Goal: Task Accomplishment & Management: Use online tool/utility

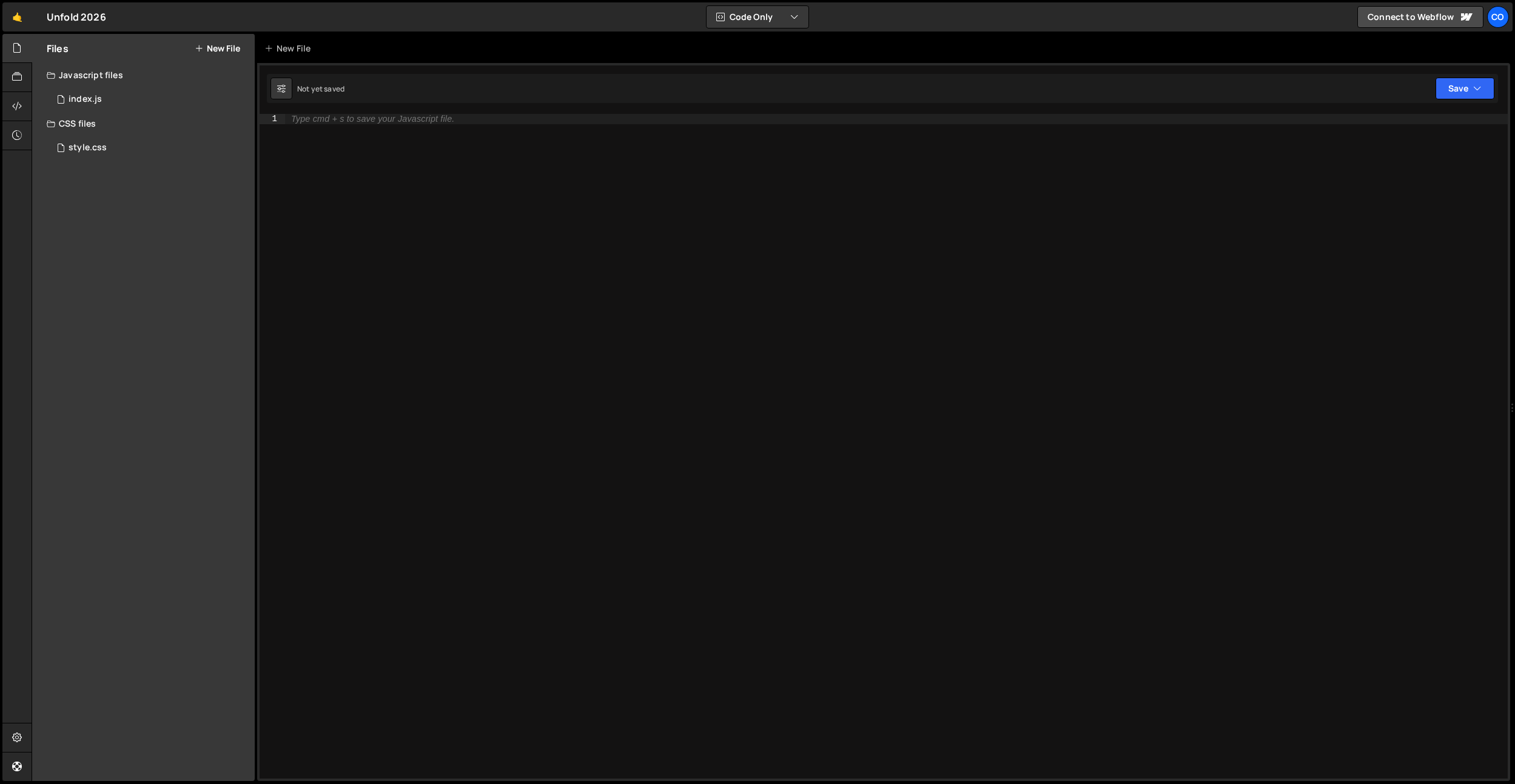
drag, startPoint x: 83, startPoint y: 153, endPoint x: 84, endPoint y: 126, distance: 27.0
click at [82, 153] on div "style.css" at bounding box center [87, 148] width 39 height 11
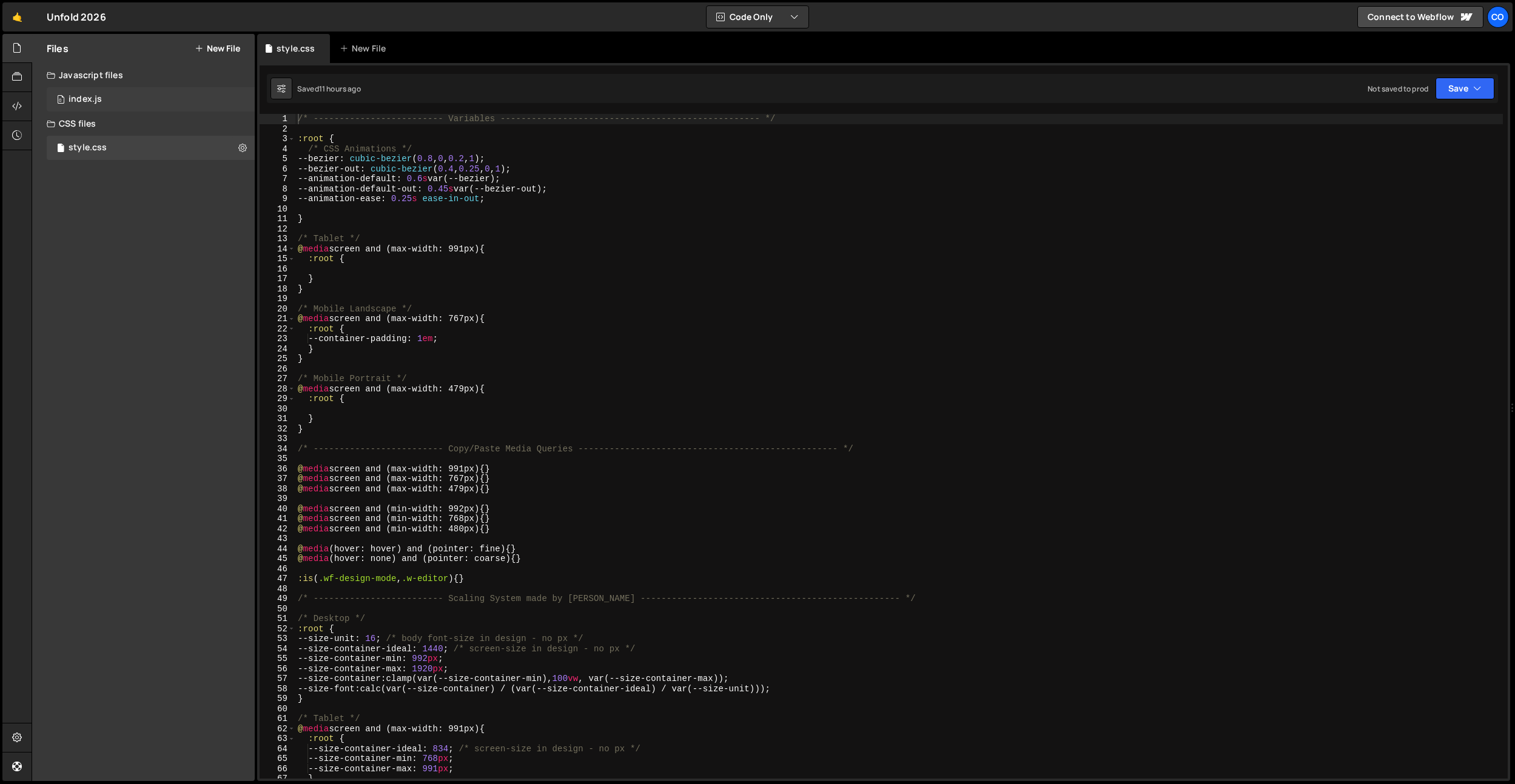
drag, startPoint x: 96, startPoint y: 101, endPoint x: 197, endPoint y: 109, distance: 101.3
click at [96, 101] on div "index.js" at bounding box center [85, 100] width 34 height 11
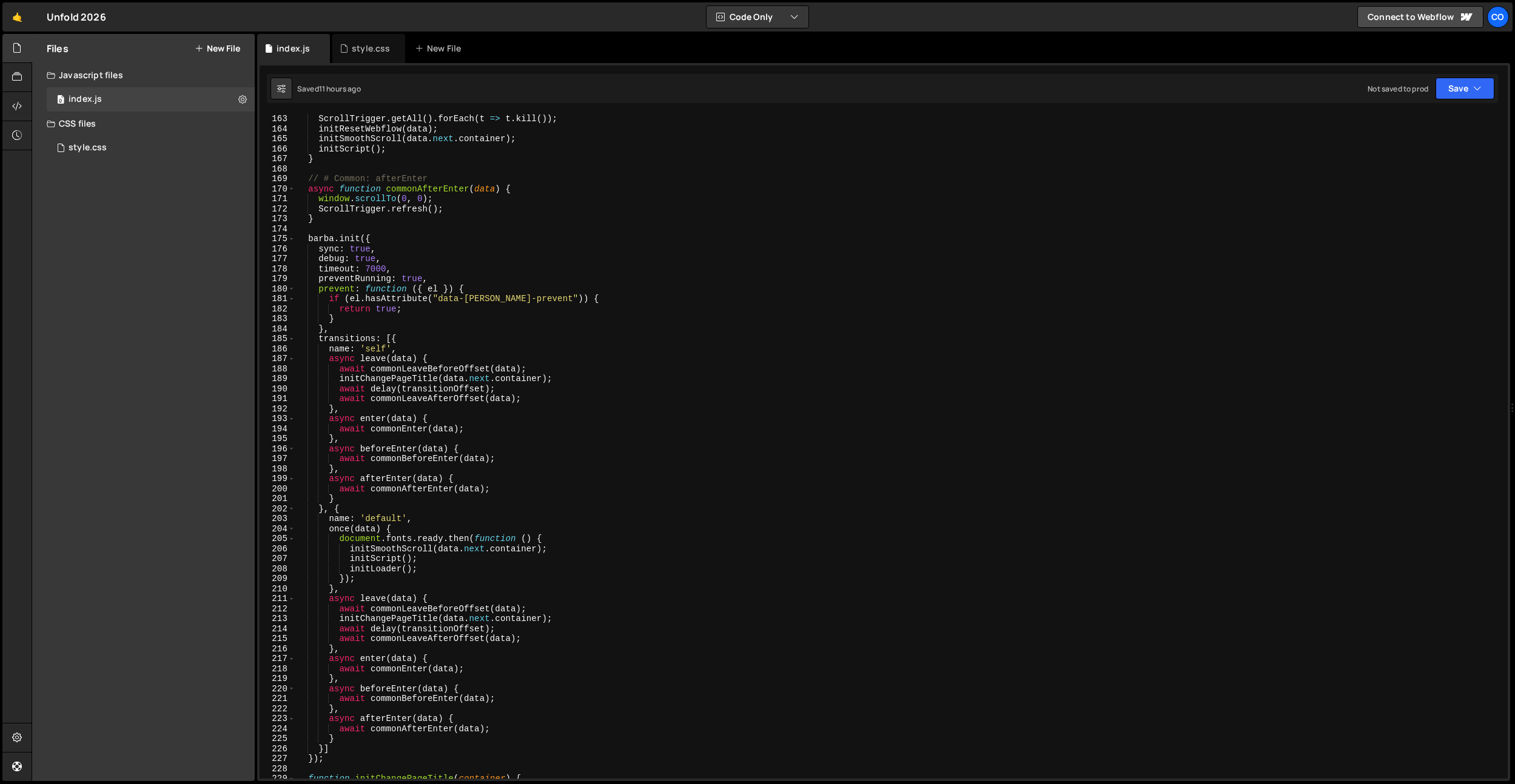
scroll to position [1730, 0]
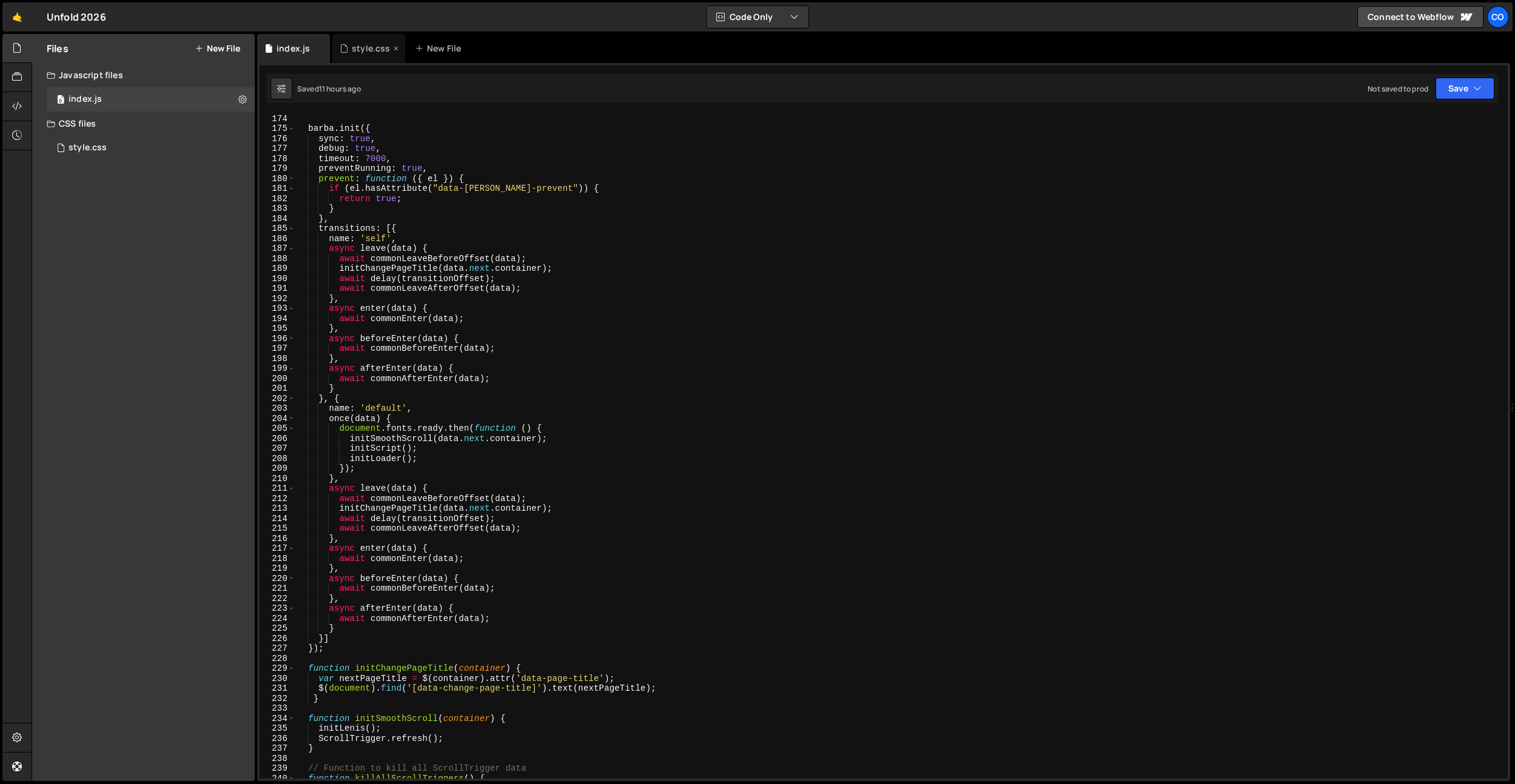
click at [355, 44] on div "style.css" at bounding box center [370, 48] width 39 height 12
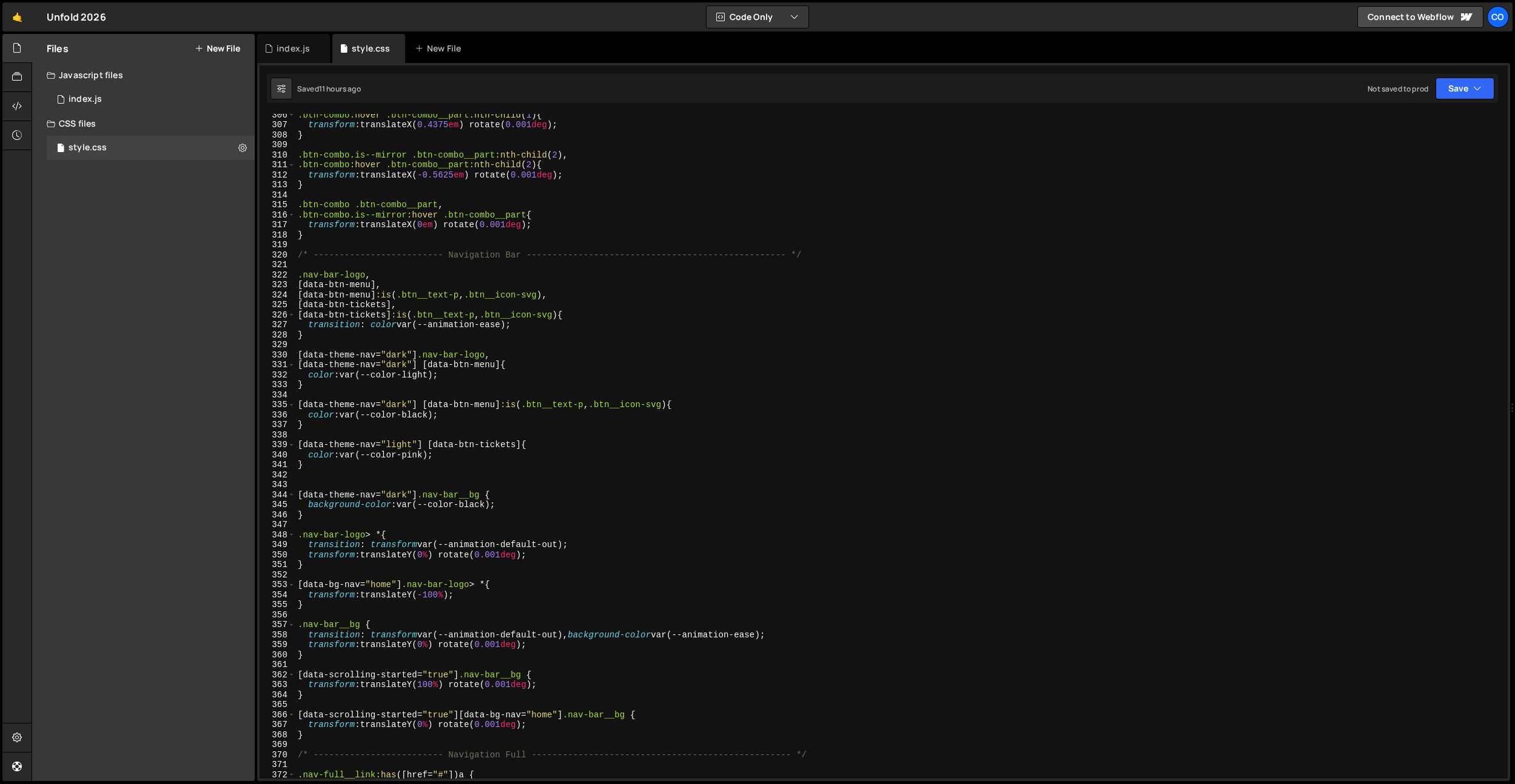
scroll to position [3983, 0]
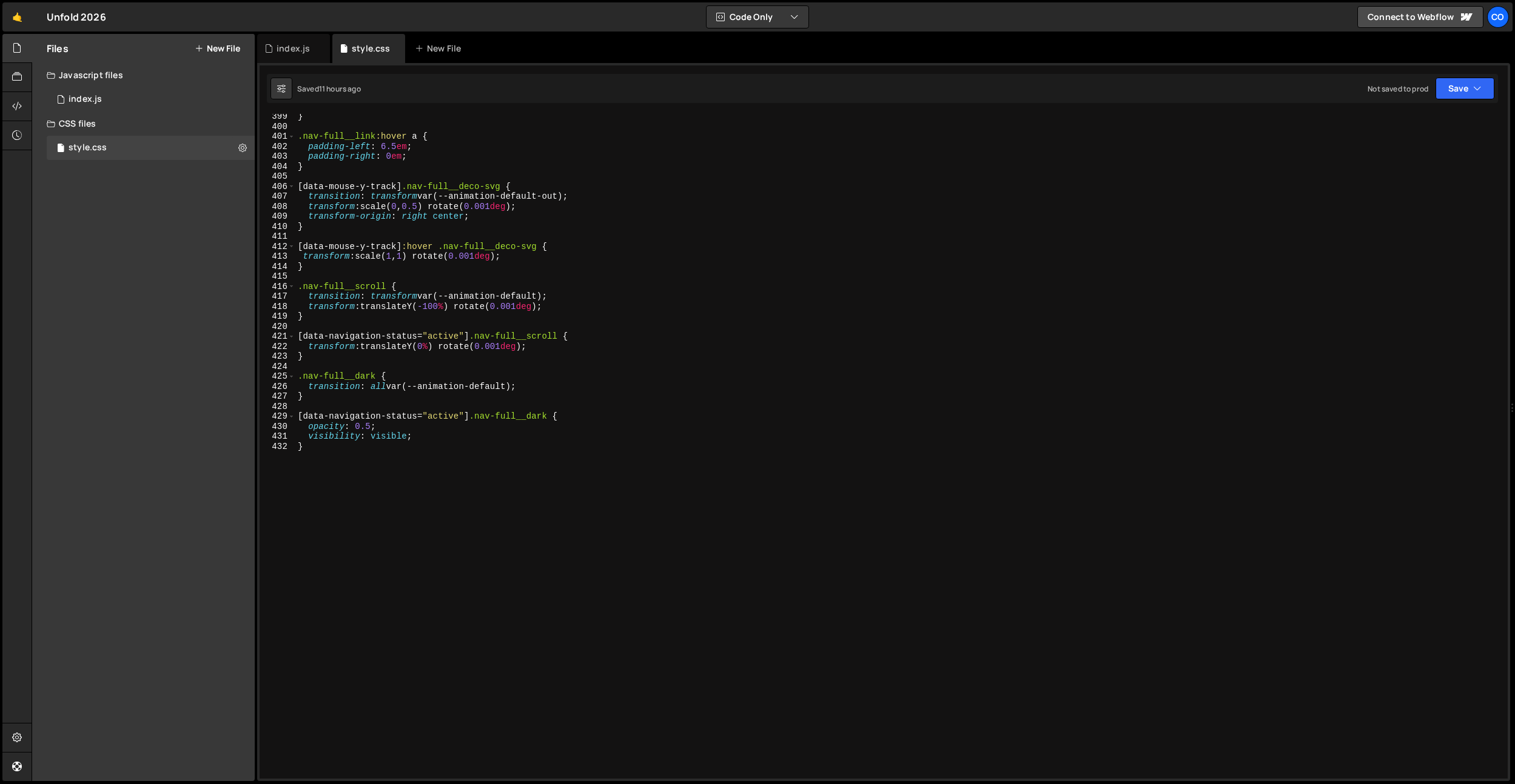
type textarea "}"
click at [505, 541] on div "} .nav-full__link :hover a { padding-left : 6.5 em ; padding-right : 0 em ; } […" at bounding box center [898, 453] width 1207 height 684
paste textarea "nav-full__links"
click at [393, 465] on div "} .nav-full__link :hover a { padding-left : 6.5 em ; padding-right : 0 em ; } […" at bounding box center [898, 453] width 1207 height 684
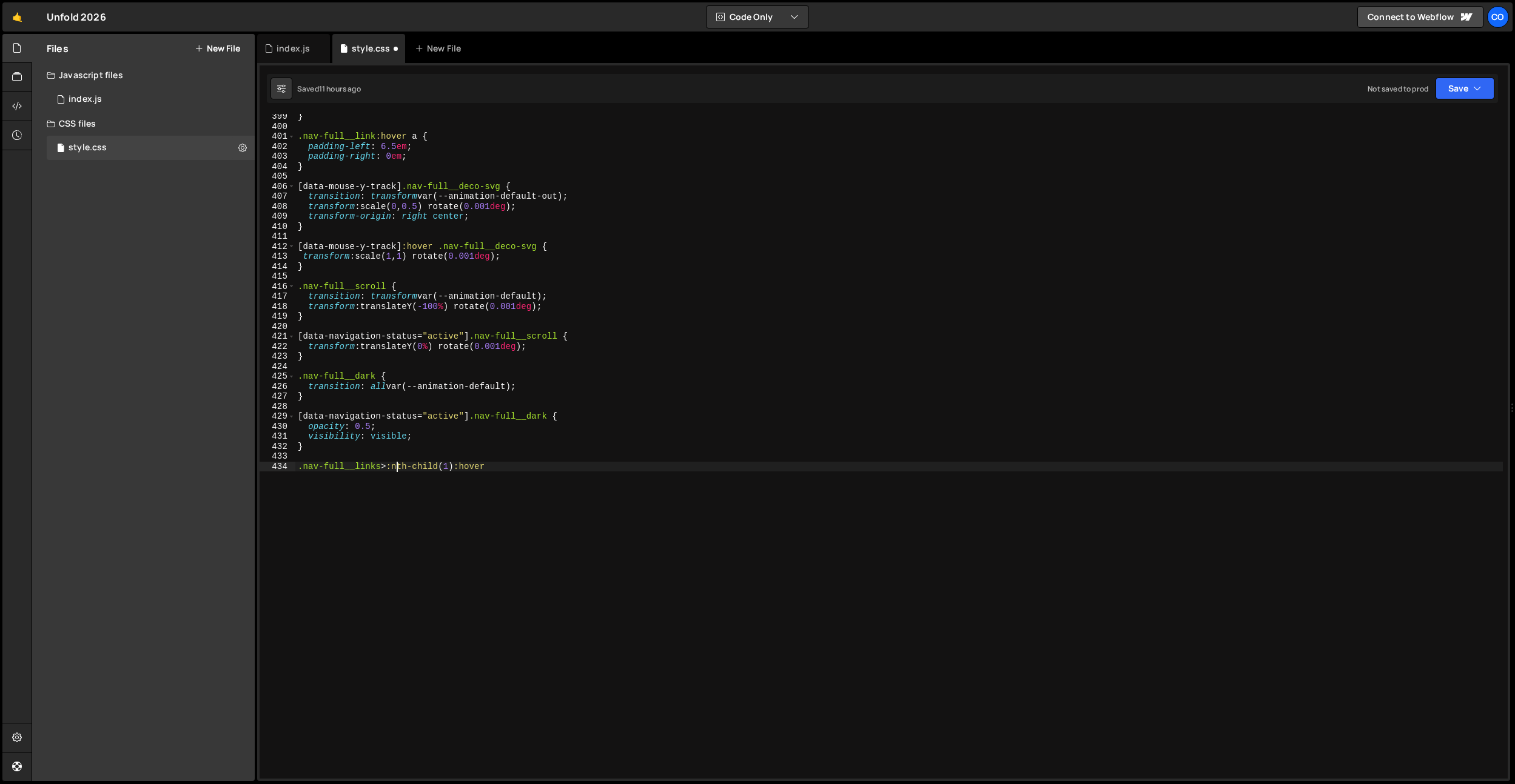
click at [301, 465] on div "} .nav-full__link :hover a { padding-left : 6.5 em ; padding-right : 0 em ; } […" at bounding box center [898, 453] width 1207 height 684
paste textarea "nav-full__tile"
click at [610, 467] on div "} .nav-full__link :hover a { padding-left : 6.5 em ; padding-right : 0 em ; } […" at bounding box center [898, 453] width 1207 height 684
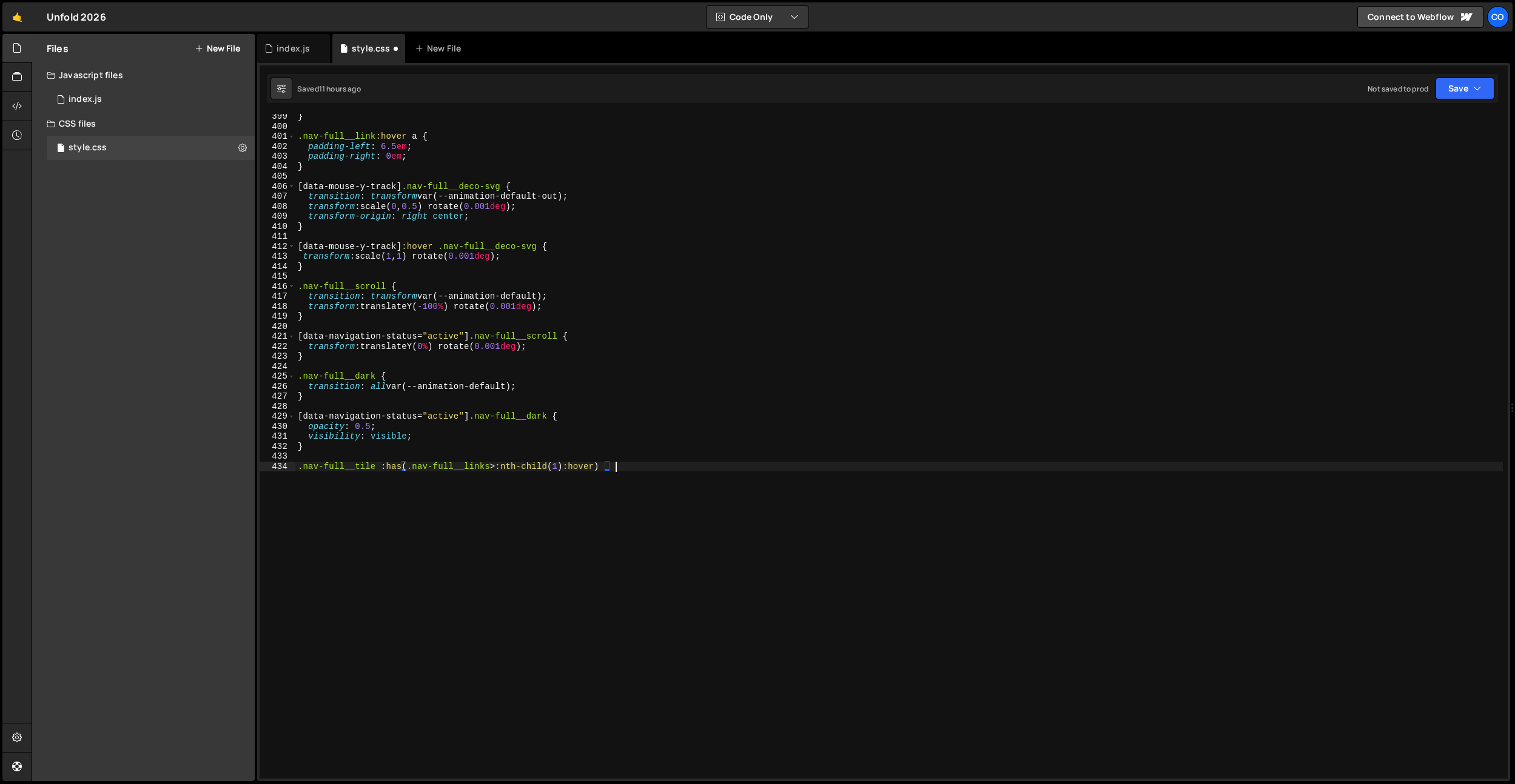
scroll to position [0, 22]
paste textarea "nav-media"
type textarea ".nav-full__tile :has(.nav-full__links > :nth-child(1):hover) .nav-media:nth-chi…"
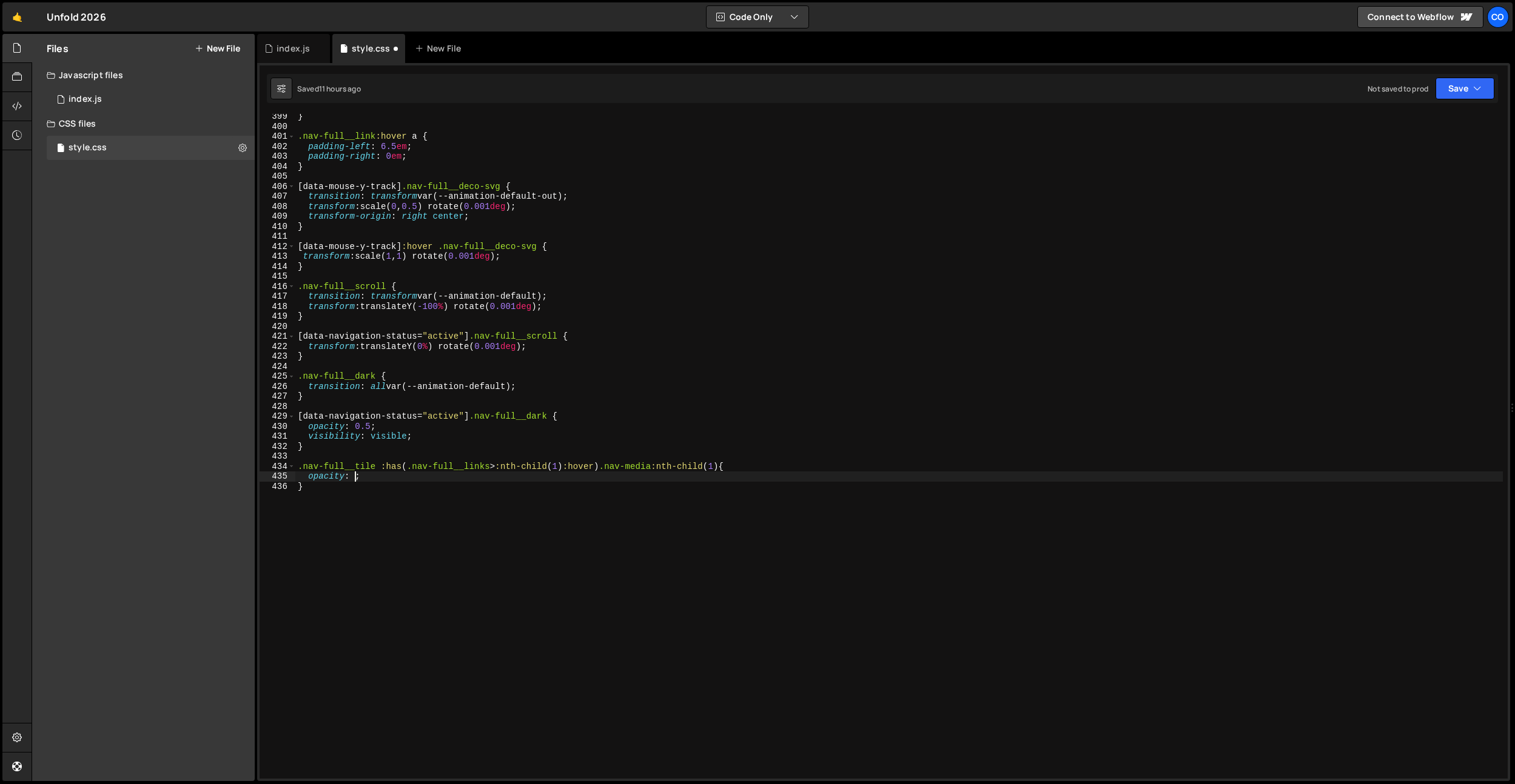
type textarea "opacity: 1;"
drag, startPoint x: 667, startPoint y: 469, endPoint x: 613, endPoint y: 468, distance: 54.0
click at [613, 468] on div "} .nav-full__link :hover a { padding-left : 6.5 em ; padding-right : 0 em ; } […" at bounding box center [898, 453] width 1207 height 684
click at [667, 468] on div "} .nav-full__link :hover a { padding-left : 6.5 em ; padding-right : 0 em ; } […" at bounding box center [898, 446] width 1207 height 665
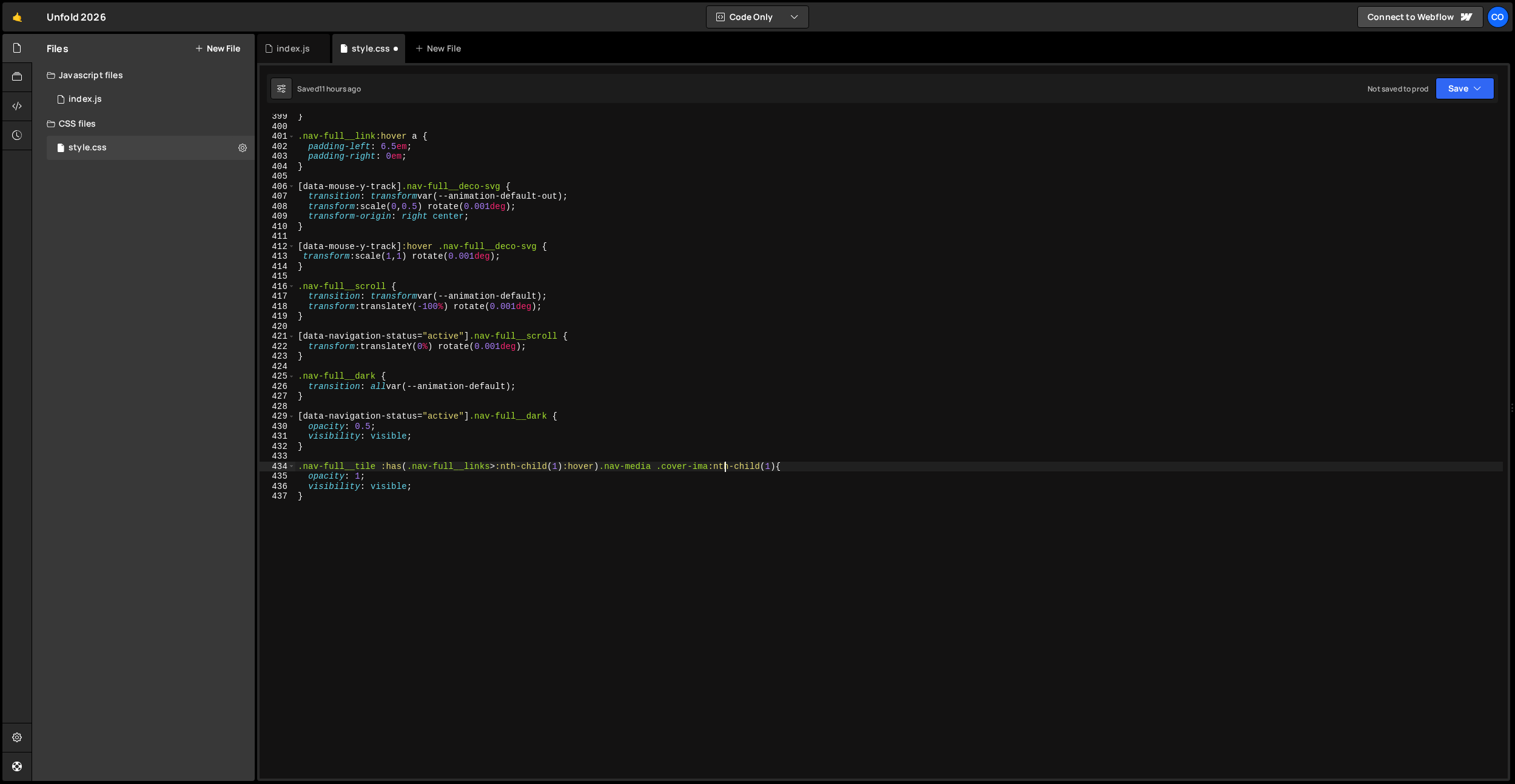
scroll to position [0, 30]
click at [724, 413] on div "} .nav-full__link :hover a { padding-left : 6.5 em ; padding-right : 0 em ; } […" at bounding box center [898, 453] width 1207 height 684
drag, startPoint x: 614, startPoint y: 469, endPoint x: 677, endPoint y: 464, distance: 63.2
click at [686, 463] on div "} .nav-full__link :hover a { padding-left : 6.5 em ; padding-right : 0 em ; } […" at bounding box center [898, 453] width 1207 height 684
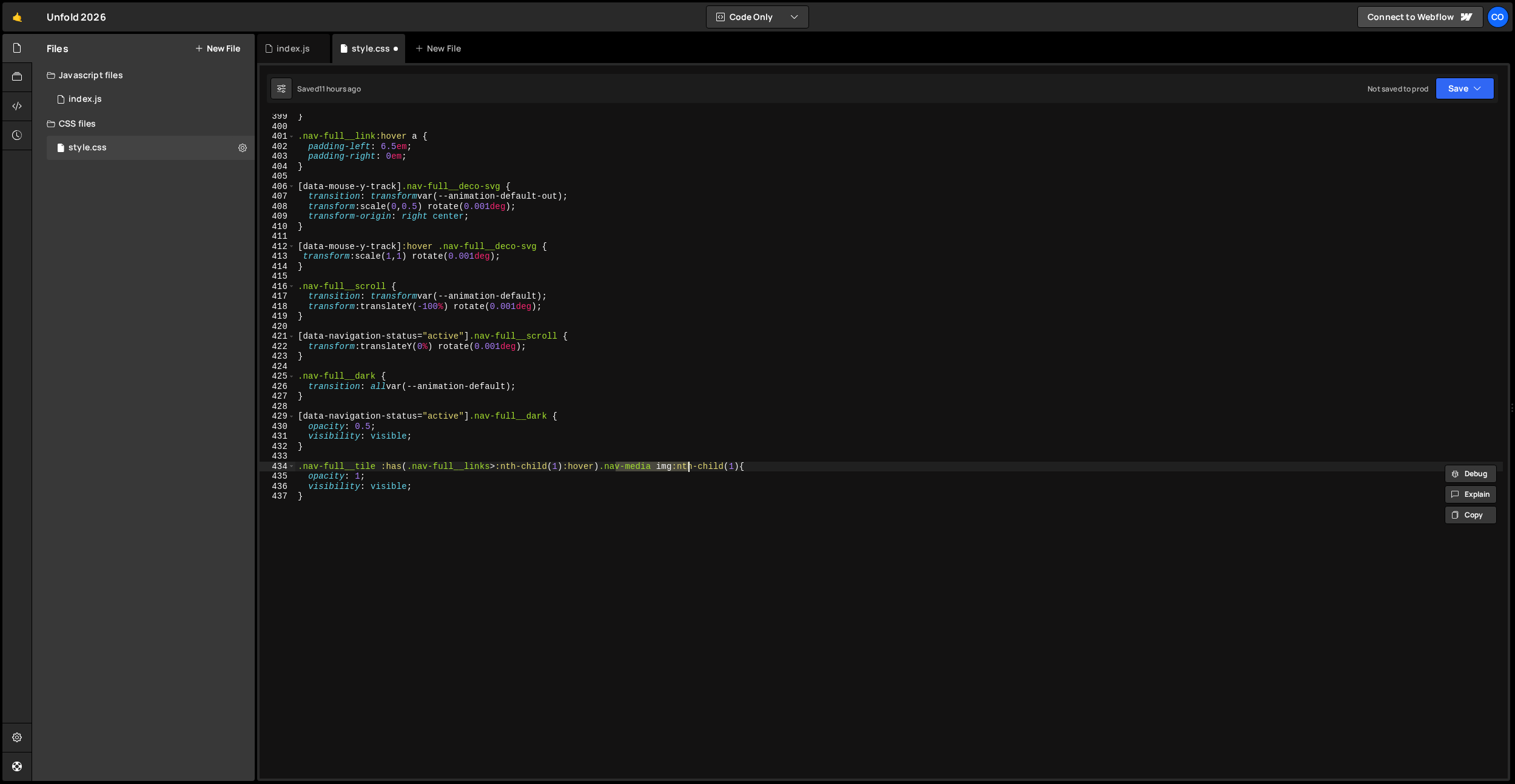
click at [388, 444] on div "} .nav-full__link :hover a { padding-left : 6.5 em ; padding-right : 0 em ; } […" at bounding box center [898, 453] width 1207 height 684
type textarea "}"
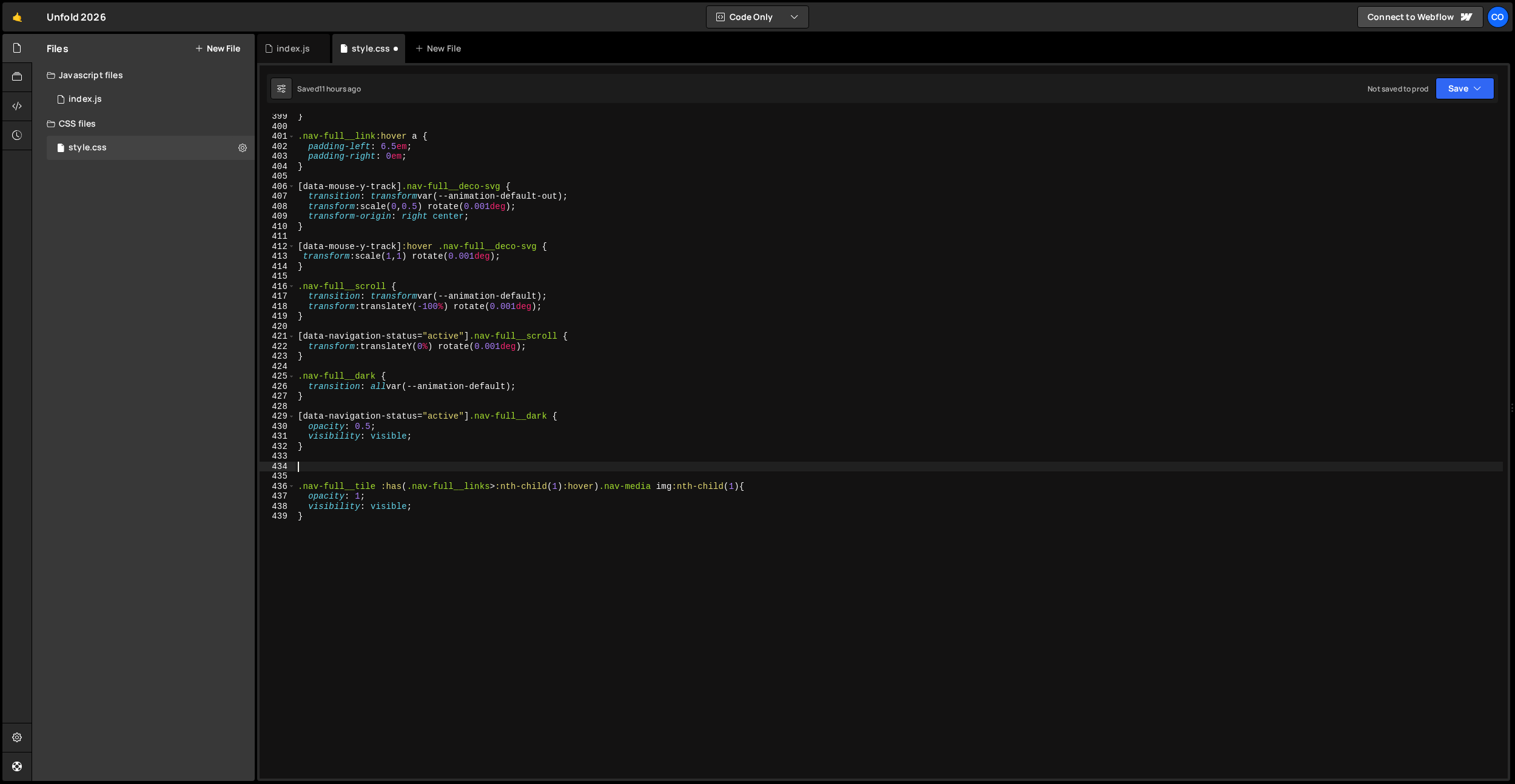
paste textarea ".nav-media img"
type textarea ".nav-media img {}"
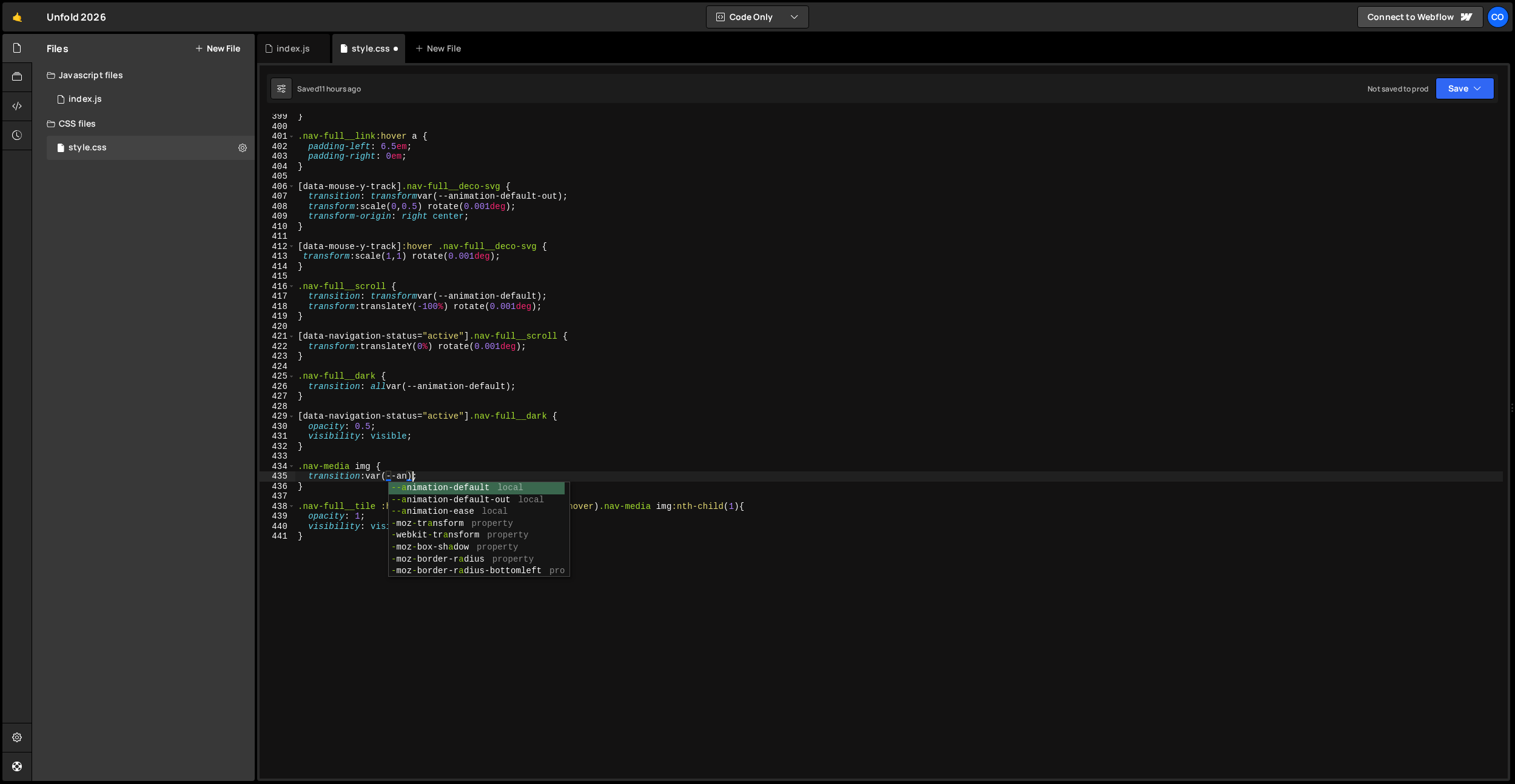
scroll to position [0, 8]
click at [370, 476] on div "} .nav-full__link :hover a { padding-left : 6.5 em ; padding-right : 0 em ; } […" at bounding box center [898, 453] width 1207 height 684
click at [517, 478] on div "} .nav-full__link :hover a { padding-left : 6.5 em ; padding-right : 0 em ; } […" at bounding box center [898, 453] width 1207 height 684
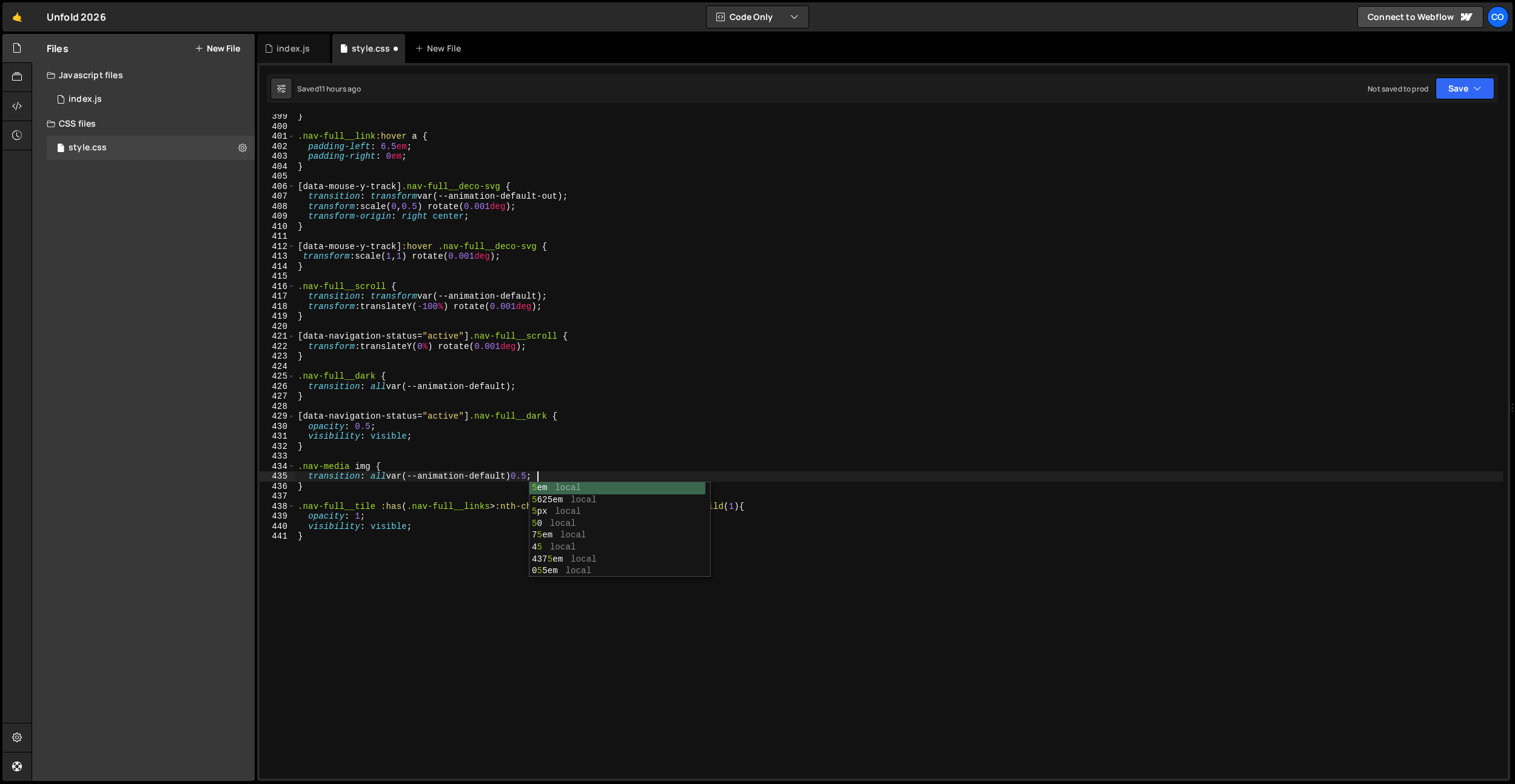
type textarea "transition: all var(--animation-default) 0.5s;"
click at [594, 407] on div "} .nav-full__link :hover a { padding-left : 6.5 em ; padding-right : 0 em ; } […" at bounding box center [898, 453] width 1207 height 684
click at [361, 482] on div "} .nav-full__link :hover a { padding-left : 6.5 em ; padding-right : 0 em ; } […" at bounding box center [898, 453] width 1207 height 684
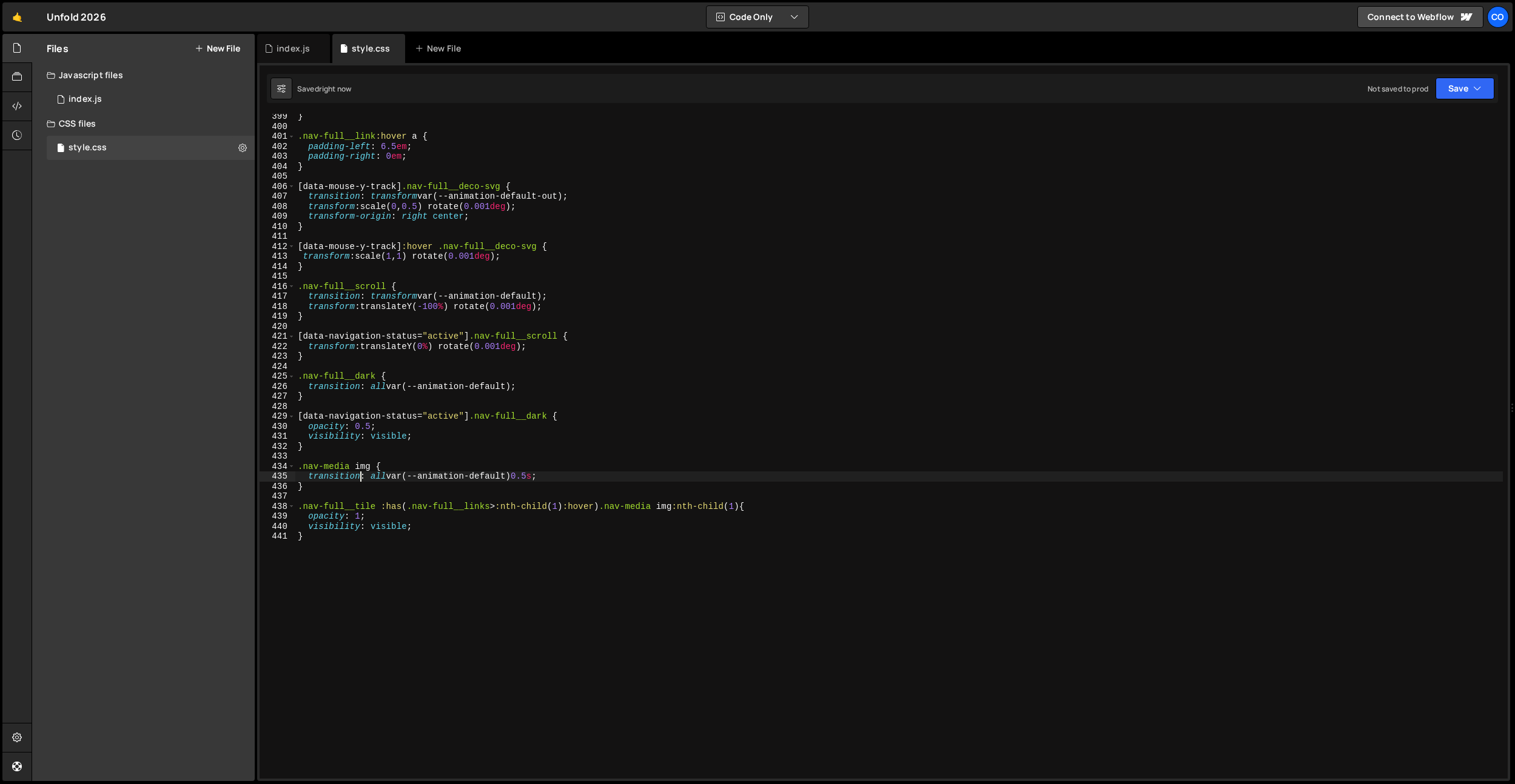
click at [379, 534] on div "} .nav-full__link :hover a { padding-left : 6.5 em ; padding-right : 0 em ; } […" at bounding box center [898, 453] width 1207 height 684
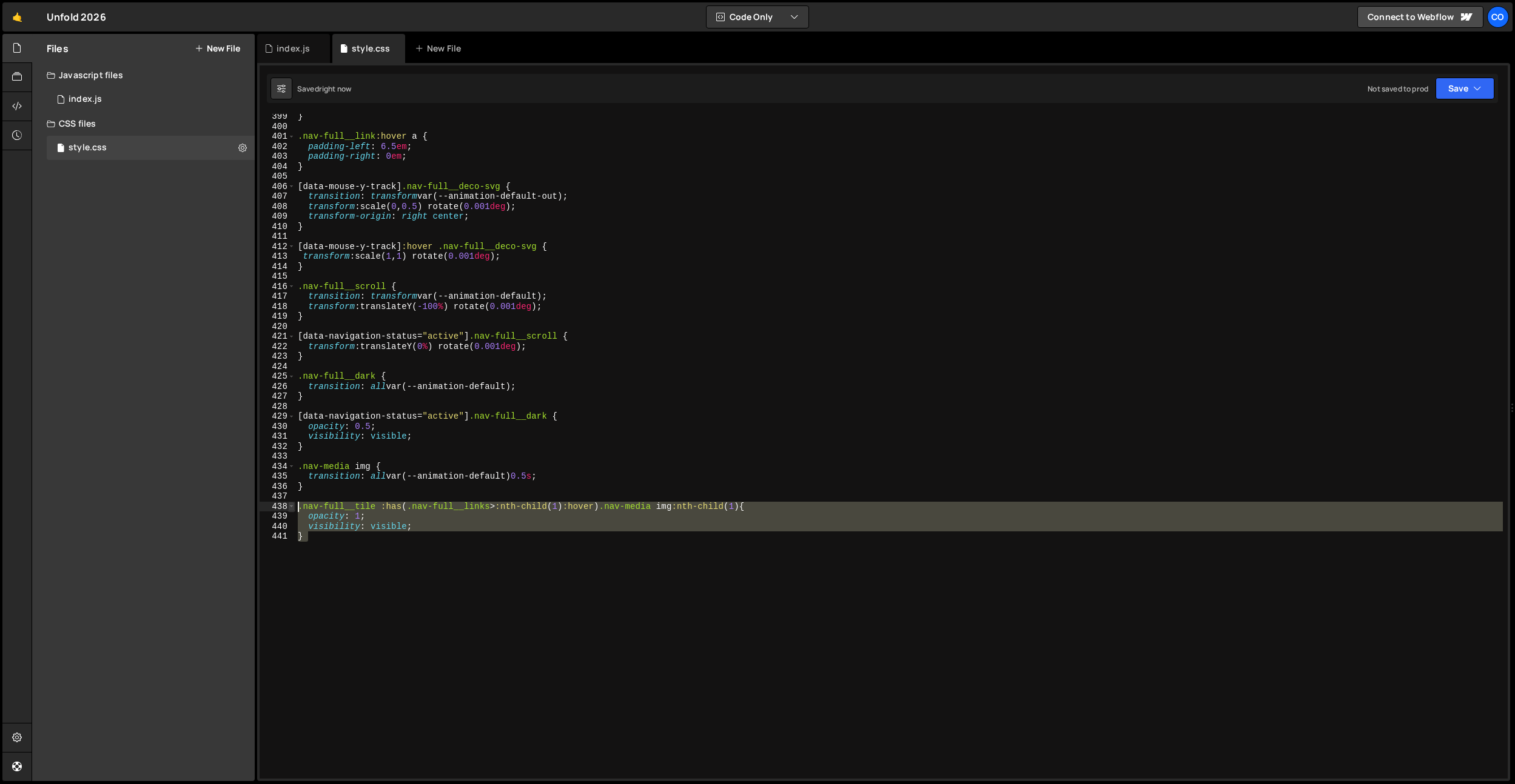
drag, startPoint x: 353, startPoint y: 540, endPoint x: 289, endPoint y: 508, distance: 71.6
click at [289, 508] on div "} 399 400 401 402 403 404 405 406 407 408 409 410 411 412 413 414 415 416 417 4…" at bounding box center [883, 446] width 1248 height 665
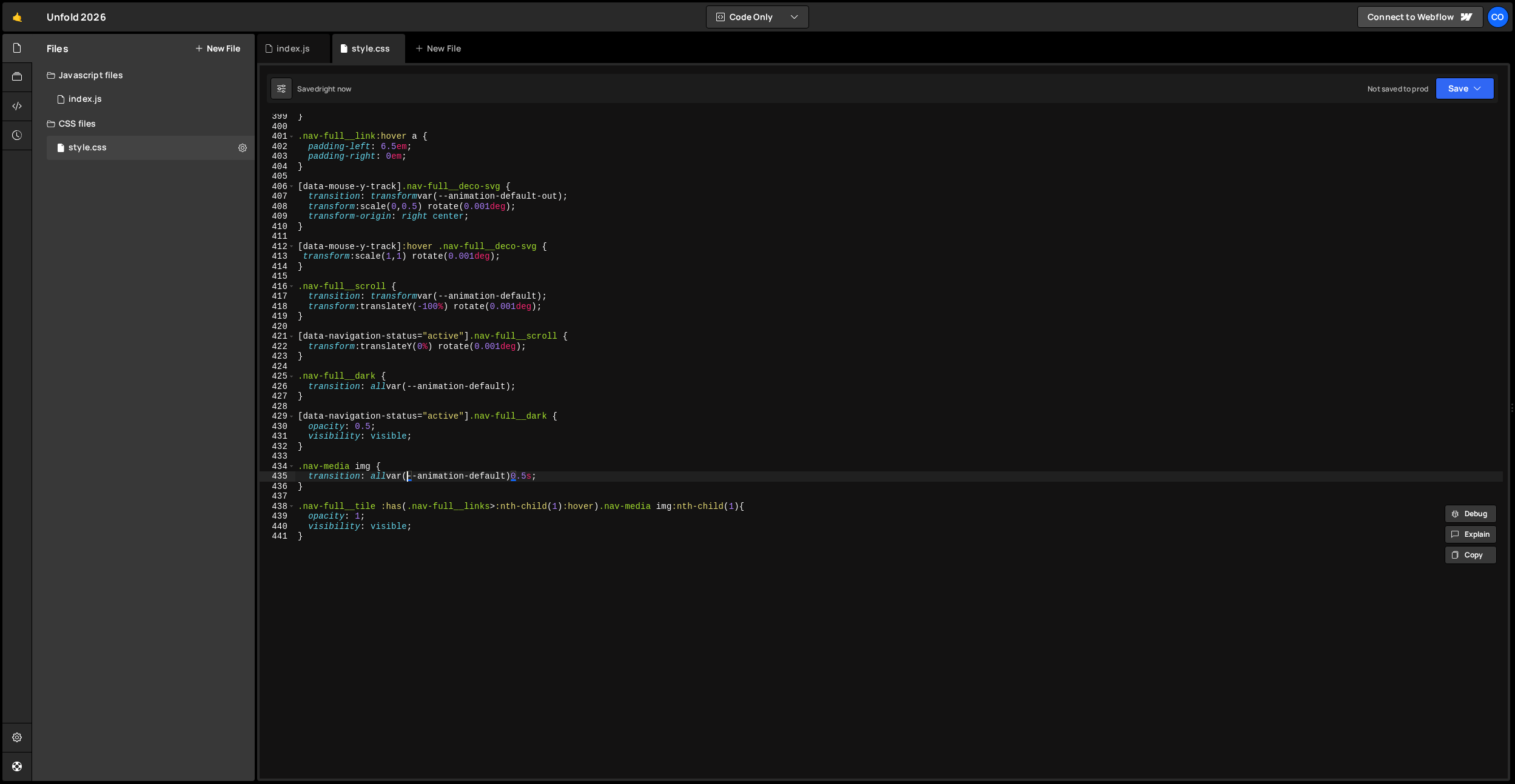
click at [407, 477] on div "} .nav-full__link :hover a { padding-left : 6.5 em ; padding-right : 0 em ; } […" at bounding box center [898, 453] width 1207 height 684
click at [586, 484] on div "} .nav-full__link :hover a { padding-left : 6.5 em ; padding-right : 0 em ; } […" at bounding box center [898, 453] width 1207 height 684
drag, startPoint x: 447, startPoint y: 524, endPoint x: 540, endPoint y: 484, distance: 101.2
click at [447, 523] on div "} .nav-full__link :hover a { padding-left : 6.5 em ; padding-right : 0 em ; } […" at bounding box center [898, 453] width 1207 height 684
click at [549, 476] on div "} .nav-full__link :hover a { padding-left : 6.5 em ; padding-right : 0 em ; } […" at bounding box center [898, 453] width 1207 height 684
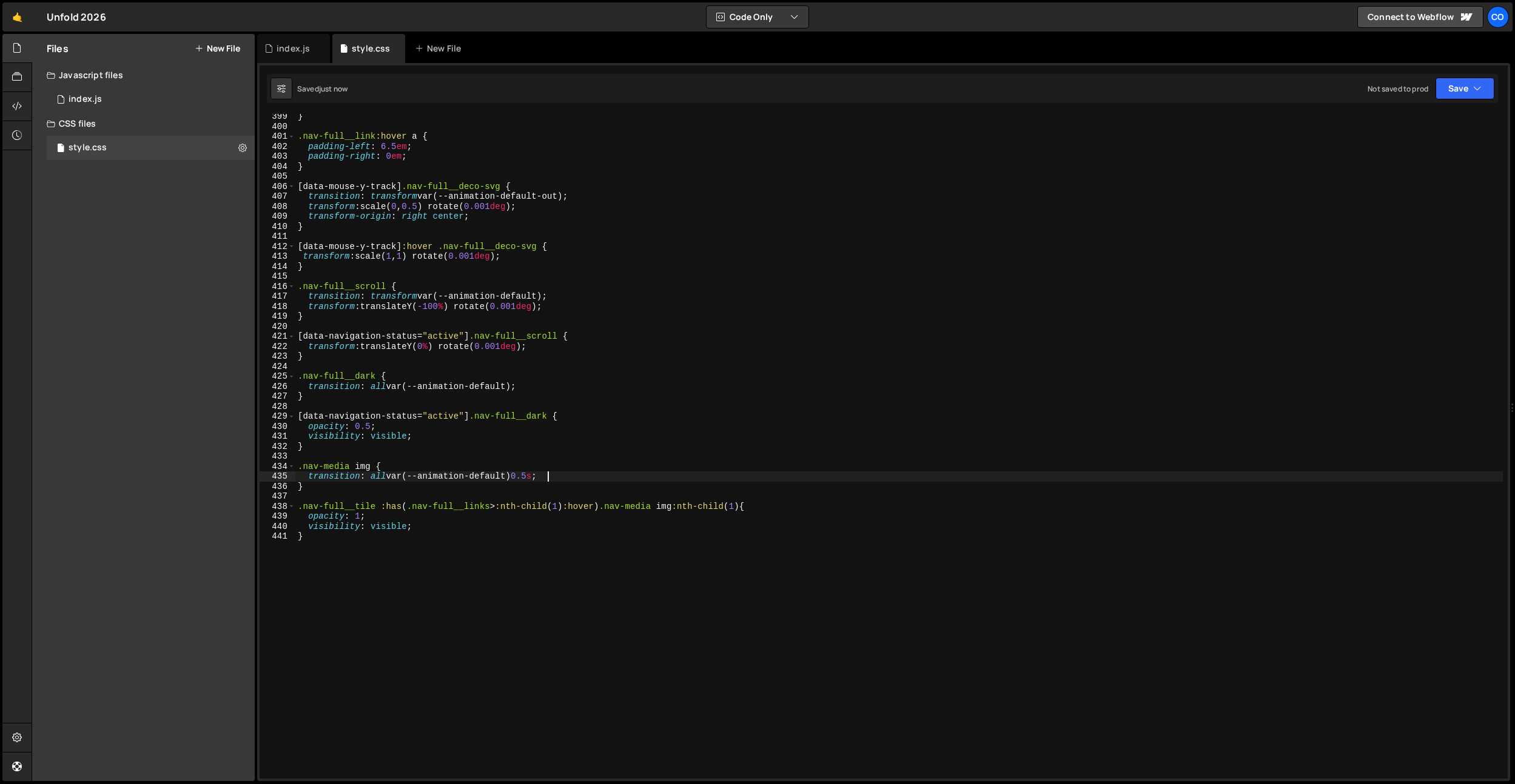
type textarea "transition: all var(--animation-default) 0.5s;"
type textarea "opacity: 0;"
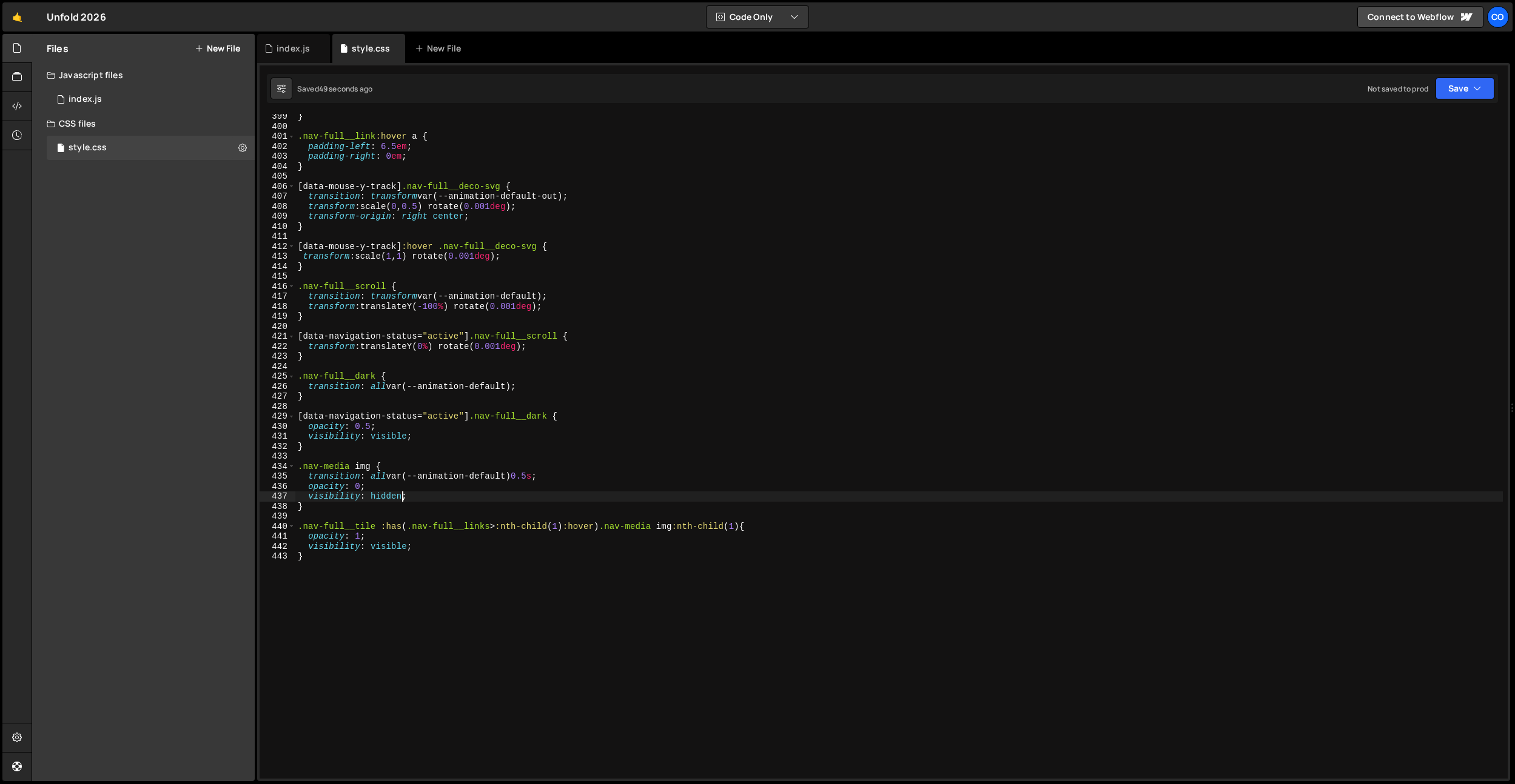
scroll to position [3980, 0]
click at [382, 530] on div "} .nav-full__link :hover a { padding-left : 6.5 em ; padding-right : 0 em ; } […" at bounding box center [898, 455] width 1207 height 684
click at [501, 530] on div "} .nav-full__link :hover a { padding-left : 6.5 em ; padding-right : 0 em ; } […" at bounding box center [898, 455] width 1207 height 684
drag, startPoint x: 501, startPoint y: 531, endPoint x: 407, endPoint y: 530, distance: 94.0
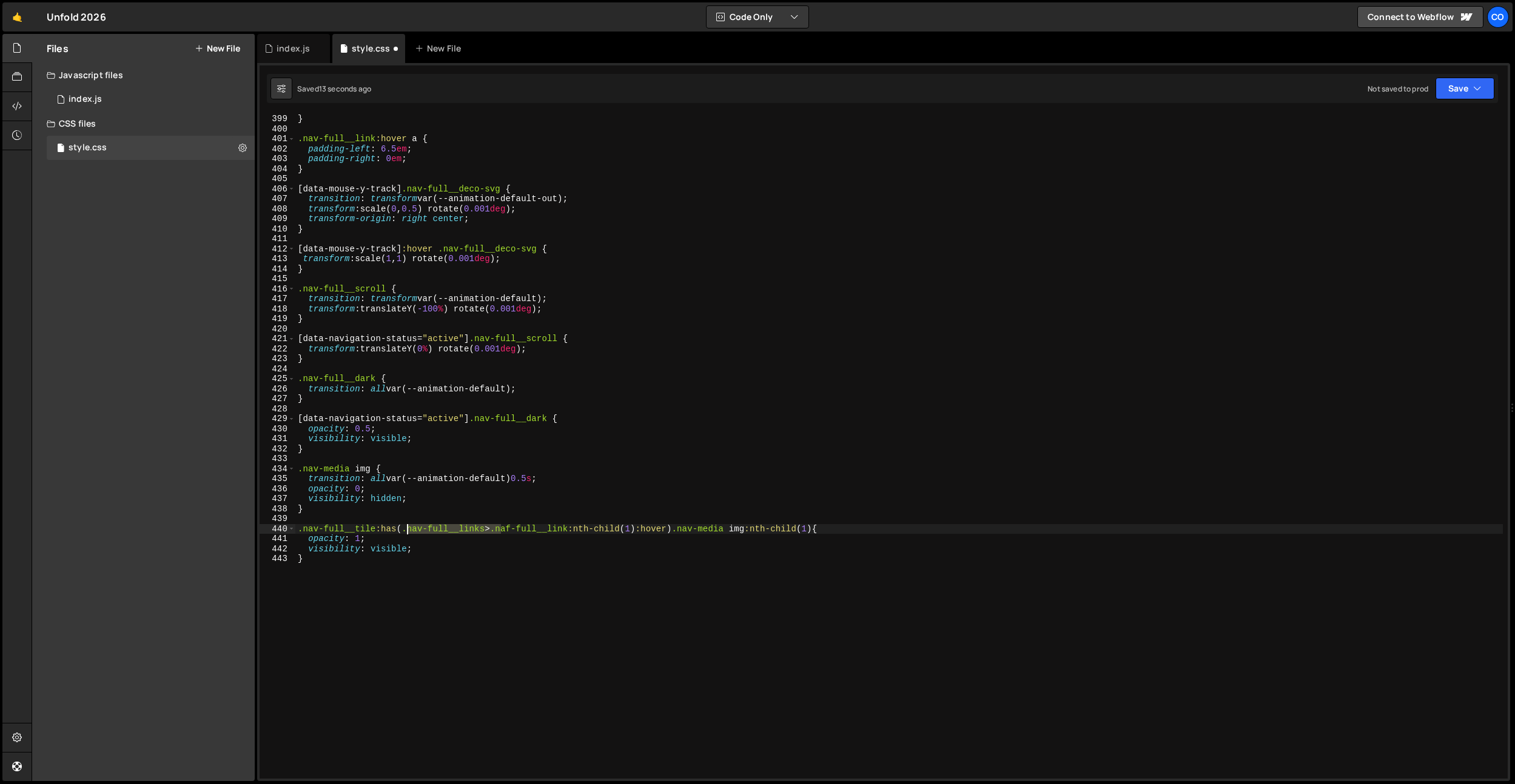
click at [407, 530] on div "} .nav-full__link :hover a { padding-left : 6.5 em ; padding-right : 0 em ; } […" at bounding box center [898, 455] width 1207 height 684
click at [422, 530] on div "} .nav-full__link :hover a { padding-left : 6.5 em ; padding-right : 0 em ; } […" at bounding box center [898, 455] width 1207 height 684
click at [576, 197] on div "} .nav-full__link :hover a { padding-left : 6.5 em ; padding-right : 0 em ; } […" at bounding box center [898, 455] width 1207 height 684
drag, startPoint x: 586, startPoint y: 530, endPoint x: 292, endPoint y: 524, distance: 294.1
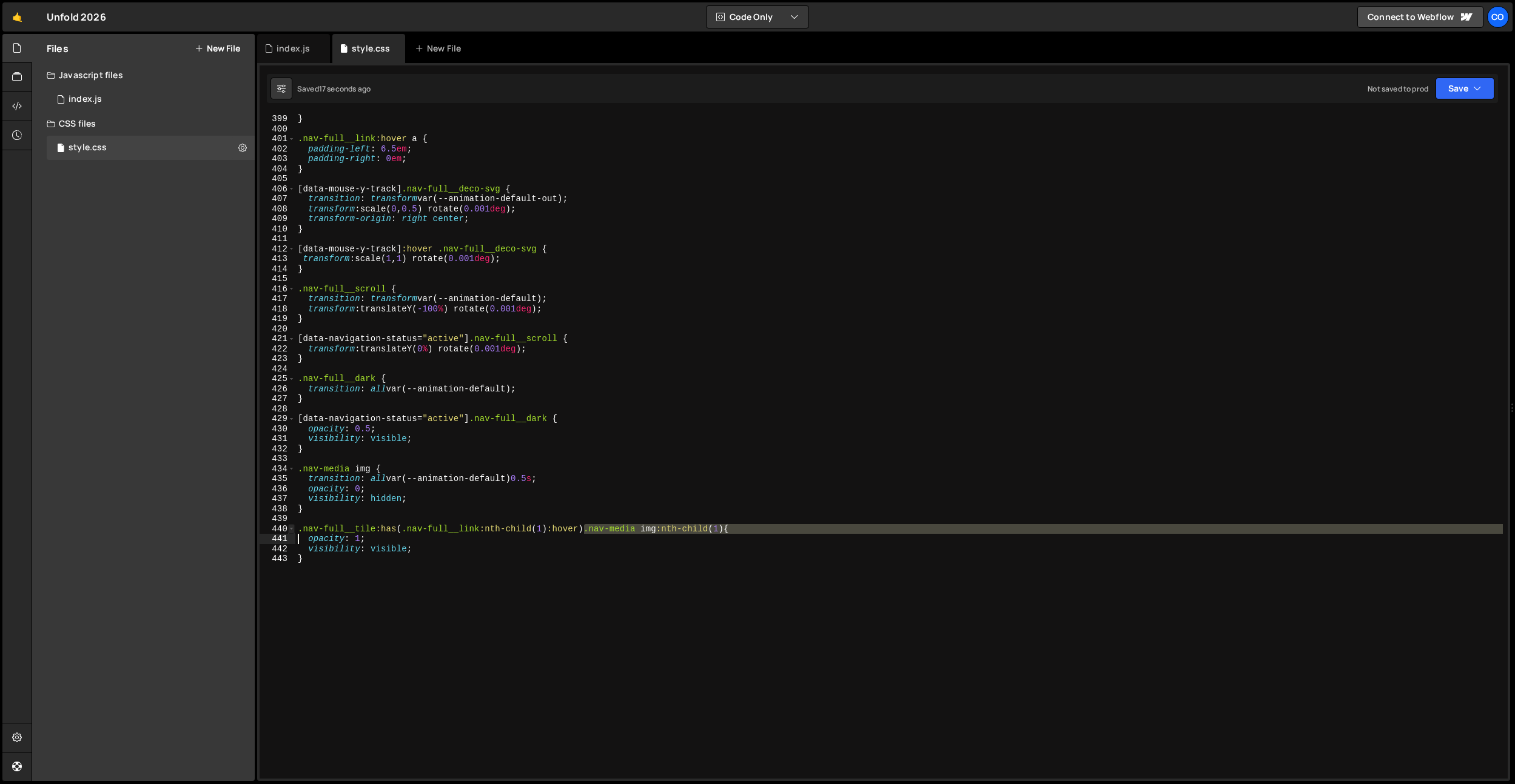
click at [274, 533] on div "transition: transform var(--animation-default-out); 399 400 401 402 403 404 405…" at bounding box center [883, 446] width 1248 height 665
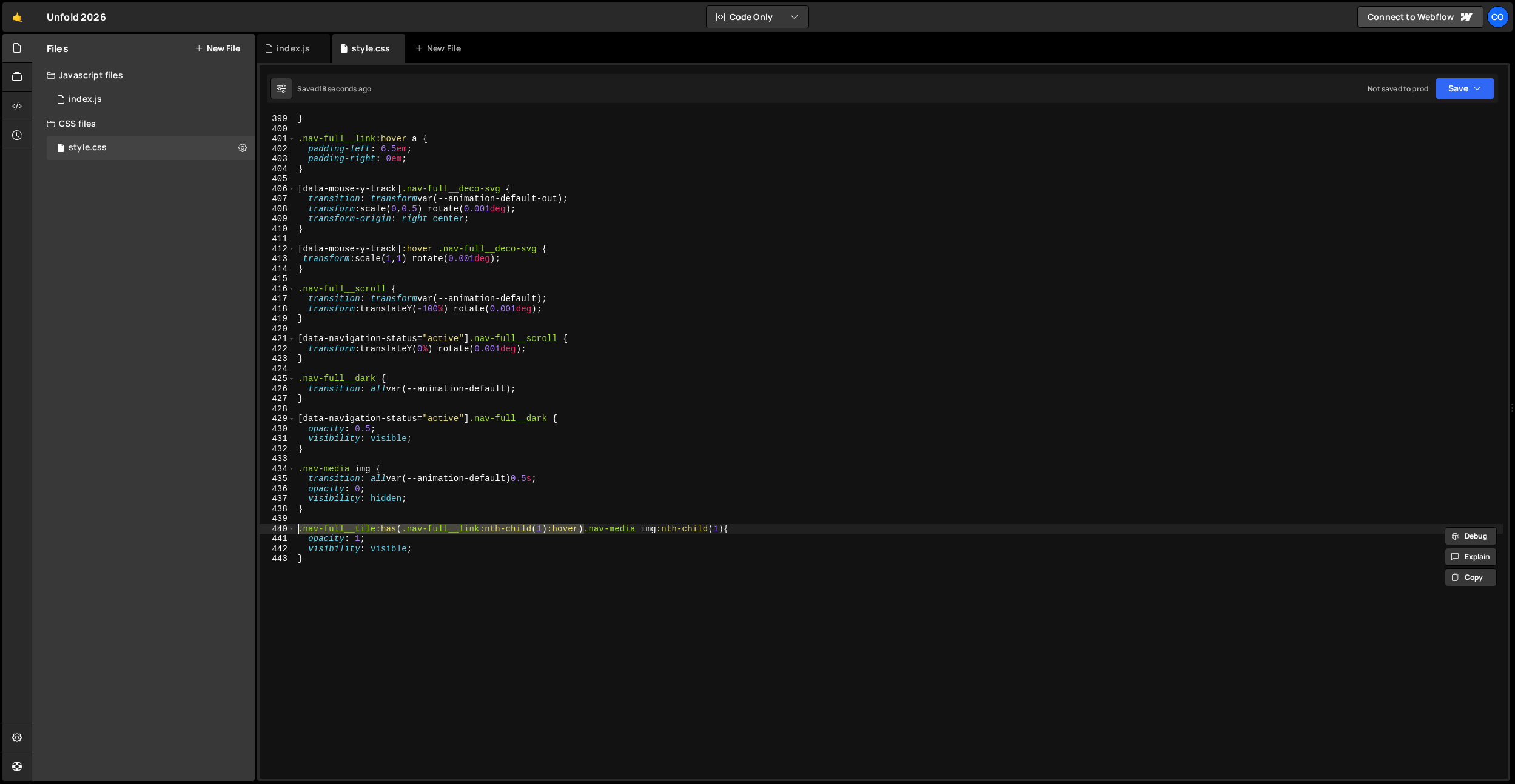
click at [319, 510] on div "} .nav-full__link :hover a { padding-left : 6.5 em ; padding-right : 0 em ; } […" at bounding box center [898, 455] width 1207 height 684
type textarea "}"
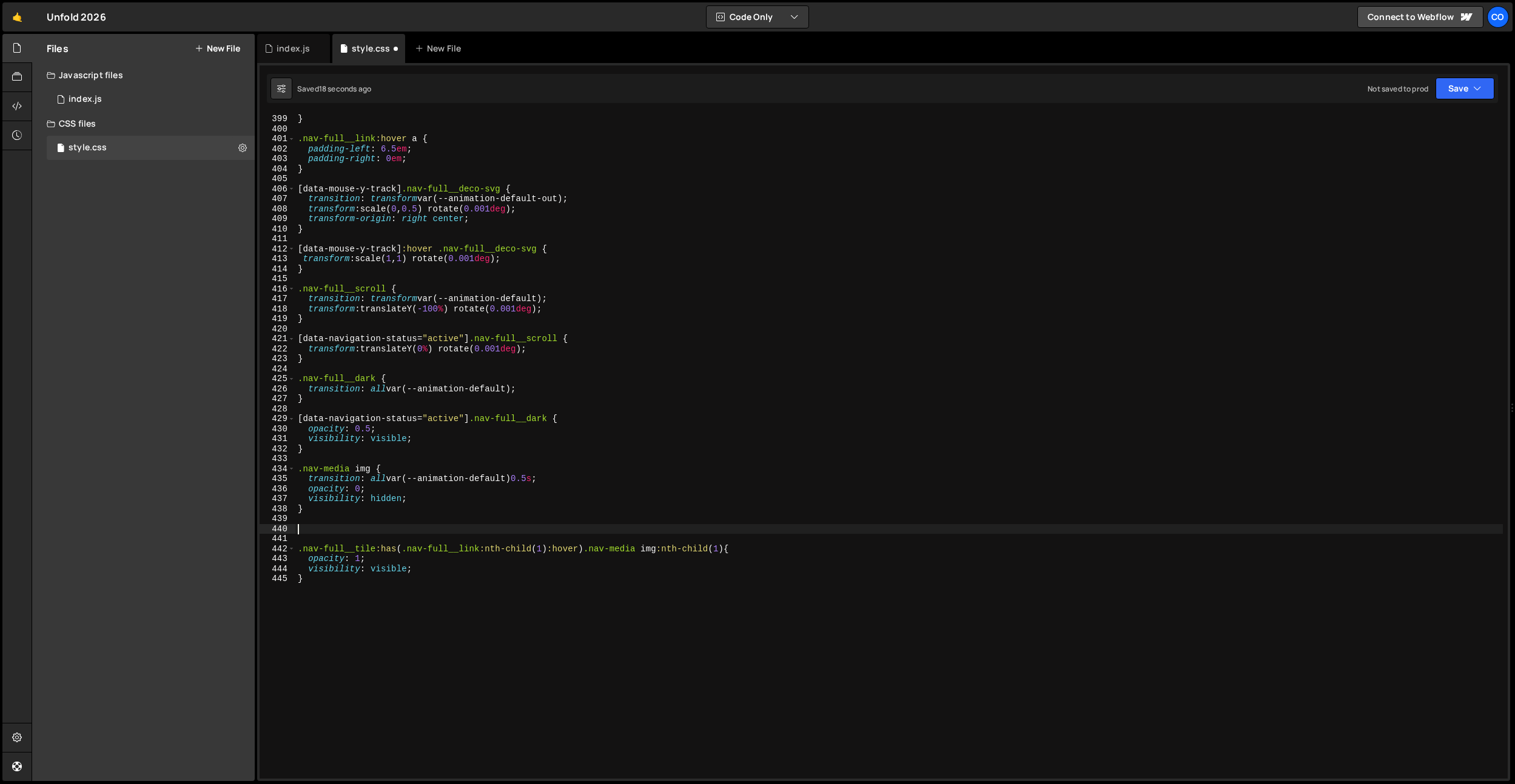
paste textarea ".nav-full__tile:has(.nav-full__link:nth-child(1):hover)"
type textarea ".nav-full__tile:has(.nav-full__link:nth-child(1):hover) {}"
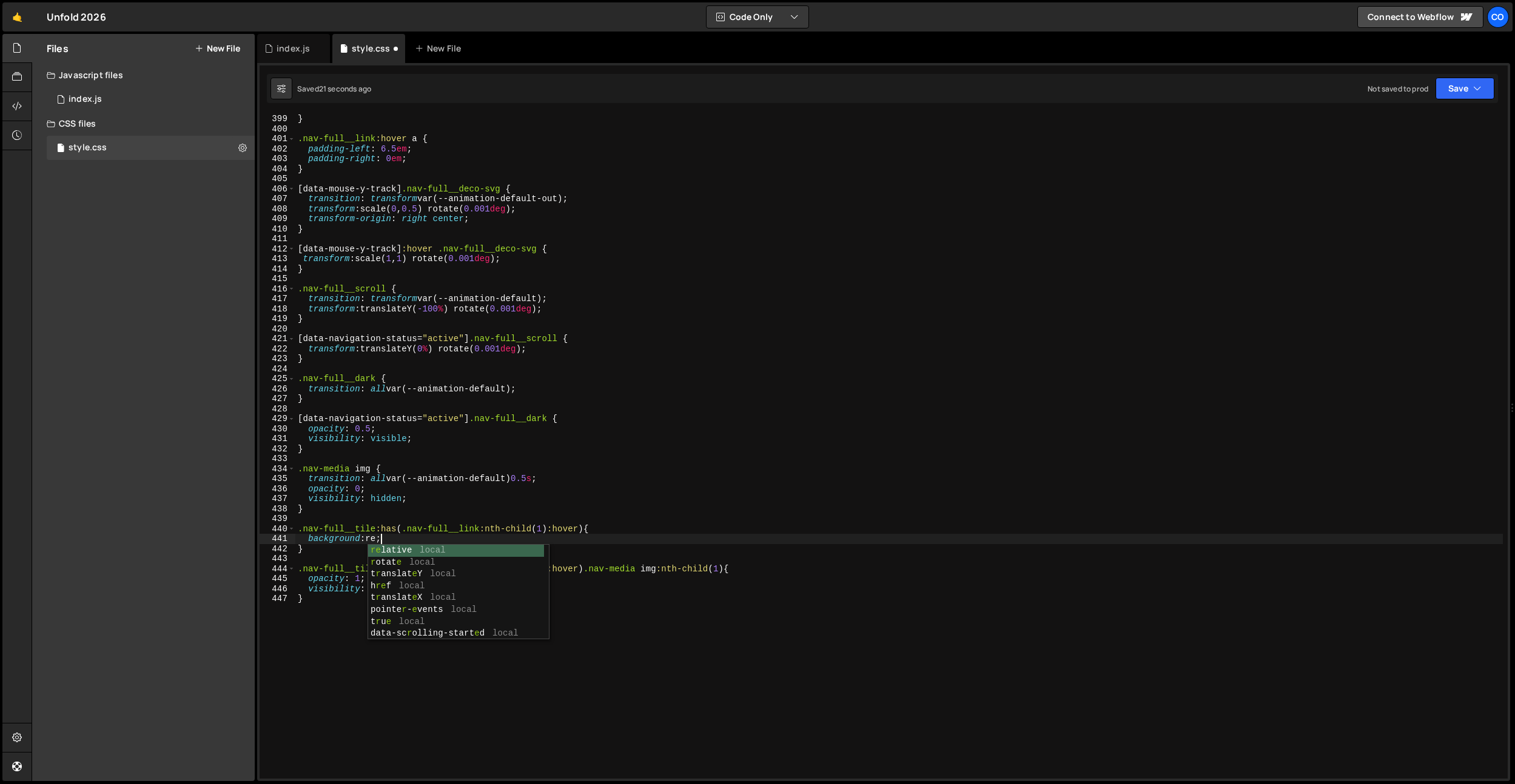
scroll to position [0, 6]
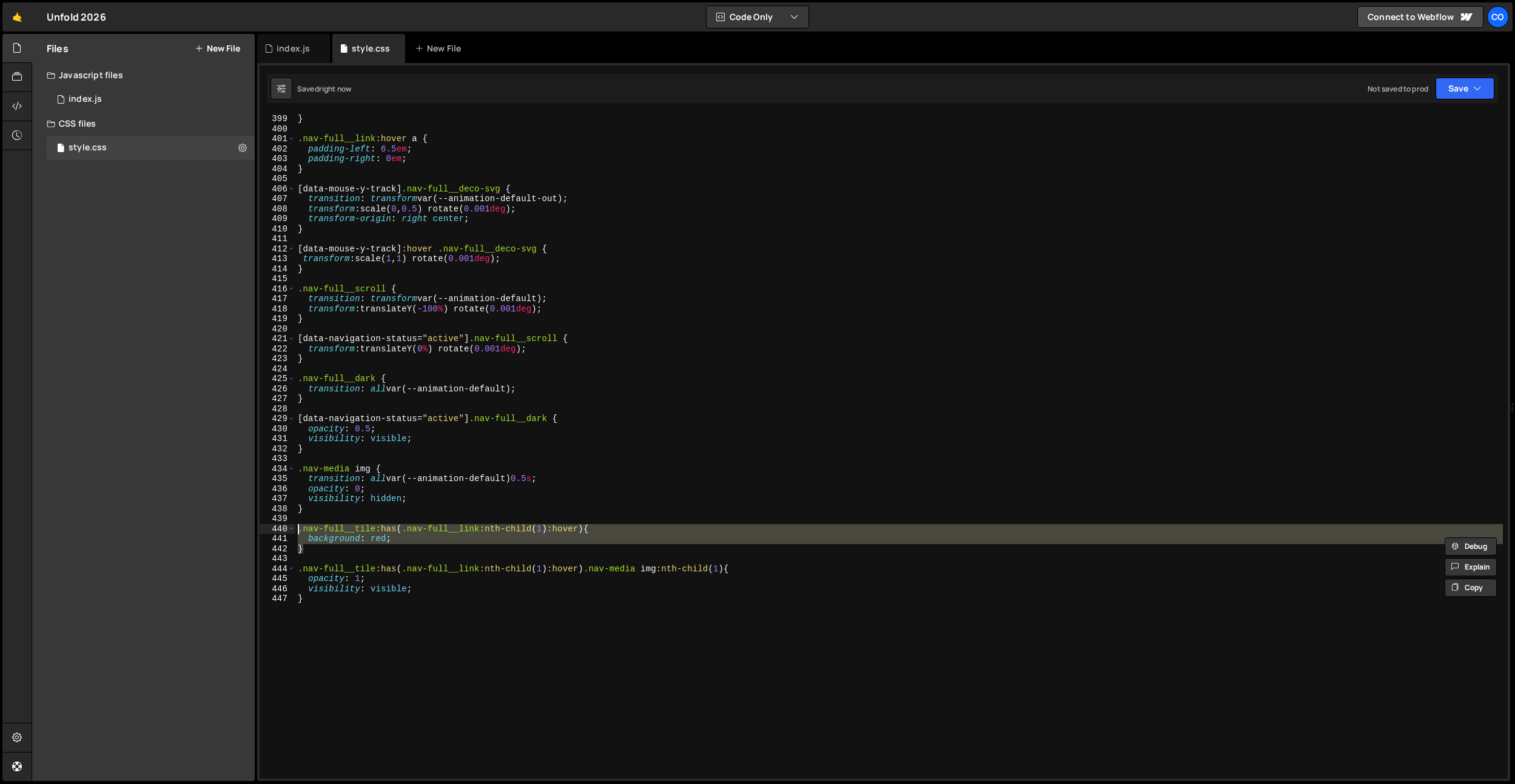
drag, startPoint x: 332, startPoint y: 547, endPoint x: 286, endPoint y: 528, distance: 49.8
click at [287, 529] on div "background: red; 399 400 401 402 403 404 405 406 407 408 409 410 411 412 413 41…" at bounding box center [883, 446] width 1248 height 665
type textarea ".nav-full__tile:has(.nav-full__link:nth-child(1):hover) { background: red;"
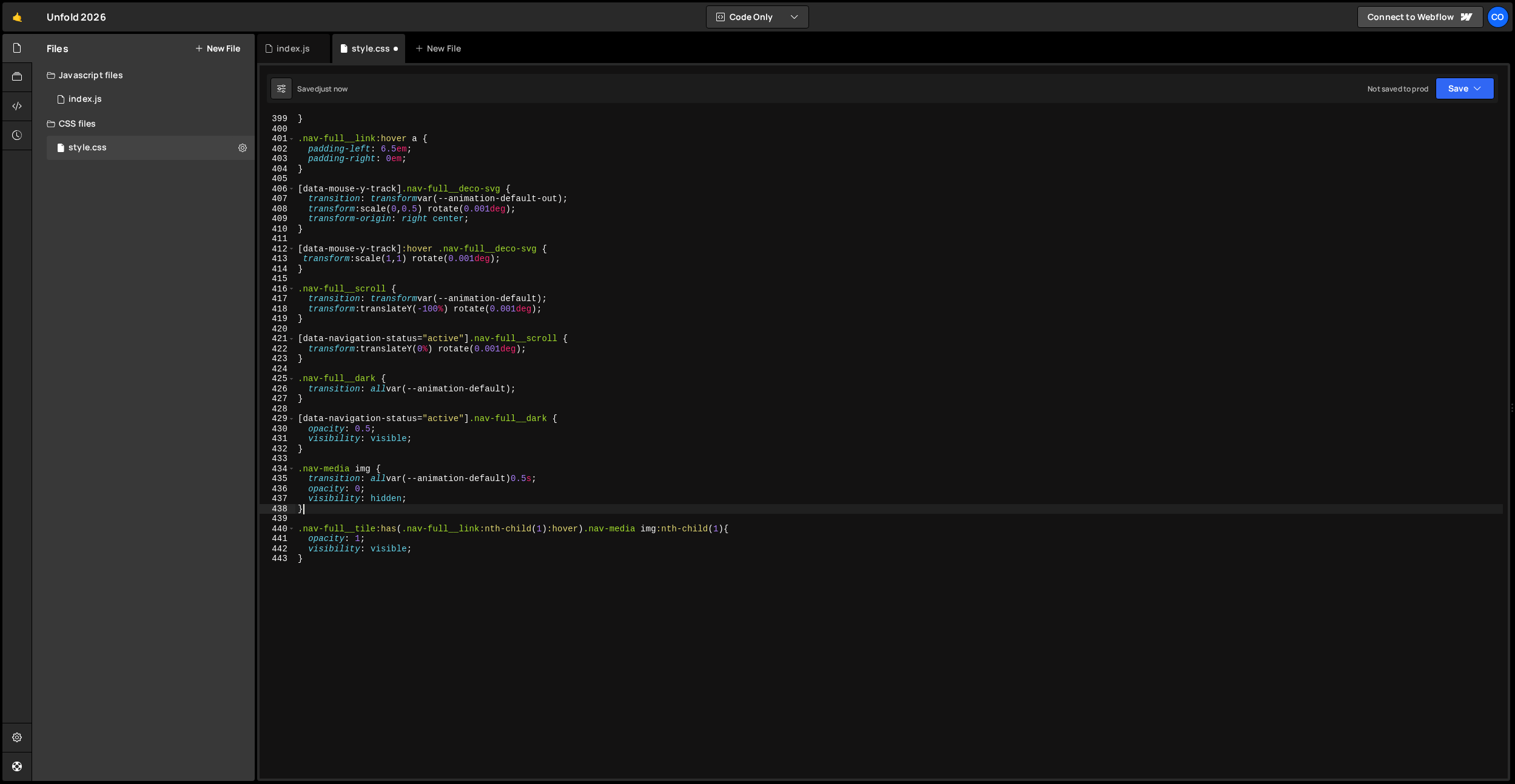
click at [626, 514] on div "} .nav-full__link :hover a { padding-left : 6.5 em ; padding-right : 0 em ; } […" at bounding box center [898, 455] width 1207 height 684
click at [655, 565] on div "} .nav-full__link :hover a { padding-left : 6.5 em ; padding-right : 0 em ; } […" at bounding box center [898, 455] width 1207 height 684
click at [655, 531] on div "} .nav-full__link :hover a { padding-left : 6.5 em ; padding-right : 0 em ; } […" at bounding box center [898, 455] width 1207 height 684
click at [533, 535] on div "} .nav-full__link :hover a { padding-left : 6.5 em ; padding-right : 0 em ; } […" at bounding box center [898, 455] width 1207 height 684
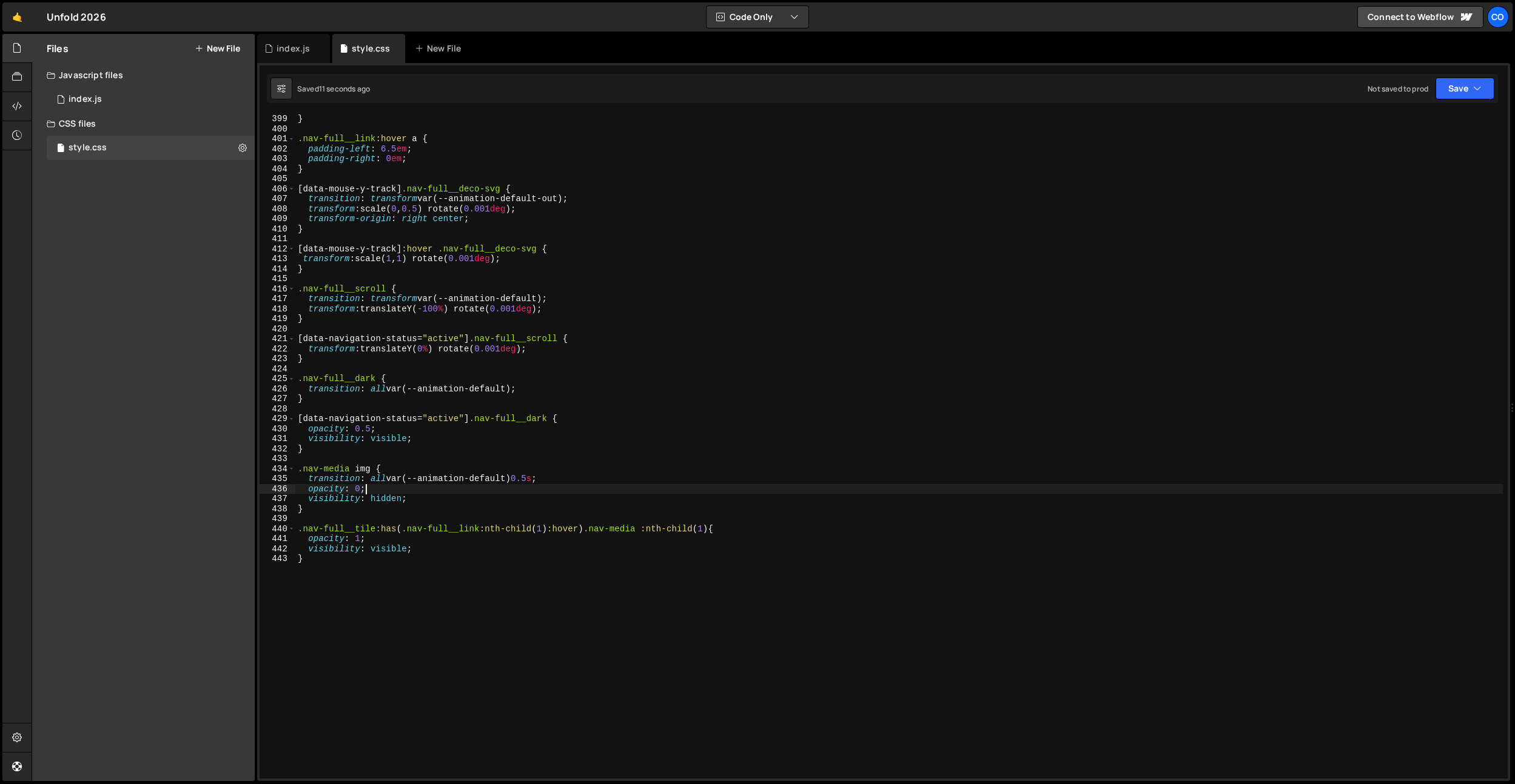
click at [494, 484] on div "} .nav-full__link :hover a { padding-left : 6.5 em ; padding-right : 0 em ; } […" at bounding box center [898, 455] width 1207 height 684
click at [495, 480] on div "} .nav-full__link :hover a { padding-left : 6.5 em ; padding-right : 0 em ; } […" at bounding box center [898, 455] width 1207 height 684
click at [533, 465] on div "} .nav-full__link :hover a { padding-left : 6.5 em ; padding-right : 0 em ; } […" at bounding box center [898, 455] width 1207 height 684
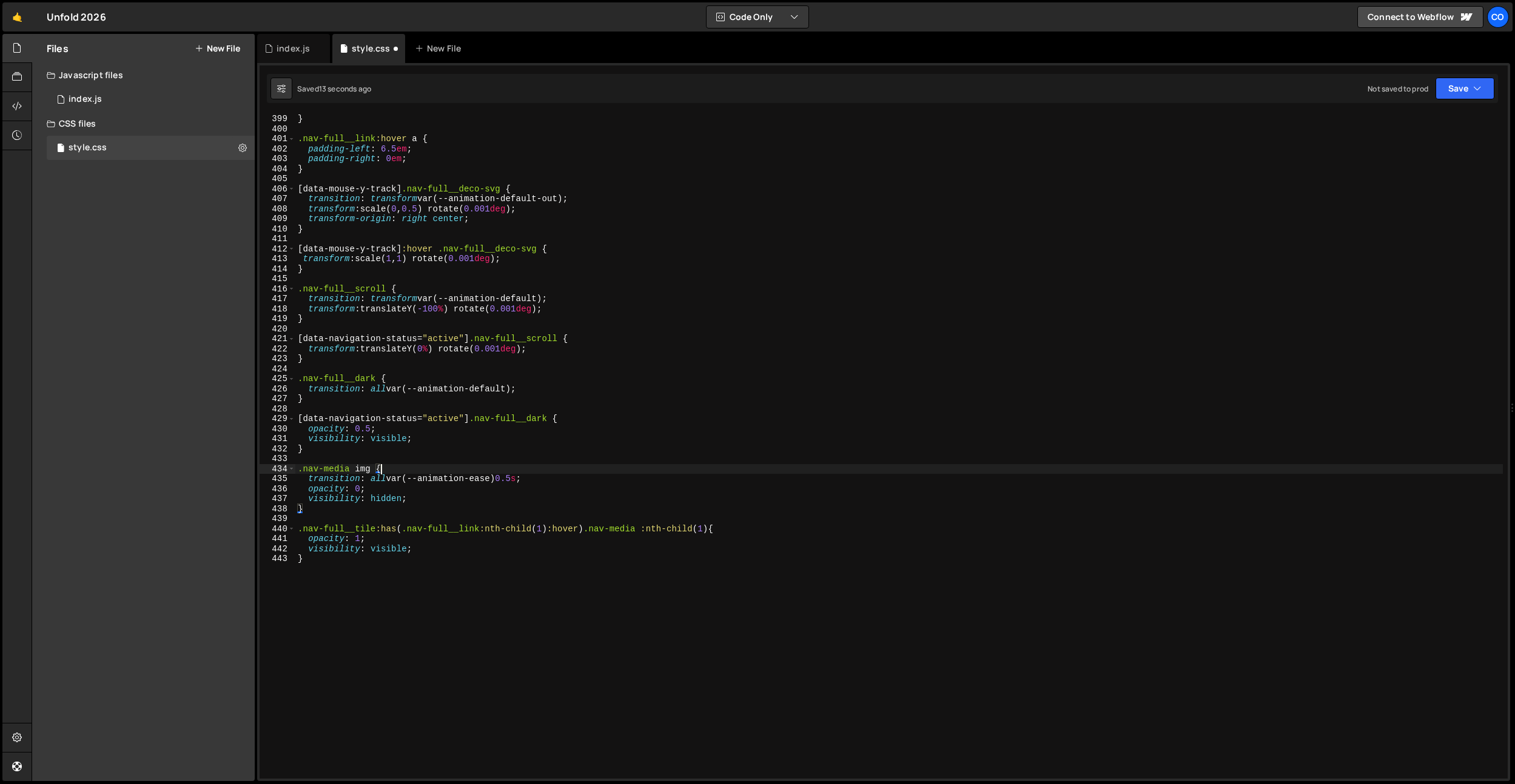
click at [521, 482] on div "} .nav-full__link :hover a { padding-left : 6.5 em ; padding-right : 0 em ; } […" at bounding box center [898, 455] width 1207 height 684
drag, startPoint x: 343, startPoint y: 569, endPoint x: 332, endPoint y: 561, distance: 13.6
click at [343, 568] on div "} .nav-full__link :hover a { padding-left : 6.5 em ; padding-right : 0 em ; } […" at bounding box center [898, 455] width 1207 height 684
drag, startPoint x: 714, startPoint y: 530, endPoint x: 268, endPoint y: 528, distance: 446.0
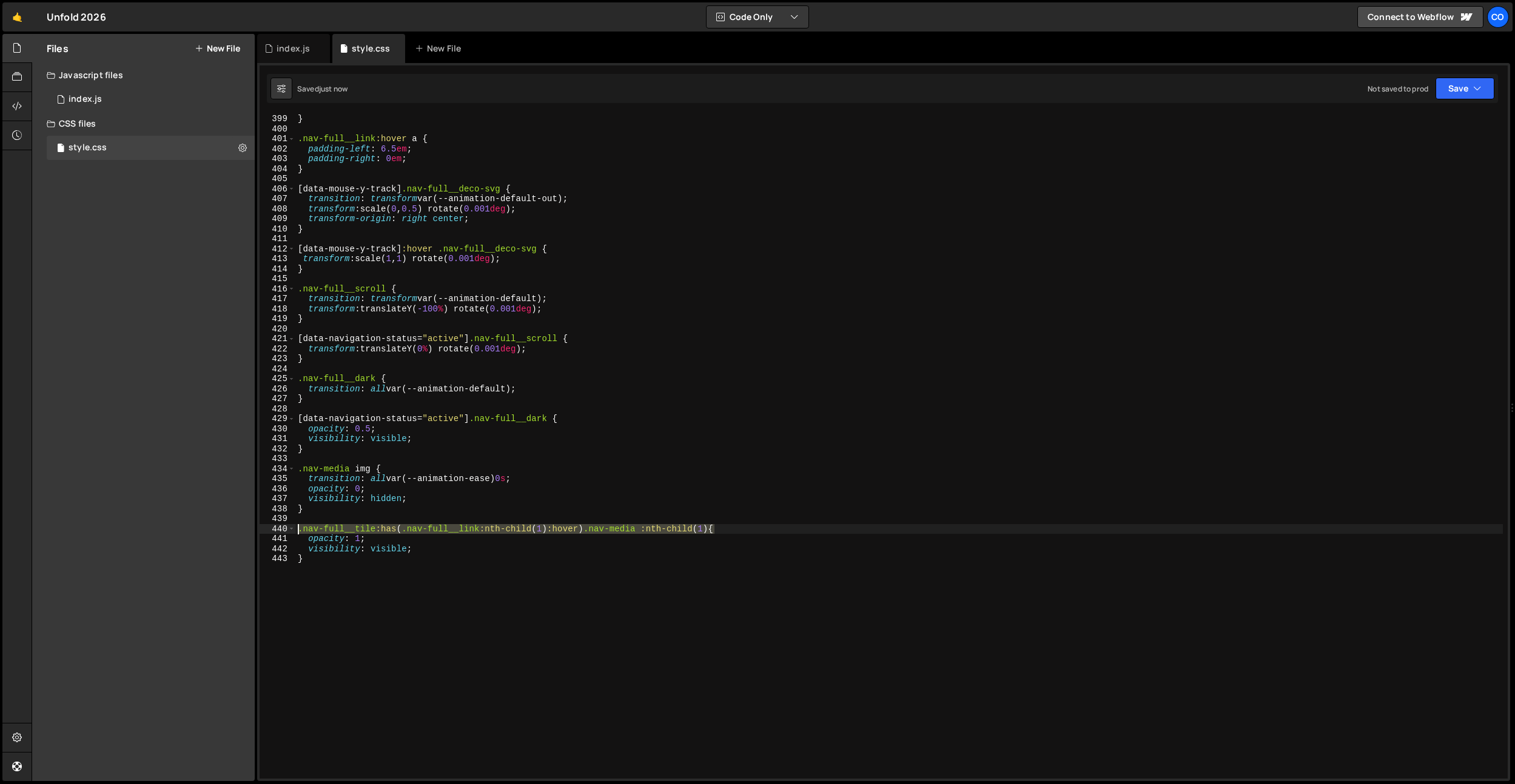
click at [268, 528] on div "} 399 400 401 402 403 404 405 406 407 408 409 410 411 412 413 414 415 416 417 4…" at bounding box center [883, 446] width 1248 height 665
paste textarea ".nav-full__tile:has(.nav-full__link:nth-child(1):hover) .nav-media :nth-child(1)"
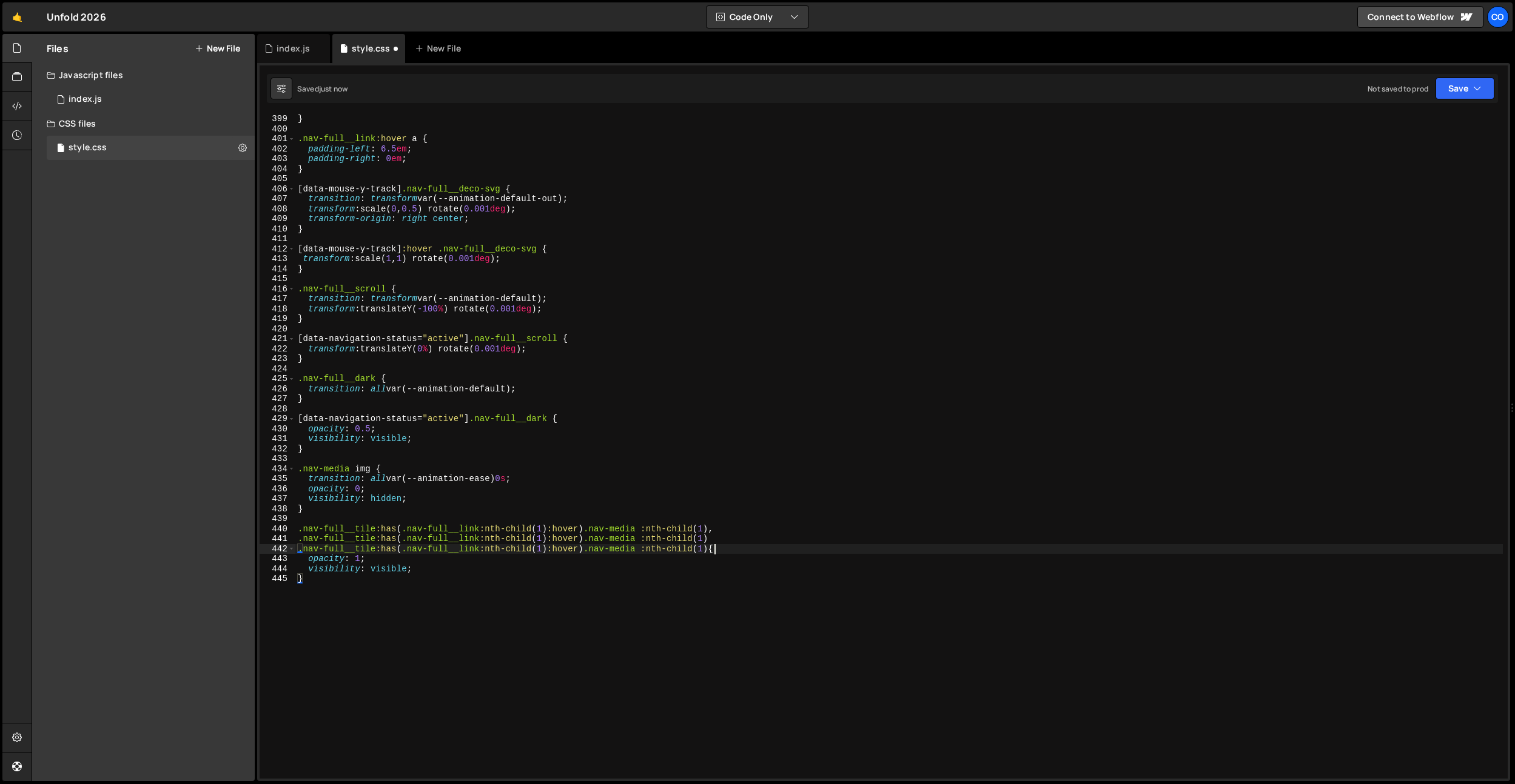
paste textarea ".nav-full__tile:has(.nav-full__link:nth-child(1):hover) .nav-media :nth-child(1)"
click at [732, 543] on div "} .nav-full__link :hover a { padding-left : 6.5 em ; padding-right : 0 em ; } […" at bounding box center [898, 455] width 1207 height 684
click at [303, 549] on div "} .nav-full__link :hover a { padding-left : 6.5 em ; padding-right : 0 em ; } […" at bounding box center [898, 455] width 1207 height 684
click at [707, 538] on div "} .nav-full__link :hover a { padding-left : 6.5 em ; padding-right : 0 em ; } […" at bounding box center [898, 455] width 1207 height 684
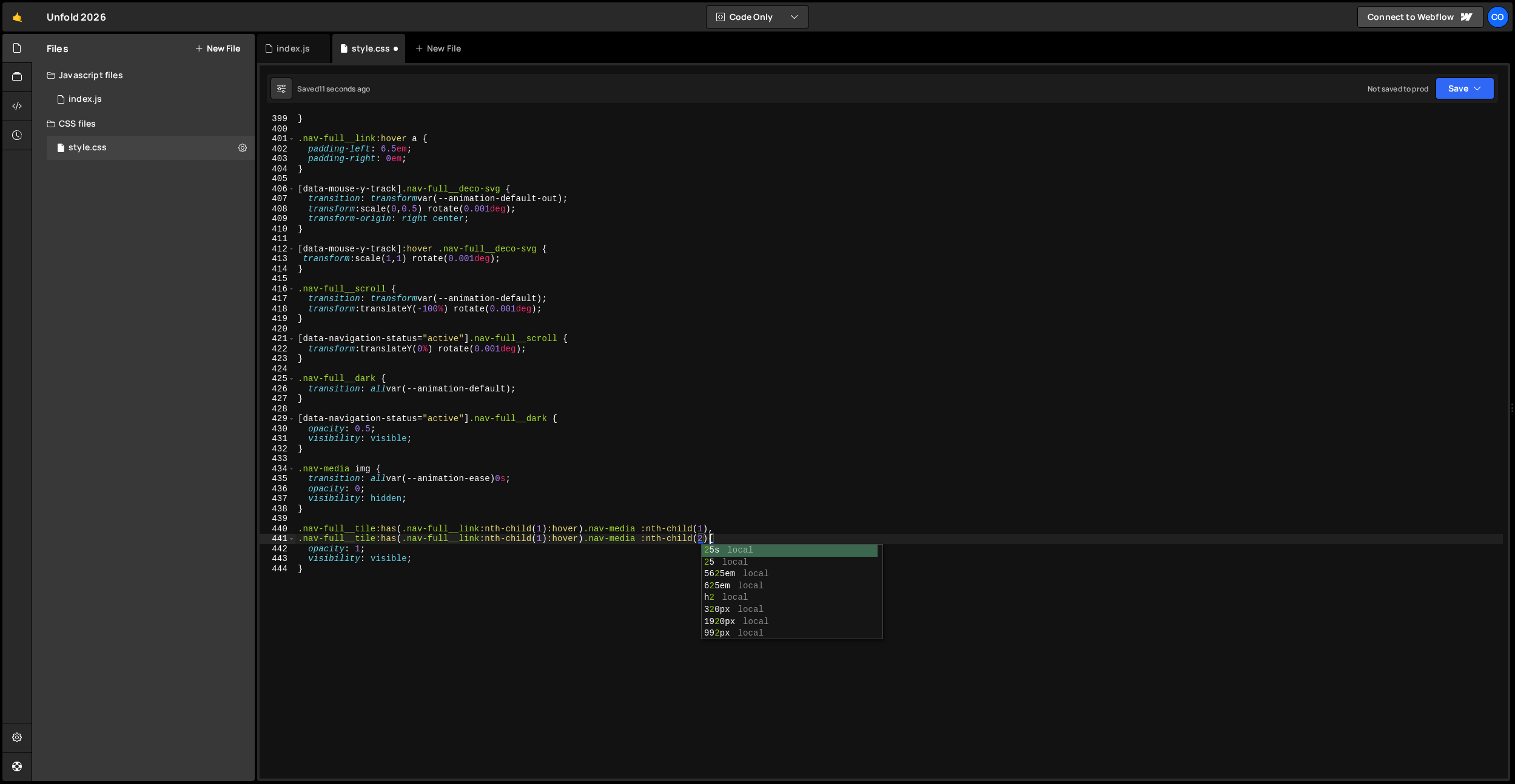
click at [538, 544] on div "} .nav-full__link :hover a { padding-left : 6.5 em ; padding-right : 0 em ; } […" at bounding box center [898, 455] width 1207 height 684
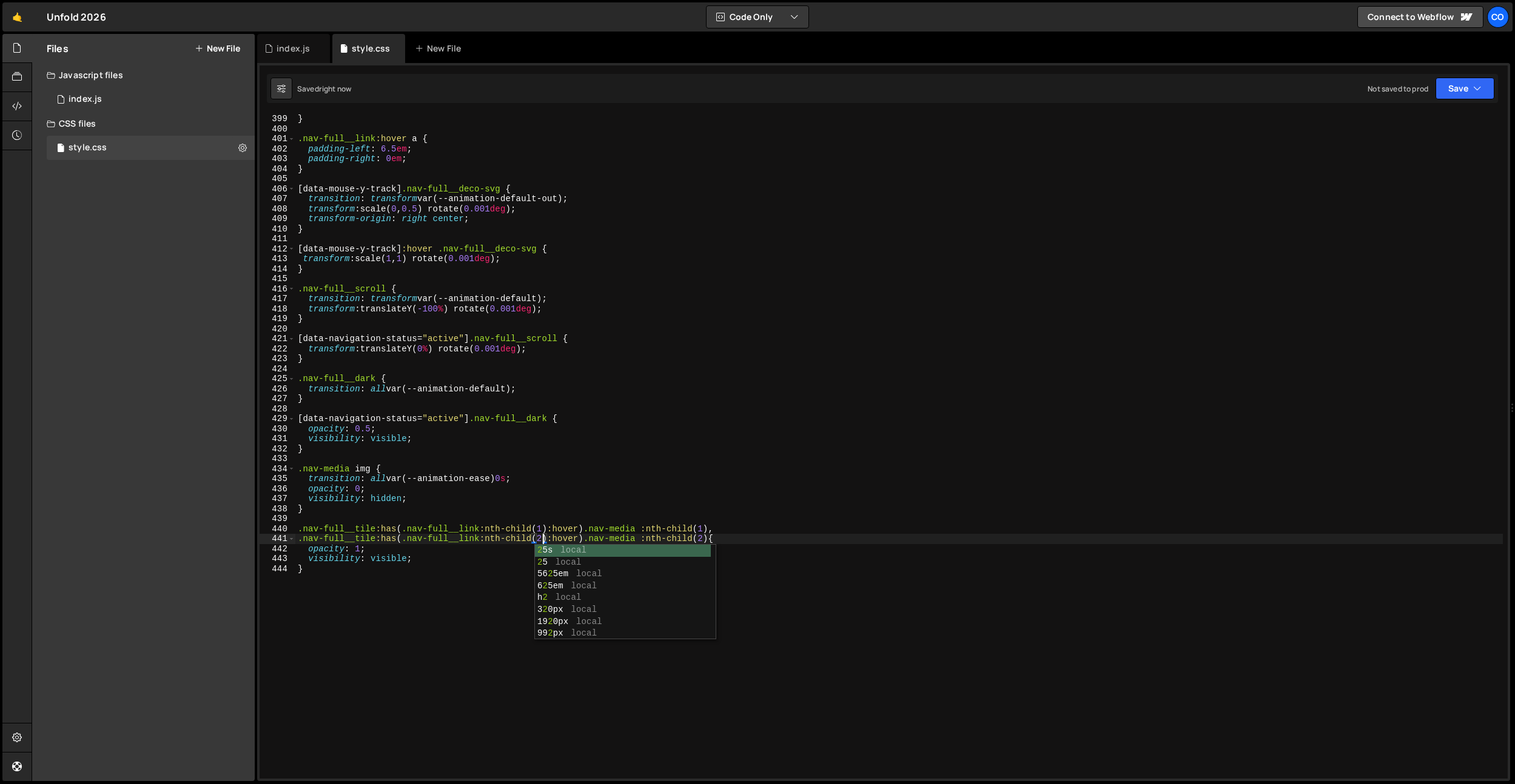
type textarea ".nav-full__tile:has(.nav-full__link:nth-child(2):hover) .nav-media :nth-child(2…"
click at [704, 454] on div "} .nav-full__link :hover a { padding-left : 6.5 em ; padding-right : 0 em ; } […" at bounding box center [898, 455] width 1207 height 684
drag, startPoint x: 714, startPoint y: 540, endPoint x: 239, endPoint y: 540, distance: 475.0
click at [239, 540] on div "Files New File Javascript files 0 index.js 0 CSS files style.css 0 Copy share l…" at bounding box center [773, 407] width 1483 height 748
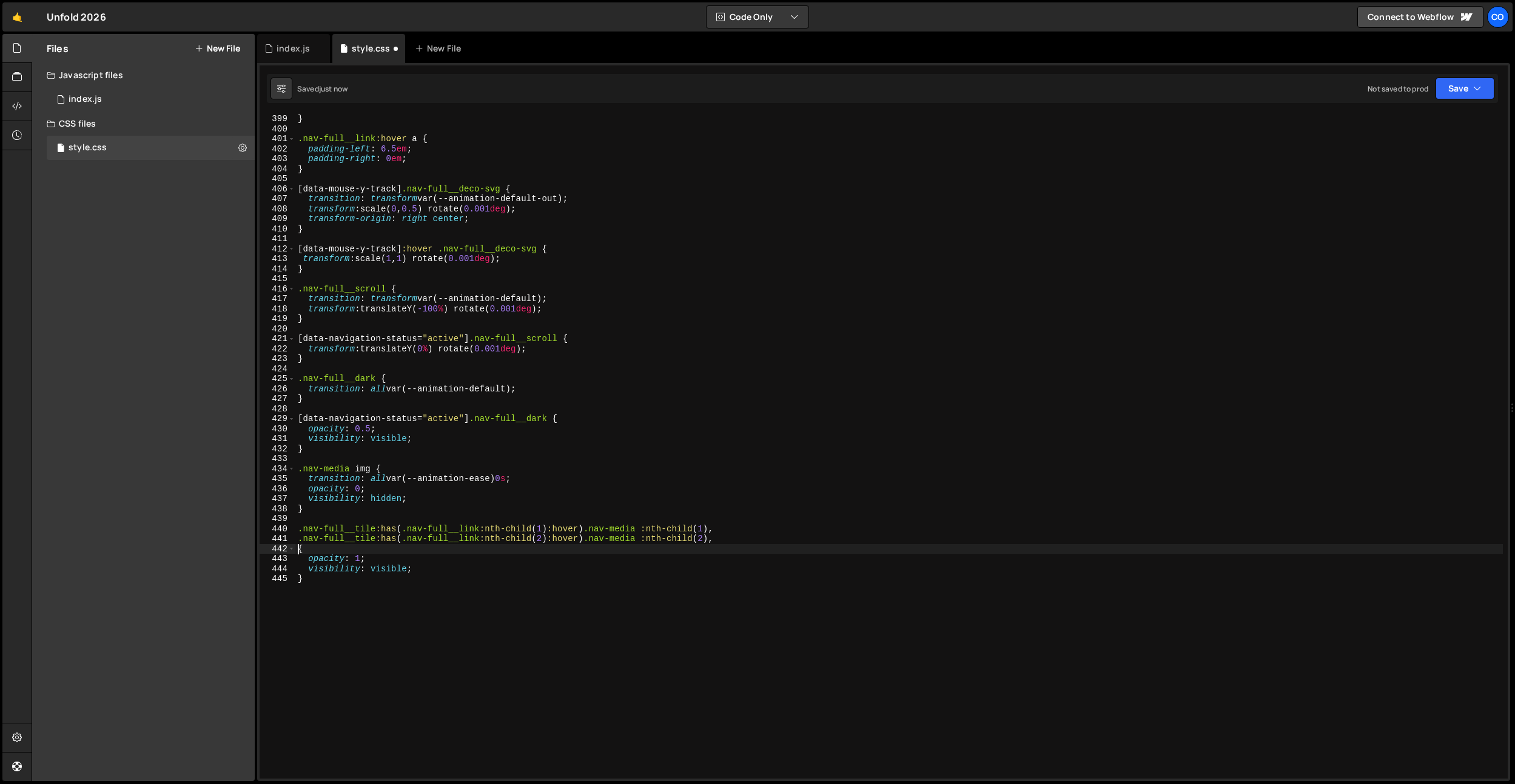
paste textarea ".nav-full__tile:has(.nav-full__link:nth-child(2):hover) .nav-media :nth-child(2)"
drag, startPoint x: 719, startPoint y: 540, endPoint x: 649, endPoint y: 544, distance: 70.1
click at [213, 537] on div "Files New File Javascript files 0 index.js 0 CSS files style.css 0 Copy share l…" at bounding box center [773, 407] width 1483 height 748
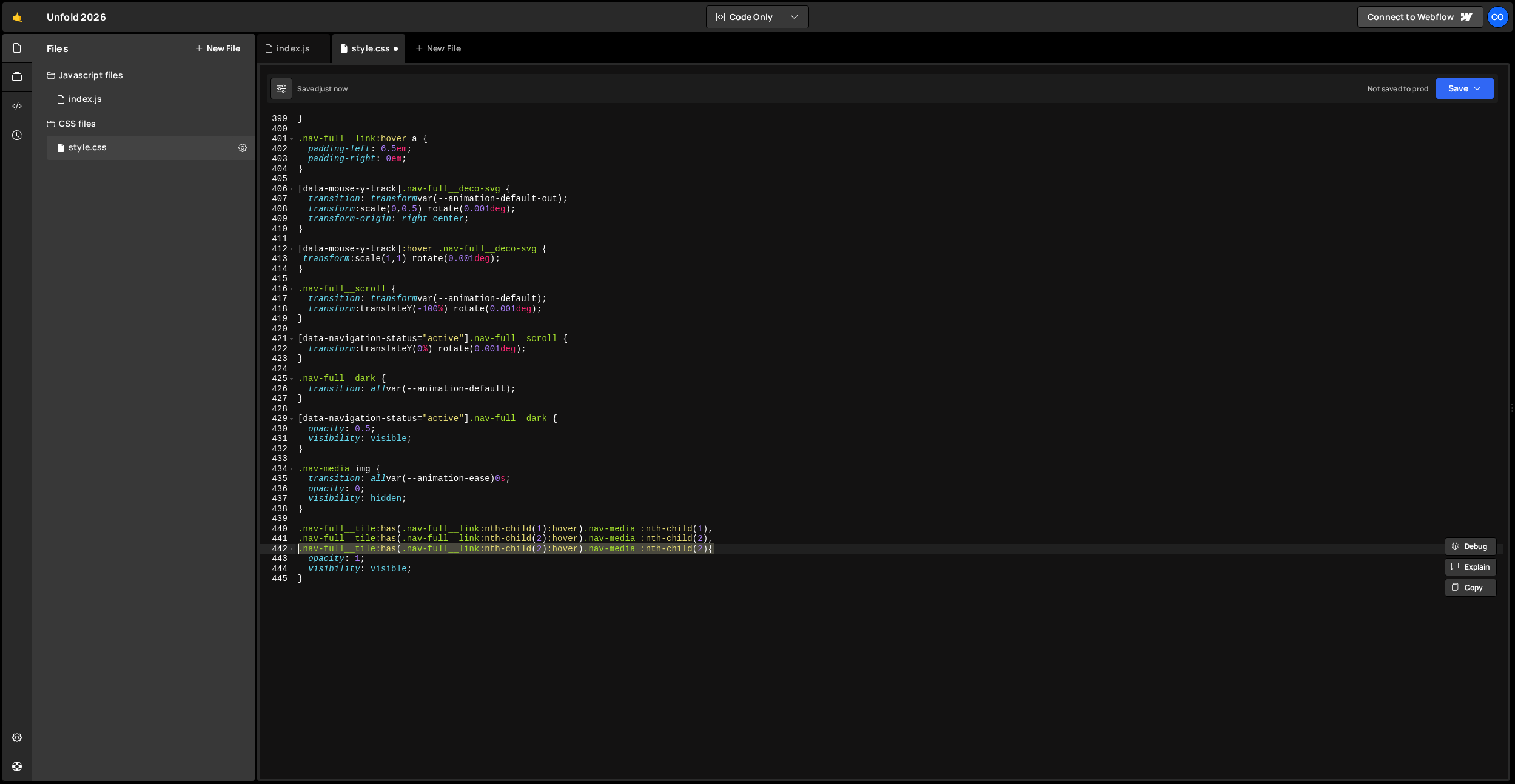
drag, startPoint x: 714, startPoint y: 548, endPoint x: 271, endPoint y: 545, distance: 443.0
click at [271, 545] on div ".nav-full__tile:has(.nav-full__link:nth-child(2):hover) .nav-media :nth-child(2…" at bounding box center [883, 446] width 1248 height 665
paste textarea ","
paste textarea ".nav-full__tile:has(.nav-full__link:nth-child(2):hover) .nav-media :nth-child(2…"
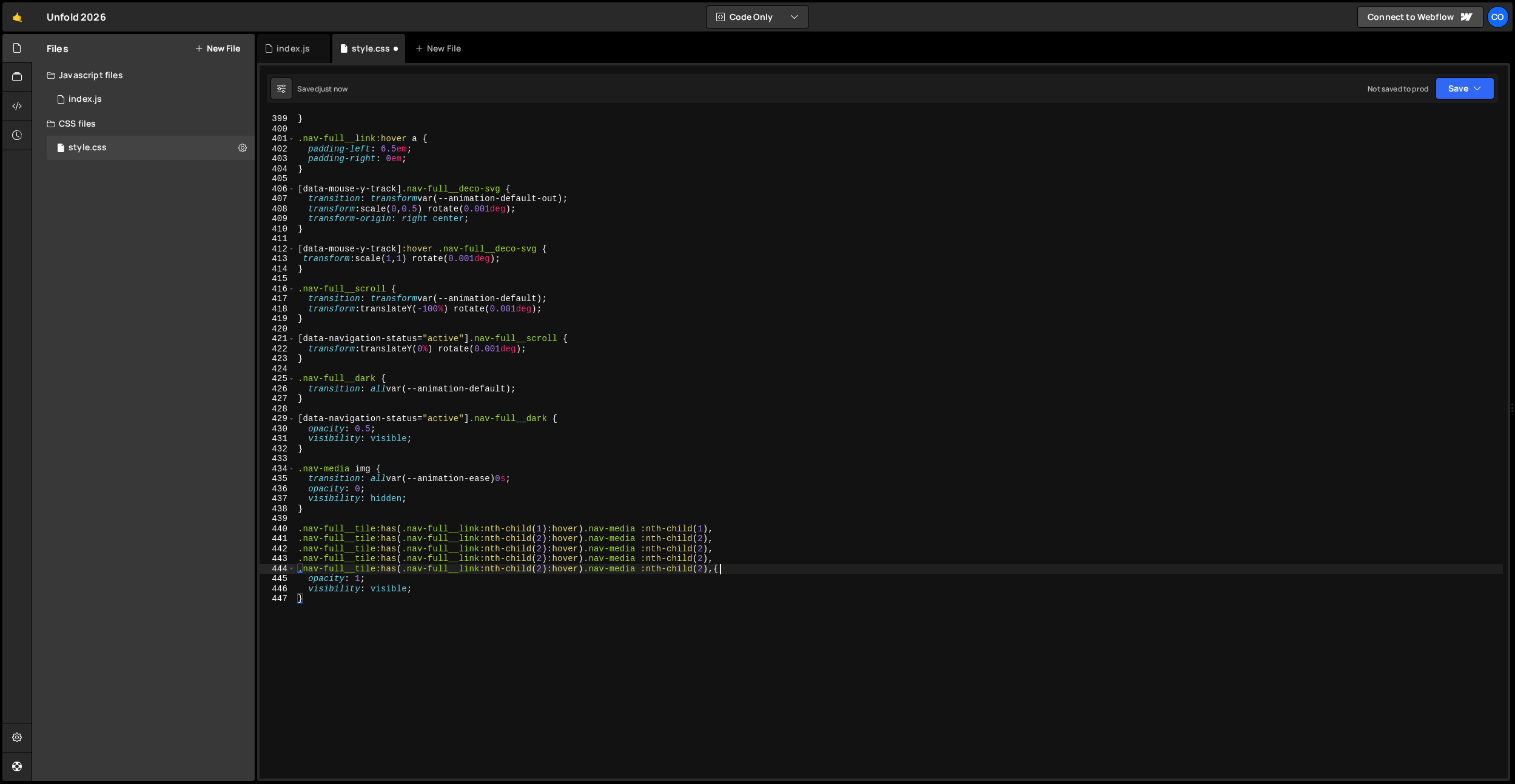
paste textarea ".nav-full__tile:has(.nav-full__link:nth-child(2):hover) .nav-media :nth-child(2…"
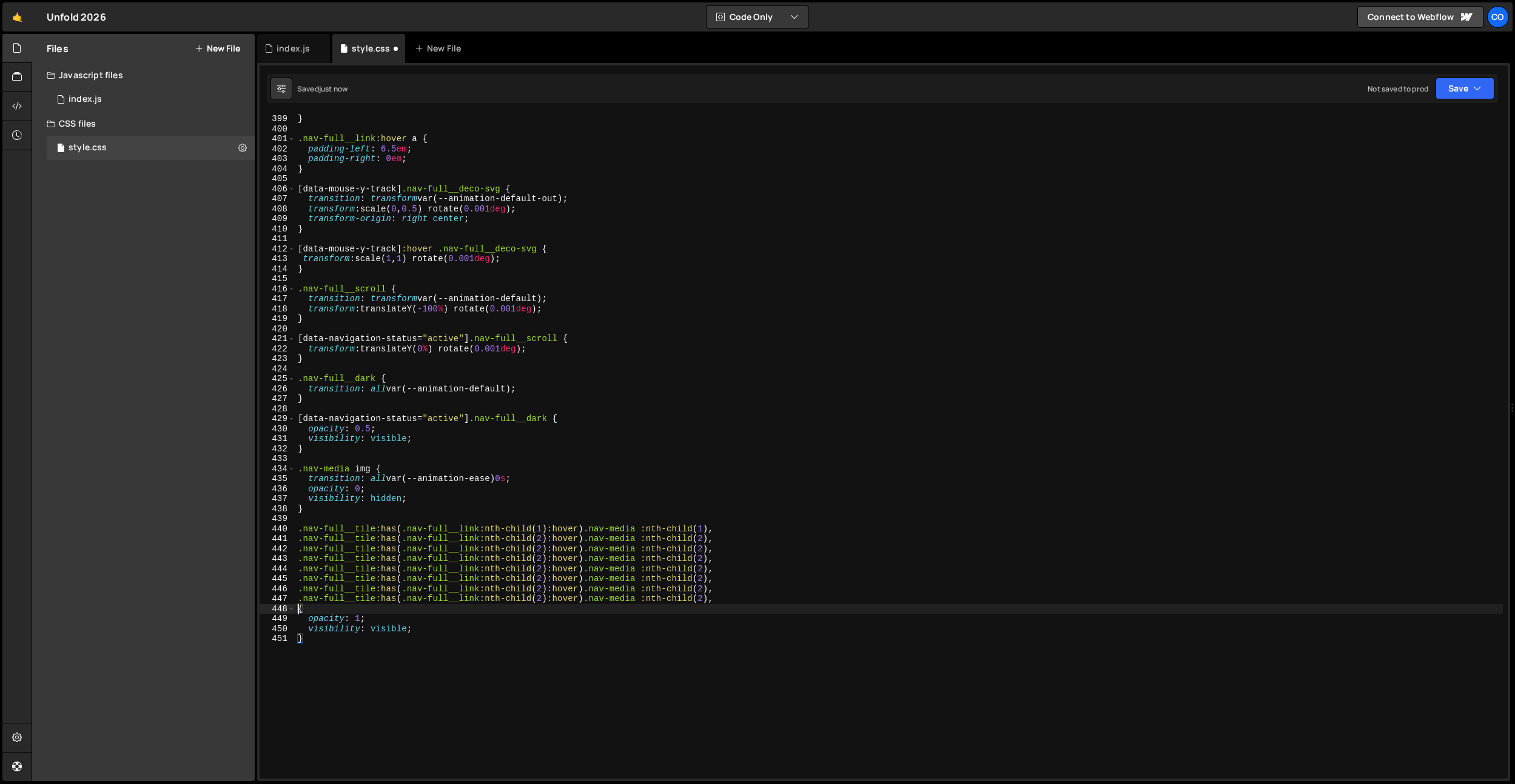
paste textarea ".nav-full__tile:has(.nav-full__link:nth-child(2):hover) .nav-media :nth-child(2…"
click at [538, 545] on div "} .nav-full__link :hover a { padding-left : 6.5 em ; padding-right : 0 em ; } […" at bounding box center [898, 455] width 1207 height 684
type textarea ".nav-full__tile:has(.nav-full__link:nth-child(3):hover) .nav-media :nth-child(2…"
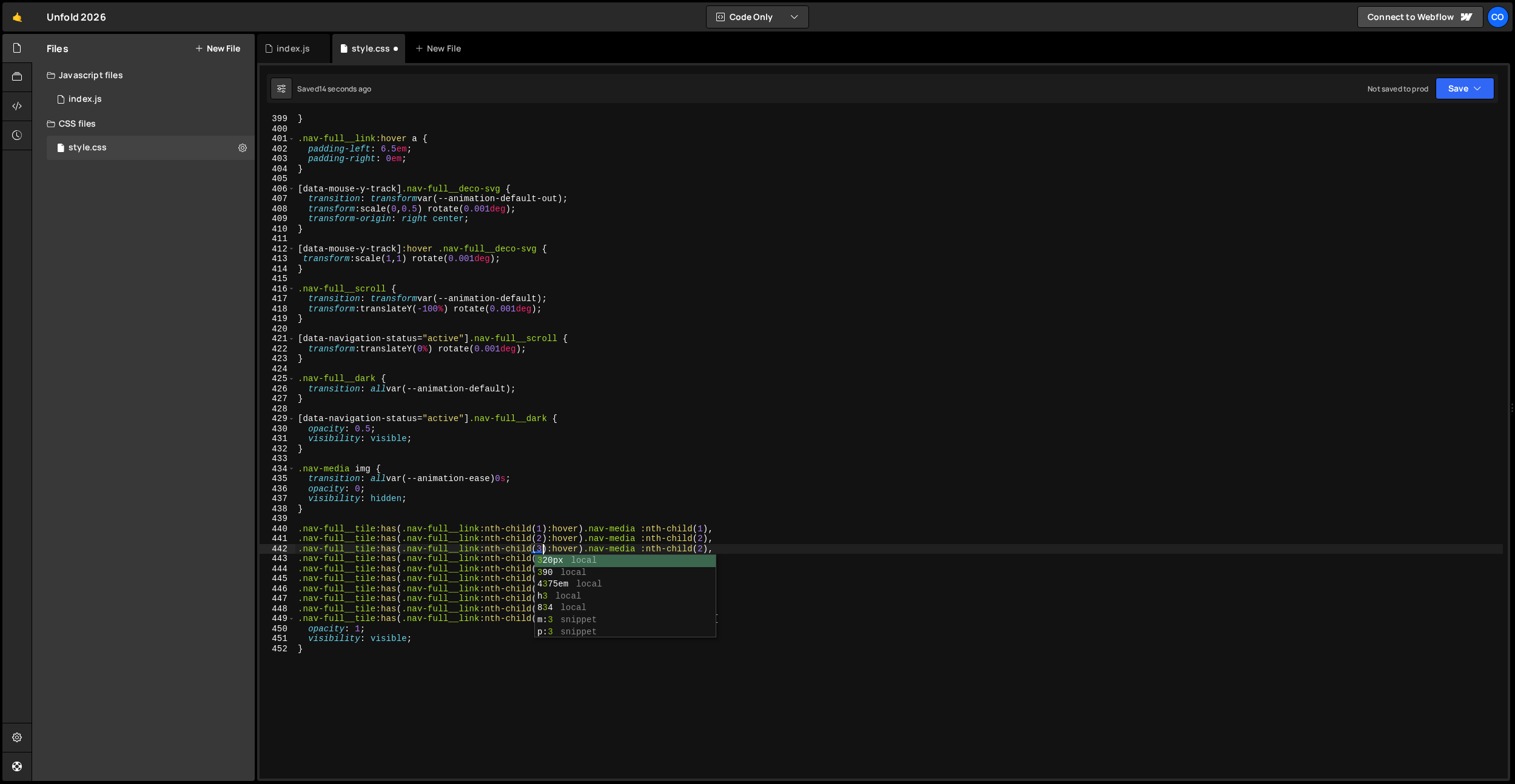
scroll to position [0, 17]
click at [564, 514] on div "} .nav-full__link :hover a { padding-left : 6.5 em ; padding-right : 0 em ; } […" at bounding box center [898, 455] width 1207 height 684
click at [540, 623] on div "} .nav-full__link :hover a { padding-left : 6.5 em ; padding-right : 0 em ; } […" at bounding box center [898, 455] width 1207 height 684
click at [539, 558] on div "} .nav-full__link :hover a { padding-left : 6.5 em ; padding-right : 0 em ; } […" at bounding box center [898, 455] width 1207 height 684
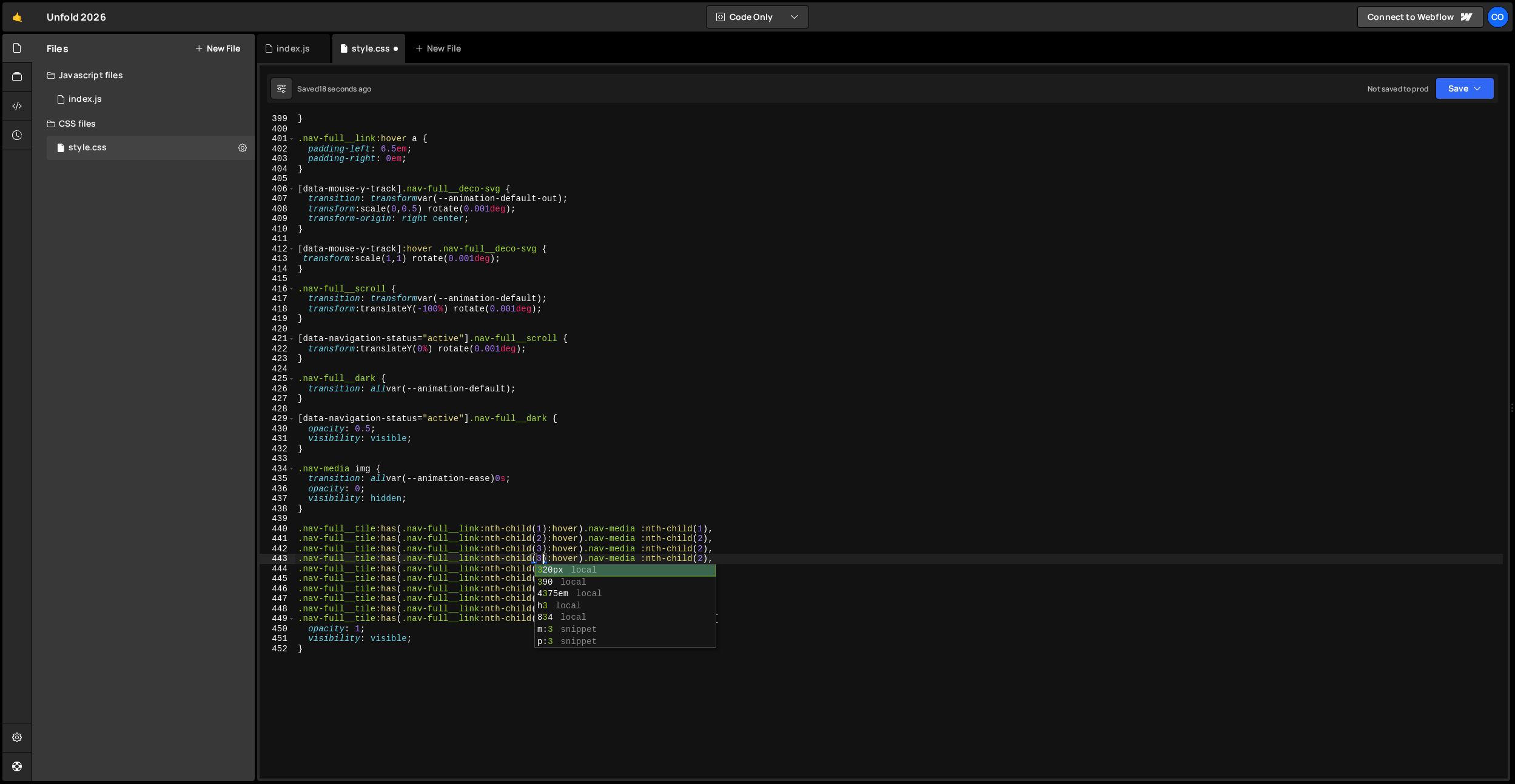
scroll to position [0, 17]
click at [540, 570] on div "3 20px local 3 90 local 4 3 75em local h 3 local 8 3 4 local m: 3 snippet p: 3 …" at bounding box center [625, 619] width 180 height 107
drag, startPoint x: 549, startPoint y: 538, endPoint x: 549, endPoint y: 545, distance: 7.0
click at [549, 538] on div "} .nav-full__link :hover a { padding-left : 6.5 em ; padding-right : 0 em ; } […" at bounding box center [898, 455] width 1207 height 684
click at [544, 565] on div "} .nav-full__link :hover a { padding-left : 6.5 em ; padding-right : 0 em ; } […" at bounding box center [898, 455] width 1207 height 684
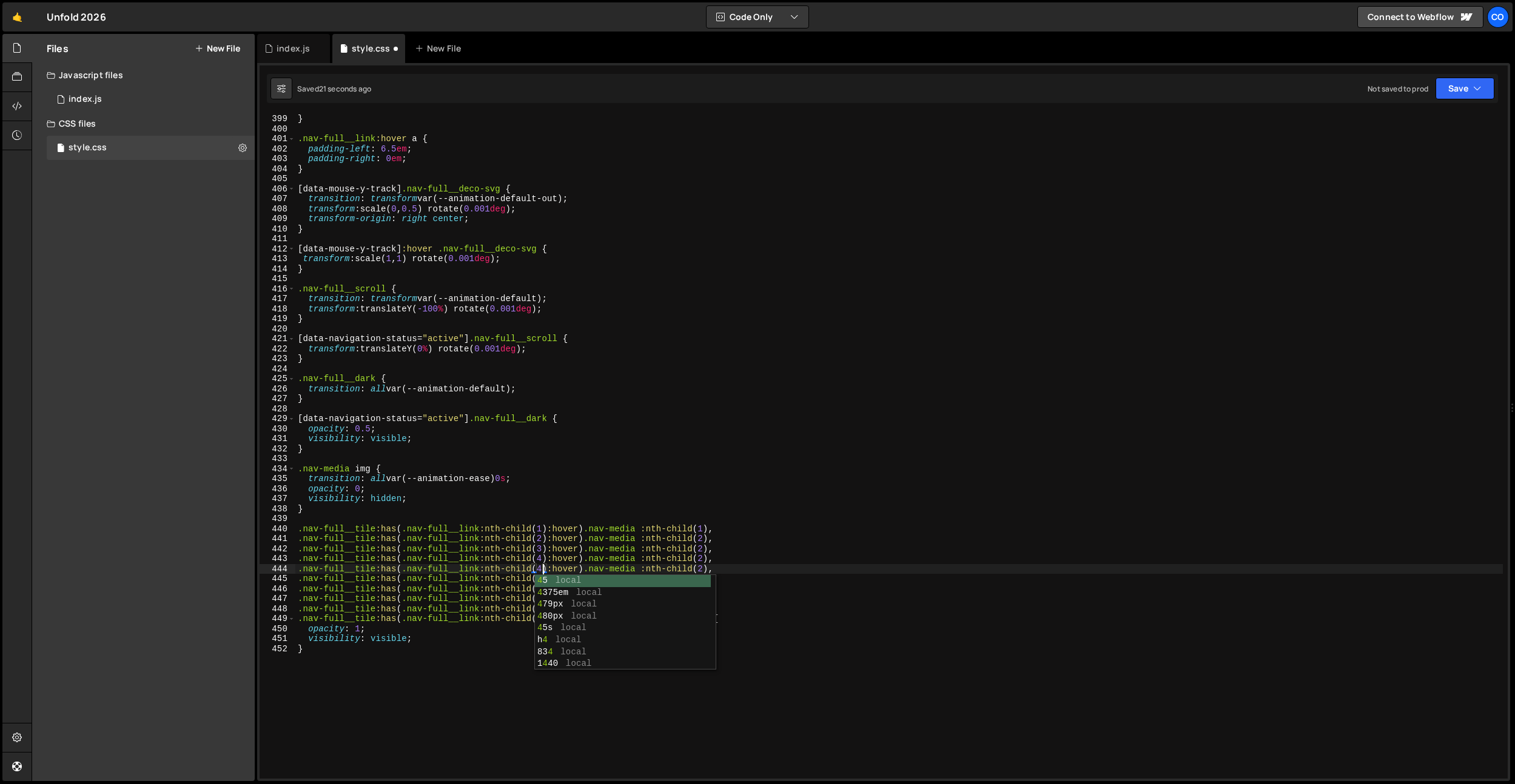
click at [626, 514] on div "} .nav-full__link :hover a { padding-left : 6.5 em ; padding-right : 0 em ; } […" at bounding box center [898, 455] width 1207 height 684
click at [545, 566] on div "} .nav-full__link :hover a { padding-left : 6.5 em ; padding-right : 0 em ; } […" at bounding box center [898, 455] width 1207 height 684
click at [546, 562] on div "} .nav-full__link :hover a { padding-left : 6.5 em ; padding-right : 0 em ; } […" at bounding box center [898, 455] width 1207 height 684
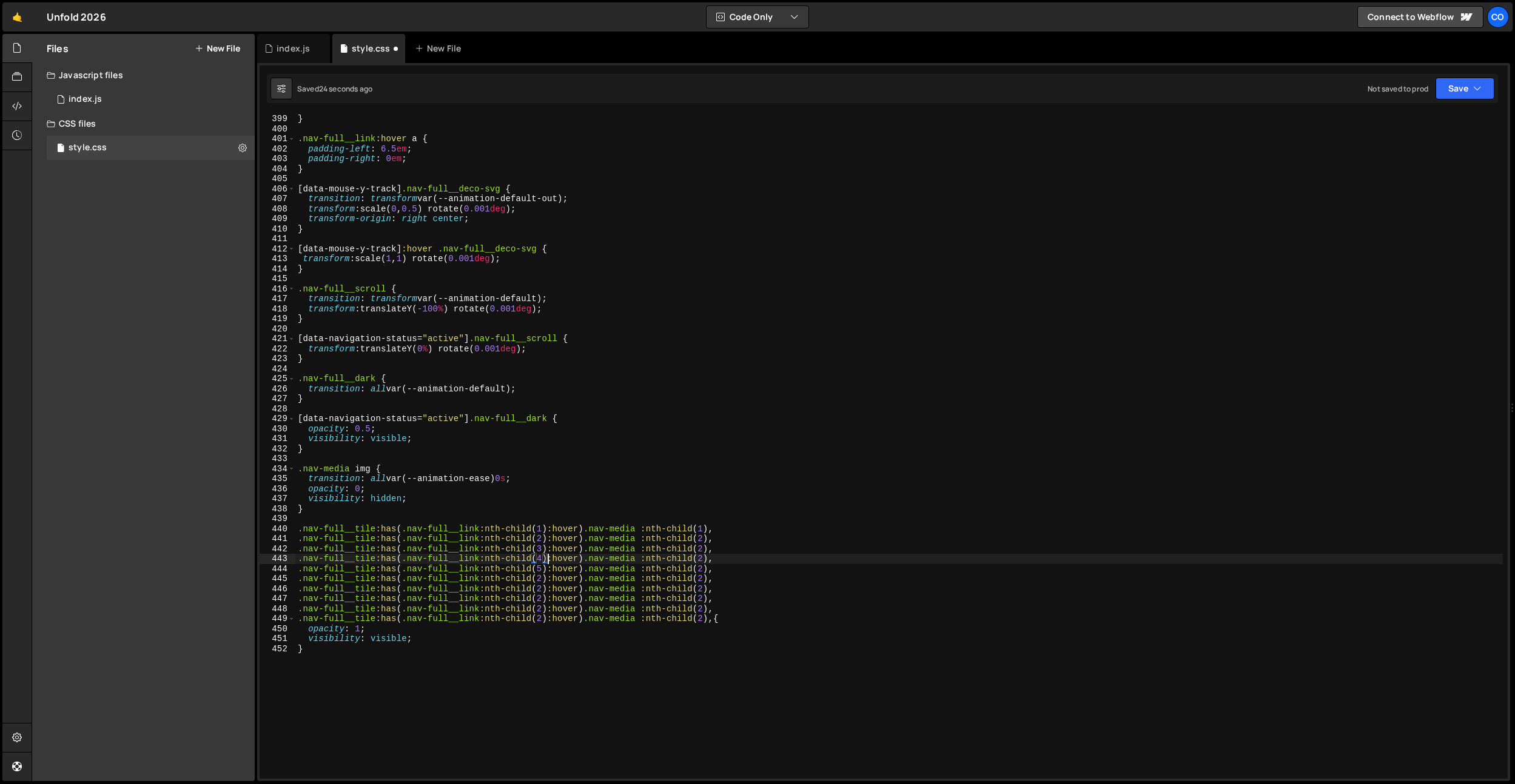
click at [542, 577] on div "} .nav-full__link :hover a { padding-left : 6.5 em ; padding-right : 0 em ; } […" at bounding box center [898, 455] width 1207 height 684
drag, startPoint x: 548, startPoint y: 561, endPoint x: 547, endPoint y: 569, distance: 8.1
click at [548, 561] on div "} .nav-full__link :hover a { padding-left : 6.5 em ; padding-right : 0 em ; } […" at bounding box center [898, 455] width 1207 height 684
click at [543, 589] on div "} .nav-full__link :hover a { padding-left : 6.5 em ; padding-right : 0 em ; } […" at bounding box center [898, 455] width 1207 height 684
click at [545, 561] on div "} .nav-full__link :hover a { padding-left : 6.5 em ; padding-right : 0 em ; } […" at bounding box center [898, 455] width 1207 height 684
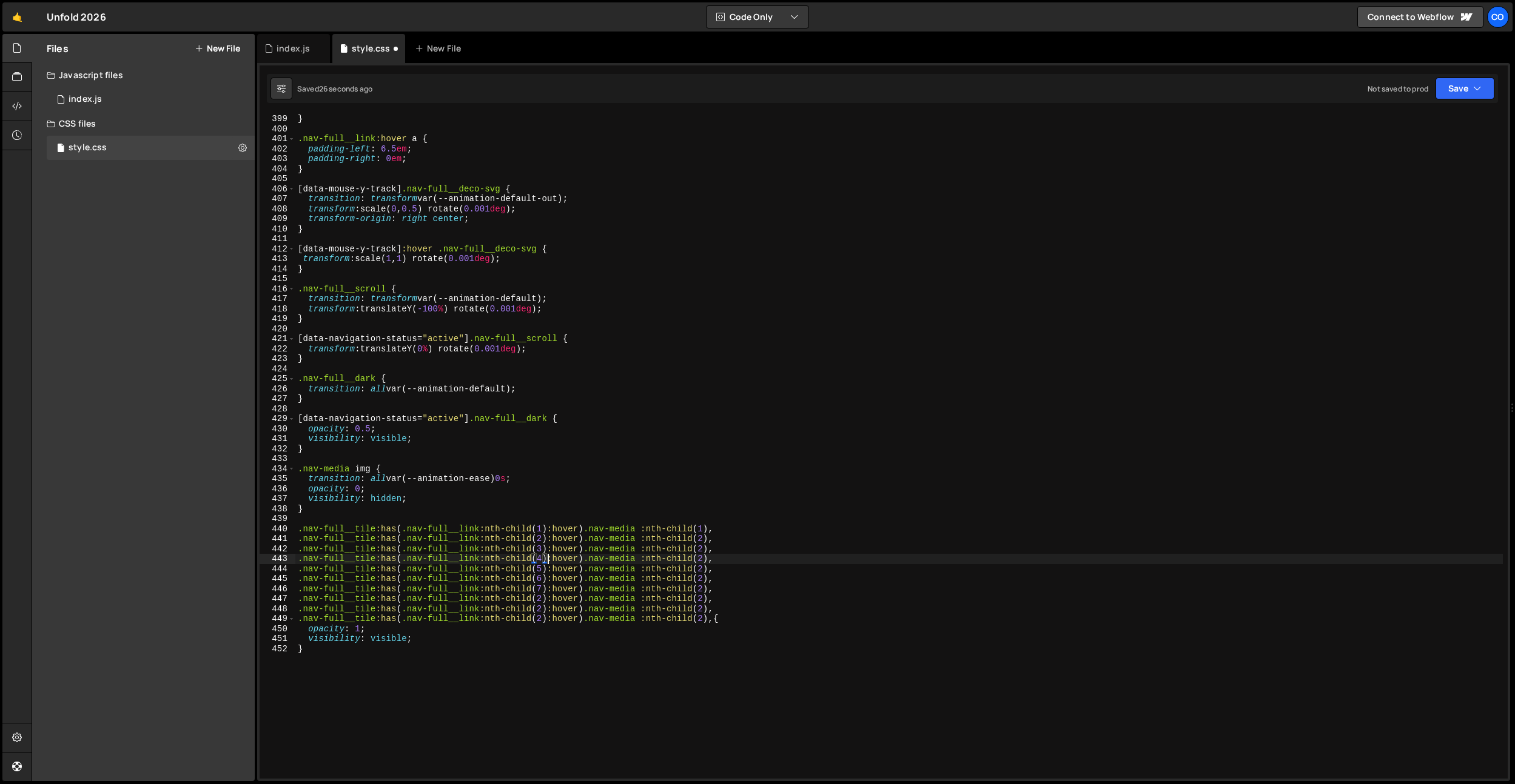
click at [544, 601] on div "} .nav-full__link :hover a { padding-left : 6.5 em ; padding-right : 0 em ; } […" at bounding box center [898, 455] width 1207 height 684
drag, startPoint x: 613, startPoint y: 550, endPoint x: 575, endPoint y: 594, distance: 58.1
click at [611, 555] on div "} .nav-full__link :hover a { padding-left : 6.5 em ; padding-right : 0 em ; } […" at bounding box center [898, 455] width 1207 height 684
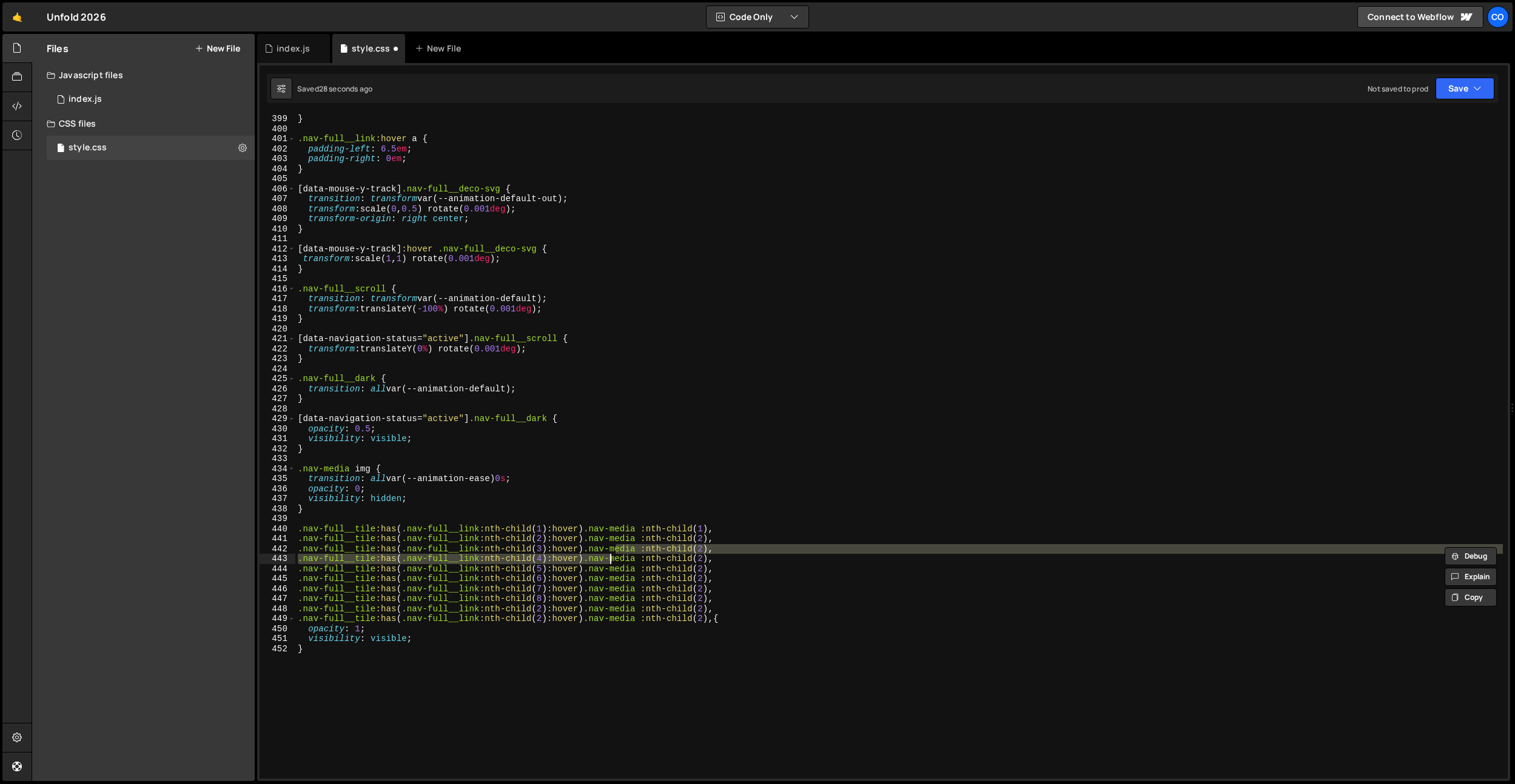
click at [545, 611] on div "} .nav-full__link :hover a { padding-left : 6.5 em ; padding-right : 0 em ; } […" at bounding box center [898, 455] width 1207 height 684
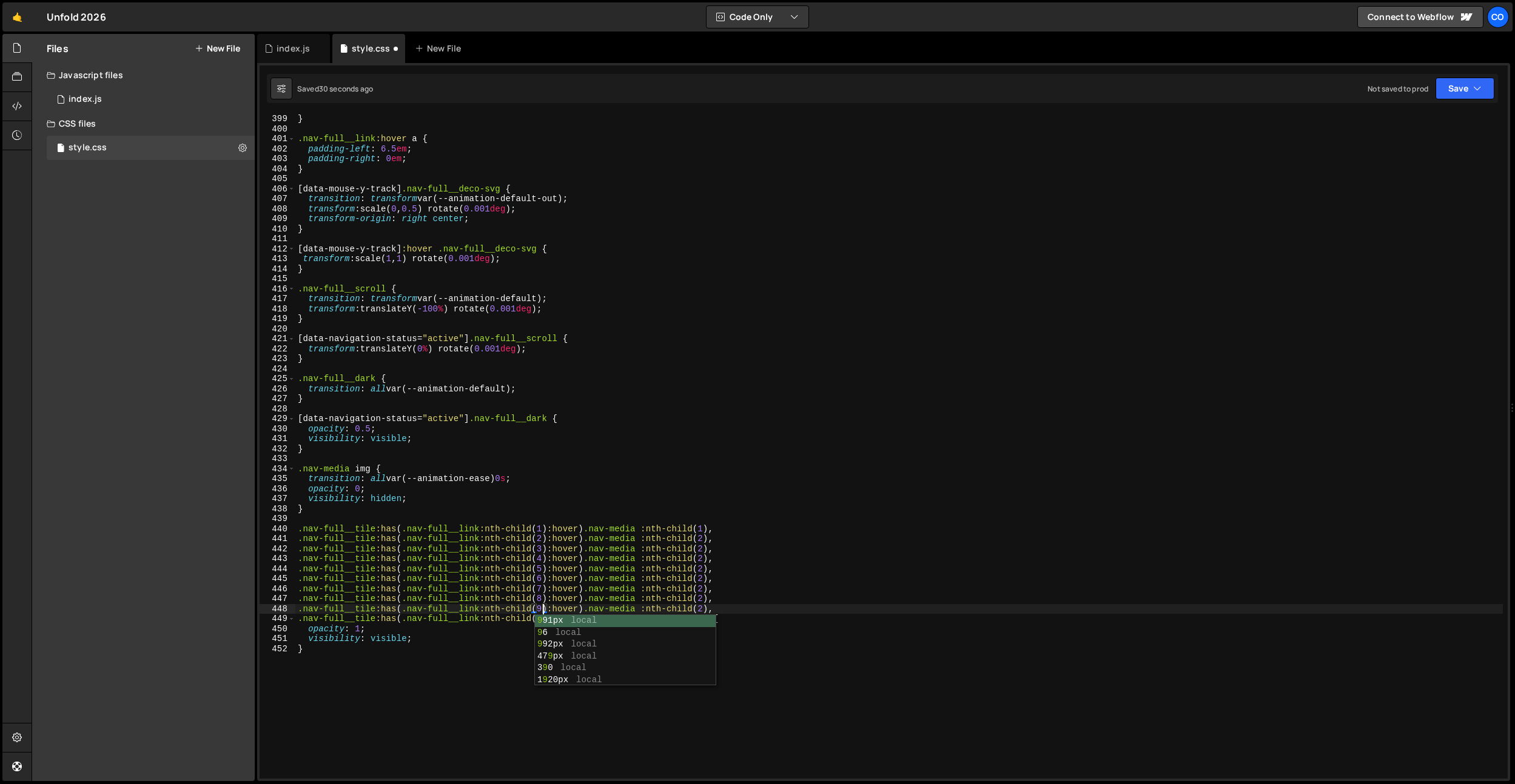
click at [543, 592] on div "} .nav-full__link :hover a { padding-left : 6.5 em ; padding-right : 0 em ; } […" at bounding box center [898, 455] width 1207 height 684
click at [541, 621] on div "} .nav-full__link :hover a { padding-left : 6.5 em ; padding-right : 0 em ; } […" at bounding box center [898, 455] width 1207 height 684
click at [713, 620] on div "} .nav-full__link :hover a { padding-left : 6.5 em ; padding-right : 0 em ; } […" at bounding box center [898, 455] width 1207 height 684
click at [709, 607] on div "} .nav-full__link :hover a { padding-left : 6.5 em ; padding-right : 0 em ; } […" at bounding box center [898, 455] width 1207 height 684
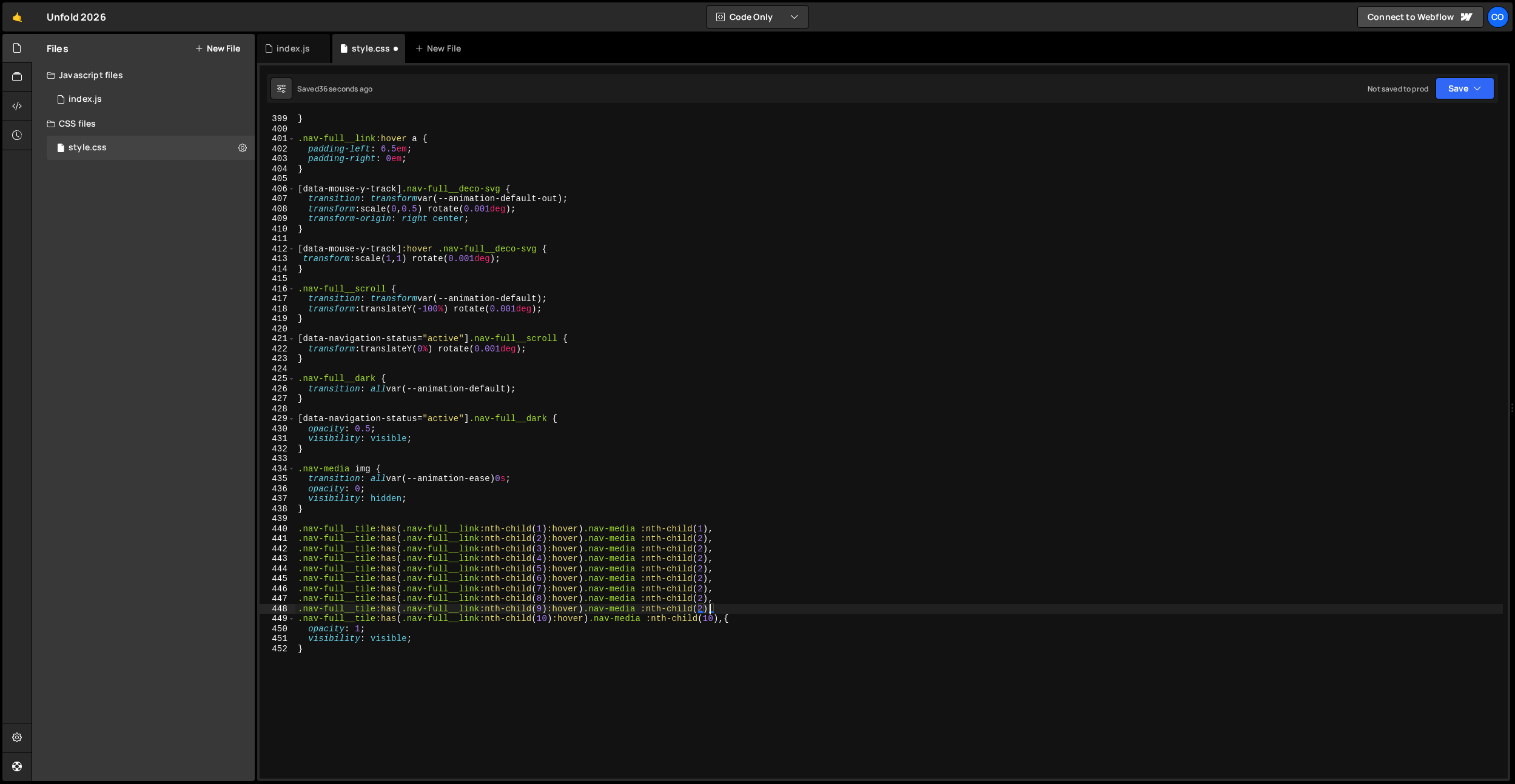
scroll to position [0, 28]
click at [707, 597] on div "} .nav-full__link :hover a { padding-left : 6.5 em ; padding-right : 0 em ; } […" at bounding box center [898, 455] width 1207 height 684
click at [736, 499] on div "} .nav-full__link :hover a { padding-left : 6.5 em ; padding-right : 0 em ; } […" at bounding box center [898, 455] width 1207 height 684
click at [730, 622] on div "} .nav-full__link :hover a { padding-left : 6.5 em ; padding-right : 0 em ; } […" at bounding box center [898, 455] width 1207 height 684
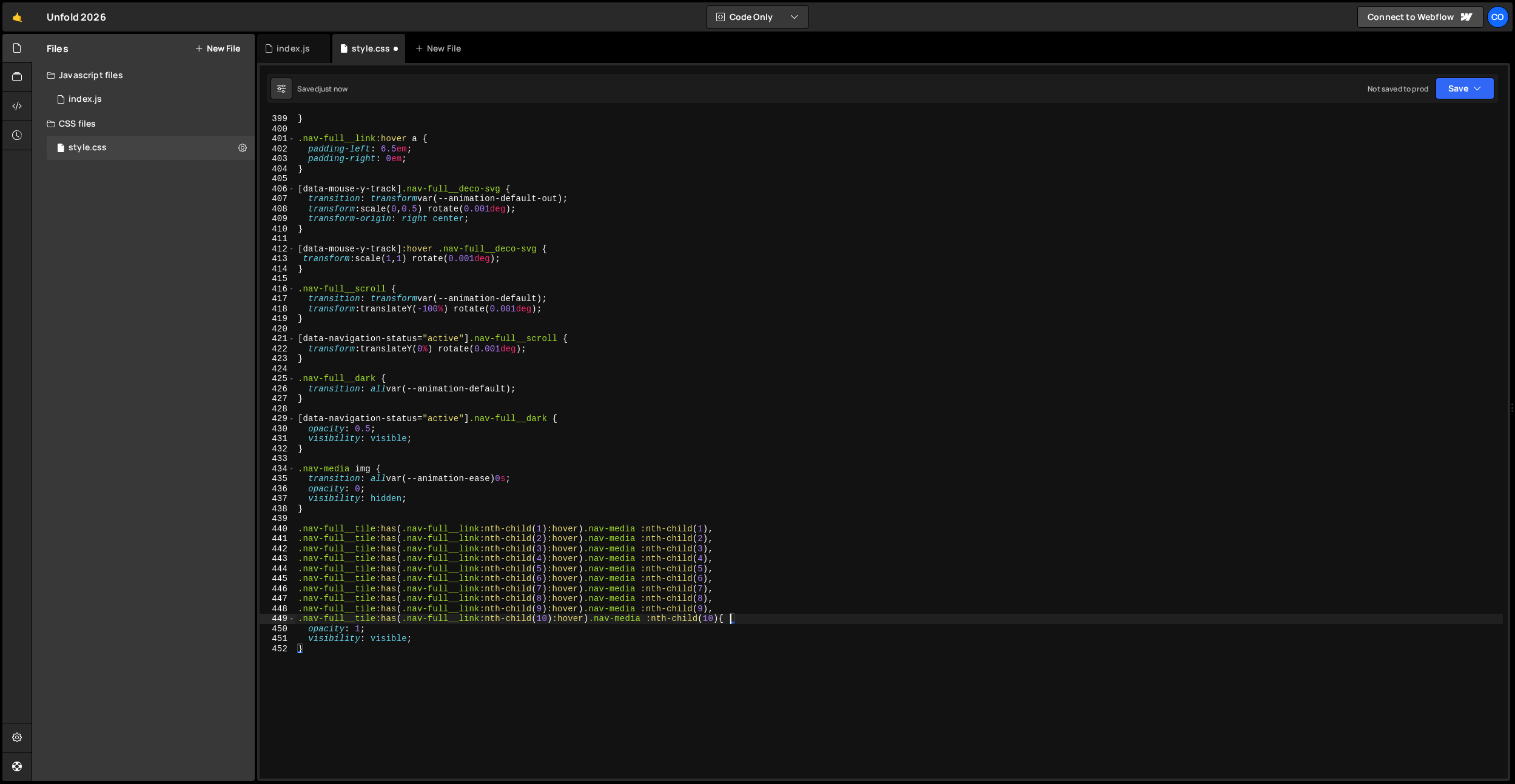
scroll to position [0, 30]
drag, startPoint x: 530, startPoint y: 480, endPoint x: 311, endPoint y: 476, distance: 219.0
click at [311, 476] on div "} .nav-full__link :hover a { padding-left : 6.5 em ; padding-right : 0 em ; } […" at bounding box center [898, 455] width 1207 height 684
click at [743, 616] on div "} .nav-full__link :hover a { padding-left : 6.5 em ; padding-right : 0 em ; } […" at bounding box center [898, 455] width 1207 height 684
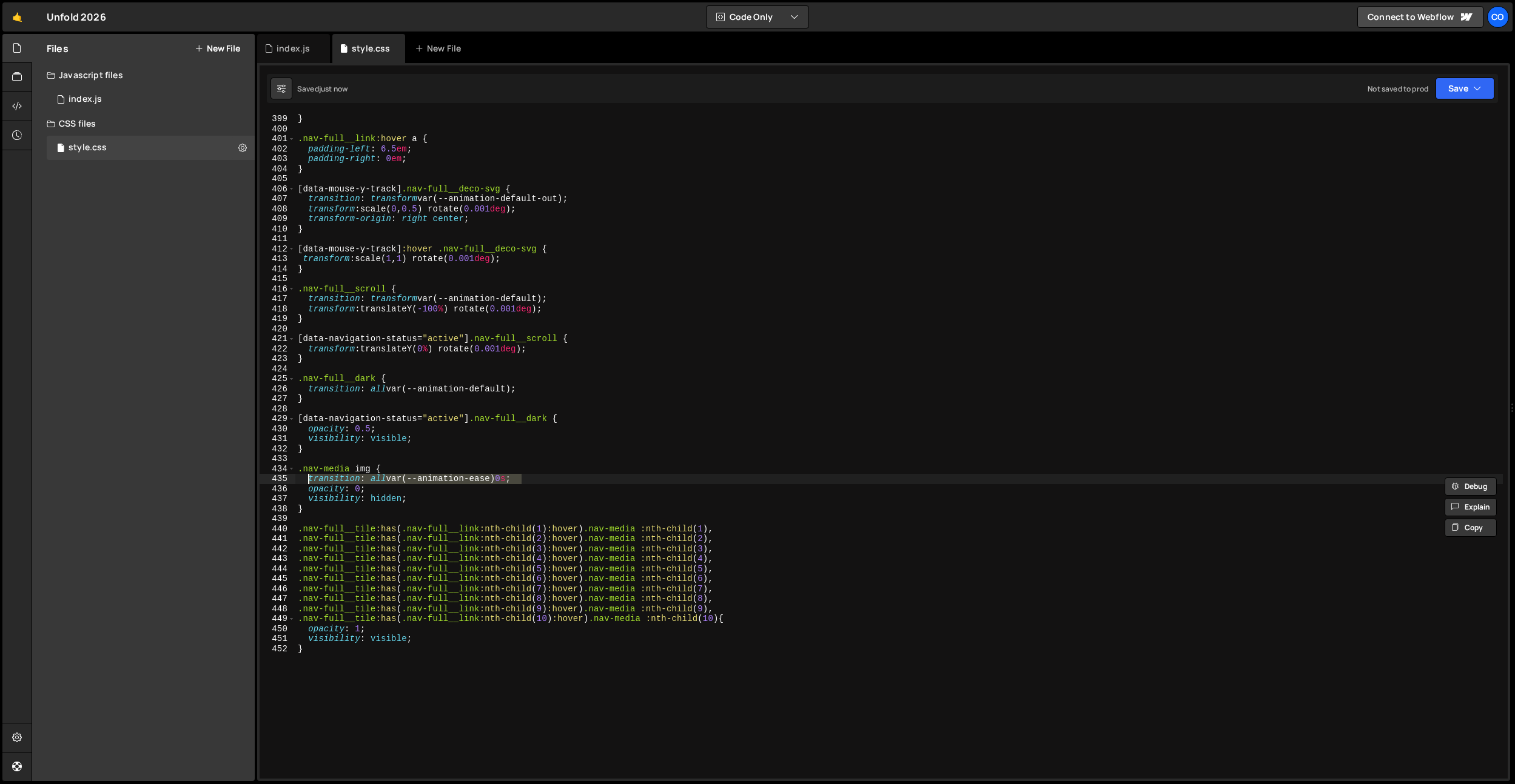
type textarea ".nav-full__tile:has(.nav-full__link:nth-child(10):hover) .nav-media :nth-child(…"
paste textarea "transition: all var(--animation-ease) 0s;"
click at [513, 483] on div "} .nav-full__link :hover a { padding-left : 6.5 em ; padding-right : 0 em ; } […" at bounding box center [898, 455] width 1207 height 684
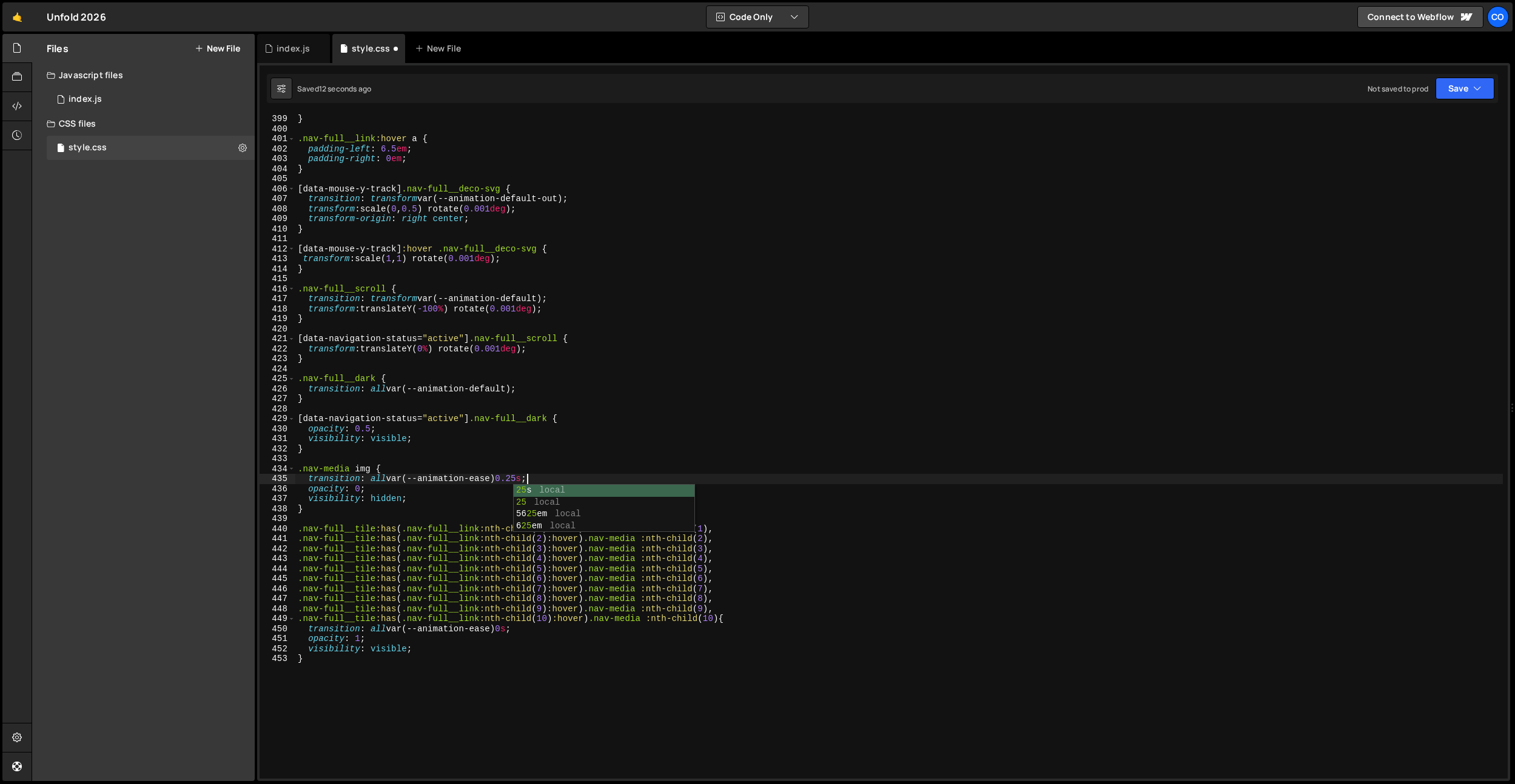
scroll to position [0, 16]
click at [805, 688] on div "} .nav-full__link :hover a { padding-left : 6.5 em ; padding-right : 0 em ; } […" at bounding box center [898, 455] width 1207 height 684
click at [500, 643] on div "} .nav-full__link :hover a { padding-left : 6.5 em ; padding-right : 0 em ; } […" at bounding box center [898, 455] width 1207 height 684
click at [493, 648] on div "} .nav-full__link :hover a { padding-left : 6.5 em ; padding-right : 0 em ; } […" at bounding box center [898, 455] width 1207 height 684
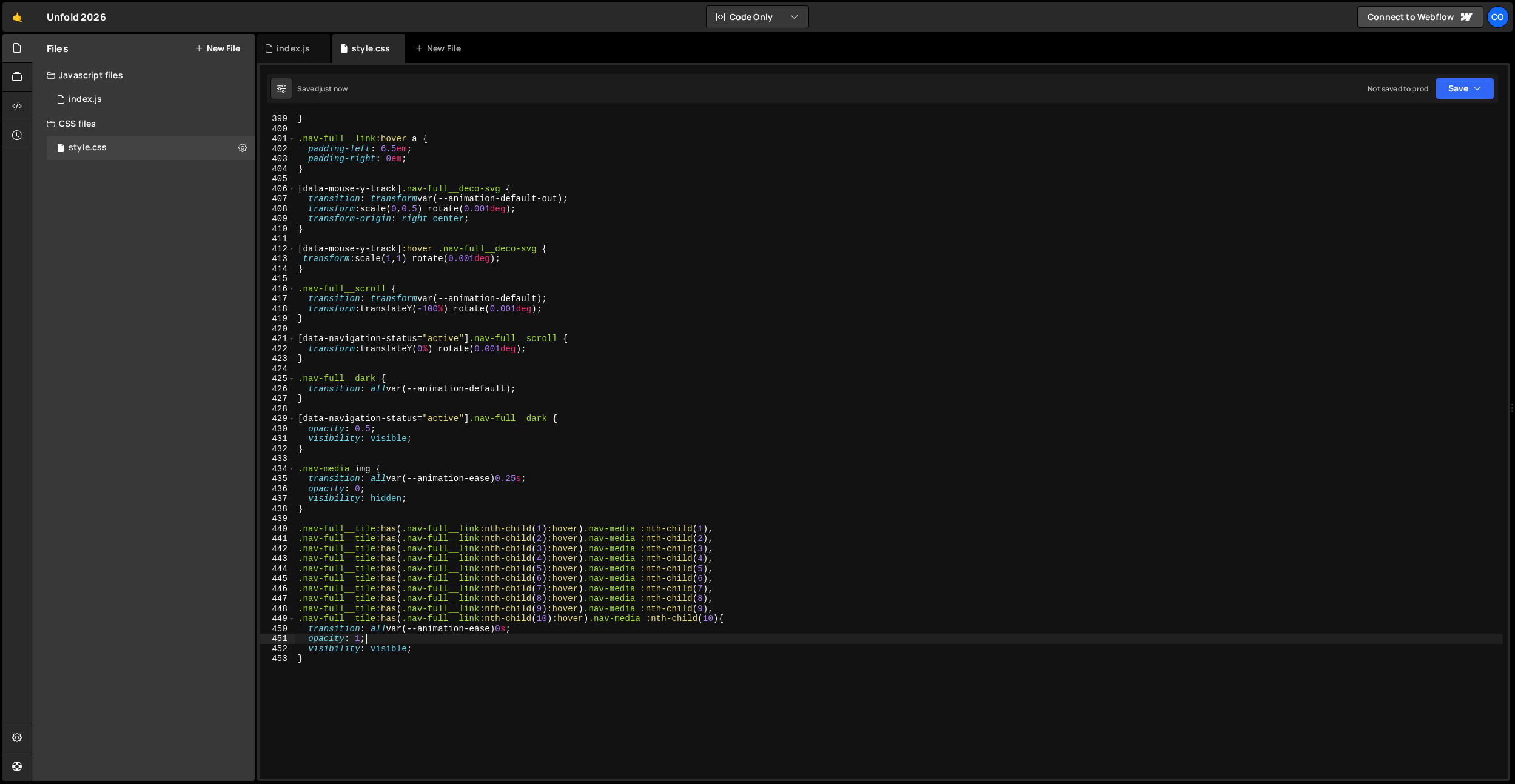
type textarea "visibility: visible;"
drag, startPoint x: 491, startPoint y: 542, endPoint x: 498, endPoint y: 620, distance: 78.3
click at [491, 542] on div "} .nav-full__link :hover a { padding-left : 6.5 em ; padding-right : 0 em ; } […" at bounding box center [898, 455] width 1207 height 684
drag, startPoint x: 500, startPoint y: 628, endPoint x: 392, endPoint y: 632, distance: 108.1
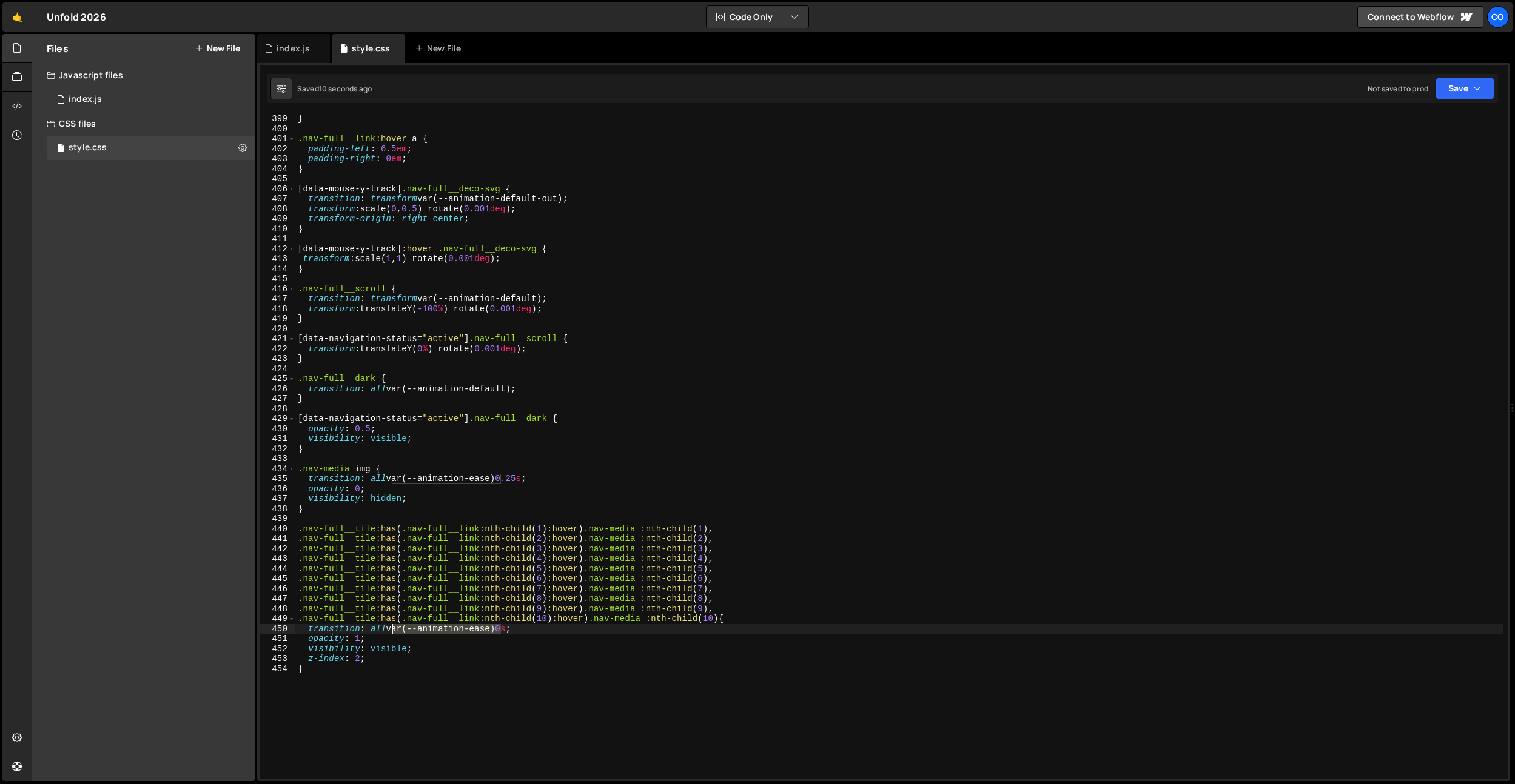
click at [392, 632] on div "} .nav-full__link :hover a { padding-left : 6.5 em ; padding-right : 0 em ; } […" at bounding box center [898, 455] width 1207 height 684
click at [379, 629] on div "} .nav-full__link :hover a { padding-left : 6.5 em ; padding-right : 0 em ; } […" at bounding box center [898, 455] width 1207 height 684
drag, startPoint x: 522, startPoint y: 630, endPoint x: 412, endPoint y: 630, distance: 110.0
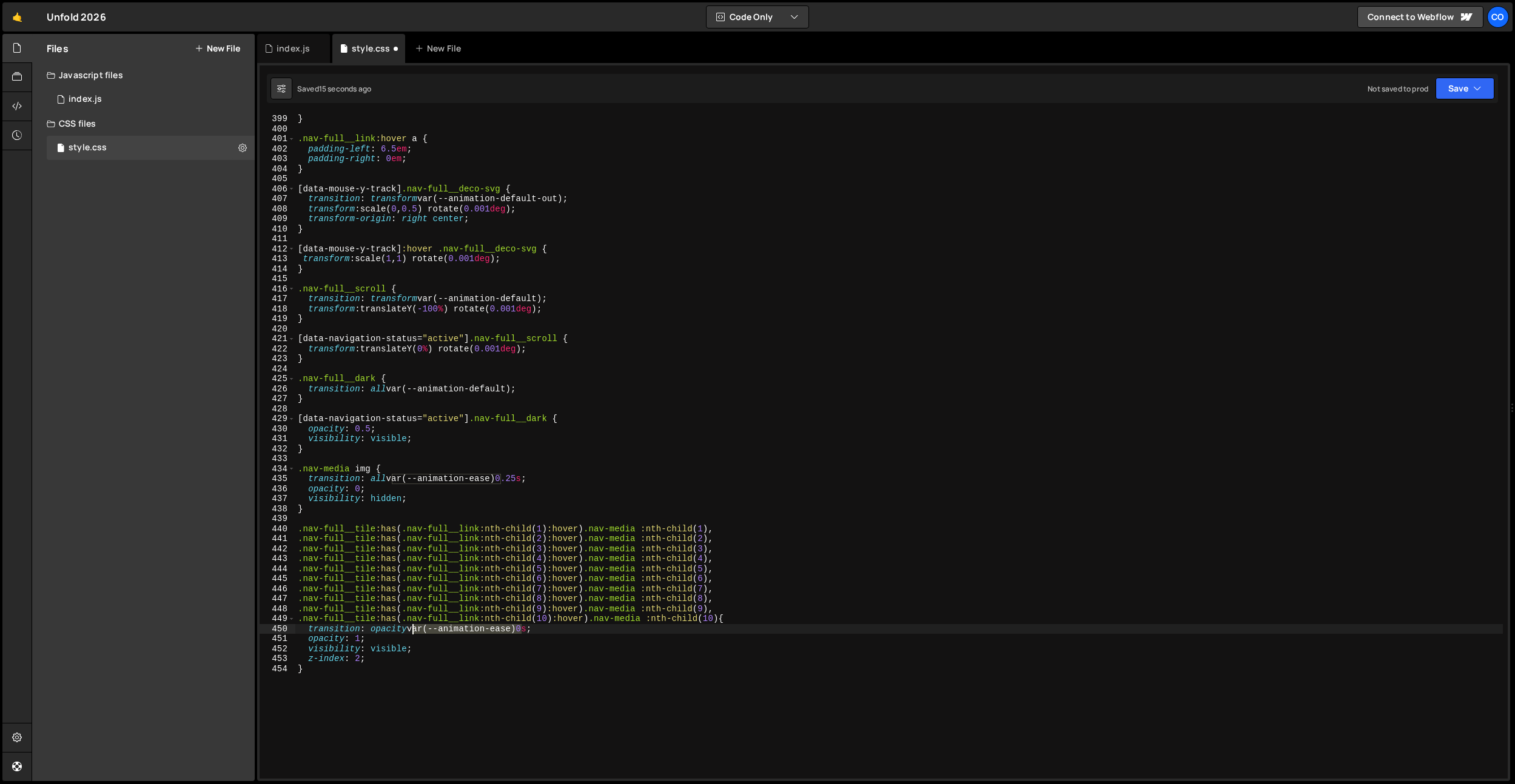
click at [412, 630] on div "} .nav-full__link :hover a { padding-left : 6.5 em ; padding-right : 0 em ; } […" at bounding box center [898, 455] width 1207 height 684
click at [459, 631] on div "} .nav-full__link :hover a { padding-left : 6.5 em ; padding-right : 0 em ; } […" at bounding box center [898, 455] width 1207 height 684
click at [477, 629] on div "} .nav-full__link :hover a { padding-left : 6.5 em ; padding-right : 0 em ; } […" at bounding box center [898, 455] width 1207 height 684
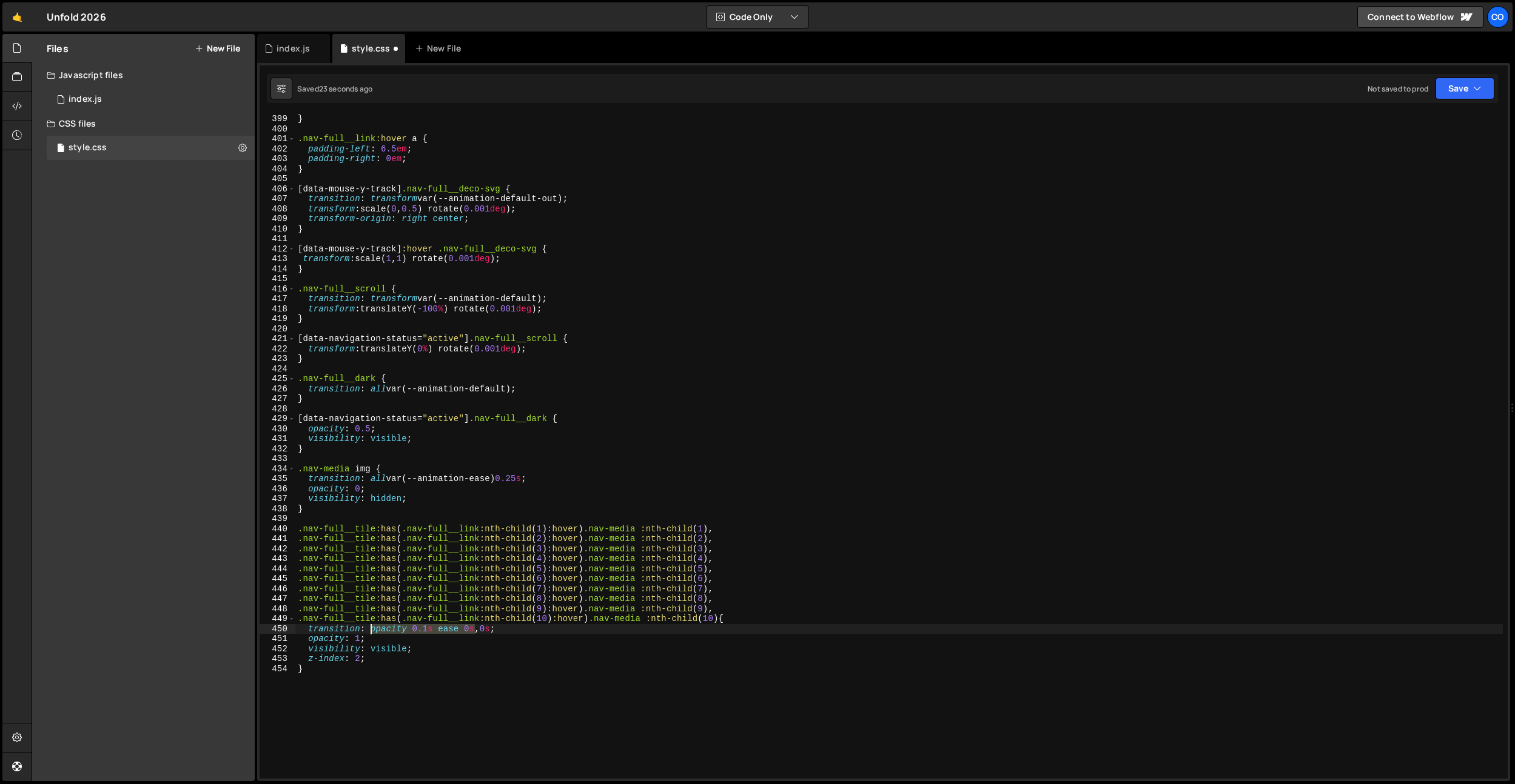
drag, startPoint x: 474, startPoint y: 629, endPoint x: 379, endPoint y: 633, distance: 95.1
click at [373, 632] on div "} .nav-full__link :hover a { padding-left : 6.5 em ; padding-right : 0 em ; } […" at bounding box center [898, 455] width 1207 height 684
click at [501, 629] on div "} .nav-full__link :hover a { padding-left : 6.5 em ; padding-right : 0 em ; } […" at bounding box center [898, 455] width 1207 height 684
paste textarea "opacity 0.1s ease 0s"
click at [507, 630] on div "} .nav-full__link :hover a { padding-left : 6.5 em ; padding-right : 0 em ; } […" at bounding box center [898, 455] width 1207 height 684
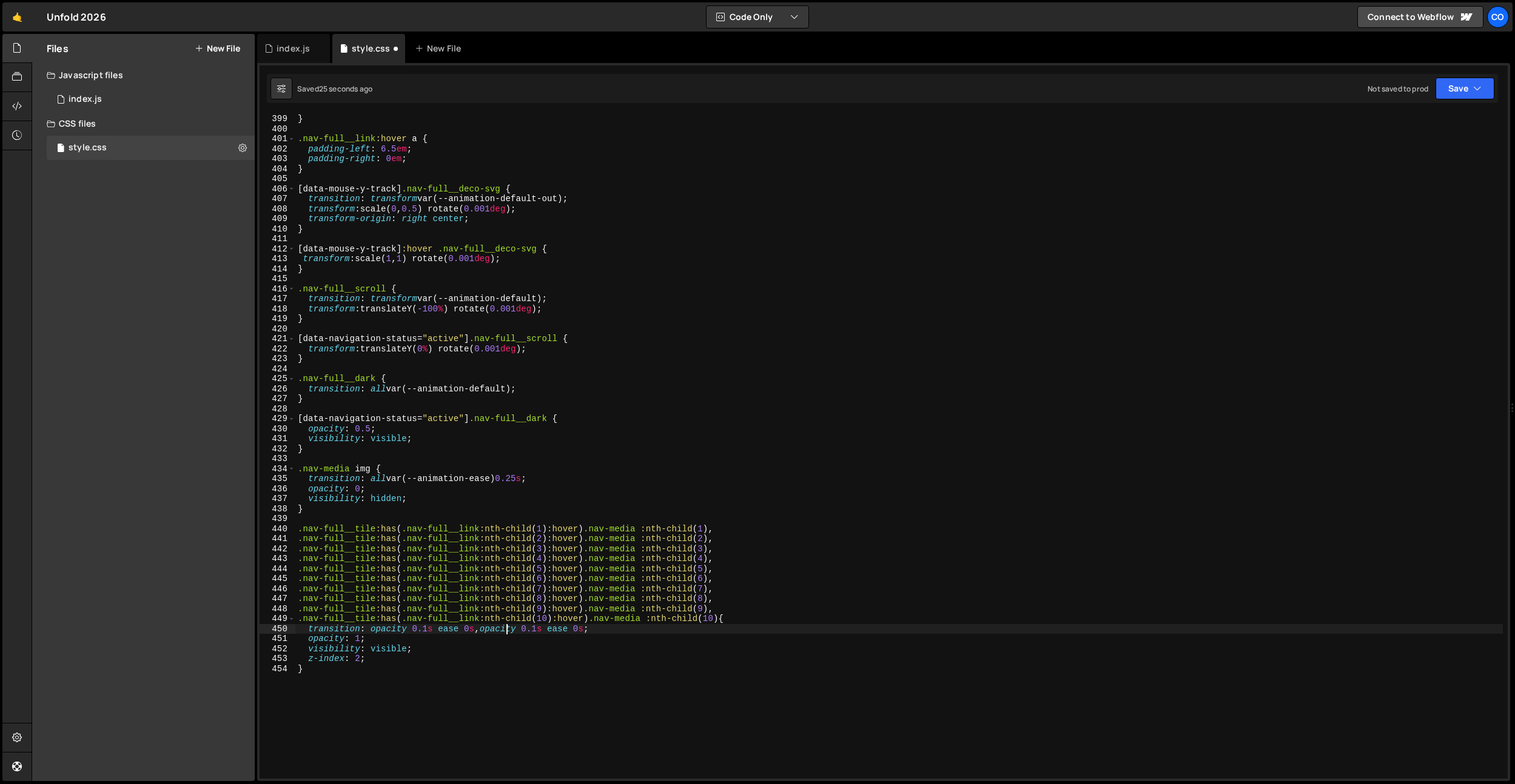
click at [507, 630] on div "} .nav-full__link :hover a { padding-left : 6.5 em ; padding-right : 0 em ; } […" at bounding box center [898, 455] width 1207 height 684
drag, startPoint x: 611, startPoint y: 630, endPoint x: 372, endPoint y: 632, distance: 239.0
click at [372, 632] on div "} .nav-full__link :hover a { padding-left : 6.5 em ; padding-right : 0 em ; } […" at bounding box center [898, 455] width 1207 height 684
paste textarea
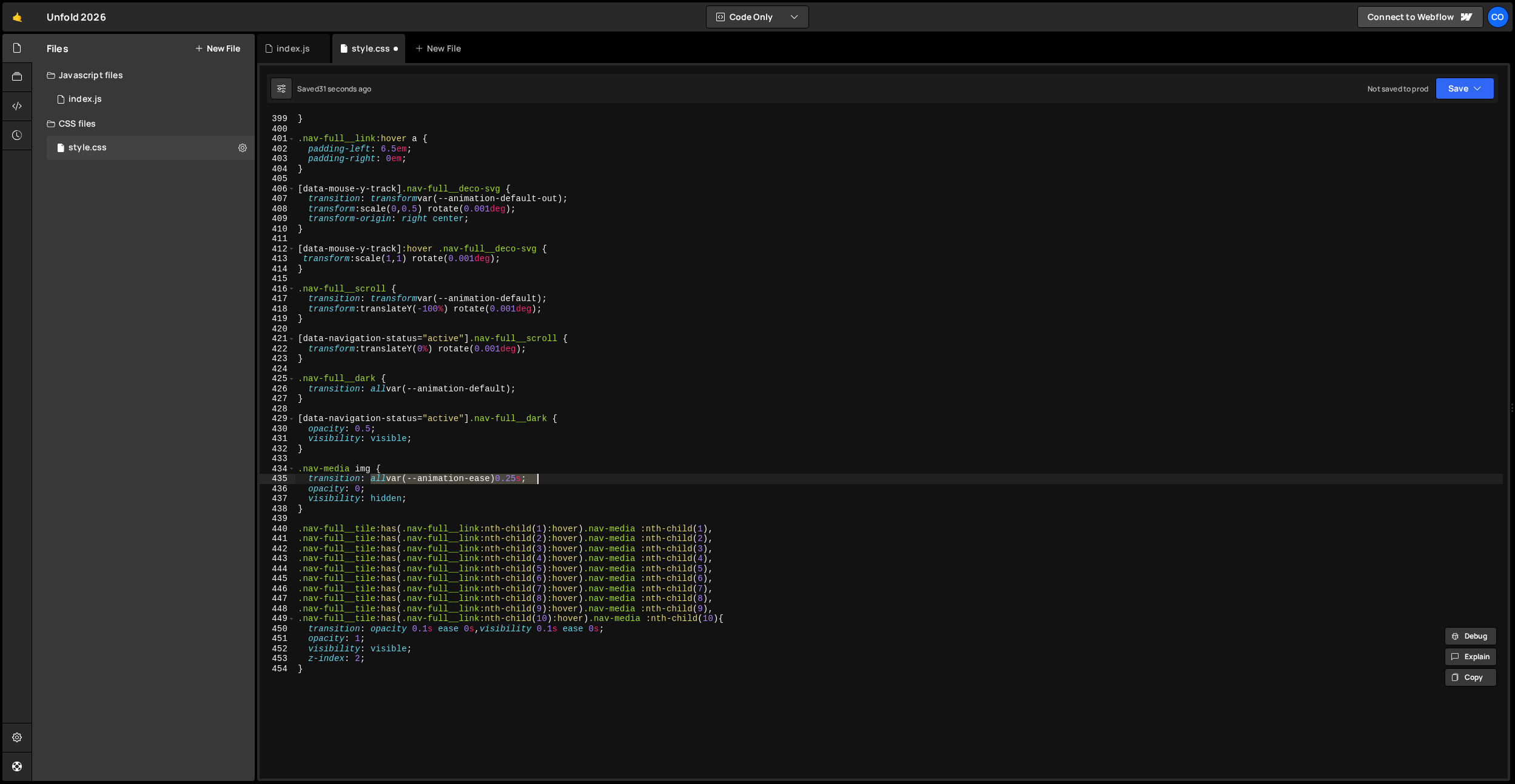
drag, startPoint x: 370, startPoint y: 480, endPoint x: 579, endPoint y: 479, distance: 209.0
click at [579, 479] on div "} .nav-full__link :hover a { padding-left : 6.5 em ; padding-right : 0 em ; } […" at bounding box center [898, 455] width 1207 height 684
click at [596, 481] on div "} .nav-full__link :hover a { padding-left : 6.5 em ; padding-right : 0 em ; } […" at bounding box center [898, 455] width 1207 height 684
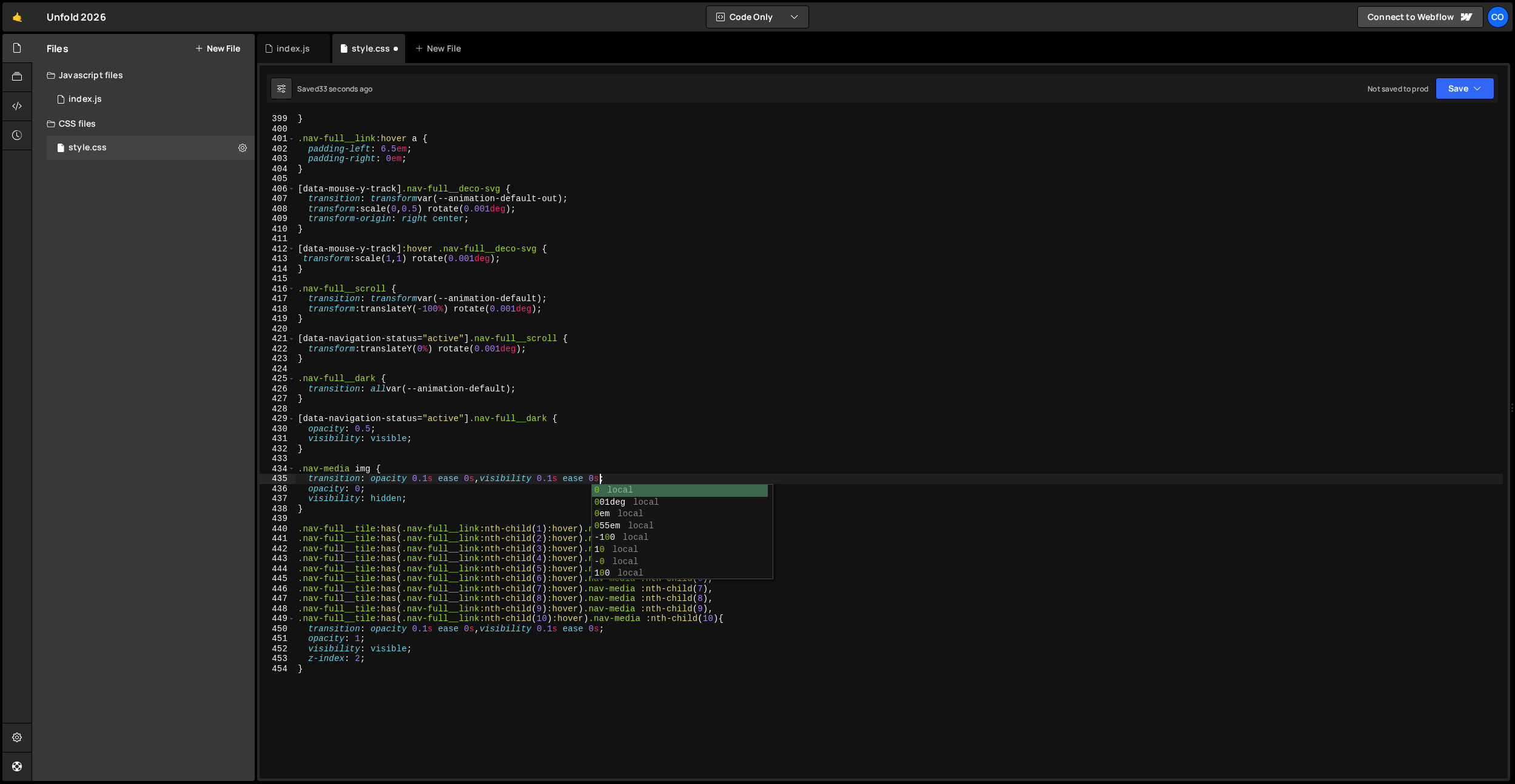
scroll to position [0, 22]
click at [471, 482] on div "} .nav-full__link :hover a { padding-left : 6.5 em ; padding-right : 0 em ; } […" at bounding box center [898, 455] width 1207 height 684
click at [481, 417] on div "} .nav-full__link :hover a { padding-left : 6.5 em ; padding-right : 0 em ; } […" at bounding box center [898, 455] width 1207 height 684
click at [406, 666] on div "} .nav-full__link :hover a { padding-left : 6.5 em ; padding-right : 0 em ; } […" at bounding box center [898, 455] width 1207 height 684
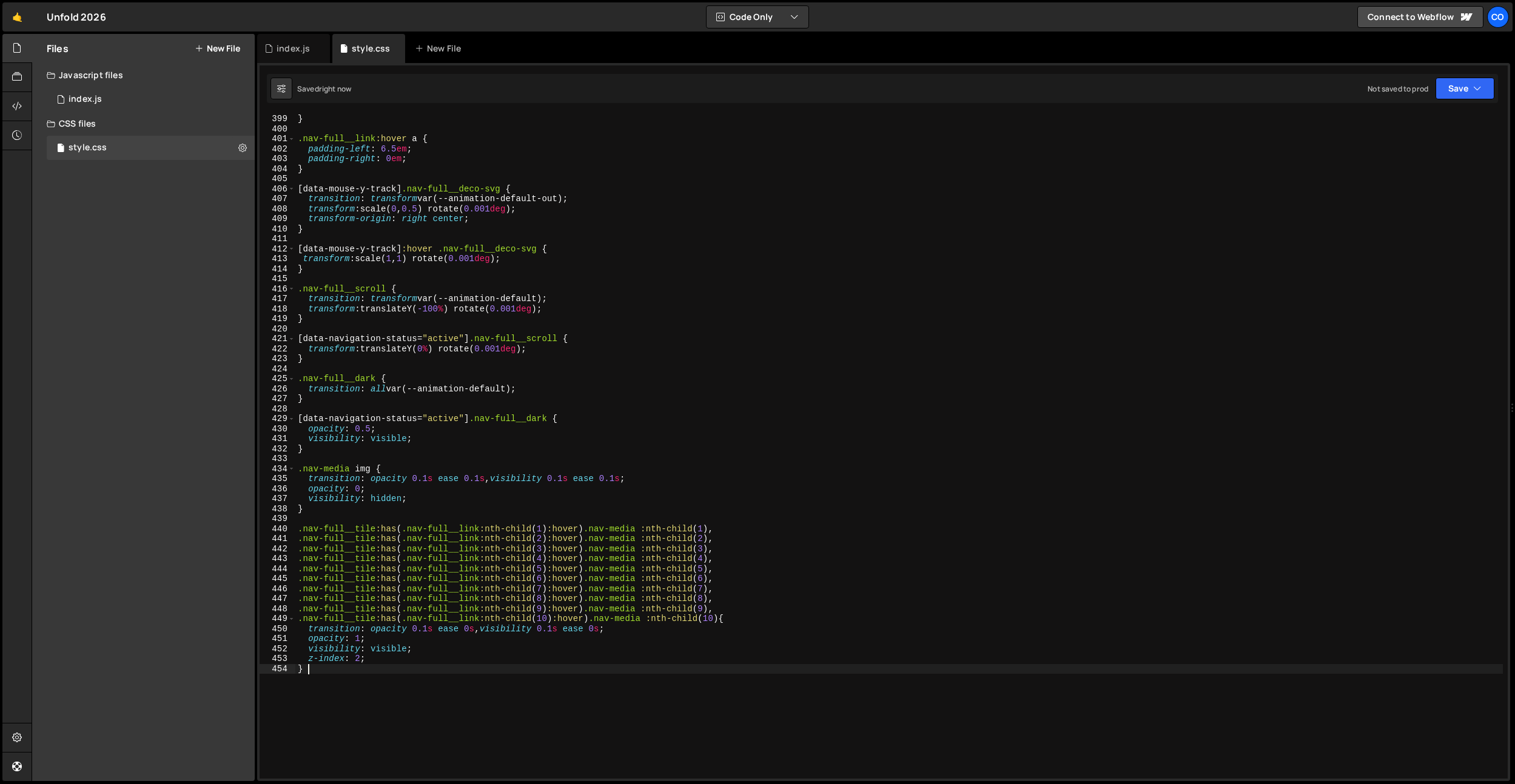
scroll to position [0, 0]
click at [547, 622] on div "} .nav-full__link :hover a { padding-left : 6.5 em ; padding-right : 0 em ; } […" at bounding box center [898, 455] width 1207 height 684
click at [565, 628] on div "} .nav-full__link :hover a { padding-left : 6.5 em ; padding-right : 0 em ; } […" at bounding box center [898, 455] width 1207 height 684
click at [426, 629] on div "} .nav-full__link :hover a { padding-left : 6.5 em ; padding-right : 0 em ; } […" at bounding box center [898, 455] width 1207 height 684
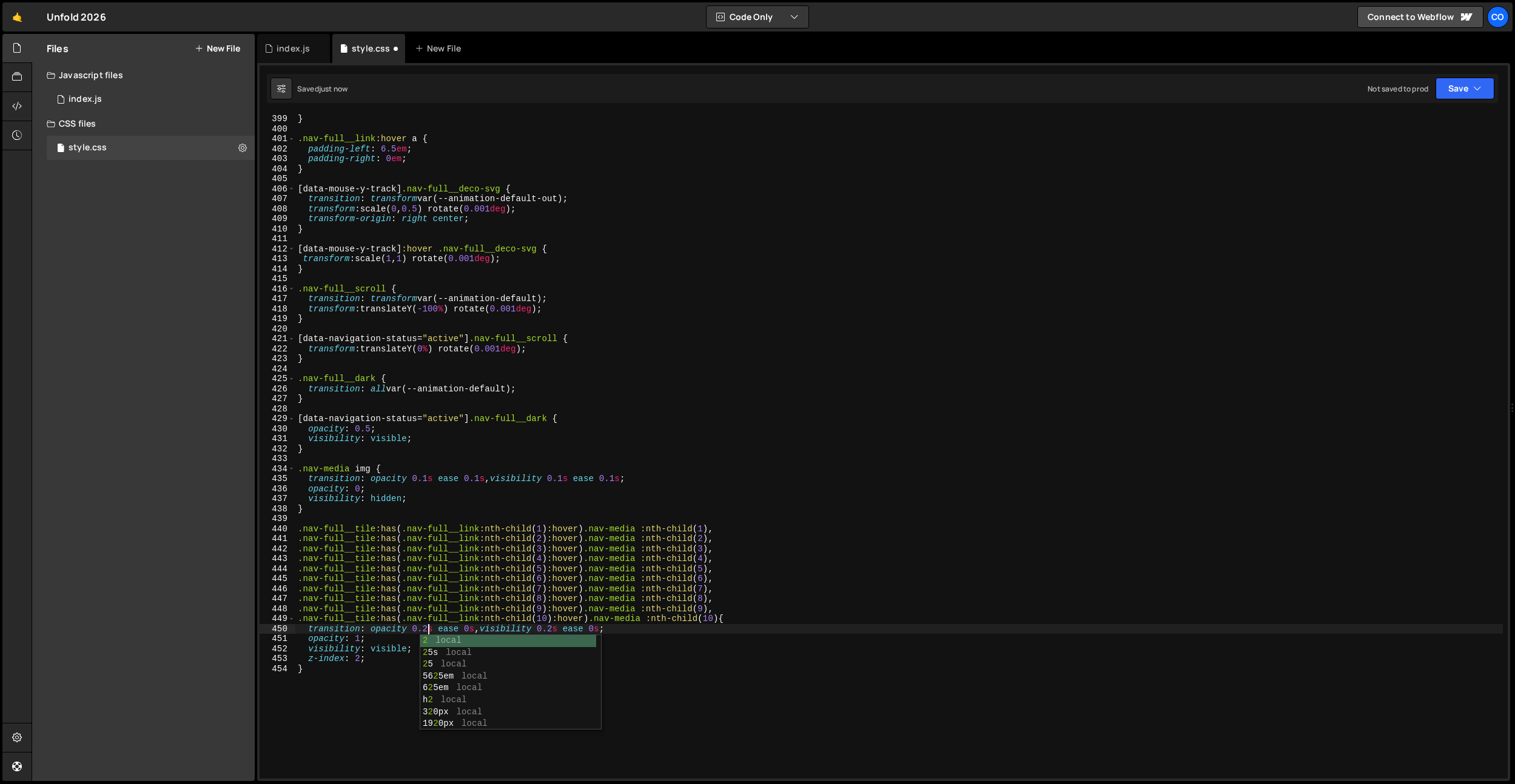
scroll to position [0, 9]
click at [425, 480] on div "} .nav-full__link :hover a { padding-left : 6.5 em ; padding-right : 0 em ; } […" at bounding box center [898, 455] width 1207 height 684
click at [482, 481] on div "} .nav-full__link :hover a { padding-left : 6.5 em ; padding-right : 0 em ; } […" at bounding box center [898, 455] width 1207 height 684
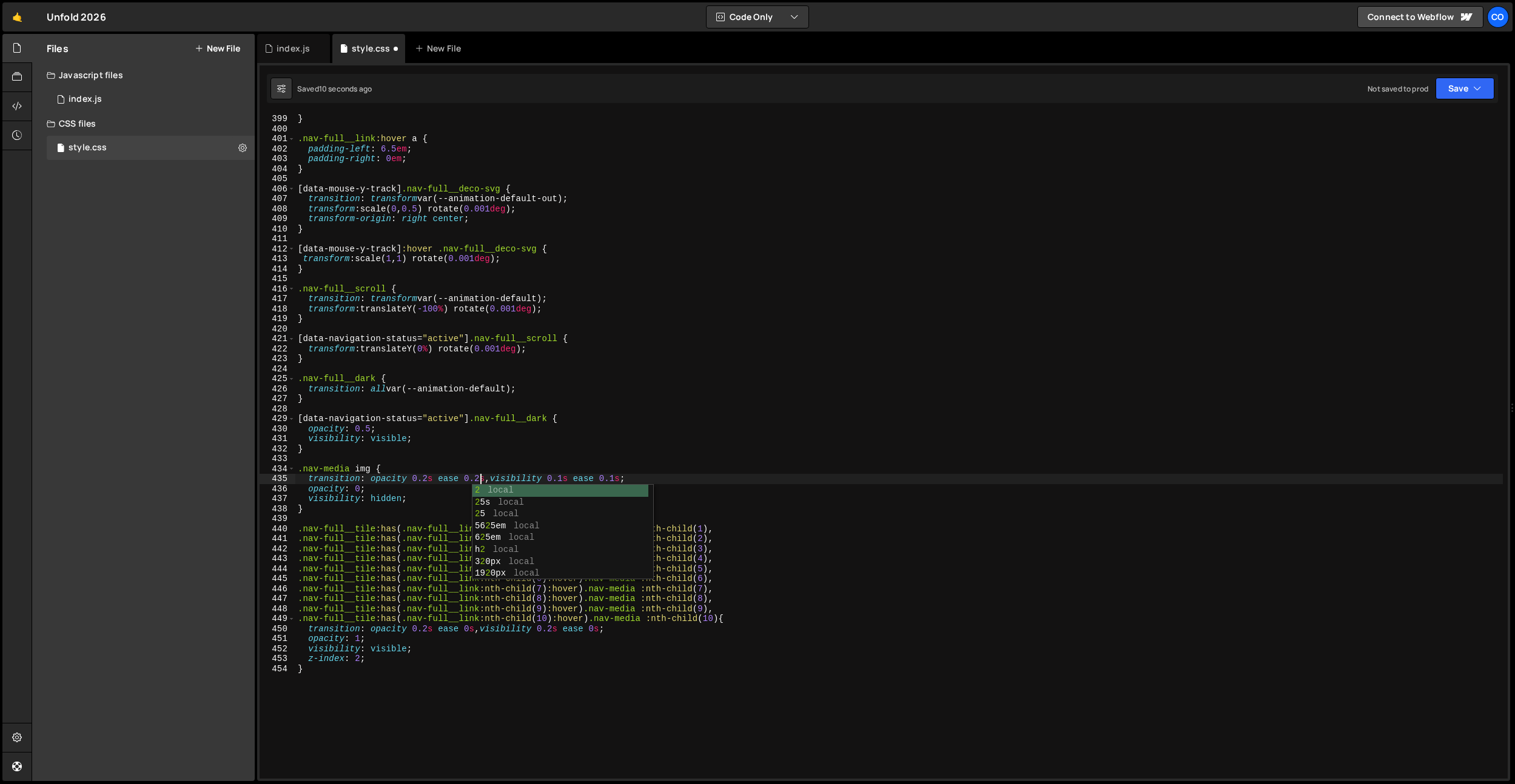
click at [567, 482] on div "} .nav-full__link :hover a { padding-left : 6.5 em ; padding-right : 0 em ; } […" at bounding box center [898, 455] width 1207 height 684
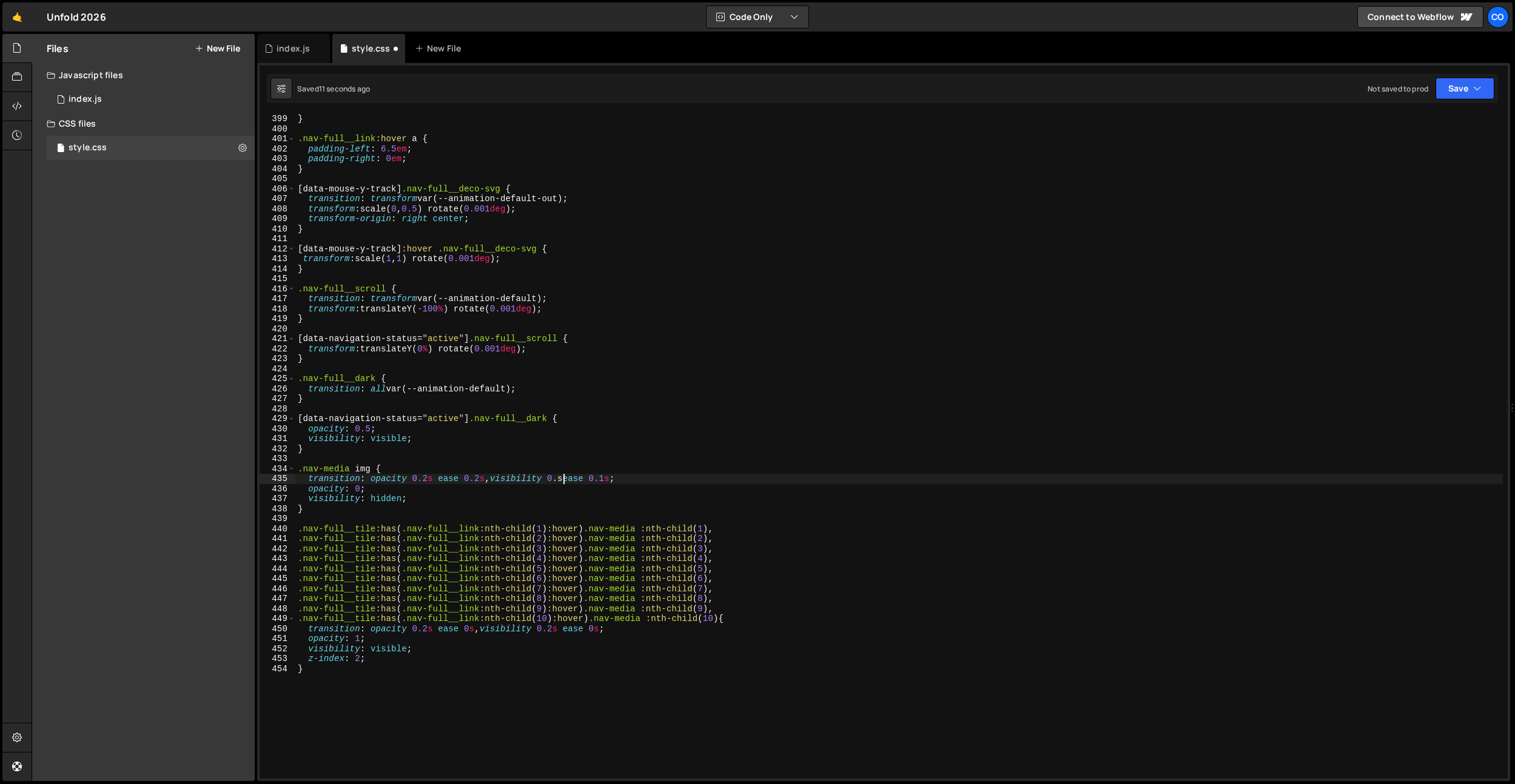
scroll to position [0, 19]
click at [622, 481] on div "} .nav-full__link :hover a { padding-left : 6.5 em ; padding-right : 0 em ; } […" at bounding box center [898, 455] width 1207 height 684
click at [685, 357] on div "} .nav-full__link :hover a { padding-left : 6.5 em ; padding-right : 0 em ; } […" at bounding box center [898, 455] width 1207 height 684
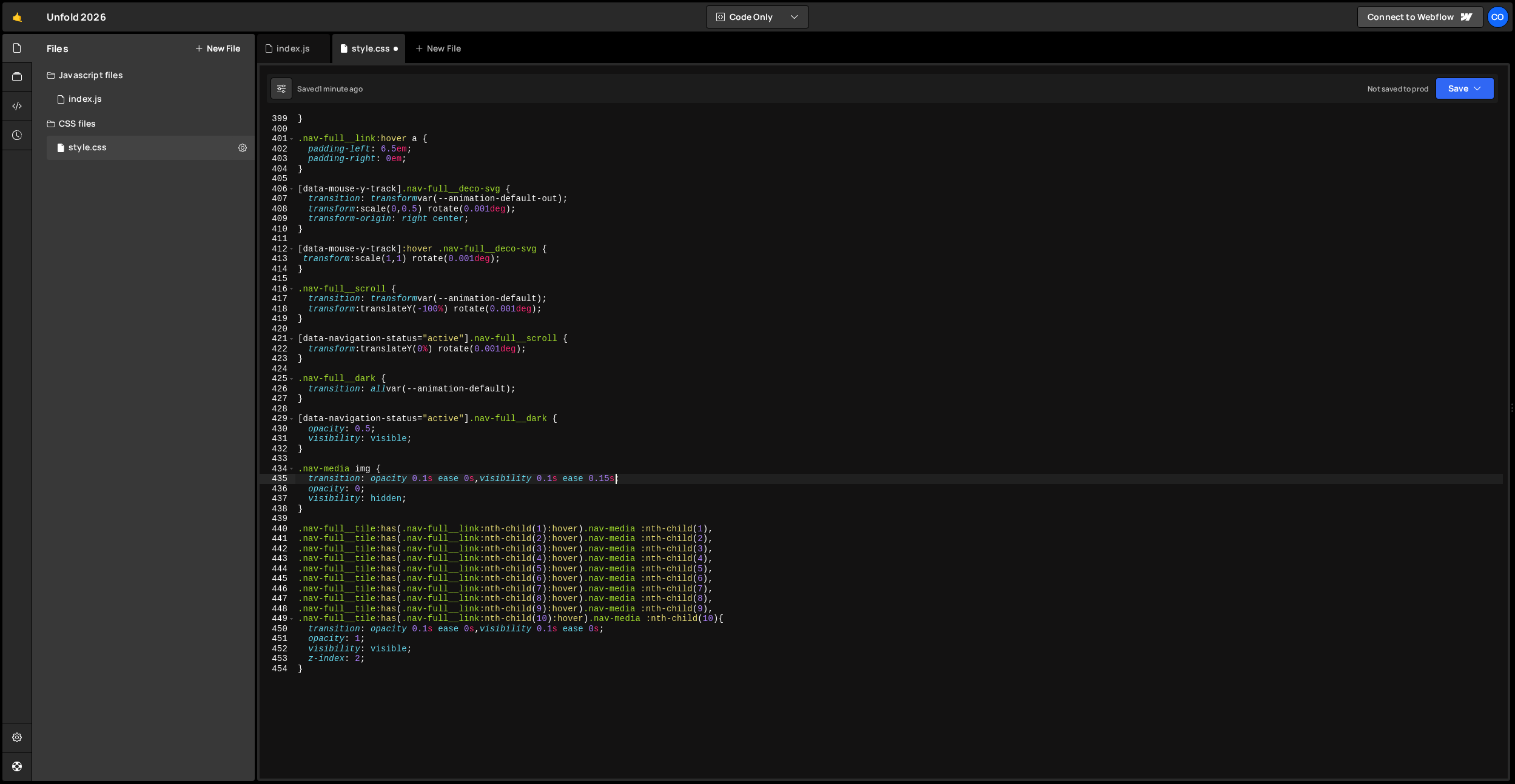
click at [560, 479] on div "} .nav-full__link :hover a { padding-left : 6.5 em ; padding-right : 0 em ; } […" at bounding box center [898, 455] width 1207 height 684
click at [430, 484] on div "} .nav-full__link :hover a { padding-left : 6.5 em ; padding-right : 0 em ; } […" at bounding box center [898, 455] width 1207 height 684
click at [584, 484] on div "} .nav-full__link :hover a { padding-left : 6.5 em ; padding-right : 0 em ; } […" at bounding box center [898, 455] width 1207 height 684
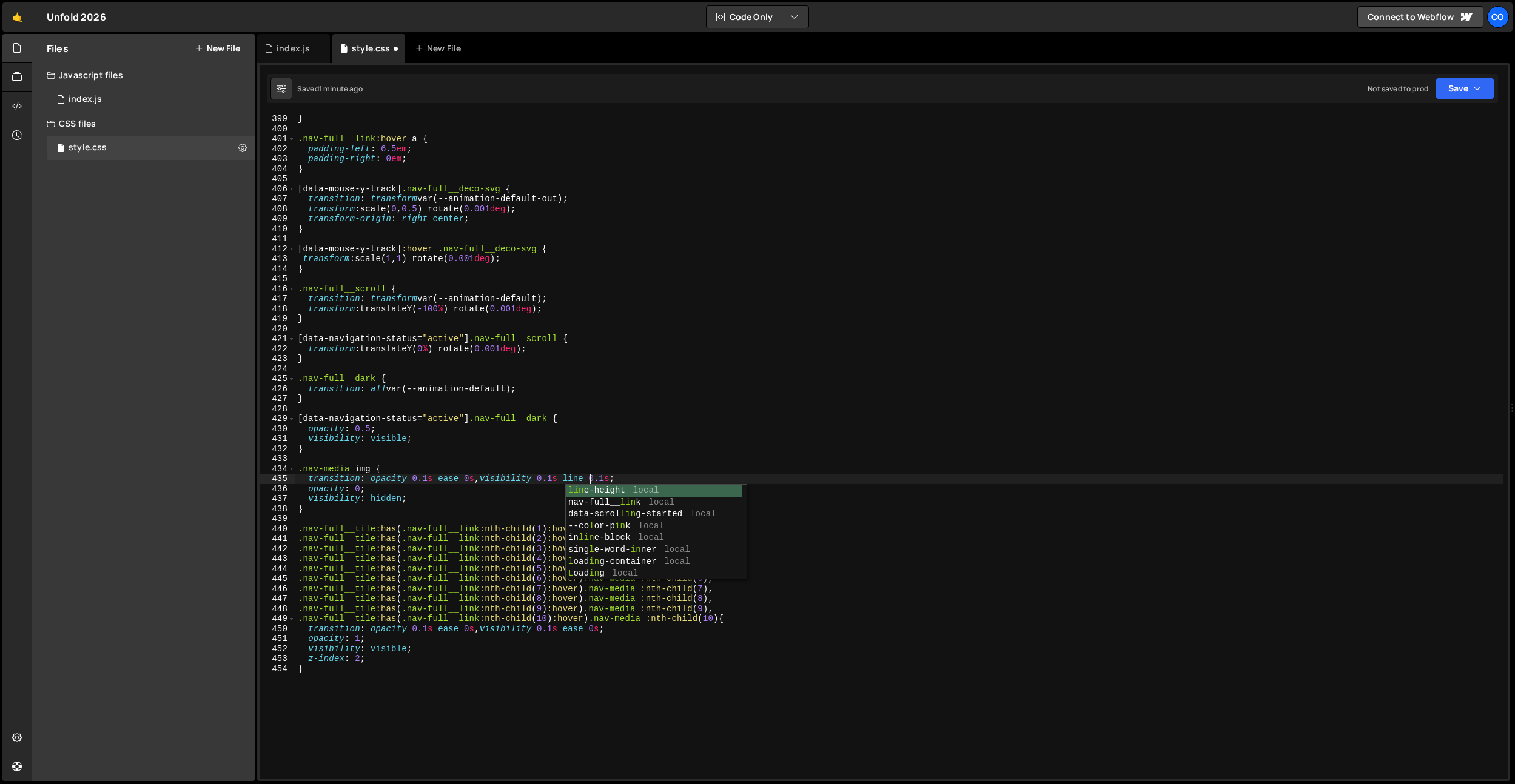
scroll to position [0, 21]
click at [584, 484] on div "} .nav-full__link :hover a { padding-left : 6.5 em ; padding-right : 0 em ; } […" at bounding box center [898, 455] width 1207 height 684
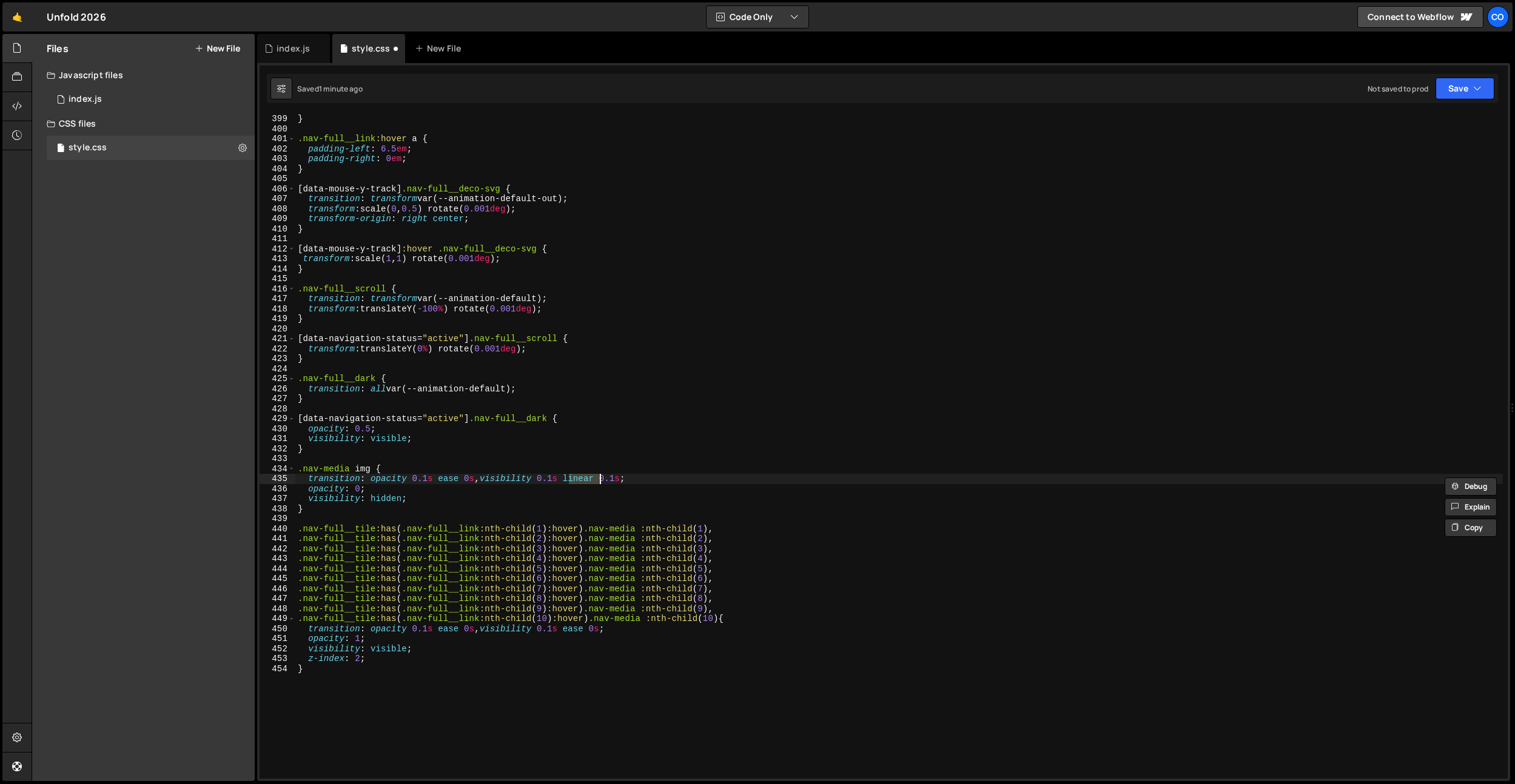
click at [452, 480] on div "} .nav-full__link :hover a { padding-left : 6.5 em ; padding-right : 0 em ; } […" at bounding box center [898, 455] width 1207 height 684
paste textarea "linear"
click at [445, 628] on div "} .nav-full__link :hover a { padding-left : 6.5 em ; padding-right : 0 em ; } […" at bounding box center [898, 455] width 1207 height 684
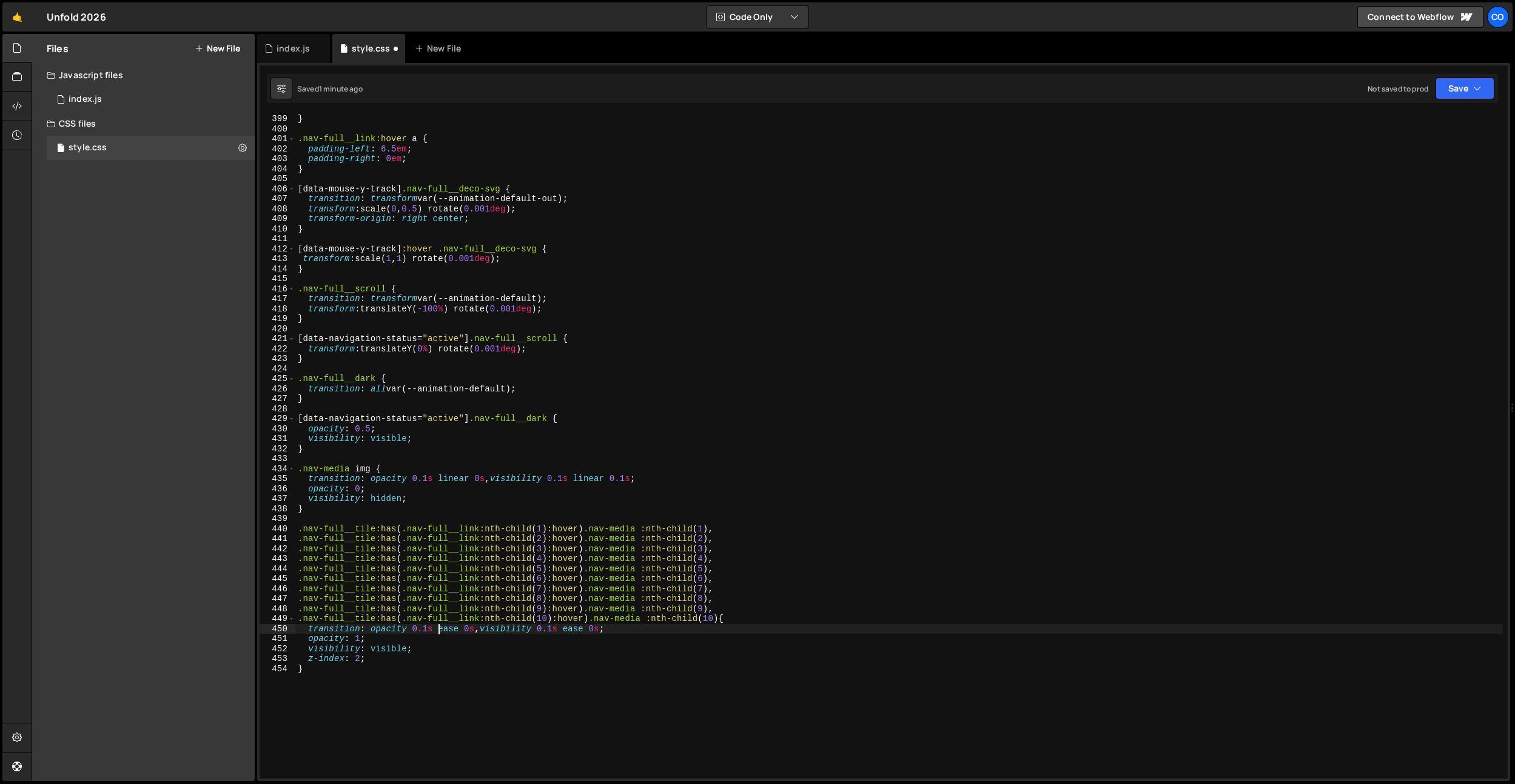
click at [441, 628] on div "} .nav-full__link :hover a { padding-left : 6.5 em ; padding-right : 0 em ; } […" at bounding box center [898, 455] width 1207 height 684
paste textarea "linear"
click at [586, 631] on div "} .nav-full__link :hover a { padding-left : 6.5 em ; padding-right : 0 em ; } […" at bounding box center [898, 455] width 1207 height 684
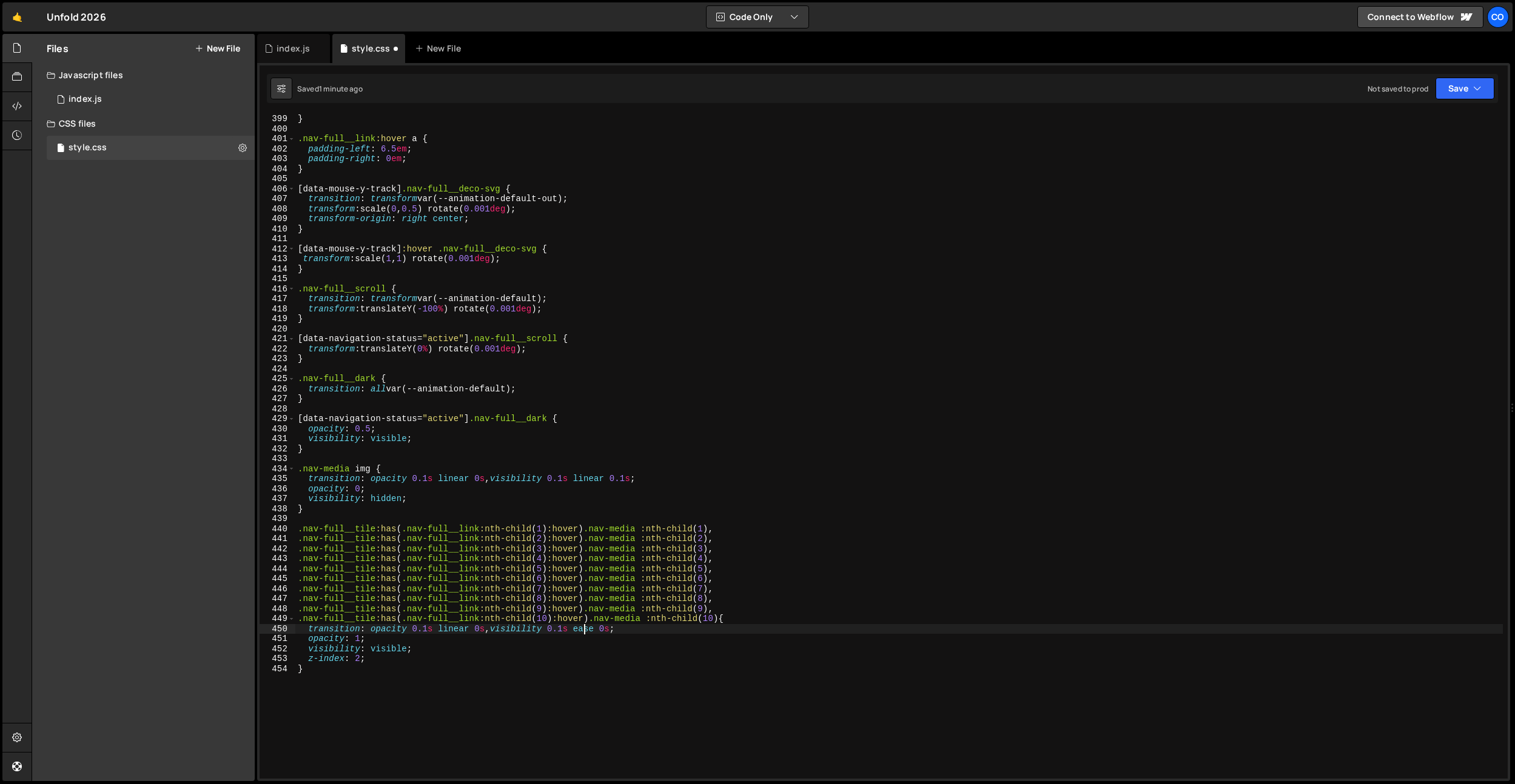
paste textarea "linear"
click at [565, 625] on div "} .nav-full__link :hover a { padding-left : 6.5 em ; padding-right : 0 em ; } […" at bounding box center [898, 455] width 1207 height 684
click at [568, 625] on div "} .nav-full__link :hover a { padding-left : 6.5 em ; padding-right : 0 em ; } […" at bounding box center [898, 455] width 1207 height 684
drag, startPoint x: 428, startPoint y: 632, endPoint x: 449, endPoint y: 521, distance: 113.0
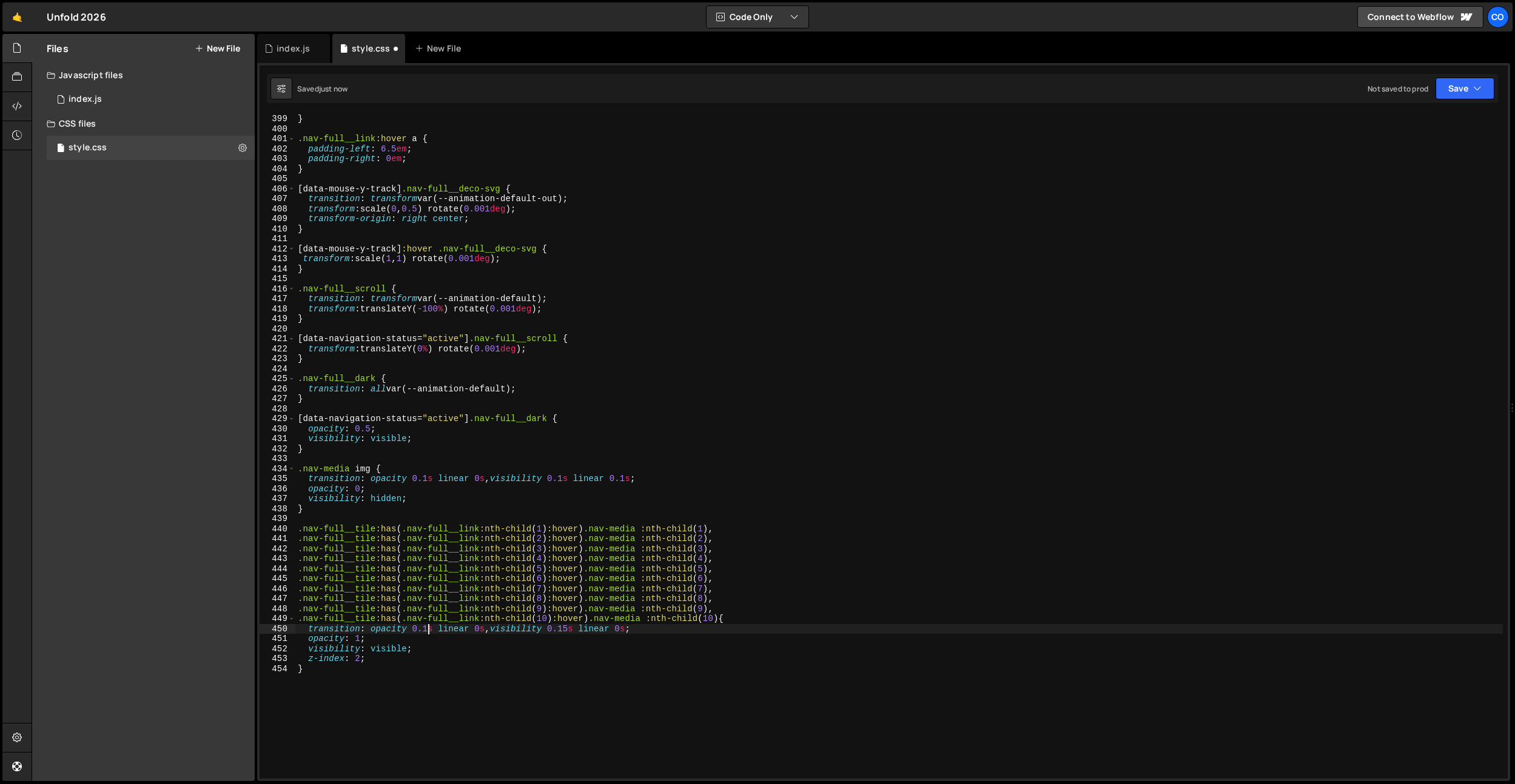
click at [428, 631] on div "} .nav-full__link :hover a { padding-left : 6.5 em ; padding-right : 0 em ; } […" at bounding box center [898, 455] width 1207 height 684
click at [425, 479] on div "} .nav-full__link :hover a { padding-left : 6.5 em ; padding-right : 0 em ; } […" at bounding box center [898, 455] width 1207 height 684
click at [425, 484] on div "} .nav-full__link :hover a { padding-left : 6.5 em ; padding-right : 0 em ; } […" at bounding box center [898, 455] width 1207 height 684
drag, startPoint x: 637, startPoint y: 479, endPoint x: 628, endPoint y: 493, distance: 16.6
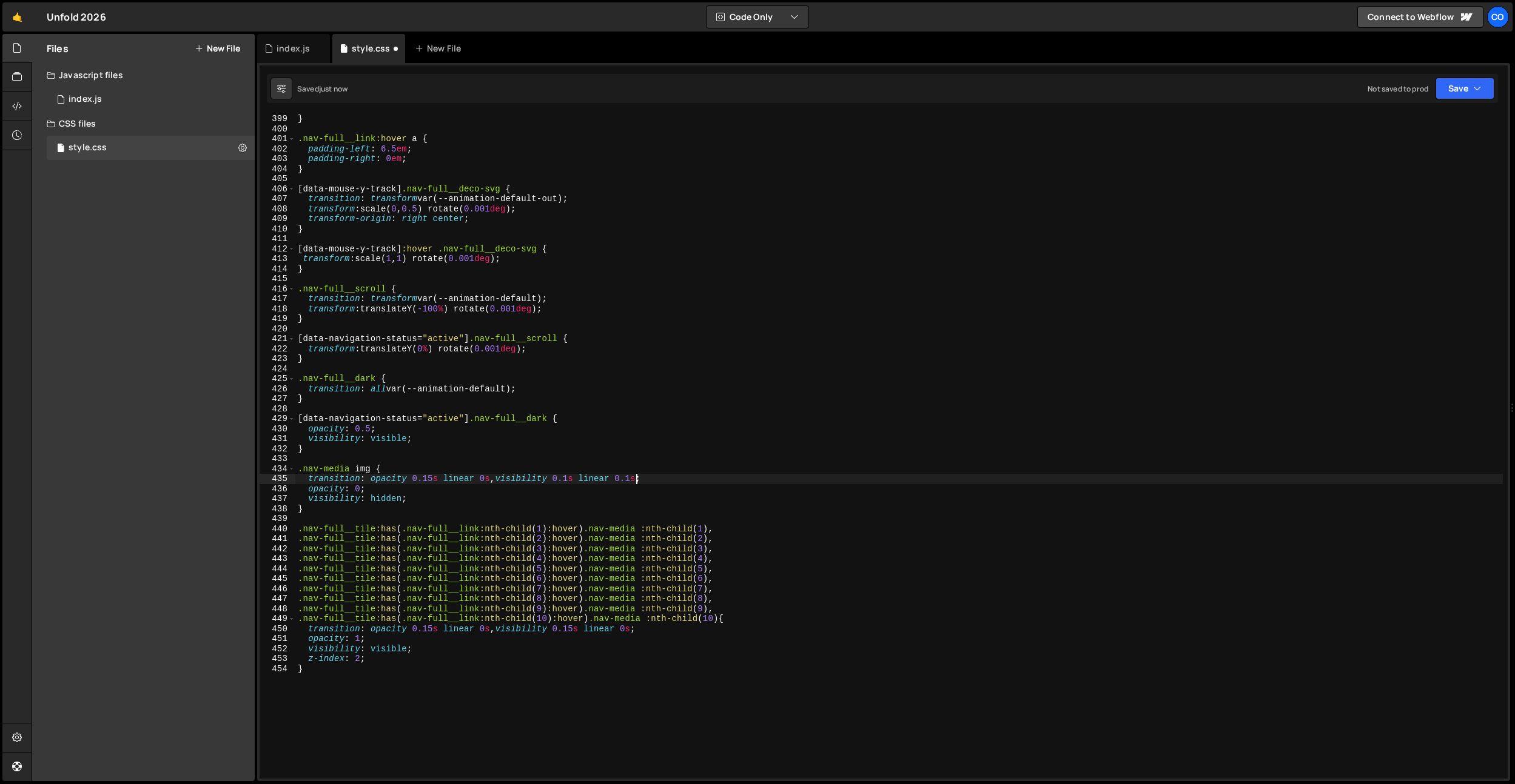
click at [637, 479] on div "} .nav-full__link :hover a { padding-left : 6.5 em ; padding-right : 0 em ; } […" at bounding box center [898, 455] width 1207 height 684
click at [574, 481] on div "} .nav-full__link :hover a { padding-left : 6.5 em ; padding-right : 0 em ; } […" at bounding box center [898, 455] width 1207 height 684
click at [651, 479] on div "} .nav-full__link :hover a { padding-left : 6.5 em ; padding-right : 0 em ; } […" at bounding box center [898, 455] width 1207 height 684
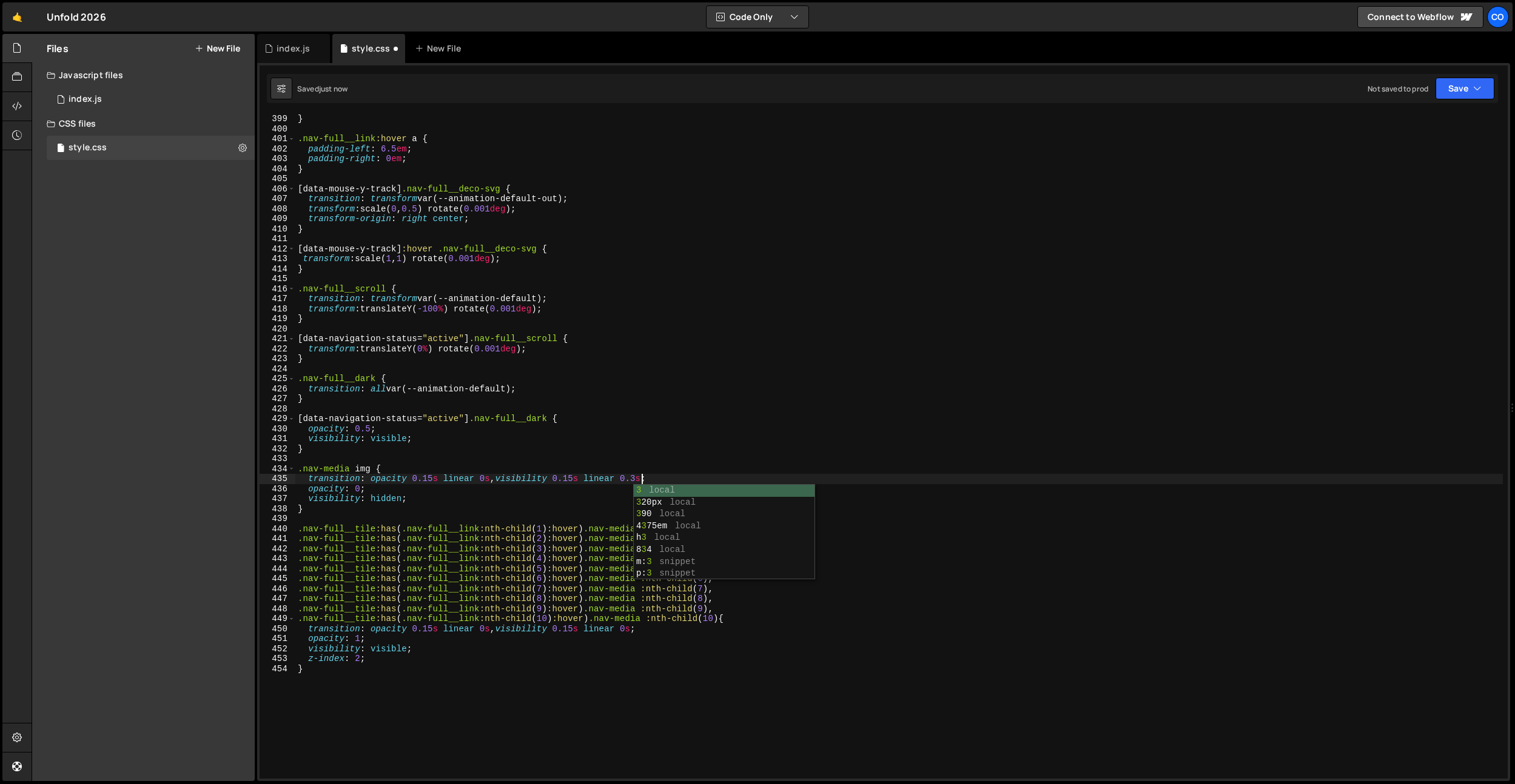
click at [487, 478] on div "} .nav-full__link :hover a { padding-left : 6.5 em ; padding-right : 0 em ; } […" at bounding box center [898, 455] width 1207 height 684
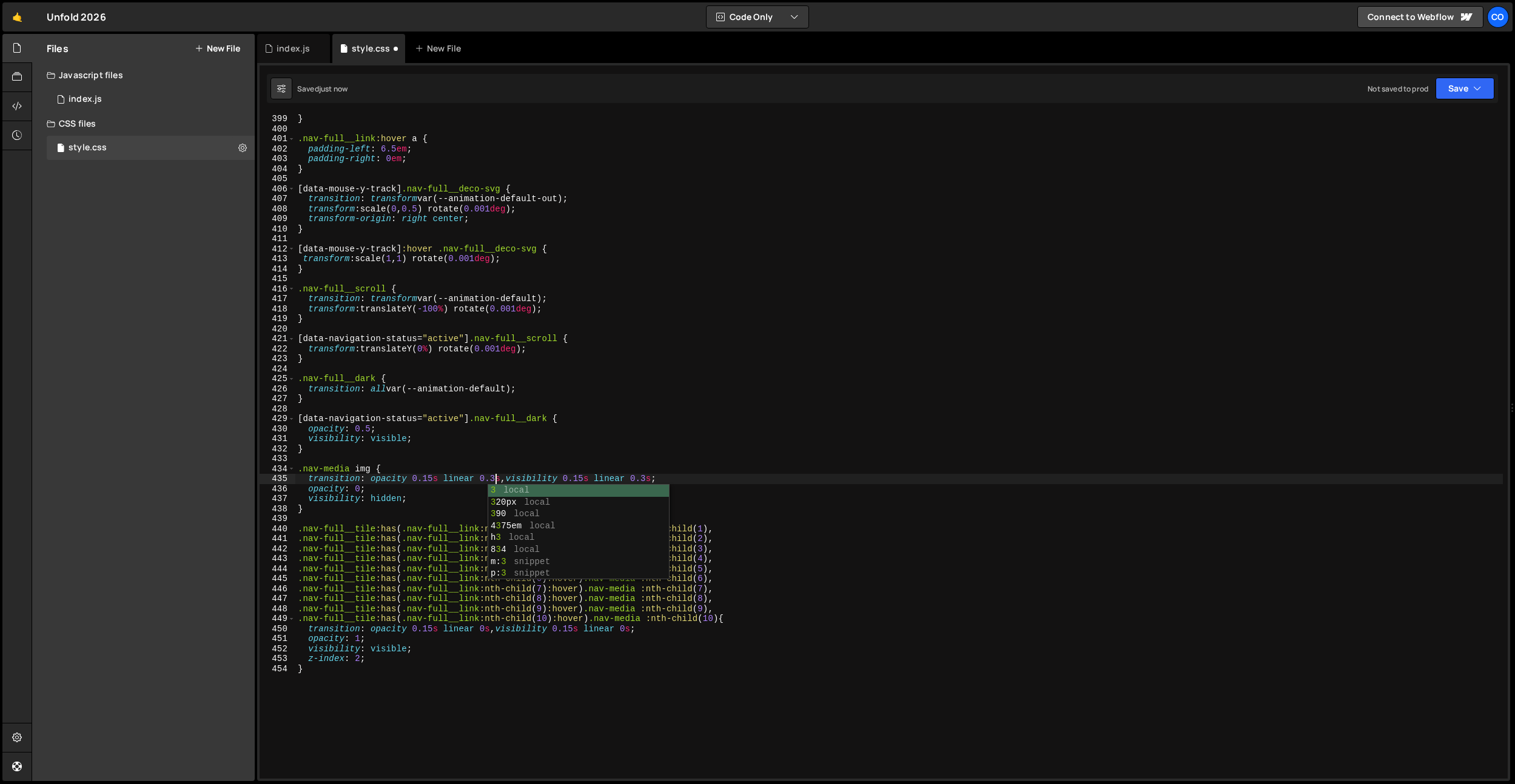
scroll to position [0, 14]
click at [657, 482] on div "} .nav-full__link :hover a { padding-left : 6.5 em ; padding-right : 0 em ; } […" at bounding box center [898, 455] width 1207 height 684
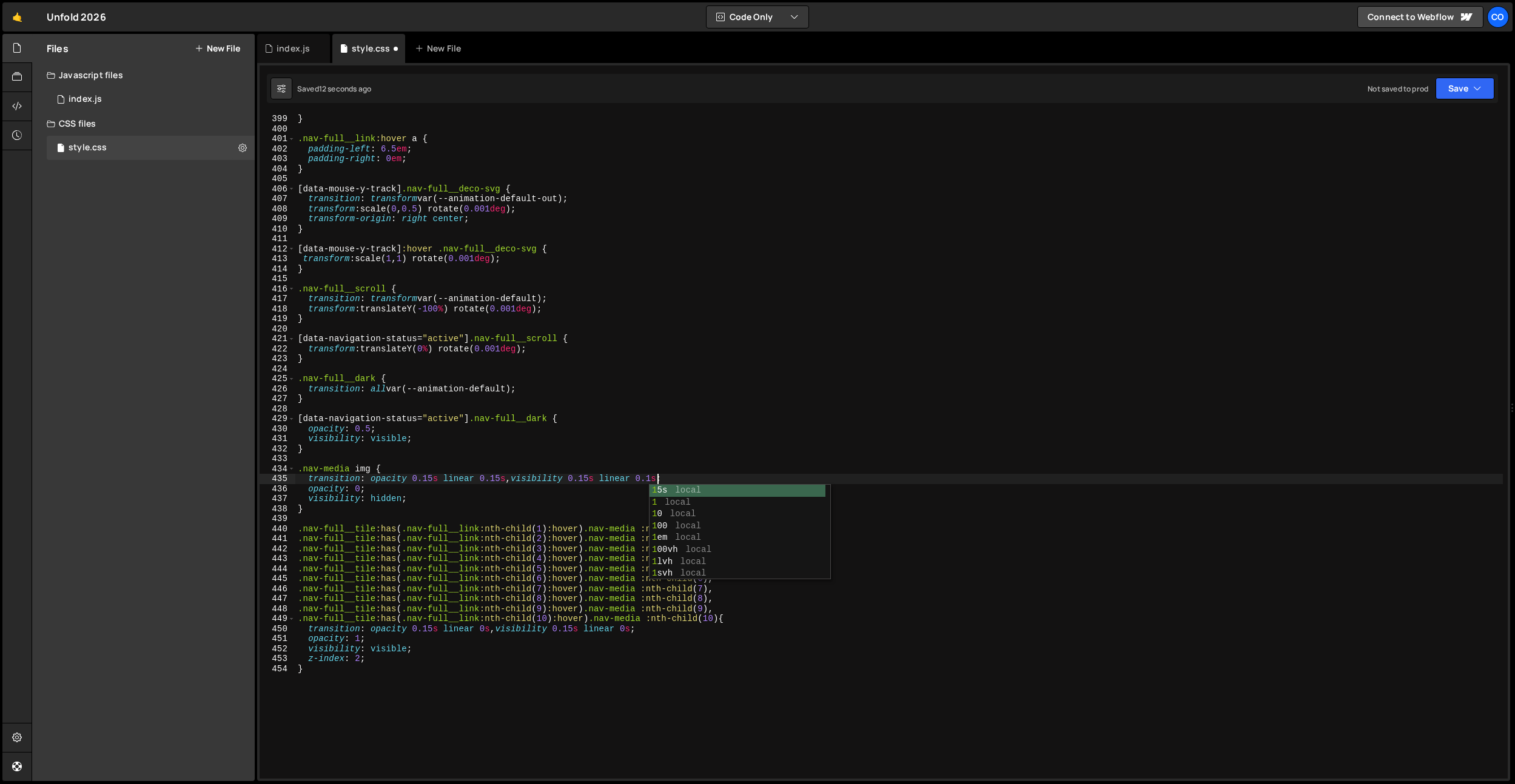
scroll to position [0, 24]
click at [592, 482] on div "} .nav-full__link :hover a { padding-left : 6.5 em ; padding-right : 0 em ; } […" at bounding box center [898, 455] width 1207 height 684
drag, startPoint x: 503, startPoint y: 478, endPoint x: 498, endPoint y: 480, distance: 5.4
click at [503, 478] on div "} .nav-full__link :hover a { padding-left : 6.5 em ; padding-right : 0 em ; } […" at bounding box center [898, 455] width 1207 height 684
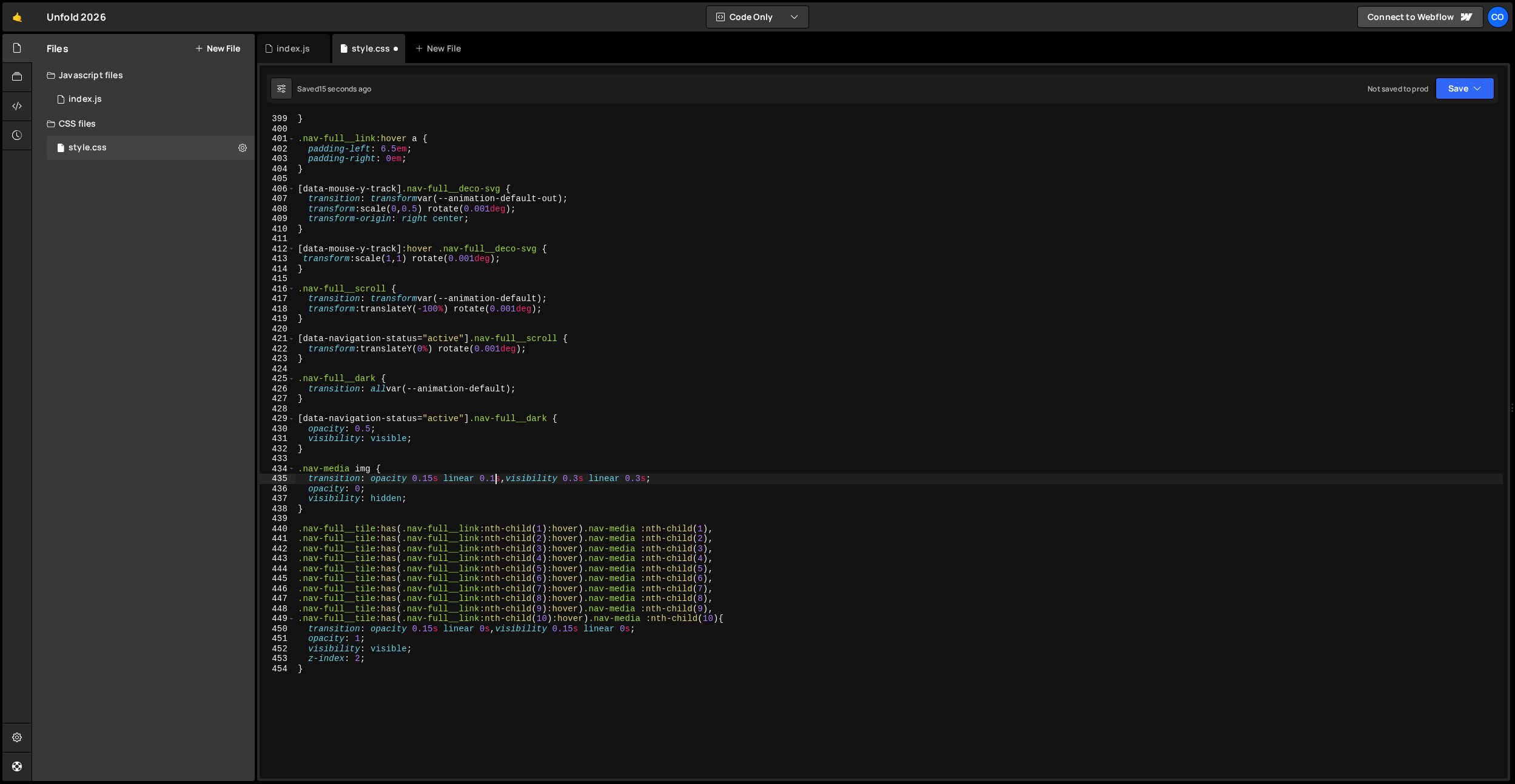
scroll to position [0, 14]
click at [432, 482] on div "} .nav-full__link :hover a { padding-left : 6.5 em ; padding-right : 0 em ; } […" at bounding box center [898, 455] width 1207 height 684
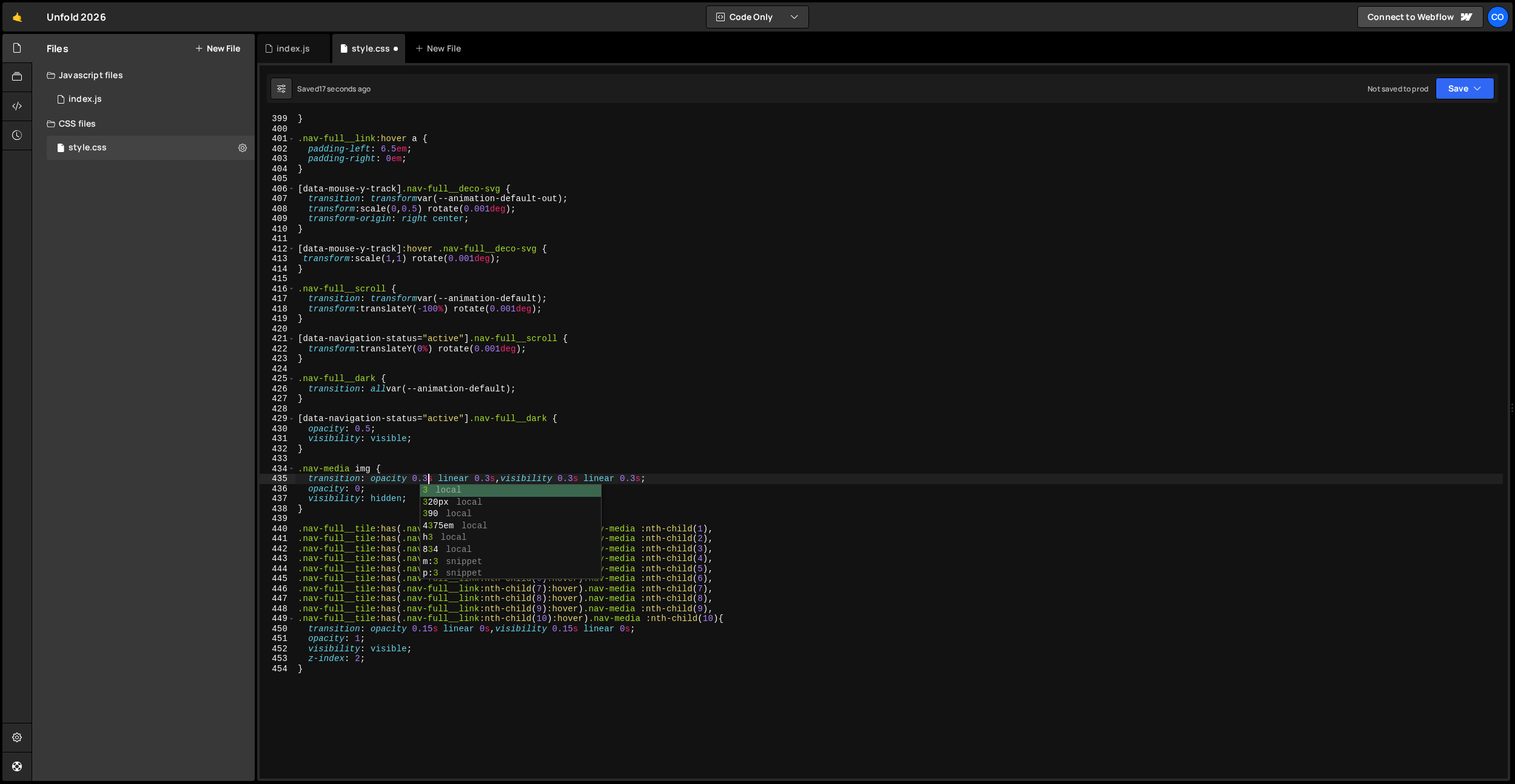
scroll to position [0, 9]
click at [434, 629] on div "} .nav-full__link :hover a { padding-left : 6.5 em ; padding-right : 0 em ; } […" at bounding box center [898, 455] width 1207 height 684
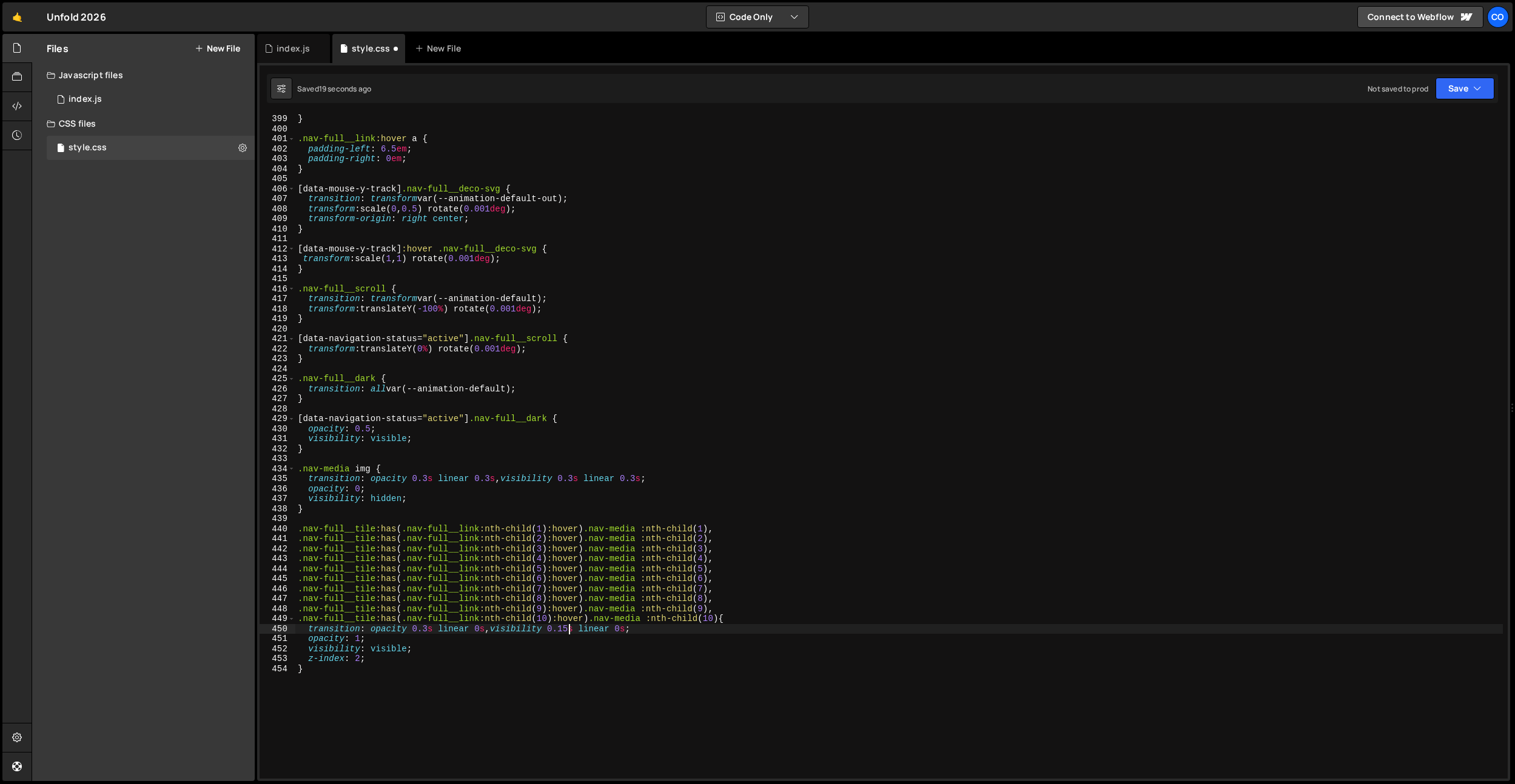
click at [570, 630] on div "} .nav-full__link :hover a { padding-left : 6.5 em ; padding-right : 0 em ; } […" at bounding box center [898, 455] width 1207 height 684
type textarea "transition: opacity 0.3s linear 0s, visibility 0.3s linear 0s;"
click at [521, 523] on div "} .nav-full__link :hover a { padding-left : 6.5 em ; padding-right : 0 em ; } […" at bounding box center [898, 455] width 1207 height 684
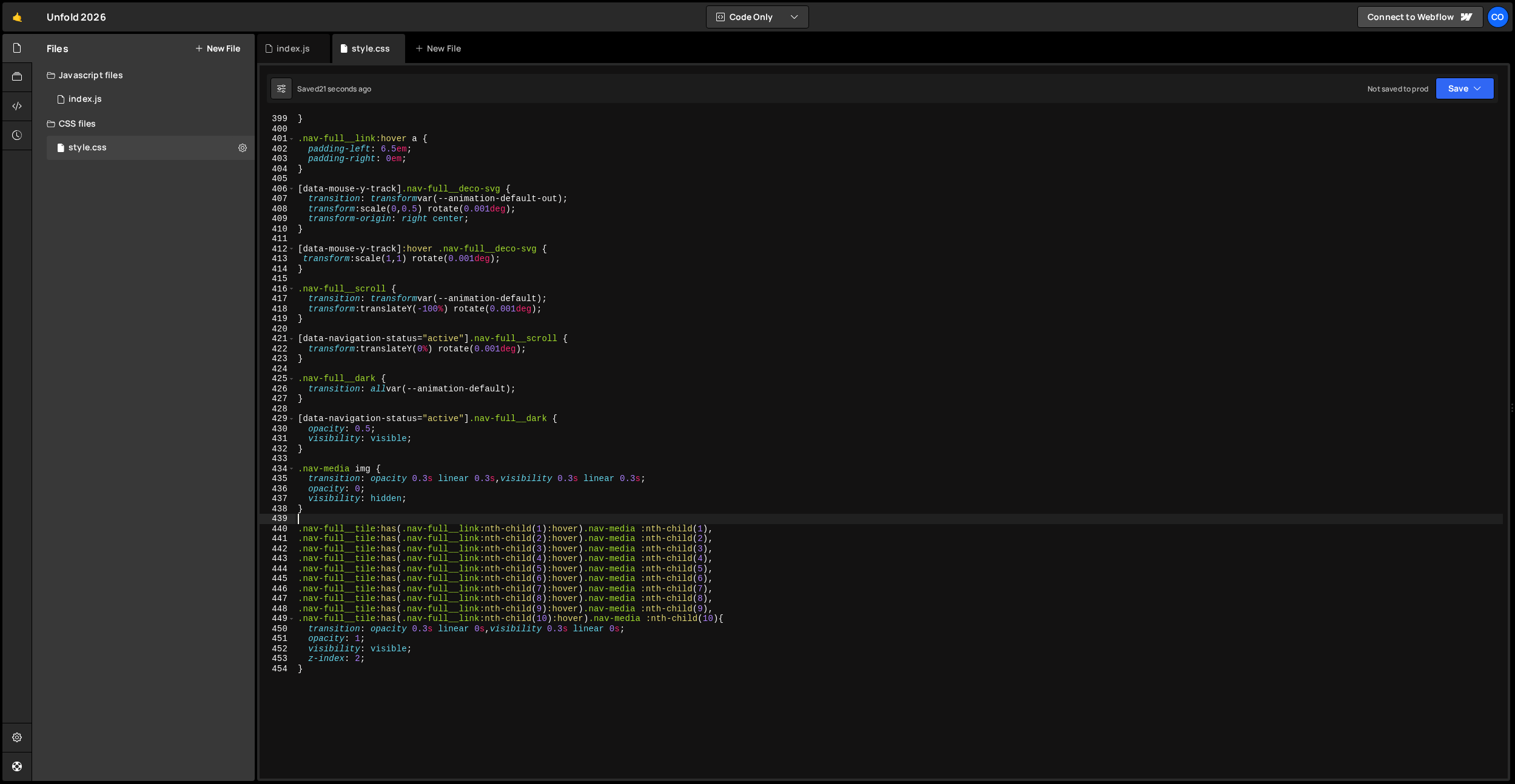
drag, startPoint x: 521, startPoint y: 523, endPoint x: 539, endPoint y: 519, distance: 18.4
click at [521, 522] on div "} .nav-full__link :hover a { padding-left : 6.5 em ; padding-right : 0 em ; } […" at bounding box center [898, 455] width 1207 height 684
click at [547, 482] on div "} .nav-full__link :hover a { padding-left : 6.5 em ; padding-right : 0 em ; } […" at bounding box center [898, 455] width 1207 height 684
drag, startPoint x: 547, startPoint y: 482, endPoint x: 557, endPoint y: 482, distance: 10.0
click at [547, 482] on div "} .nav-full__link :hover a { padding-left : 6.5 em ; padding-right : 0 em ; } […" at bounding box center [898, 455] width 1207 height 684
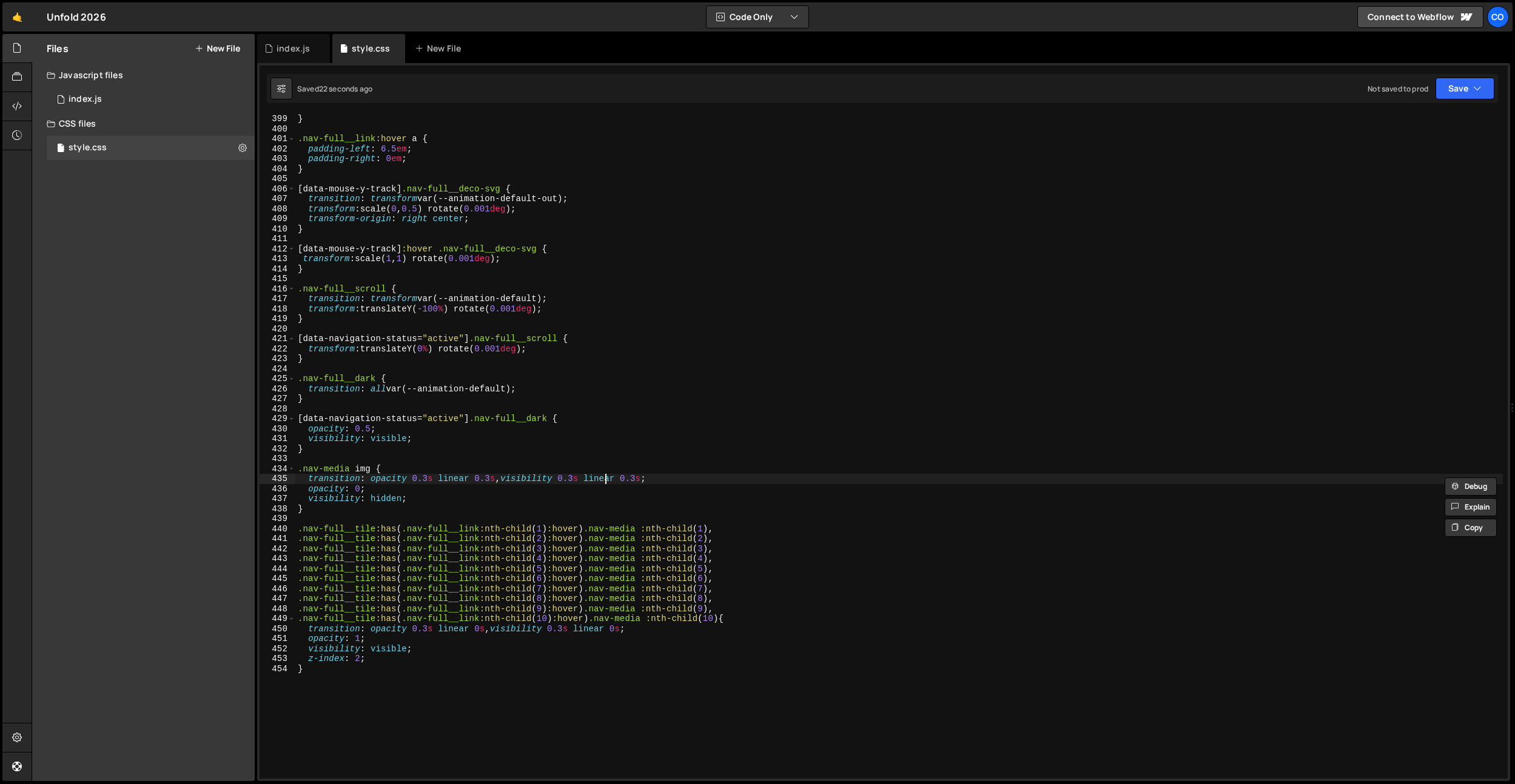
click at [604, 478] on div "} .nav-full__link :hover a { padding-left : 6.5 em ; padding-right : 0 em ; } […" at bounding box center [898, 455] width 1207 height 684
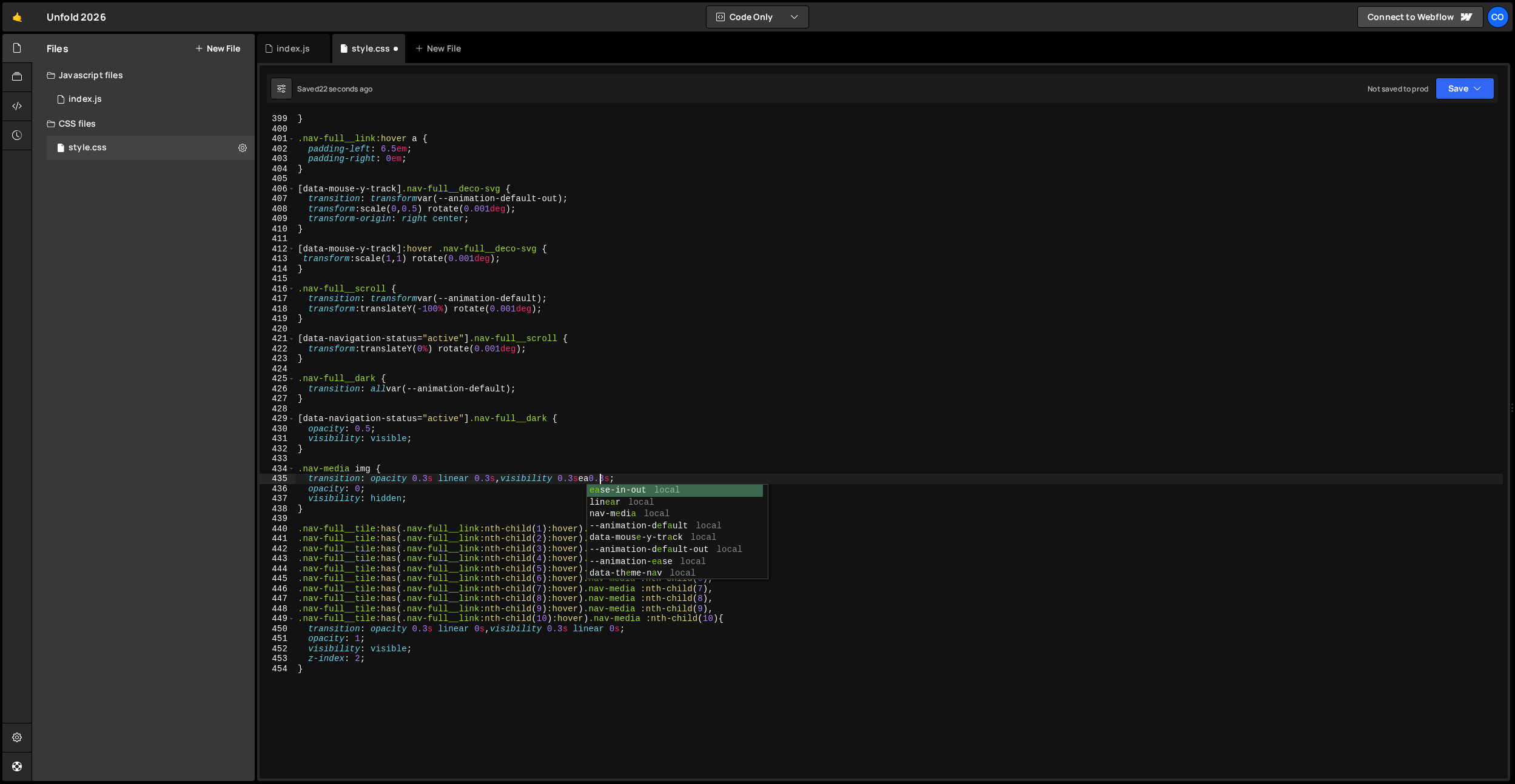
scroll to position [0, 23]
click at [600, 480] on div "} .nav-full__link :hover a { padding-left : 6.5 em ; padding-right : 0 em ; } […" at bounding box center [898, 455] width 1207 height 684
drag, startPoint x: 600, startPoint y: 480, endPoint x: 472, endPoint y: 492, distance: 128.6
click at [600, 480] on div "} .nav-full__link :hover a { padding-left : 6.5 em ; padding-right : 0 em ; } […" at bounding box center [898, 455] width 1207 height 684
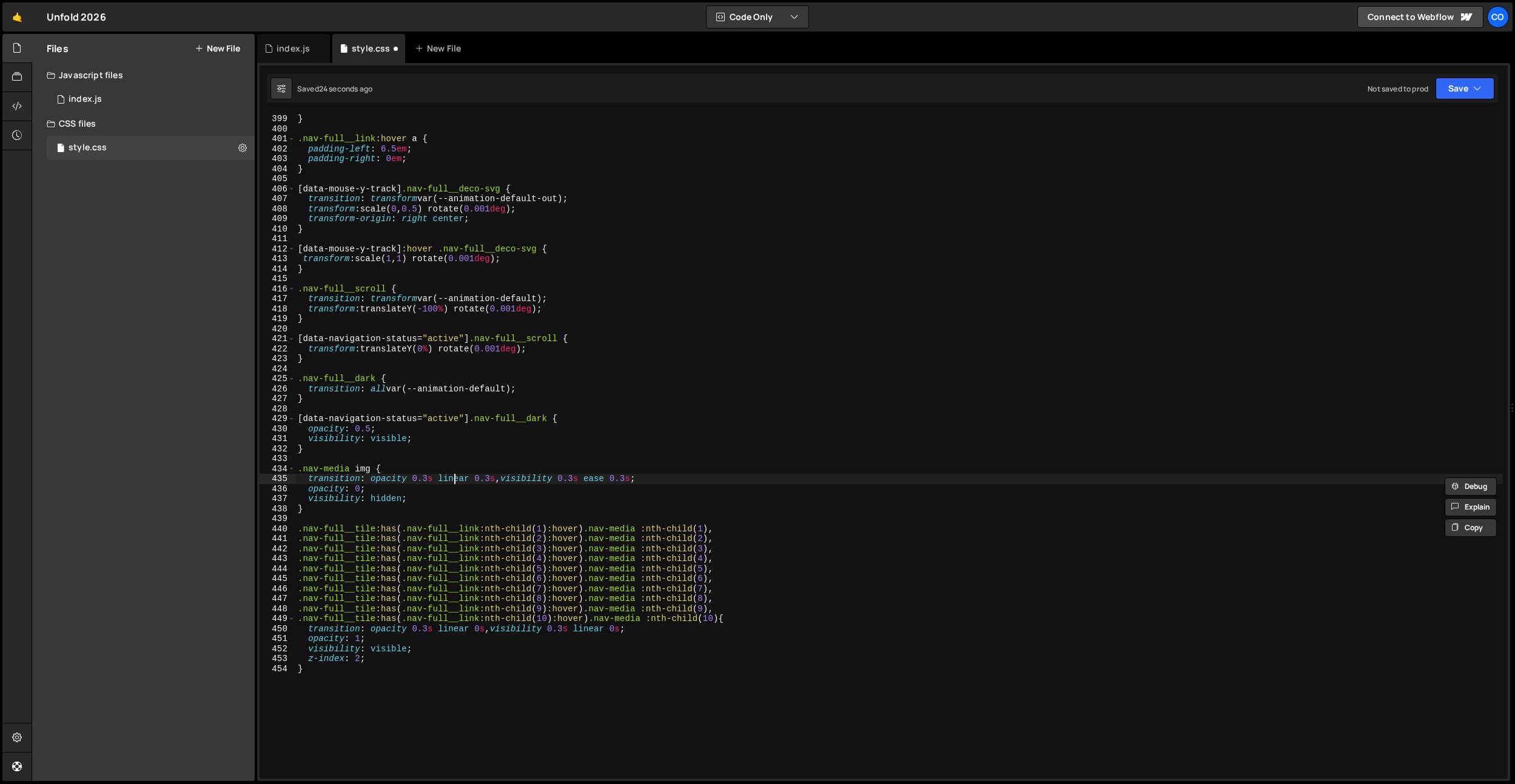
click at [455, 477] on div "} .nav-full__link :hover a { padding-left : 6.5 em ; padding-right : 0 em ; } […" at bounding box center [898, 455] width 1207 height 684
paste textarea "ease"
click at [451, 628] on div "} .nav-full__link :hover a { padding-left : 6.5 em ; padding-right : 0 em ; } […" at bounding box center [898, 455] width 1207 height 684
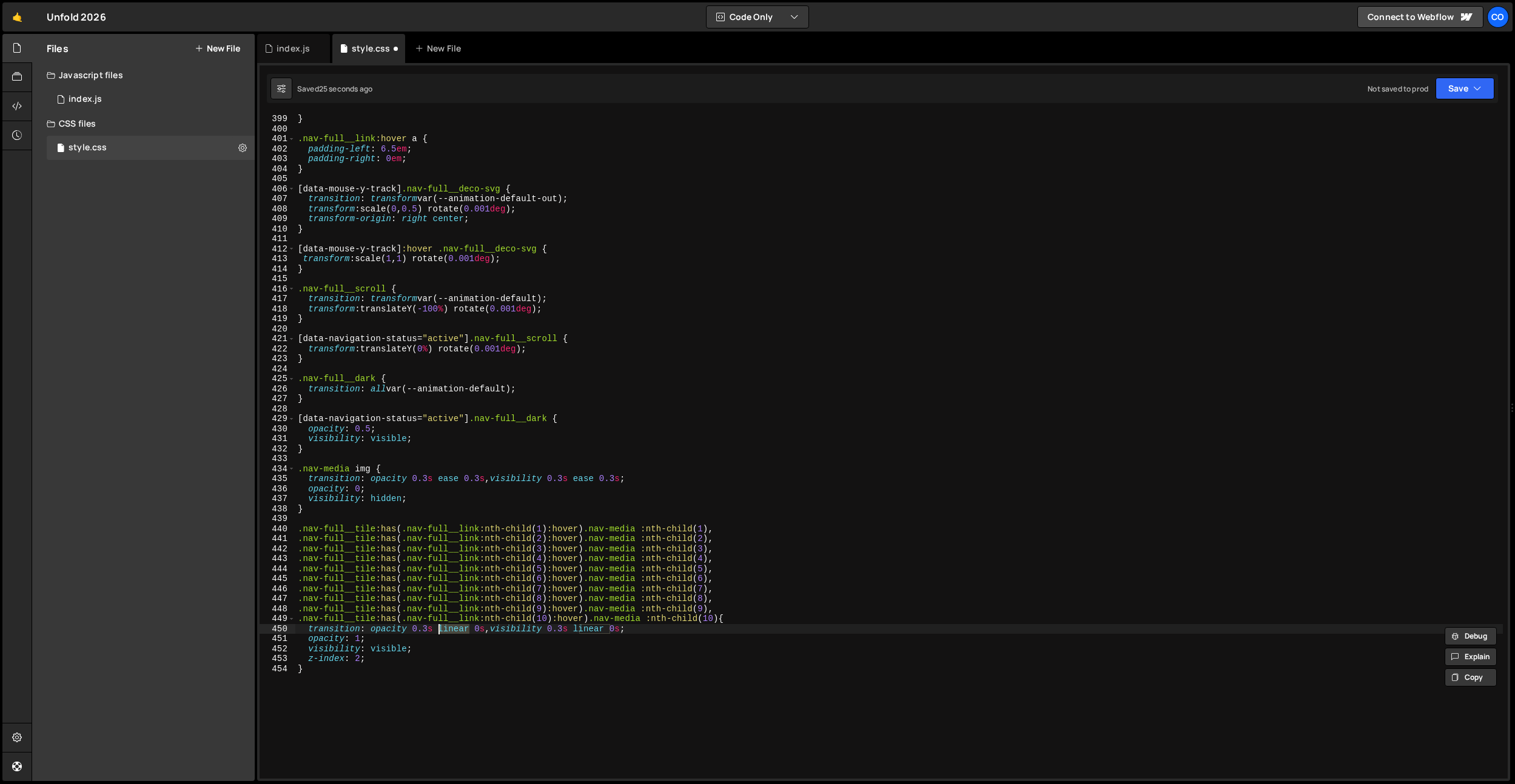
paste textarea "ease"
click at [609, 634] on div "} .nav-full__link :hover a { padding-left : 6.5 em ; padding-right : 0 em ; } […" at bounding box center [898, 455] width 1207 height 684
click at [586, 629] on div "} .nav-full__link :hover a { padding-left : 6.5 em ; padding-right : 0 em ; } […" at bounding box center [898, 455] width 1207 height 684
paste textarea "ease"
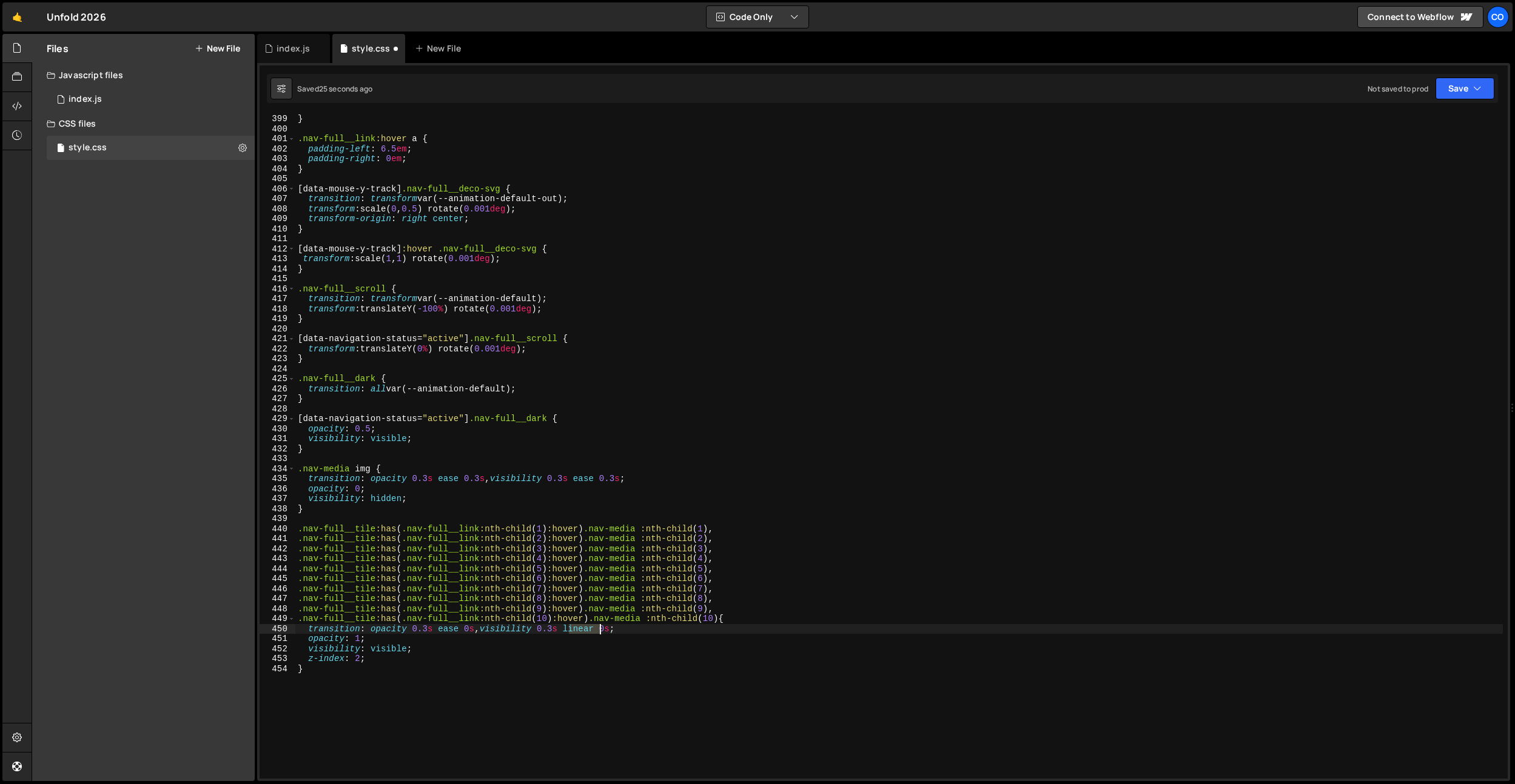
scroll to position [0, 22]
click at [389, 680] on div "} .nav-full__link :hover a { padding-left : 6.5 em ; padding-right : 0 em ; } […" at bounding box center [898, 455] width 1207 height 684
type textarea "}"
paste textarea "btn-close"
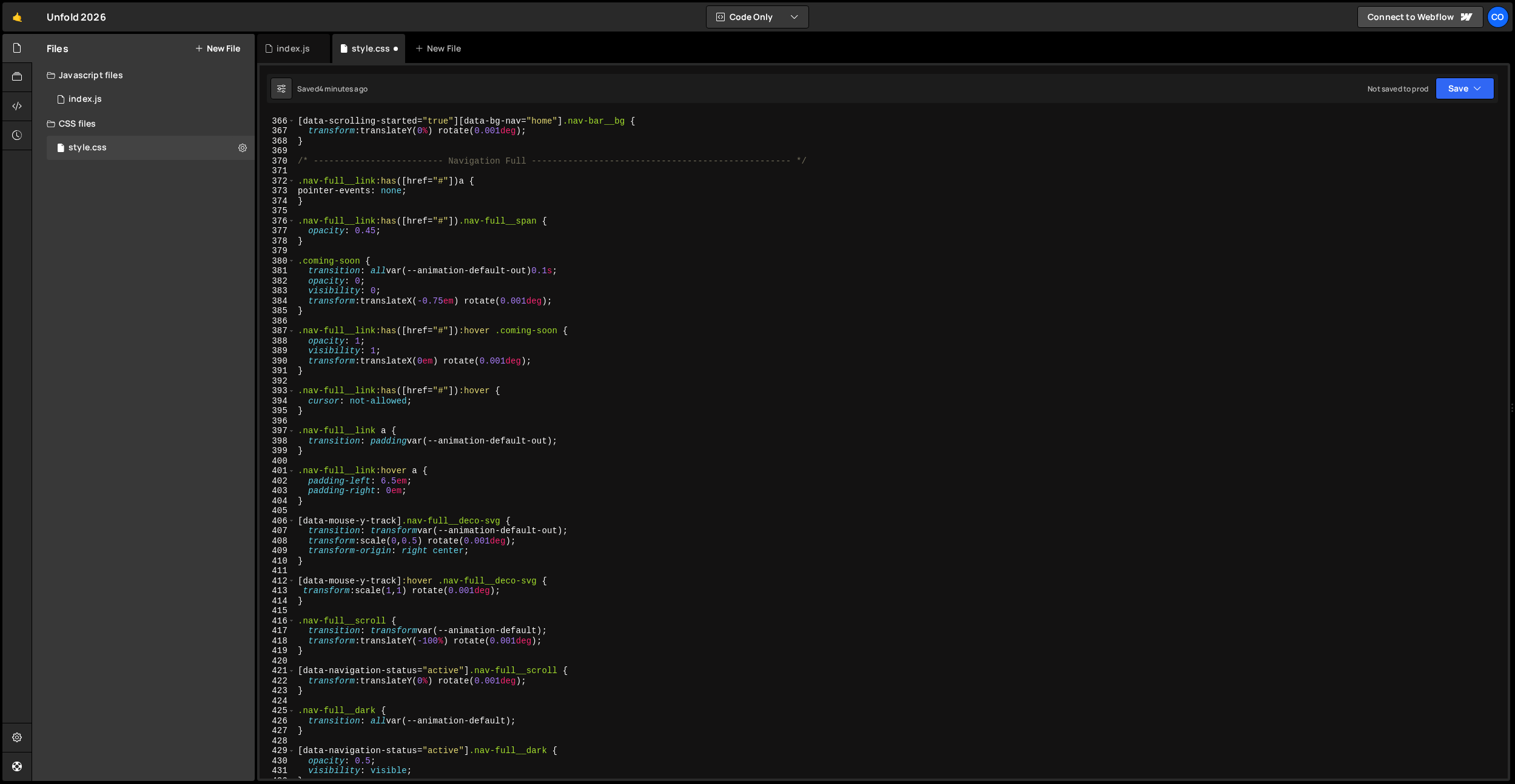
scroll to position [3626, 0]
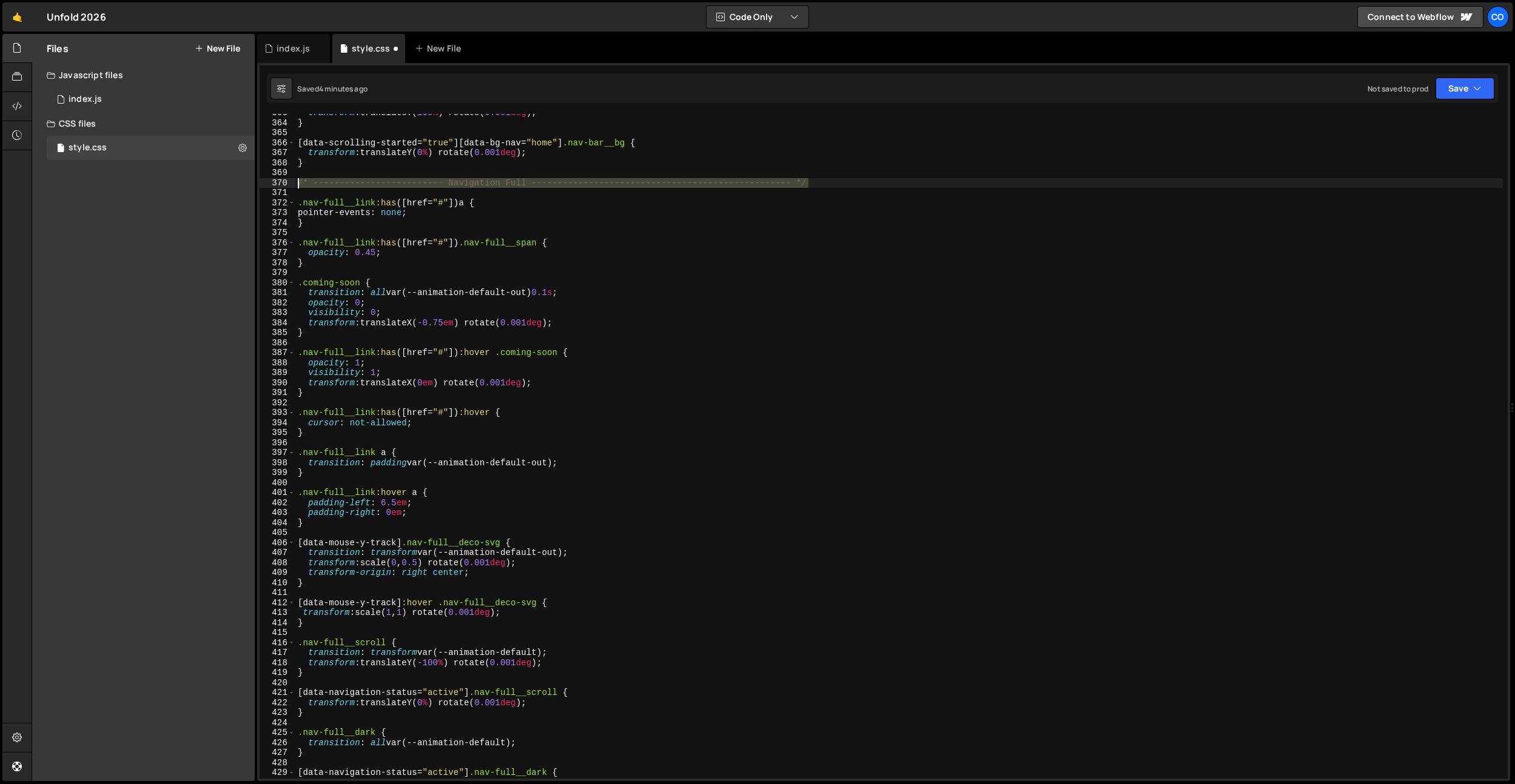
drag, startPoint x: 820, startPoint y: 187, endPoint x: 406, endPoint y: 340, distance: 441.4
click at [212, 187] on div "Files New File Javascript files 0 index.js 0 CSS files style.css 0 Copy share l…" at bounding box center [773, 407] width 1483 height 748
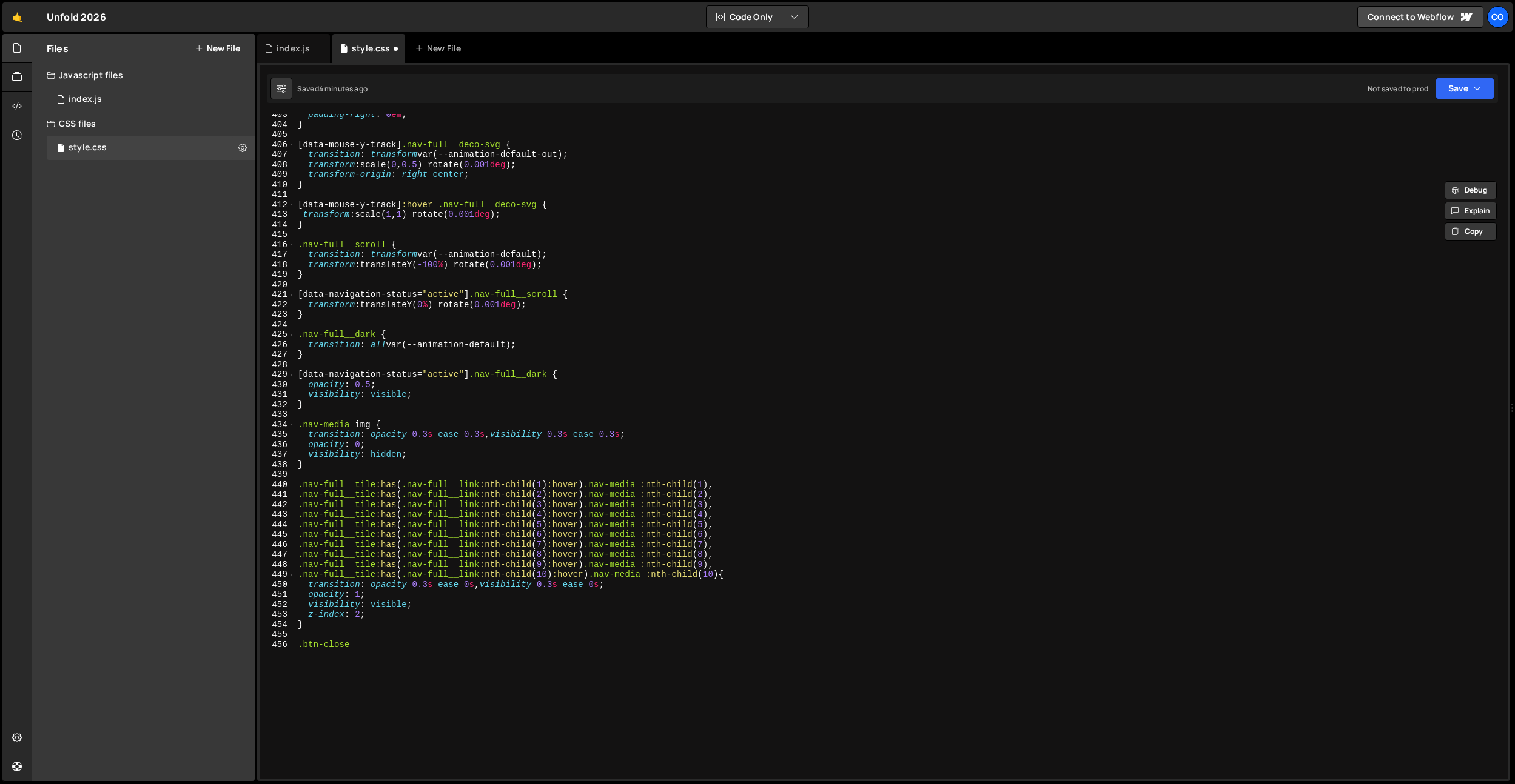
scroll to position [4204, 0]
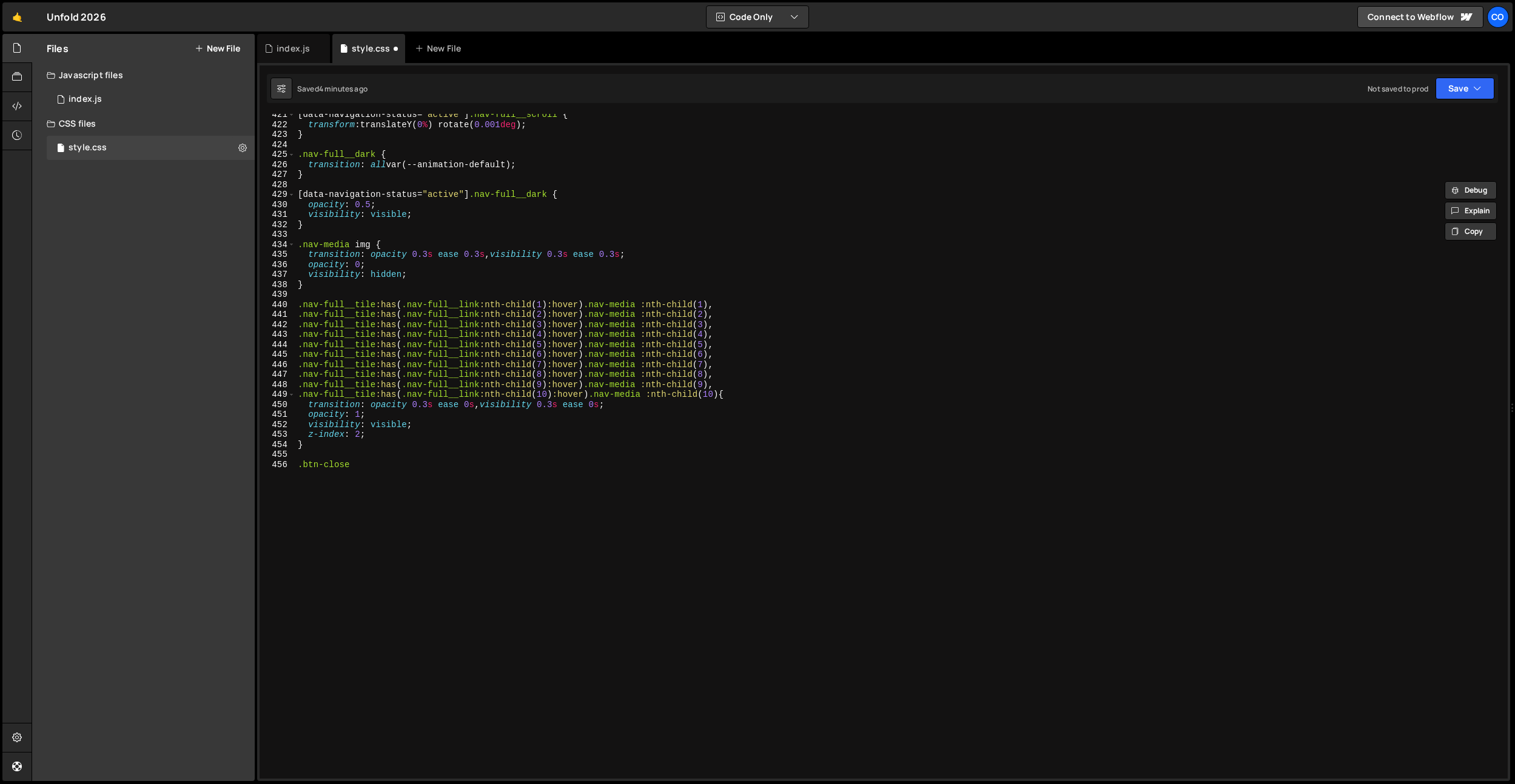
click at [328, 439] on div "[ data-navigation-status = " active " ] .nav-full__scroll { transform : transla…" at bounding box center [898, 452] width 1207 height 684
type textarea "}"
paste textarea "/* ------------------------- Navigation Full ----------------------------------…"
click at [472, 460] on div "[ data-navigation-status = " active " ] .nav-full__scroll { transform : transla…" at bounding box center [898, 452] width 1207 height 684
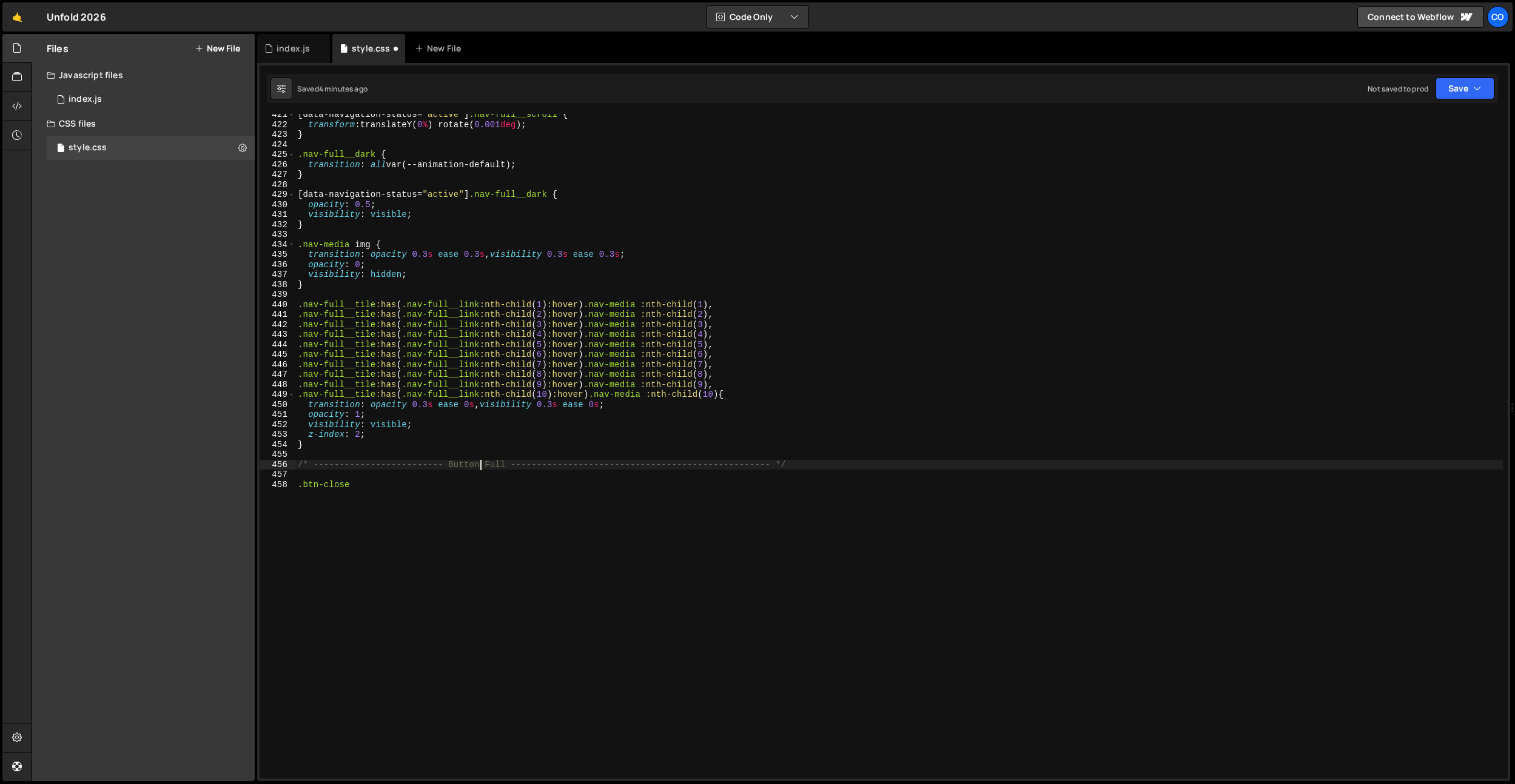
click at [495, 463] on div "[ data-navigation-status = " active " ] .nav-full__scroll { transform : transla…" at bounding box center [898, 452] width 1207 height 684
click at [425, 485] on div "[ data-navigation-status = " active " ] .nav-full__scroll { transform : transla…" at bounding box center [898, 452] width 1207 height 684
type textarea ".btn-close {}"
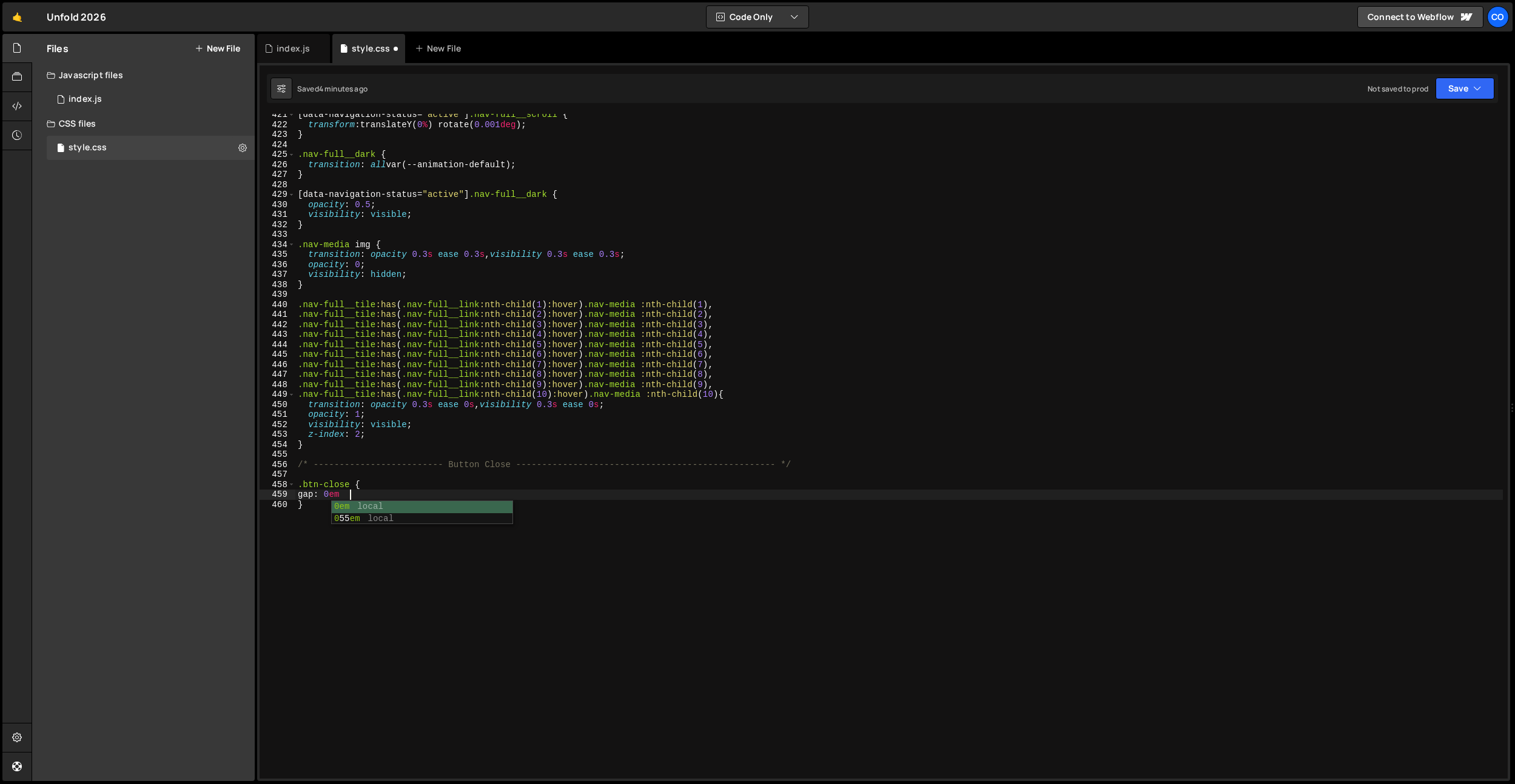
type textarea "gap: 0em;"
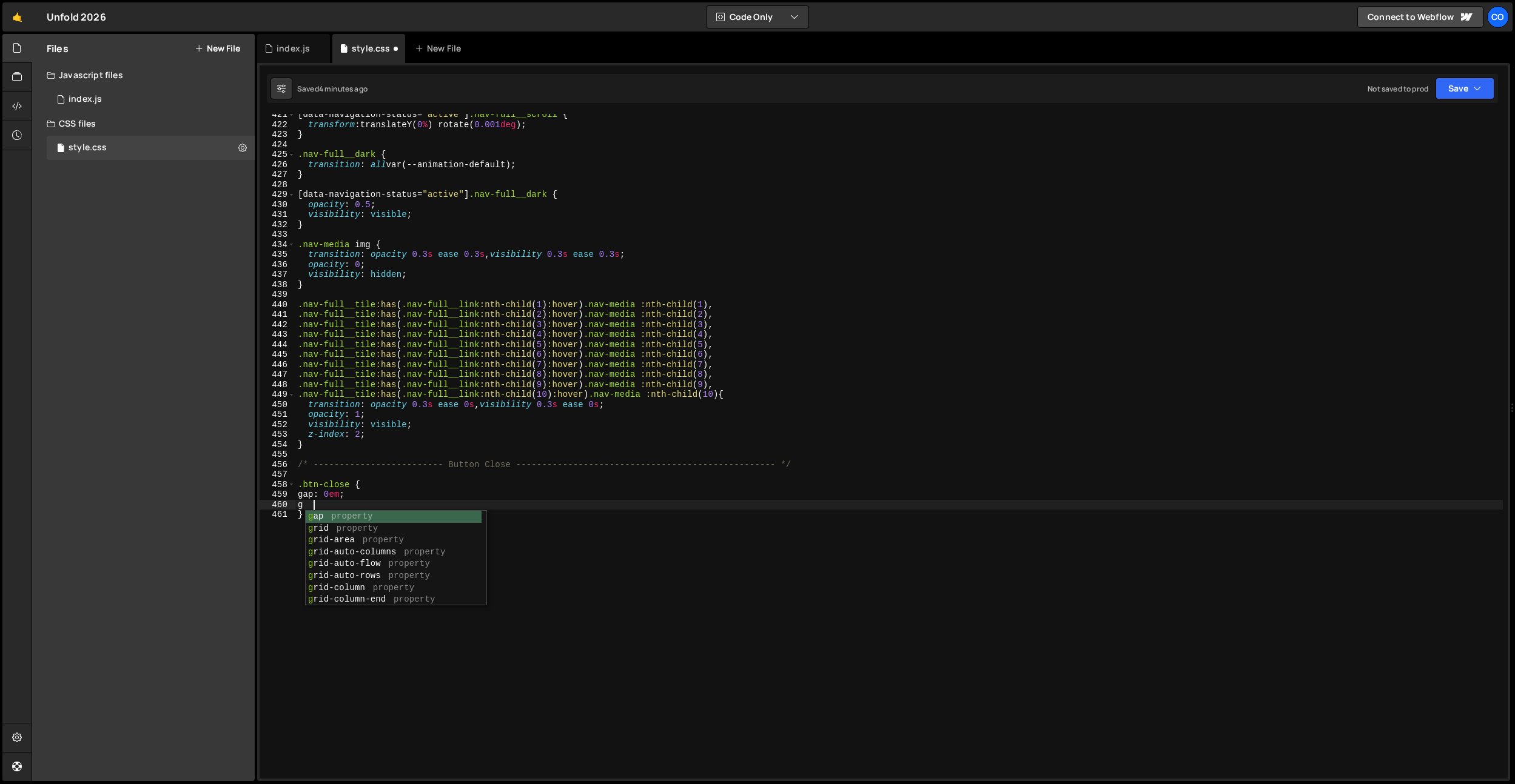
scroll to position [0, 1]
click at [338, 493] on div "[ data-navigation-status = " active " ] .nav-full__scroll { transform : transla…" at bounding box center [898, 452] width 1207 height 684
drag, startPoint x: 339, startPoint y: 488, endPoint x: 331, endPoint y: 503, distance: 17.0
click at [338, 488] on div "[ data-navigation-status = " active " ] .nav-full__scroll { transform : transla…" at bounding box center [898, 452] width 1207 height 684
drag, startPoint x: 332, startPoint y: 504, endPoint x: 307, endPoint y: 502, distance: 25.1
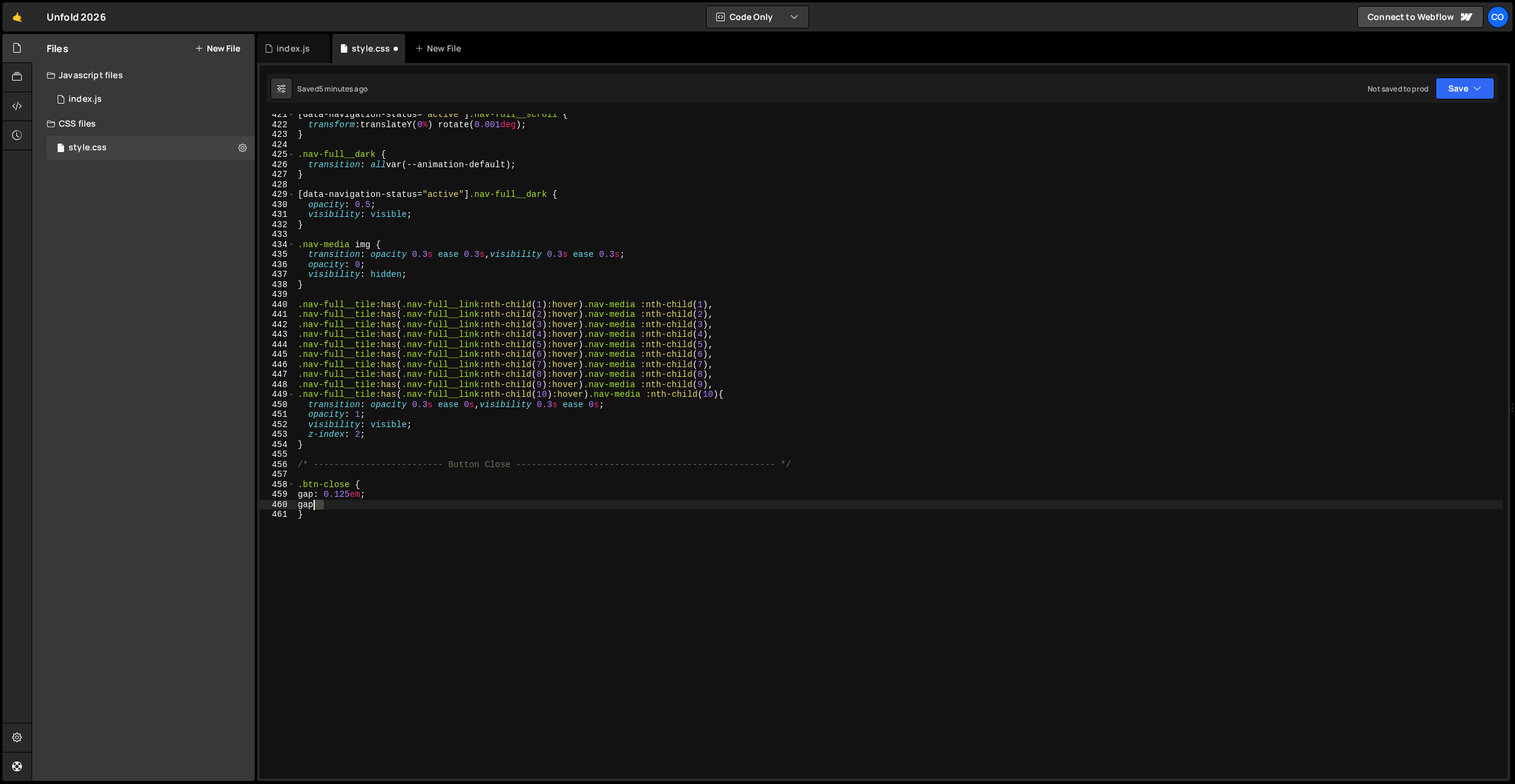
click at [307, 502] on div "[ data-navigation-status = " active " ] .nav-full__scroll { transform : transla…" at bounding box center [898, 452] width 1207 height 684
type textarea "gap"
click at [363, 488] on div "[ data-navigation-status = " active " ] .nav-full__scroll { transform : transla…" at bounding box center [898, 452] width 1207 height 684
type textarea ".btn-close {"
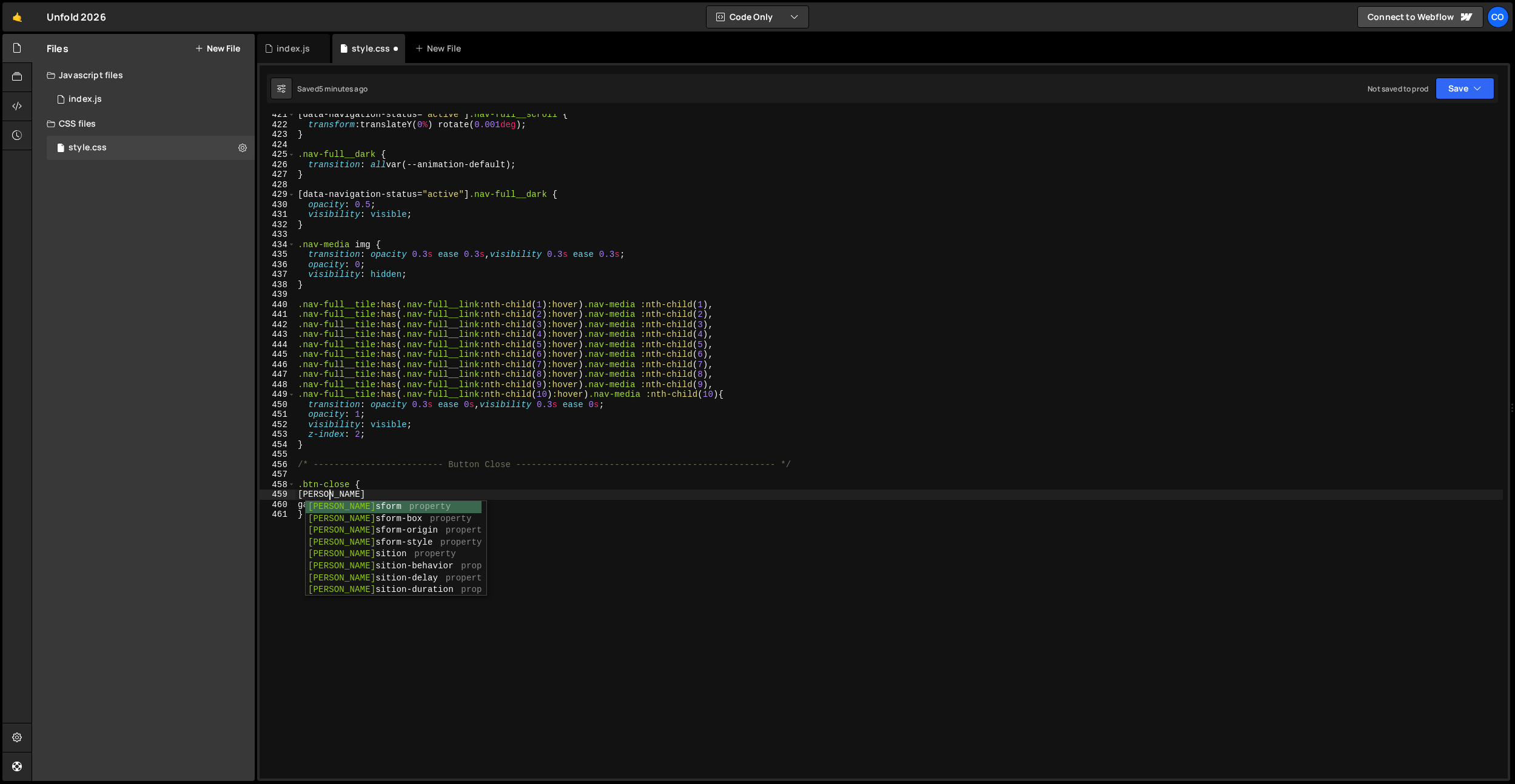
scroll to position [0, 2]
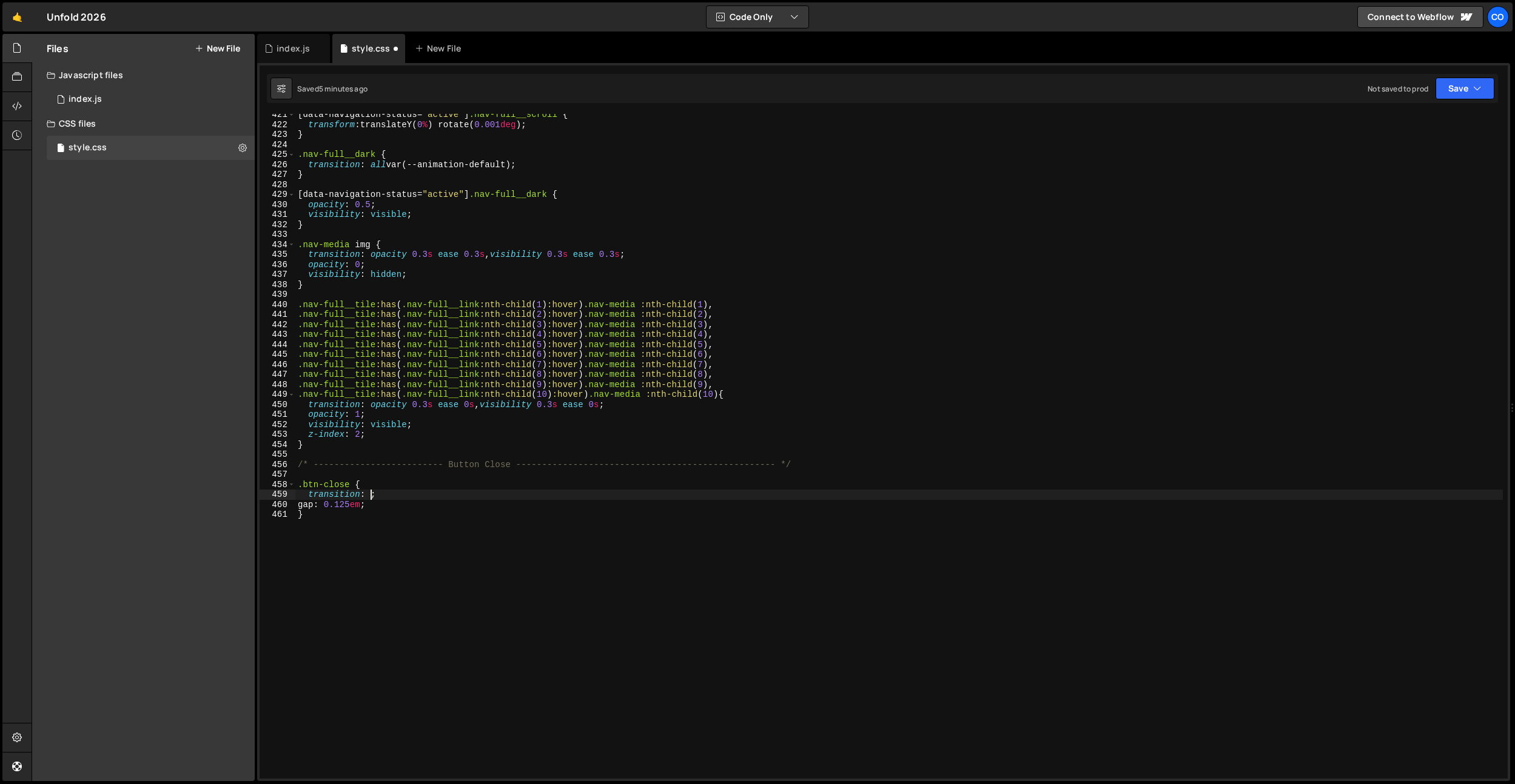
type textarea "transition: ;"
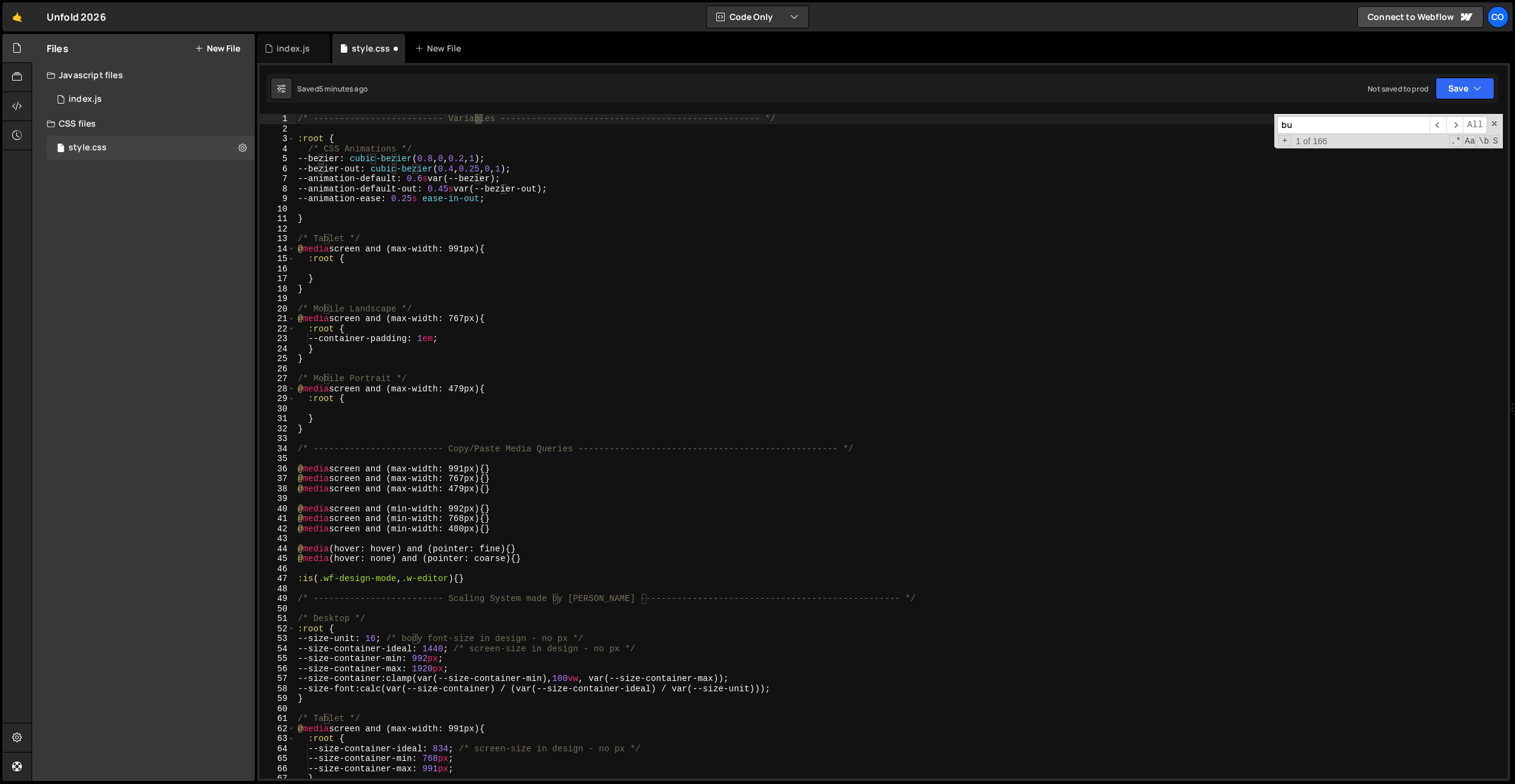
scroll to position [2358, 0]
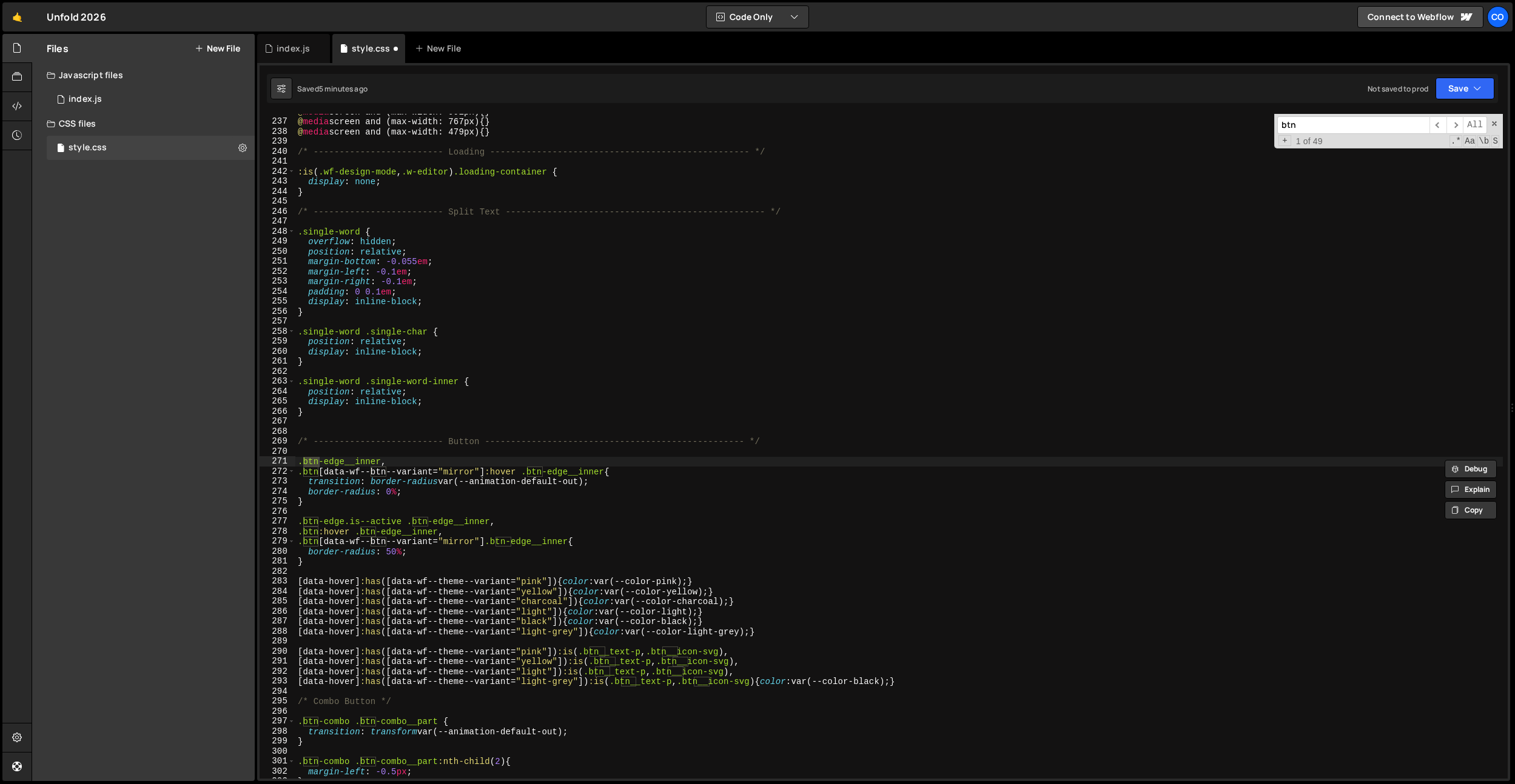
type input "btn"
drag, startPoint x: 590, startPoint y: 482, endPoint x: 442, endPoint y: 482, distance: 148.0
click at [442, 482] on div "@ media screen and (max-width: 991px) { } @ media screen and (max-width: 767px)…" at bounding box center [898, 449] width 1207 height 684
click at [569, 536] on div "@ media screen and (max-width: 991px) { } @ media screen and (max-width: 767px)…" at bounding box center [898, 449] width 1207 height 684
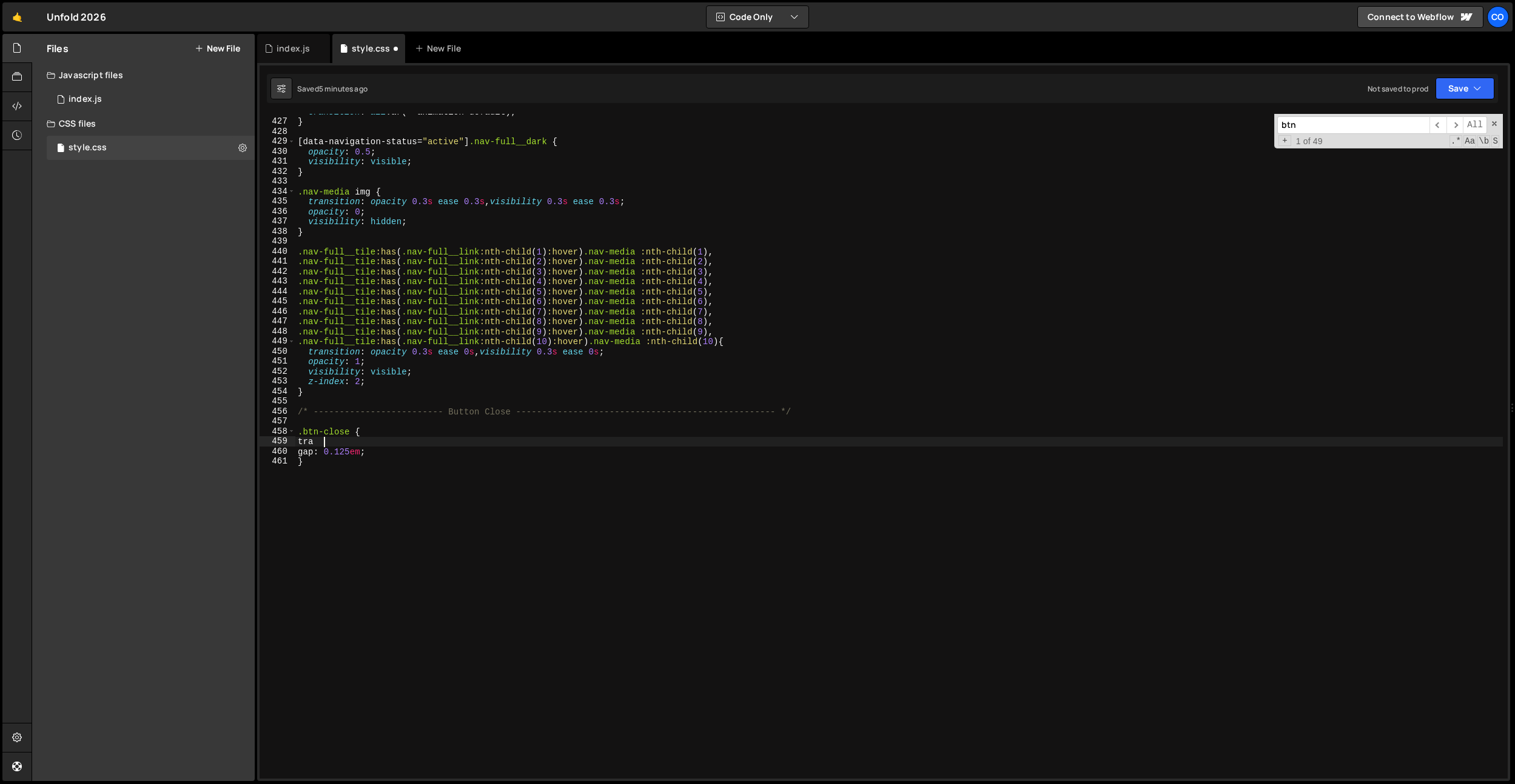
scroll to position [0, 0]
type textarea "t"
paste textarea "var(--animation-default-out)"
click at [307, 440] on div "transition : all var(--animation-default) ; } [ data-navigation-status = " acti…" at bounding box center [898, 449] width 1207 height 684
click at [577, 449] on div "transition : all var(--animation-default) ; } [ data-navigation-status = " acti…" at bounding box center [898, 449] width 1207 height 684
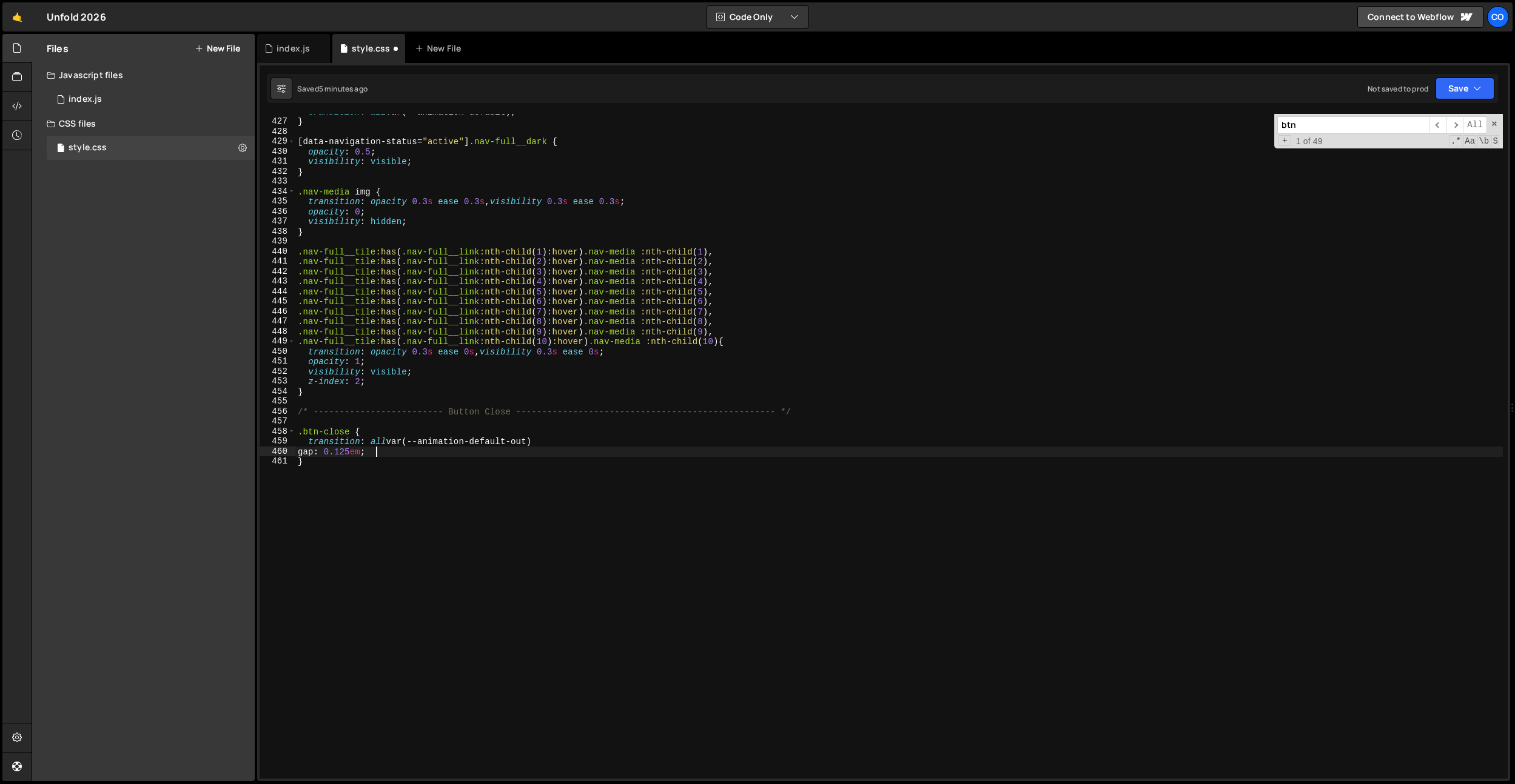
click at [576, 445] on div "transition : all var(--animation-default) ; } [ data-navigation-status = " acti…" at bounding box center [898, 449] width 1207 height 684
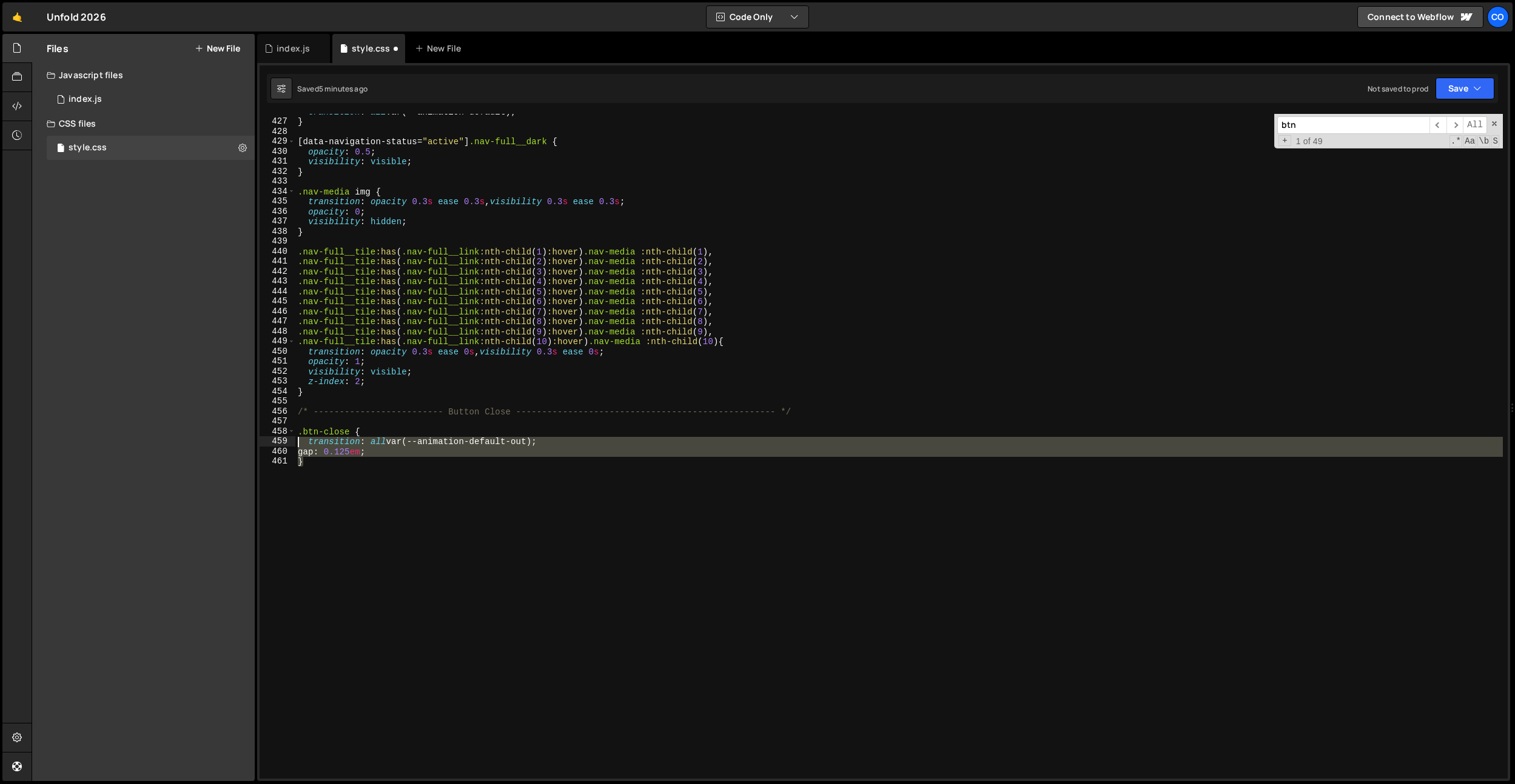
drag, startPoint x: 393, startPoint y: 466, endPoint x: 292, endPoint y: 438, distance: 104.8
click at [292, 438] on div "transition: all var(--animation-default-out); 426 427 428 429 430 431 432 433 4…" at bounding box center [883, 446] width 1248 height 665
click at [321, 475] on div "transition : all var(--animation-default) ; } [ data-navigation-status = " acti…" at bounding box center [898, 446] width 1207 height 665
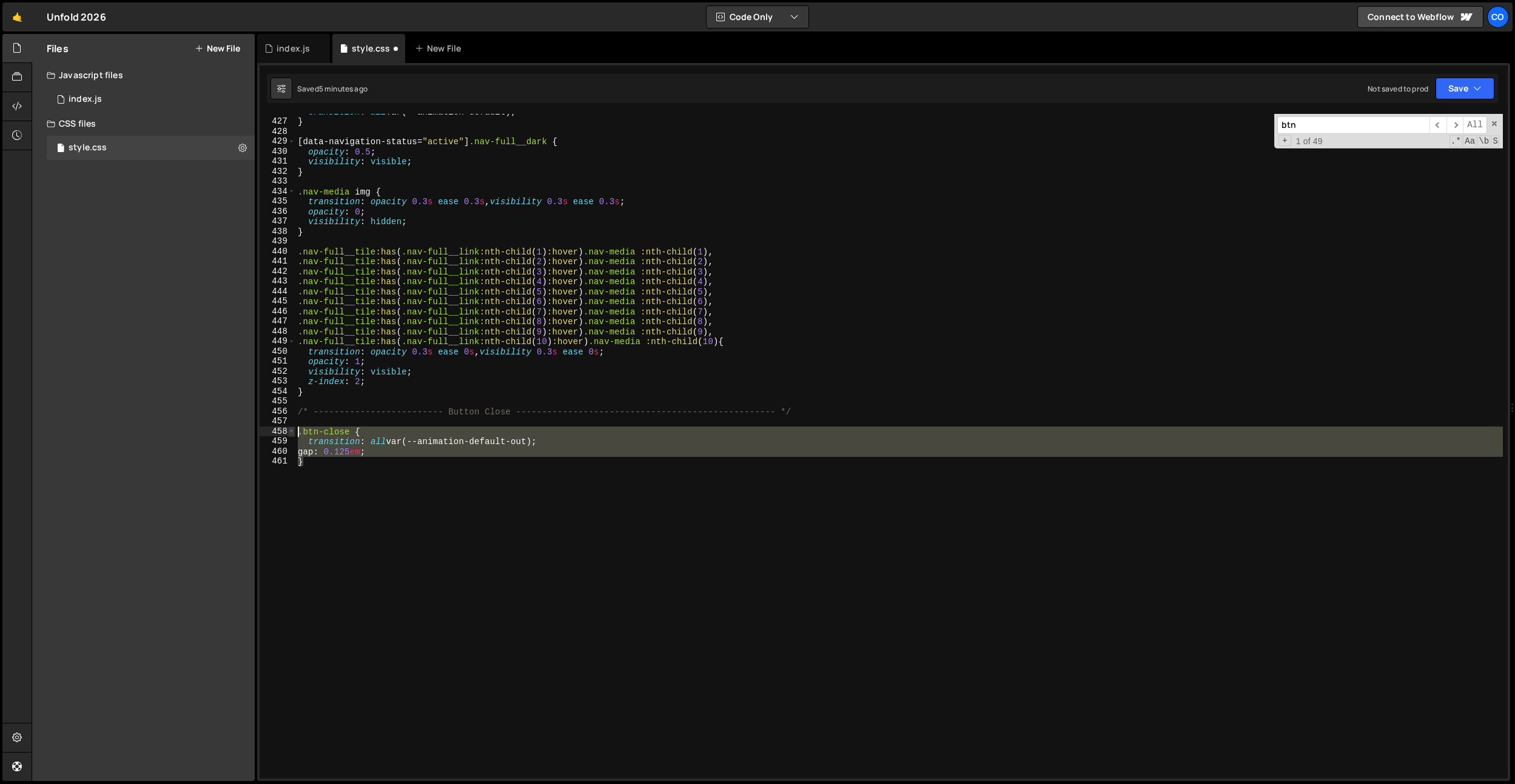
drag, startPoint x: 316, startPoint y: 464, endPoint x: 293, endPoint y: 435, distance: 37.0
click at [293, 435] on div "} 426 427 428 429 430 431 432 433 434 435 436 437 438 439 440 441 442 443 444 4…" at bounding box center [883, 446] width 1248 height 665
type textarea "}"
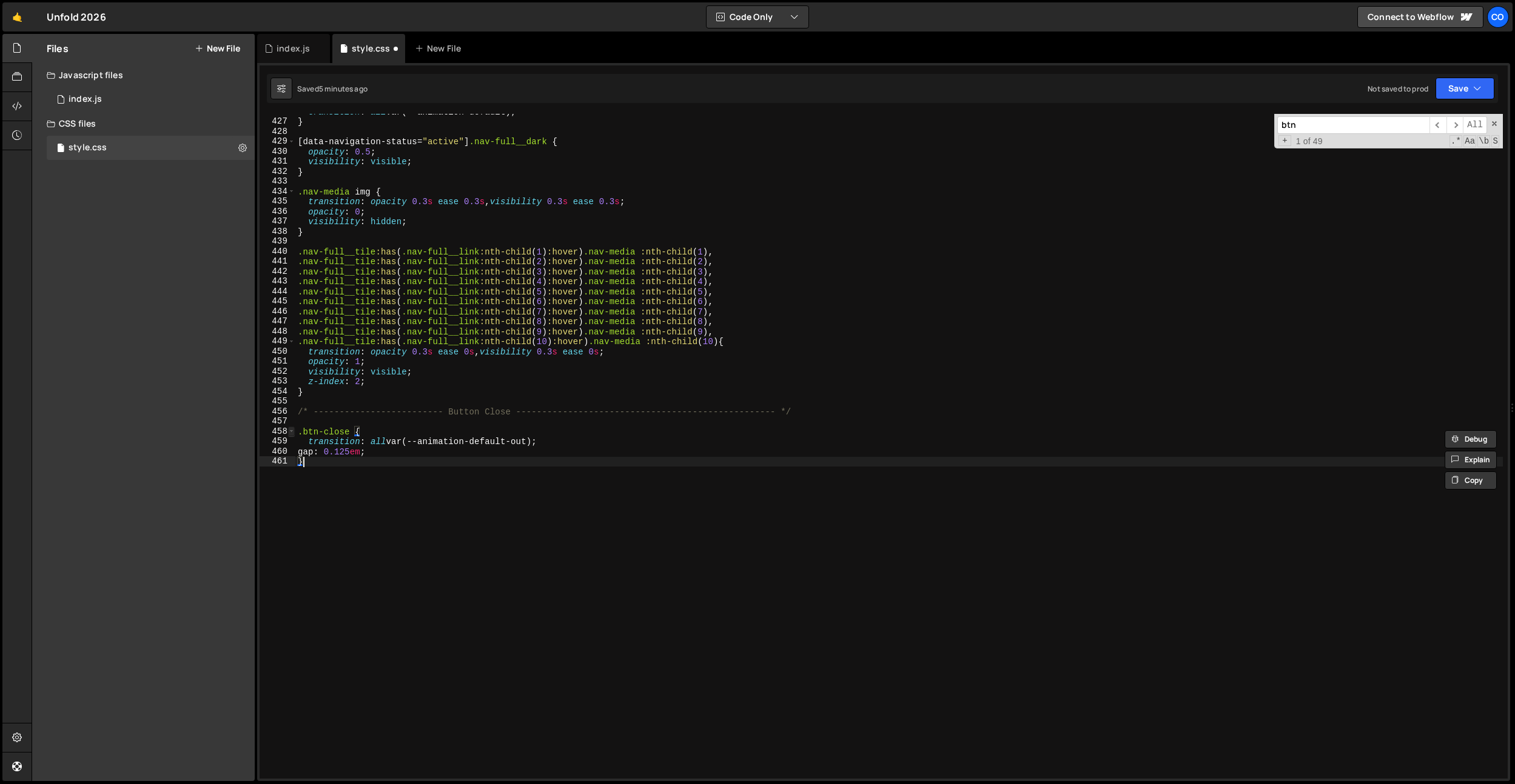
paste textarea "}"
click at [357, 482] on div "transition : all var(--animation-default) ; } [ data-navigation-status = " acti…" at bounding box center [898, 449] width 1207 height 684
click at [378, 463] on div "transition : all var(--animation-default) ; } [ data-navigation-status = " acti…" at bounding box center [898, 449] width 1207 height 684
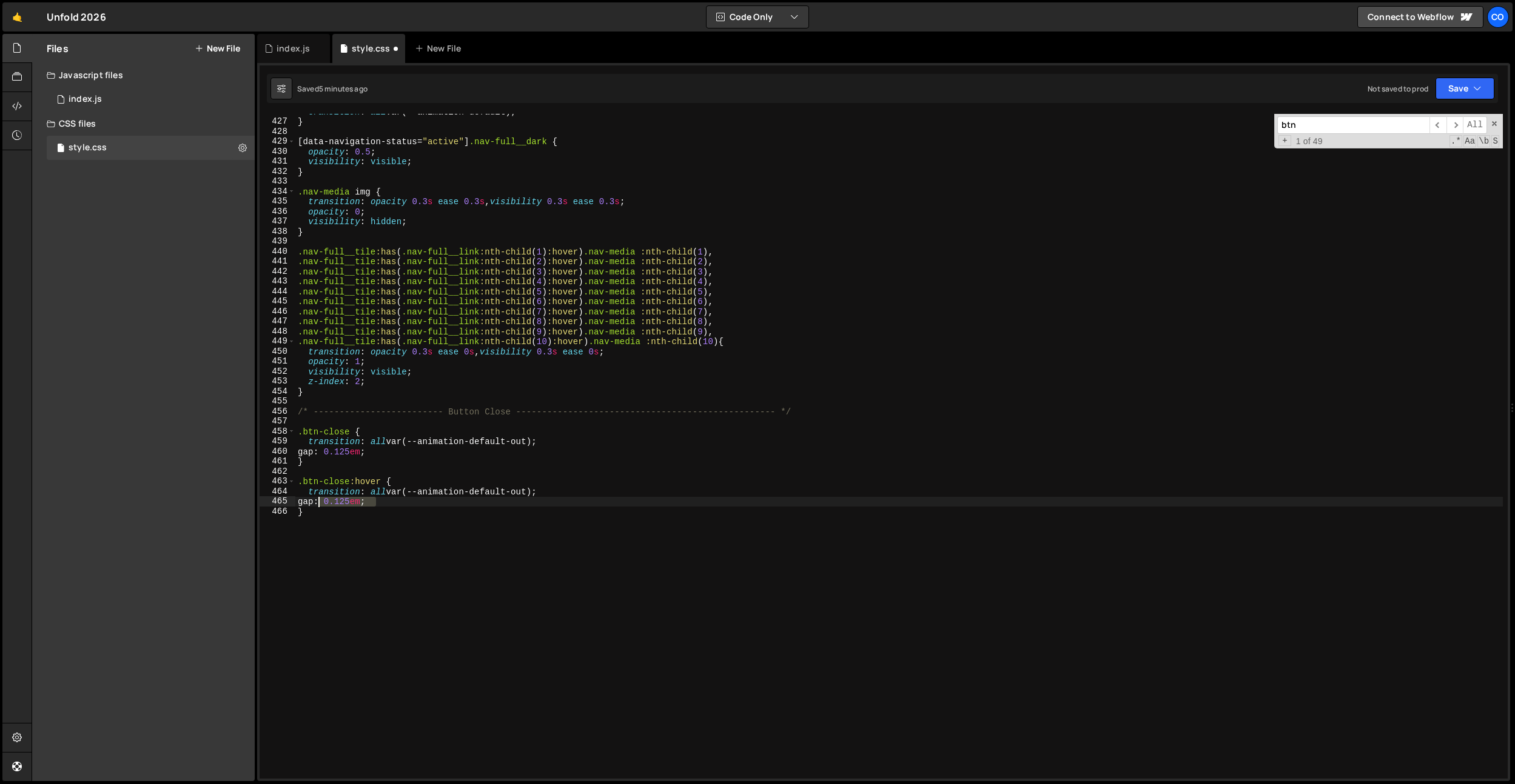
drag, startPoint x: 379, startPoint y: 502, endPoint x: 311, endPoint y: 502, distance: 68.0
click at [311, 502] on div "transition : all var(--animation-default) ; } [ data-navigation-status = " acti…" at bounding box center [898, 449] width 1207 height 684
type textarea "padding-left: 0em;"
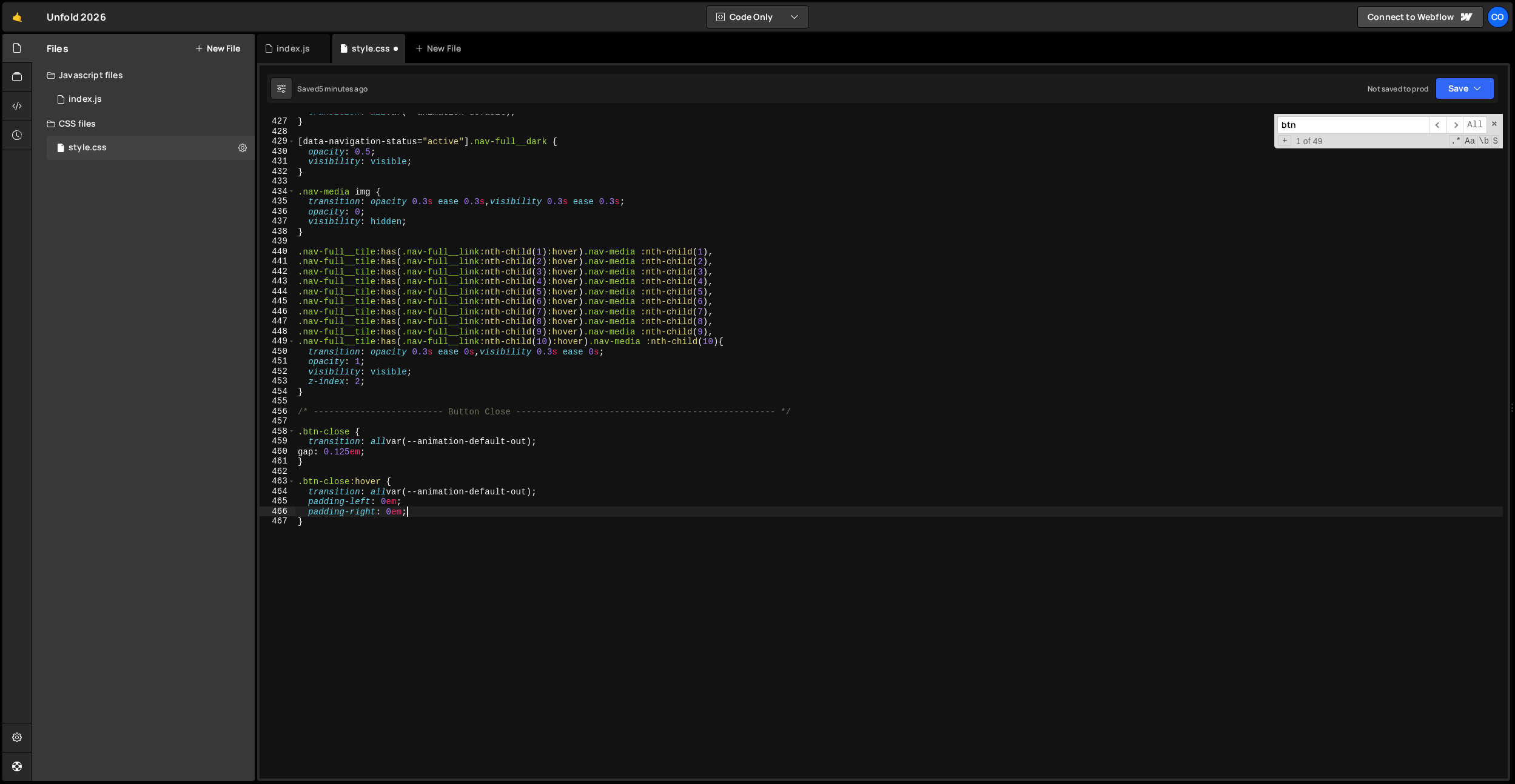
click at [557, 489] on div "transition : all var(--animation-default) ; } [ data-navigation-status = " acti…" at bounding box center [898, 449] width 1207 height 684
type textarea "transition: all var(--animation-default-out);"
drag, startPoint x: 590, startPoint y: 493, endPoint x: 593, endPoint y: 486, distance: 7.6
click at [593, 486] on div "transition : all var(--animation-default) ; } [ data-navigation-status = " acti…" at bounding box center [898, 449] width 1207 height 684
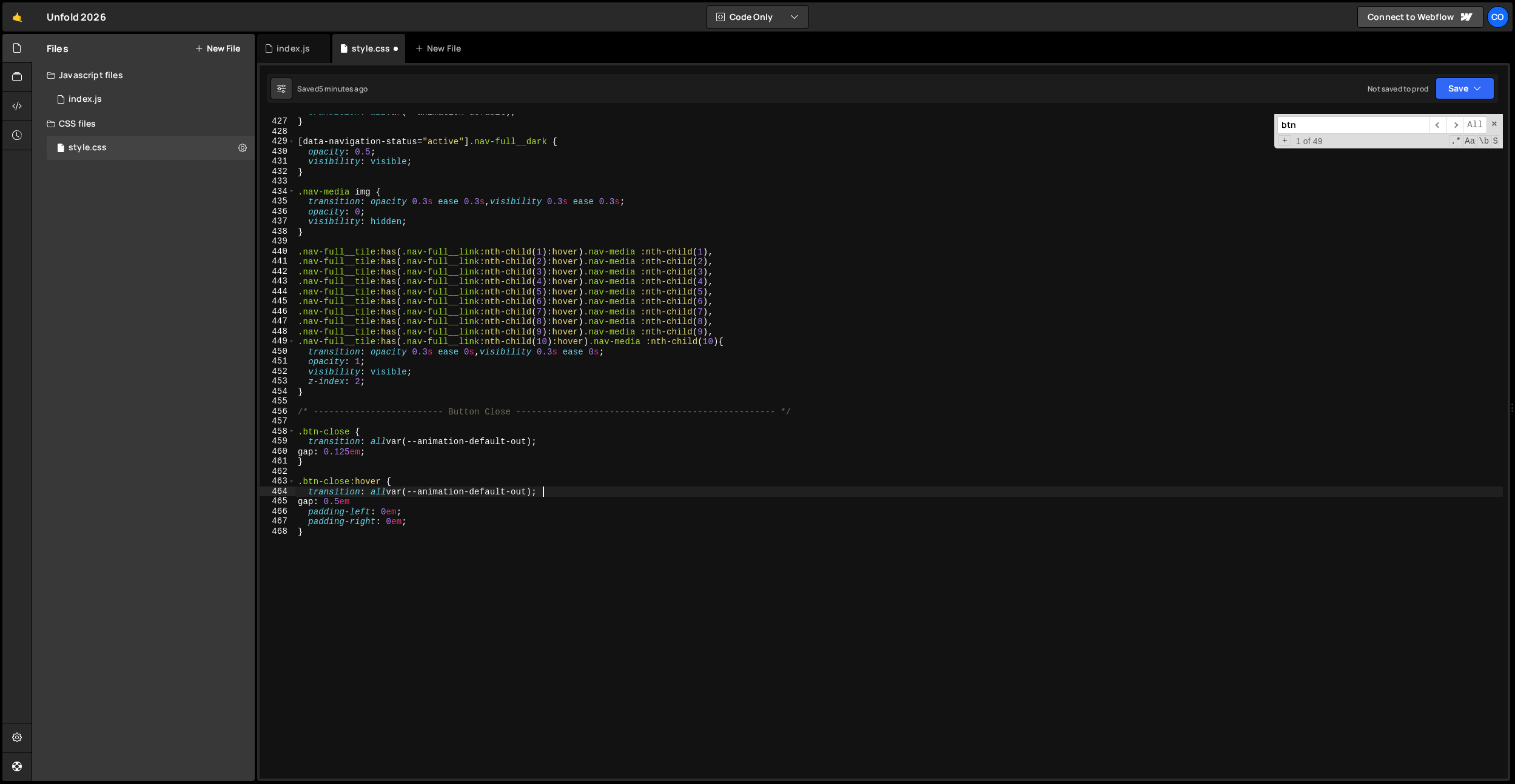
click at [592, 484] on div "transition : all var(--animation-default) ; } [ data-navigation-status = " acti…" at bounding box center [898, 449] width 1207 height 684
click at [347, 494] on div "transition : all var(--animation-default) ; } [ data-navigation-status = " acti…" at bounding box center [898, 449] width 1207 height 684
click at [373, 391] on div "transition : all var(--animation-default) ; } [ data-navigation-status = " acti…" at bounding box center [898, 449] width 1207 height 684
click at [386, 505] on div "transition : all var(--animation-default) ; } [ data-navigation-status = " acti…" at bounding box center [898, 449] width 1207 height 684
drag, startPoint x: 394, startPoint y: 497, endPoint x: 393, endPoint y: 507, distance: 10.0
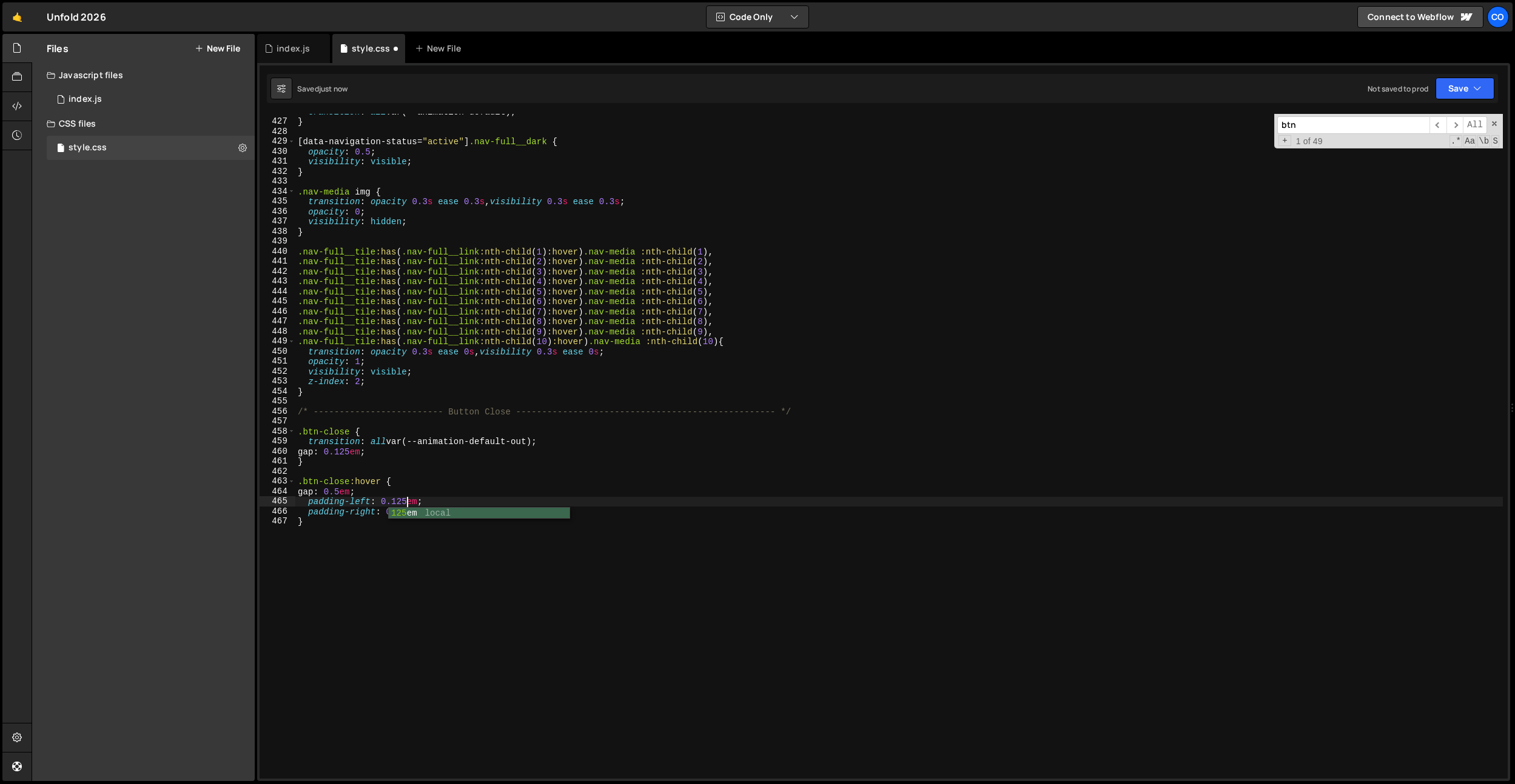
click at [394, 497] on div "transition : all var(--animation-default) ; } [ data-navigation-status = " acti…" at bounding box center [898, 449] width 1207 height 684
click at [393, 509] on div "transition : all var(--animation-default) ; } [ data-navigation-status = " acti…" at bounding box center [898, 449] width 1207 height 684
type textarea "padding-right: 0.125em;"
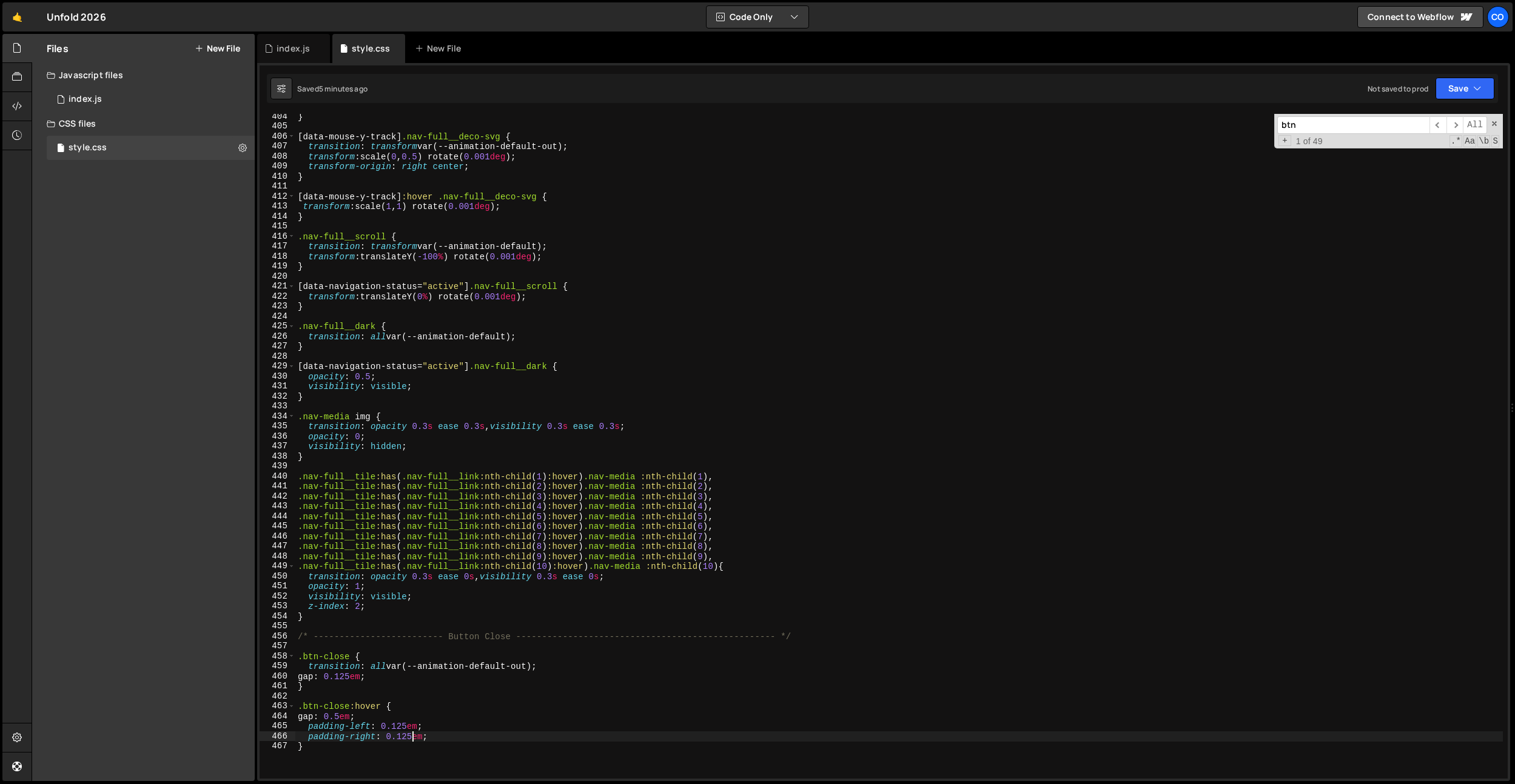
scroll to position [3859, 0]
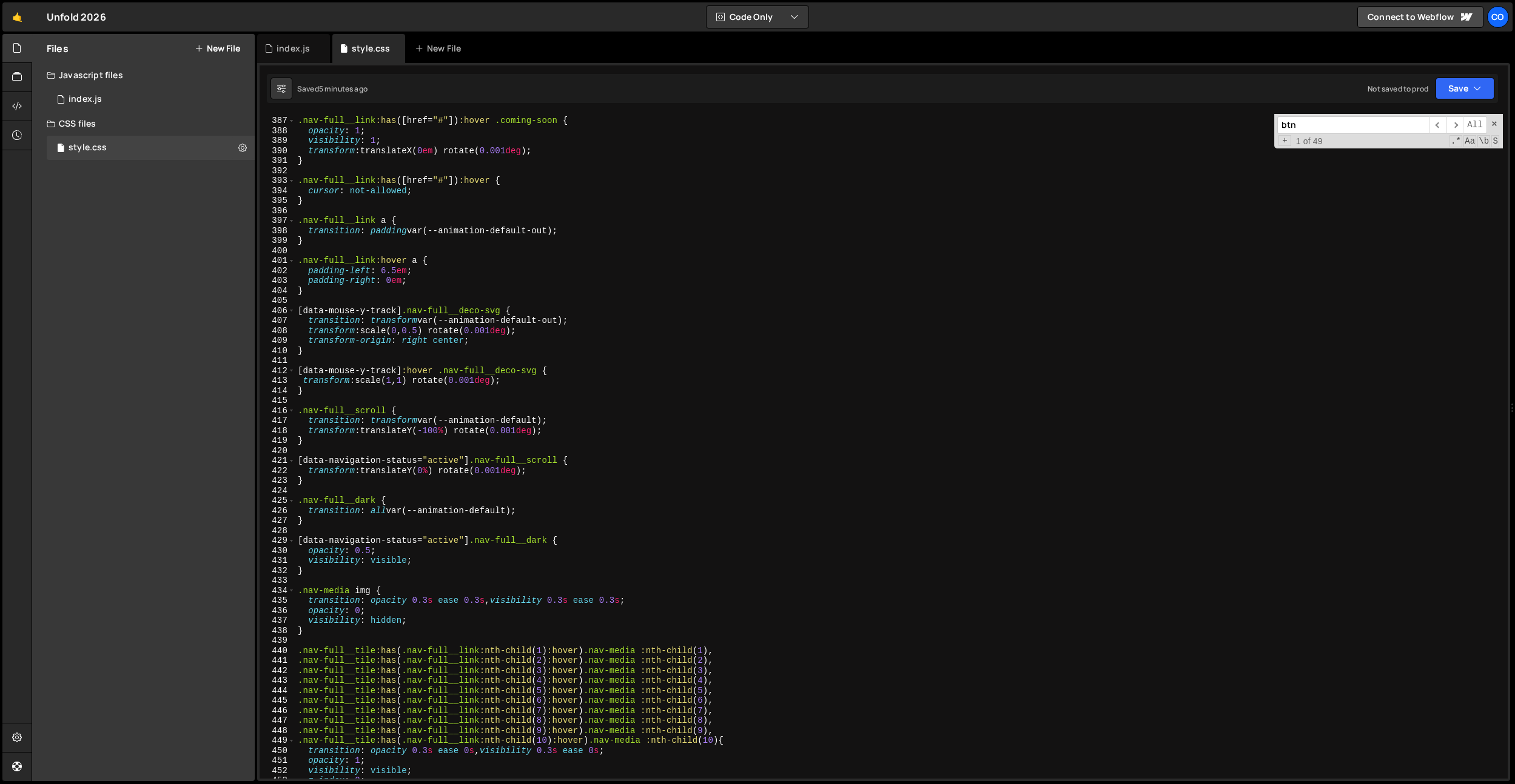
click at [480, 297] on div ".nav-full__link :has ([ href = " # " ]) :hover .coming-soon { opacity : 1 ; vis…" at bounding box center [898, 447] width 1207 height 684
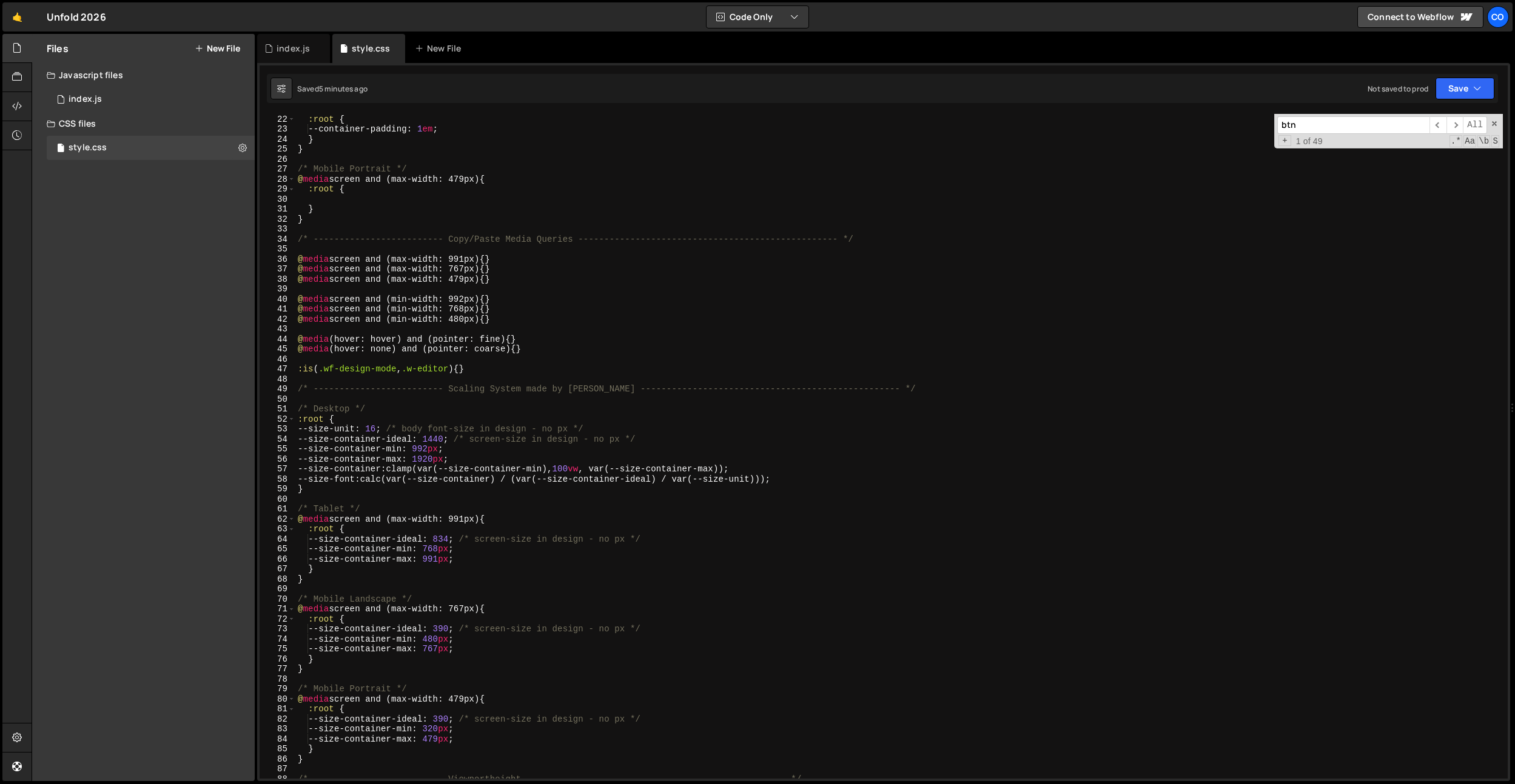
scroll to position [0, 0]
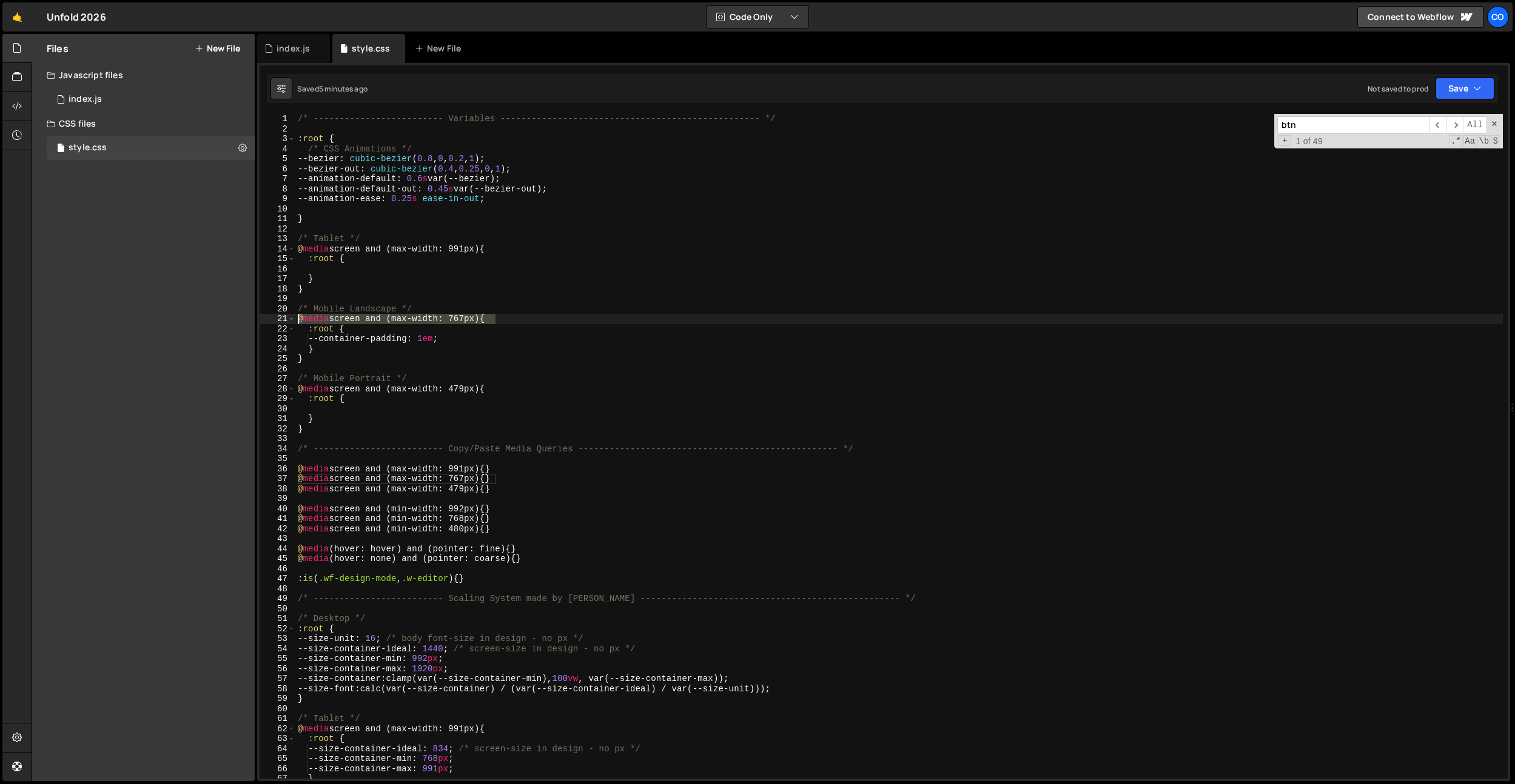
drag, startPoint x: 519, startPoint y: 315, endPoint x: 454, endPoint y: 251, distance: 91.2
click at [233, 314] on div "Files New File Javascript files 0 index.js 0 CSS files style.css 0 Copy share l…" at bounding box center [773, 407] width 1483 height 748
drag, startPoint x: 515, startPoint y: 246, endPoint x: 236, endPoint y: 245, distance: 279.0
click at [236, 245] on div "Files New File Javascript files 0 index.js 0 CSS files style.css 0 Copy share l…" at bounding box center [773, 407] width 1483 height 748
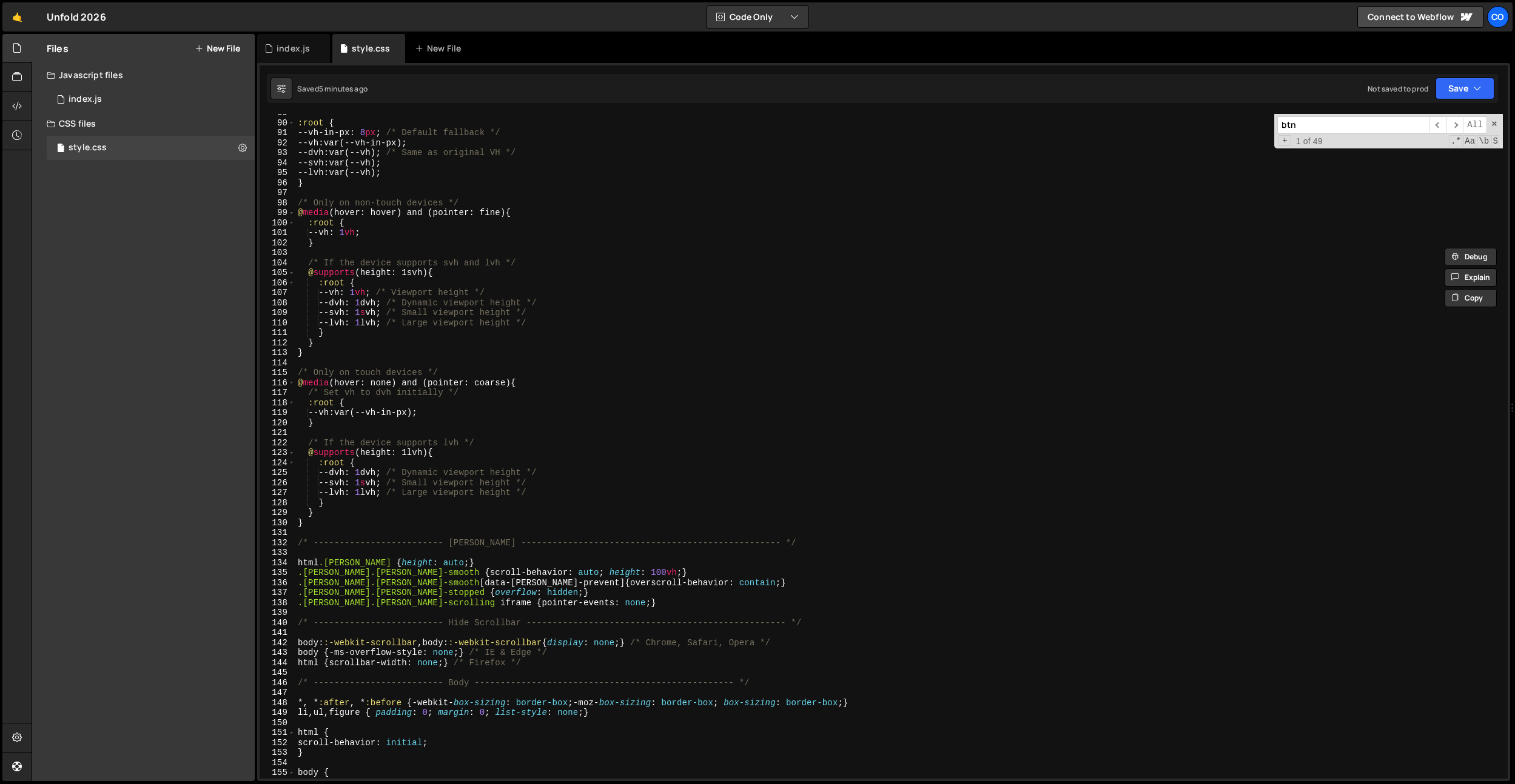
scroll to position [886, 0]
click at [382, 512] on div ":root { --vh-in-px : 8 px ; /* Default fallback */ --vh : var(--vh-in-px) ; --d…" at bounding box center [898, 450] width 1207 height 684
type textarea "}"
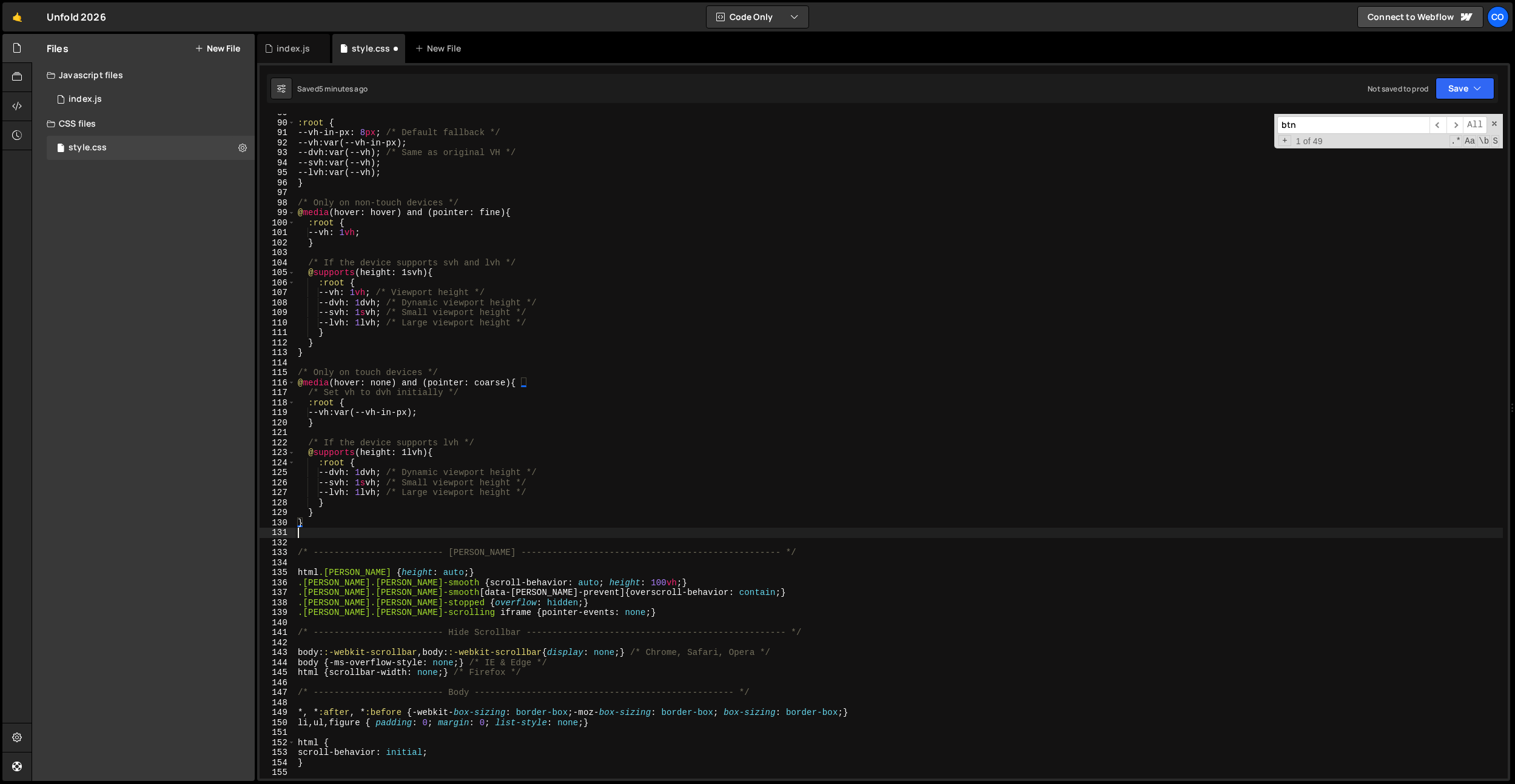
paste textarea "@media screen and (max-width: 991px) {"
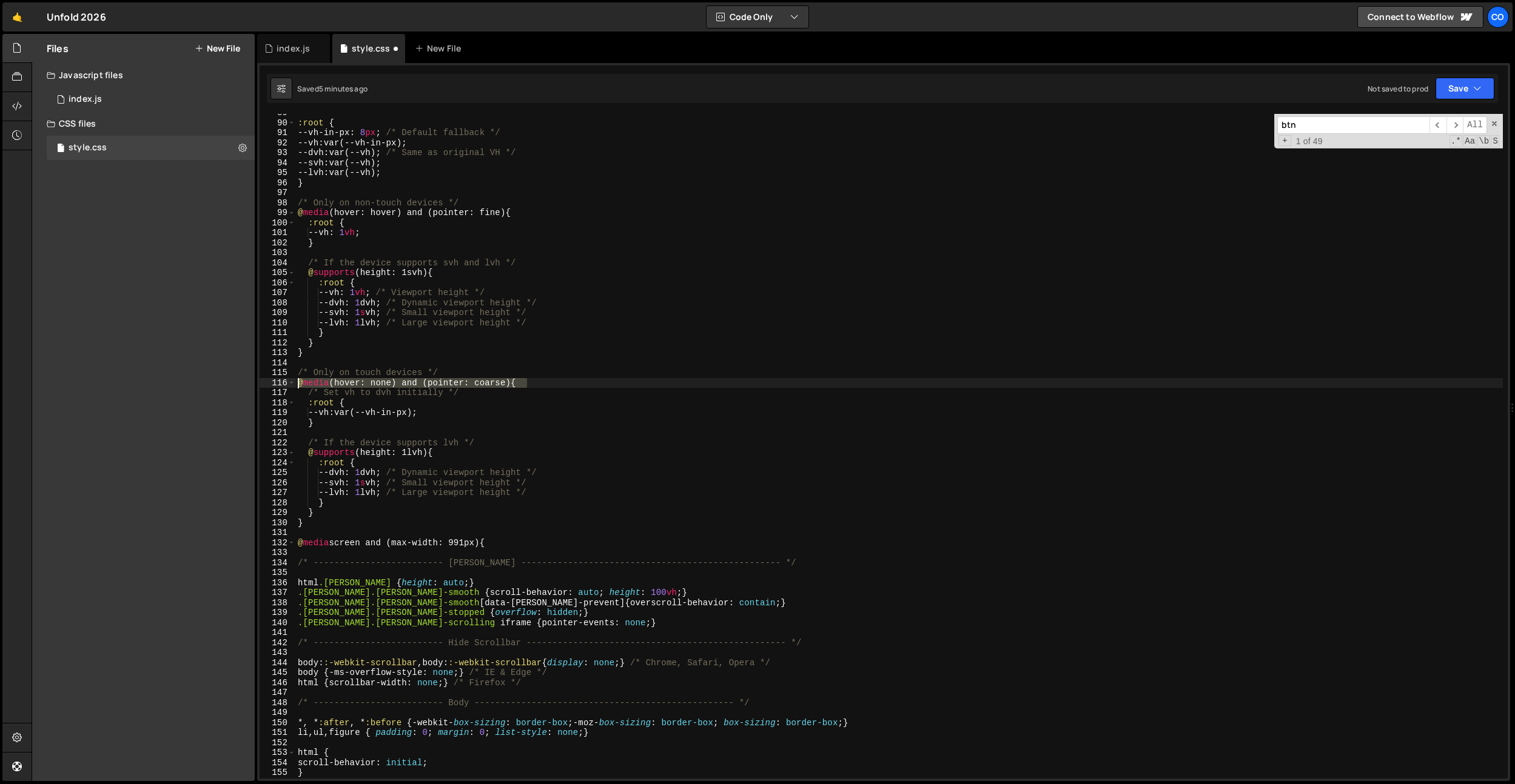
drag, startPoint x: 547, startPoint y: 380, endPoint x: 439, endPoint y: 565, distance: 214.2
click at [212, 384] on div "Files New File Javascript files 0 index.js 0 CSS files style.css 0 Copy share l…" at bounding box center [773, 407] width 1483 height 748
type textarea "@media (hover: none) and (pointer: coarse) {"
click at [484, 555] on div ":root { --vh-in-px : 8 px ; /* Default fallback */ --vh : var(--vh-in-px) ; --d…" at bounding box center [898, 450] width 1207 height 684
paste textarea "@media (hover: none) and (pointer: coarse) {"
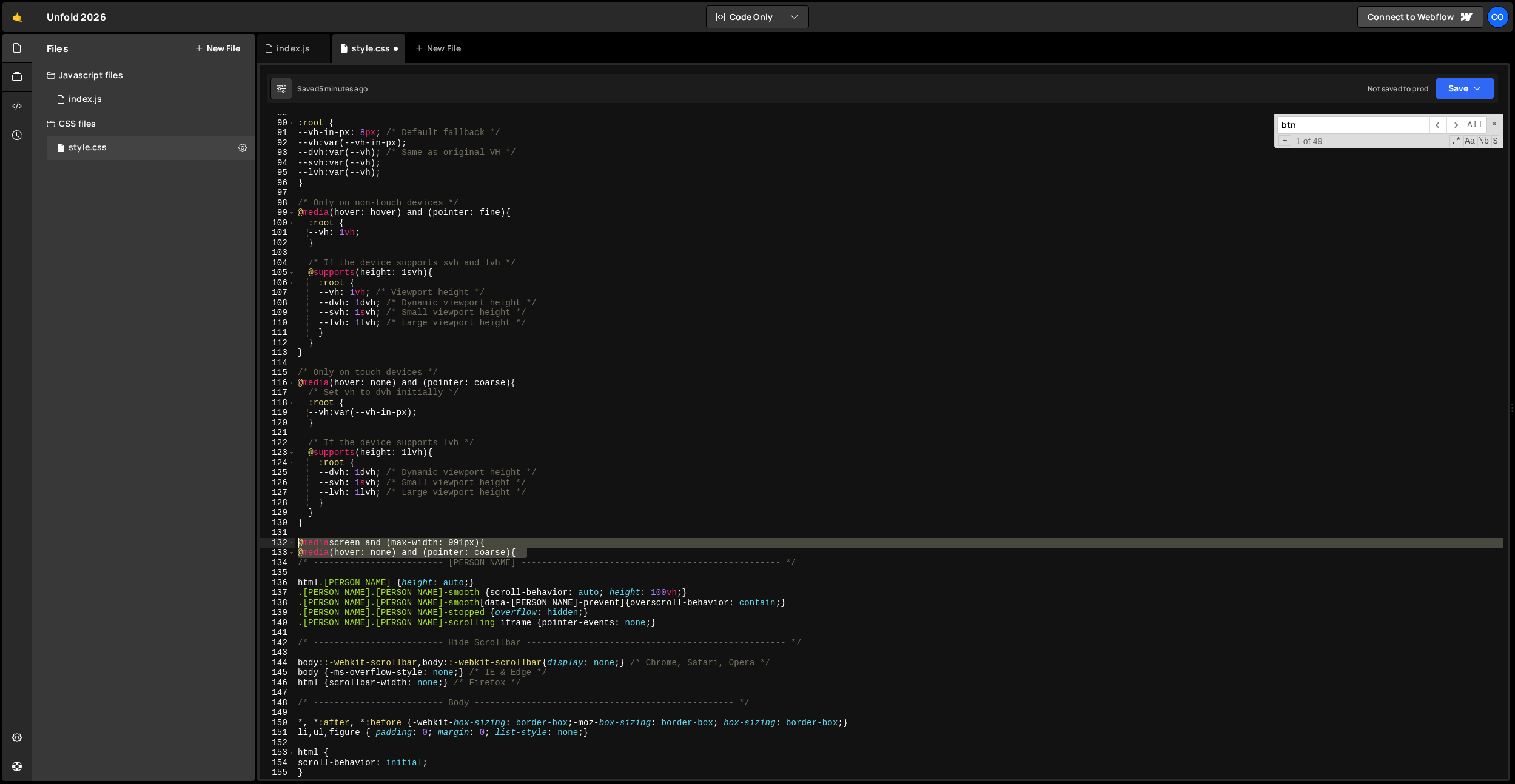
drag, startPoint x: 528, startPoint y: 550, endPoint x: 269, endPoint y: 540, distance: 259.2
click at [269, 540] on div "@media (hover: none) and (pointer: coarse) { 89 90 91 92 93 94 95 96 97 98 99 1…" at bounding box center [883, 446] width 1248 height 665
click at [474, 540] on div ":root { --vh-in-px : 8 px ; /* Default fallback */ --vh : var(--vh-in-px) ; --d…" at bounding box center [898, 446] width 1207 height 665
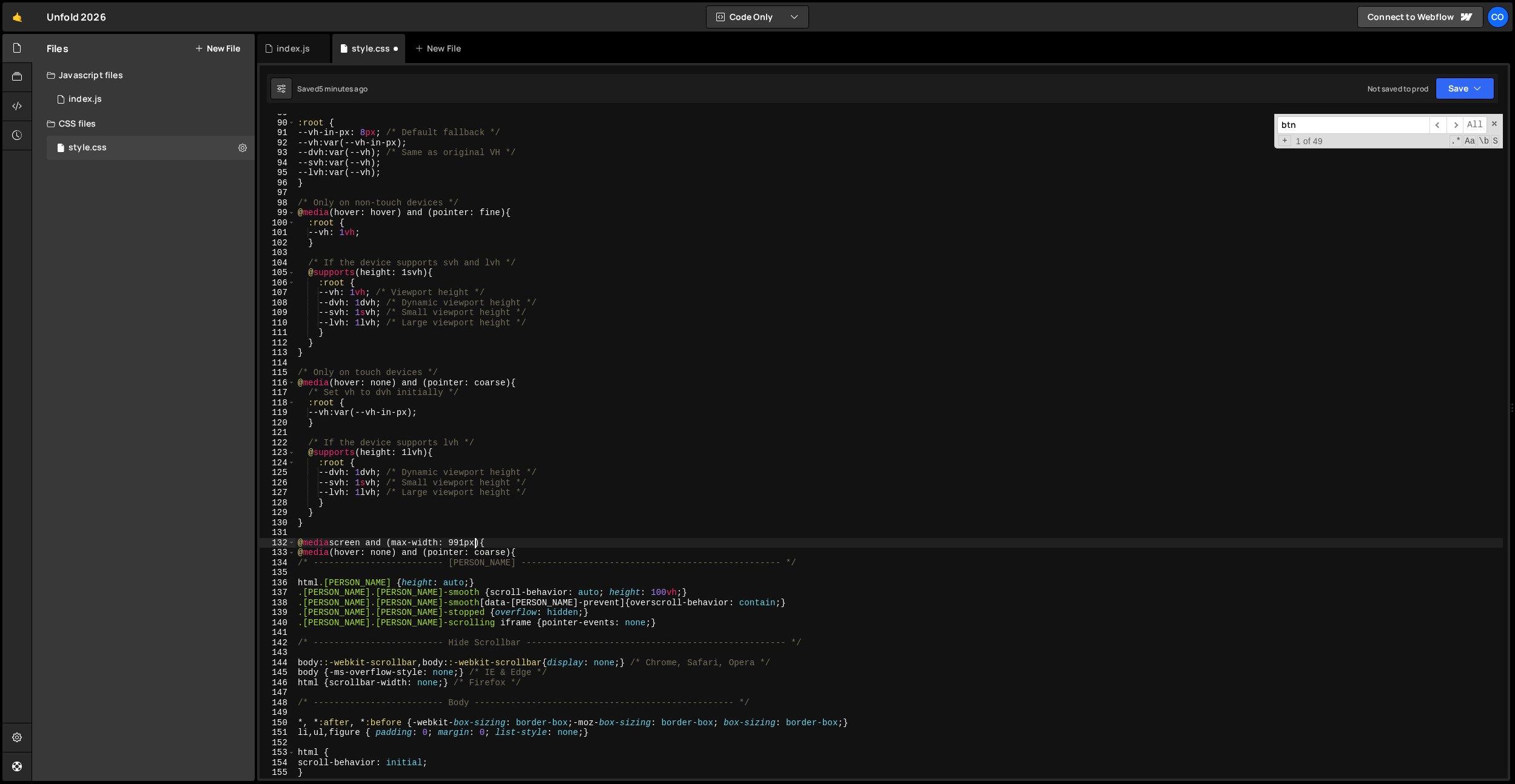
click at [411, 545] on div ":root { --vh-in-px : 8 px ; /* Default fallback */ --vh : var(--vh-in-px) ; --d…" at bounding box center [898, 450] width 1207 height 684
click at [442, 517] on div ":root { --vh-in-px : 8 px ; /* Default fallback */ --vh : var(--vh-in-px) ; --d…" at bounding box center [898, 450] width 1207 height 684
drag, startPoint x: 534, startPoint y: 217, endPoint x: 536, endPoint y: 574, distance: 357.0
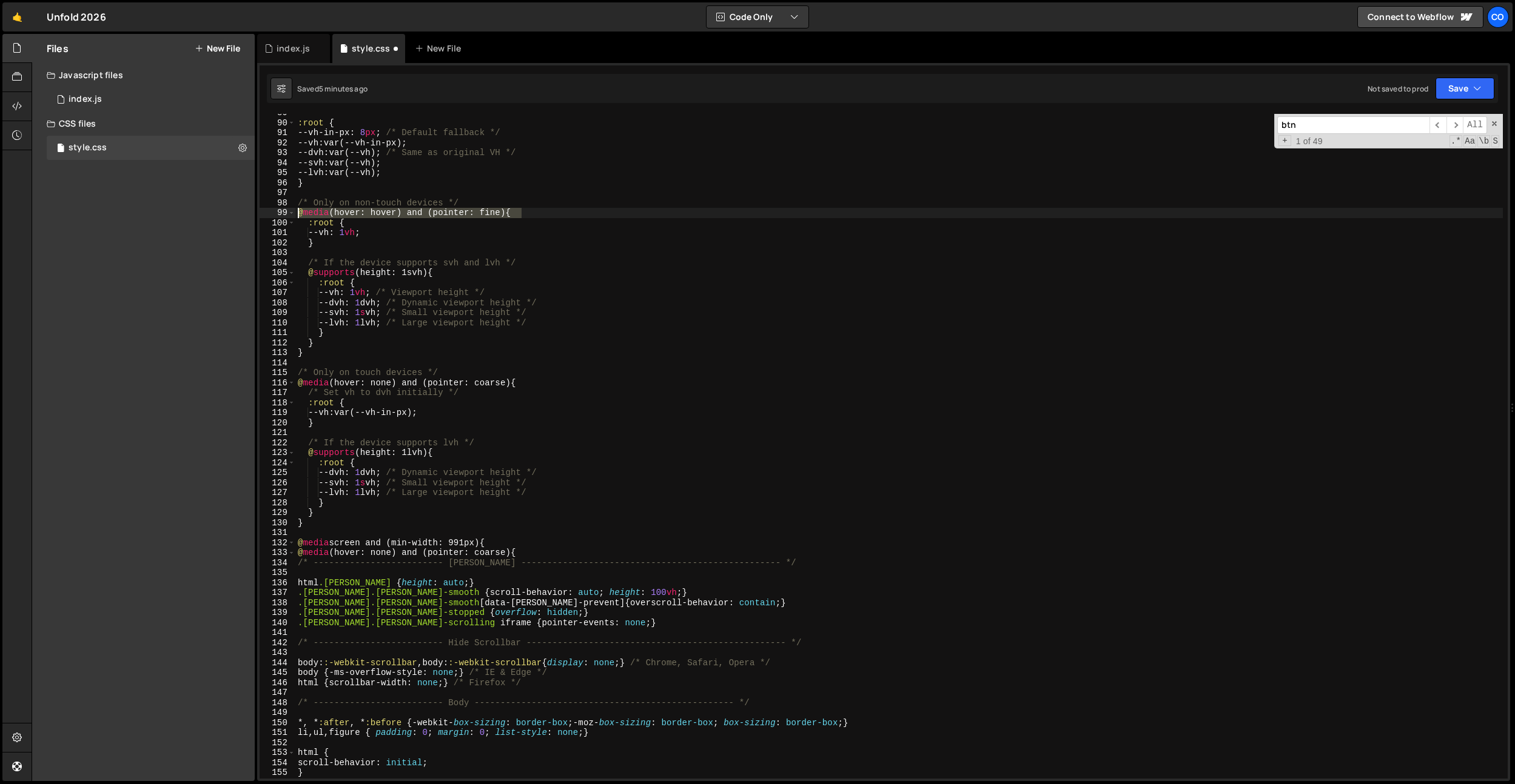
click at [124, 210] on div "Files New File Javascript files 0 index.js 0 CSS files style.css 0 Copy share l…" at bounding box center [773, 407] width 1483 height 748
drag, startPoint x: 535, startPoint y: 554, endPoint x: 386, endPoint y: 551, distance: 149.0
click at [165, 552] on div "Files New File Javascript files 0 index.js 0 CSS files style.css 0 Copy share l…" at bounding box center [773, 407] width 1483 height 748
paste textarea "hover) and (pointer: fin"
click at [468, 545] on div ":root { --vh-in-px : 8 px ; /* Default fallback */ --vh : var(--vh-in-px) ; --d…" at bounding box center [898, 450] width 1207 height 684
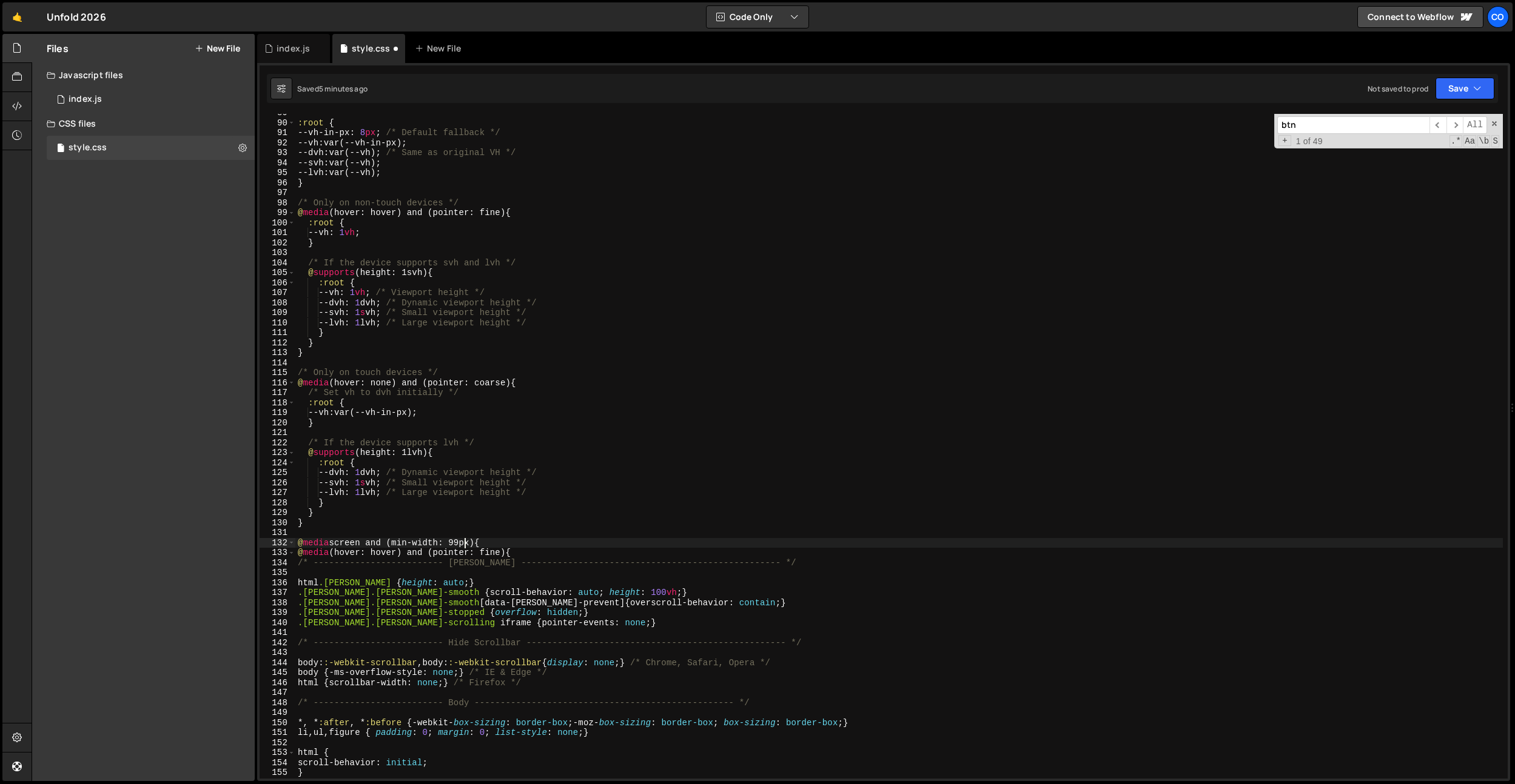
scroll to position [0, 11]
click at [468, 545] on div ":root { --vh-in-px : 8 px ; /* Default fallback */ --vh : var(--vh-in-px) ; --d…" at bounding box center [898, 450] width 1207 height 684
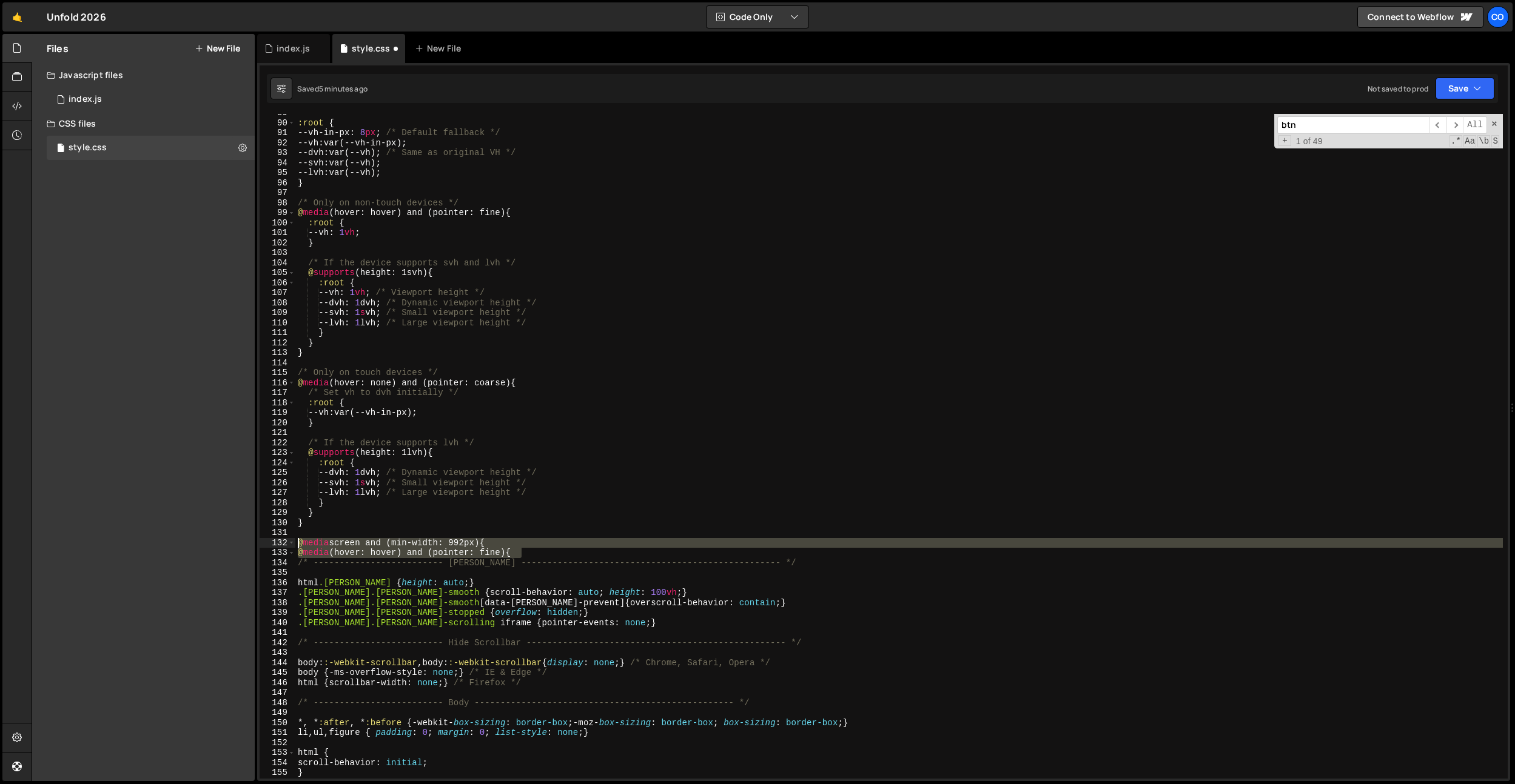
drag, startPoint x: 536, startPoint y: 557, endPoint x: 199, endPoint y: 541, distance: 337.4
click at [199, 541] on div "Files New File Javascript files 0 index.js 0 CSS files style.css 0 Copy share l…" at bounding box center [773, 407] width 1483 height 748
type textarea "@media screen and (min-width: 992px) { @media (hover: hover) and (pointer: fine…"
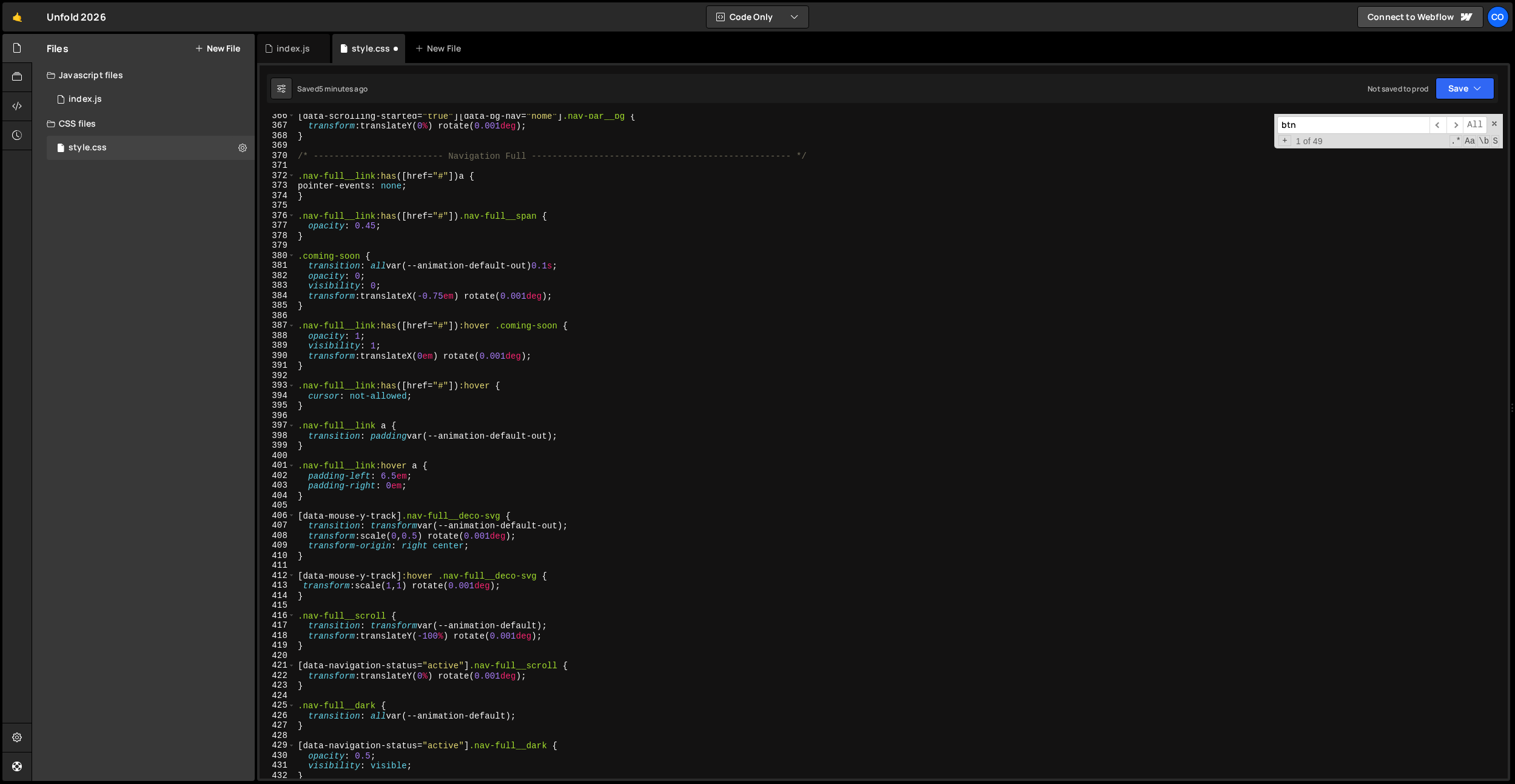
scroll to position [3848, 0]
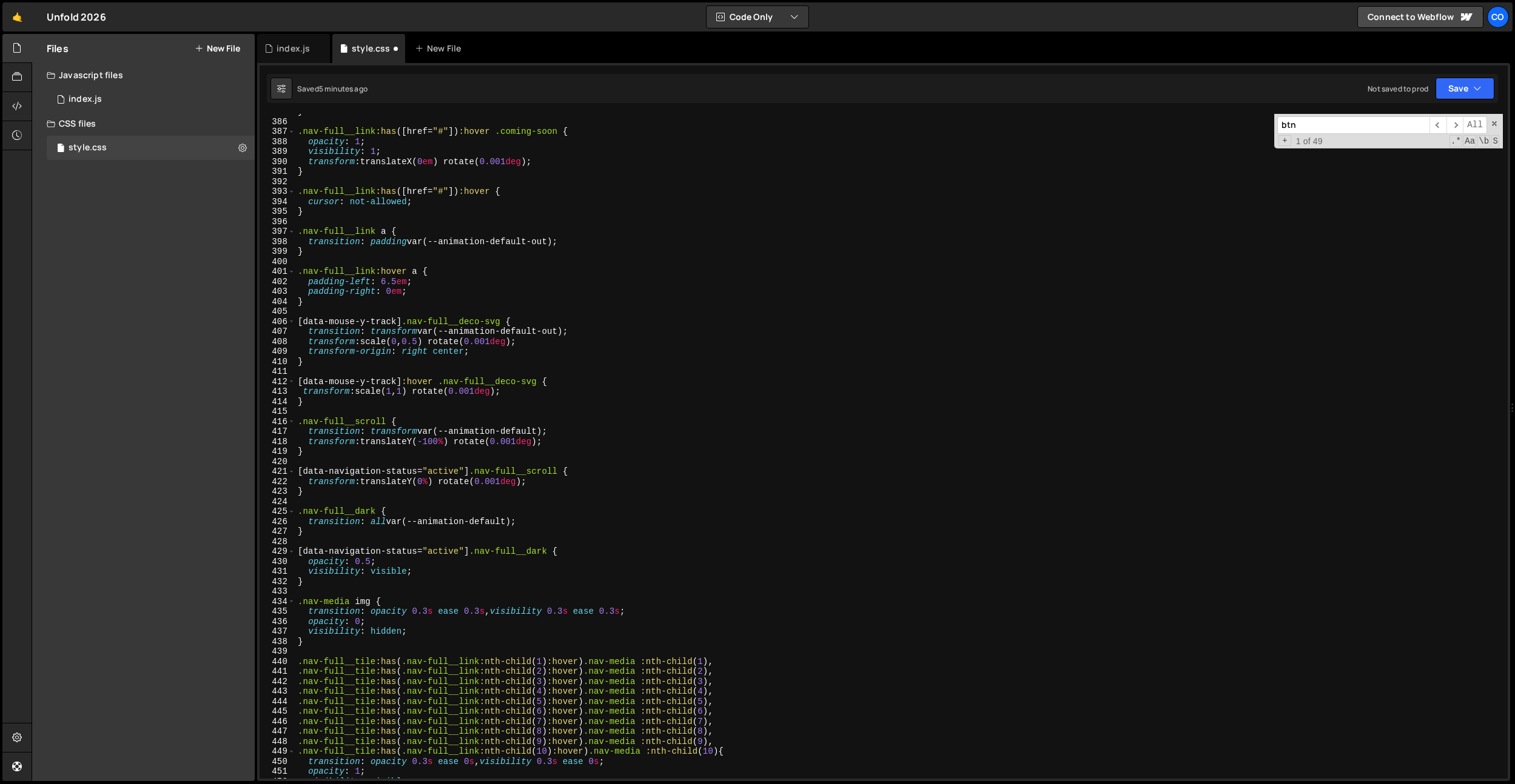
click at [363, 304] on div "} .nav-full__link :has ([ href = " # " ]) :hover .coming-soon { opacity : 1 ; v…" at bounding box center [898, 449] width 1207 height 684
type textarea "}"
click at [349, 361] on div "} .nav-full__link :has ([ href = " # " ]) :hover .coming-soon { opacity : 1 ; v…" at bounding box center [898, 449] width 1207 height 684
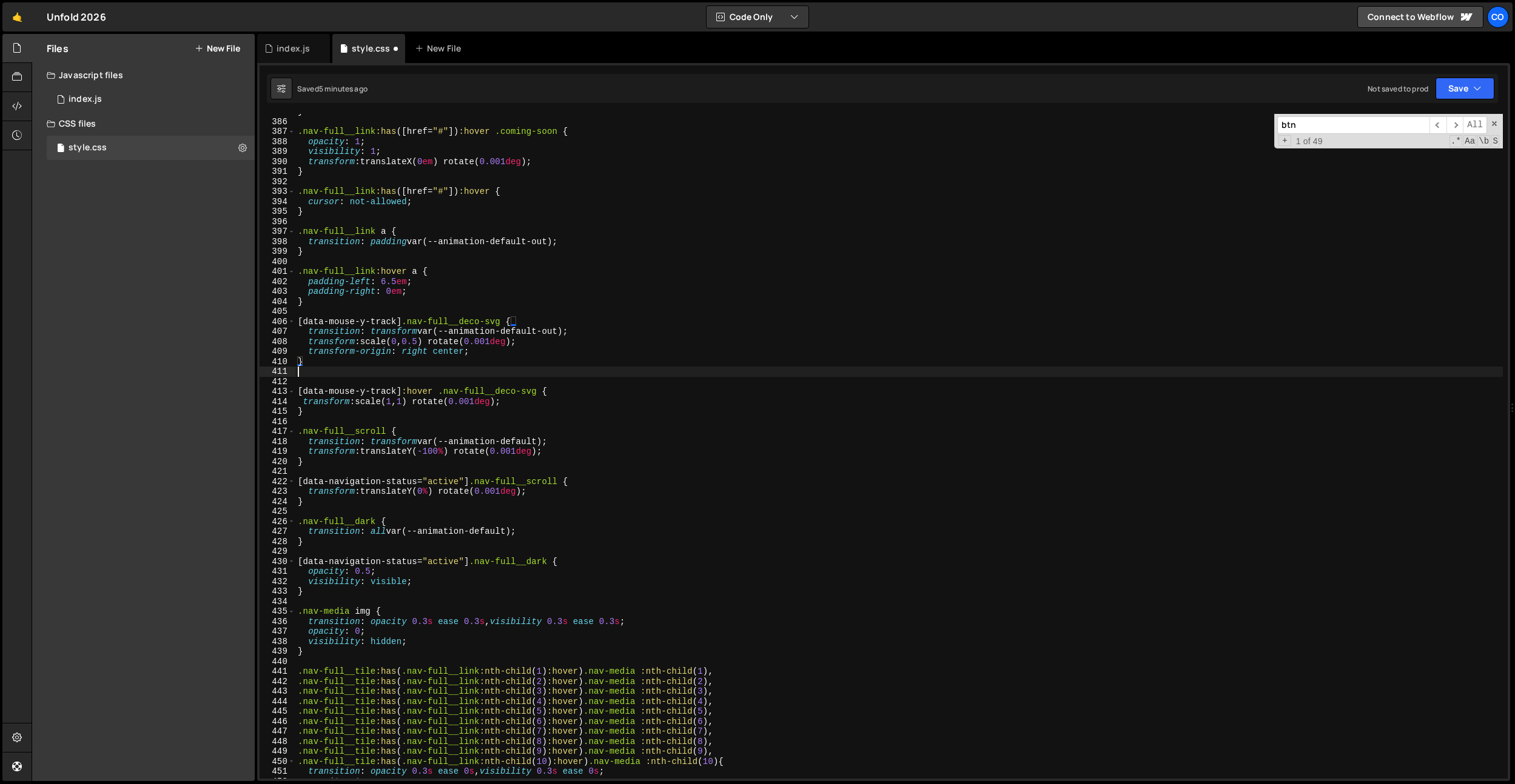
paste textarea "@media (hover: hover) and (pointer: fine) {"
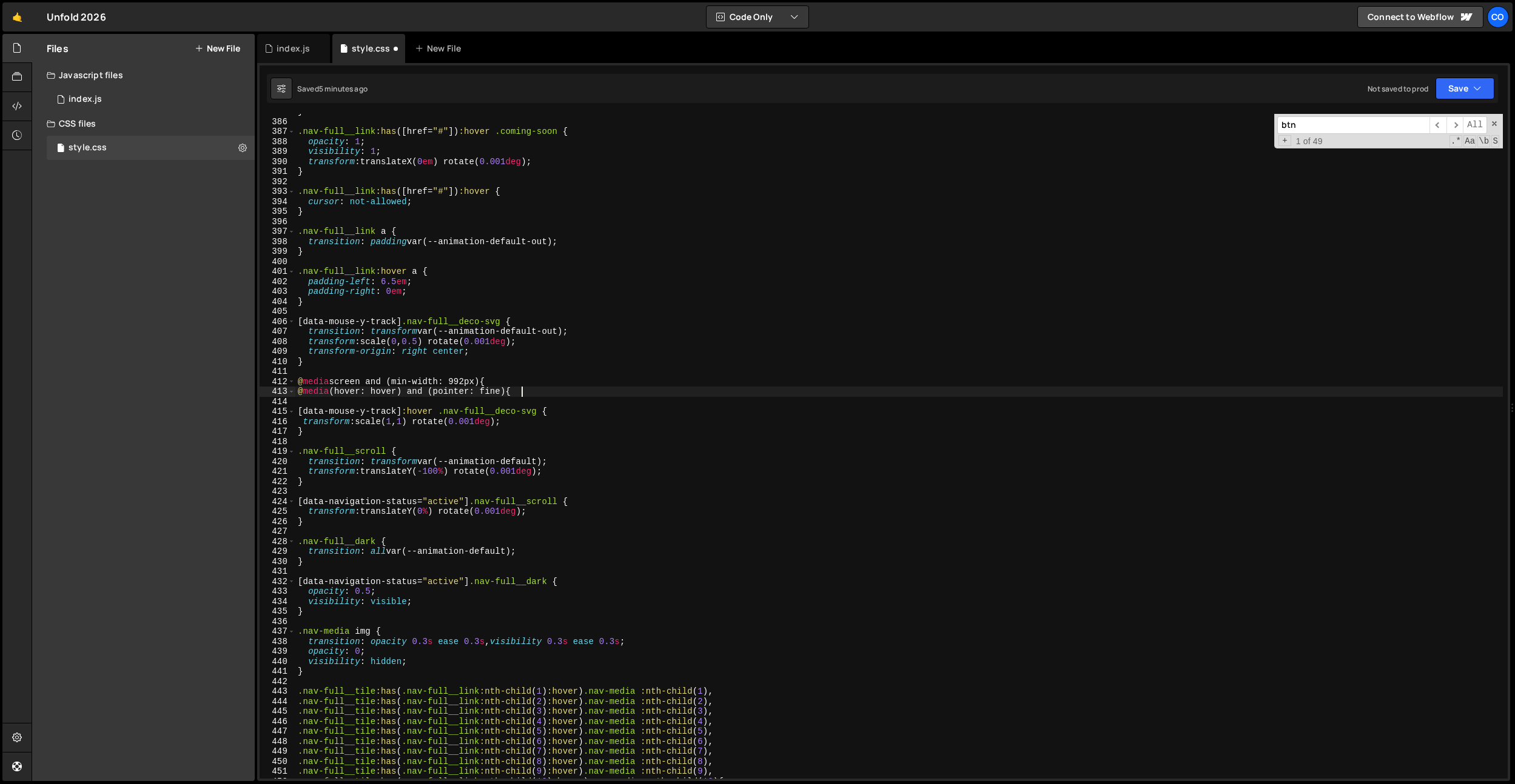
click at [451, 434] on div "} .nav-full__link :has ([ href = " # " ]) :hover .coming-soon { opacity : 1 ; v…" at bounding box center [898, 449] width 1207 height 684
type textarea "}"
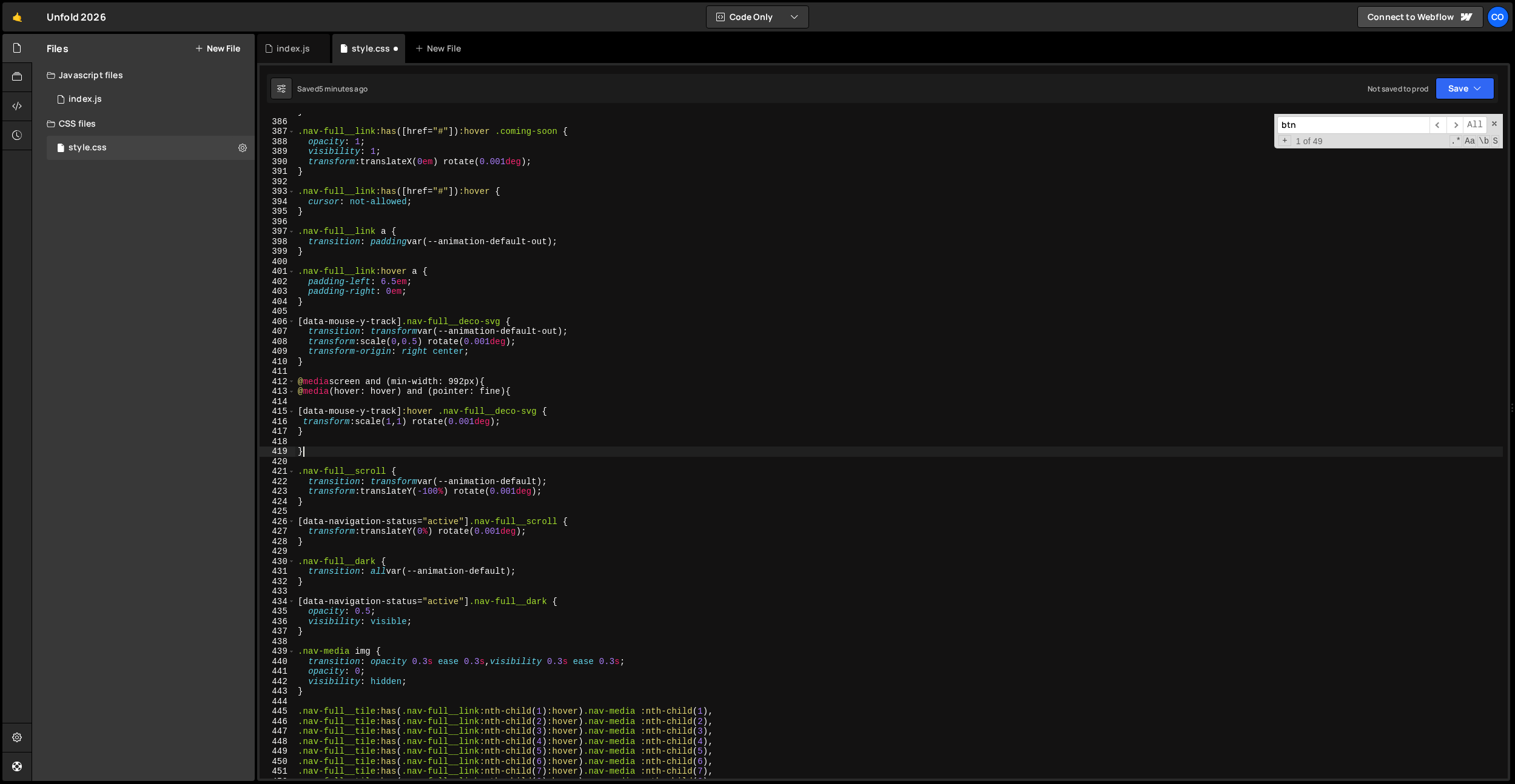
type textarea "}}"
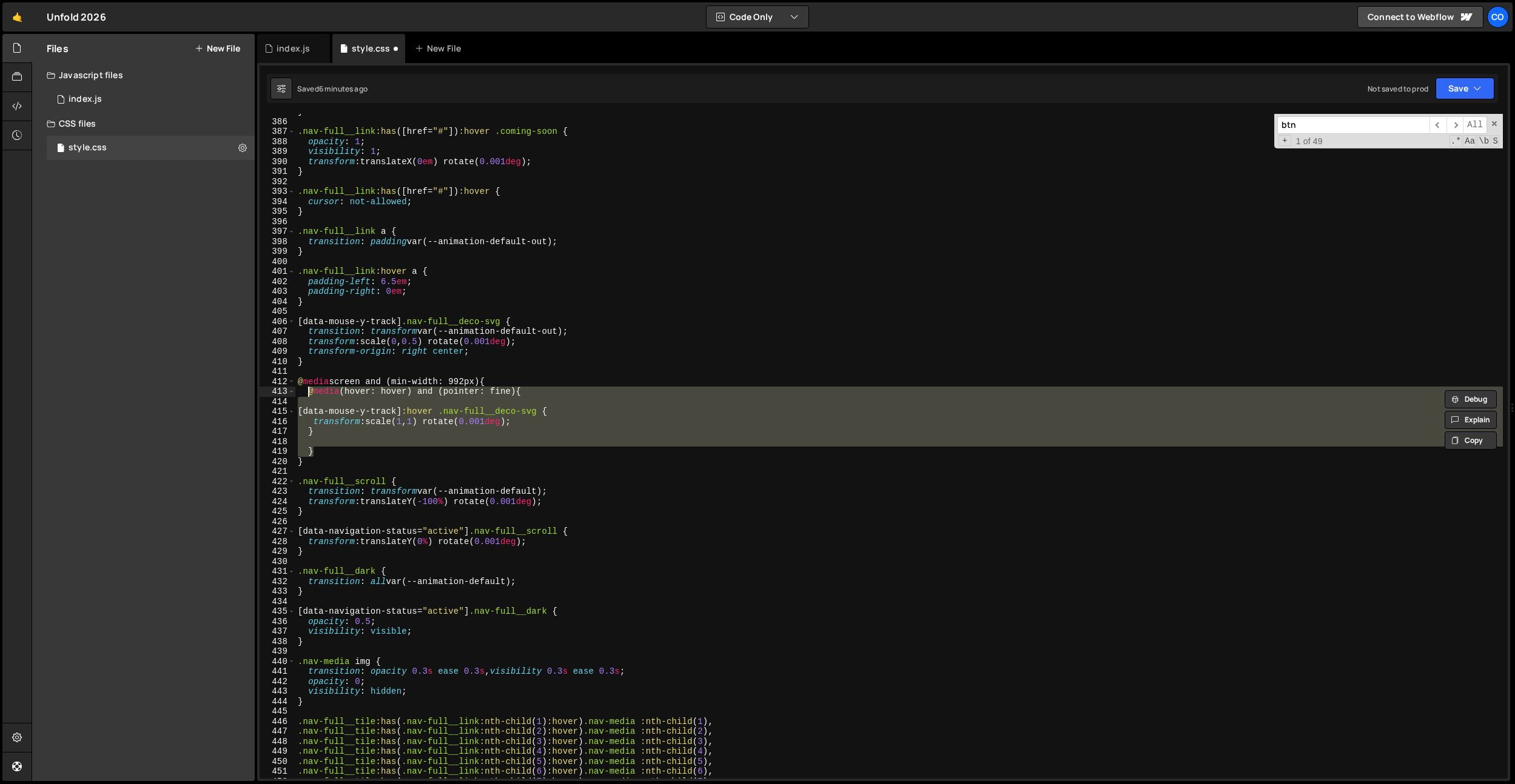
drag, startPoint x: 334, startPoint y: 453, endPoint x: 296, endPoint y: 395, distance: 69.3
click at [296, 395] on div "} .nav-full__link :has ([ href = " # " ]) :hover .coming-soon { opacity : 1 ; v…" at bounding box center [898, 449] width 1207 height 684
type textarea "@media (hover: hover) and (pointer: fine) {"
click at [410, 445] on div "} .nav-full__link :has ([ href = " # " ]) :hover .coming-soon { opacity : 1 ; v…" at bounding box center [898, 446] width 1207 height 665
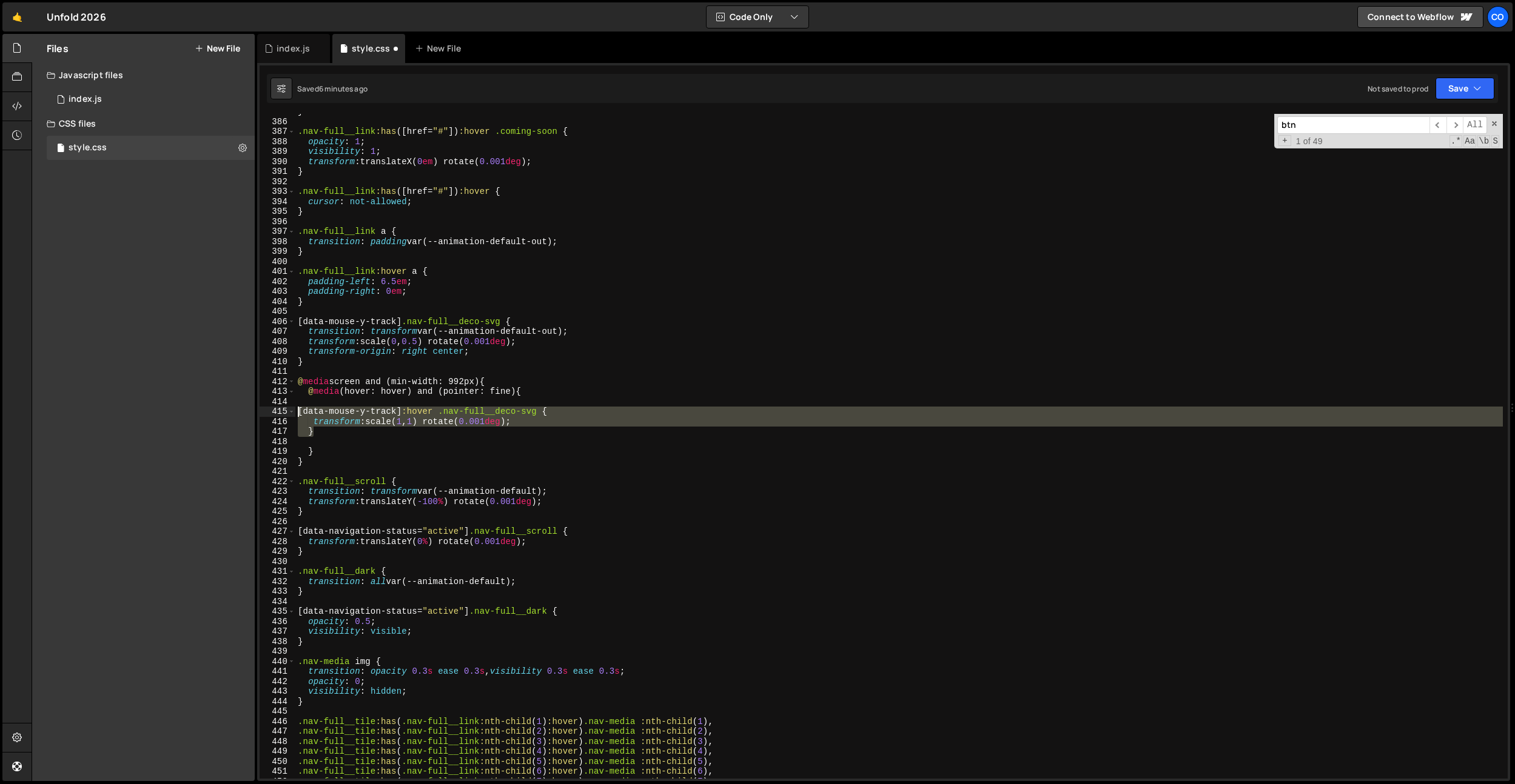
drag, startPoint x: 328, startPoint y: 434, endPoint x: 277, endPoint y: 410, distance: 56.4
click at [277, 410] on div "385 386 387 388 389 390 391 392 393 394 395 396 397 398 399 400 401 402 403 404…" at bounding box center [883, 446] width 1248 height 665
type textarea "[data-mouse-y-track]:hover .nav-full__deco-svg { transform: scale(1, 1) rotate(…"
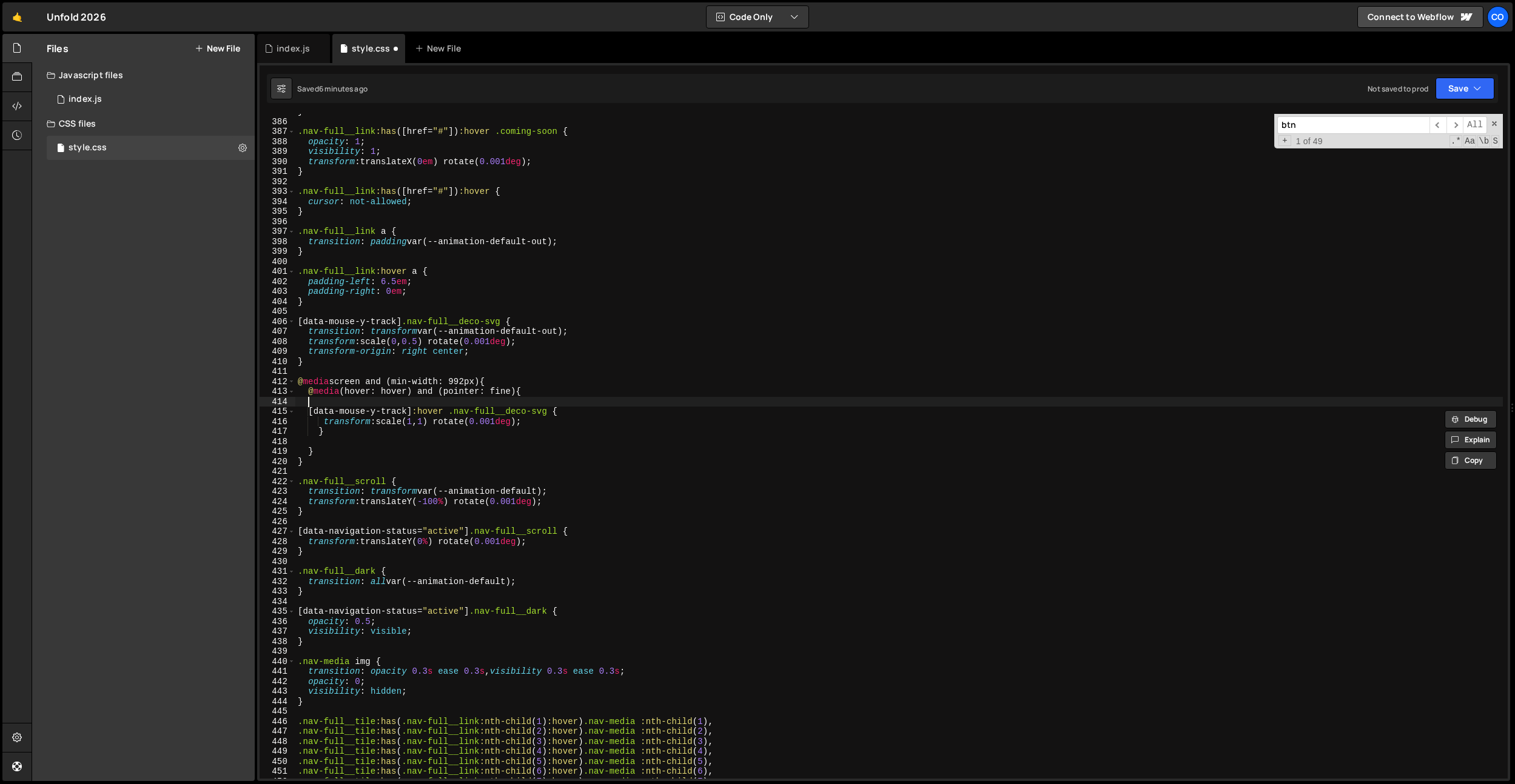
click at [340, 399] on div "} .nav-full__link :has ([ href = " # " ]) :hover .coming-soon { opacity : 1 ; v…" at bounding box center [898, 449] width 1207 height 684
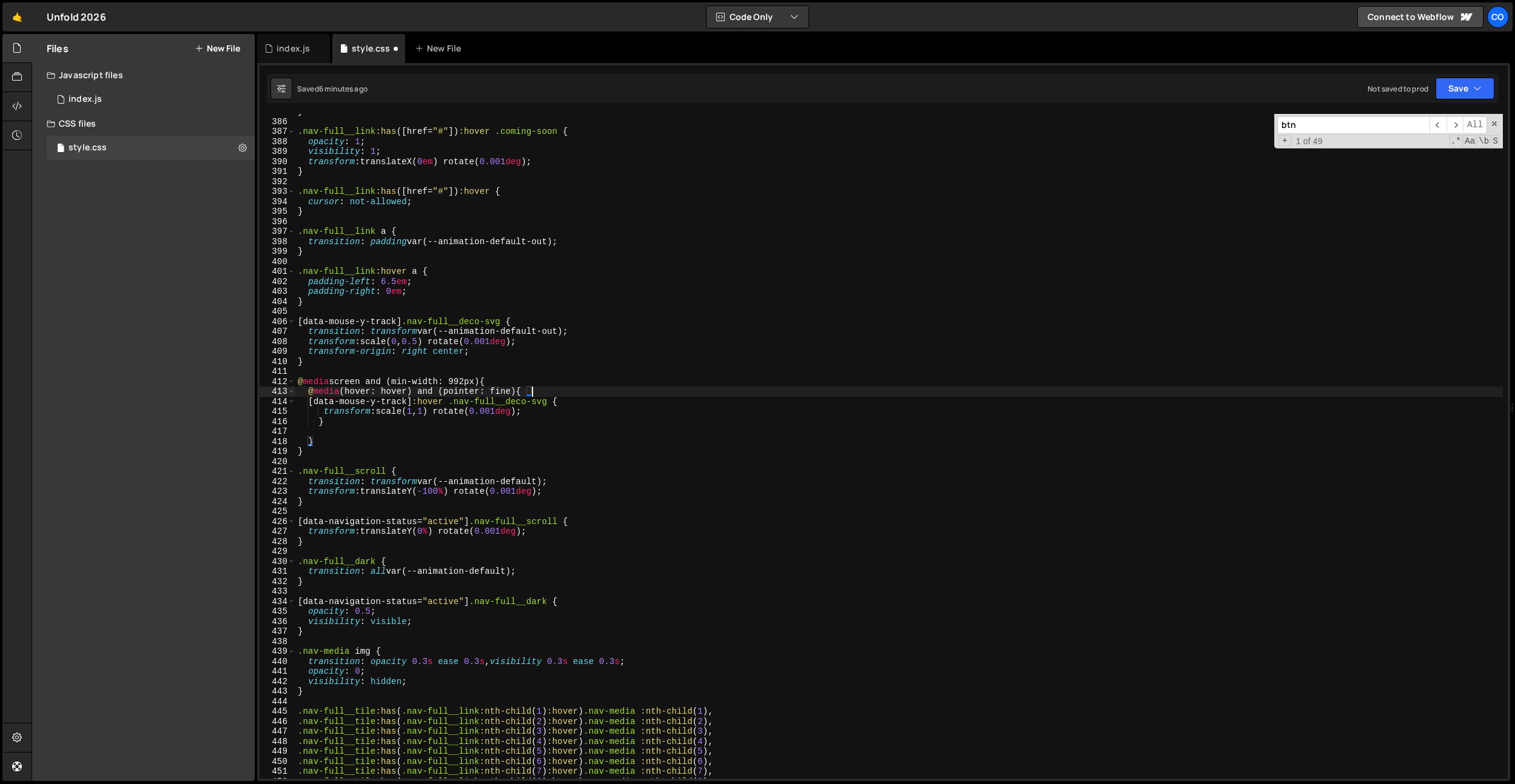
click at [337, 424] on div "} .nav-full__link :has ([ href = " # " ]) :hover .coming-soon { opacity : 1 ; v…" at bounding box center [898, 449] width 1207 height 684
type textarea "}"
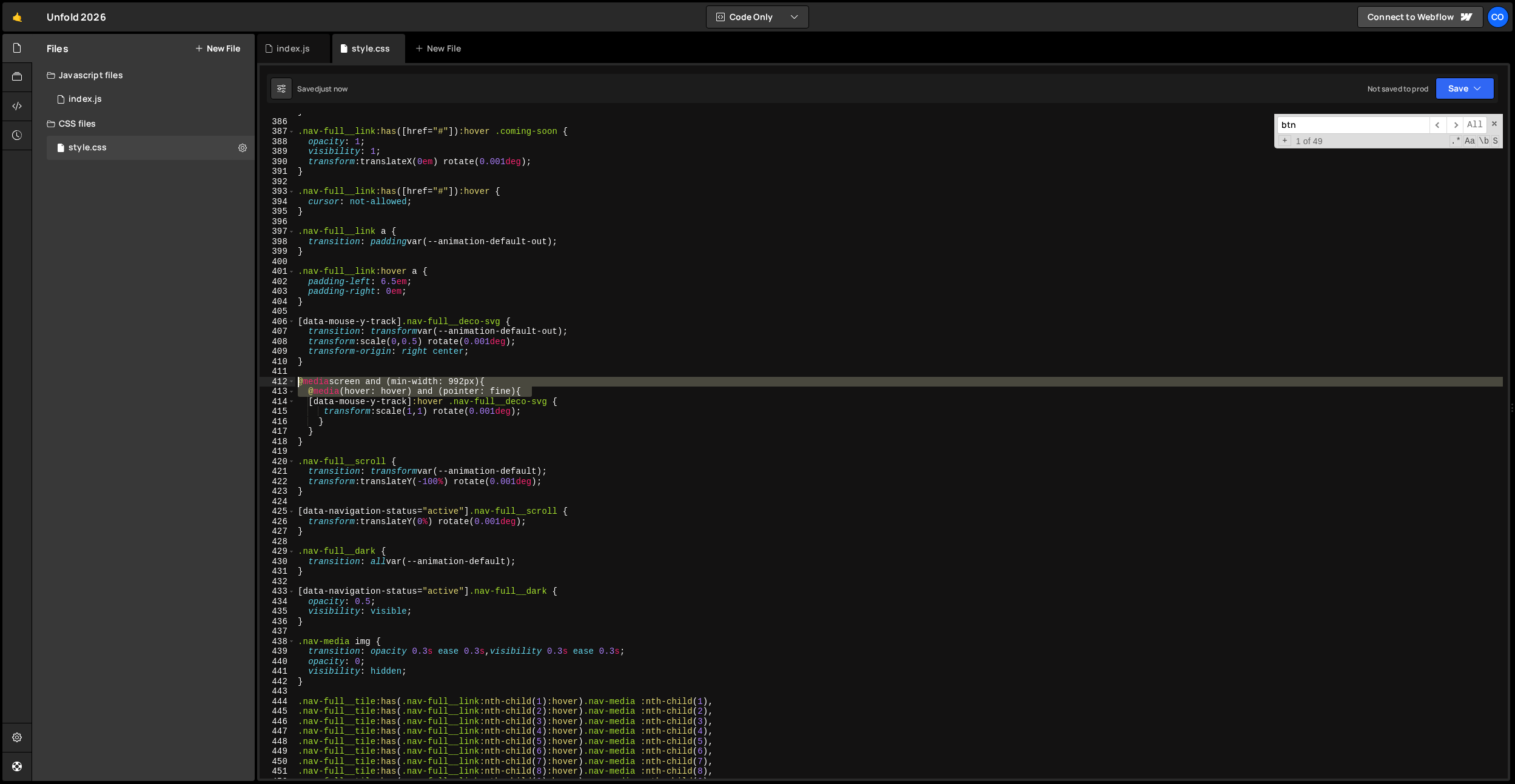
drag, startPoint x: 538, startPoint y: 390, endPoint x: 237, endPoint y: 378, distance: 301.2
click at [234, 378] on div "Files New File Javascript files 0 index.js 0 CSS files style.css 0 Copy share l…" at bounding box center [773, 407] width 1483 height 748
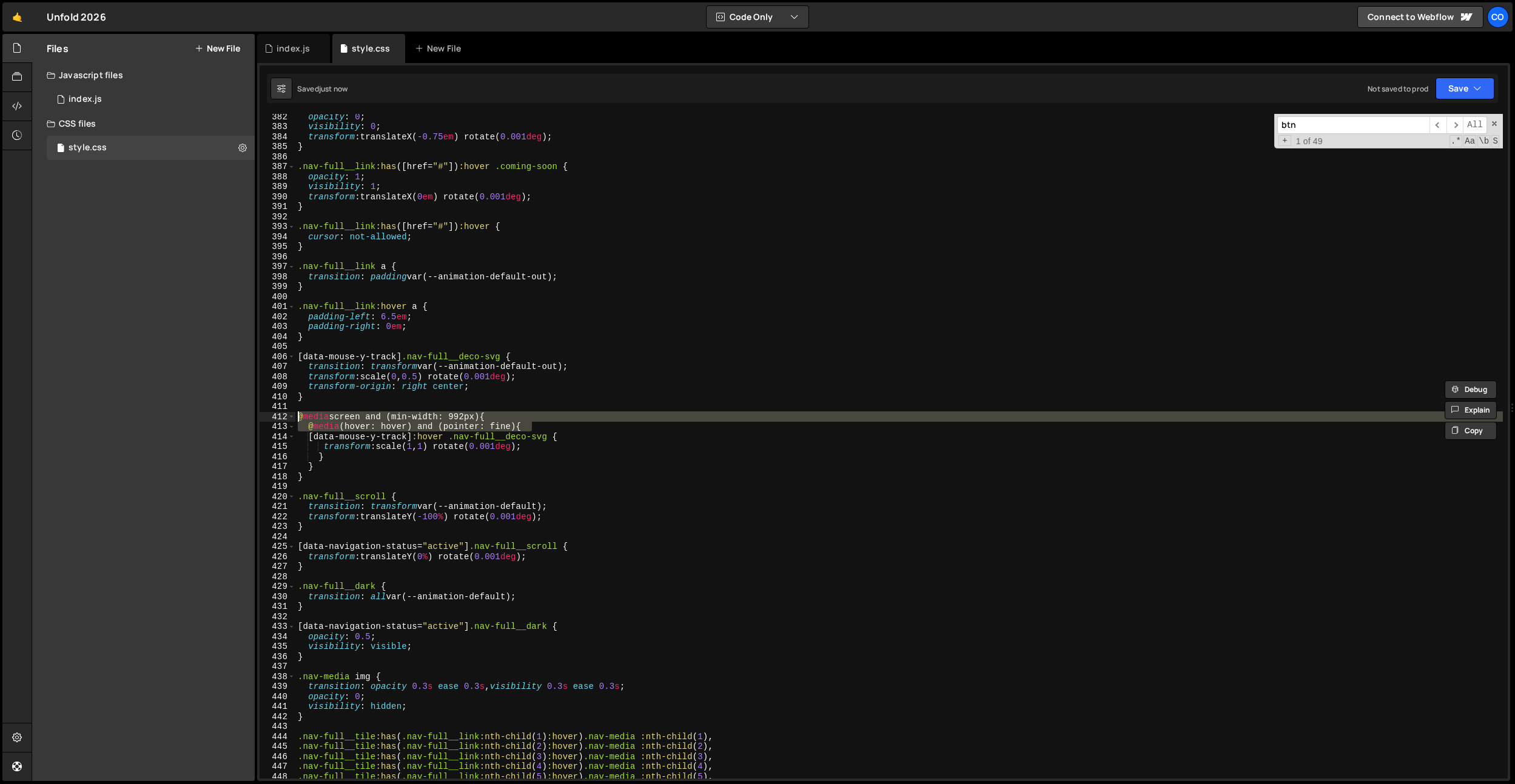
scroll to position [3761, 0]
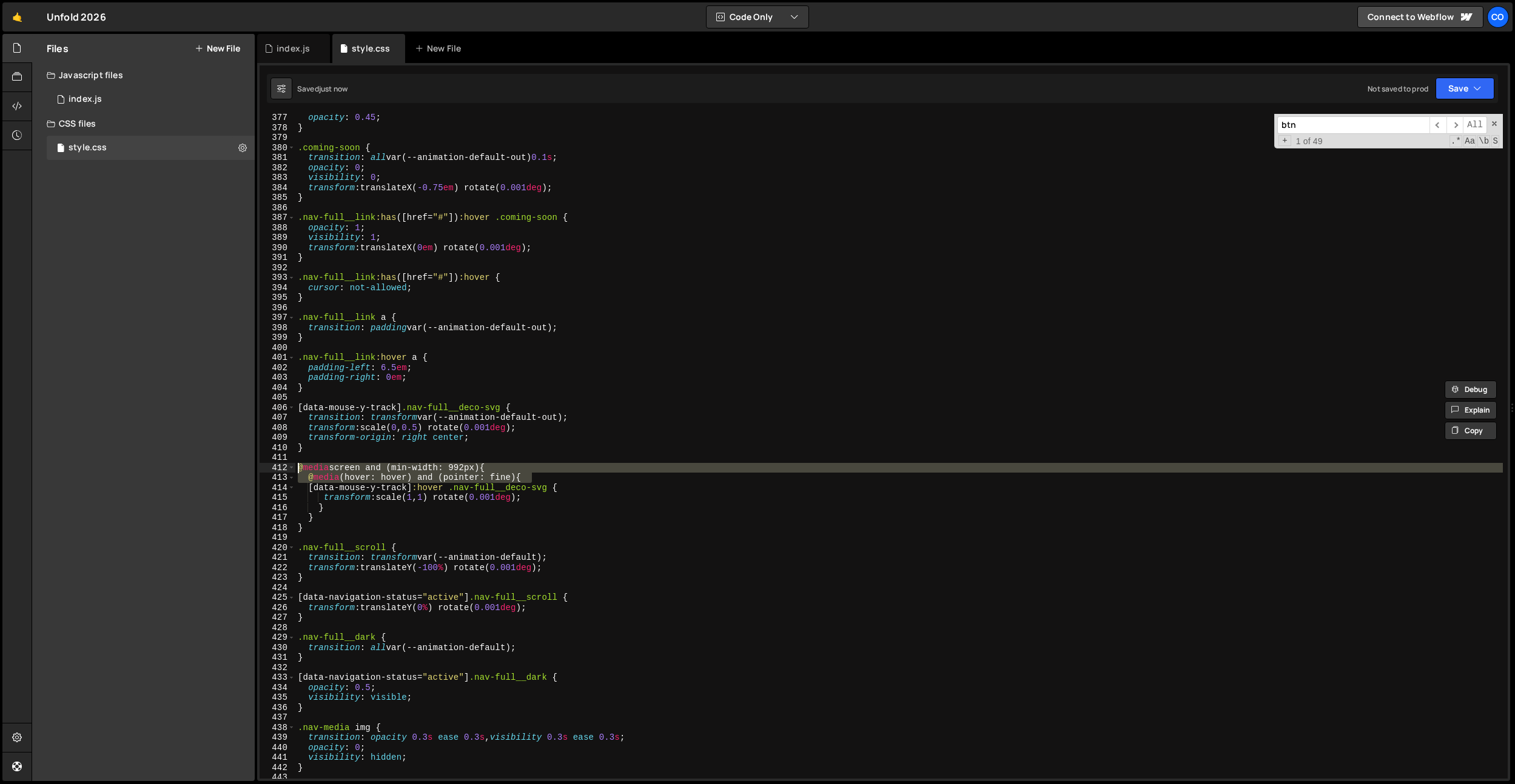
click at [417, 422] on div "opacity : 0.45 ; } .coming-soon { transition : all var(--animation-default-out)…" at bounding box center [898, 454] width 1207 height 684
type textarea "transition: transform var(--animation-default-out);"
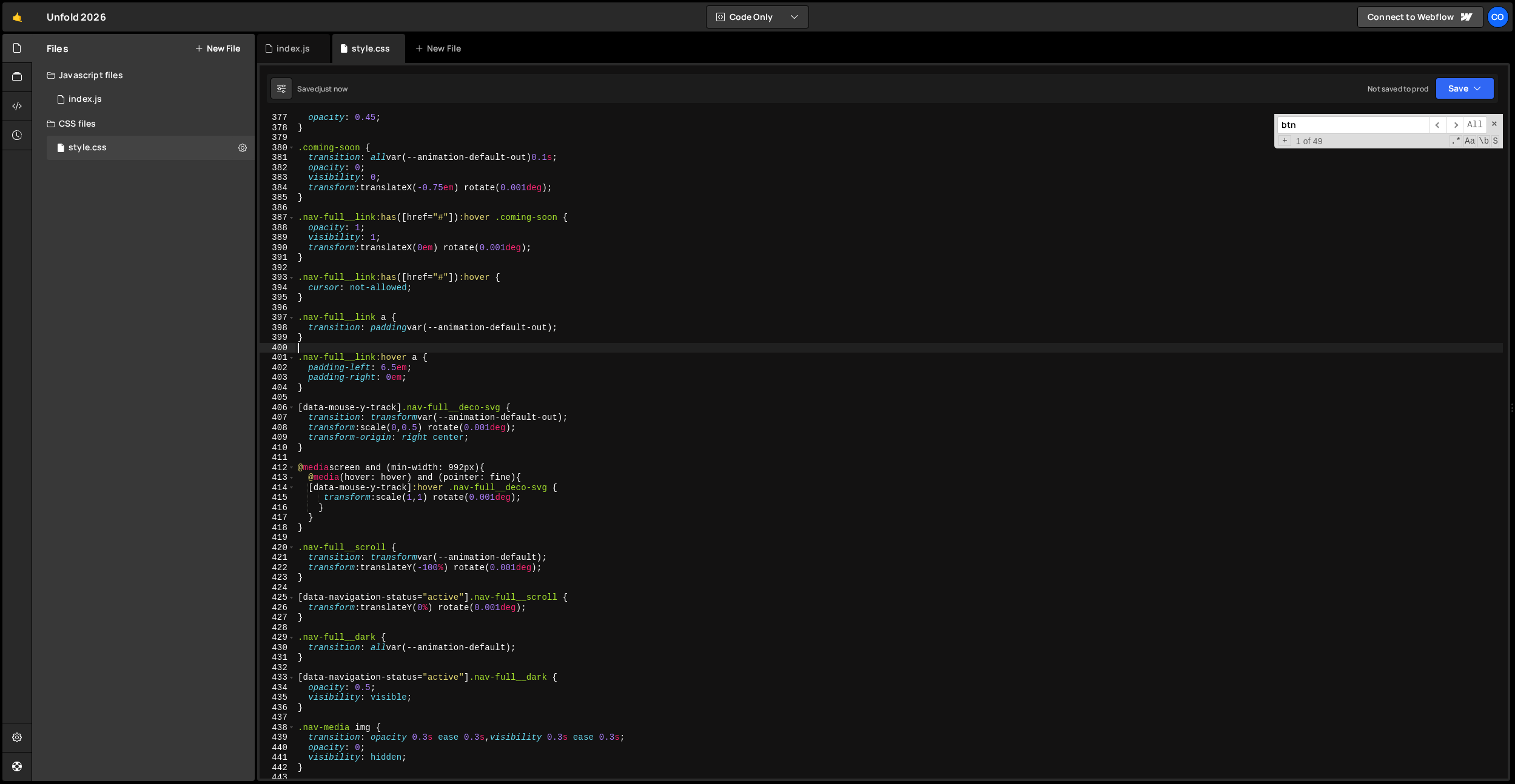
click at [372, 349] on div "opacity : 0.45 ; } .coming-soon { transition : all var(--animation-default-out)…" at bounding box center [898, 454] width 1207 height 684
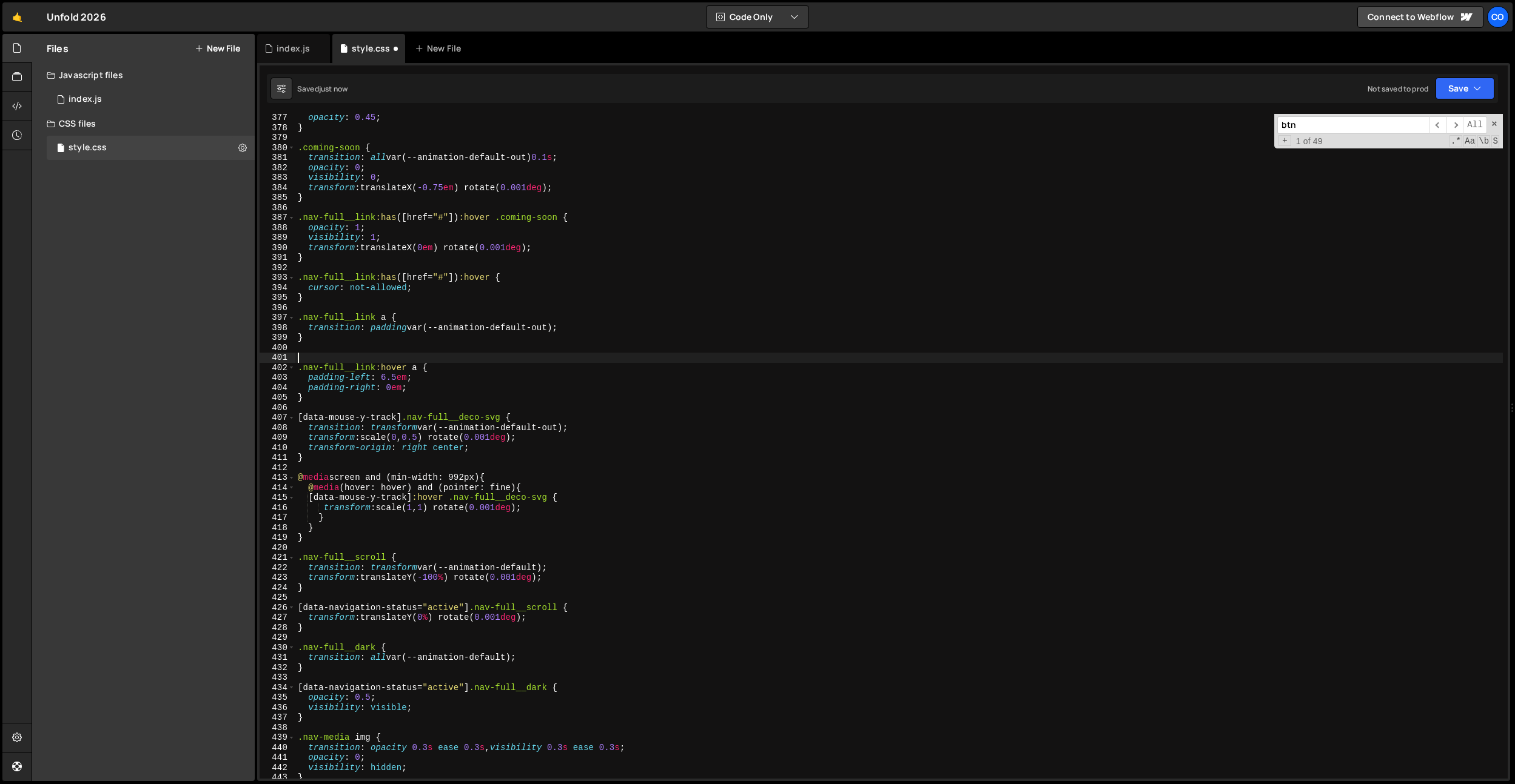
paste textarea "@media (hover: hover) and (pointer: fine) {"
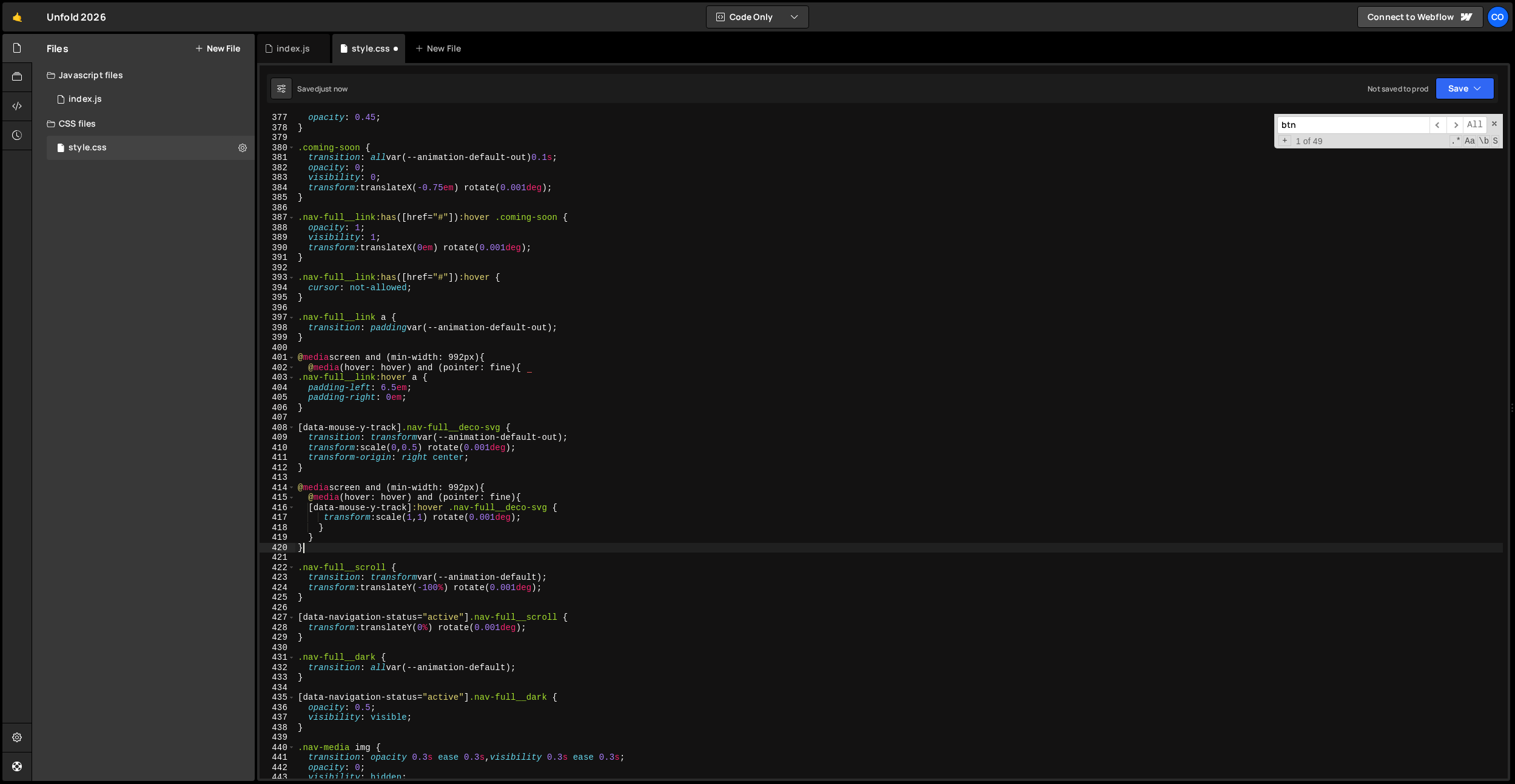
drag, startPoint x: 312, startPoint y: 548, endPoint x: 283, endPoint y: 546, distance: 29.1
click at [283, 546] on div "@media (hover: hover) and (pointer: fine) { 377 378 379 380 381 382 383 384 385…" at bounding box center [883, 446] width 1248 height 665
type textarea "}"
click at [313, 411] on div "opacity : 0.45 ; } .coming-soon { transition : all var(--animation-default-out)…" at bounding box center [898, 454] width 1207 height 684
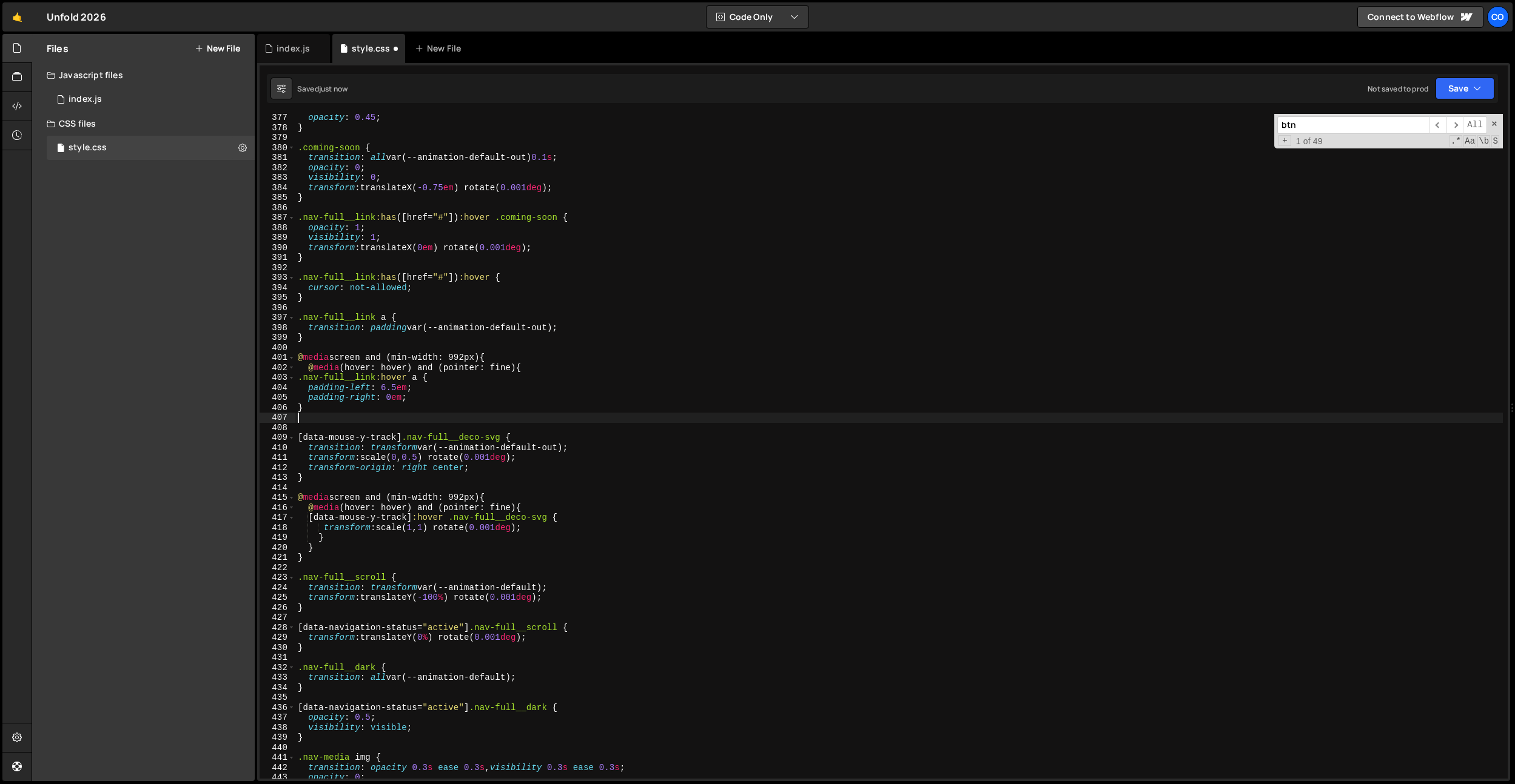
paste textarea "}"
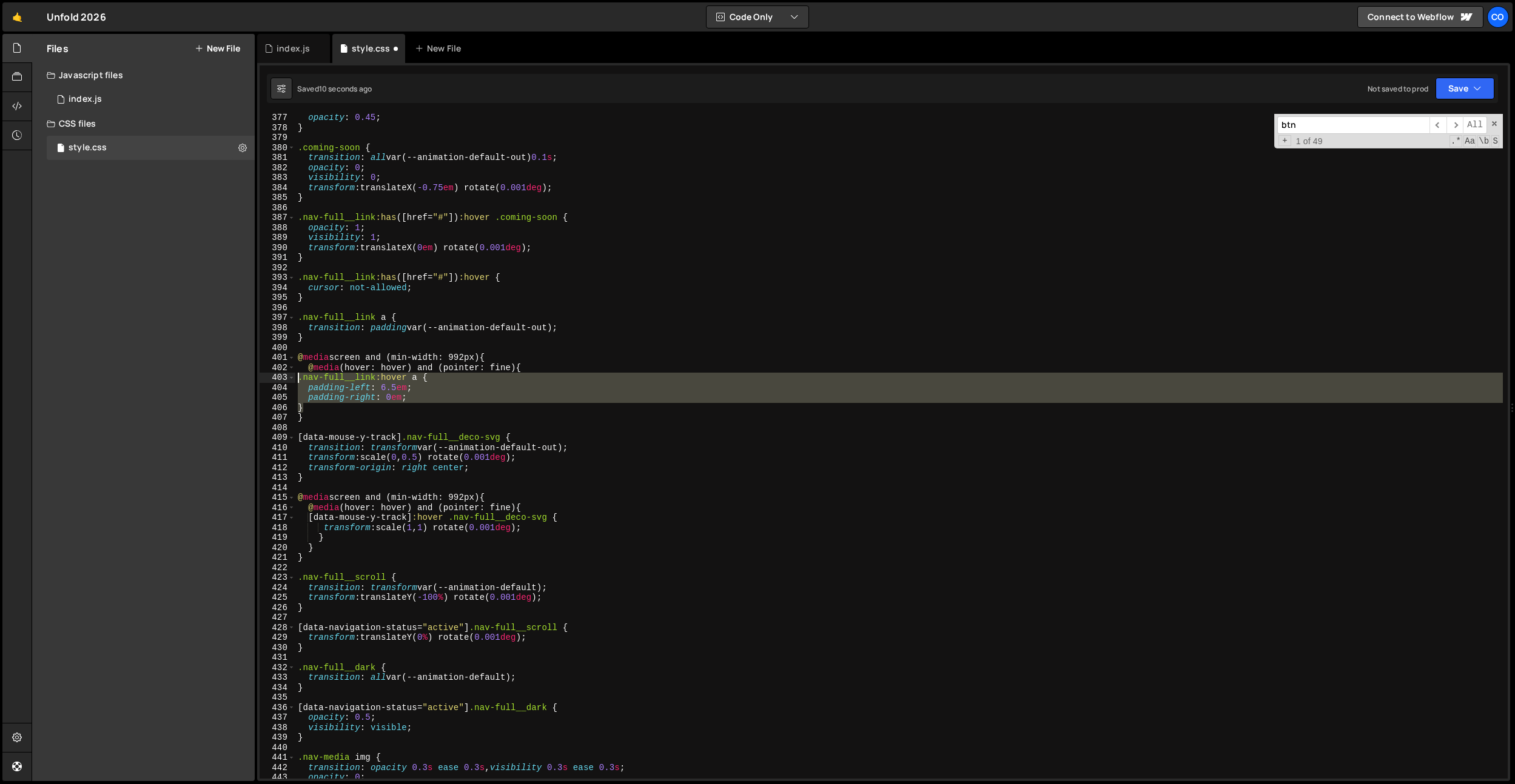
drag, startPoint x: 315, startPoint y: 411, endPoint x: 276, endPoint y: 378, distance: 51.1
click at [276, 378] on div "} 377 378 379 380 381 382 383 384 385 386 387 388 389 390 391 392 393 394 395 3…" at bounding box center [883, 446] width 1248 height 665
type textarea ".nav-full__link:hover a { padding-left: 6.5em;"
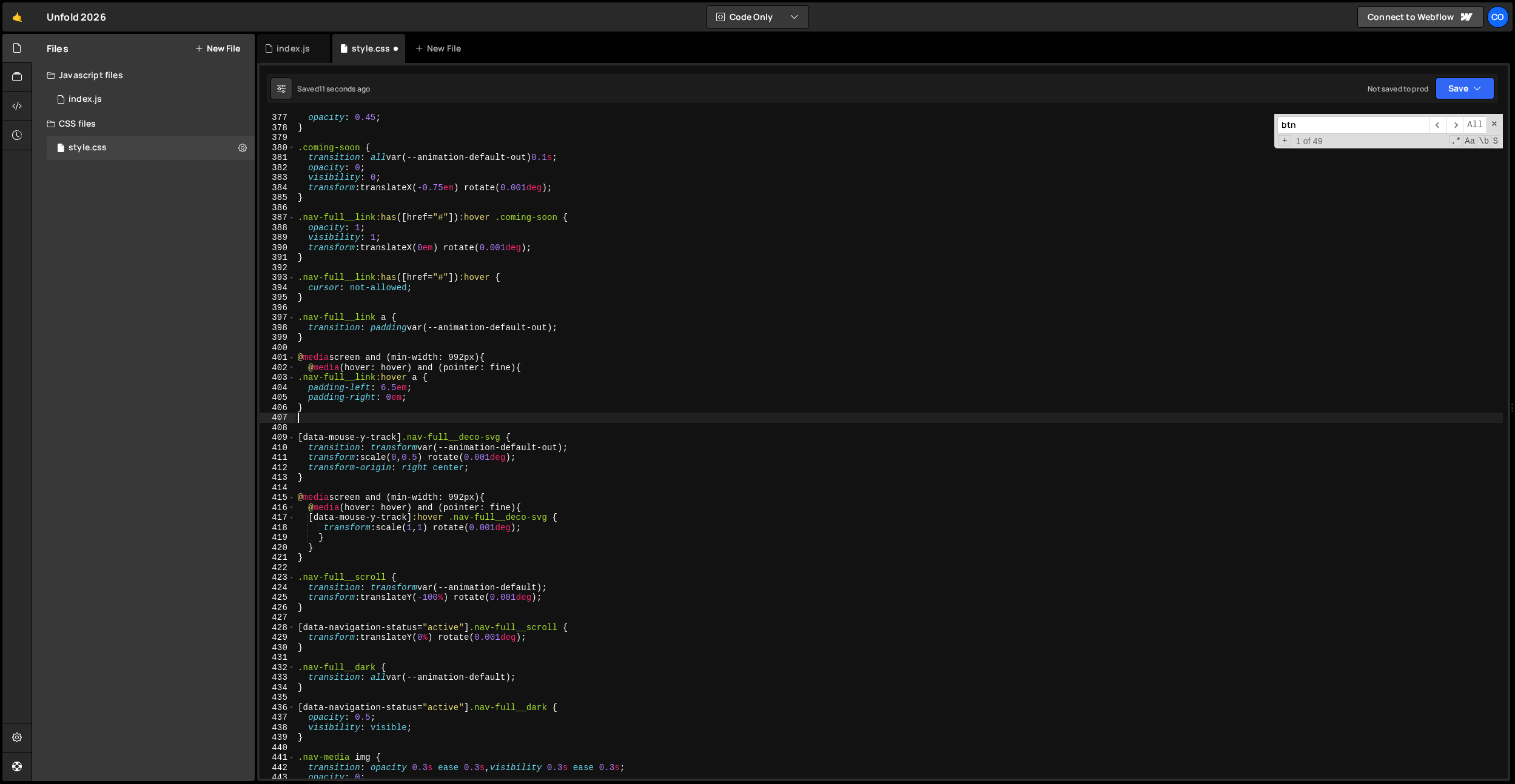
type textarea "}"
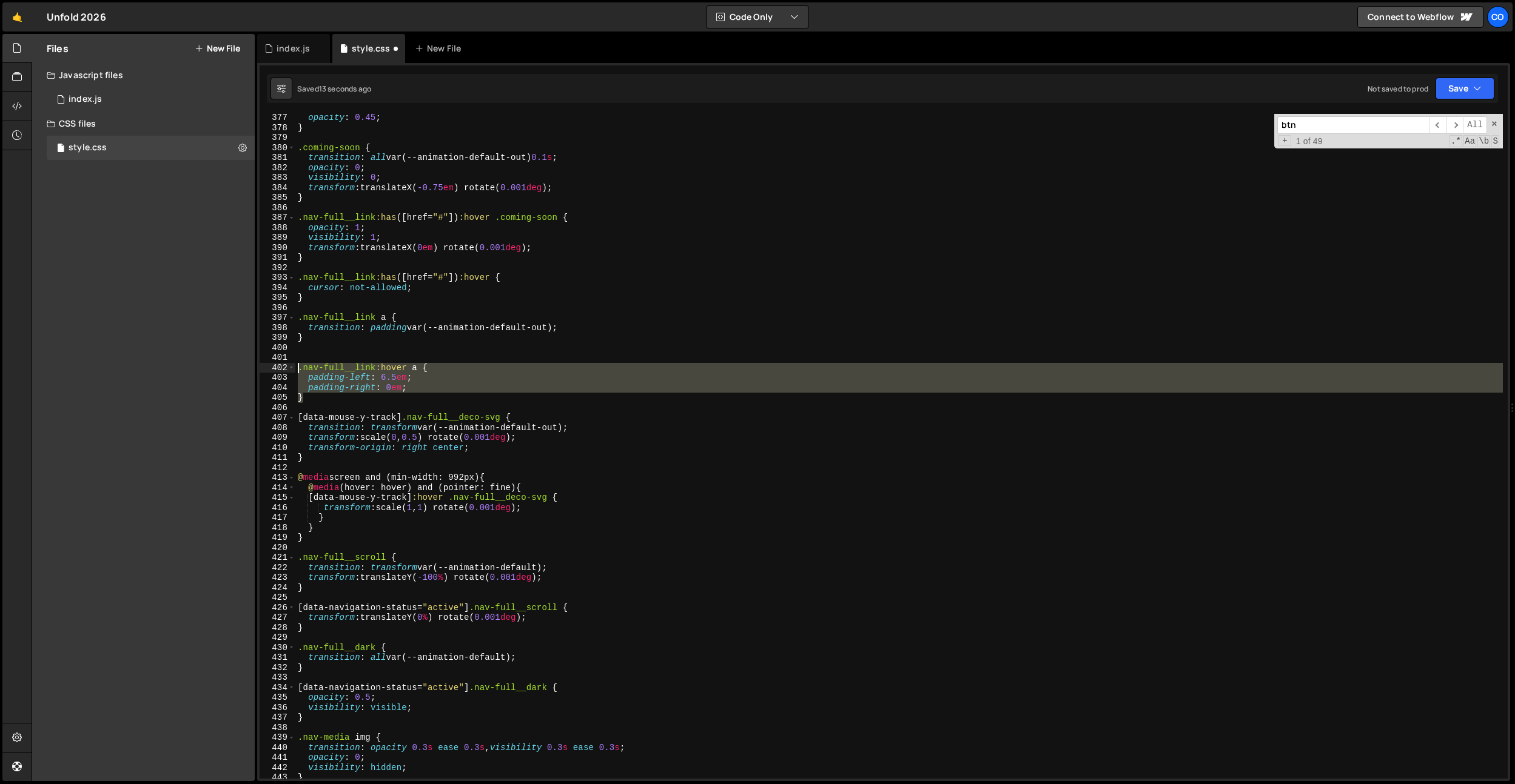
drag, startPoint x: 332, startPoint y: 401, endPoint x: 297, endPoint y: 368, distance: 48.1
click at [298, 369] on div "opacity : 0.45 ; } .coming-soon { transition : all var(--animation-default-out)…" at bounding box center [898, 454] width 1207 height 684
type textarea ".nav-full__link:hover a { padding-left: 6.5em;"
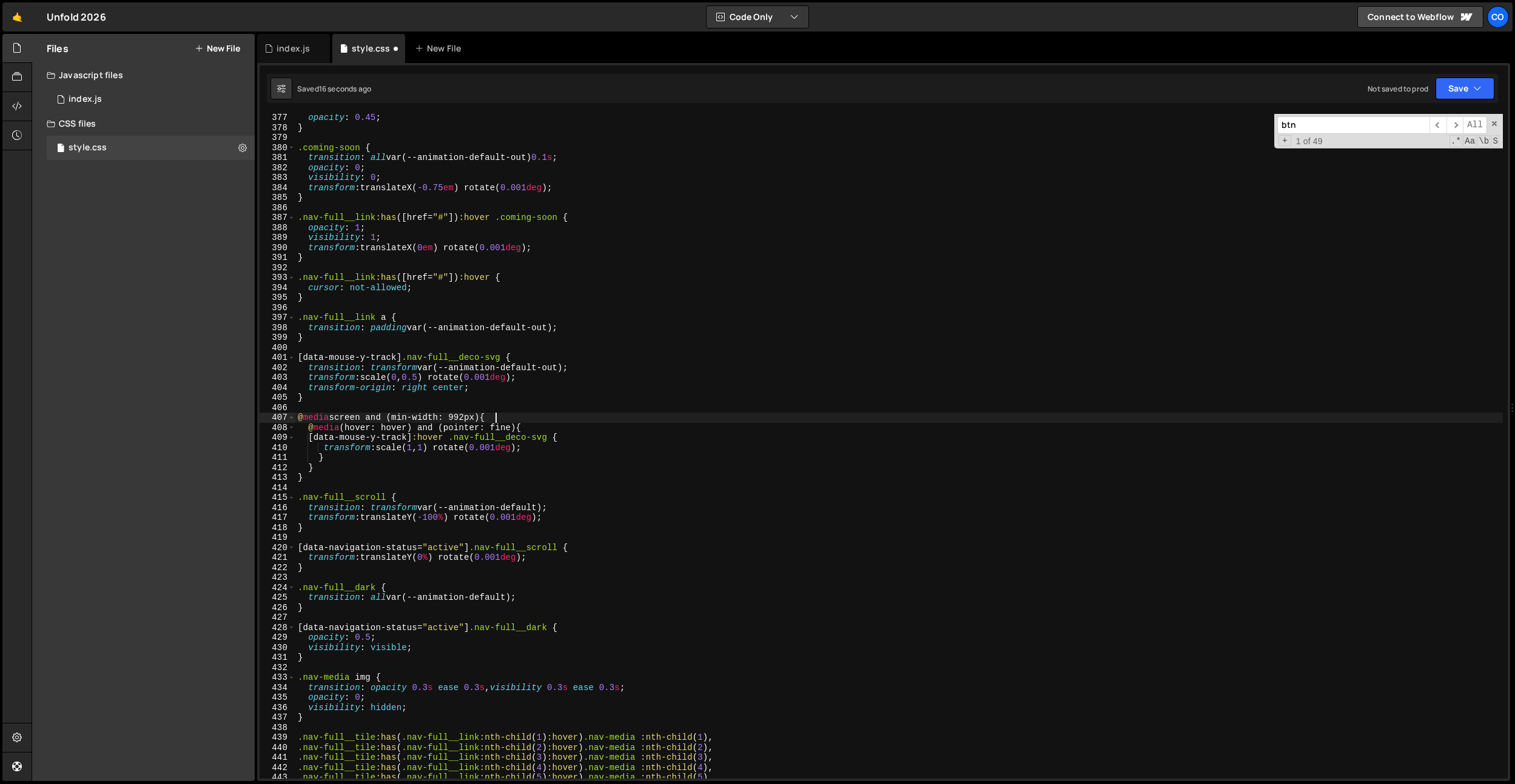
click at [519, 420] on div "opacity : 0.45 ; } .coming-soon { transition : all var(--animation-default-out)…" at bounding box center [898, 454] width 1207 height 684
click at [537, 430] on div "opacity : 0.45 ; } .coming-soon { transition : all var(--animation-default-out)…" at bounding box center [898, 454] width 1207 height 684
type textarea "@media (hover: hover) and (pointer: fine) {"
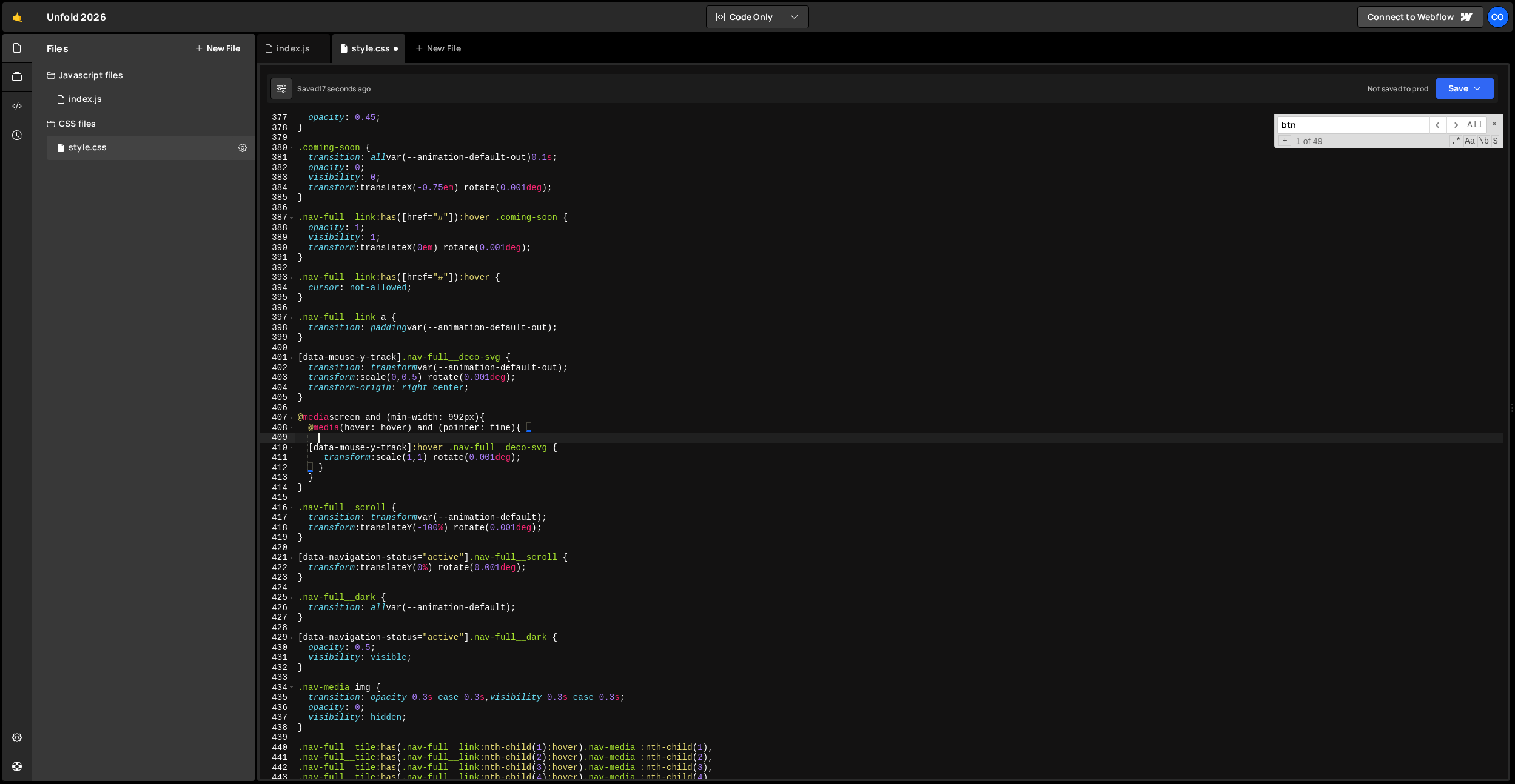
scroll to position [0, 1]
paste textarea "}"
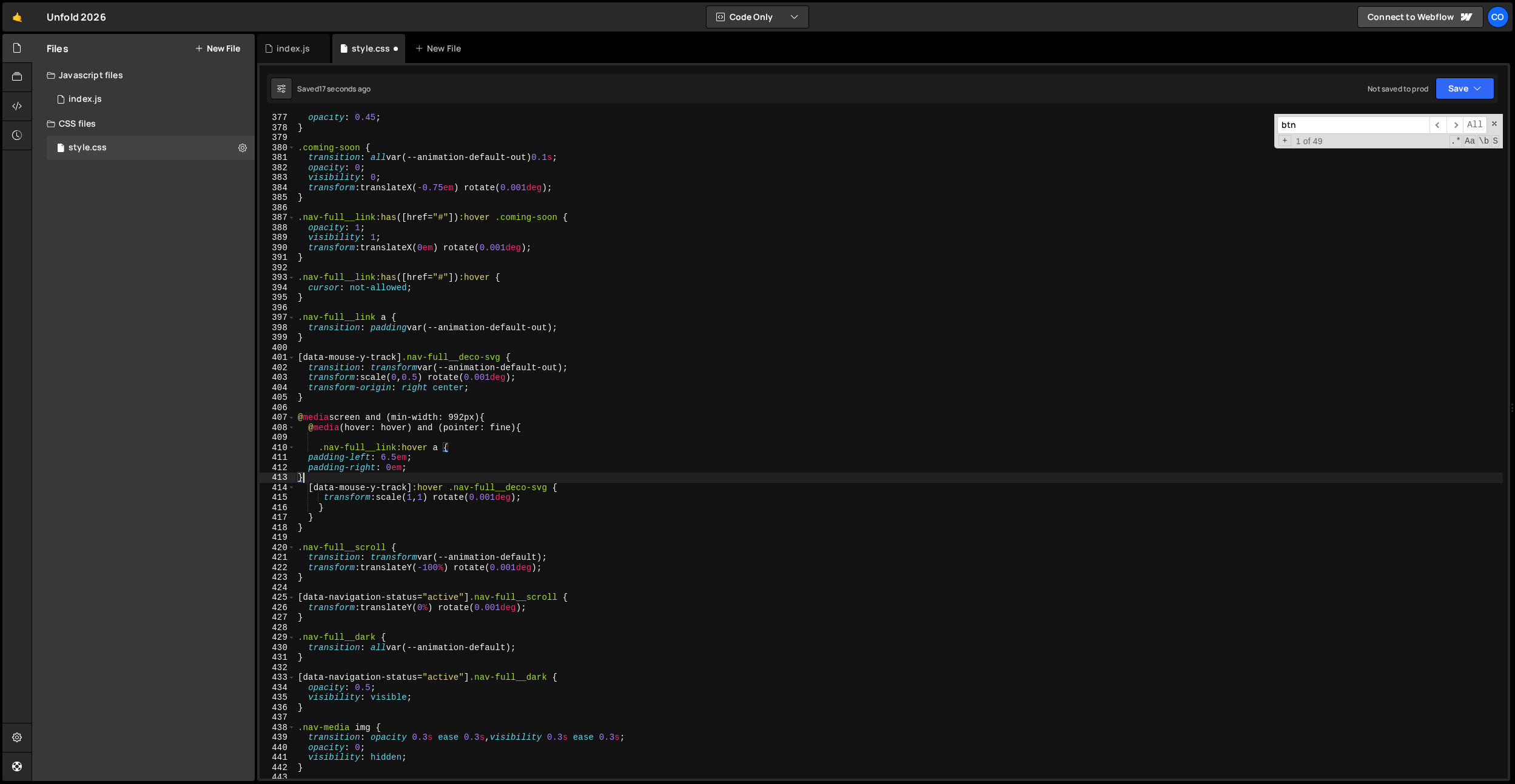
scroll to position [0, 0]
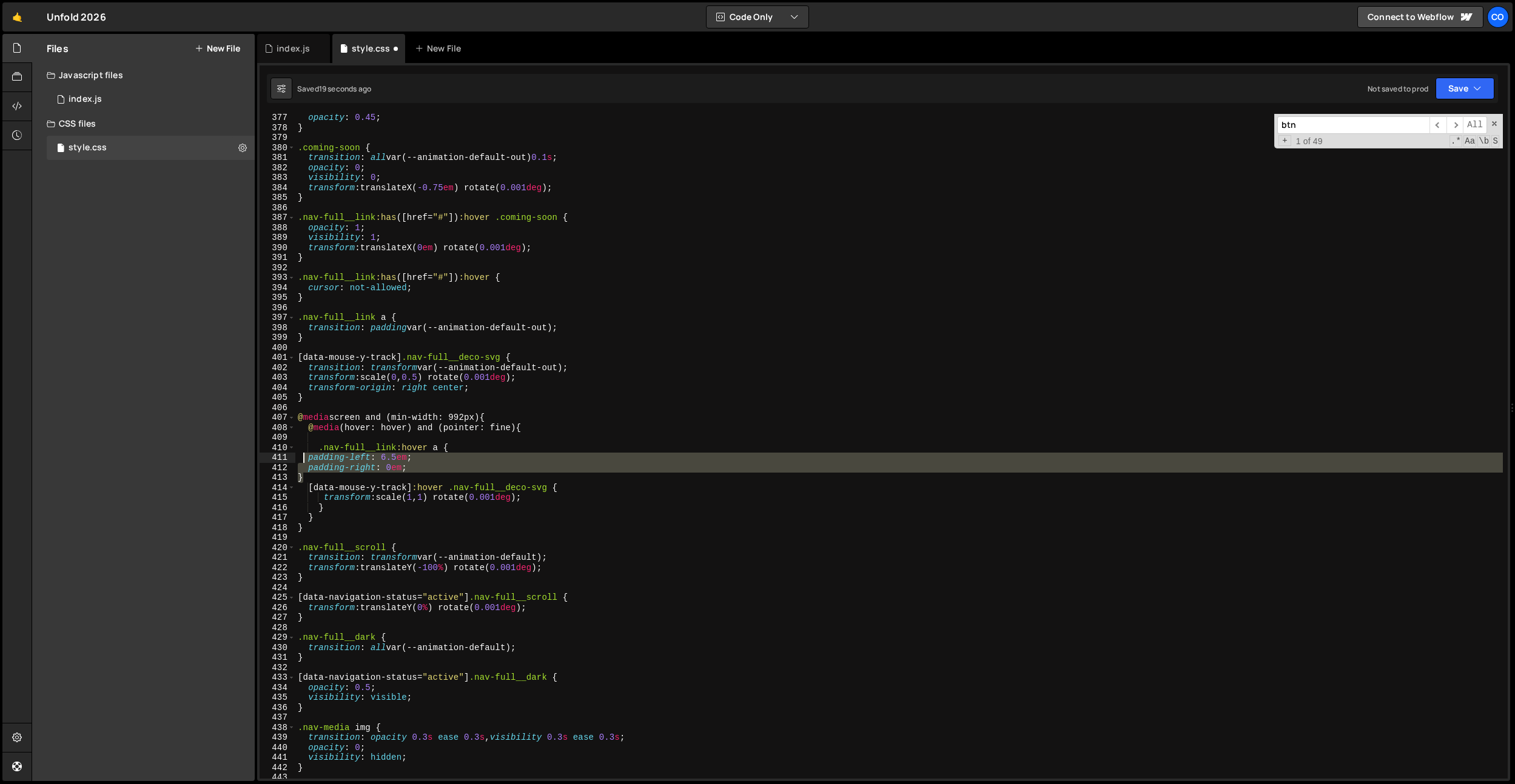
drag, startPoint x: 320, startPoint y: 479, endPoint x: 411, endPoint y: 478, distance: 91.0
click at [303, 460] on div "opacity : 0.45 ; } .coming-soon { transition : all var(--animation-default-out)…" at bounding box center [898, 454] width 1207 height 684
click at [348, 480] on div "opacity : 0.45 ; } .coming-soon { transition : all var(--animation-default-out)…" at bounding box center [898, 446] width 1207 height 665
type textarea "}"
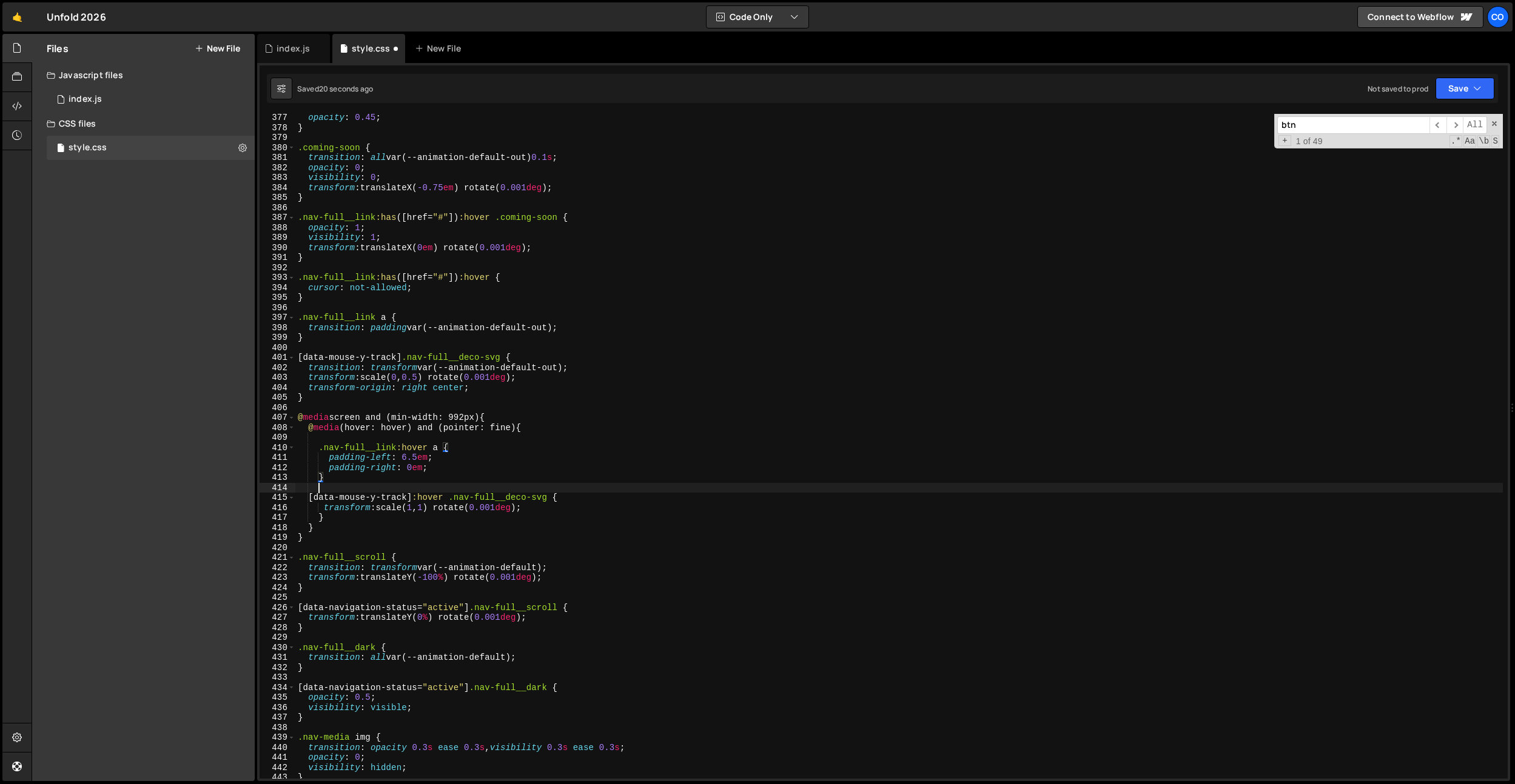
scroll to position [0, 1]
click at [563, 436] on div "opacity : 0.45 ; } .coming-soon { transition : all var(--animation-default-out)…" at bounding box center [898, 454] width 1207 height 684
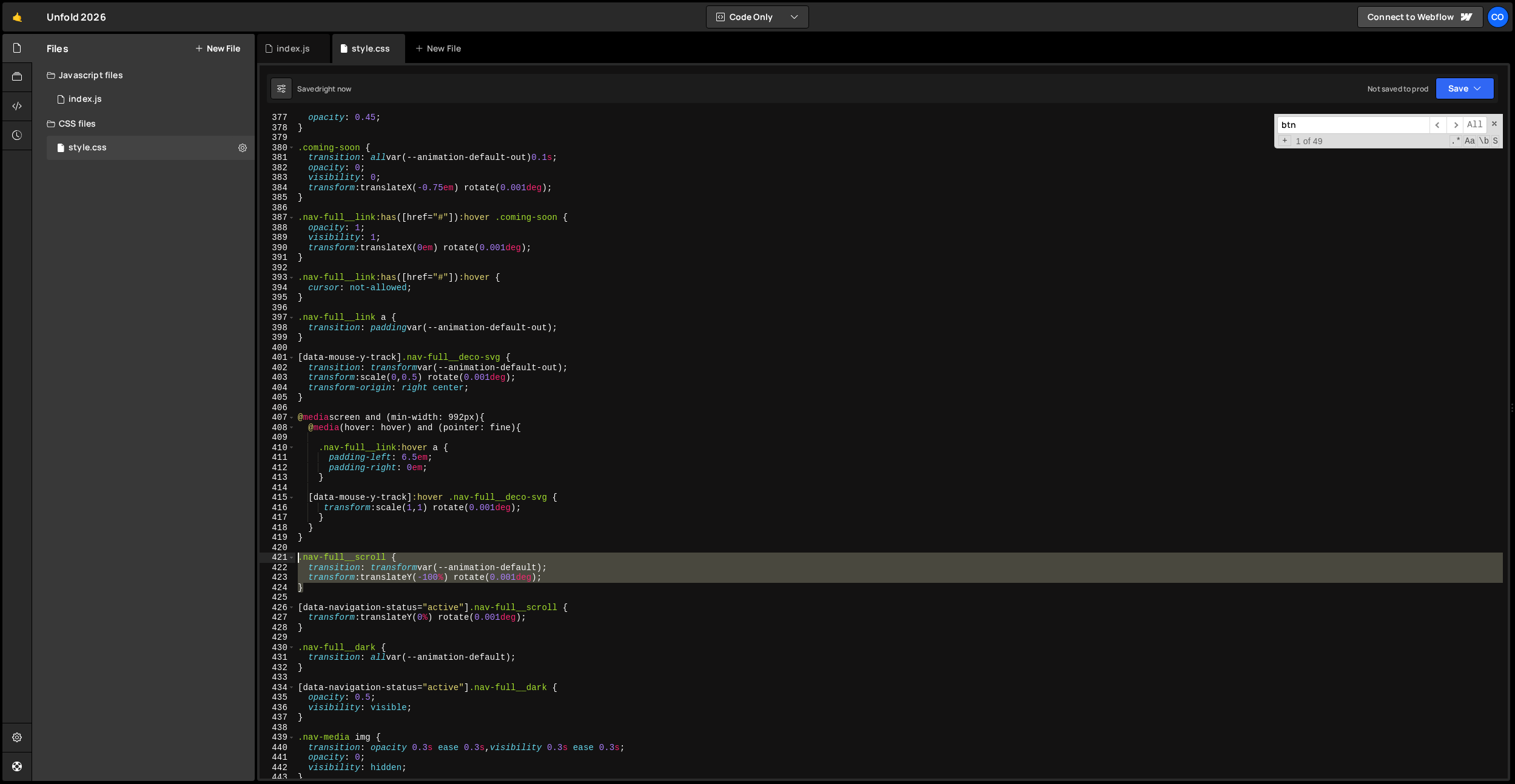
drag, startPoint x: 313, startPoint y: 589, endPoint x: 285, endPoint y: 557, distance: 42.5
click at [285, 557] on div "377 378 379 380 381 382 383 384 385 386 387 388 389 390 391 392 393 394 395 396…" at bounding box center [883, 446] width 1248 height 665
type textarea ".nav-full__scroll { transition: transform var(--animation-default);"
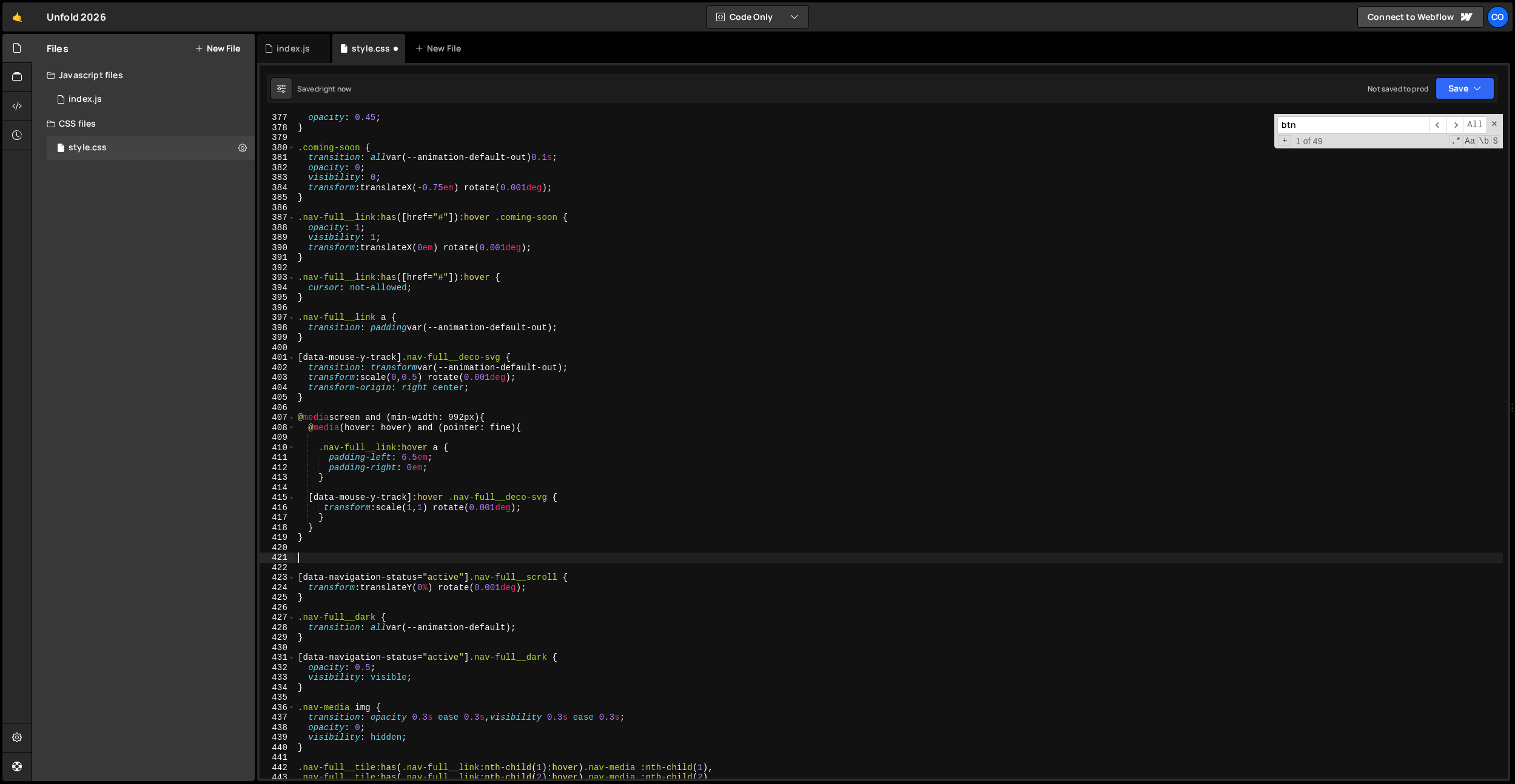
scroll to position [0, 0]
type textarea "}"
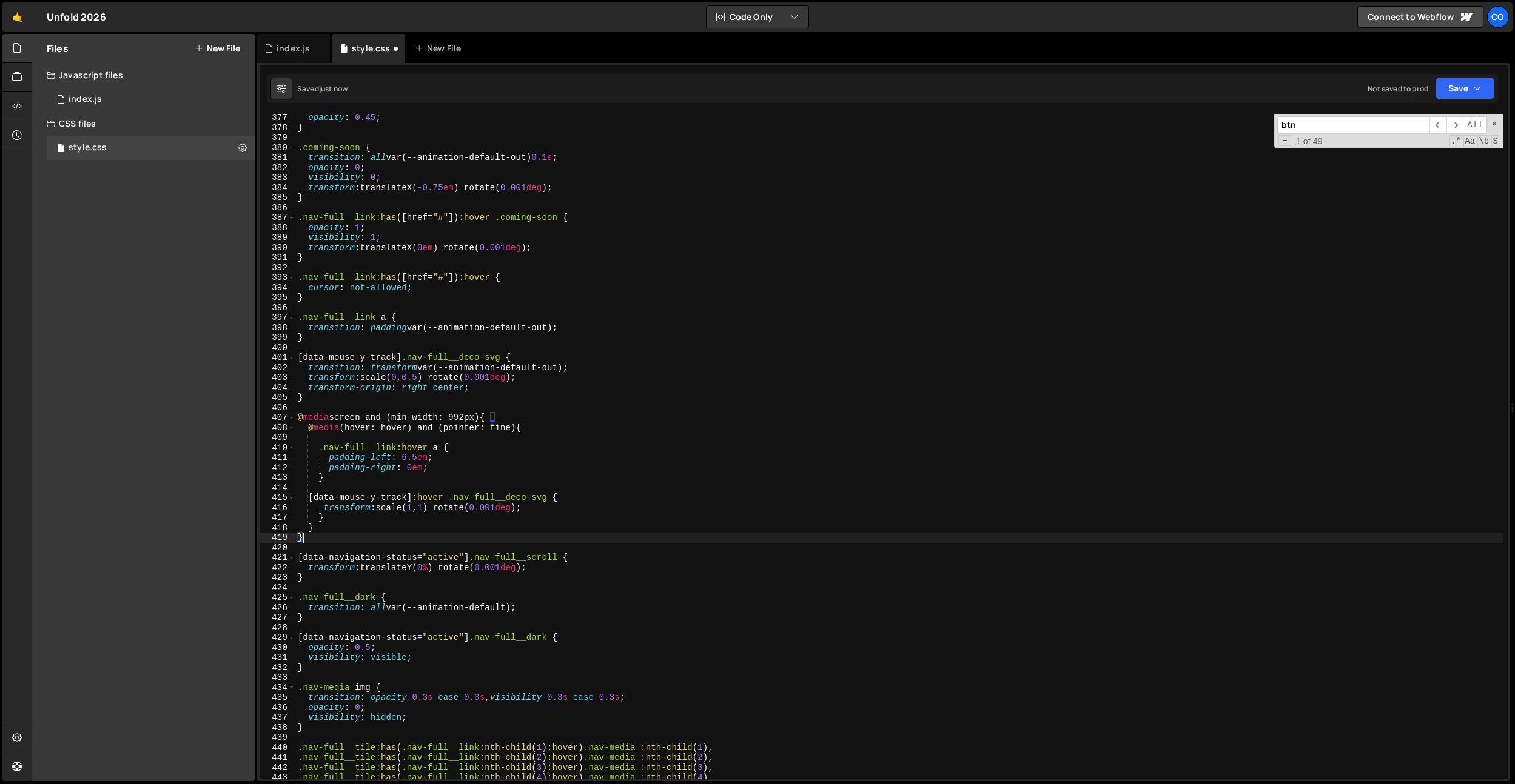
click at [317, 406] on div "opacity : 0.45 ; } .coming-soon { transition : all var(--animation-default-out)…" at bounding box center [898, 454] width 1207 height 684
click at [316, 399] on div "opacity : 0.45 ; } .coming-soon { transition : all var(--animation-default-out)…" at bounding box center [898, 454] width 1207 height 684
type textarea "}"
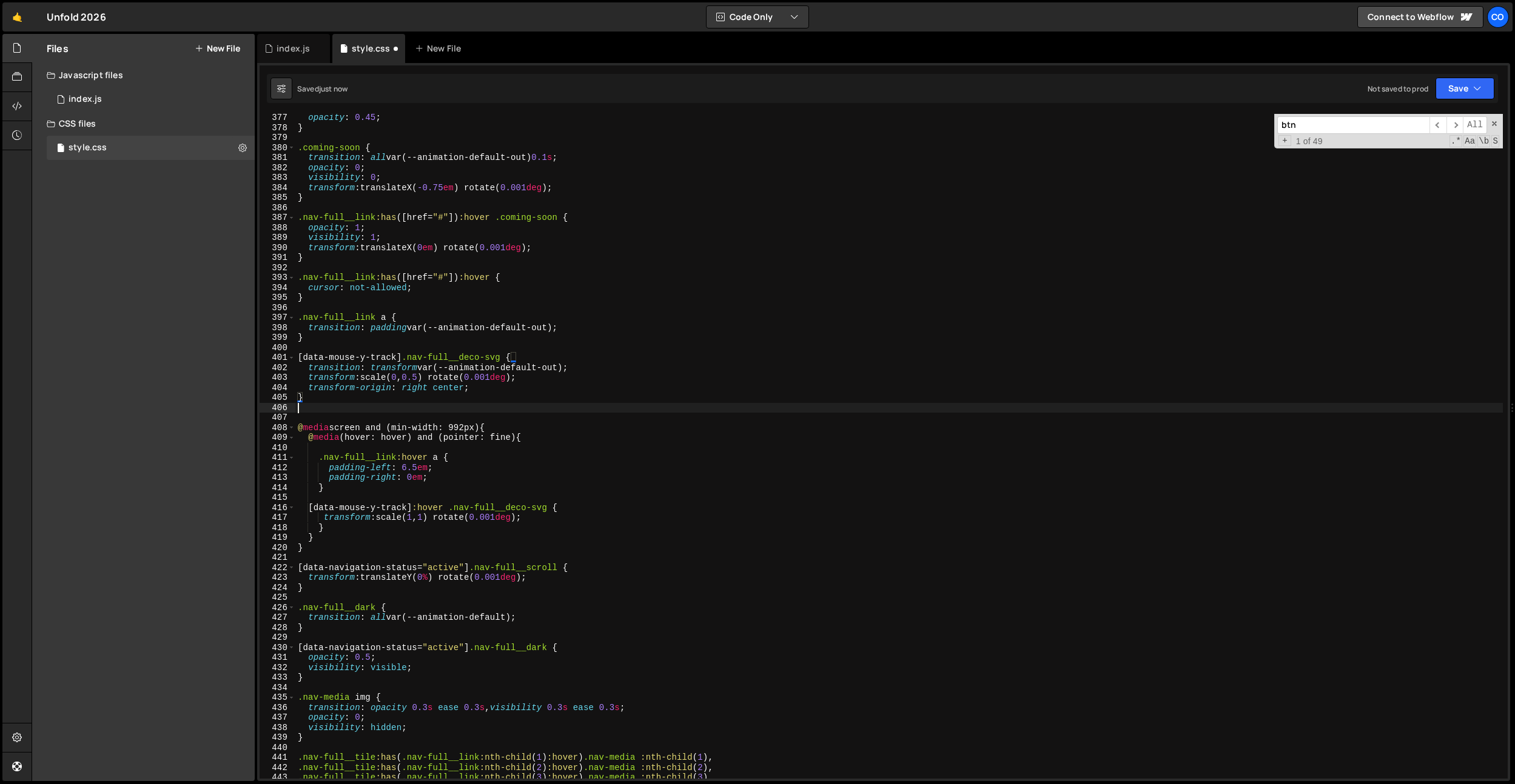
paste textarea "}"
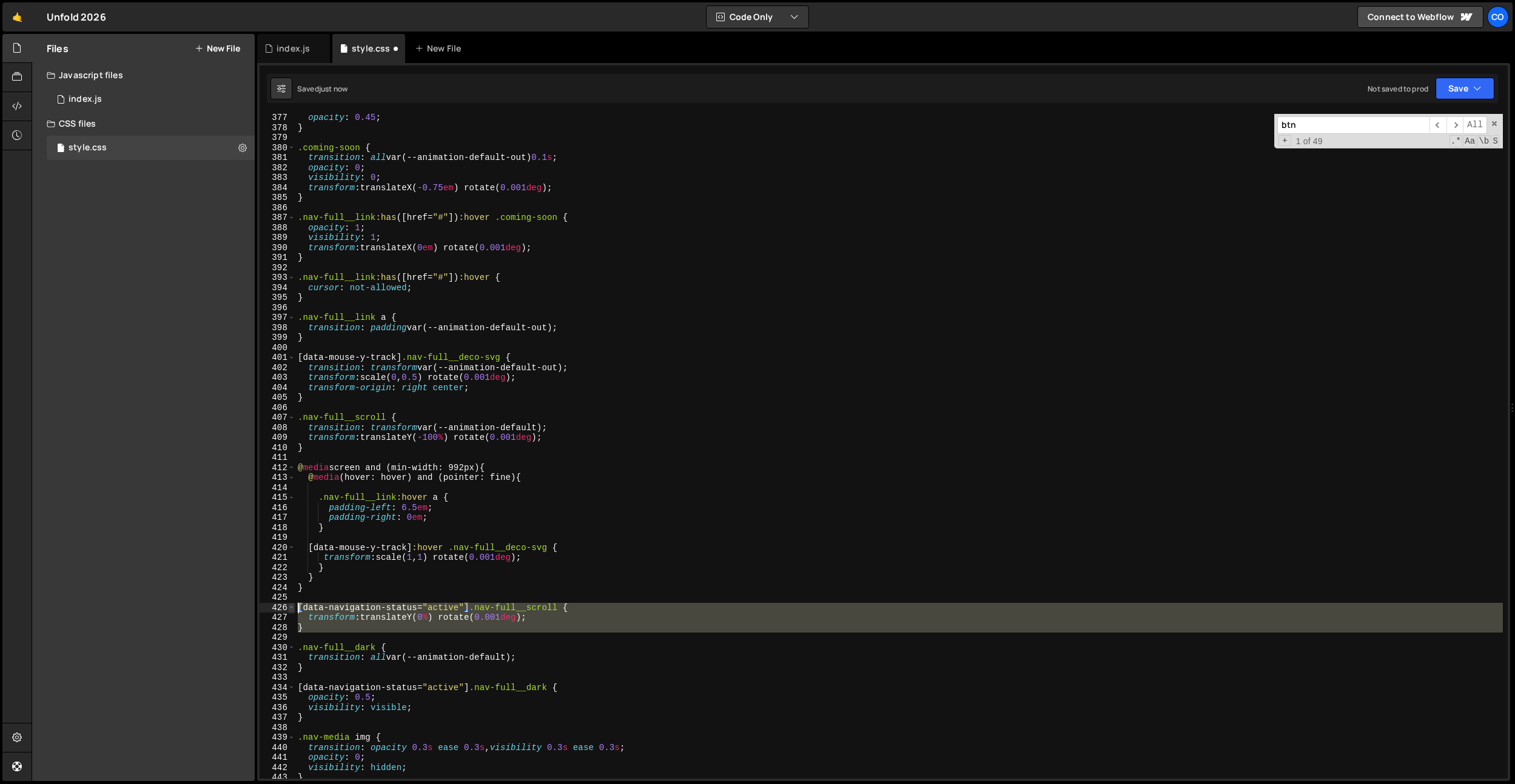
drag, startPoint x: 312, startPoint y: 636, endPoint x: 293, endPoint y: 607, distance: 34.7
click at [295, 608] on div "opacity : 0.45 ; } .coming-soon { transition : all var(--animation-default-out)…" at bounding box center [898, 454] width 1207 height 684
type textarea "[data-navigation-status="active"] .nav-full__scroll { transform: translateY(0%)…"
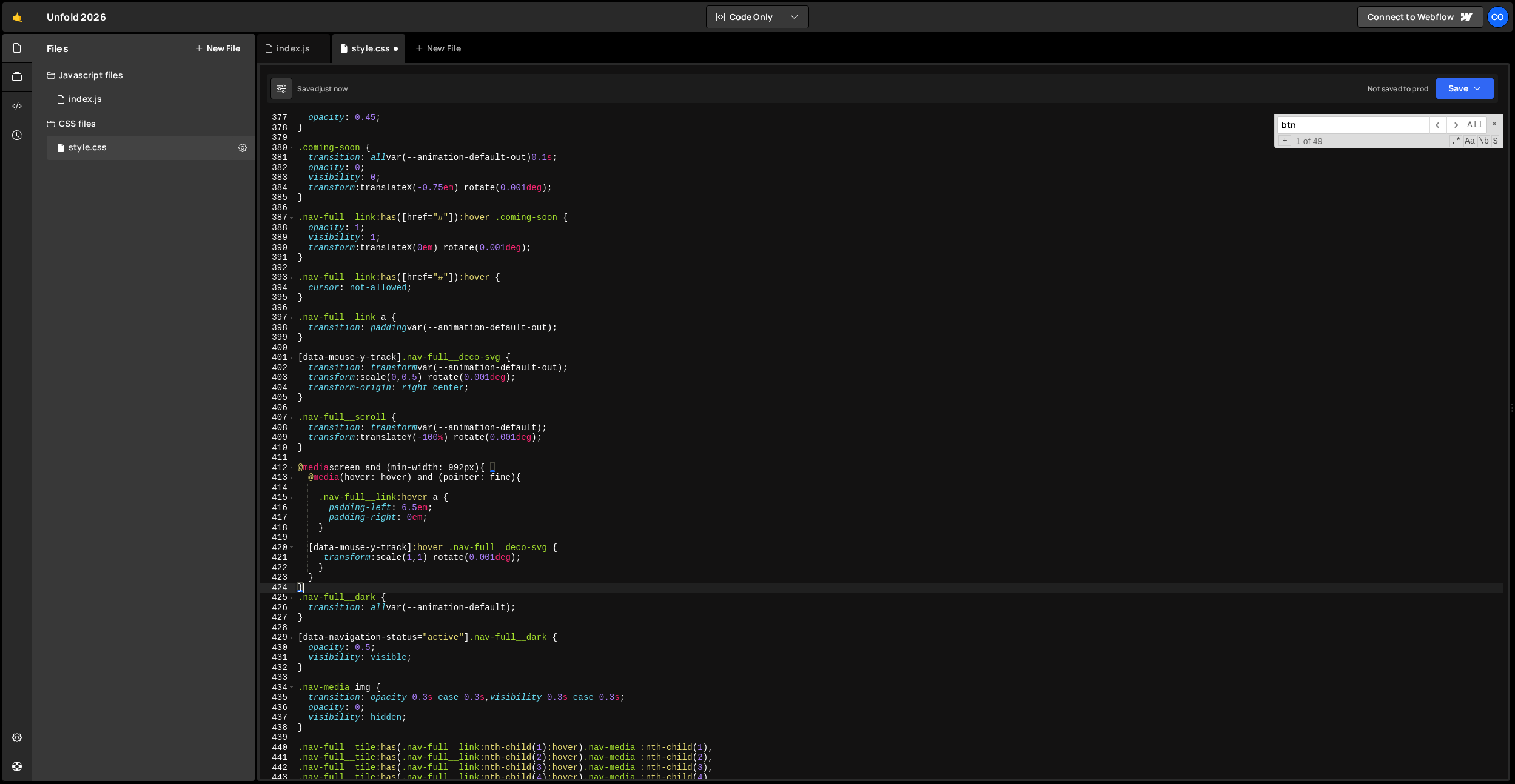
click at [362, 569] on div "opacity : 0.45 ; } .coming-soon { transition : all var(--animation-default-out)…" at bounding box center [898, 454] width 1207 height 684
type textarea "}"
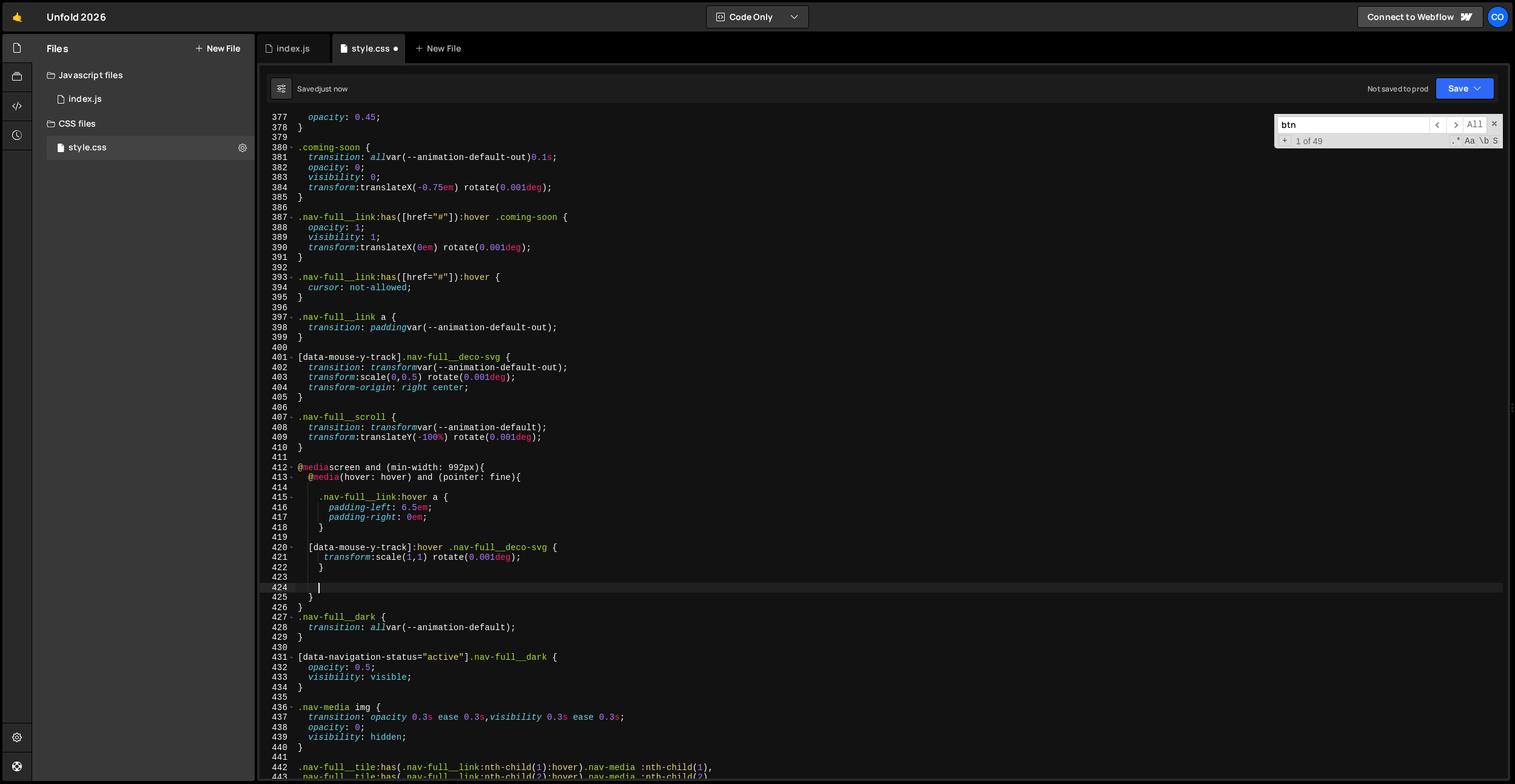
paste textarea
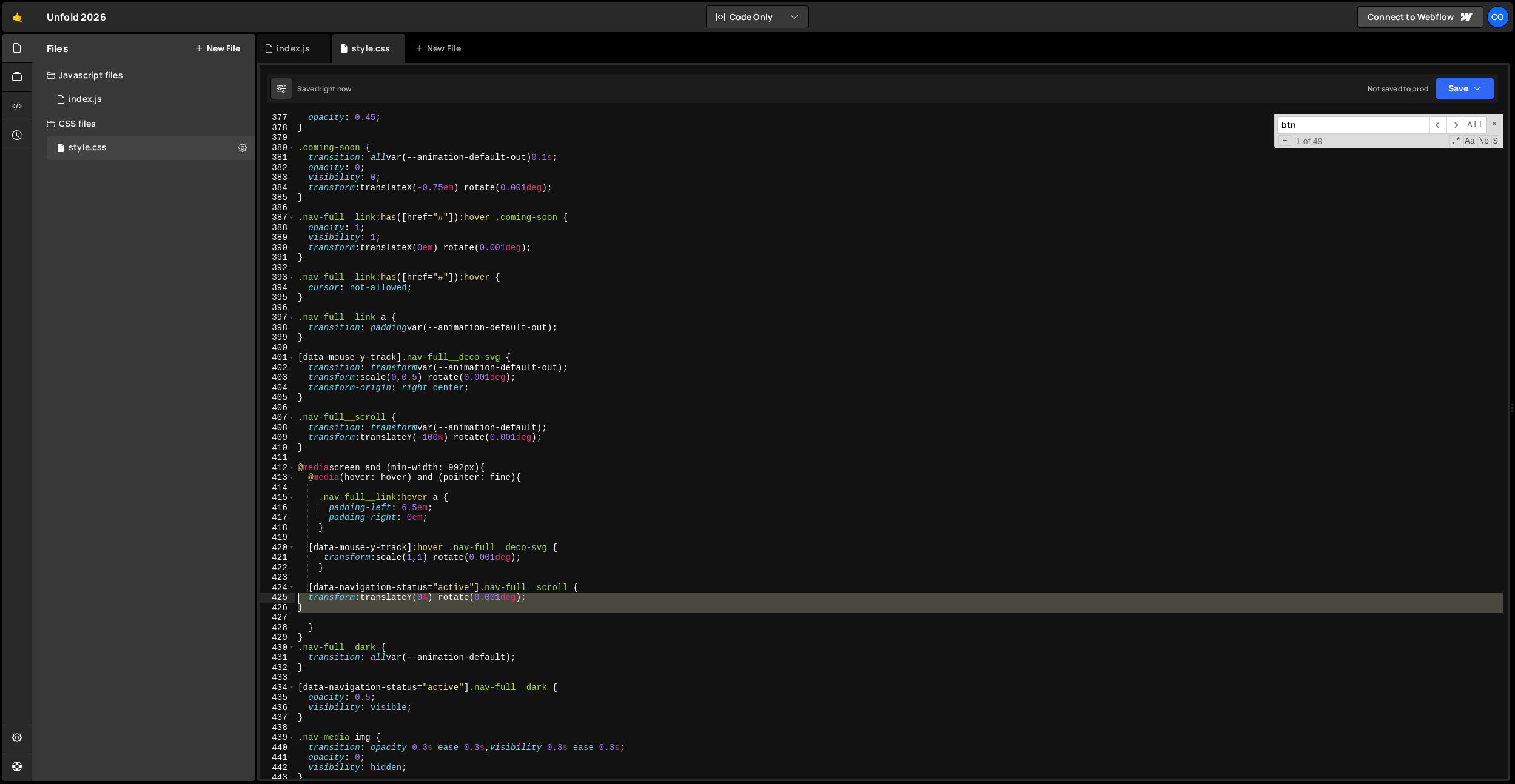
drag, startPoint x: 303, startPoint y: 614, endPoint x: 287, endPoint y: 601, distance: 20.6
click at [287, 601] on div "377 378 379 380 381 382 383 384 385 386 387 388 389 390 391 392 393 394 395 396…" at bounding box center [883, 446] width 1248 height 665
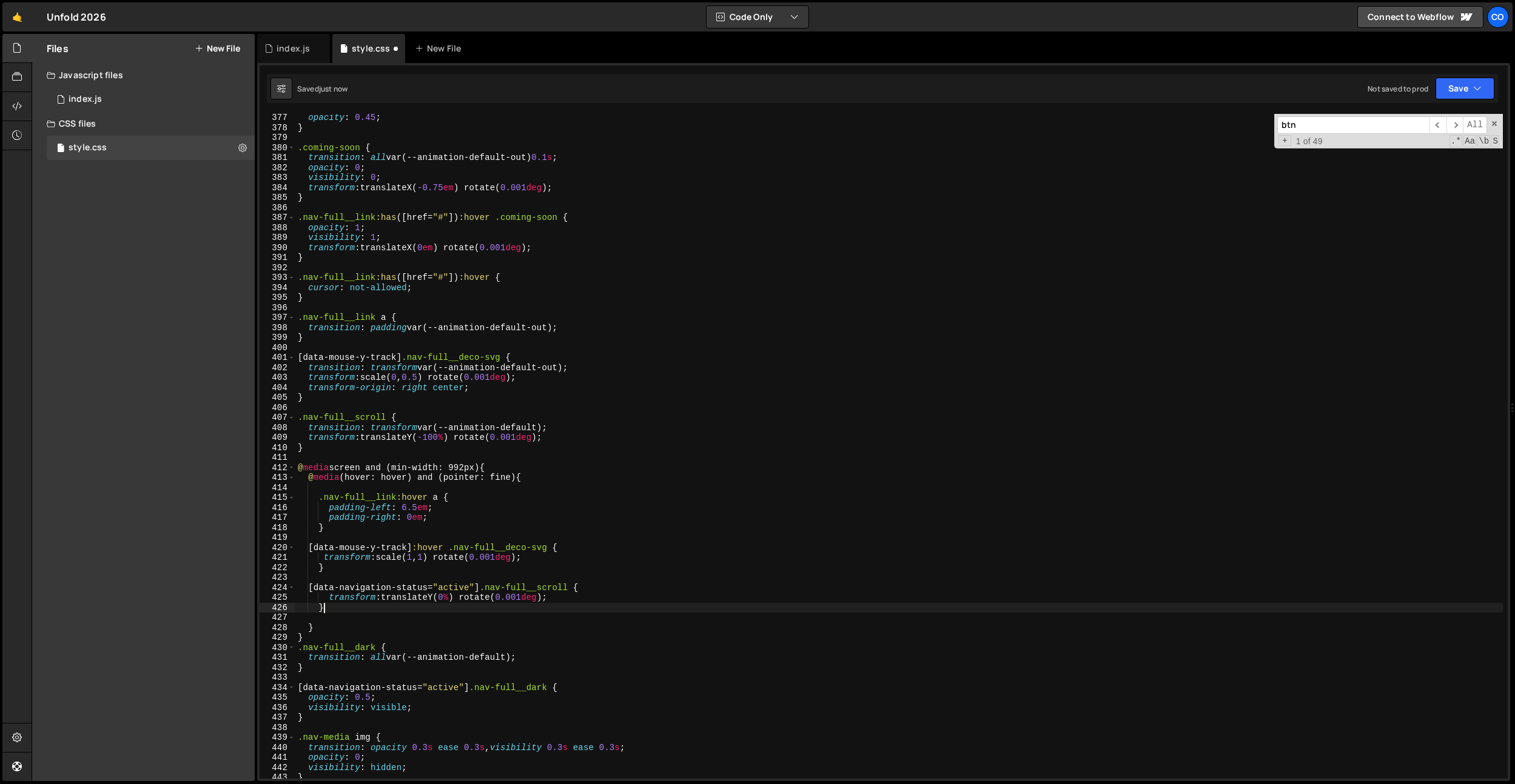
click at [437, 609] on div "opacity : 0.45 ; } .coming-soon { transition : all var(--animation-default-out)…" at bounding box center [898, 454] width 1207 height 684
type textarea "transform: translateY(0%) rotate(0.001deg);"
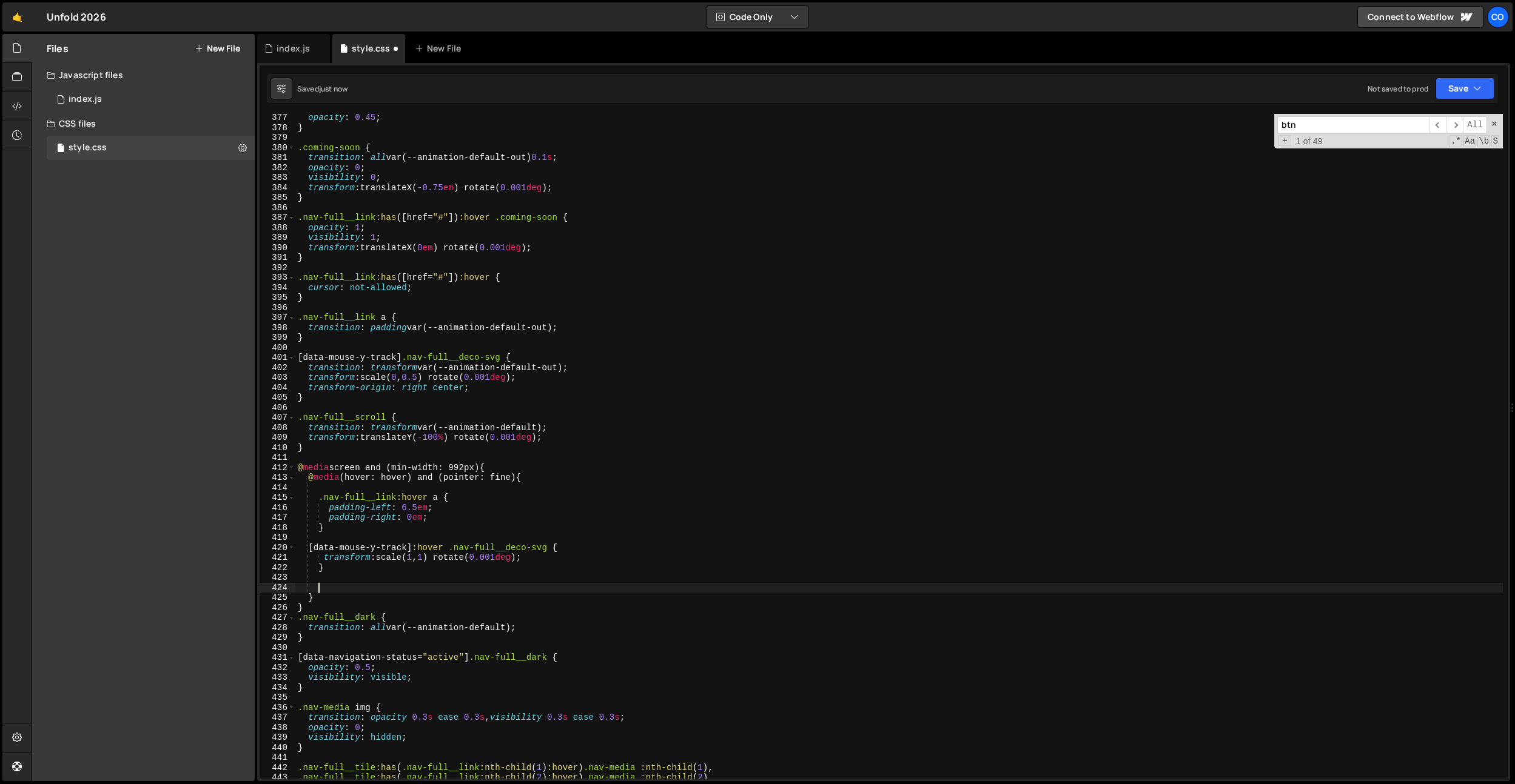
type textarea "}"
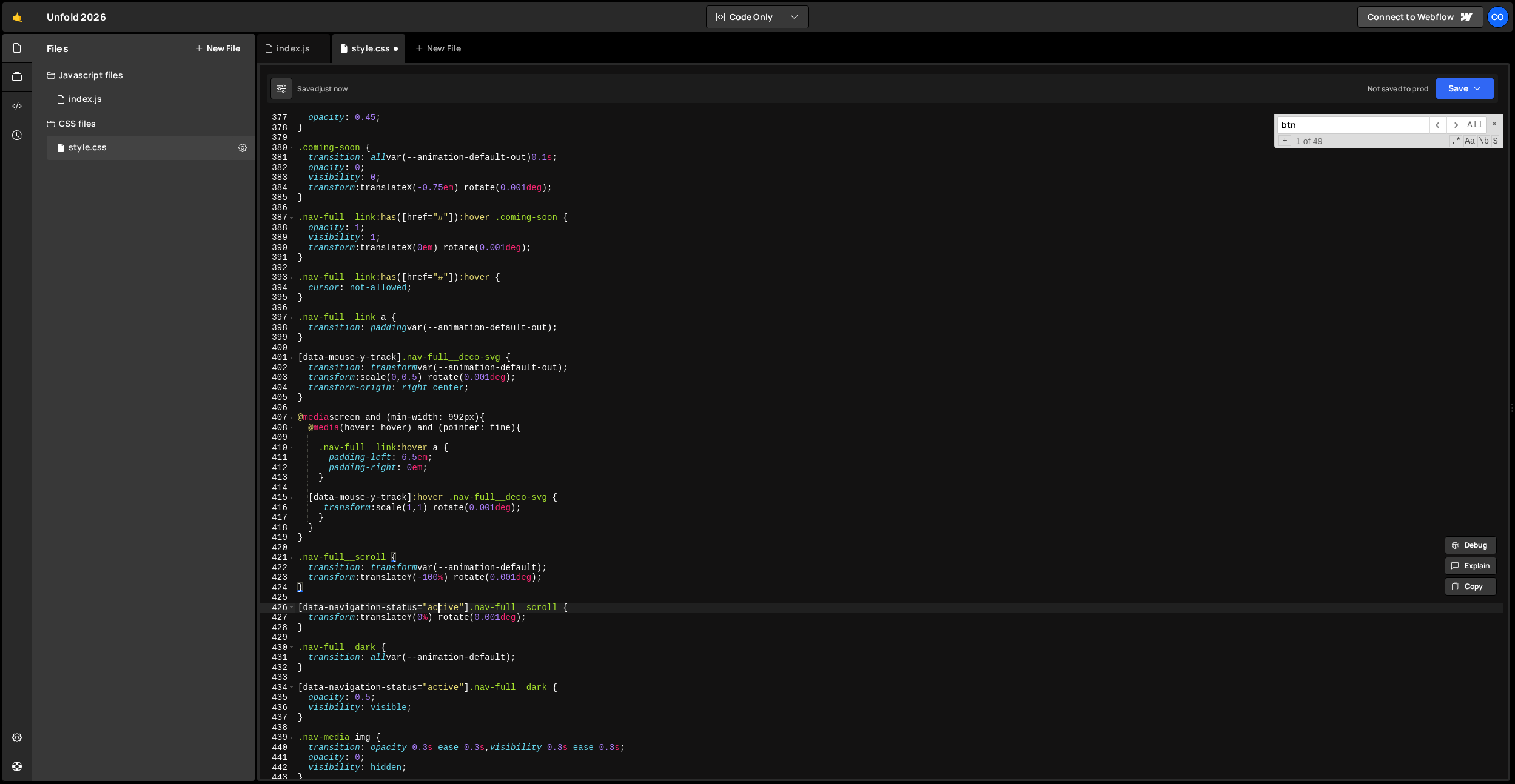
click at [437, 609] on div "opacity : 0.45 ; } .coming-soon { transition : all var(--animation-default-out)…" at bounding box center [898, 454] width 1207 height 684
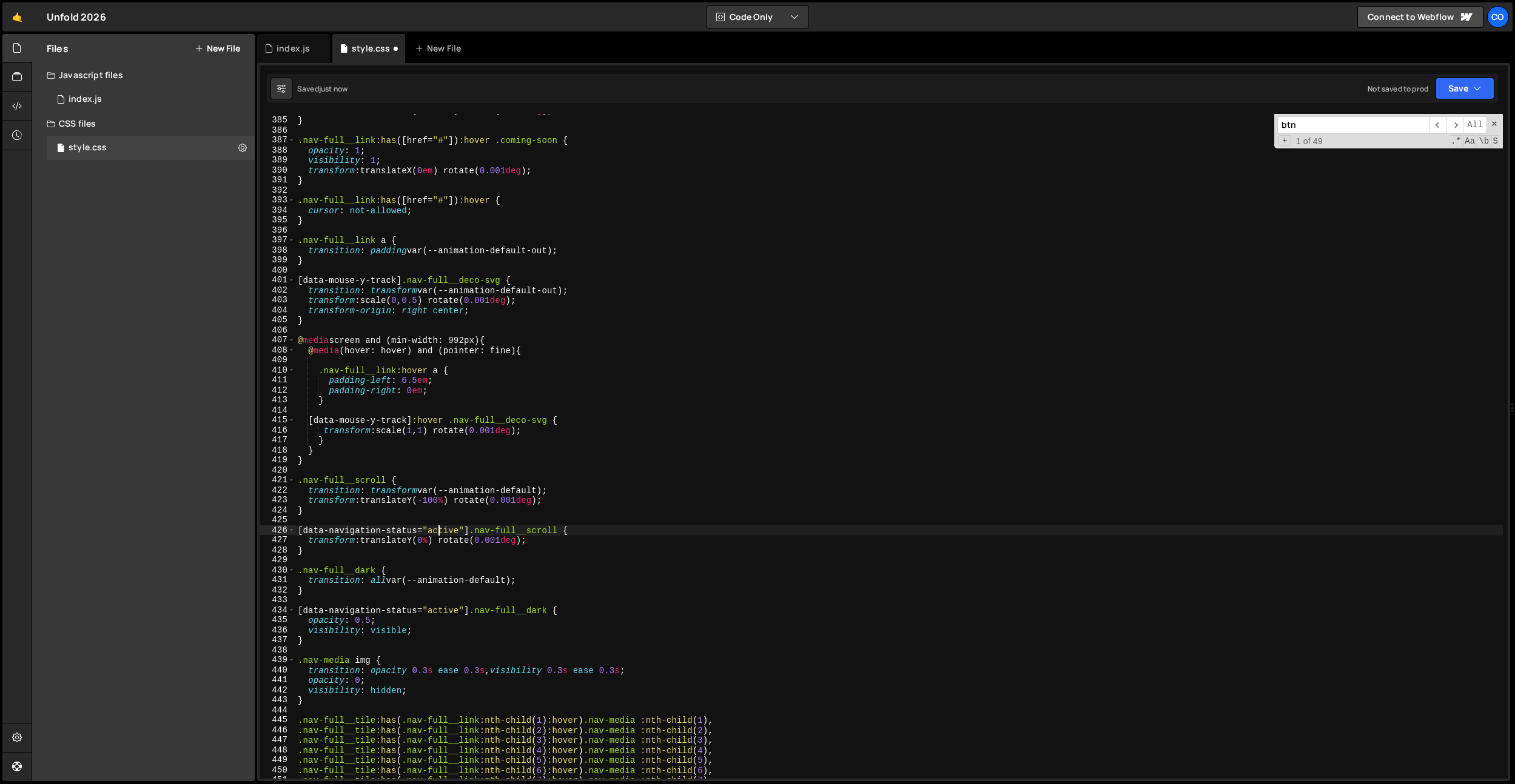
scroll to position [3863, 0]
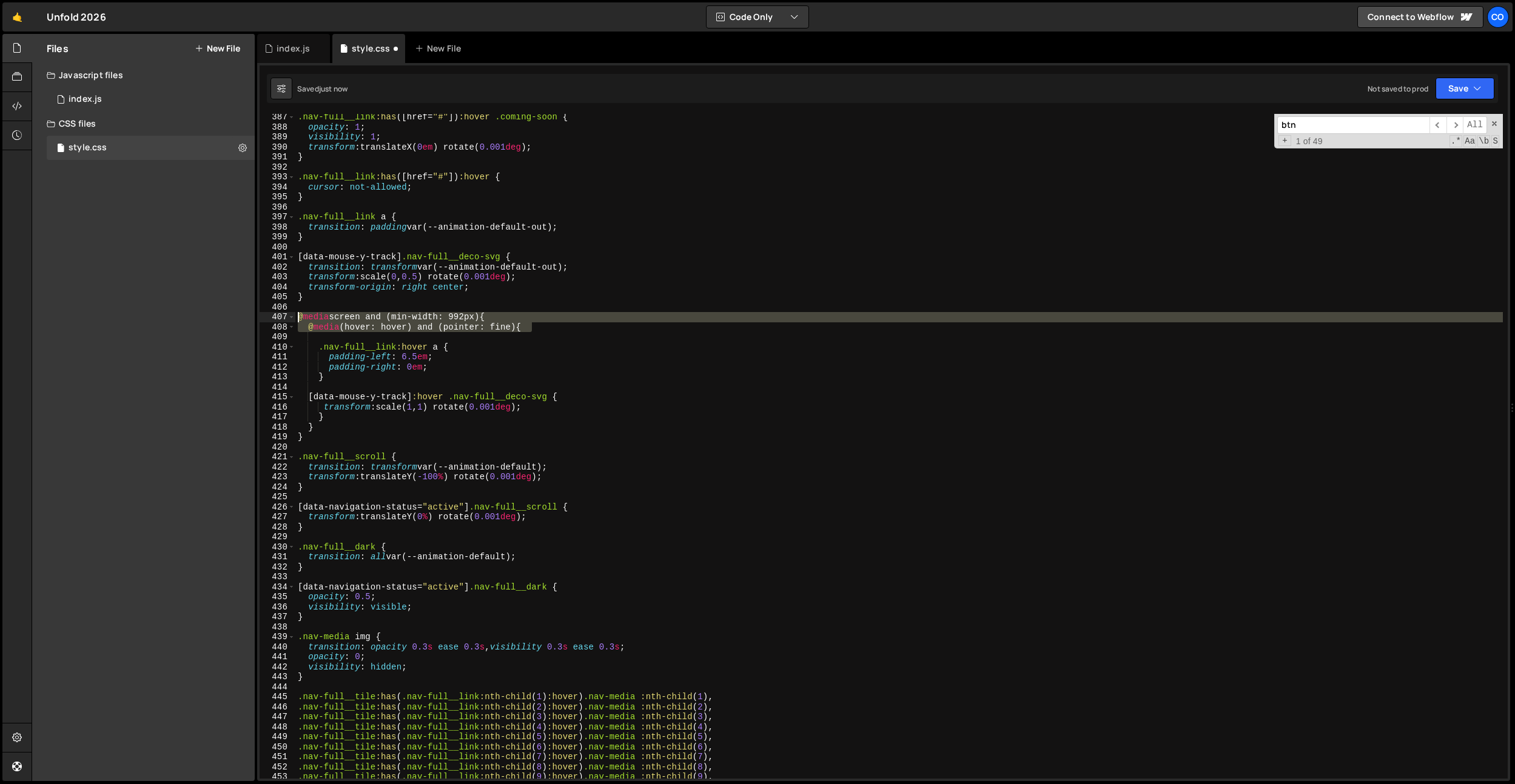
drag, startPoint x: 549, startPoint y: 329, endPoint x: 276, endPoint y: 317, distance: 273.3
click at [276, 317] on div "[data-navigation-status="active"] .nav-full__scroll { 387 388 389 390 391 392 3…" at bounding box center [883, 446] width 1248 height 665
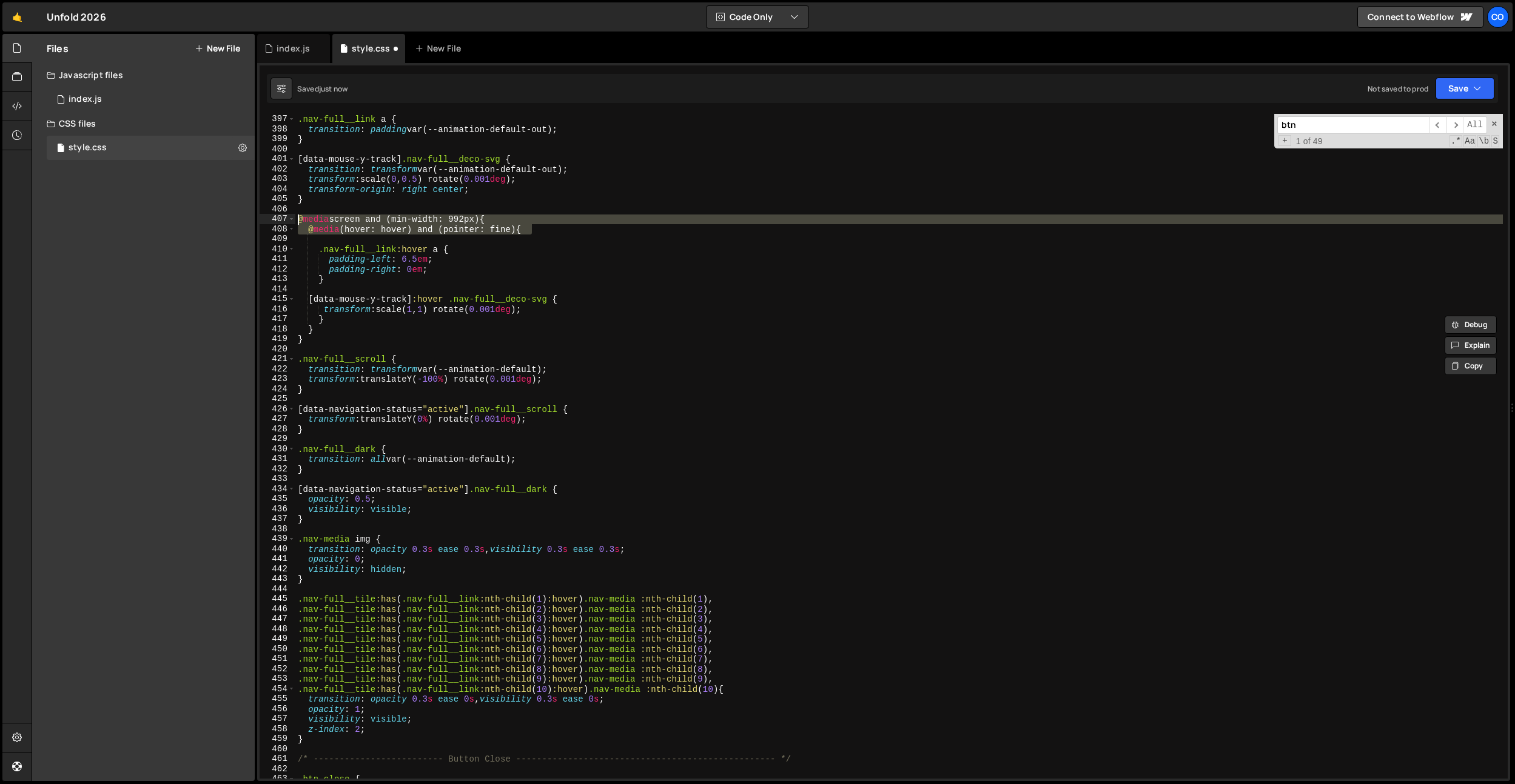
scroll to position [3960, 0]
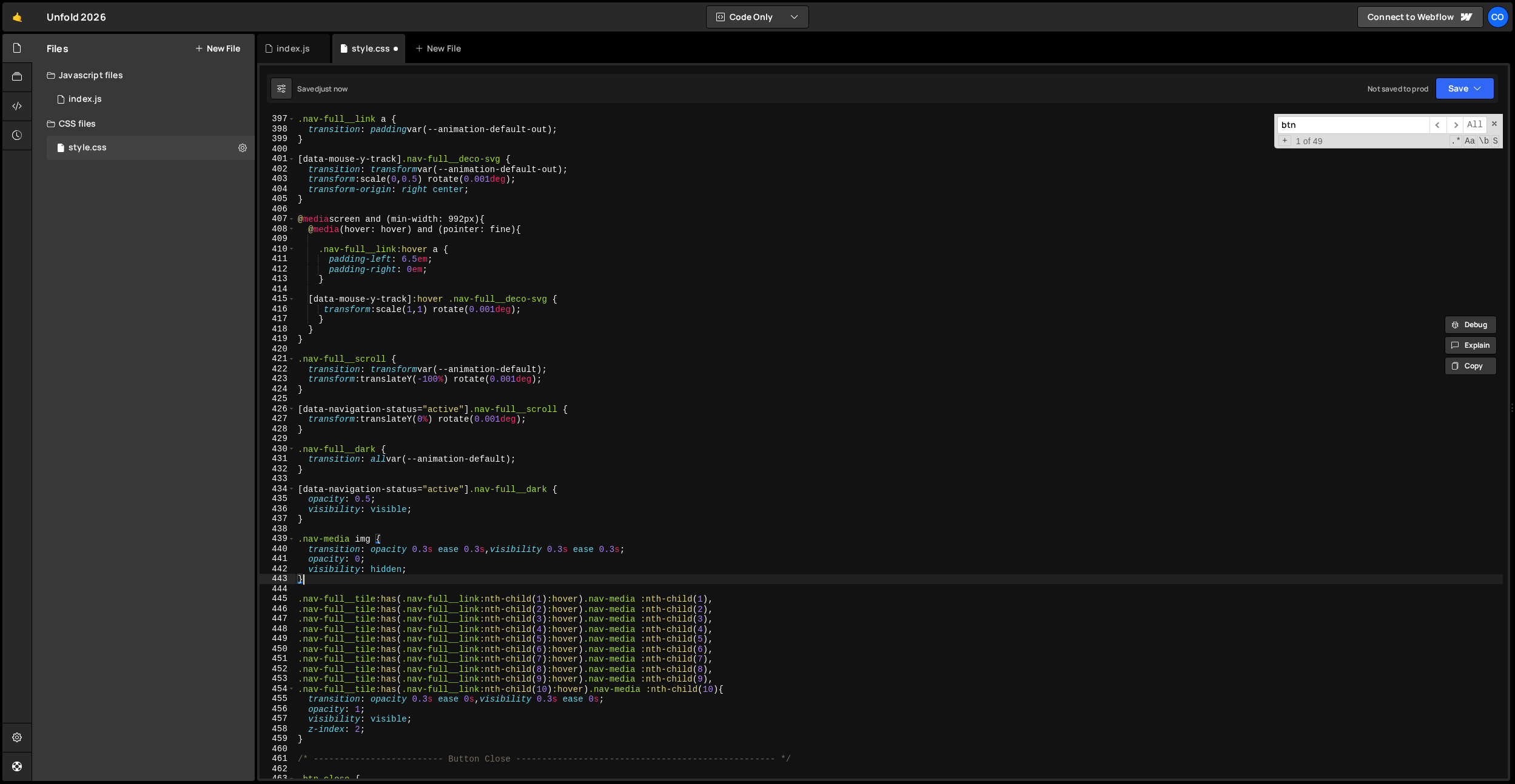
click at [369, 580] on div ".nav-full__link a { transition : padding var(--animation-default-out) ; } [ dat…" at bounding box center [898, 446] width 1207 height 684
type textarea "}"
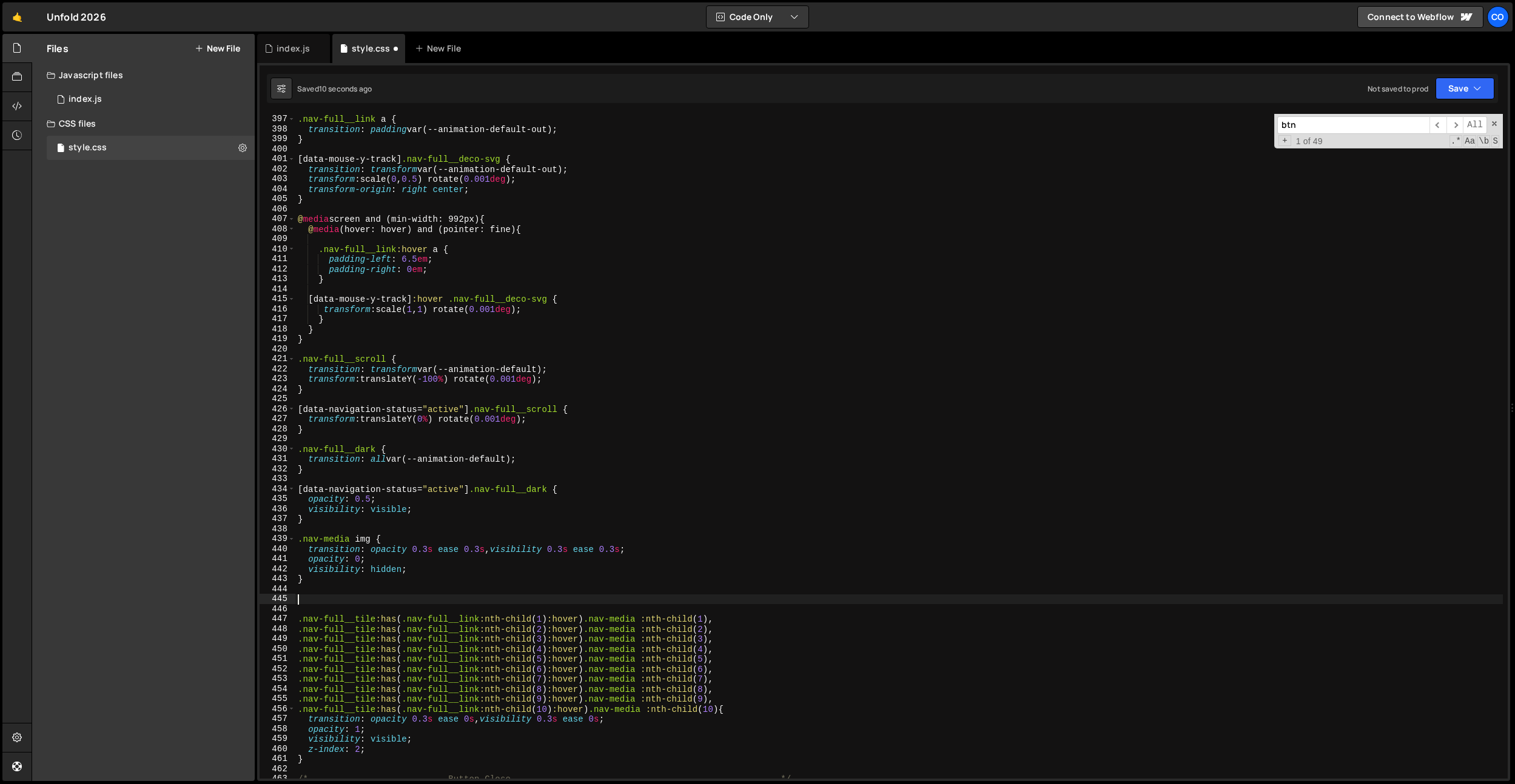
paste textarea "@media (hover: hover) and (pointer: fine) {"
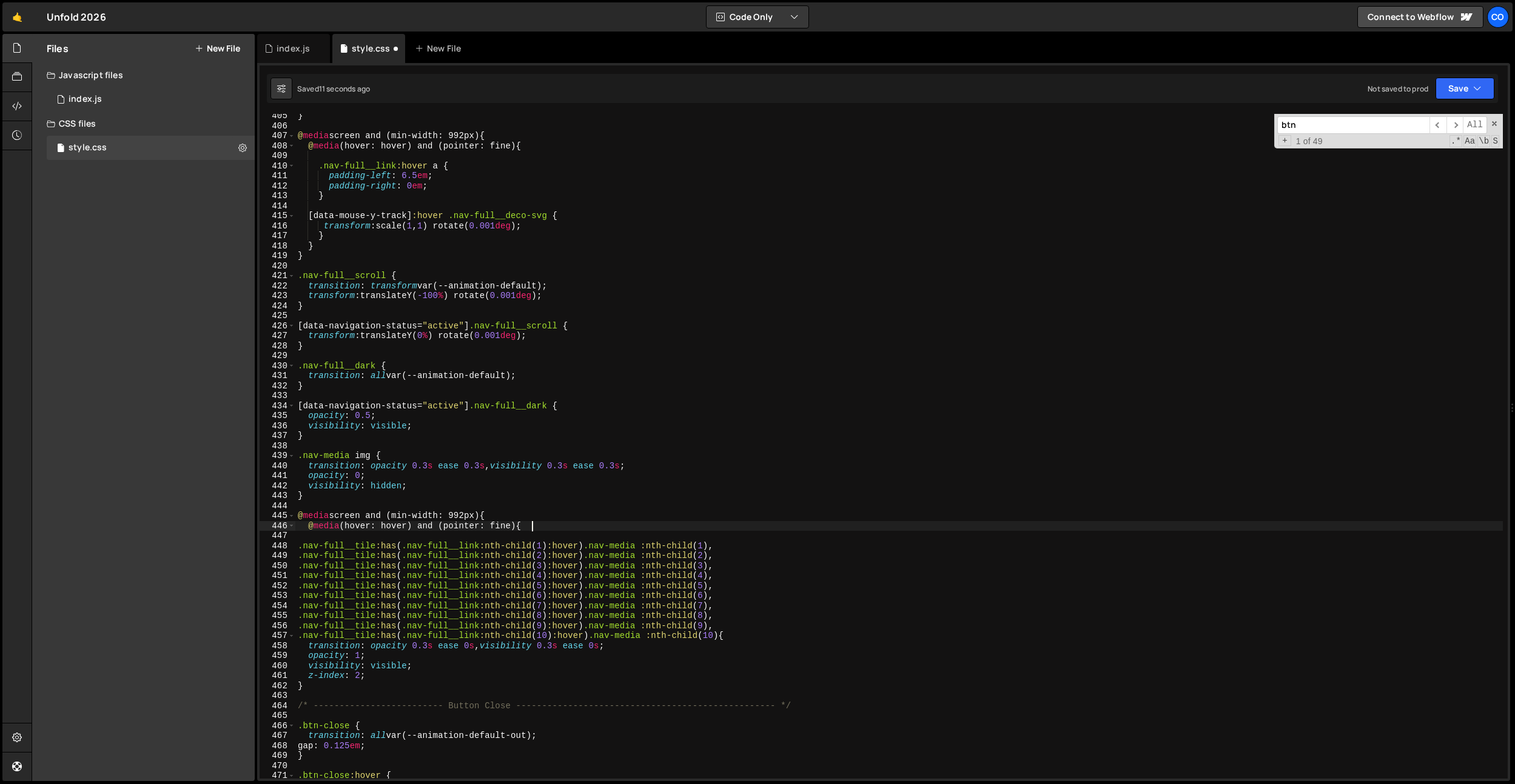
scroll to position [4044, 0]
drag, startPoint x: 323, startPoint y: 683, endPoint x: 320, endPoint y: 675, distance: 8.5
click at [320, 676] on div "} @ media screen and (min-width: 992px) { @ media (hover: hover) and (pointer: …" at bounding box center [898, 453] width 1207 height 684
type textarea "z-index: 2; }"
type textarea "}"
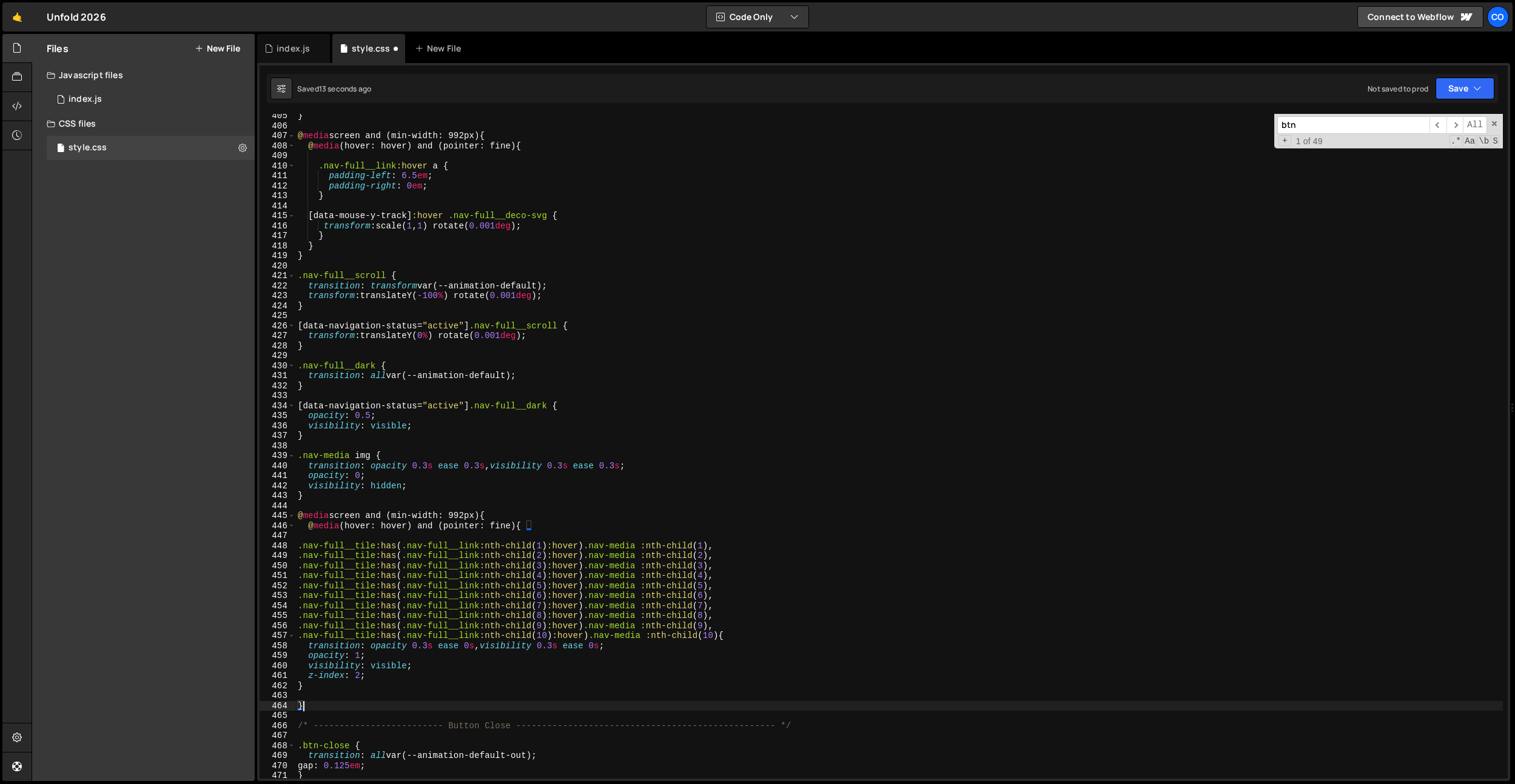
type textarea "}}"
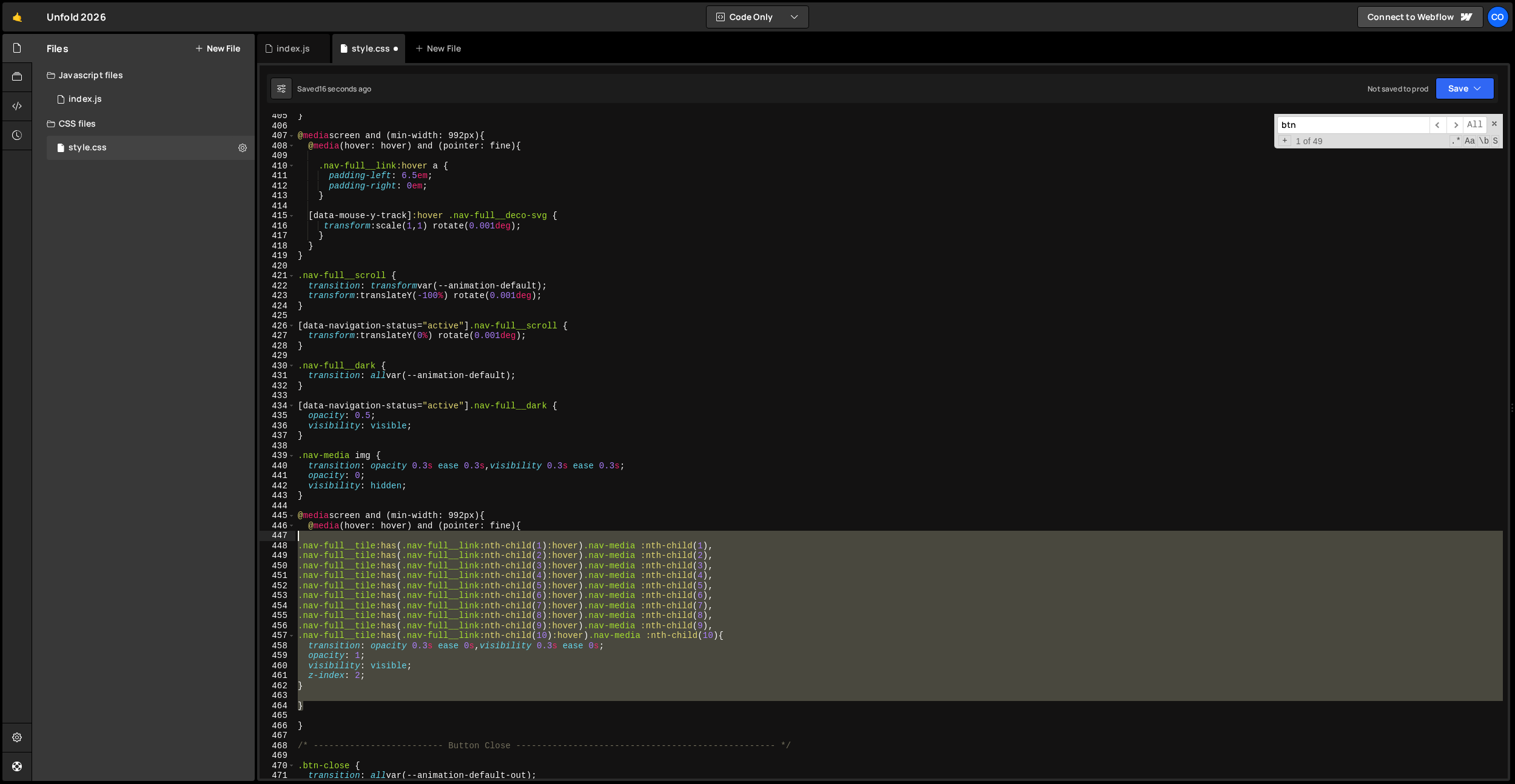
drag, startPoint x: 307, startPoint y: 705, endPoint x: 324, endPoint y: 559, distance: 147.0
click at [288, 533] on div "405 406 407 408 409 410 411 412 413 414 415 416 417 418 419 420 421 422 423 424…" at bounding box center [883, 446] width 1248 height 665
type textarea ".nav-full__tile:has(.nav-full__link:nth-child(1):hover) .nav-media :nth-child(1…"
drag, startPoint x: 332, startPoint y: 700, endPoint x: 331, endPoint y: 688, distance: 12.0
click at [332, 700] on div "} @ media screen and (min-width: 992px) { @ media (hover: hover) and (pointer: …" at bounding box center [898, 446] width 1207 height 665
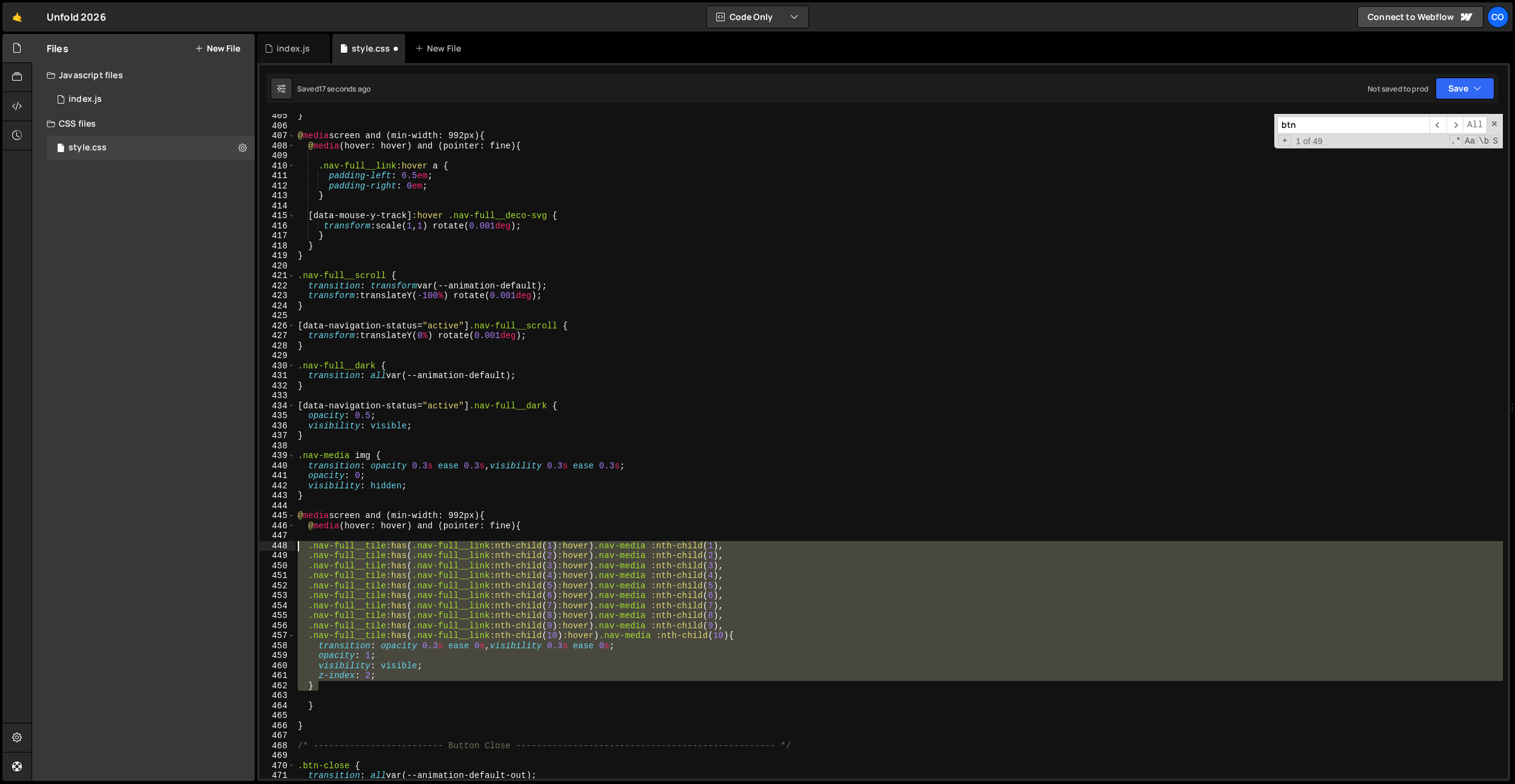
drag, startPoint x: 331, startPoint y: 687, endPoint x: 273, endPoint y: 541, distance: 157.1
click at [273, 541] on div "405 406 407 408 409 410 411 412 413 414 415 416 417 418 419 420 421 422 423 424…" at bounding box center [883, 446] width 1248 height 665
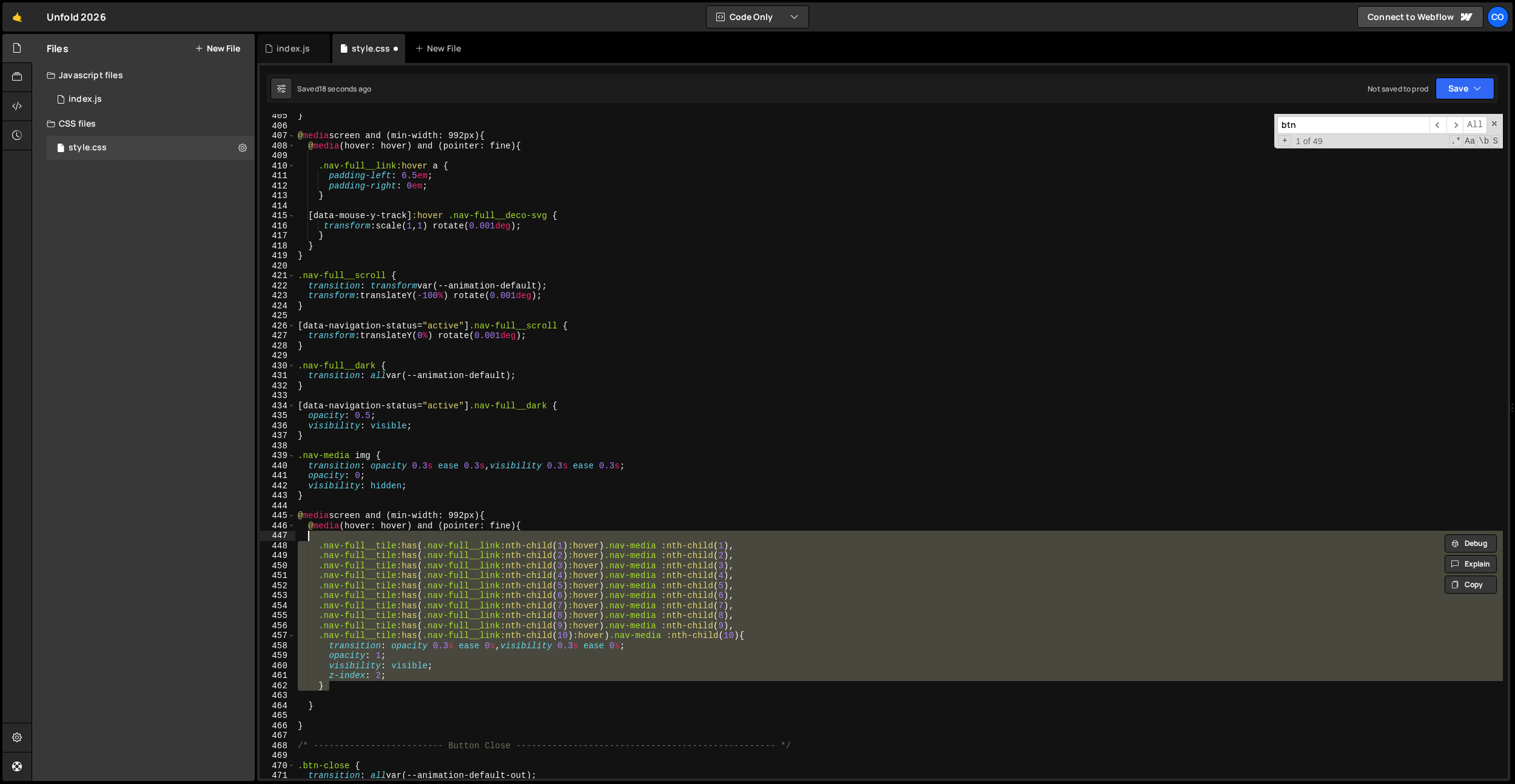
click at [343, 678] on div "} @ media screen and (min-width: 992px) { @ media (hover: hover) and (pointer: …" at bounding box center [898, 446] width 1207 height 665
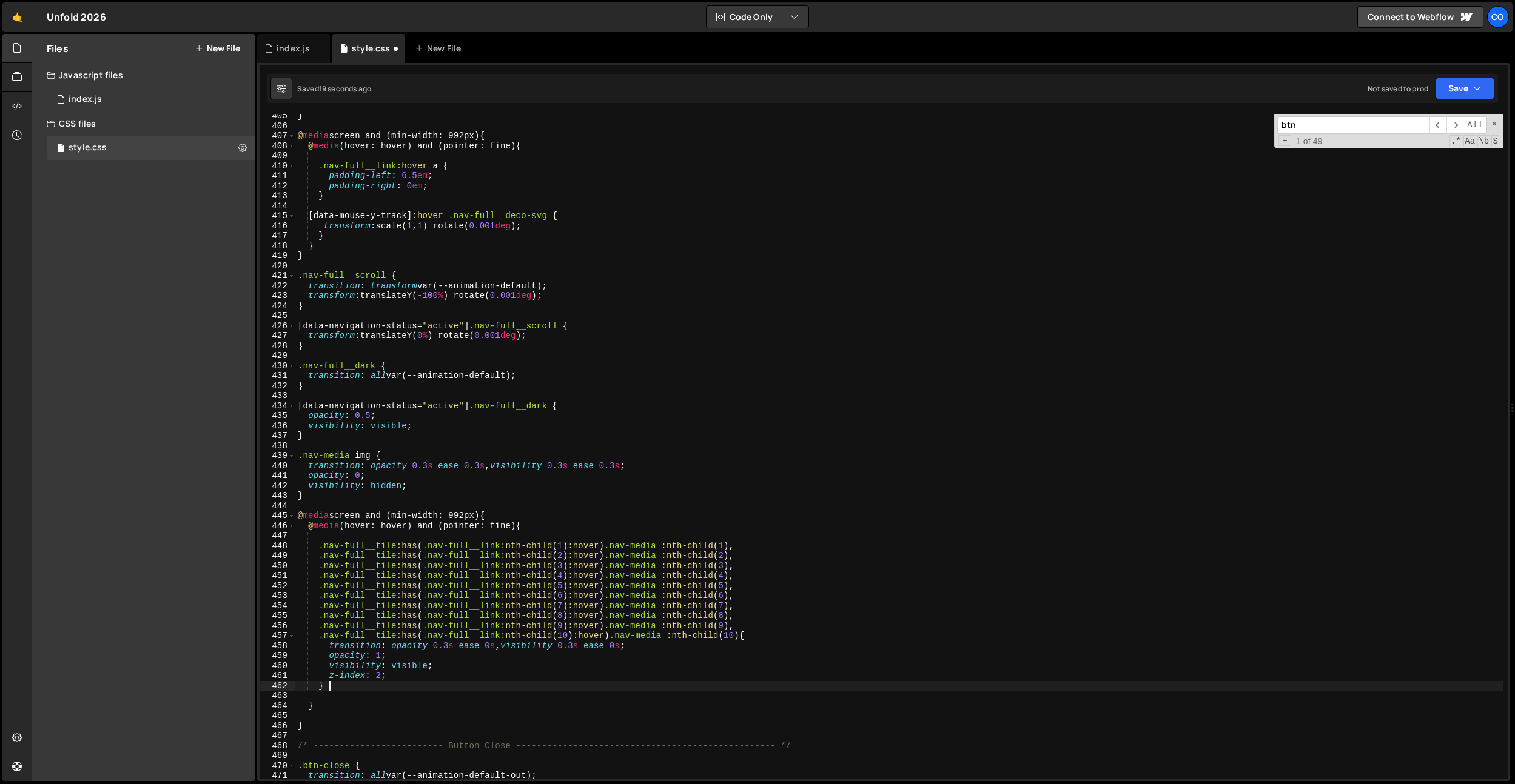
click at [328, 692] on div "} @ media screen and (min-width: 992px) { @ media (hover: hover) and (pointer: …" at bounding box center [898, 453] width 1207 height 684
type textarea "}"
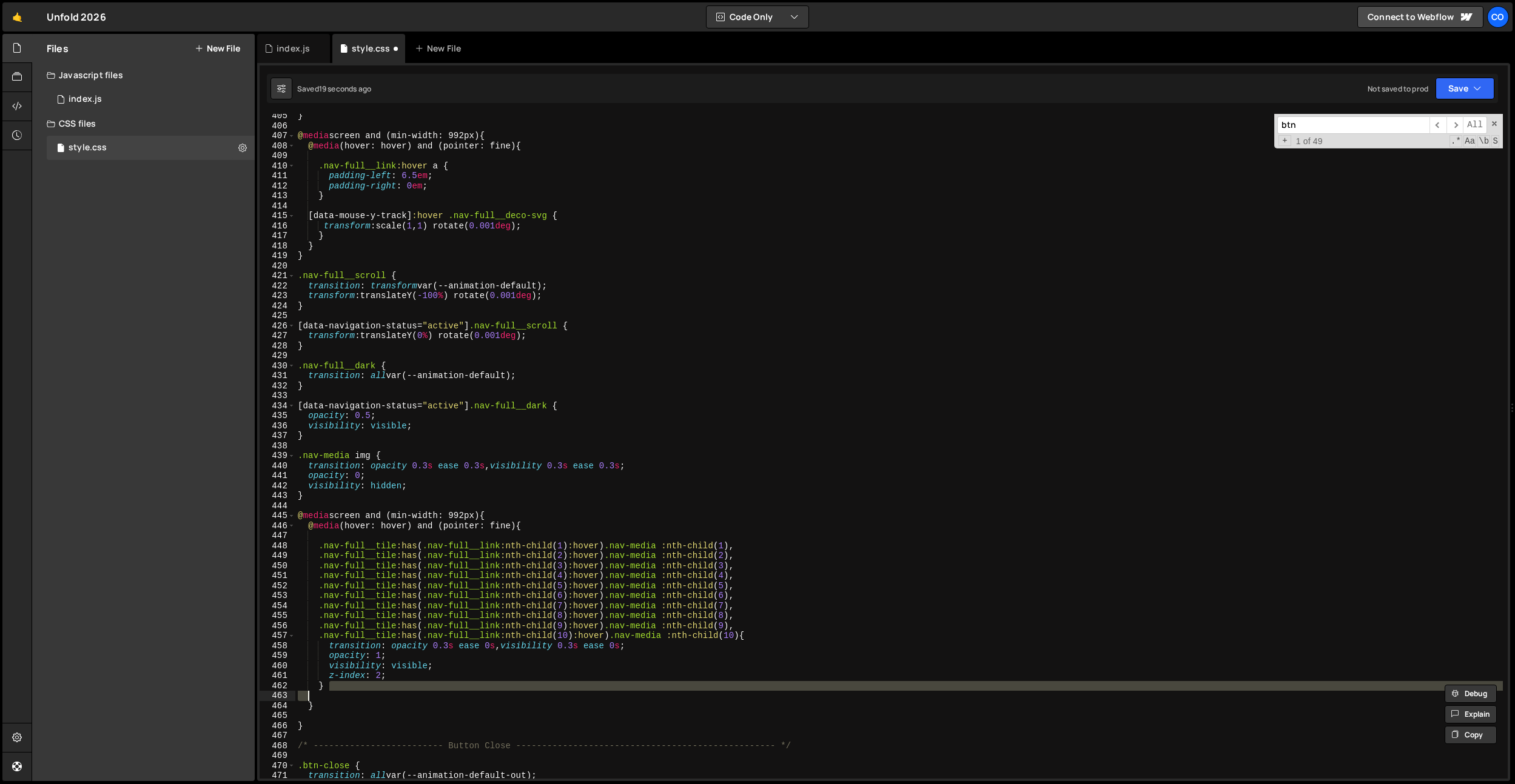
click at [324, 697] on div "} @ media screen and (min-width: 992px) { @ media (hover: hover) and (pointer: …" at bounding box center [898, 446] width 1207 height 665
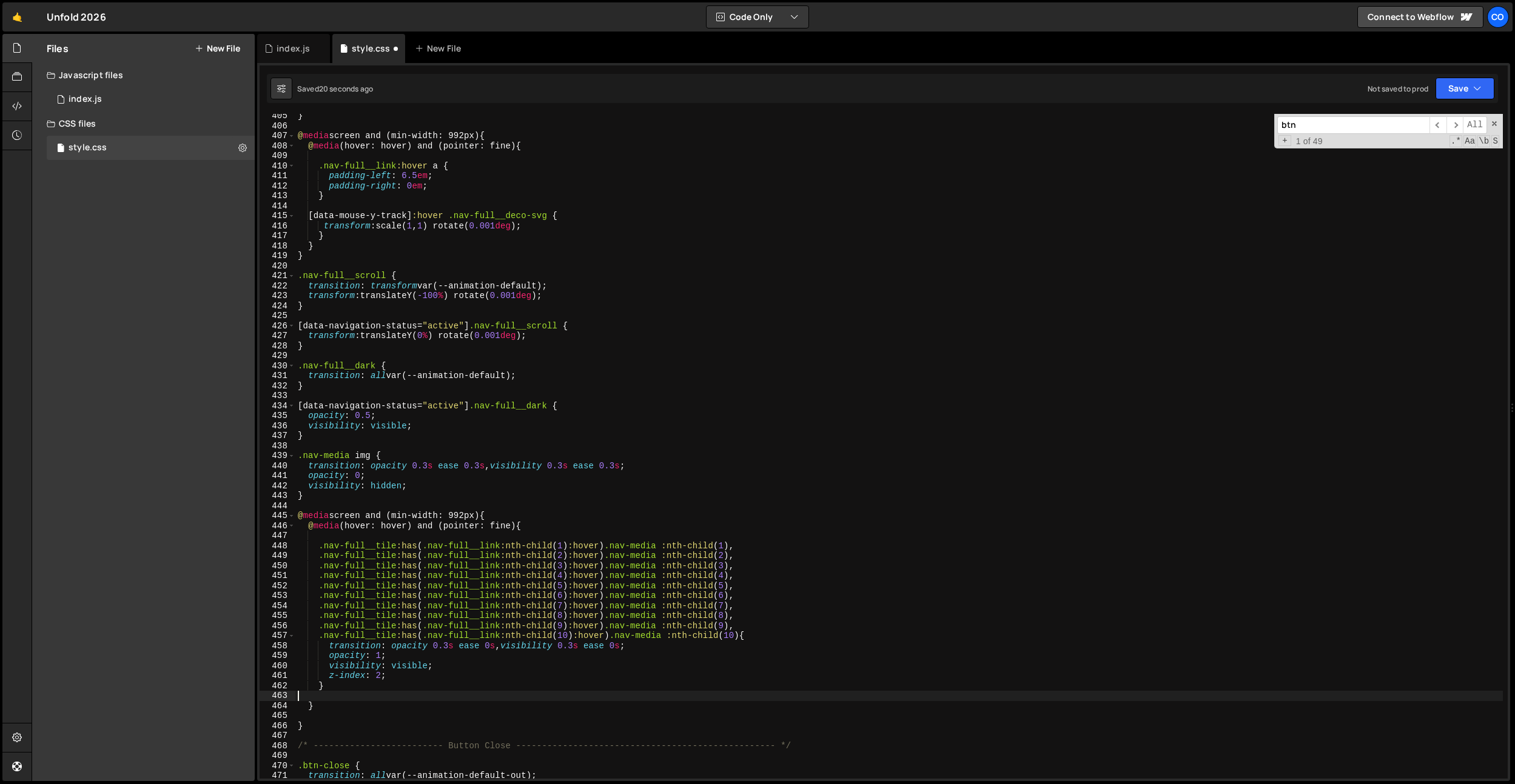
type textarea "}"
drag, startPoint x: 312, startPoint y: 711, endPoint x: 321, endPoint y: 709, distance: 9.2
click at [312, 711] on div "} @ media screen and (min-width: 992px) { @ media (hover: hover) and (pointer: …" at bounding box center [898, 453] width 1207 height 684
type textarea "}"
click at [341, 541] on div "} @ media screen and (min-width: 992px) { @ media (hover: hover) and (pointer: …" at bounding box center [898, 453] width 1207 height 684
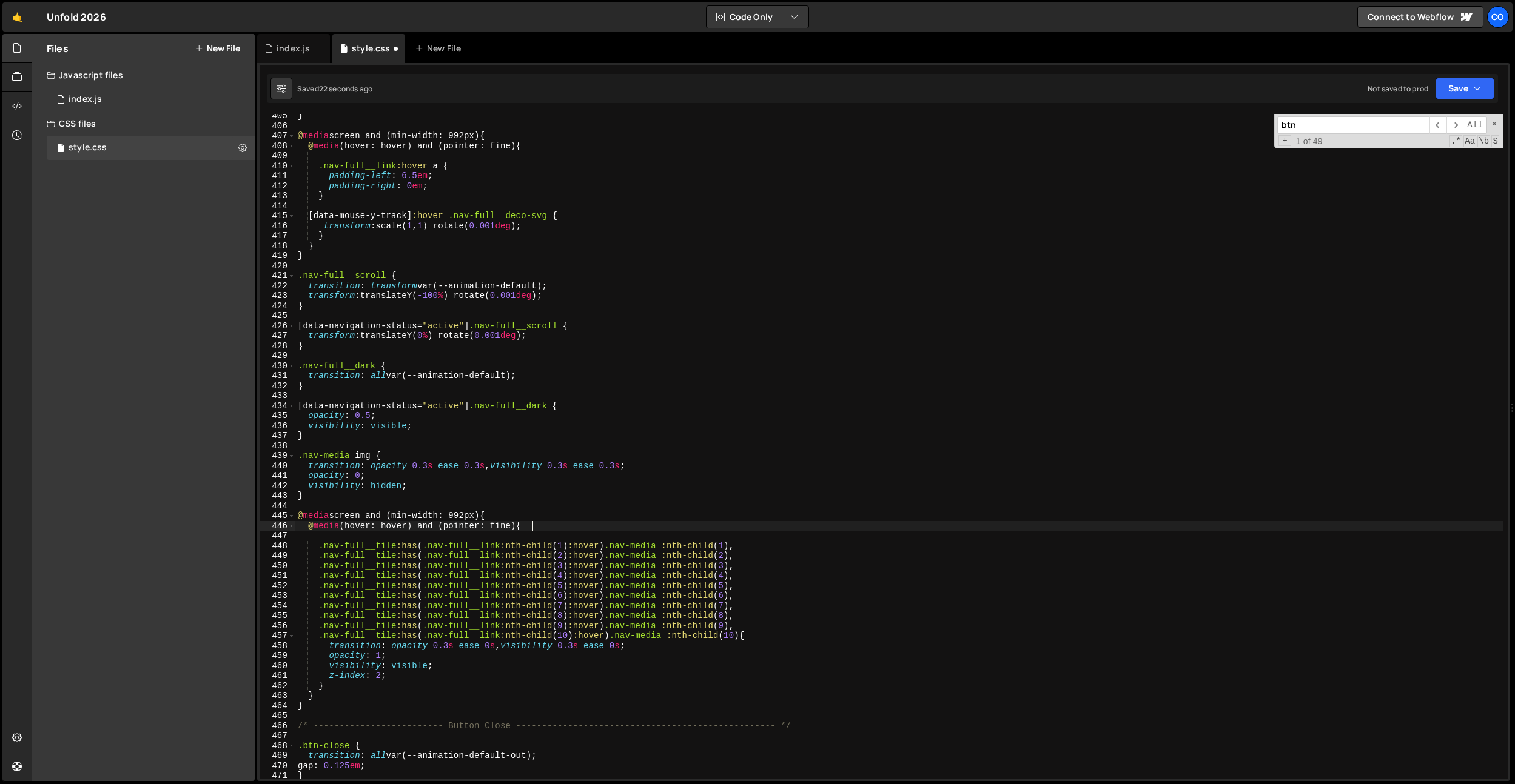
click at [554, 528] on div "} @ media screen and (min-width: 992px) { @ media (hover: hover) and (pointer: …" at bounding box center [898, 453] width 1207 height 684
type textarea "@media (hover: hover) and (pointer: fine) {"
click at [521, 530] on div "} @ media screen and (min-width: 992px) { @ media (hover: hover) and (pointer: …" at bounding box center [898, 453] width 1207 height 684
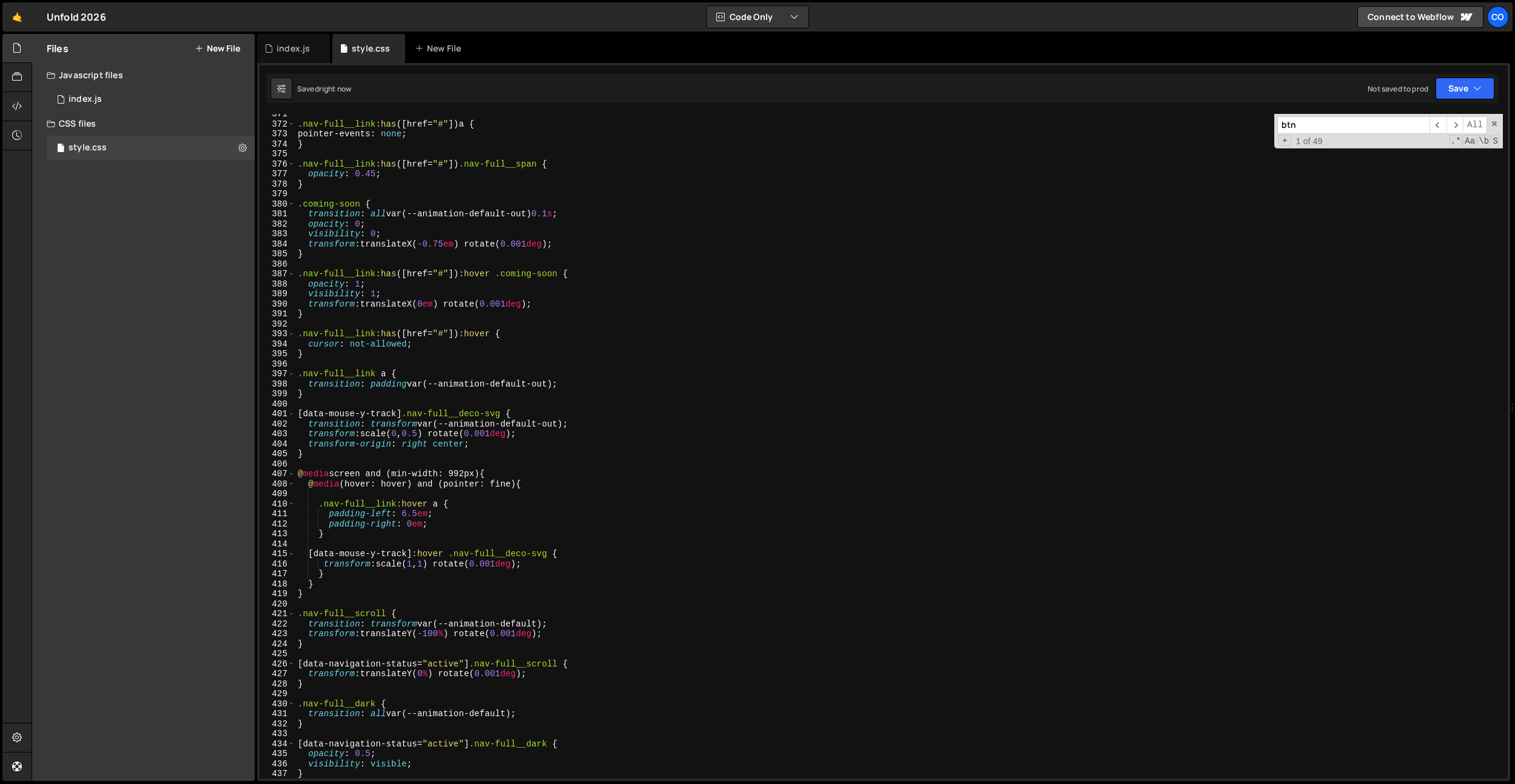
scroll to position [3706, 0]
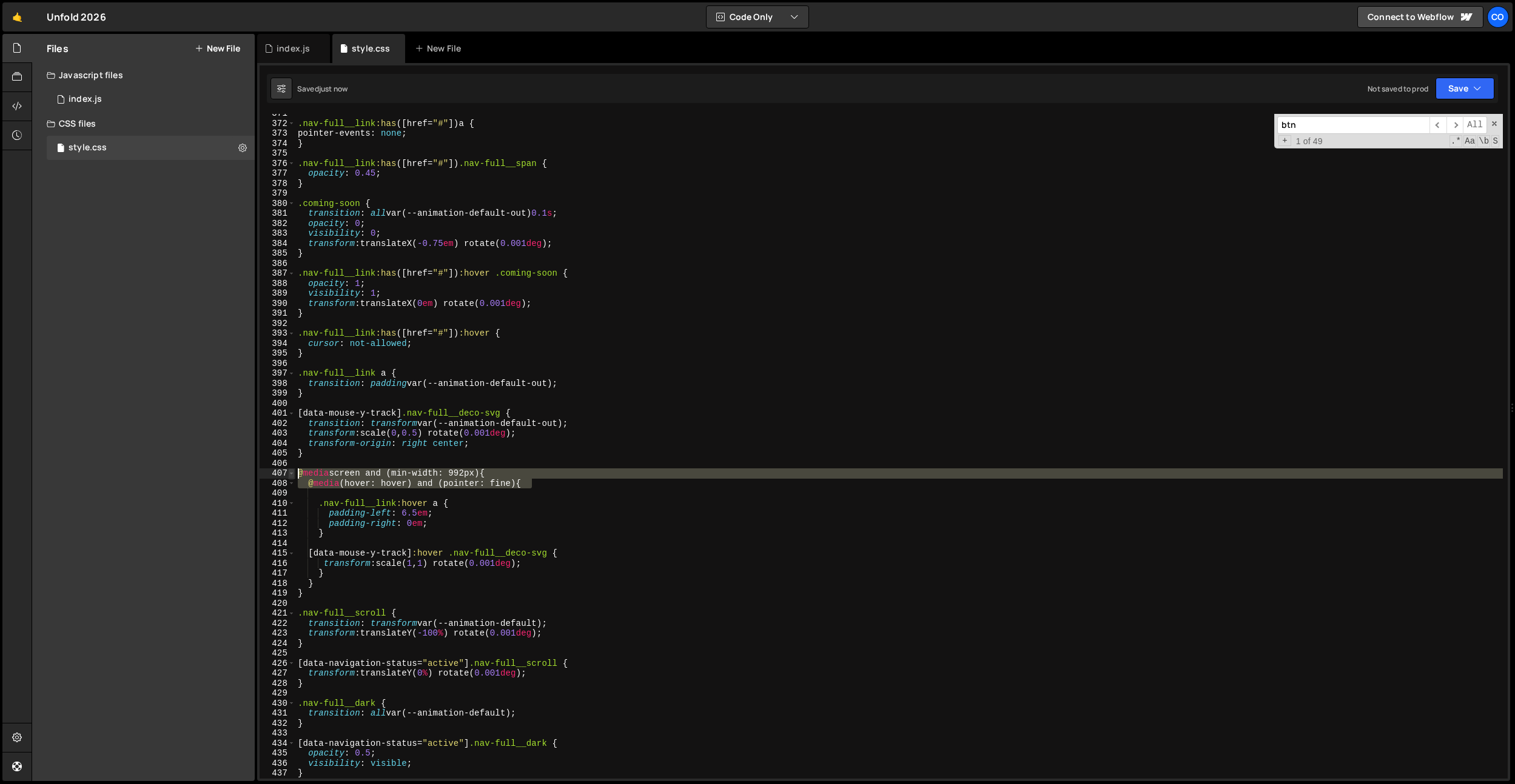
drag, startPoint x: 541, startPoint y: 480, endPoint x: 288, endPoint y: 471, distance: 253.2
click at [288, 471] on div "@media (hover: hover) and (pointer: fine) { 371 372 373 374 375 376 377 378 379…" at bounding box center [883, 446] width 1248 height 665
type textarea "@media screen and (min-width: 992px) { @media (hover: hover) and (pointer: fine…"
click at [359, 269] on div ".nav-full__link :has ([ href = " # " ]) a { pointer-events : none ; } .nav-full…" at bounding box center [898, 451] width 1207 height 684
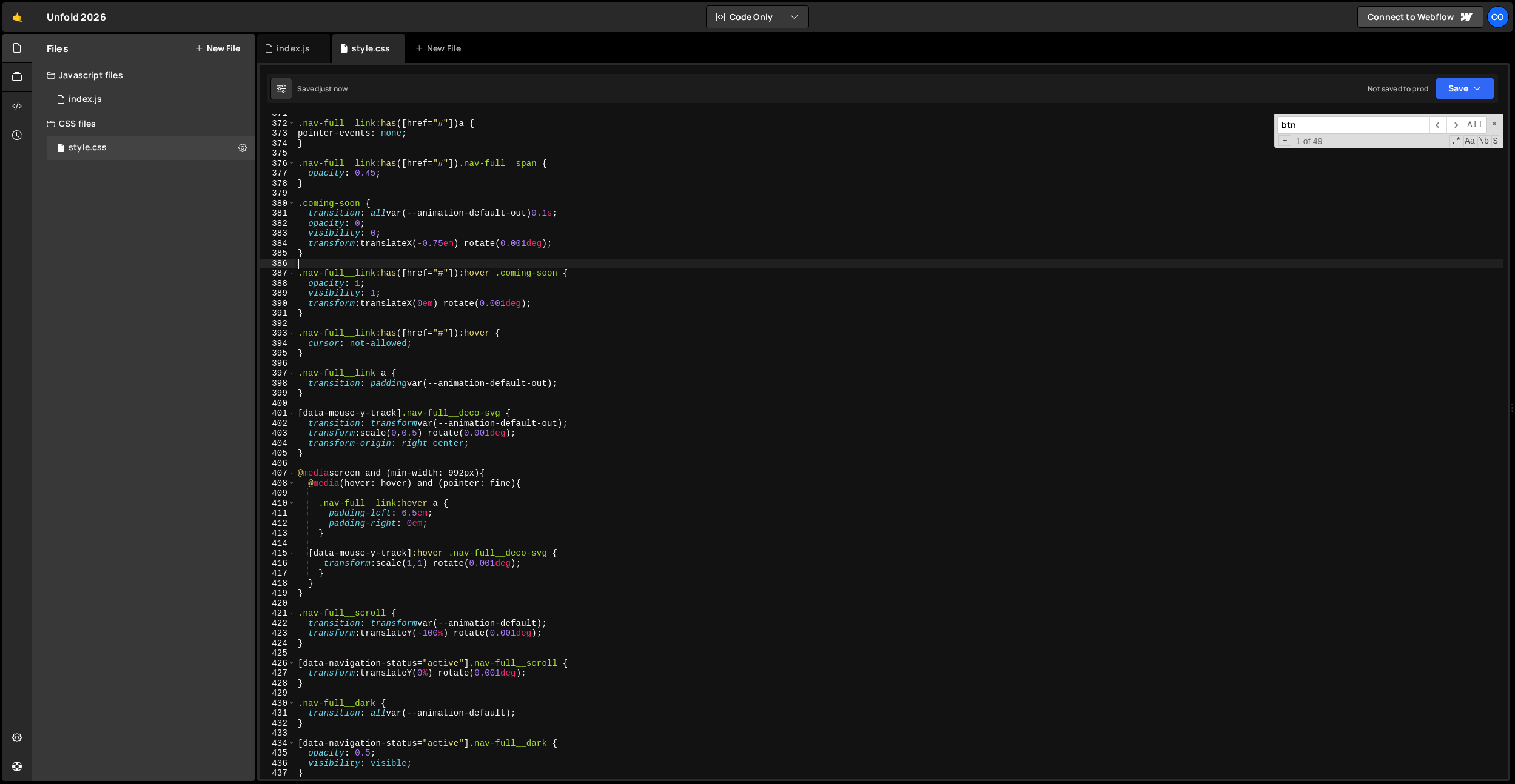
paste textarea "@media (hover: hover) and (pointer: fine) {"
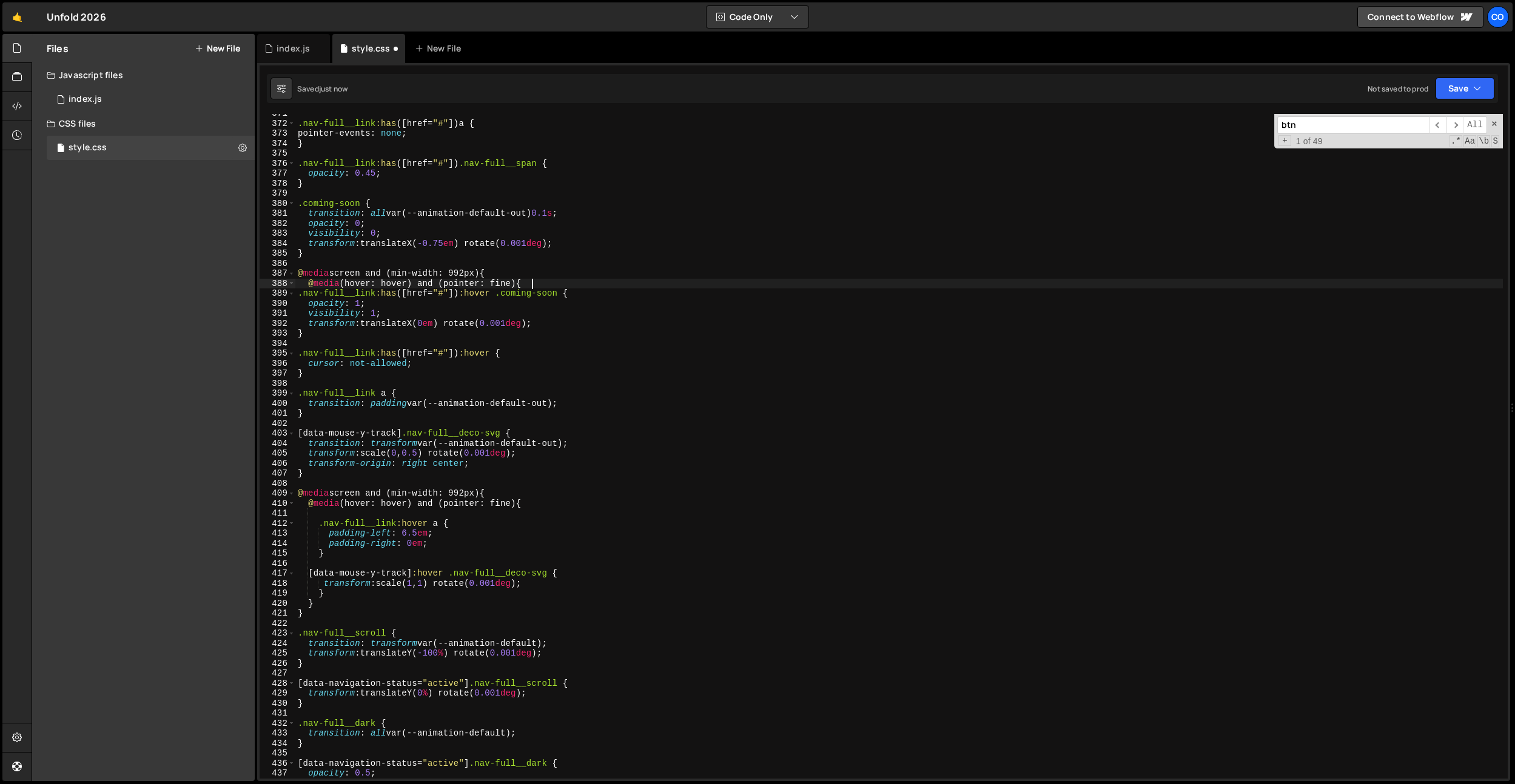
click at [321, 336] on div ".nav-full__link :has ([ href = " # " ]) a { pointer-events : none ; } .nav-full…" at bounding box center [898, 451] width 1207 height 684
type textarea "}"
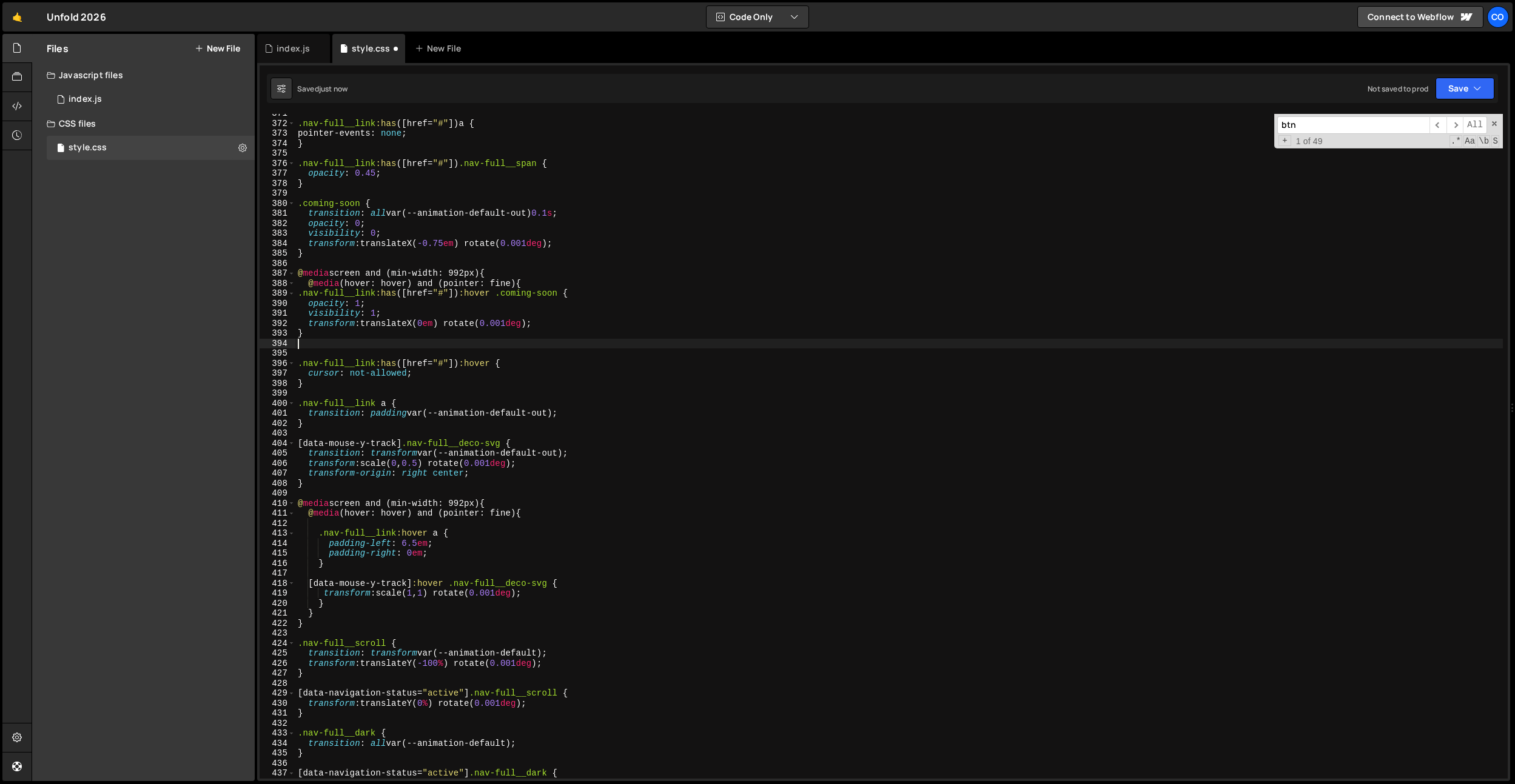
type textarea "}}"
drag, startPoint x: 319, startPoint y: 340, endPoint x: 295, endPoint y: 341, distance: 24.0
click at [296, 341] on div ".nav-full__link :has ([ href = " # " ]) a { pointer-events : none ; } .nav-full…" at bounding box center [898, 451] width 1207 height 684
type textarea "}"
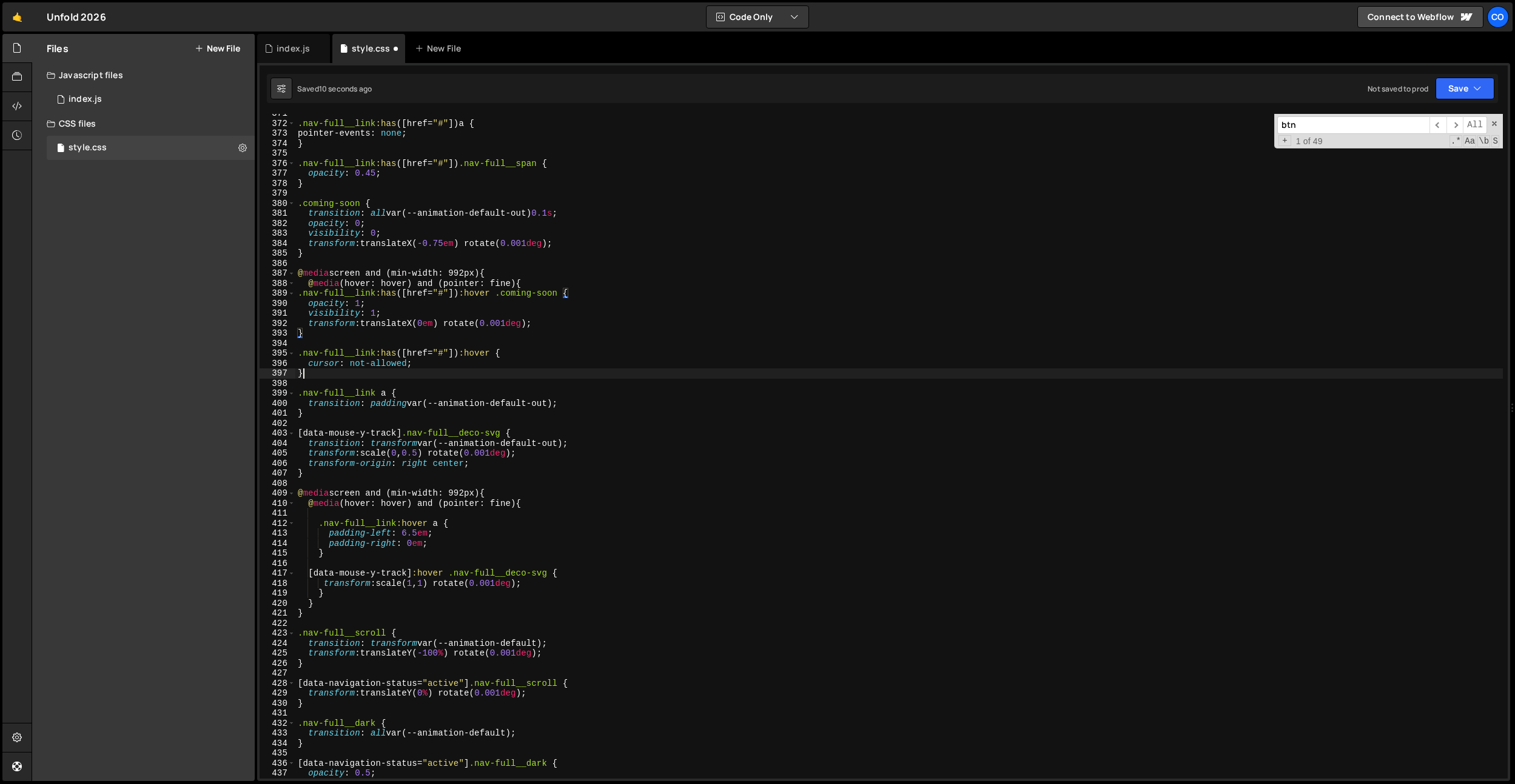
click at [312, 372] on div ".nav-full__link :has ([ href = " # " ]) a { pointer-events : none ; } .nav-full…" at bounding box center [898, 451] width 1207 height 684
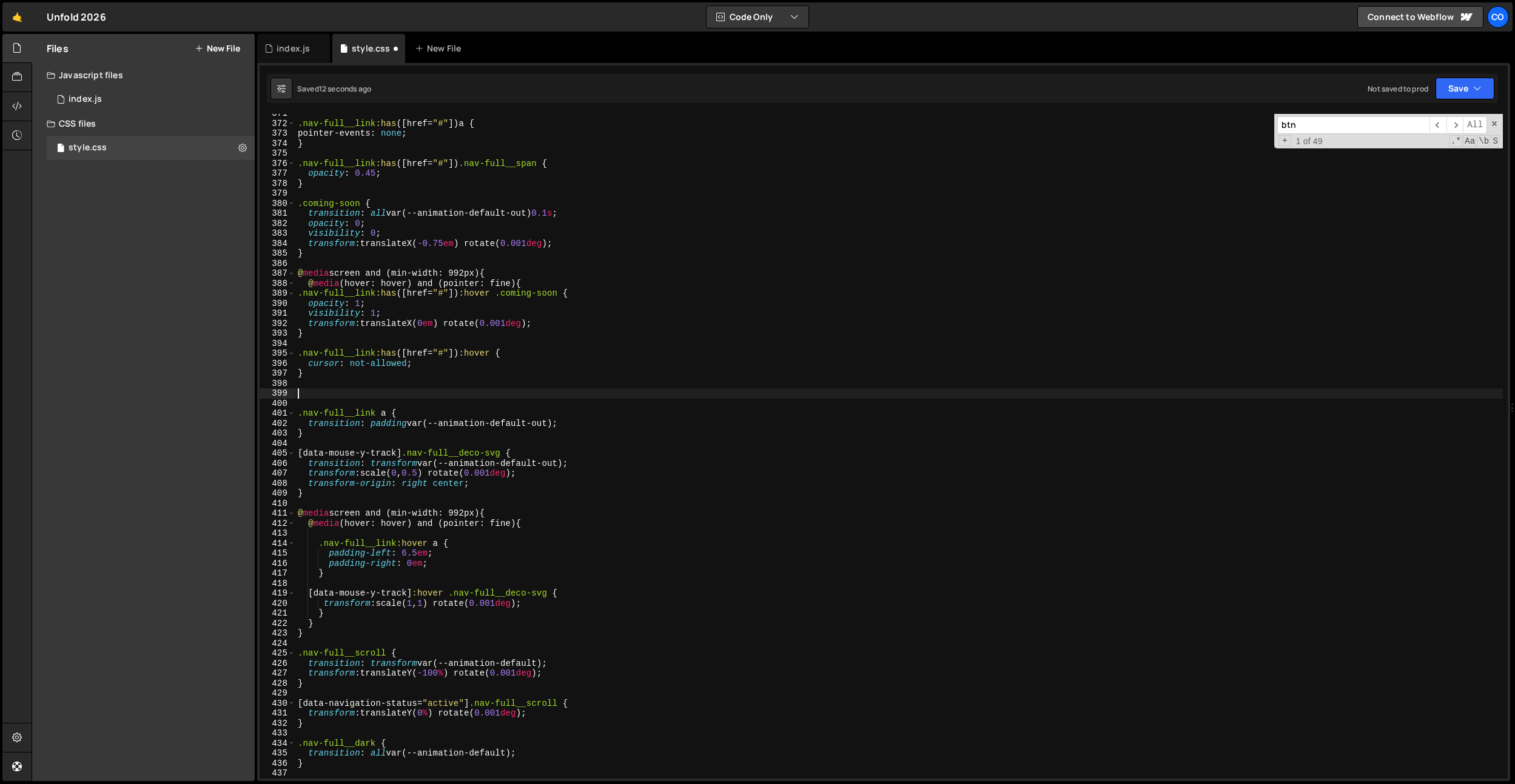
paste textarea "}}"
type textarea "}}"
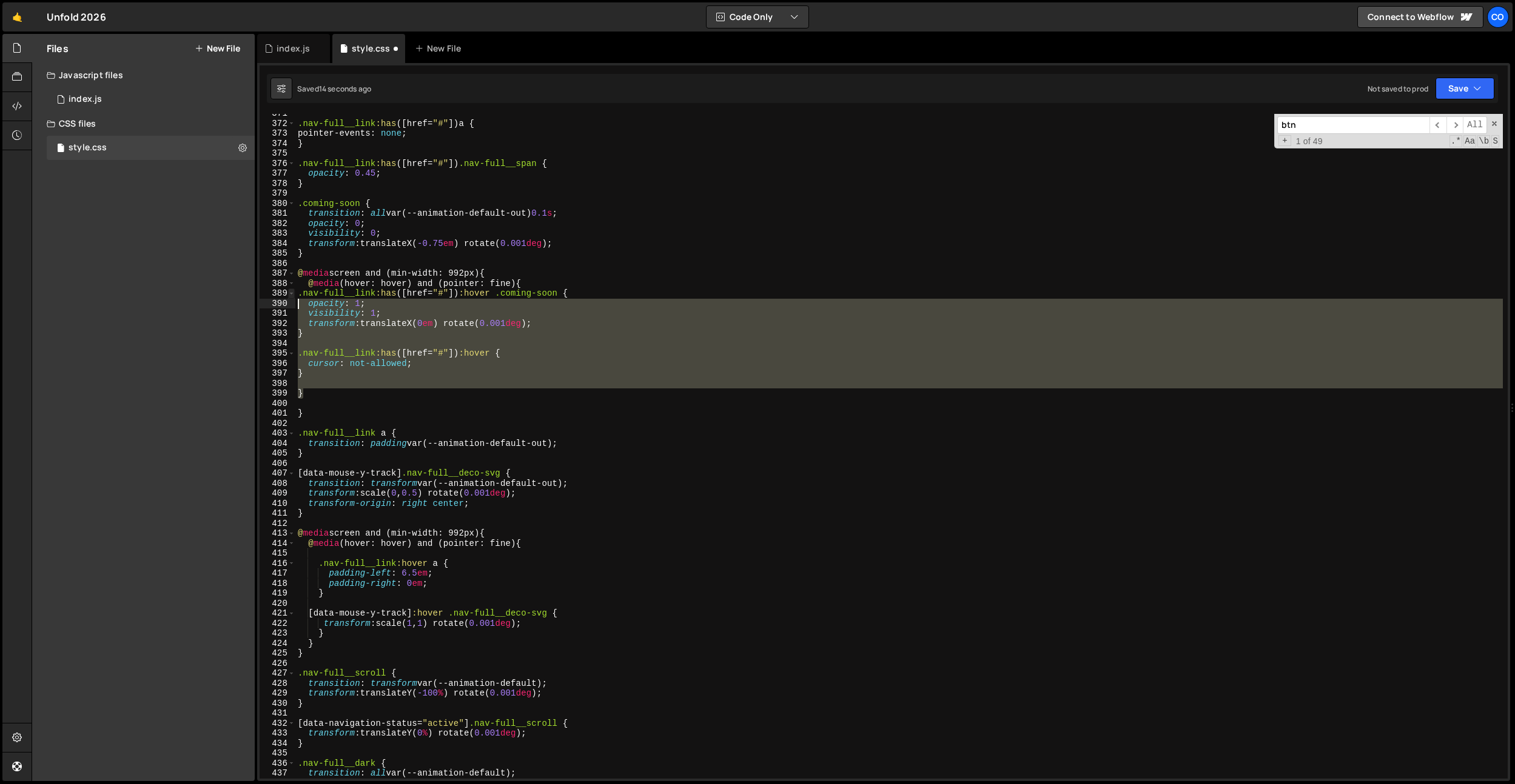
drag, startPoint x: 304, startPoint y: 393, endPoint x: 287, endPoint y: 295, distance: 99.5
click at [287, 295] on div ".nav-full__link:has([href="#"]):hover .coming-soon { opacity: 1; 371 372 373 37…" at bounding box center [883, 446] width 1248 height 665
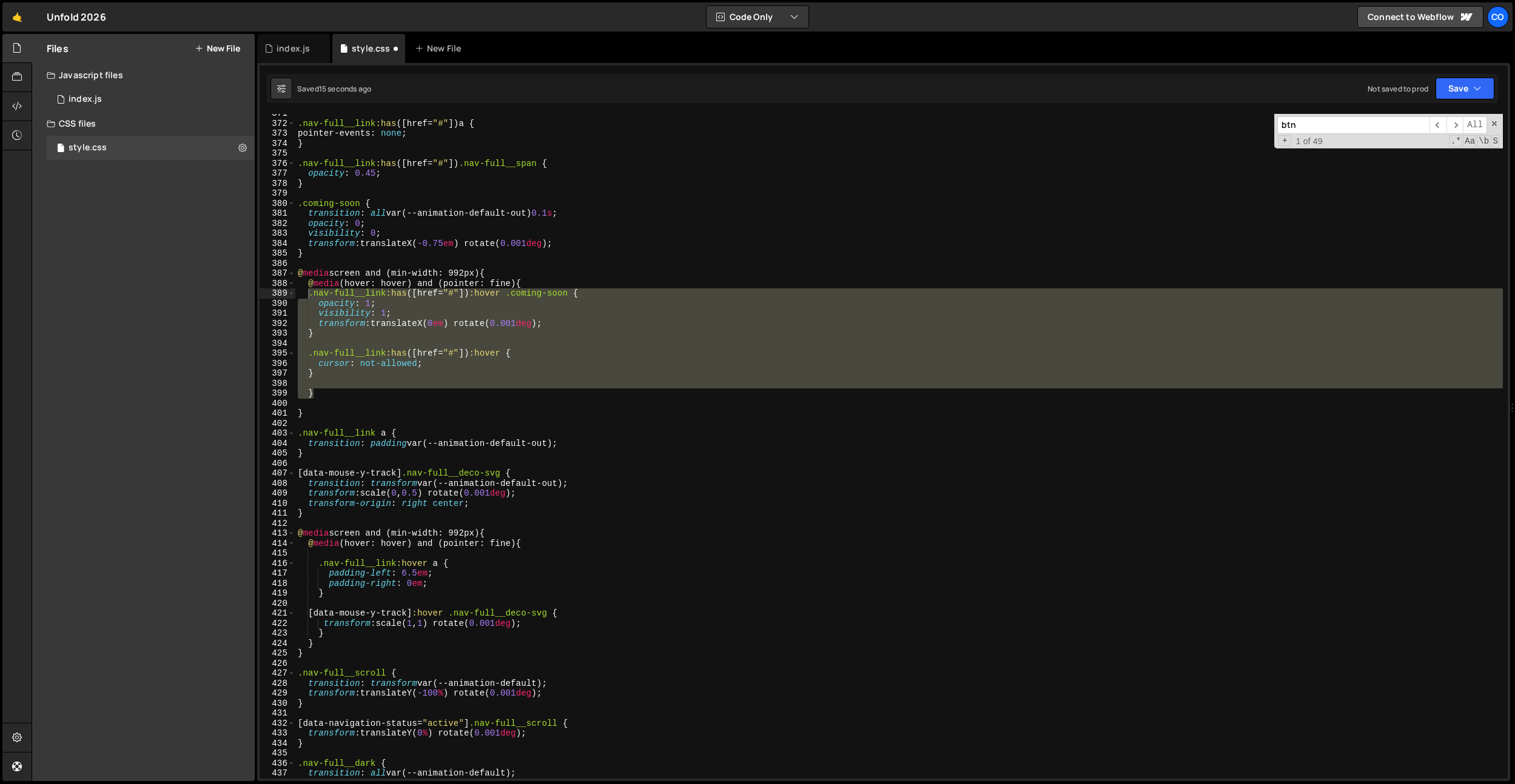
click at [321, 376] on div ".nav-full__link :has ([ href = " # " ]) a { pointer-events : none ; } .nav-full…" at bounding box center [898, 446] width 1207 height 665
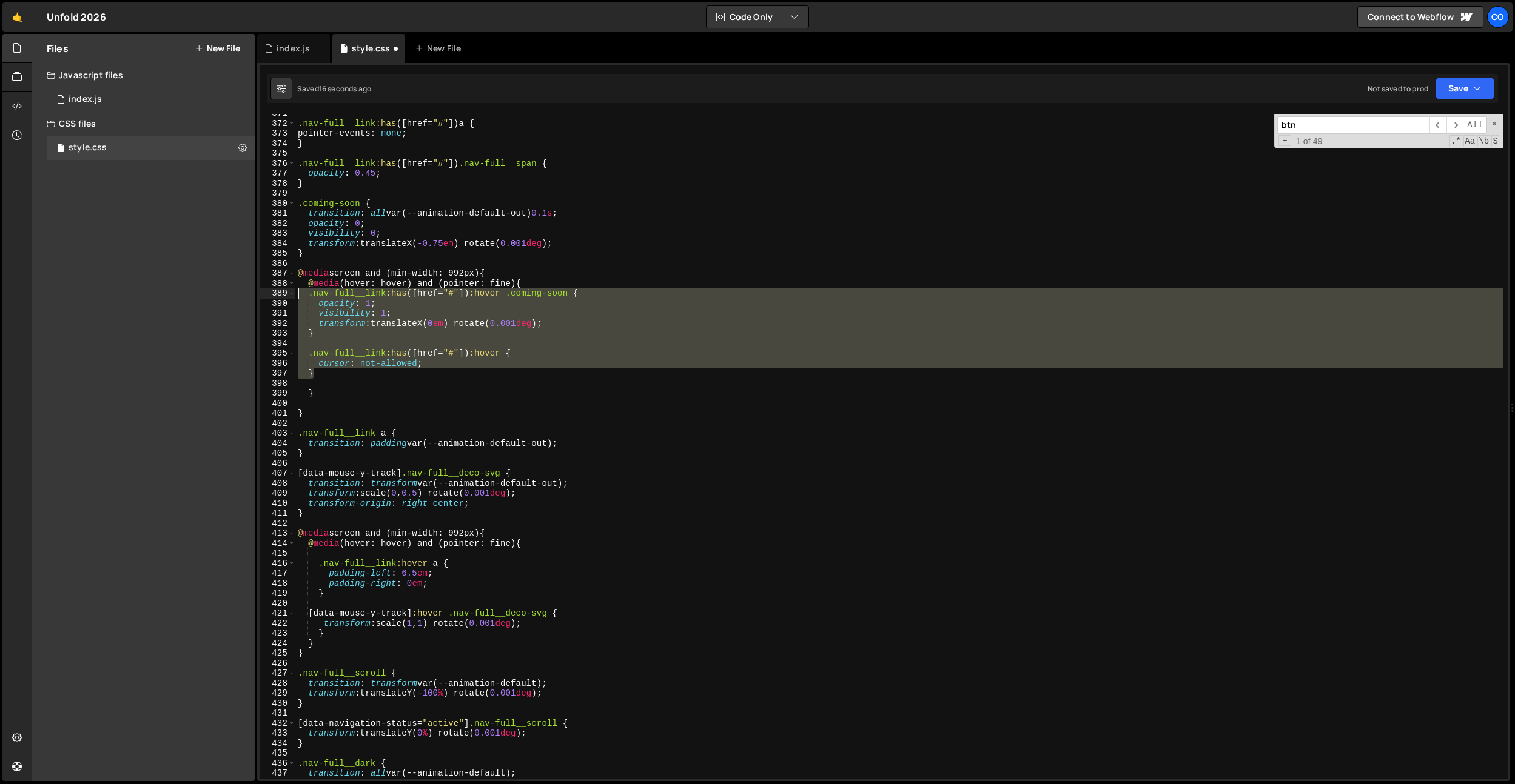
drag, startPoint x: 304, startPoint y: 349, endPoint x: 312, endPoint y: 343, distance: 10.0
click at [286, 293] on div "} 371 372 373 374 375 376 377 378 379 380 381 382 383 384 385 386 387 388 389 3…" at bounding box center [883, 446] width 1248 height 665
type textarea ".nav-full__link:has([href="#"]):hover .coming-soon { opacity: 1;"
click at [323, 384] on div ".nav-full__link :has ([ href = " # " ]) a { pointer-events : none ; } .nav-full…" at bounding box center [898, 451] width 1207 height 684
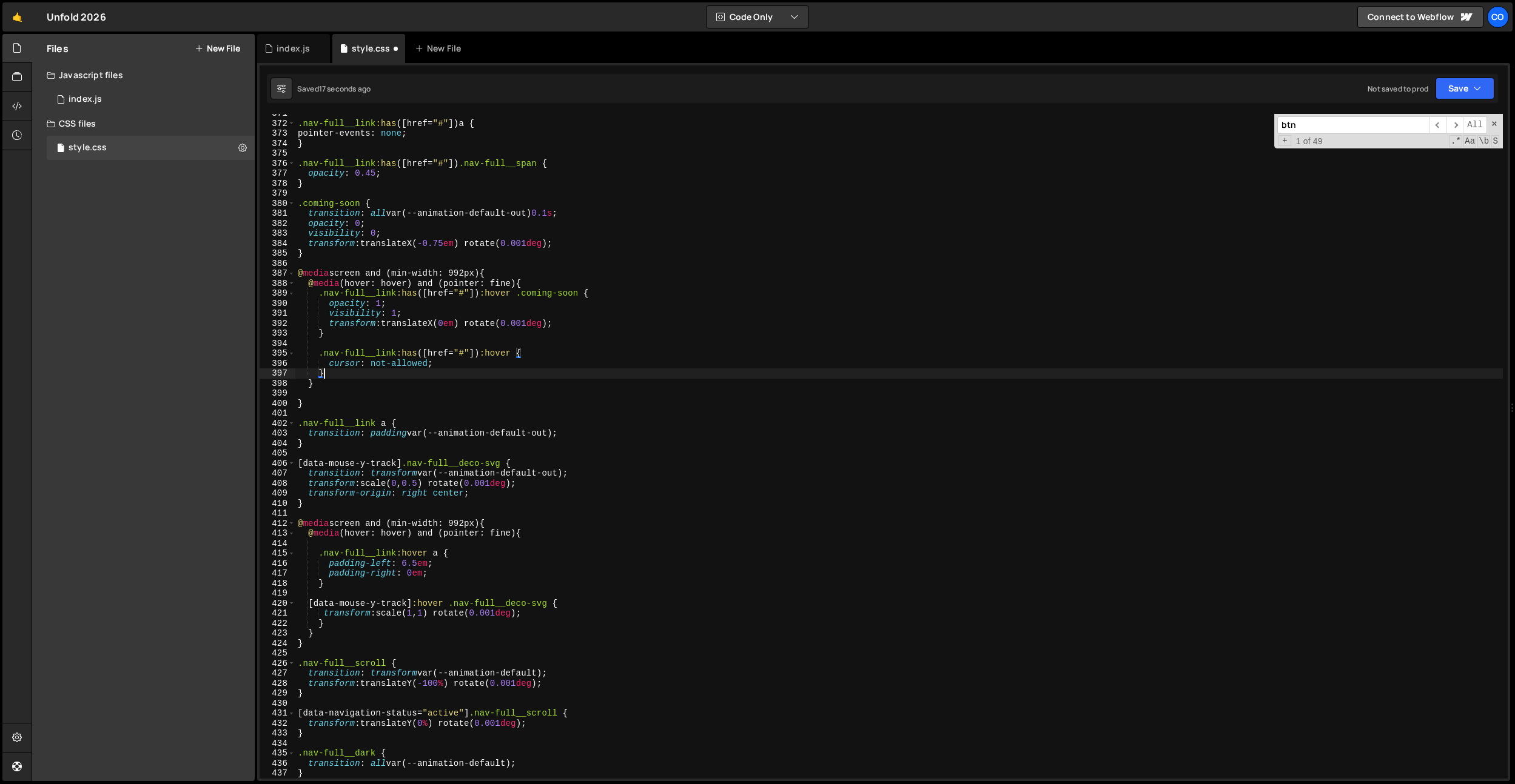
type textarea "}"
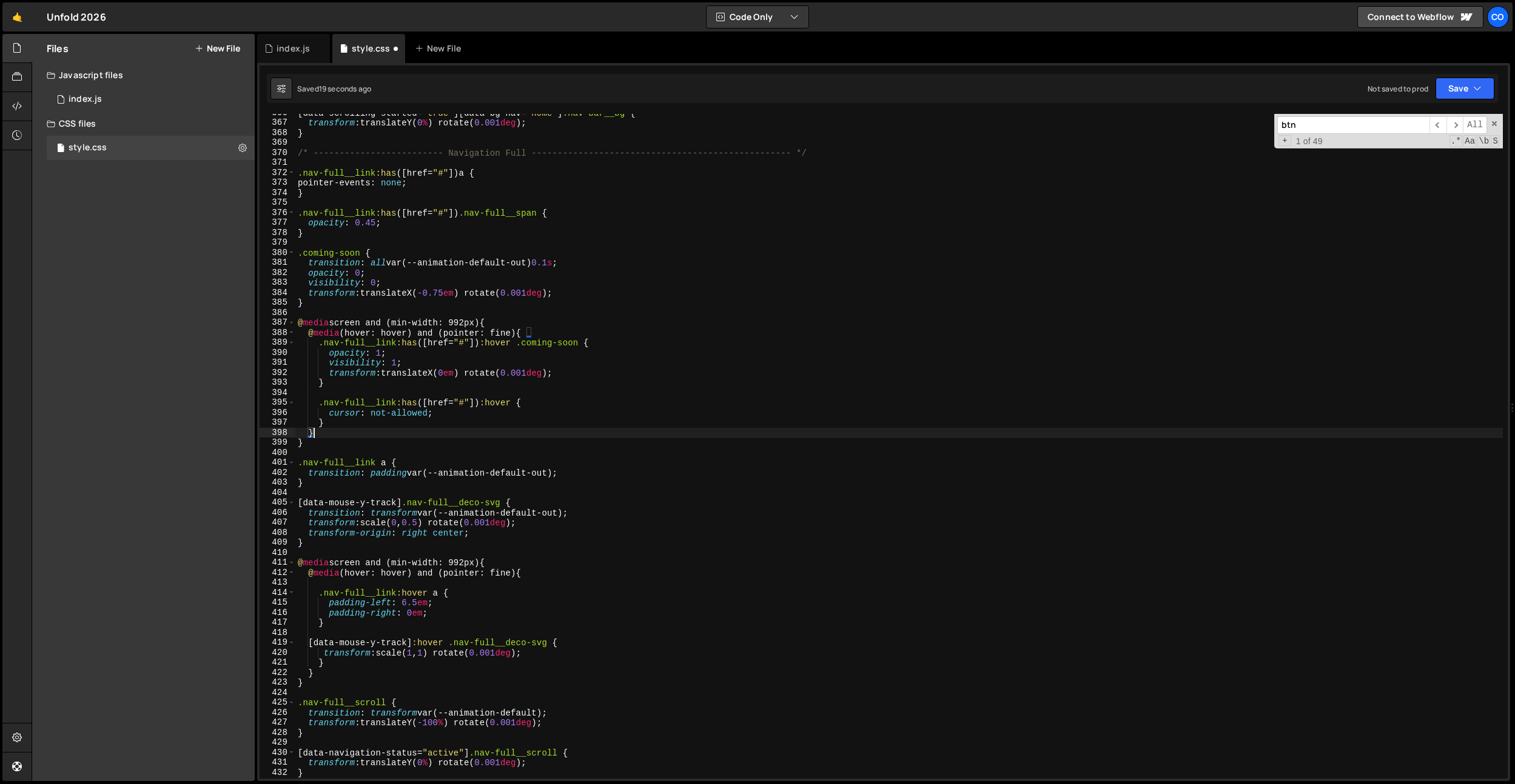
scroll to position [3644, 0]
click at [522, 420] on div "[ data-scrolling-started = " true " ][ data-bg-nav = " home " ] .nav-bar__bg { …" at bounding box center [898, 450] width 1207 height 684
type textarea ".nav-full__link:has([href="#"]):hover {"
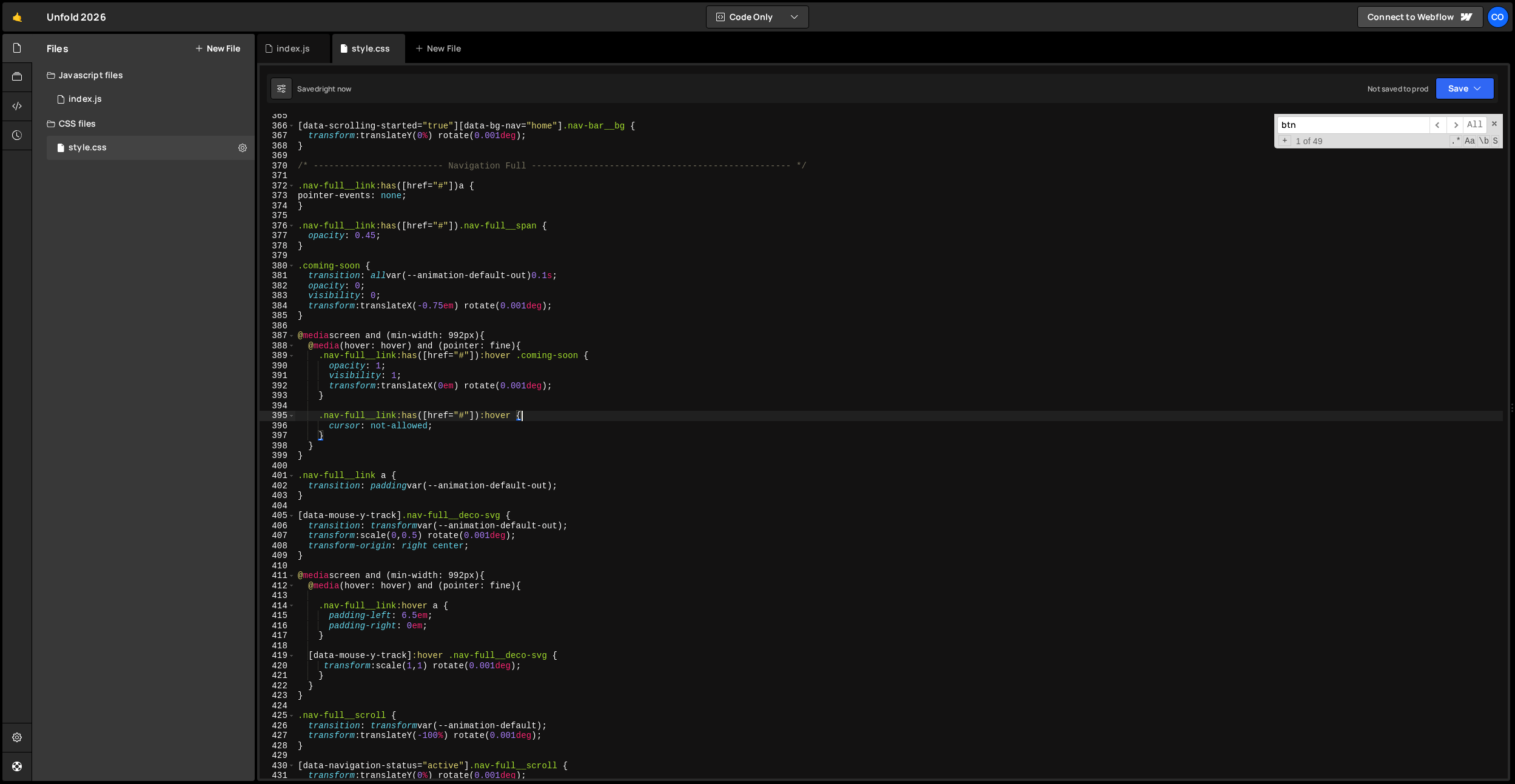
click at [493, 219] on div "[ data-scrolling-started = " true " ][ data-bg-nav = " home " ] .nav-bar__bg { …" at bounding box center [898, 453] width 1207 height 684
click at [566, 295] on div "[ data-scrolling-started = " true " ][ data-bg-nav = " home " ] .nav-bar__bg { …" at bounding box center [898, 453] width 1207 height 684
type textarea "visibility: 0;"
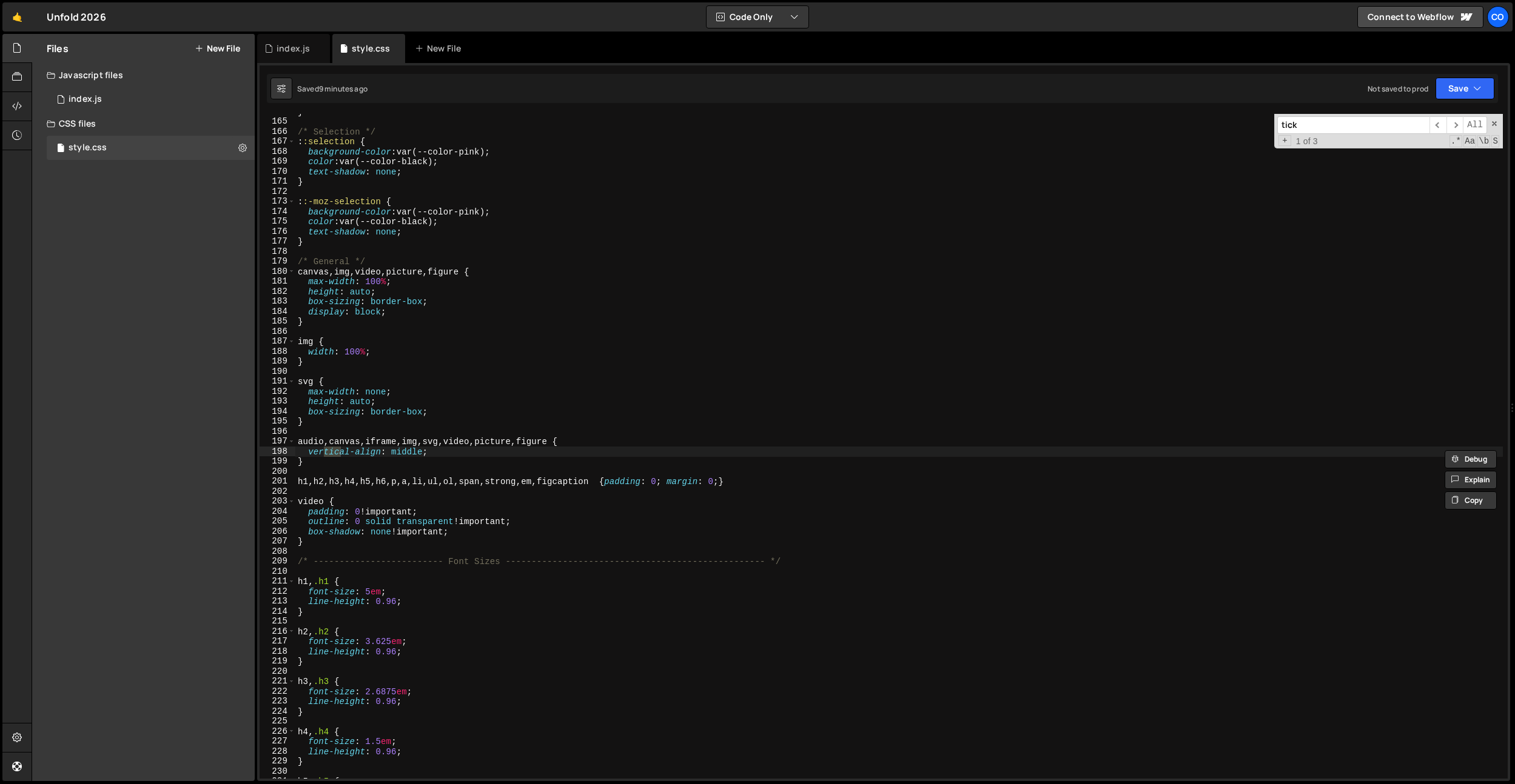
scroll to position [2918, 0]
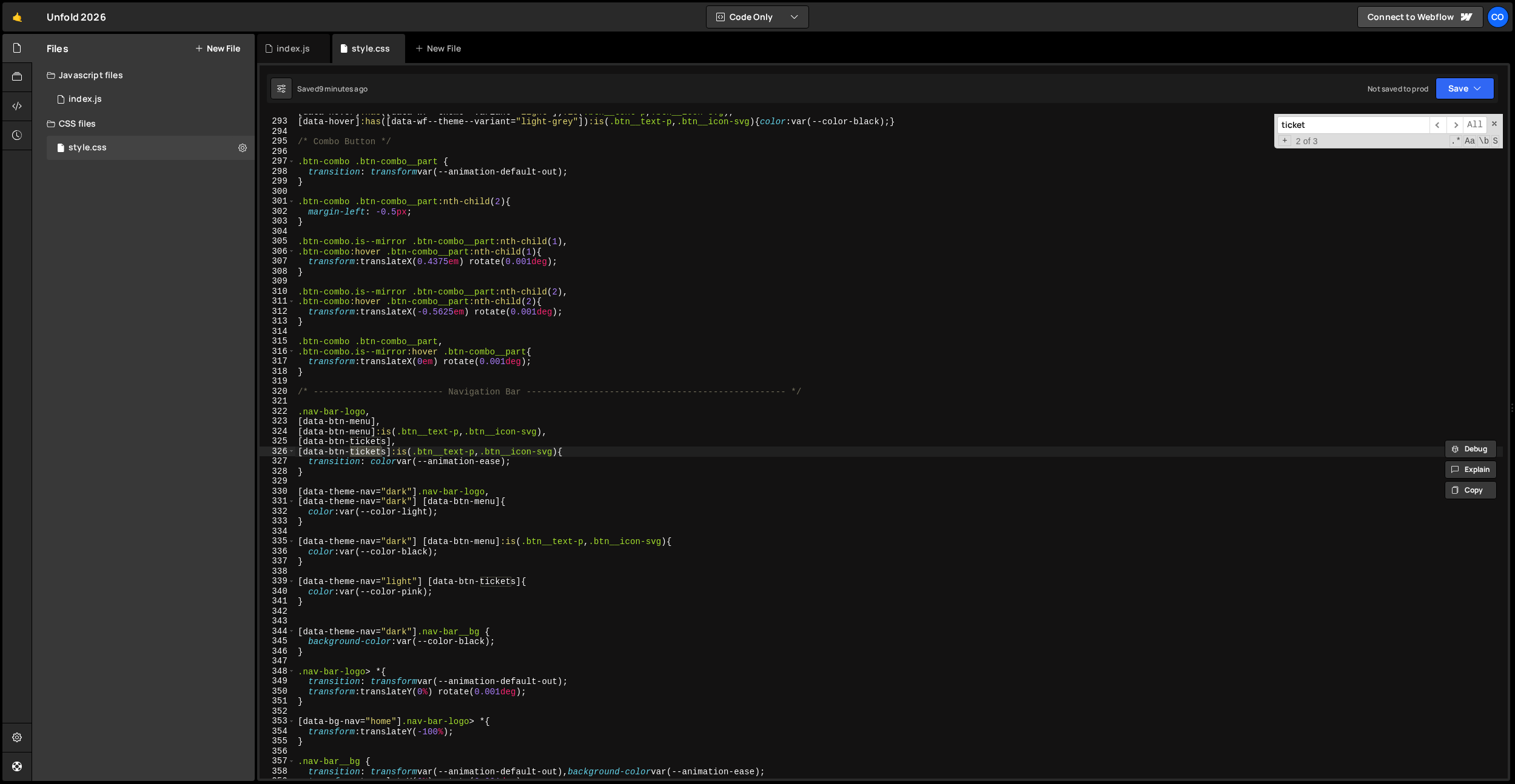
type input "ticket"
click at [356, 476] on div "[ data-hover ] :has ([ data-wf--theme--variant = " light " ]) :is ( .btn__text-…" at bounding box center [898, 449] width 1207 height 684
drag, startPoint x: 301, startPoint y: 444, endPoint x: 303, endPoint y: 459, distance: 15.1
click at [301, 444] on div "[ data-hover ] :has ([ data-wf--theme--variant = " light " ]) :is ( .btn__text-…" at bounding box center [898, 449] width 1207 height 684
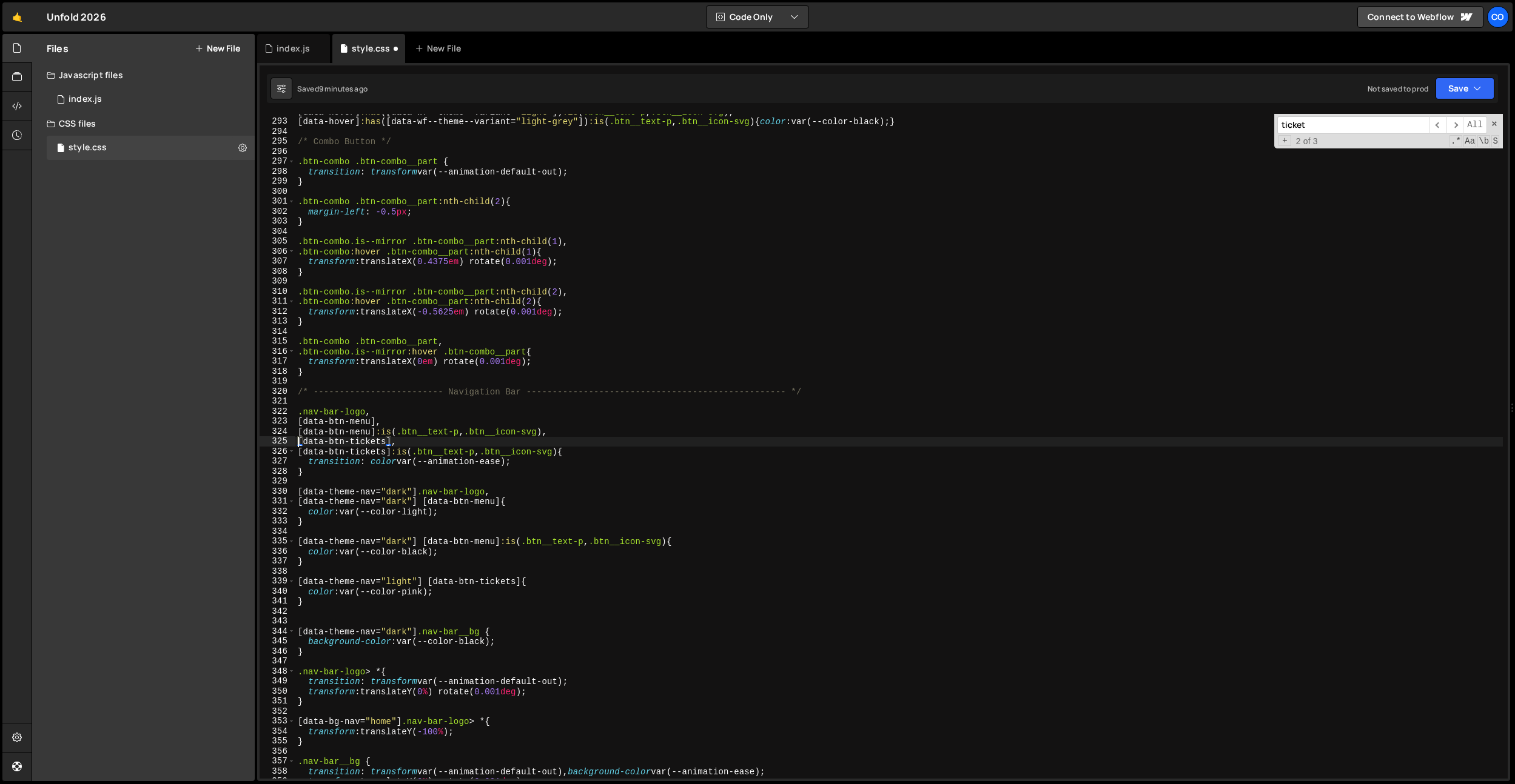
paste textarea "nav-bar"
click at [298, 453] on div "[ data-hover ] :has ([ data-wf--theme--variant = " light " ]) :is ( .btn__text-…" at bounding box center [898, 449] width 1207 height 684
paste textarea "nav-bar"
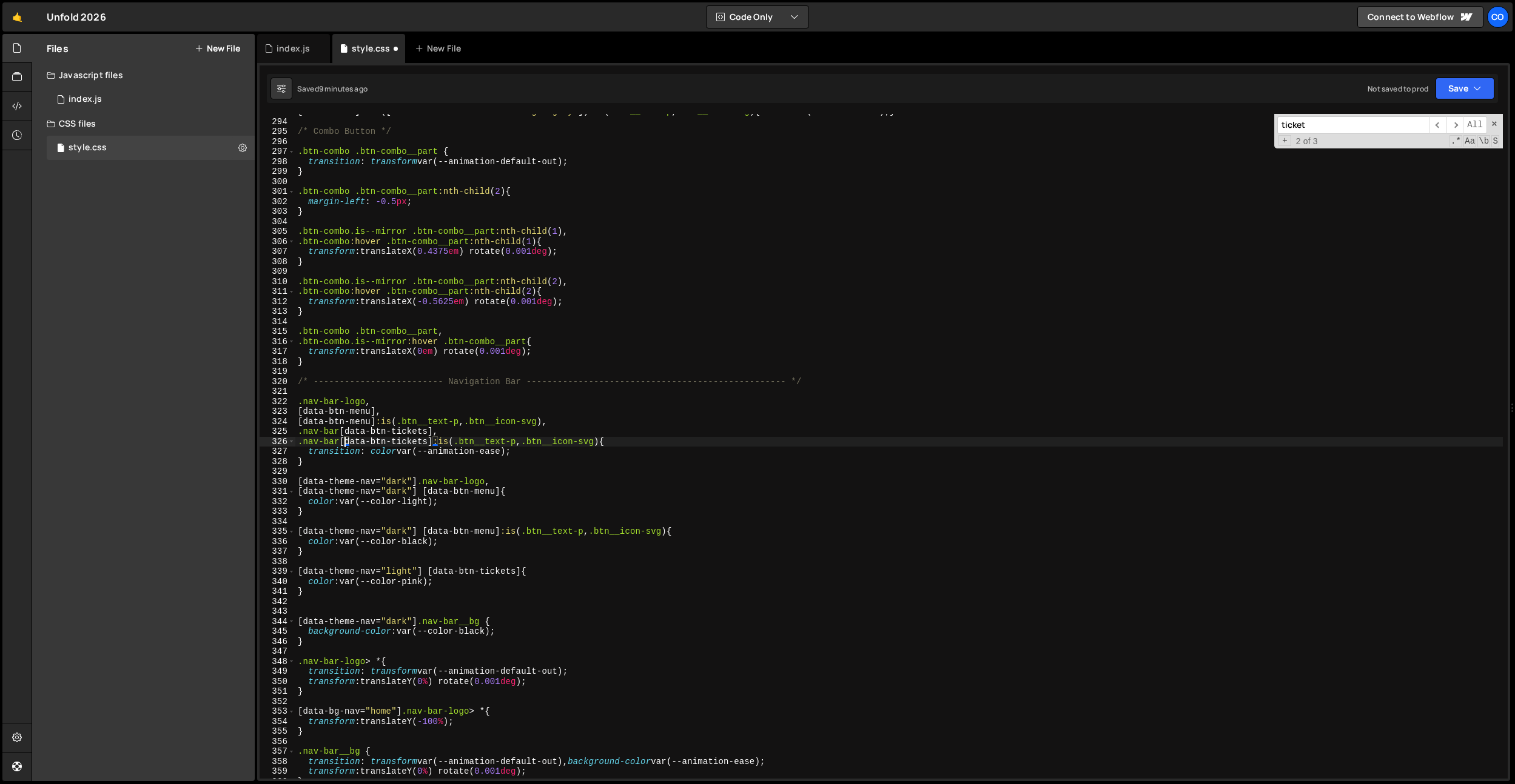
scroll to position [2932, 0]
type textarea ".nav-bar [data-btn-tickets] :is(.btn__text-p, .btn__icon-svg){"
click at [1322, 125] on input "ticket" at bounding box center [1353, 125] width 152 height 18
click at [472, 597] on div "/* Combo Button */ .btn-combo .btn-combo__part { transition : transform var(--a…" at bounding box center [898, 454] width 1207 height 684
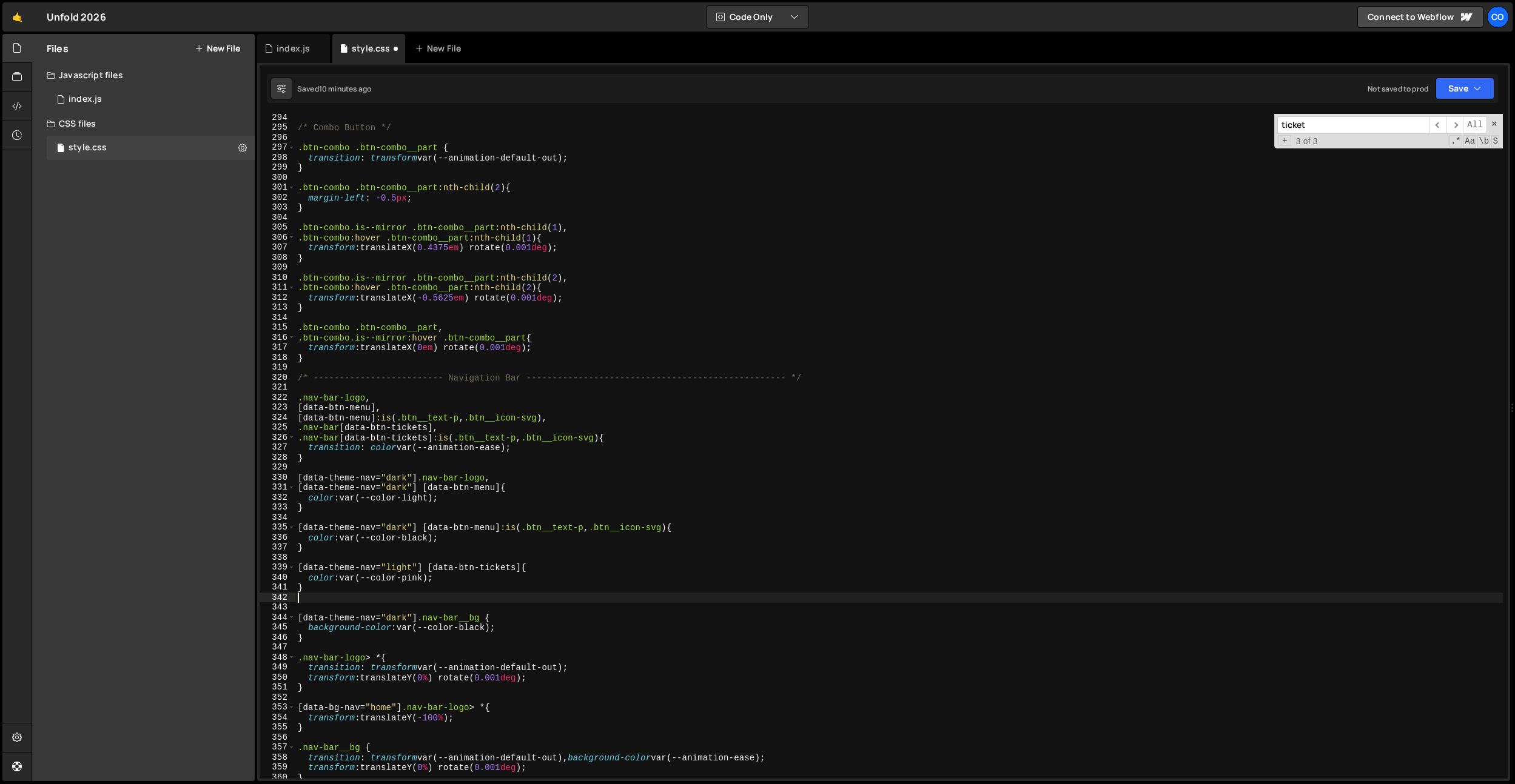
click at [427, 570] on div "/* Combo Button */ .btn-combo .btn-combo__part { transition : transform var(--a…" at bounding box center [898, 454] width 1207 height 684
paste textarea "nav-bar"
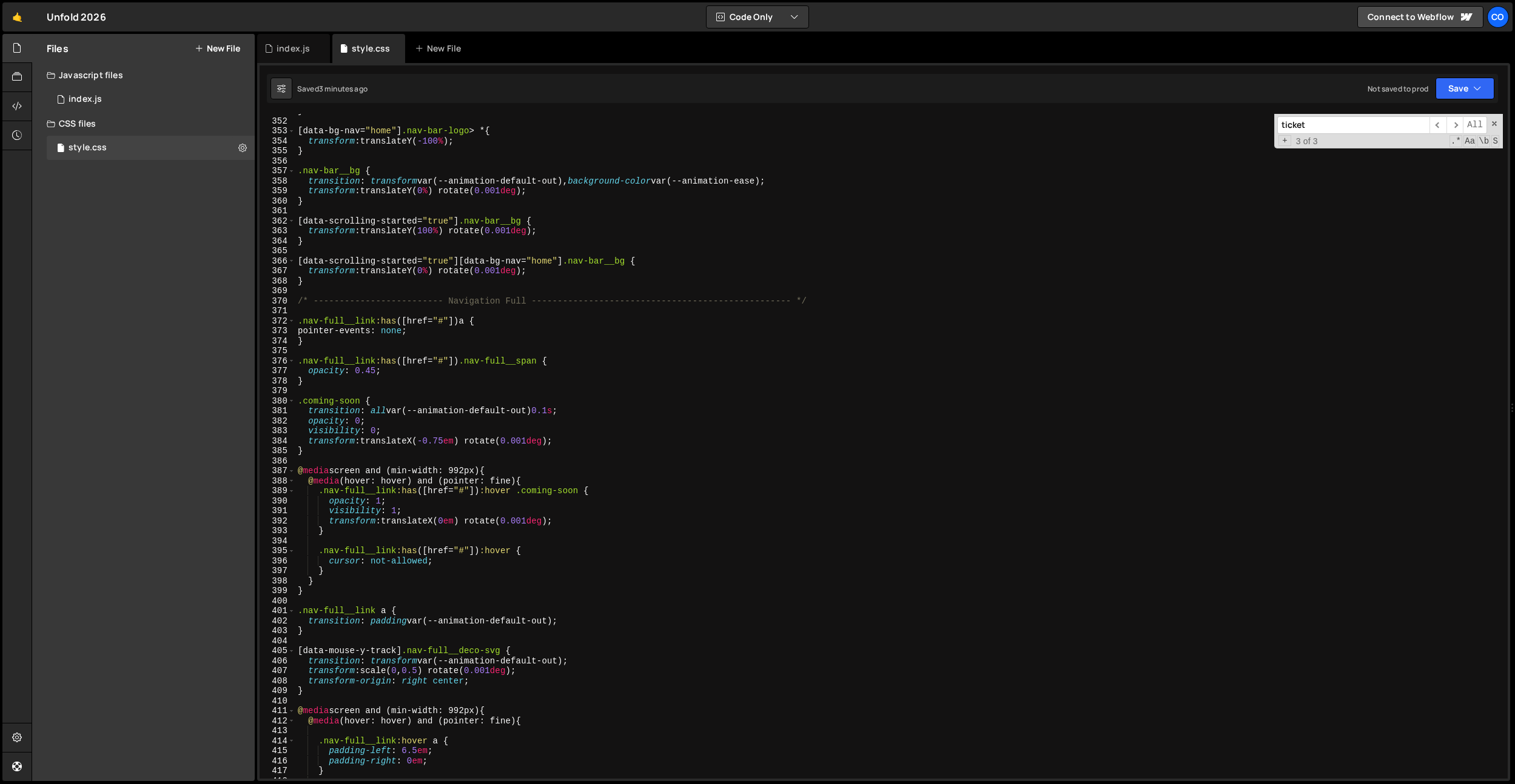
scroll to position [3509, 0]
drag, startPoint x: 499, startPoint y: 469, endPoint x: 300, endPoint y: 474, distance: 199.1
click at [300, 474] on div "} [ data-bg-nav = " home " ] .nav-bar-logo > * { transform : translateY( -100 %…" at bounding box center [898, 448] width 1207 height 684
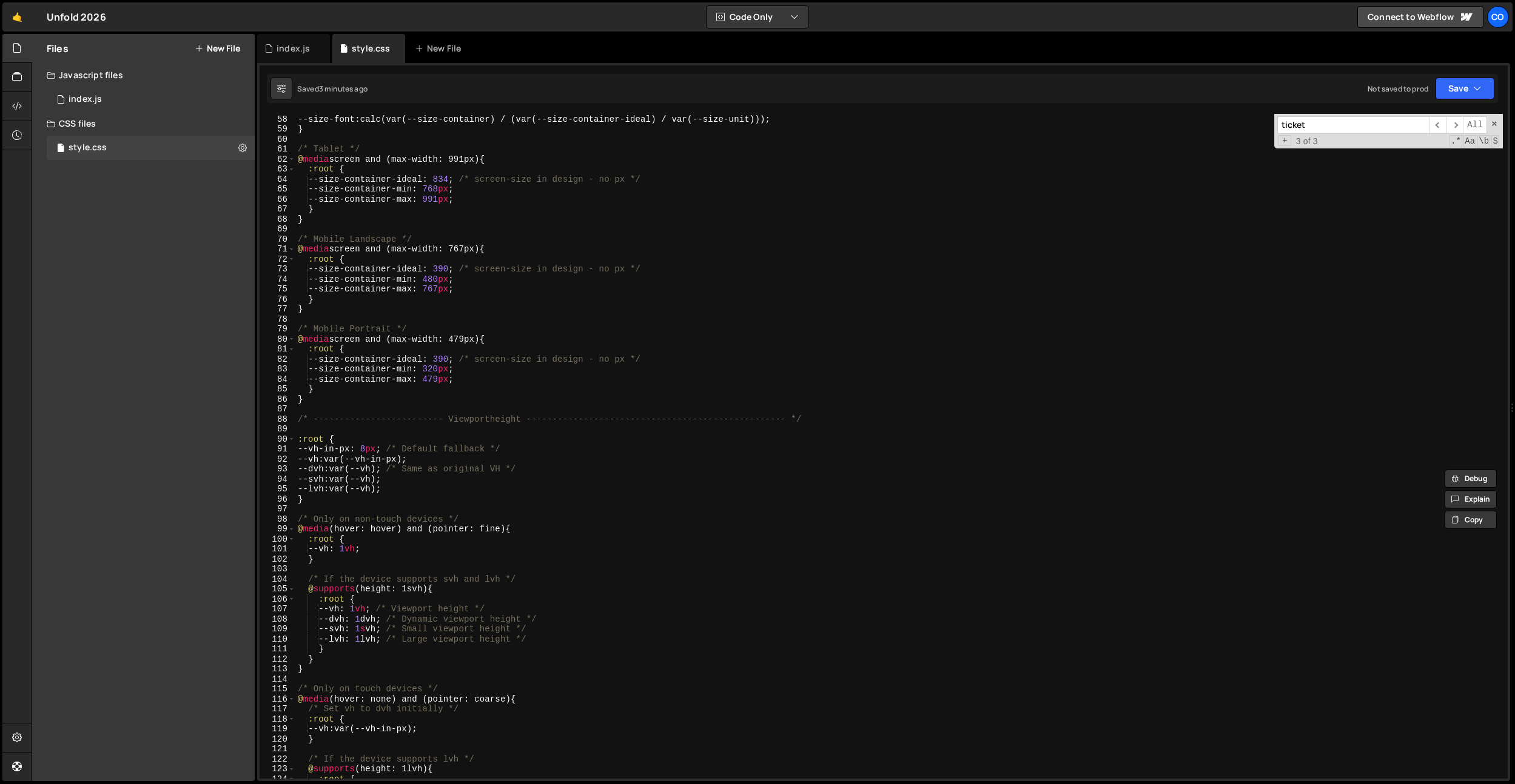
scroll to position [548, 0]
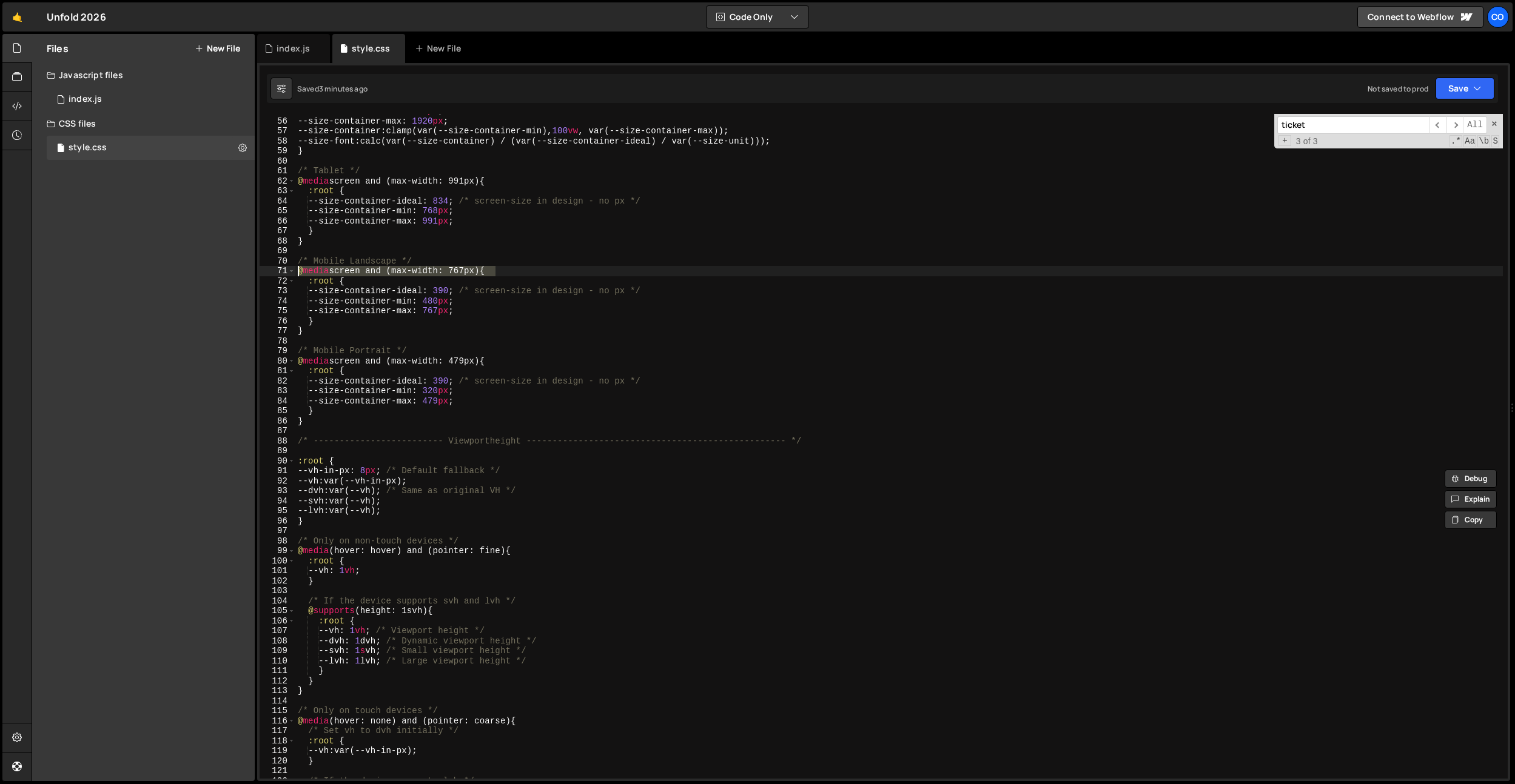
drag, startPoint x: 503, startPoint y: 270, endPoint x: 225, endPoint y: 268, distance: 278.0
click at [225, 268] on div "Files New File Javascript files 0 index.js 0 CSS files style.css 0 Copy share l…" at bounding box center [773, 407] width 1483 height 748
type textarea "@media screen and (max-width: 767px) {"
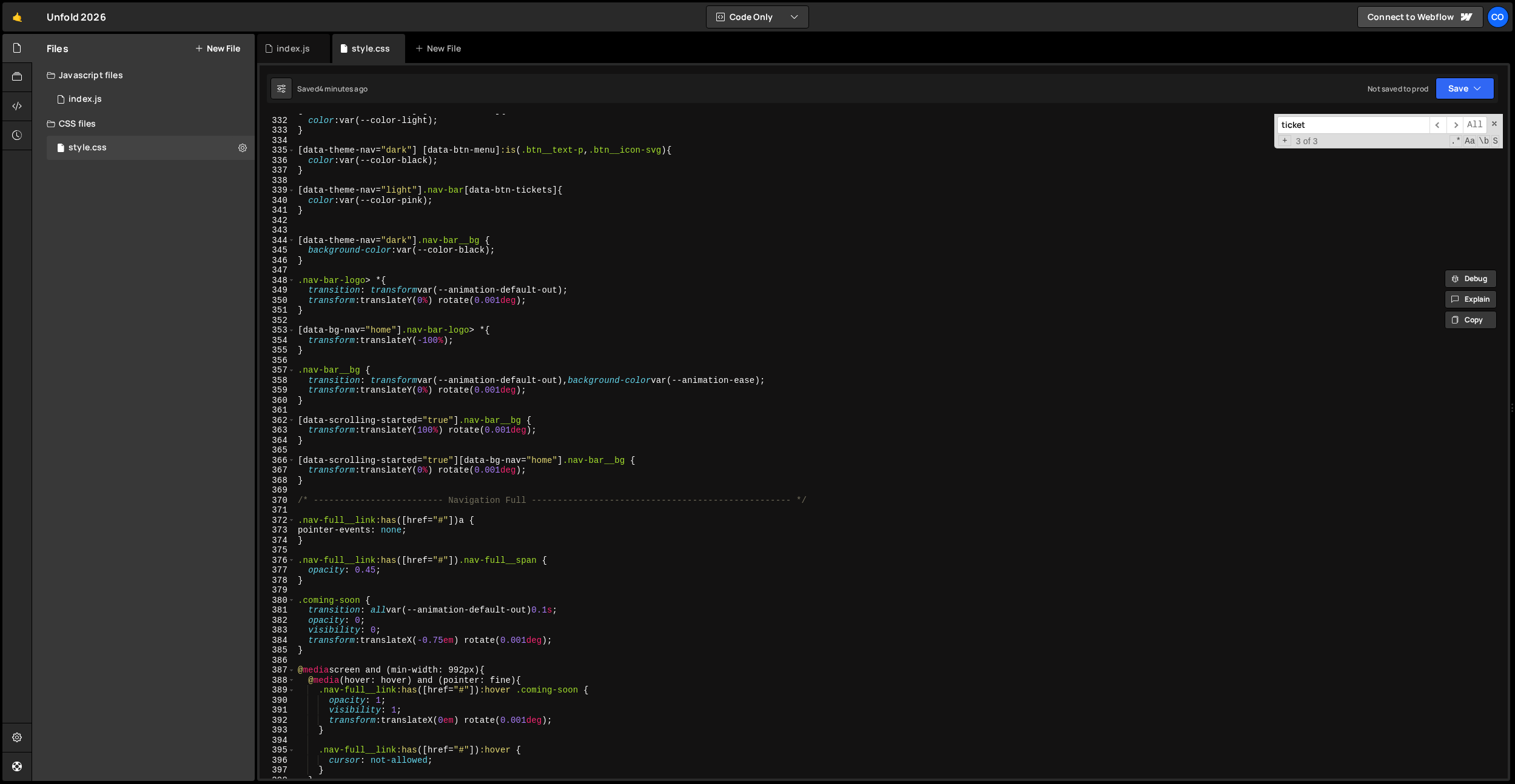
scroll to position [3202, 0]
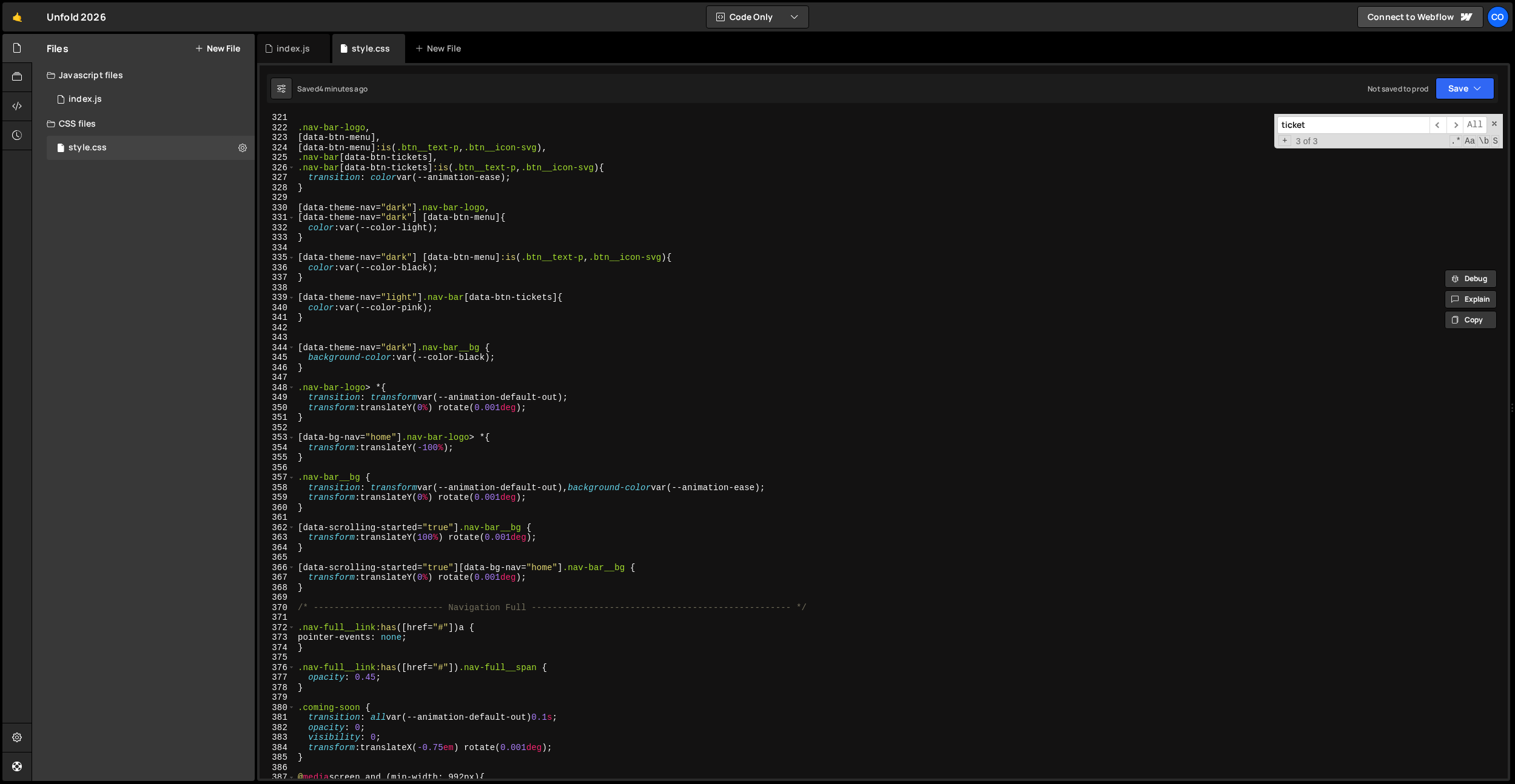
click at [343, 592] on div ".nav-bar-logo , [ data-btn-menu ], [ data-btn-menu ] :is ( .btn__text-p , .btn_…" at bounding box center [898, 454] width 1207 height 684
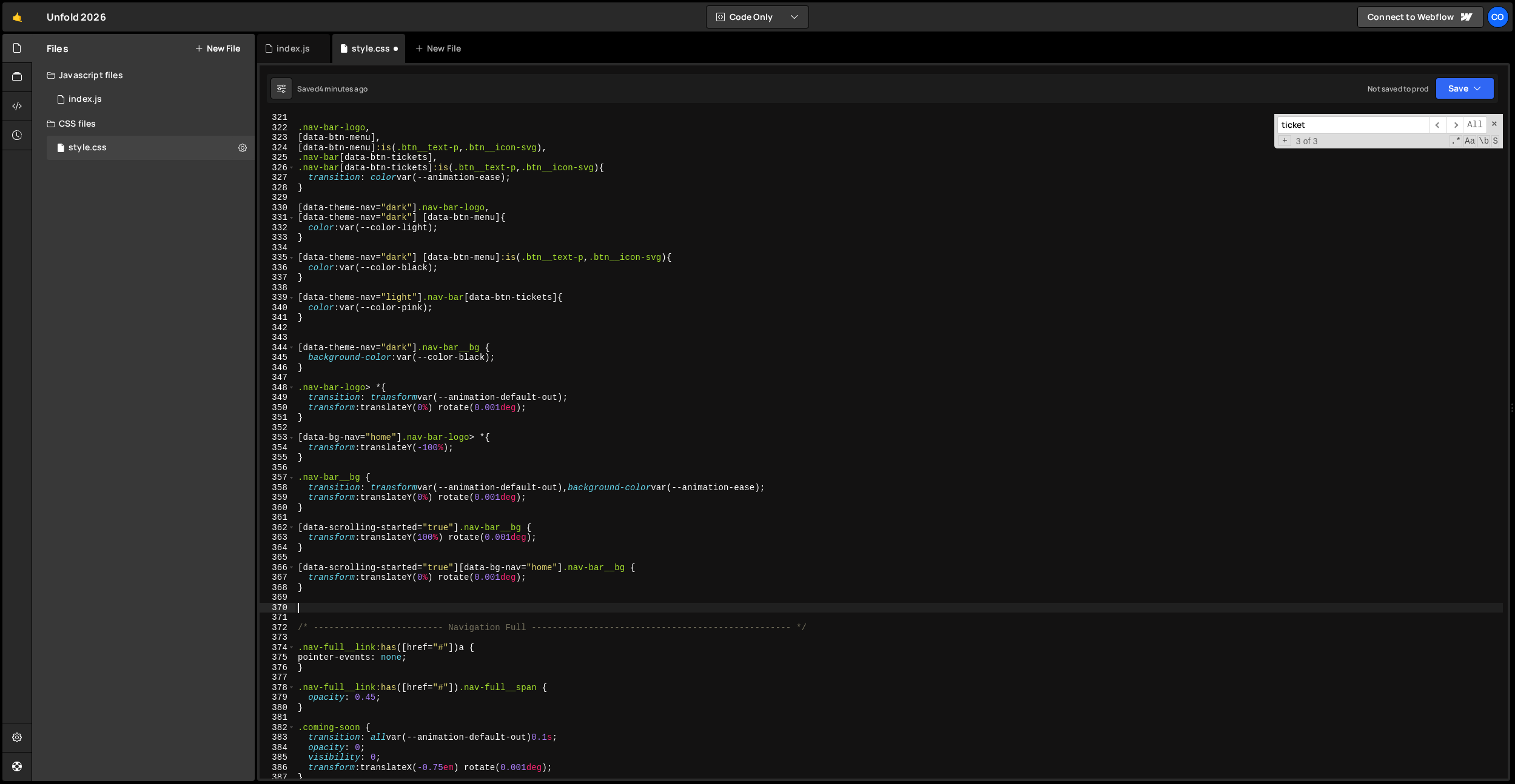
paste textarea "@media screen and (max-width: 767px) {"
type textarea "@media screen and (max-width: 767px) {}"
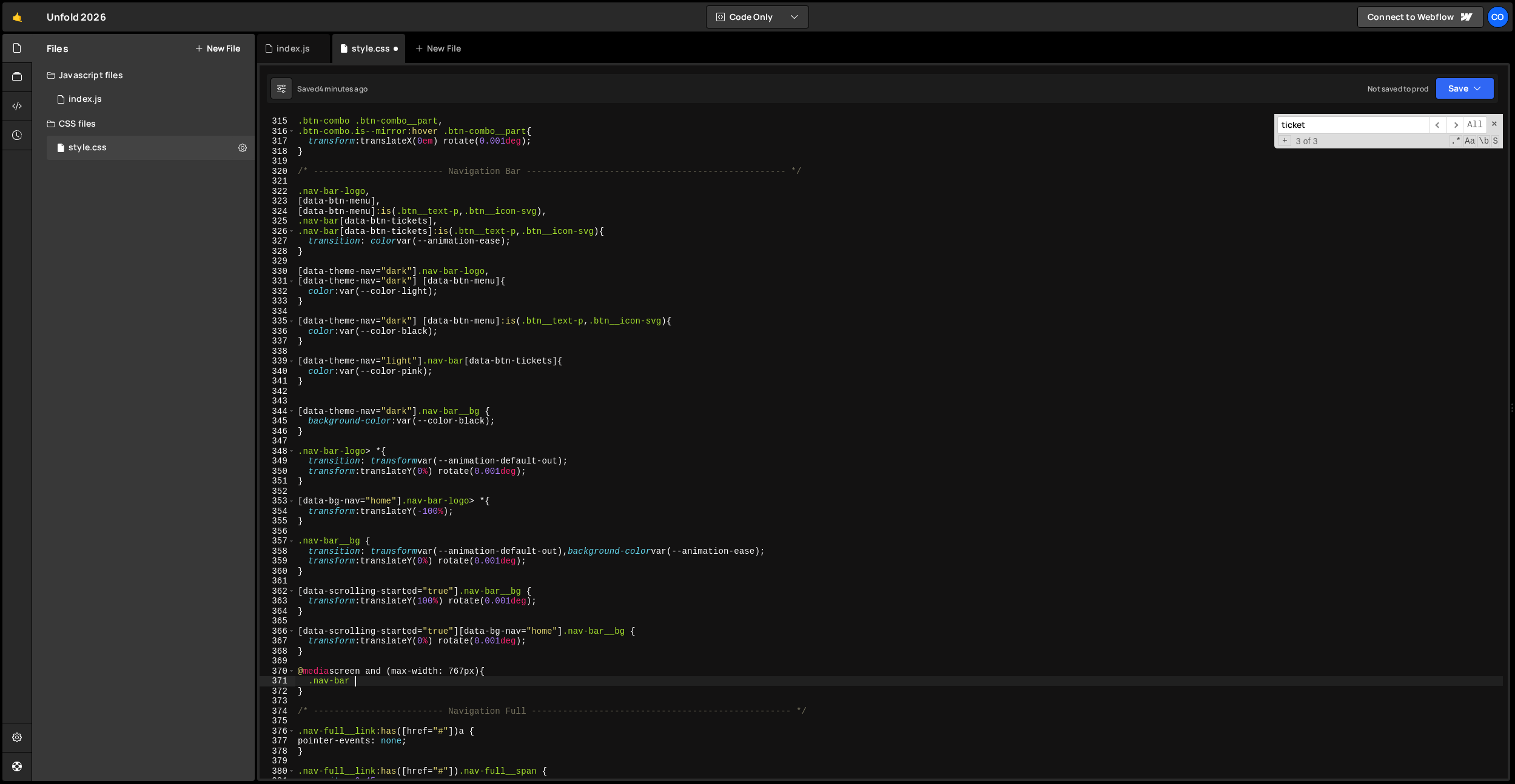
scroll to position [0, 4]
paste textarea "data-btn-tickets]"
click at [549, 608] on div ".btn-combo .btn-combo__part , .btn-combo.is--mirror :hover .btn-combo__part { t…" at bounding box center [898, 448] width 1207 height 684
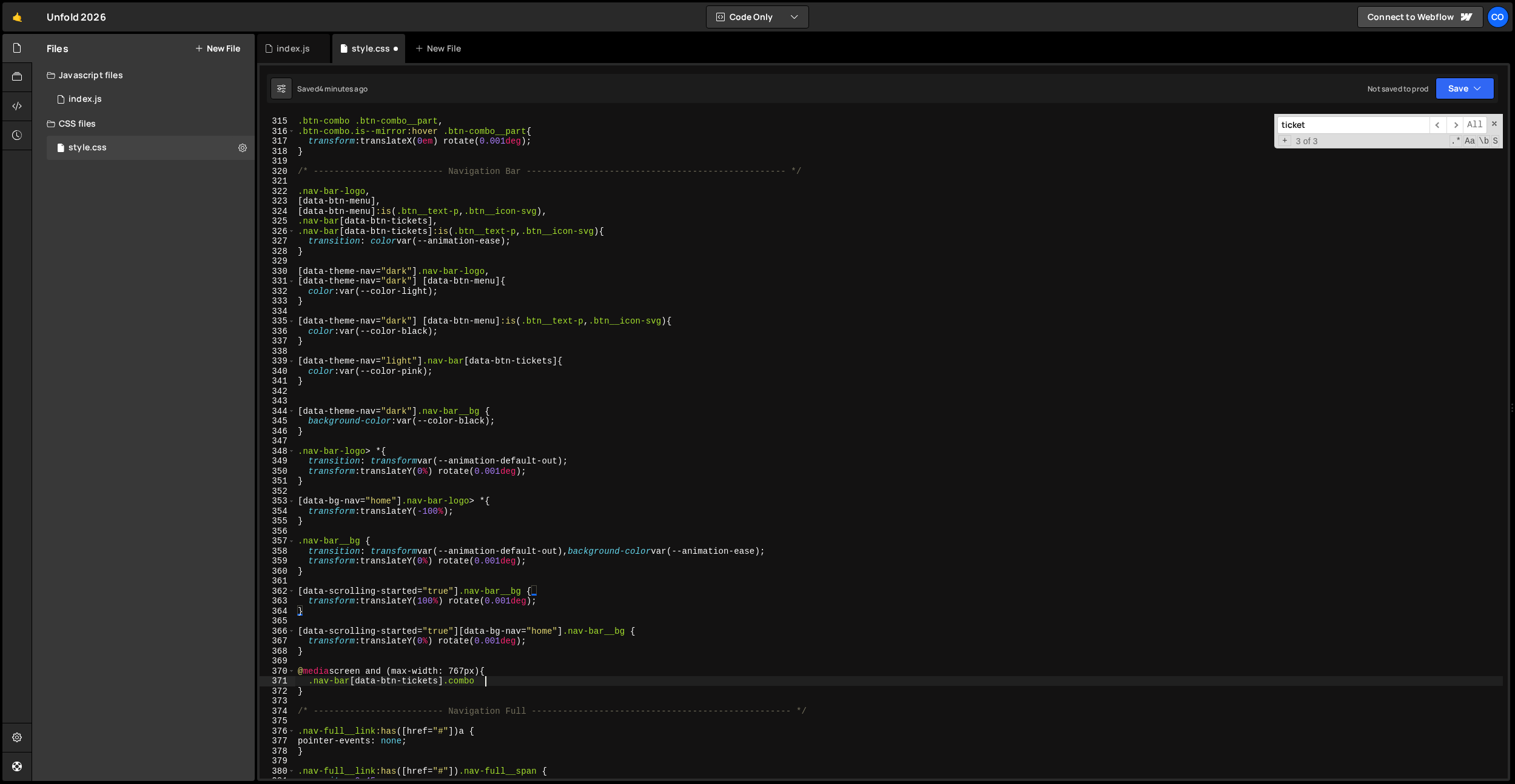
click at [484, 682] on div ".btn-combo .btn-combo__part , .btn-combo.is--mirror :hover .btn-combo__part { t…" at bounding box center [898, 448] width 1207 height 684
paste textarea "btn-inside"
type textarea ".nav-bar [data-btn-tickets] .btn-inside {}"
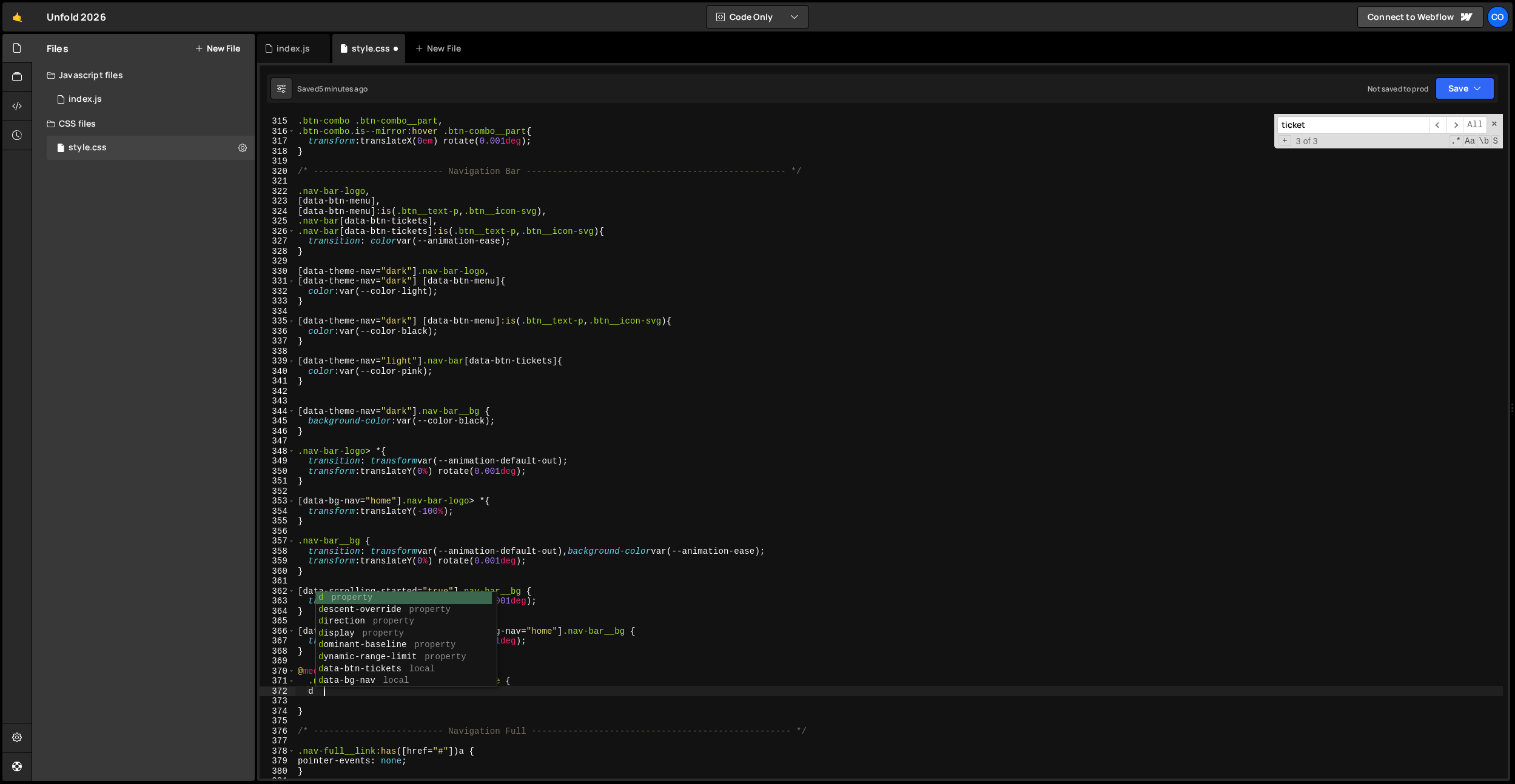
scroll to position [0, 1]
type textarea "display: none;"
click at [419, 700] on div ".btn-combo .btn-combo__part , .btn-combo.is--mirror :hover .btn-combo__part { t…" at bounding box center [898, 448] width 1207 height 684
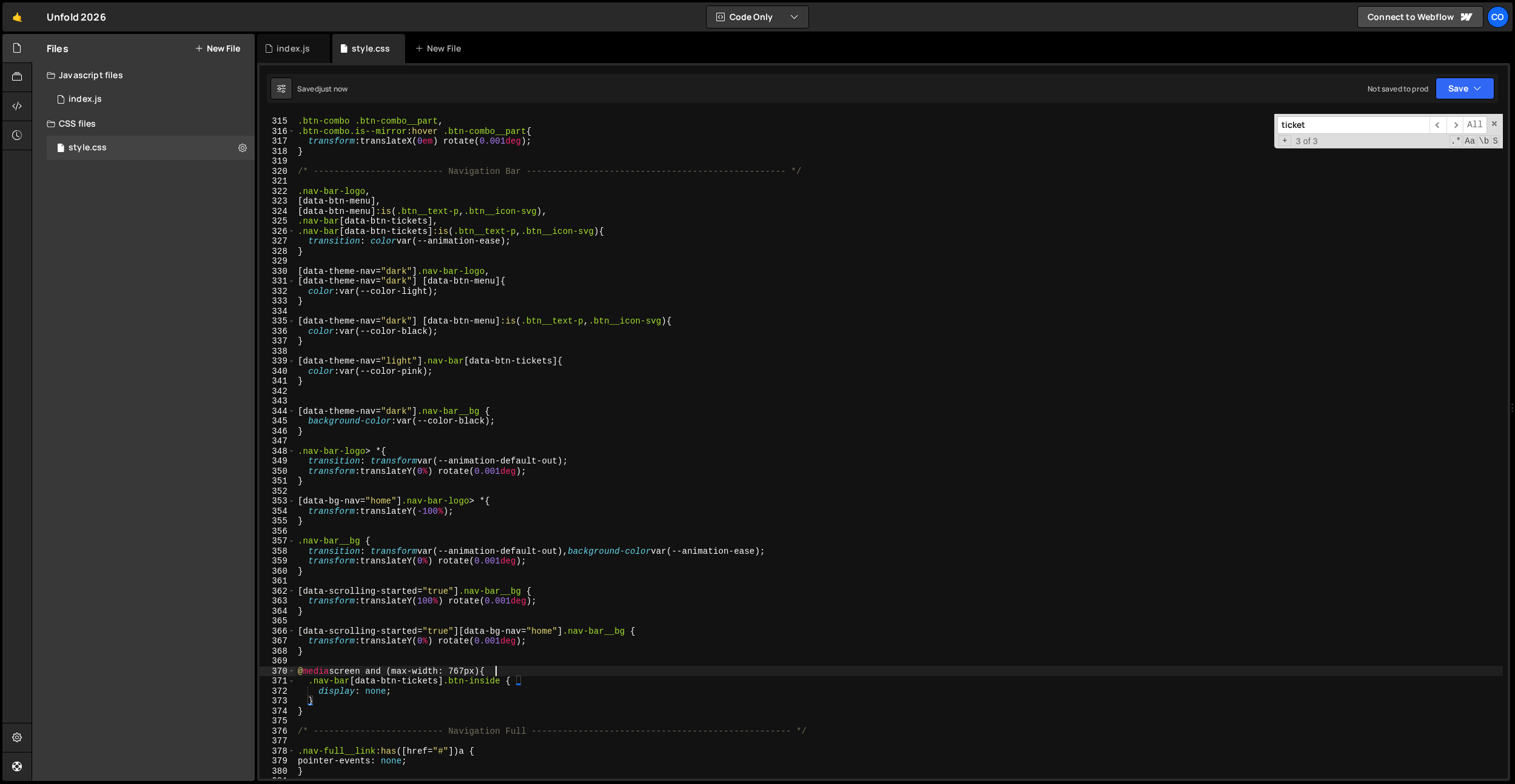
click at [516, 676] on div ".btn-combo .btn-combo__part , .btn-combo.is--mirror :hover .btn-combo__part { t…" at bounding box center [898, 448] width 1207 height 684
click at [514, 699] on div ".btn-combo .btn-combo__part , .btn-combo.is--mirror :hover .btn-combo__part { t…" at bounding box center [898, 448] width 1207 height 684
click at [516, 694] on div ".btn-combo .btn-combo__part , .btn-combo.is--mirror :hover .btn-combo__part { t…" at bounding box center [898, 448] width 1207 height 684
click at [506, 671] on div ".btn-combo .btn-combo__part , .btn-combo.is--mirror :hover .btn-combo__part { t…" at bounding box center [898, 448] width 1207 height 684
type textarea "@media screen and (max-width: 767px) {"
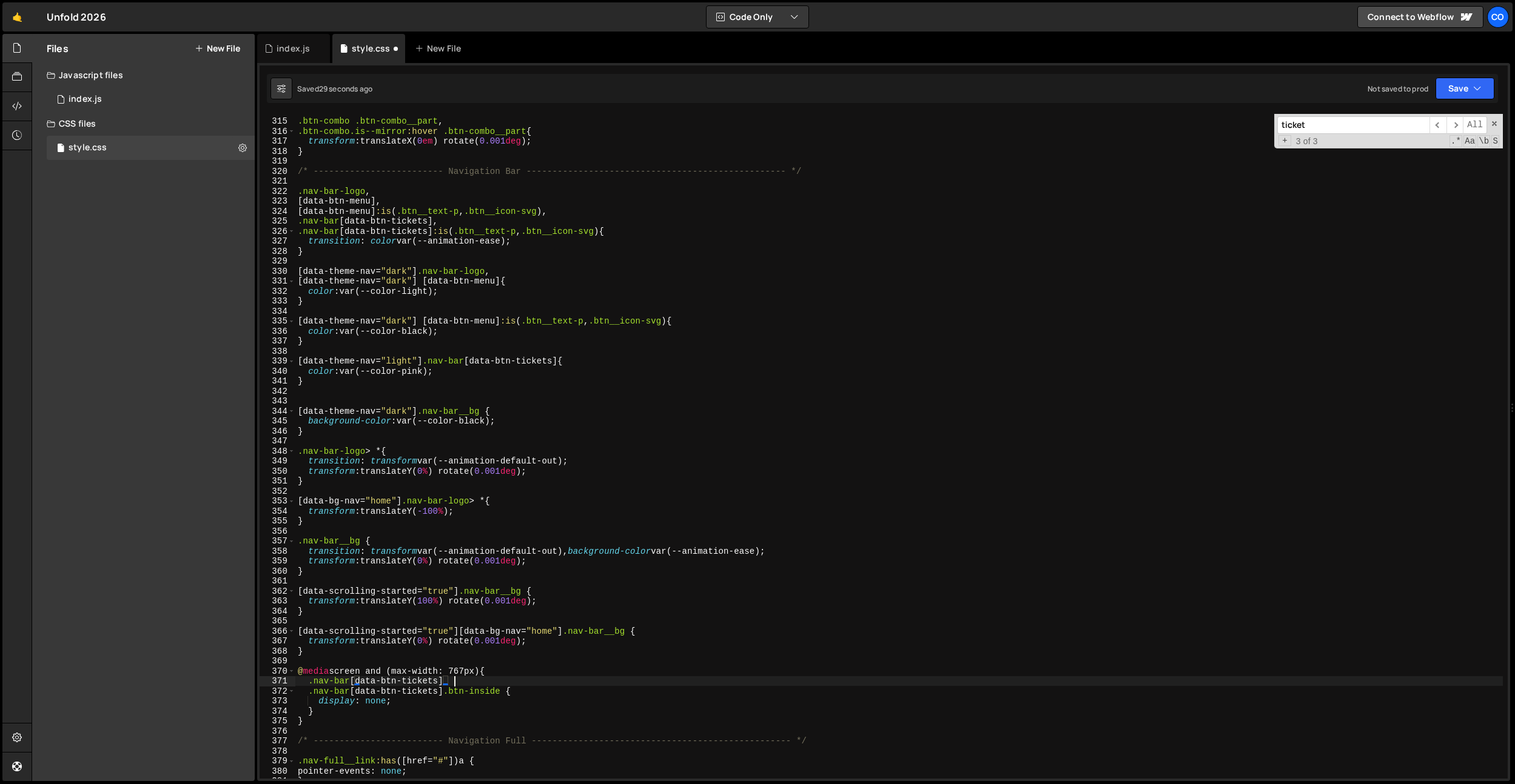
scroll to position [0, 10]
paste textarea "btn-combo__part"
type textarea ".nav-bar [data-btn-tickets] .btn-combo__part:nth-child(1) .btn__text,"
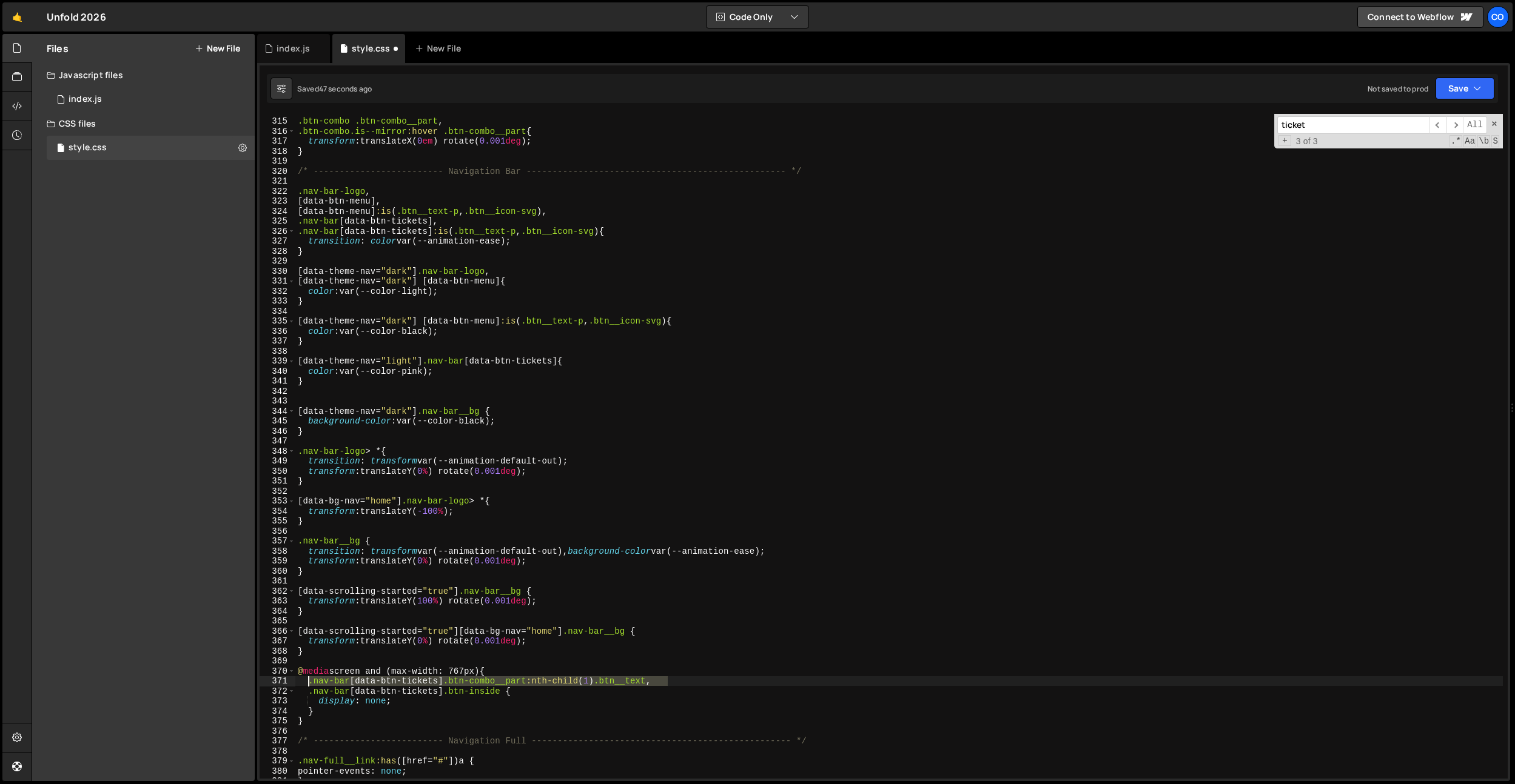
drag, startPoint x: 671, startPoint y: 682, endPoint x: 311, endPoint y: 685, distance: 360.0
click at [311, 685] on div ".btn-combo .btn-combo__part , .btn-combo.is--mirror :hover .btn-combo__part { t…" at bounding box center [898, 448] width 1207 height 684
paste textarea ".nav-bar [data-btn-tickets] .btn-combo__part:nth-child(1) .btn__text,"
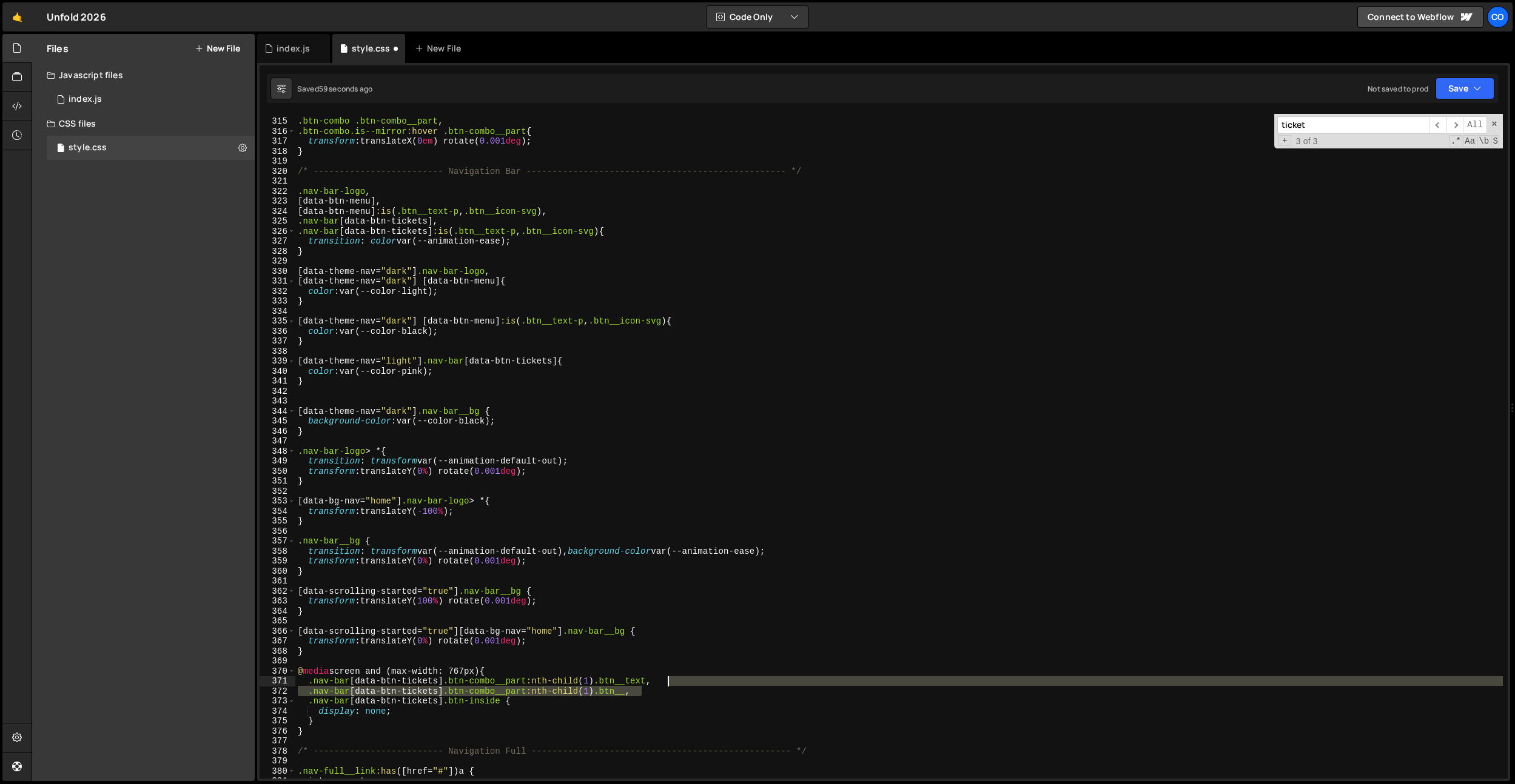
drag, startPoint x: 643, startPoint y: 695, endPoint x: 666, endPoint y: 684, distance: 25.5
click at [666, 684] on div ".btn-combo .btn-combo__part , .btn-combo.is--mirror :hover .btn-combo__part { t…" at bounding box center [898, 448] width 1207 height 684
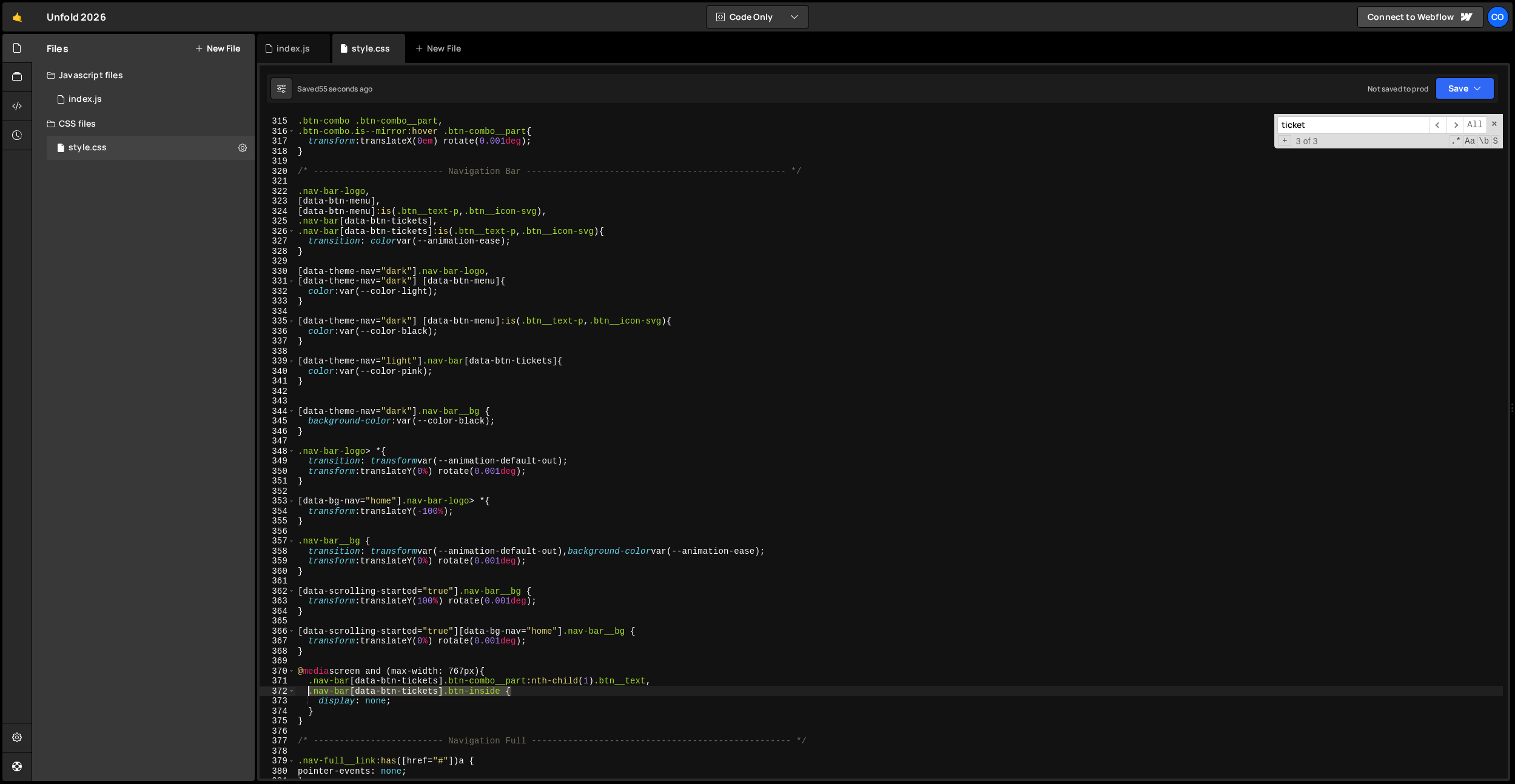
drag, startPoint x: 509, startPoint y: 694, endPoint x: 309, endPoint y: 694, distance: 200.0
click at [309, 694] on div ".btn-combo .btn-combo__part , .btn-combo.is--mirror :hover .btn-combo__part { t…" at bounding box center [898, 448] width 1207 height 684
paste textarea ".nav-bar [data-btn-tickets] .btn-inside"
drag, startPoint x: 511, startPoint y: 702, endPoint x: 511, endPoint y: 738, distance: 36.0
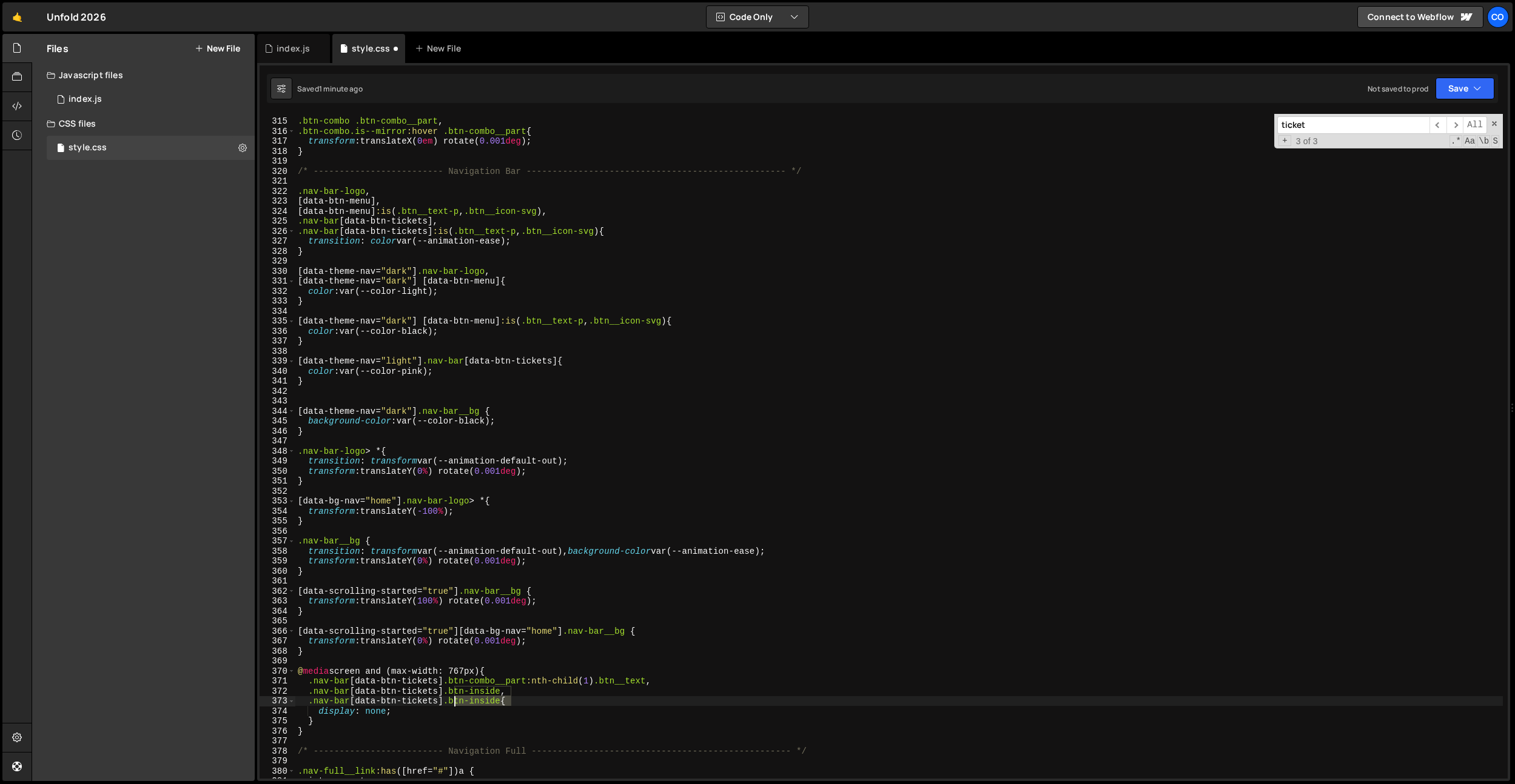
click at [456, 704] on div ".btn-combo .btn-combo__part , .btn-combo.is--mirror :hover .btn-combo__part { t…" at bounding box center [898, 448] width 1207 height 684
paste textarea "btn__text-p"
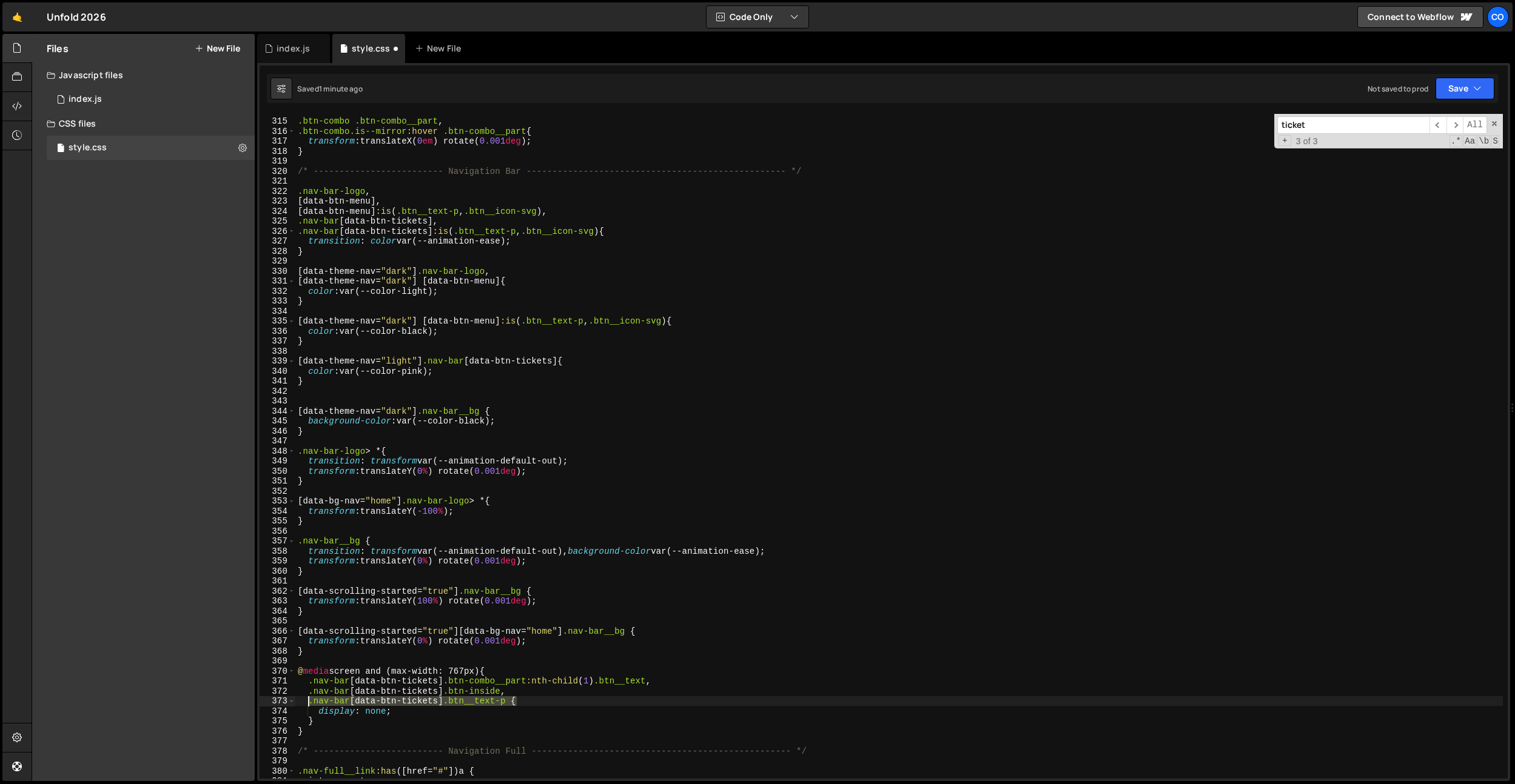
drag, startPoint x: 518, startPoint y: 705, endPoint x: 312, endPoint y: 715, distance: 206.2
click at [309, 704] on div ".btn-combo .btn-combo__part , .btn-combo.is--mirror :hover .btn-combo__part { t…" at bounding box center [898, 448] width 1207 height 684
click at [312, 718] on div ".btn-combo .btn-combo__part , .btn-combo.is--mirror :hover .btn-combo__part { t…" at bounding box center [898, 448] width 1207 height 684
type textarea "}"
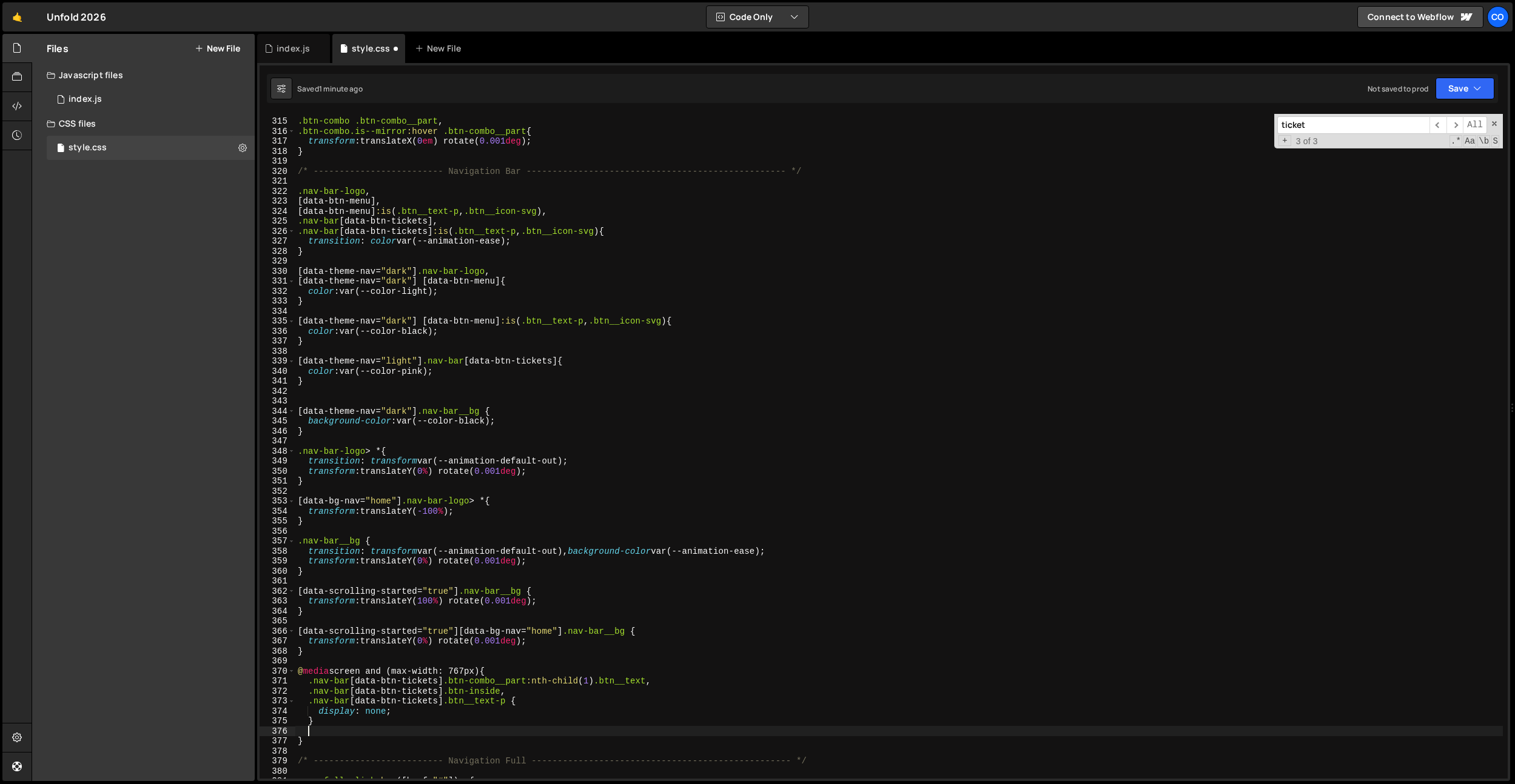
paste textarea ".nav-bar [data-btn-tickets] .btn__text-p"
type textarea ".nav-bar [data-btn-tickets] .btn__text-p"
paste textarea ".nav-bar [data-btn-tickets] .btn__text-p"
type textarea ".nav-bar [data-btn-tickets] .btn__text-p.is--short {}"
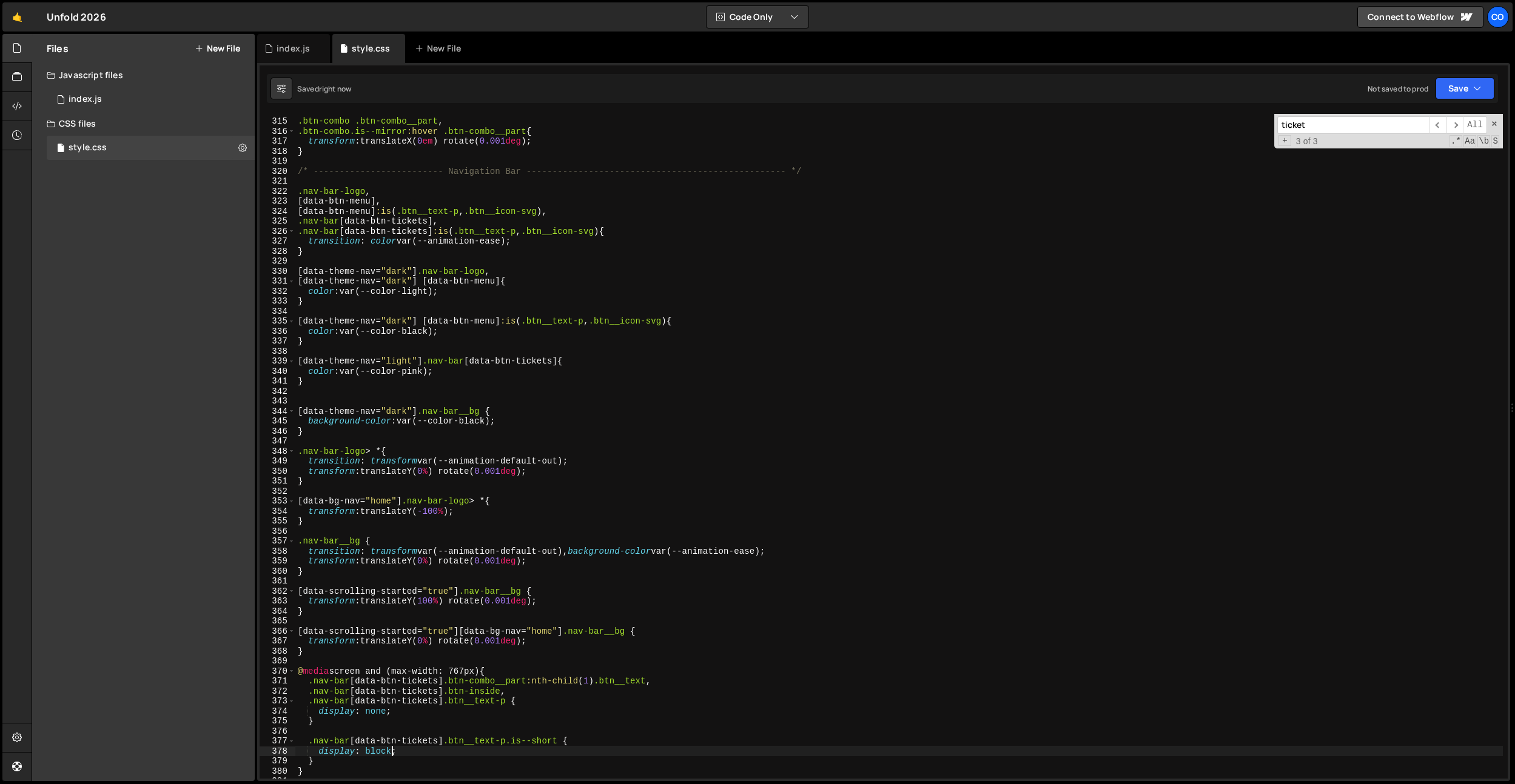
type textarea "display: block;"
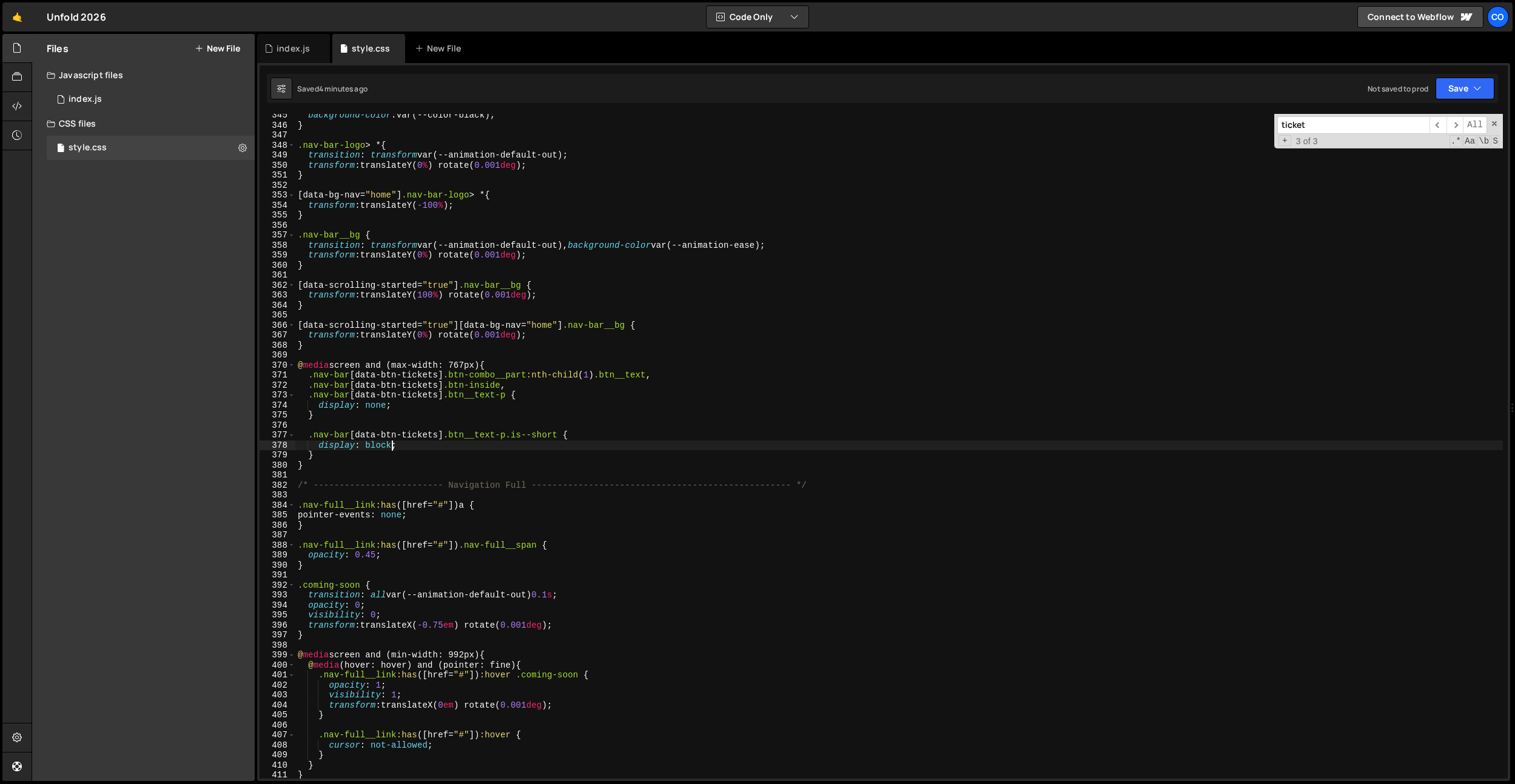
scroll to position [3447, 0]
click at [607, 357] on div "background-color : var(--color-black) ; } .nav-bar-logo > * { transition : tran…" at bounding box center [898, 452] width 1207 height 684
click at [421, 376] on div "background-color : var(--color-black) ; } .nav-bar-logo > * { transition : tran…" at bounding box center [898, 450] width 1207 height 684
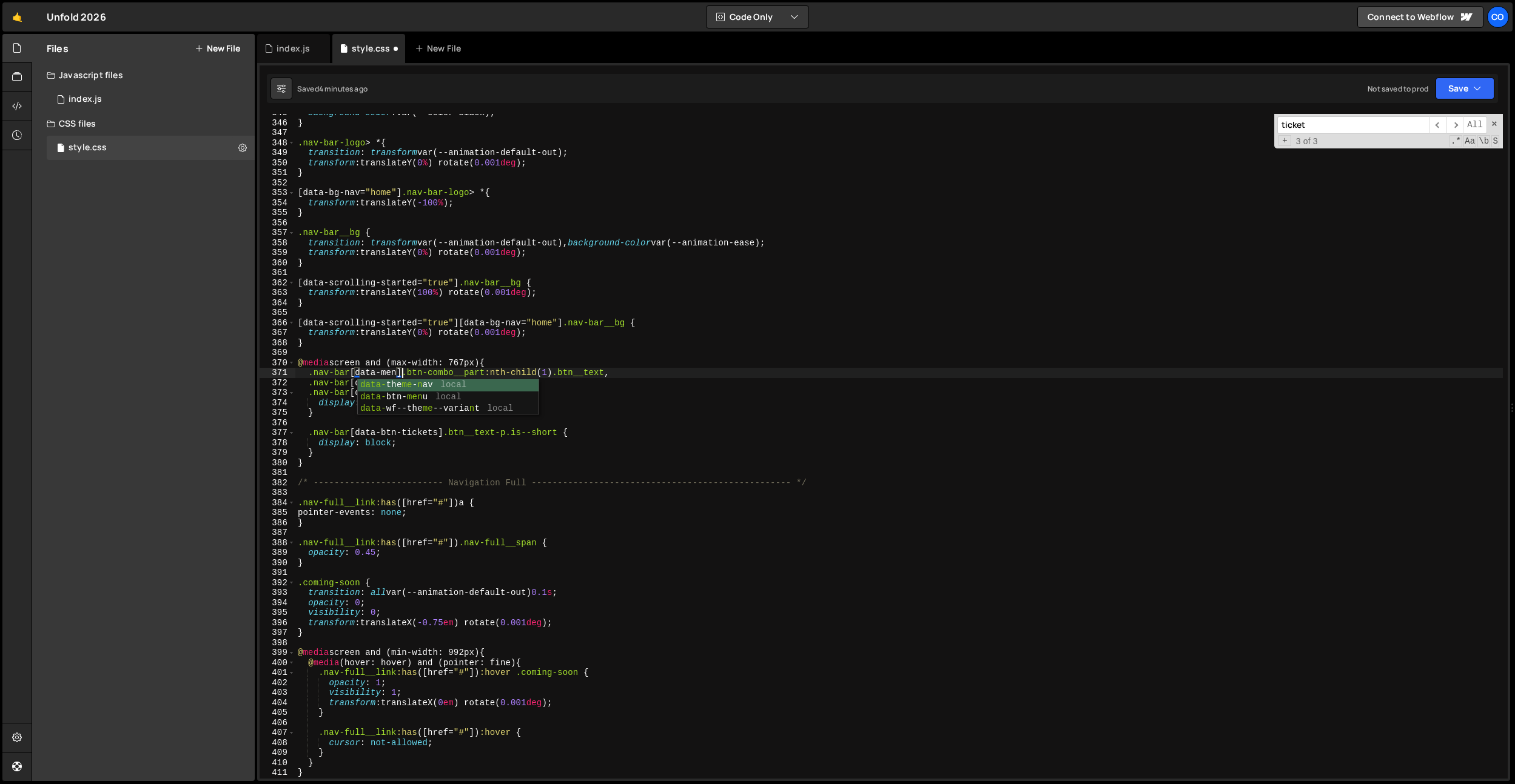
scroll to position [0, 8]
click at [397, 377] on div "background-color : var(--color-black) ; } .nav-bar-logo > * { transition : tran…" at bounding box center [898, 450] width 1207 height 684
click at [415, 381] on div "background-color : var(--color-black) ; } .nav-bar-logo > * { transition : tran…" at bounding box center [898, 450] width 1207 height 684
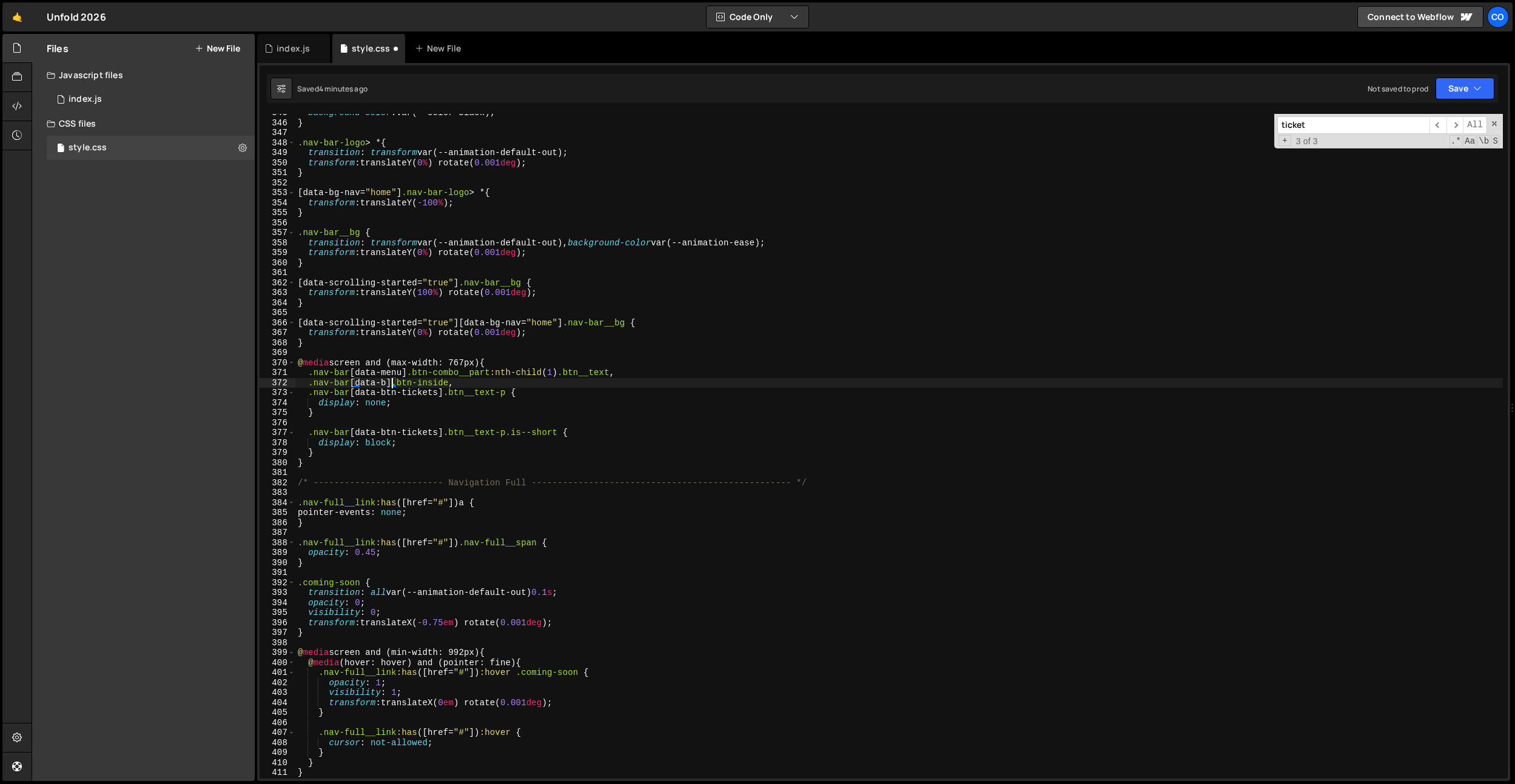
paste textarea "menu"
click at [423, 374] on div "background-color : var(--color-black) ; } .nav-bar-logo > * { transition : tran…" at bounding box center [898, 446] width 1207 height 665
drag, startPoint x: 423, startPoint y: 374, endPoint x: 422, endPoint y: 386, distance: 12.0
click at [422, 374] on div "background-color : var(--color-black) ; } .nav-bar-logo > * { transition : tran…" at bounding box center [898, 450] width 1207 height 684
paste textarea "menu"
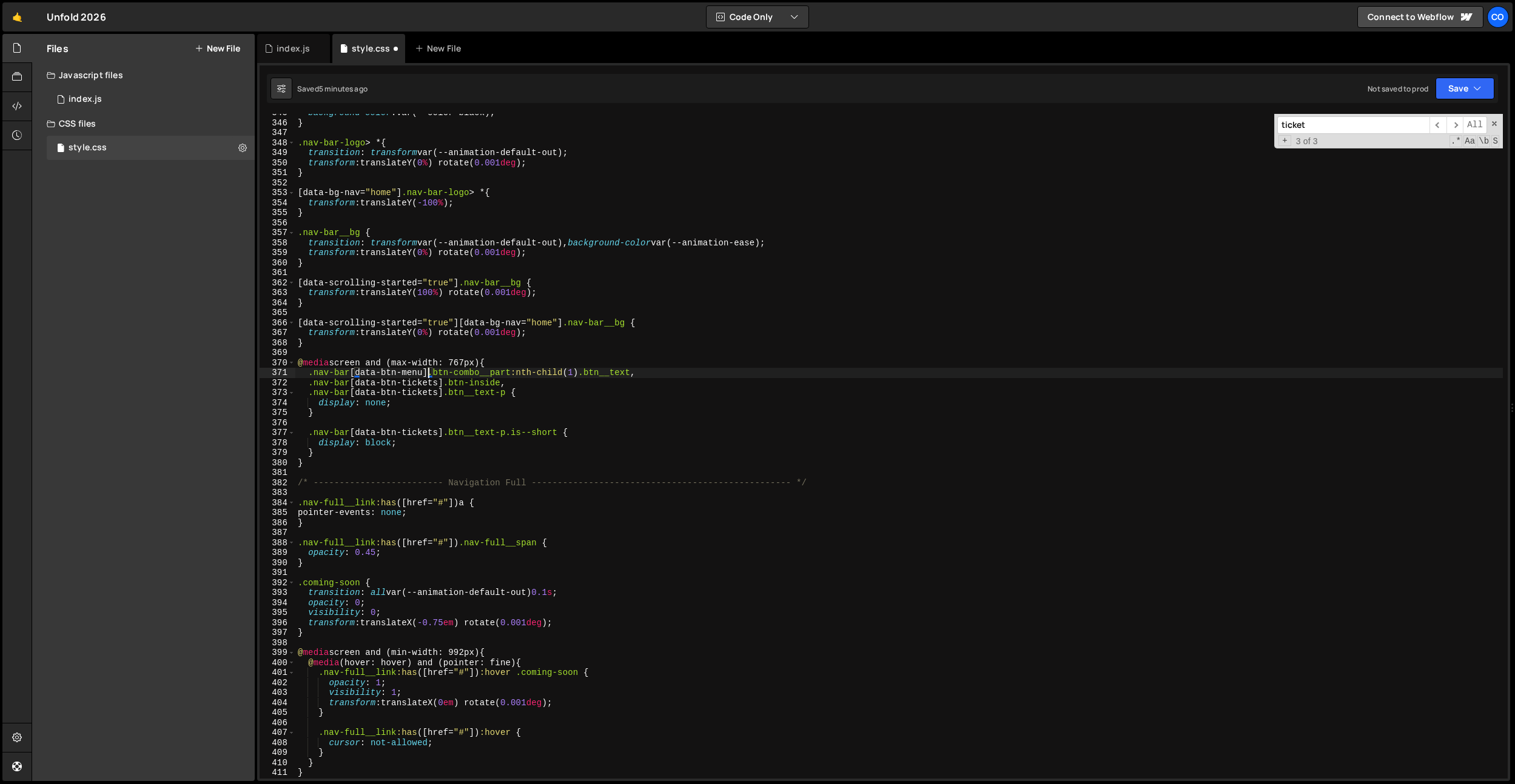
click at [422, 386] on div "background-color : var(--color-black) ; } .nav-bar-logo > * { transition : tran…" at bounding box center [898, 450] width 1207 height 684
paste textarea "menu"
click at [420, 394] on div "background-color : var(--color-black) ; } .nav-bar-logo > * { transition : tran…" at bounding box center [898, 450] width 1207 height 684
drag, startPoint x: 420, startPoint y: 394, endPoint x: 425, endPoint y: 412, distance: 18.7
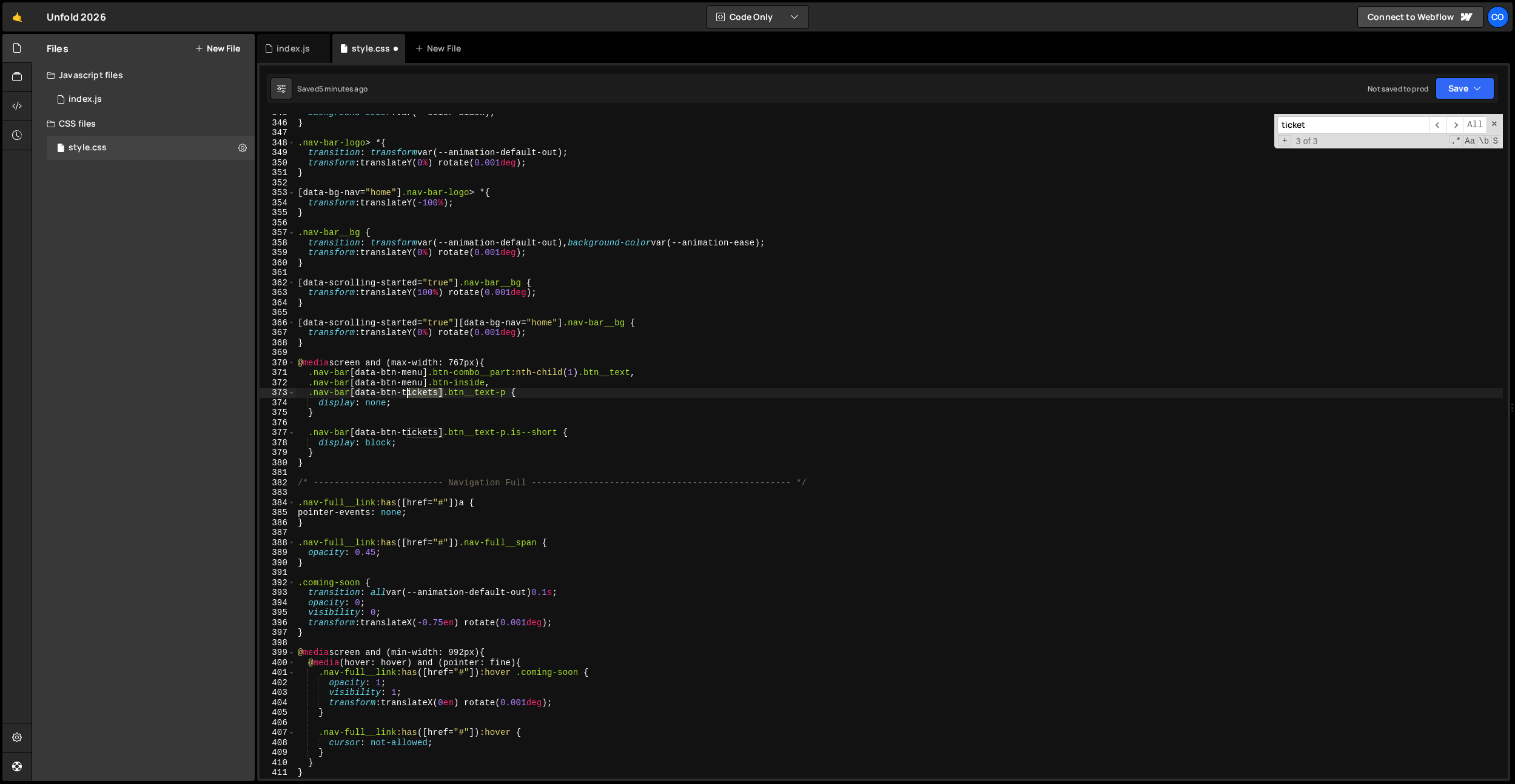
click at [420, 394] on div "background-color : var(--color-black) ; } .nav-bar-logo > * { transition : tran…" at bounding box center [898, 450] width 1207 height 684
paste textarea "menu"
click at [427, 429] on div "background-color : var(--color-black) ; } .nav-bar-logo > * { transition : tran…" at bounding box center [898, 450] width 1207 height 684
click at [428, 434] on div "background-color : var(--color-black) ; } .nav-bar-logo > * { transition : tran…" at bounding box center [898, 450] width 1207 height 684
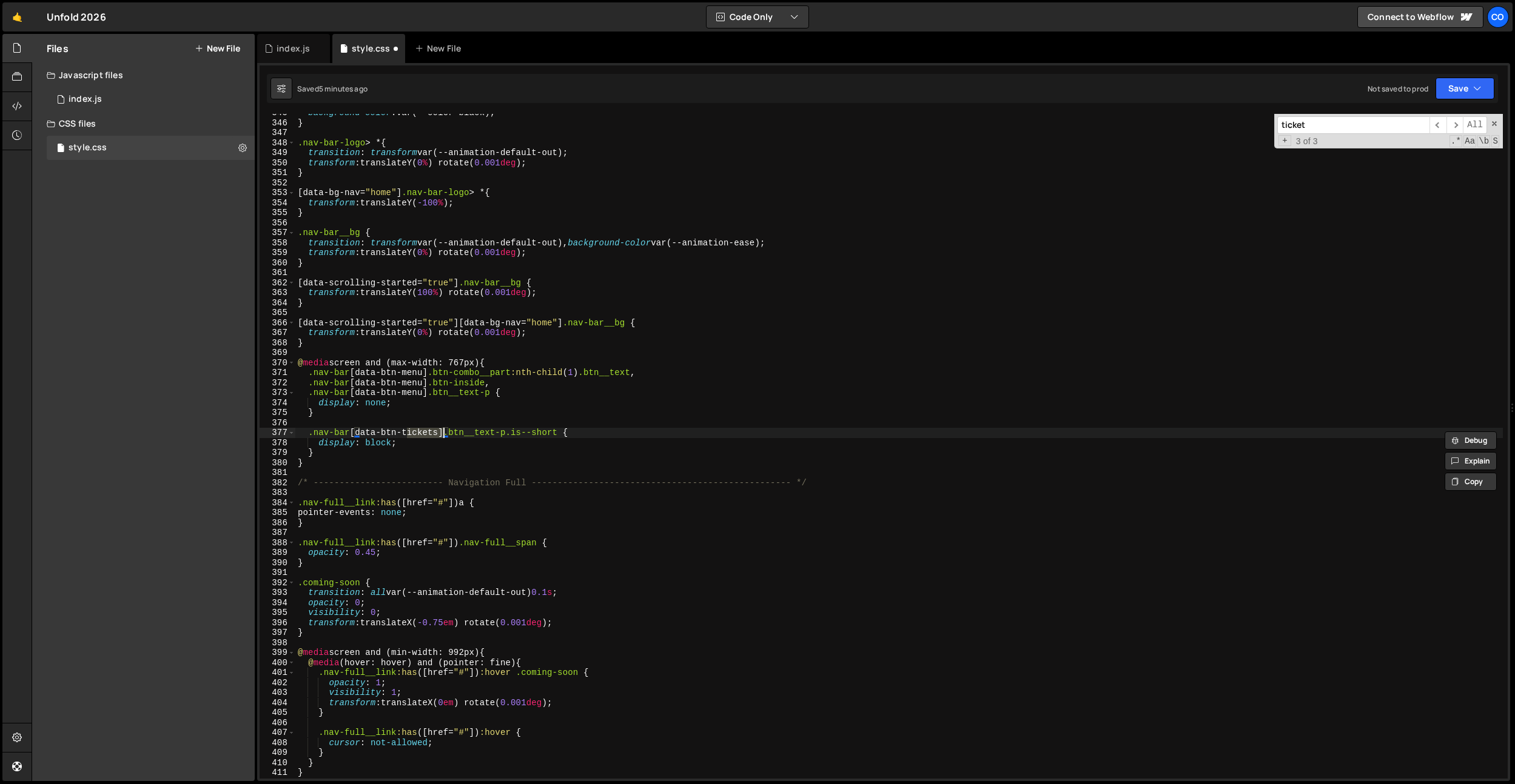
paste textarea "menu"
click at [587, 371] on div "background-color : var(--color-black) ; } .nav-bar-logo > * { transition : tran…" at bounding box center [898, 450] width 1207 height 684
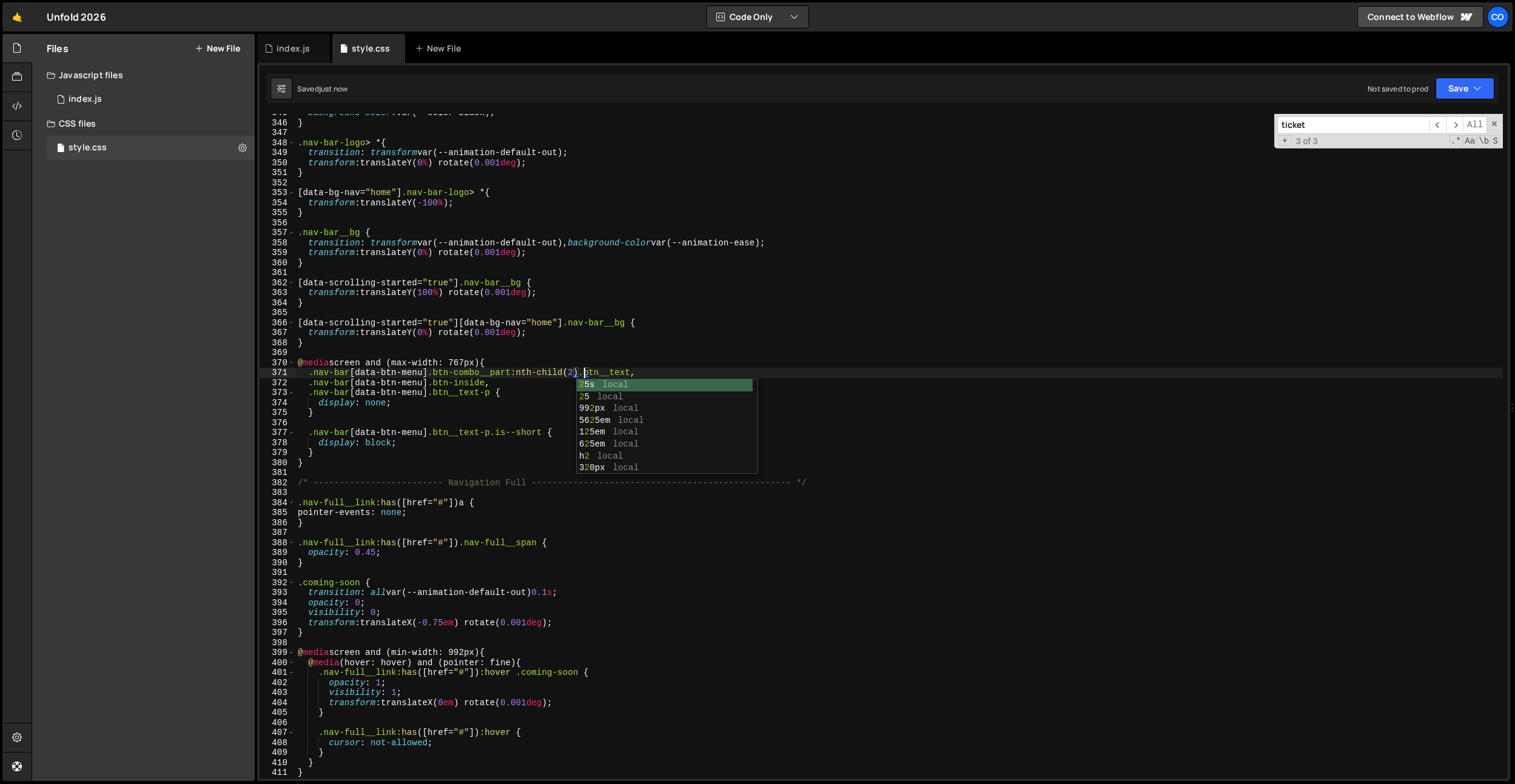
click at [422, 232] on div "background-color : var(--color-black) ; } .nav-bar-logo > * { transition : tran…" at bounding box center [898, 450] width 1207 height 684
click at [412, 436] on div "background-color : var(--color-black) ; } .nav-bar-logo > * { transition : tran…" at bounding box center [898, 450] width 1207 height 684
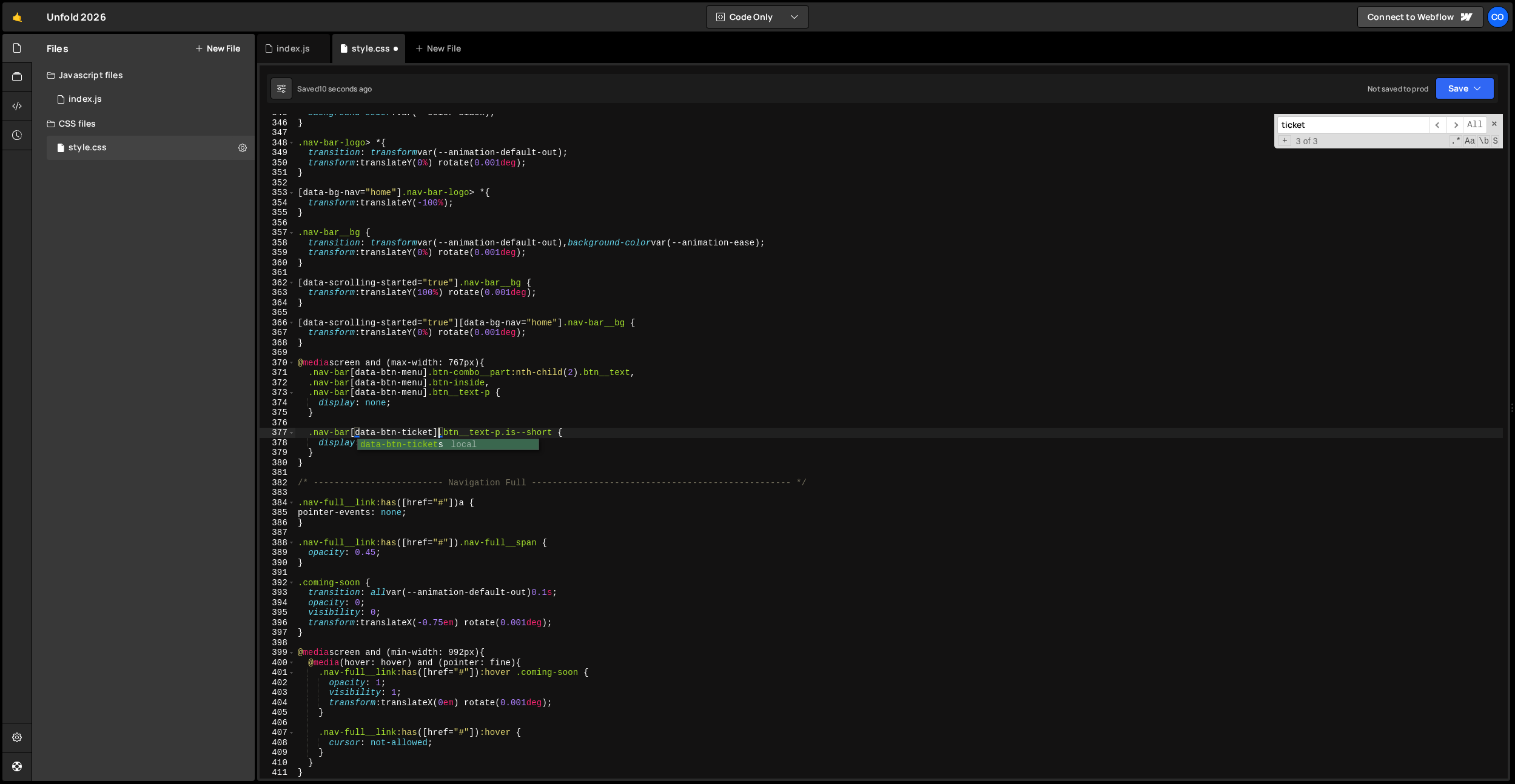
scroll to position [0, 9]
drag, startPoint x: 501, startPoint y: 392, endPoint x: 307, endPoint y: 394, distance: 194.0
click at [307, 394] on div "background-color : var(--color-black) ; } .nav-bar-logo > * { transition : tran…" at bounding box center [898, 450] width 1207 height 684
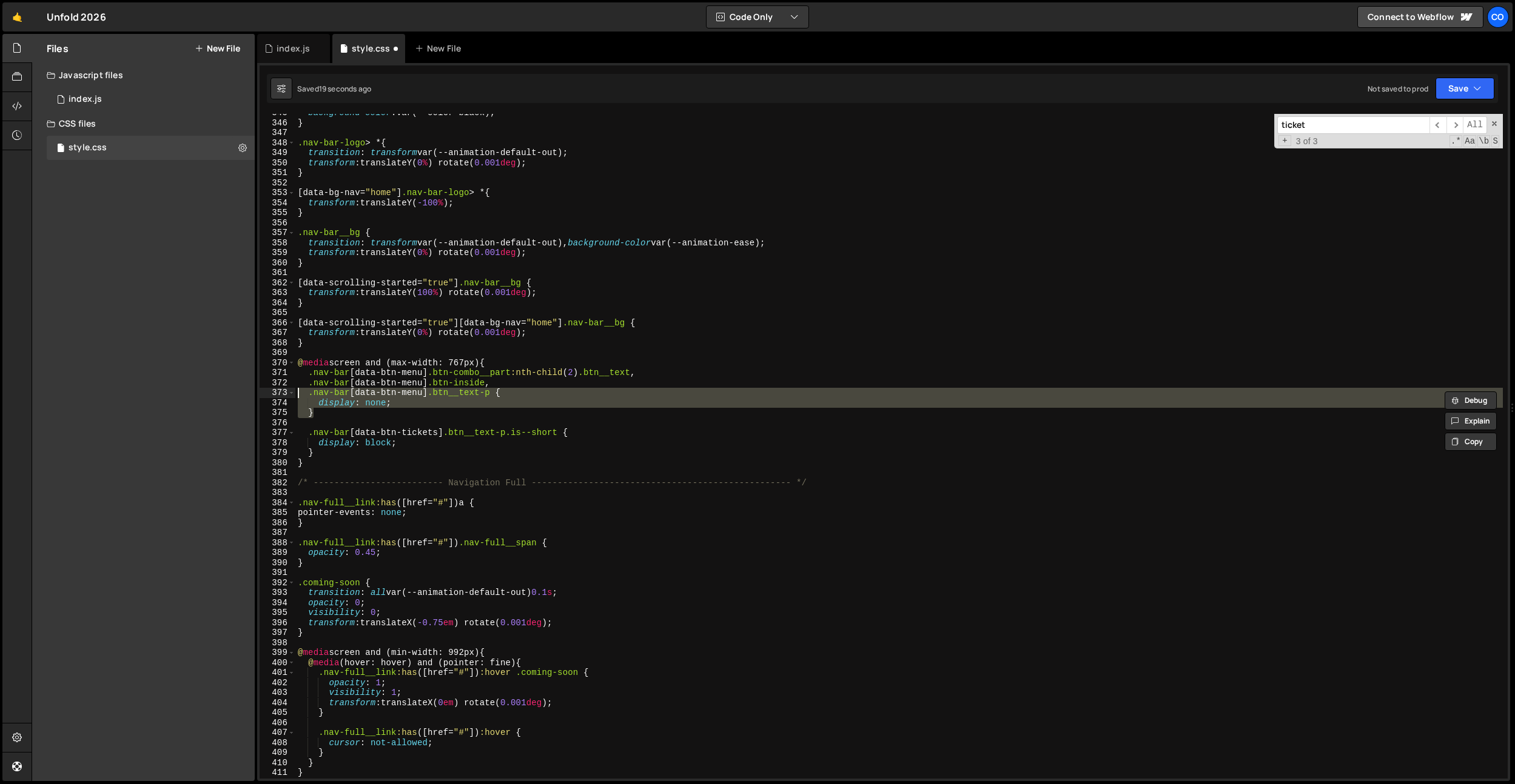
drag, startPoint x: 331, startPoint y: 415, endPoint x: 273, endPoint y: 394, distance: 61.7
click at [273, 394] on div ".nav-bar [data-btn-menu] .btn__text-p { 345 346 347 348 349 350 351 352 353 354…" at bounding box center [883, 446] width 1248 height 665
type textarea ".nav-bar [data-btn-menu] .btn__text-p { display: none;"
click at [331, 422] on div "background-color : var(--color-black) ; } .nav-bar-logo > * { transition : tran…" at bounding box center [898, 450] width 1207 height 684
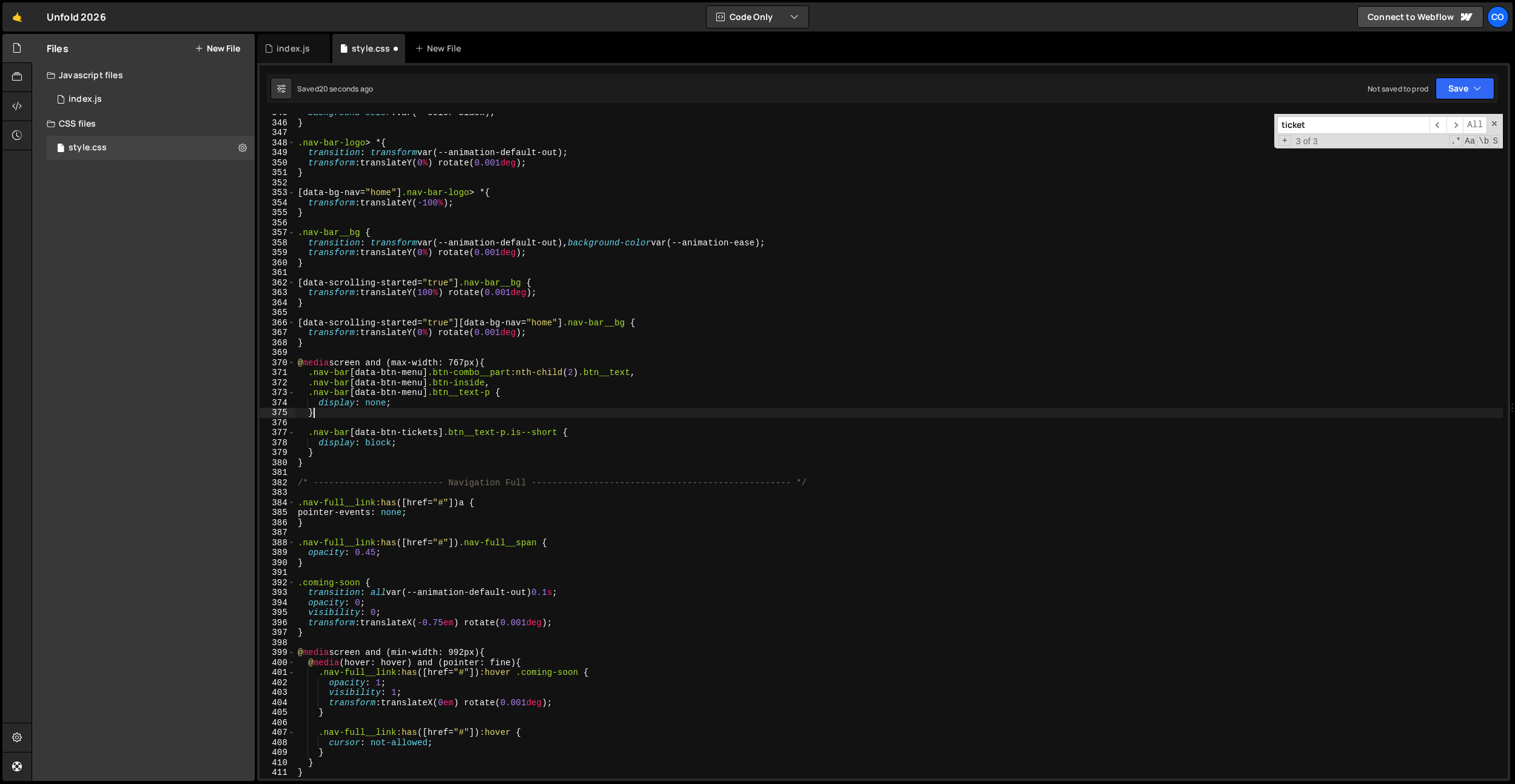
click at [332, 416] on div "background-color : var(--color-black) ; } .nav-bar-logo > * { transition : tran…" at bounding box center [898, 450] width 1207 height 684
type textarea "}"
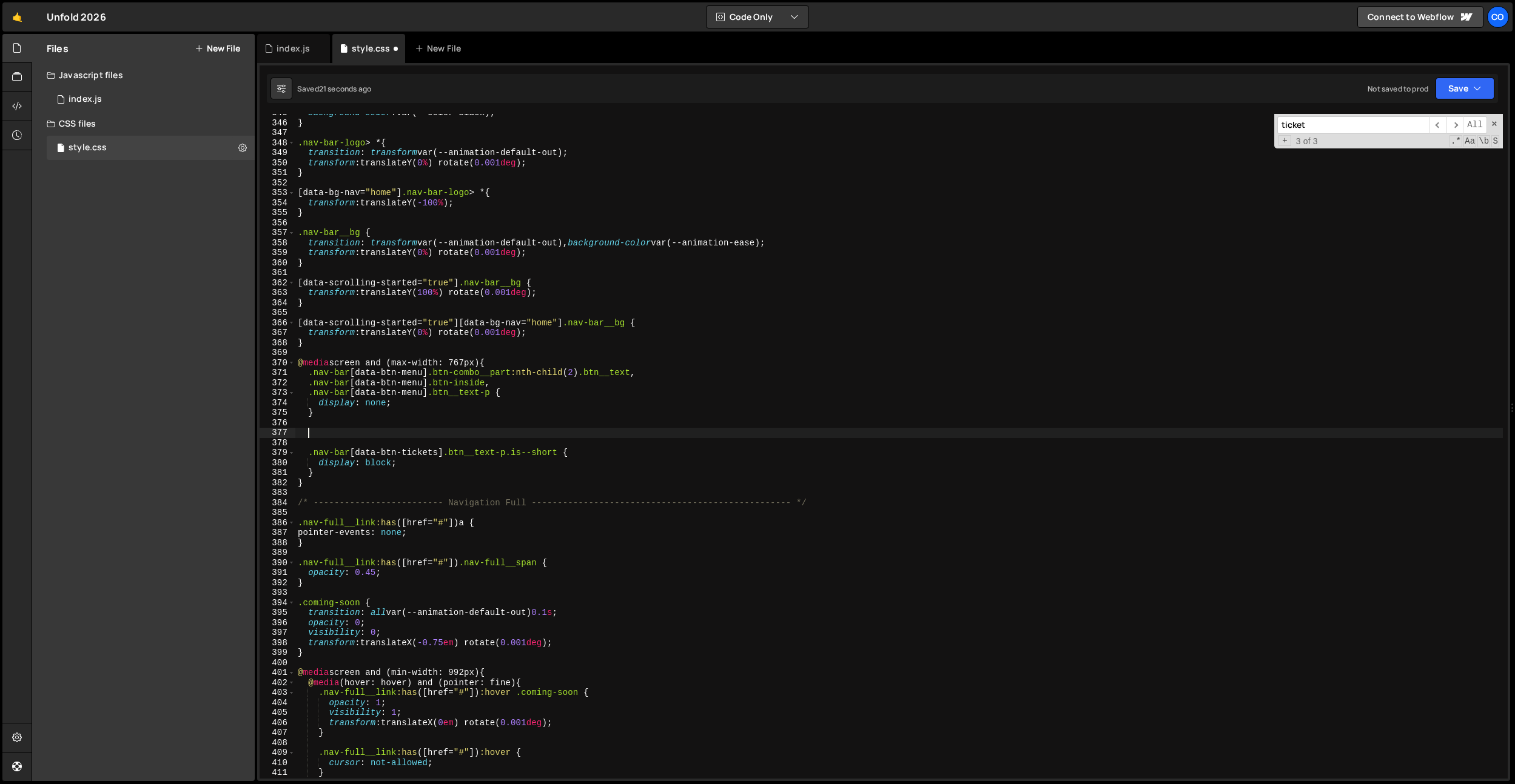
paste textarea "}"
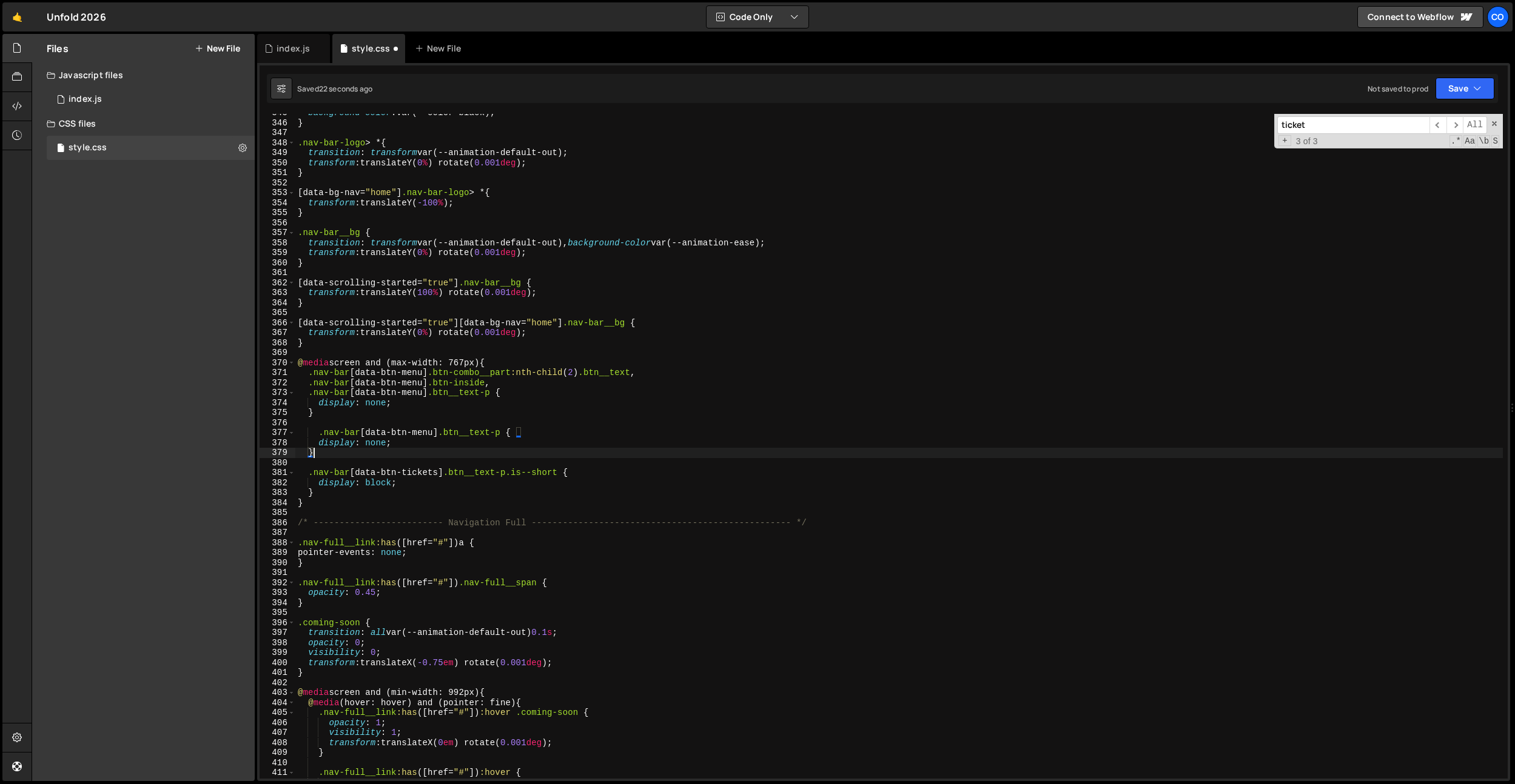
click at [316, 430] on div "background-color : var(--color-black) ; } .nav-bar-logo > * { transition : tran…" at bounding box center [898, 450] width 1207 height 684
type textarea ".nav-bar [data-btn-menu] .btn__text-p {"
click at [418, 466] on div "background-color : var(--color-black) ; } .nav-bar-logo > * { transition : tran…" at bounding box center [898, 450] width 1207 height 684
click at [418, 470] on div "background-color : var(--color-black) ; } .nav-bar-logo > * { transition : tran…" at bounding box center [898, 450] width 1207 height 684
drag, startPoint x: 418, startPoint y: 470, endPoint x: 417, endPoint y: 459, distance: 11.0
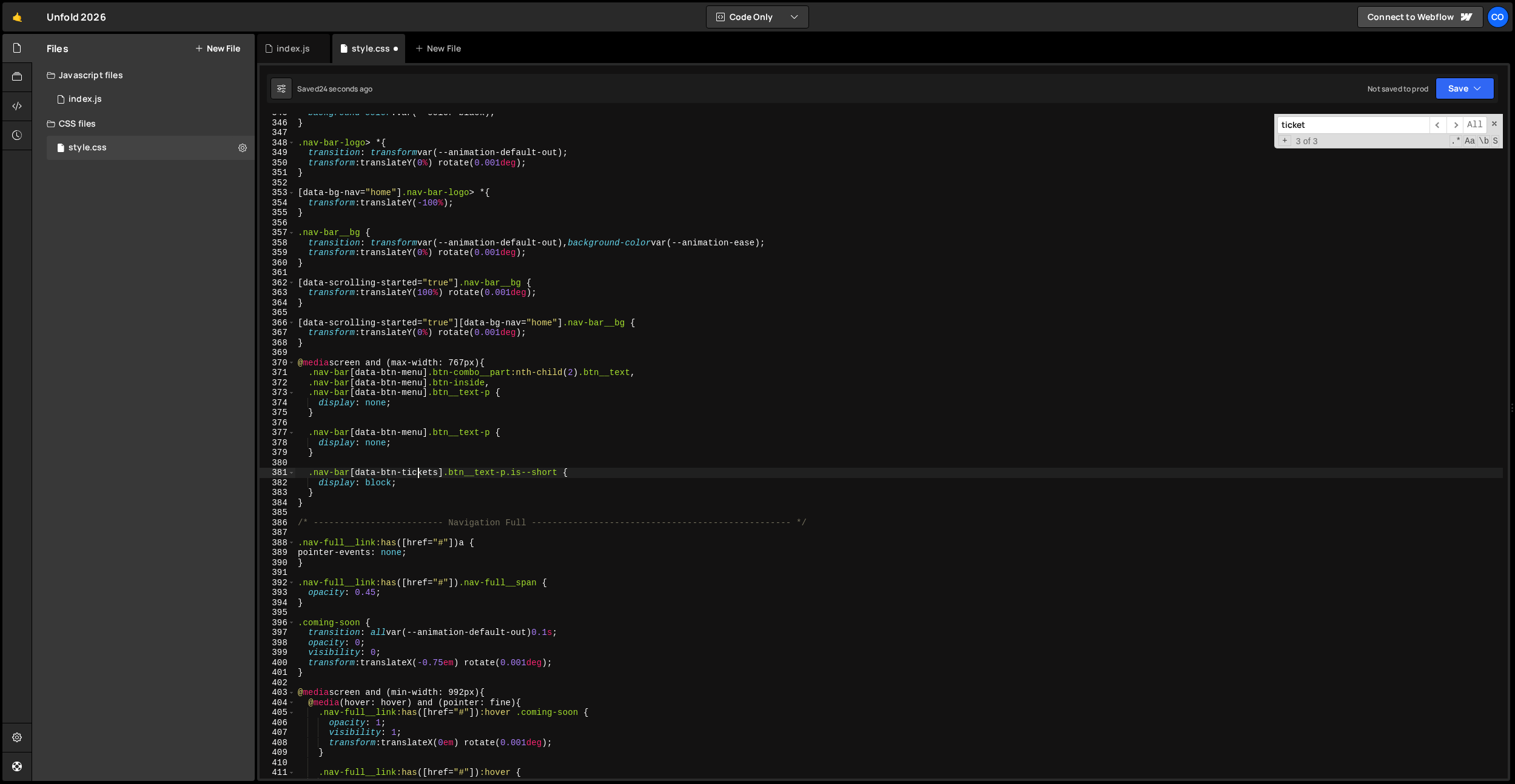
click at [418, 470] on div "background-color : var(--color-black) ; } .nav-bar-logo > * { transition : tran…" at bounding box center [898, 450] width 1207 height 684
click at [417, 433] on div "background-color : var(--color-black) ; } .nav-bar-logo > * { transition : tran…" at bounding box center [898, 450] width 1207 height 684
paste textarea "tickets"
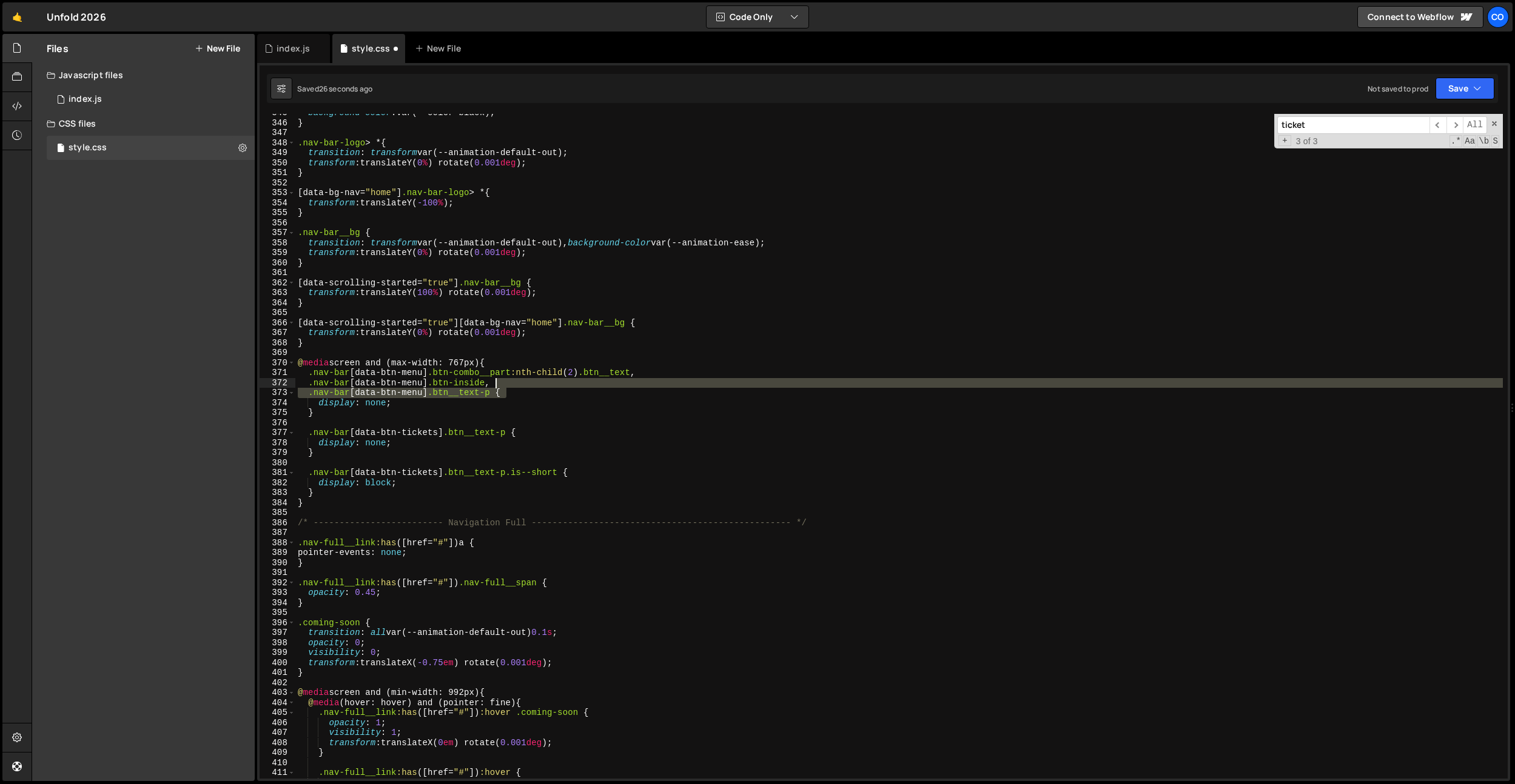
drag, startPoint x: 507, startPoint y: 392, endPoint x: 497, endPoint y: 383, distance: 13.5
click at [497, 383] on div "background-color : var(--color-black) ; } .nav-bar-logo > * { transition : tran…" at bounding box center [898, 450] width 1207 height 684
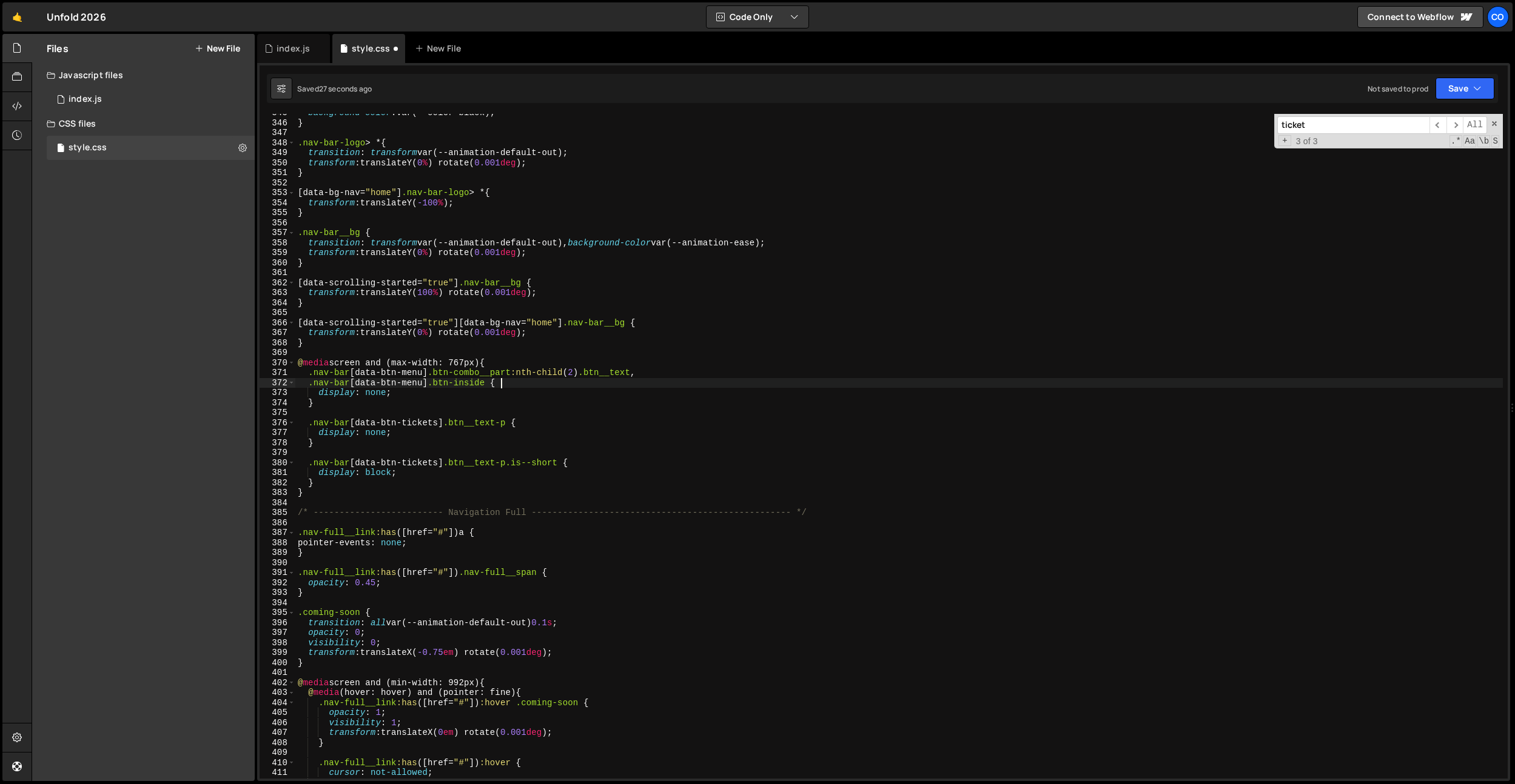
scroll to position [0, 14]
click at [518, 397] on div "background-color : var(--color-black) ; } .nav-bar-logo > * { transition : tran…" at bounding box center [898, 450] width 1207 height 684
click at [514, 394] on div "background-color : var(--color-black) ; } .nav-bar-logo > * { transition : tran…" at bounding box center [898, 450] width 1207 height 684
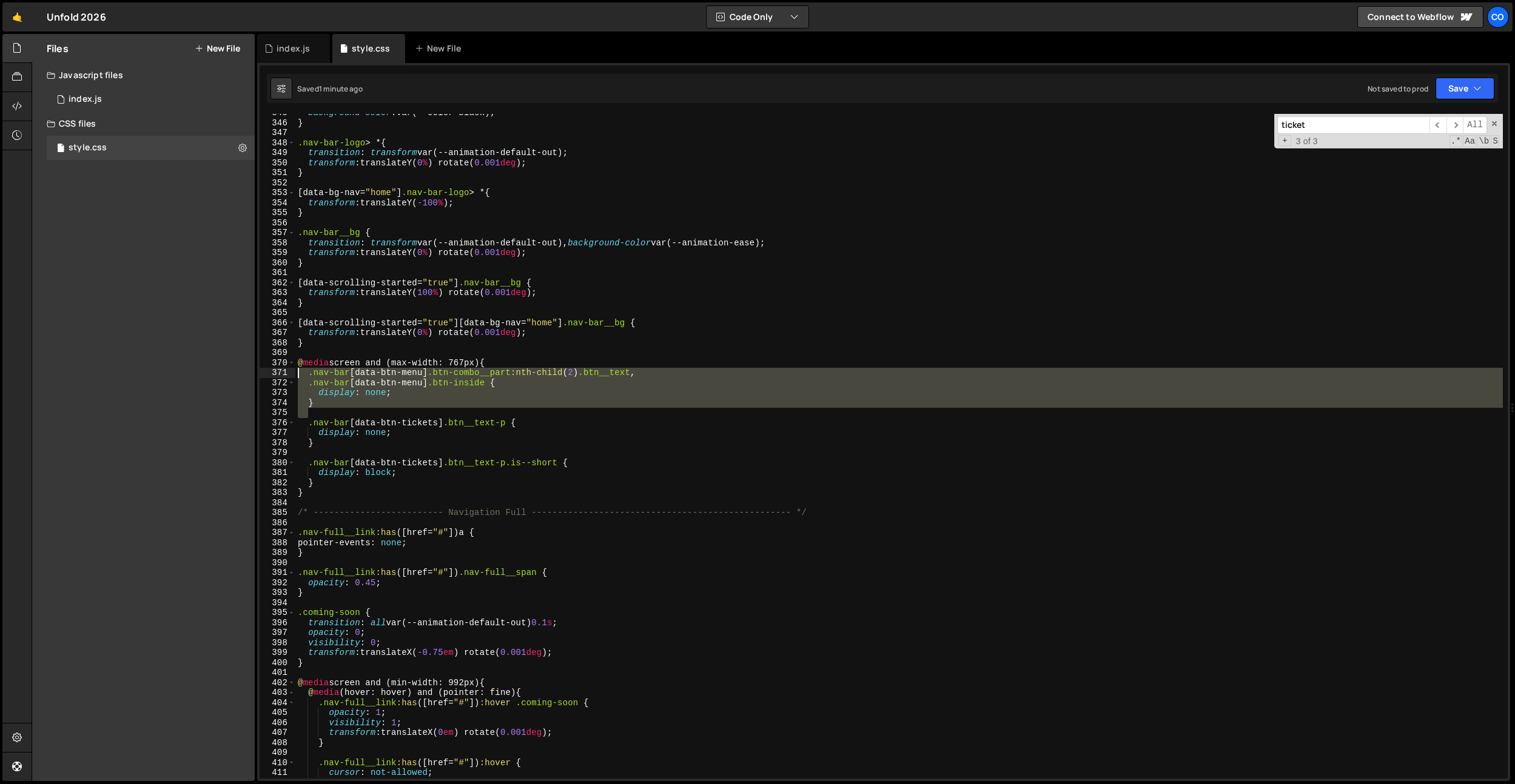
drag, startPoint x: 325, startPoint y: 408, endPoint x: 296, endPoint y: 376, distance: 43.2
click at [296, 376] on div "background-color : var(--color-black) ; } .nav-bar-logo > * { transition : tran…" at bounding box center [898, 450] width 1207 height 684
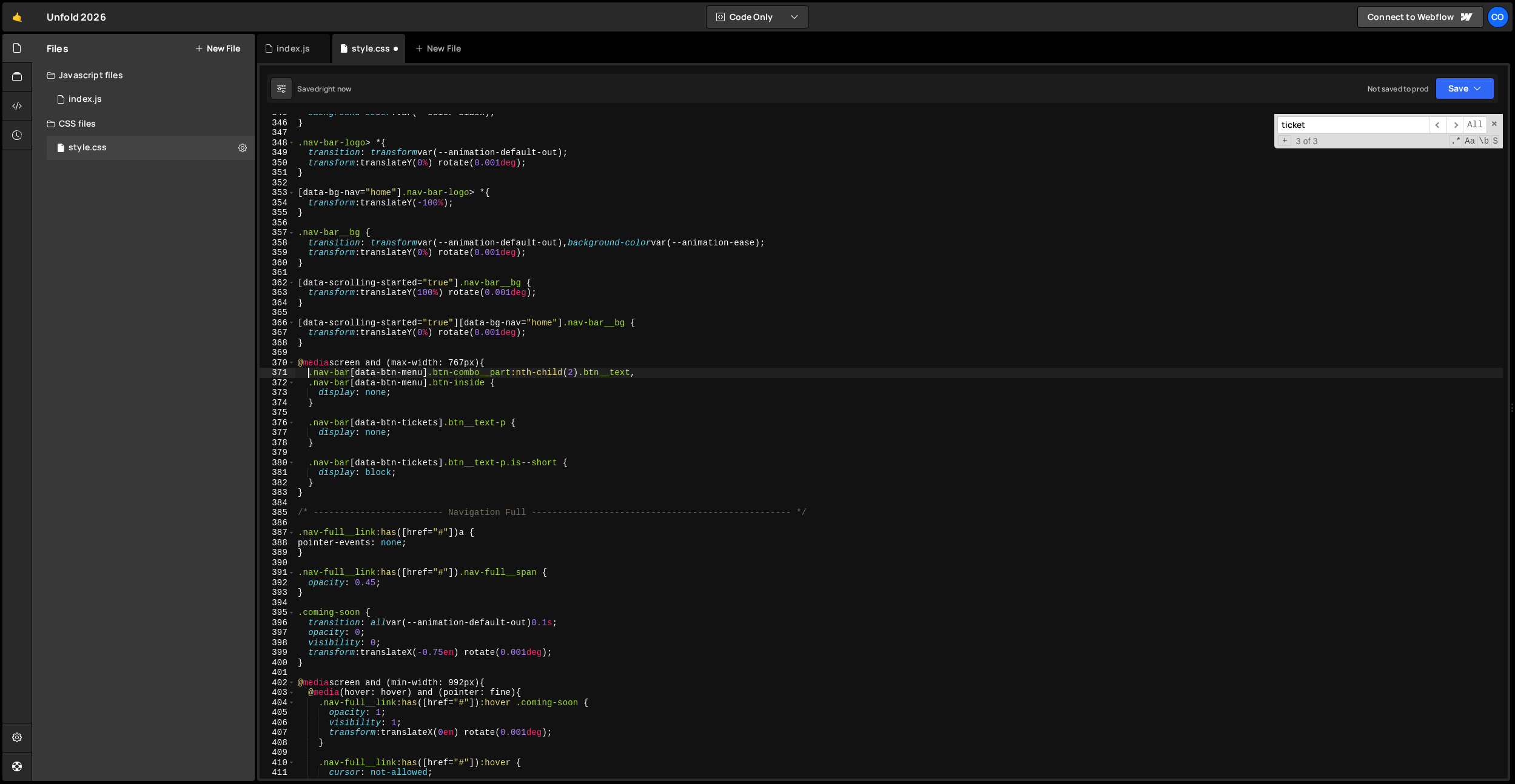
click at [451, 348] on div "background-color : var(--color-black) ; } .nav-bar-logo > * { transition : tran…" at bounding box center [898, 450] width 1207 height 684
click at [675, 369] on div "background-color : var(--color-black) ; } .nav-bar-logo > * { transition : tran…" at bounding box center [898, 450] width 1207 height 684
drag, startPoint x: 502, startPoint y: 384, endPoint x: 644, endPoint y: 374, distance: 142.4
click at [644, 374] on div "background-color : var(--color-black) ; } .nav-bar-logo > * { transition : tran…" at bounding box center [898, 450] width 1207 height 684
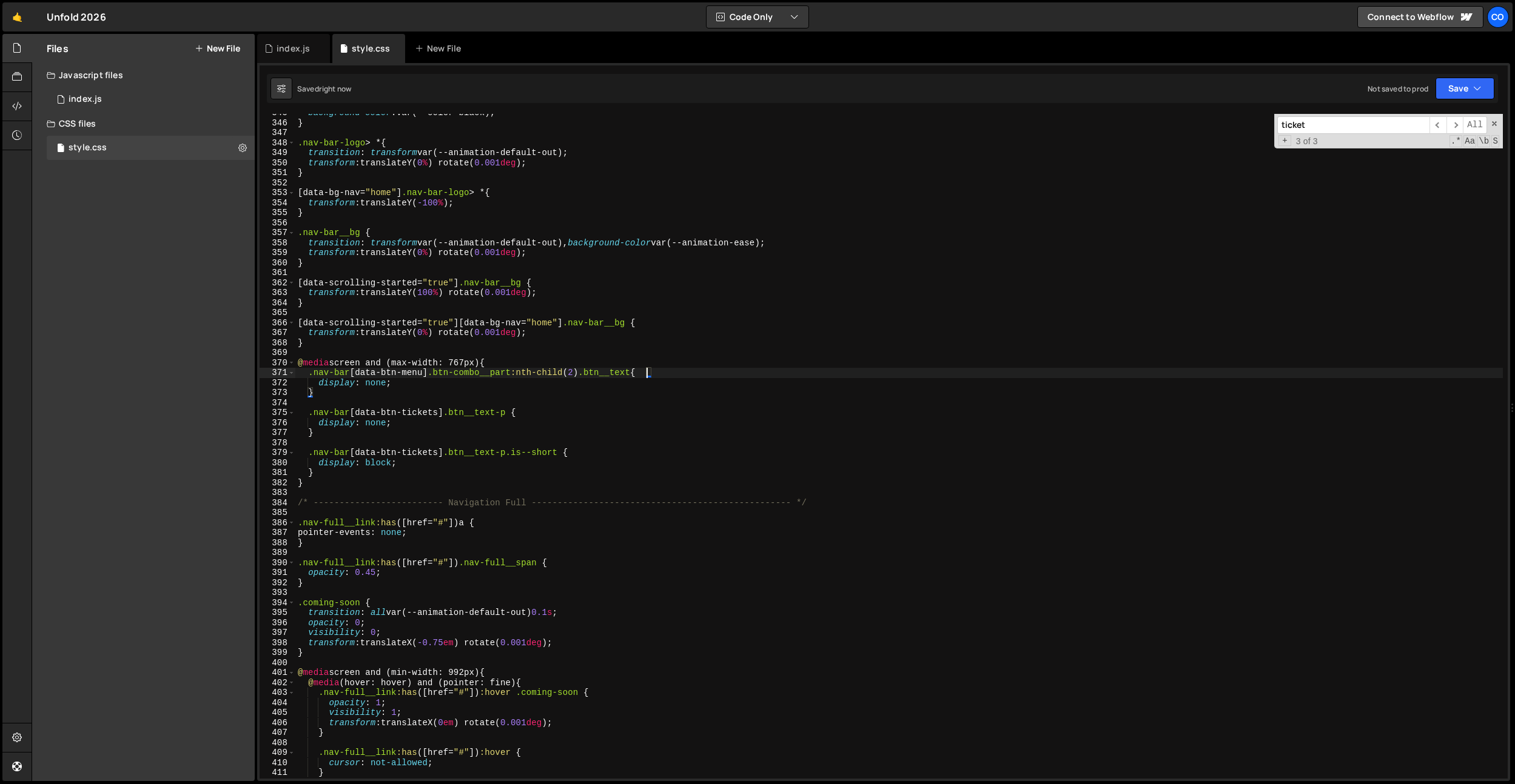
scroll to position [0, 24]
type textarea ".nav-bar [data-btn-menu] .btn-combo__part:nth-child(2) .btn__text {"
click at [657, 355] on div "background-color : var(--color-black) ; } .nav-bar-logo > * { transition : tran…" at bounding box center [898, 450] width 1207 height 684
click at [585, 376] on div "background-color : var(--color-black) ; } .nav-bar-logo > * { transition : tran…" at bounding box center [898, 450] width 1207 height 684
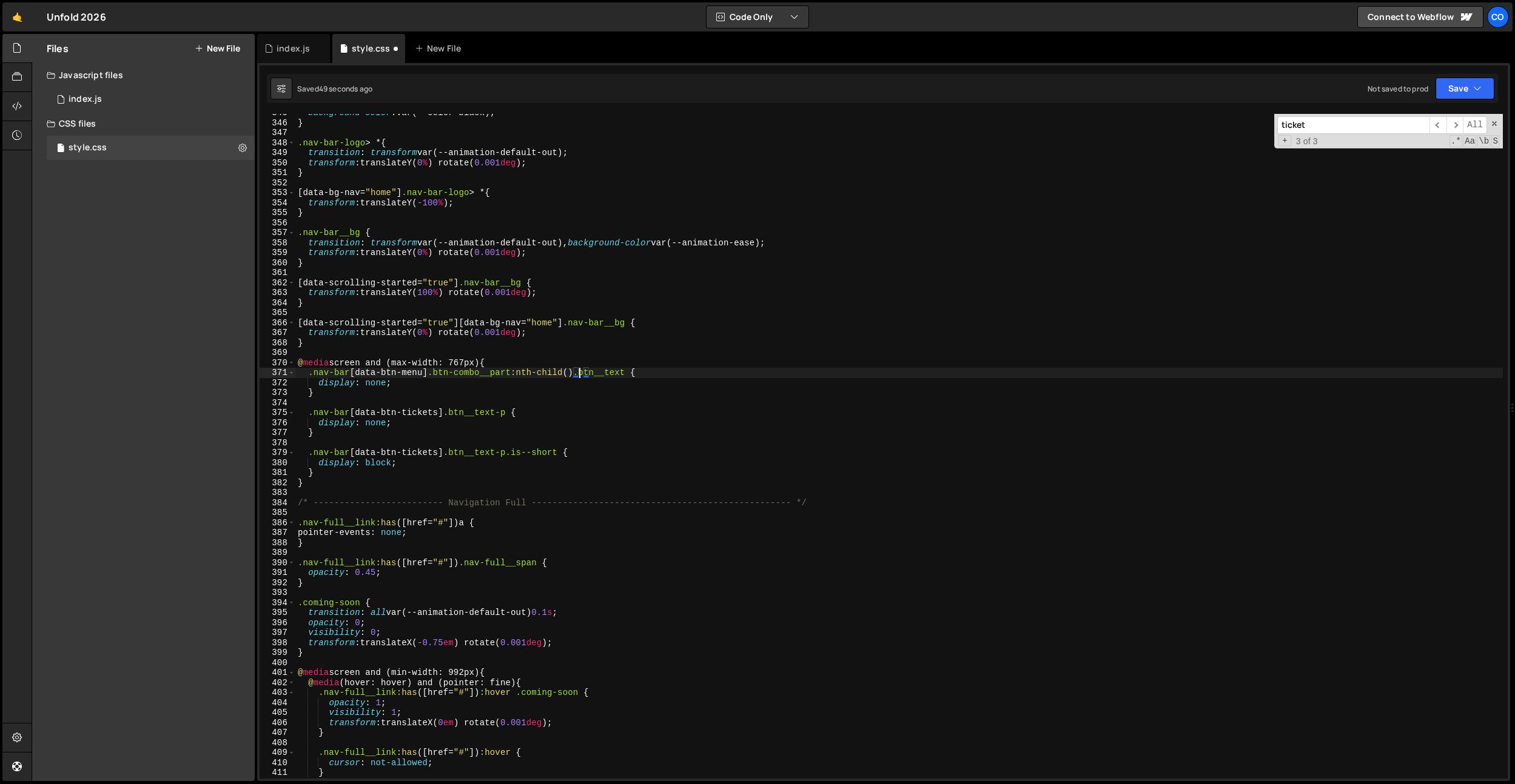
scroll to position [0, 20]
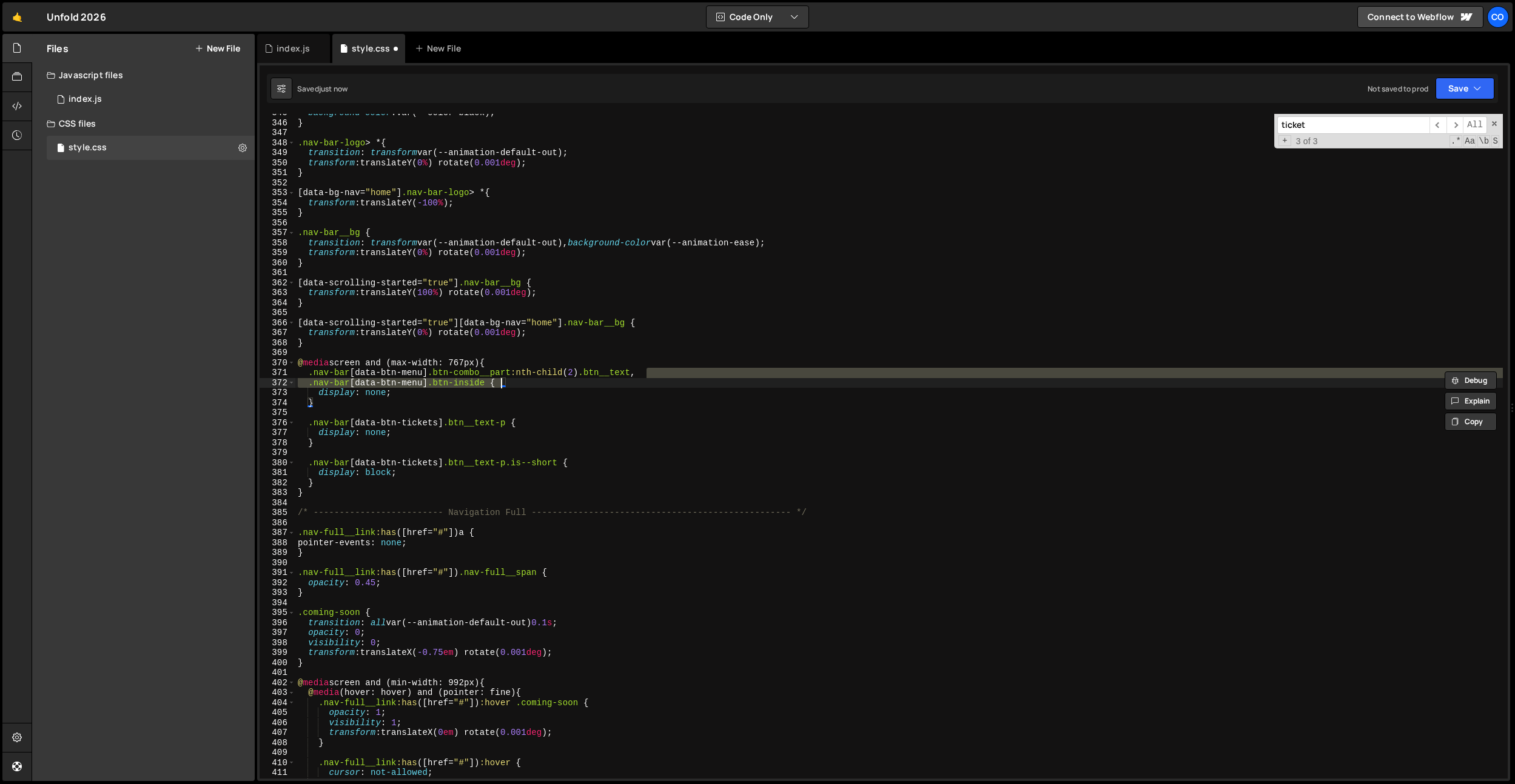
click at [582, 373] on div "background-color : var(--color-black) ; } .nav-bar-logo > * { transition : tran…" at bounding box center [898, 450] width 1207 height 684
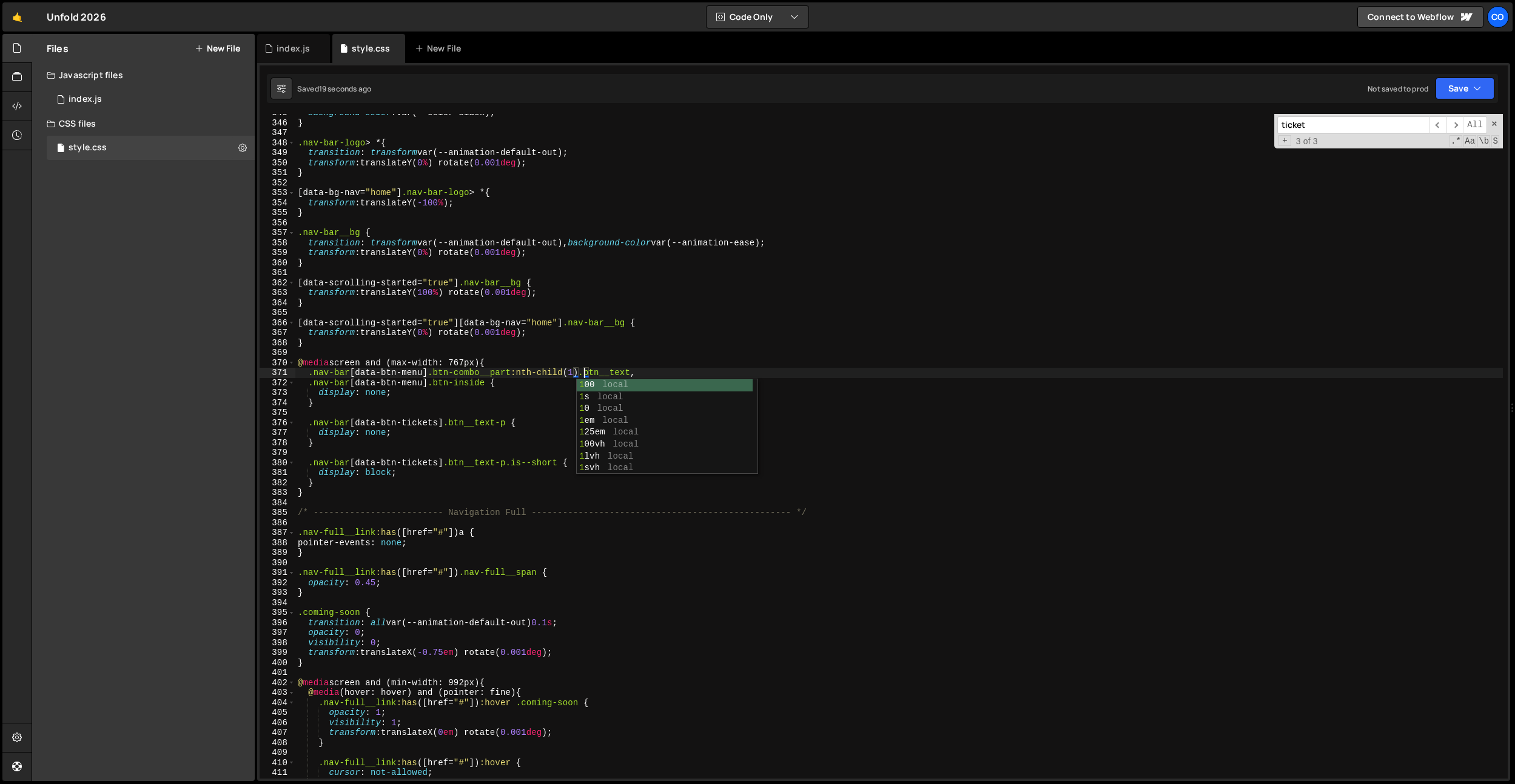
click at [468, 473] on div "background-color : var(--color-black) ; } .nav-bar-logo > * { transition : tran…" at bounding box center [898, 450] width 1207 height 684
click at [436, 405] on div "background-color : var(--color-black) ; } .nav-bar-logo > * { transition : tran…" at bounding box center [898, 450] width 1207 height 684
type textarea "}"
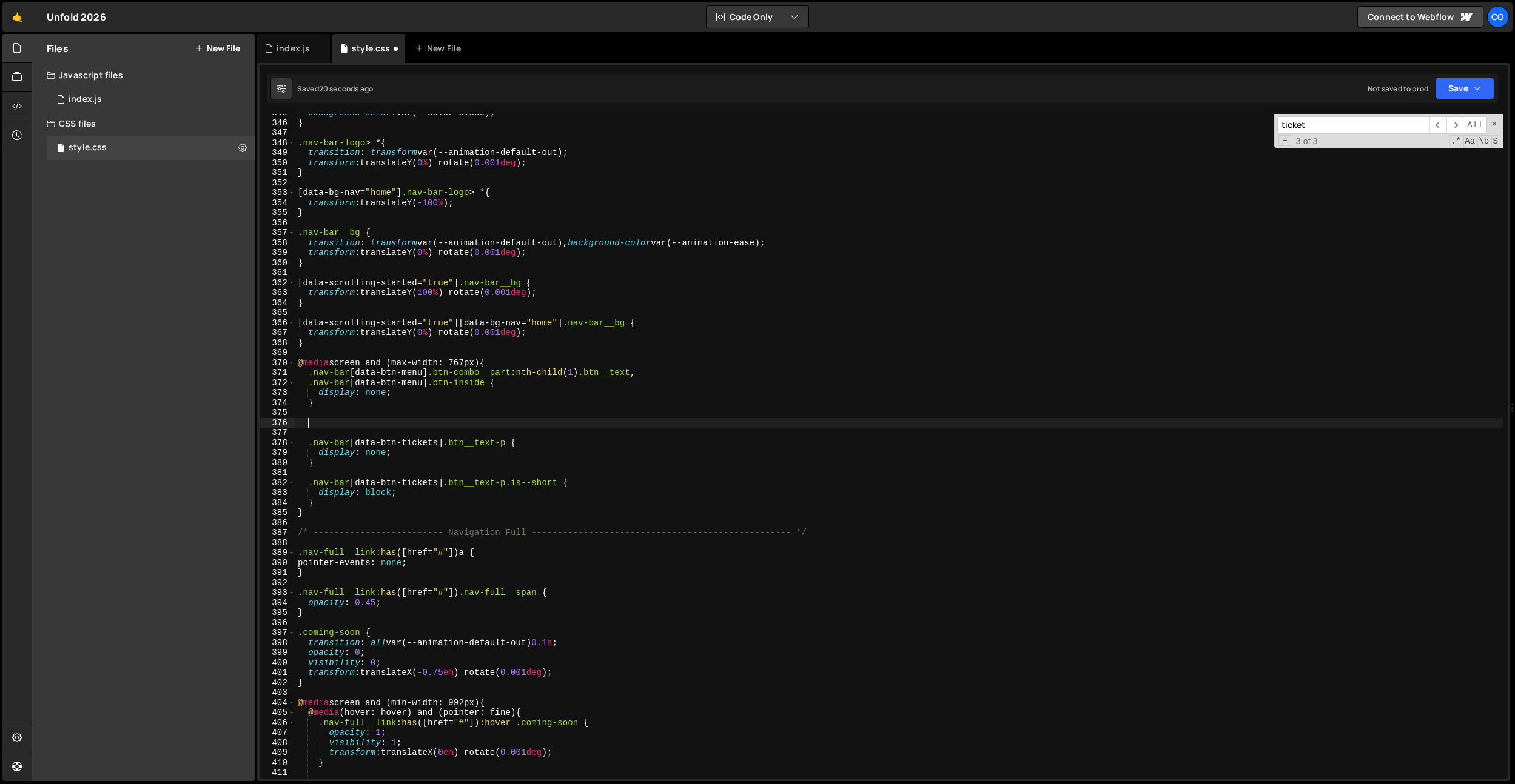
paste textarea ".btn-combo.is--mirror .btn-combo__part:nth-child(2), .btn-combo:hover .btn-comb…"
drag, startPoint x: 309, startPoint y: 386, endPoint x: 430, endPoint y: 384, distance: 121.0
click at [430, 384] on div "background-color : var(--color-black) ; } .nav-bar-logo > * { transition : tran…" at bounding box center [898, 450] width 1207 height 684
click at [309, 425] on div "background-color : var(--color-black) ; } .nav-bar-logo > * { transition : tran…" at bounding box center [898, 450] width 1207 height 684
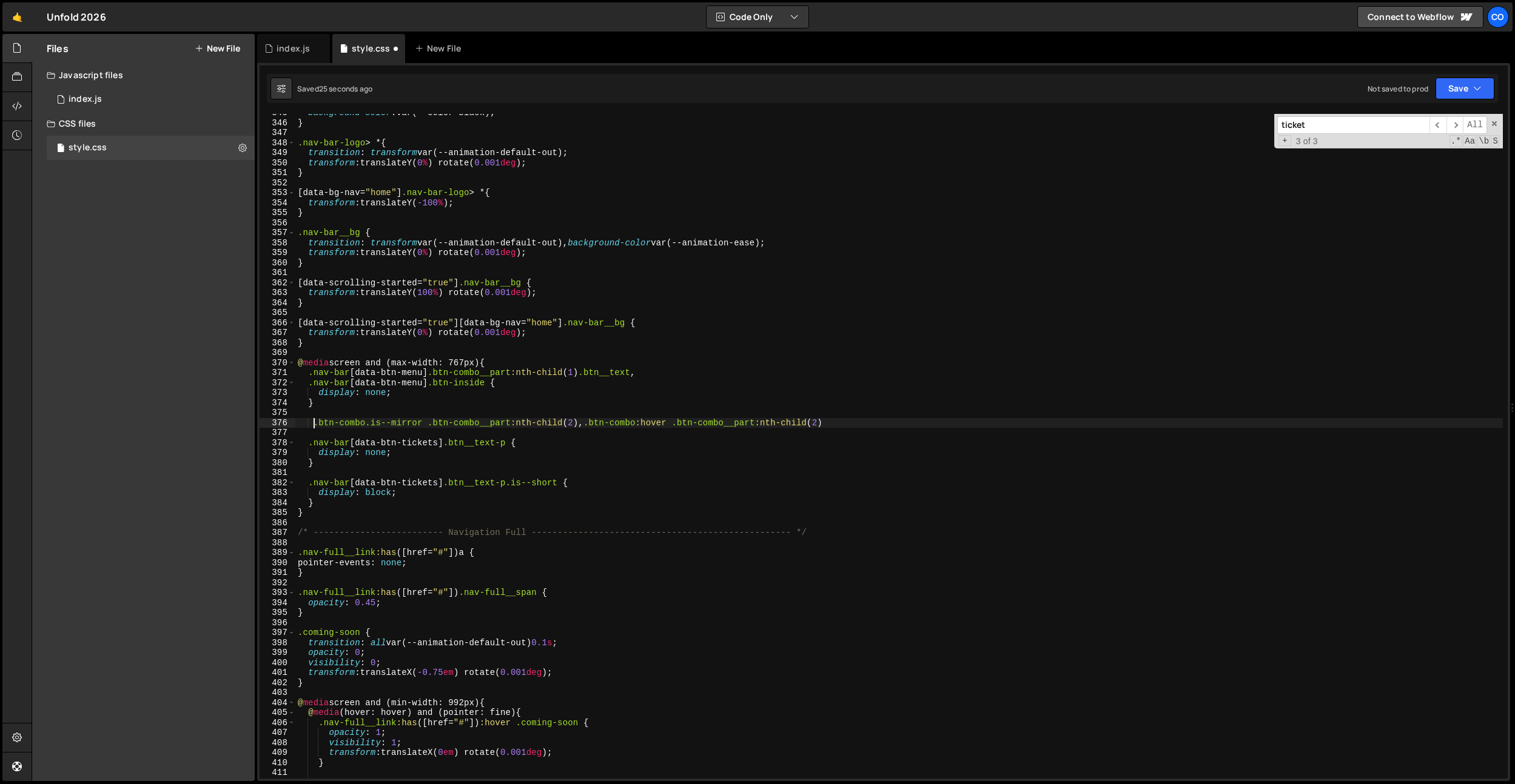
paste textarea "nav-bar [data-btn-menu]."
drag, startPoint x: 437, startPoint y: 425, endPoint x: 363, endPoint y: 425, distance: 74.0
click at [363, 425] on div "background-color : var(--color-black) ; } .nav-bar-logo > * { transition : tran…" at bounding box center [898, 450] width 1207 height 684
click at [315, 426] on div "background-color : var(--color-black) ; } .nav-bar-logo > * { transition : tran…" at bounding box center [898, 450] width 1207 height 684
drag, startPoint x: 355, startPoint y: 422, endPoint x: 432, endPoint y: 419, distance: 77.1
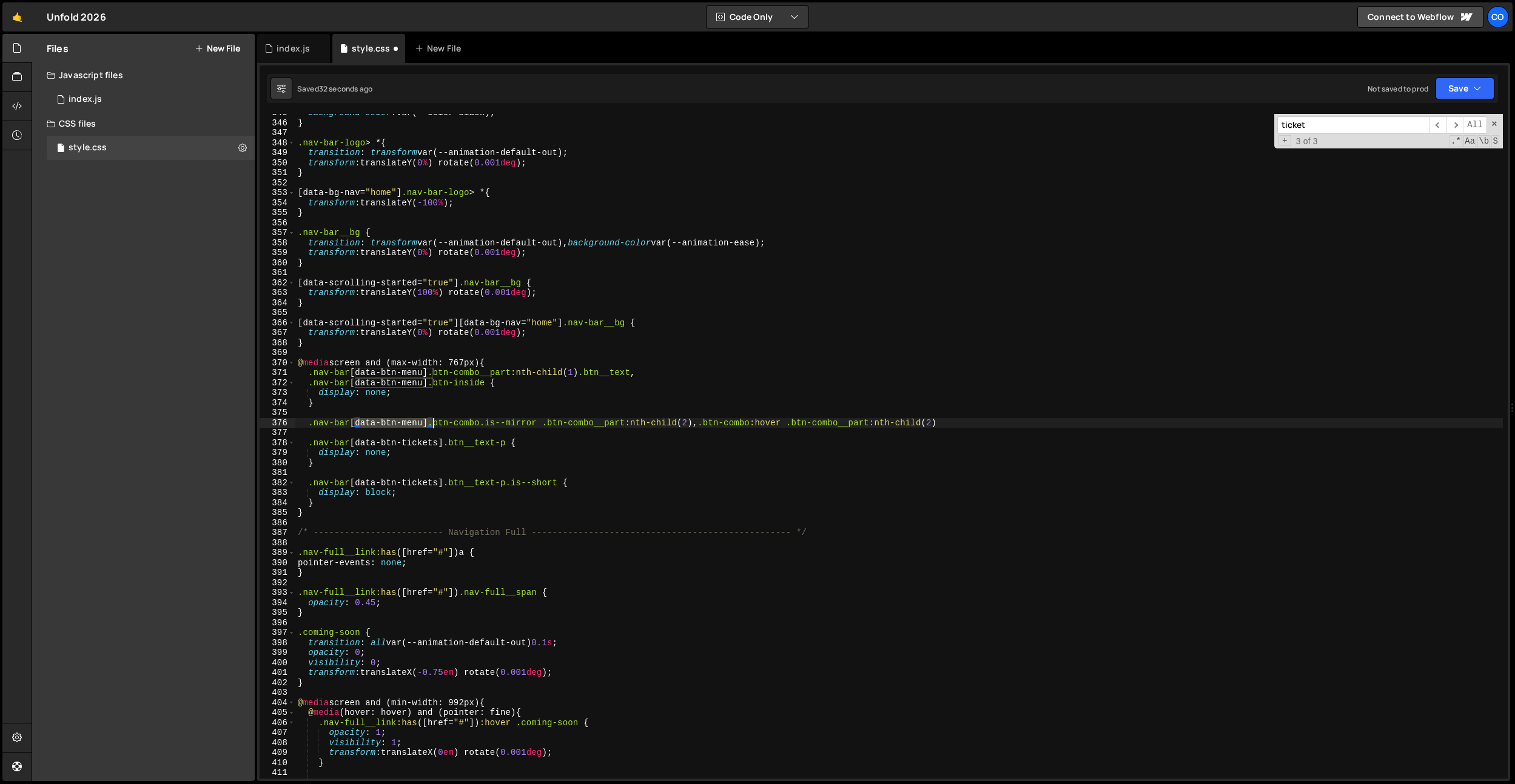
click at [432, 419] on div "background-color : var(--color-black) ; } .nav-bar-logo > * { transition : tran…" at bounding box center [898, 450] width 1207 height 684
paste textarea "[data-btn-menu]"
drag, startPoint x: 355, startPoint y: 425, endPoint x: 466, endPoint y: 420, distance: 111.1
click at [466, 420] on div "background-color : var(--color-black) ; } .nav-bar-logo > * { transition : tran…" at bounding box center [898, 450] width 1207 height 684
drag, startPoint x: 588, startPoint y: 423, endPoint x: 844, endPoint y: 420, distance: 256.0
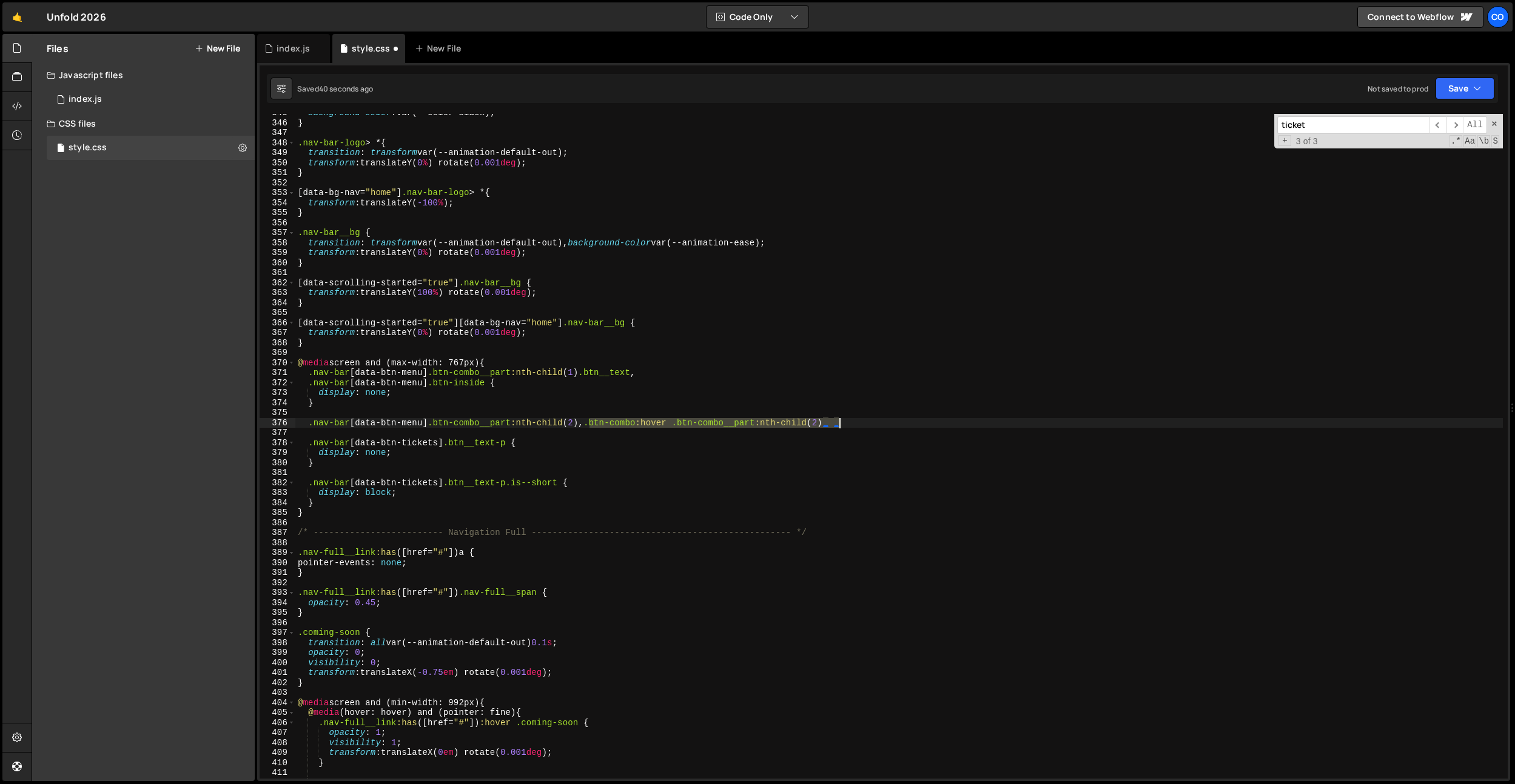
click at [844, 420] on div "background-color : var(--color-black) ; } .nav-bar-logo > * { transition : tran…" at bounding box center [898, 450] width 1207 height 684
type textarea ".nav-bar [data-btn-menu] .btn-combo__part:nth-child(2) {"
type textarea ".nav-bar [data-btn-menu] .btn-combo__part:nth-child(2) {}"
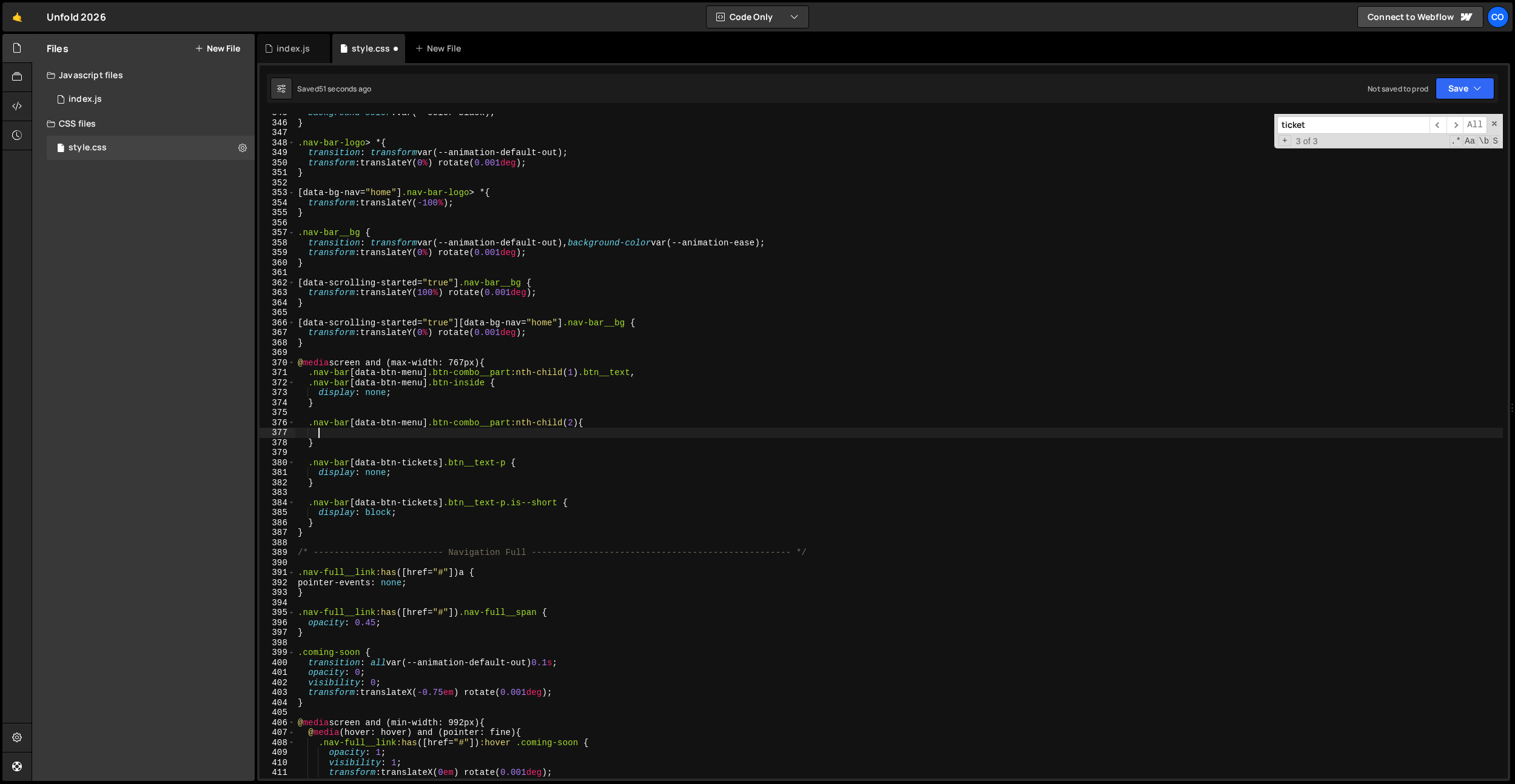
paste textarea "translateX(0em) rotate(0.001deg)"
click at [580, 425] on div "background-color : var(--color-black) ; } .nav-bar-logo > * { transition : tran…" at bounding box center [898, 450] width 1207 height 684
type textarea ".nav-bar [data-btn-menu] .btn-combo__part {"
click at [586, 417] on div "background-color : var(--color-black) ; } .nav-bar-logo > * { transition : tran…" at bounding box center [898, 450] width 1207 height 684
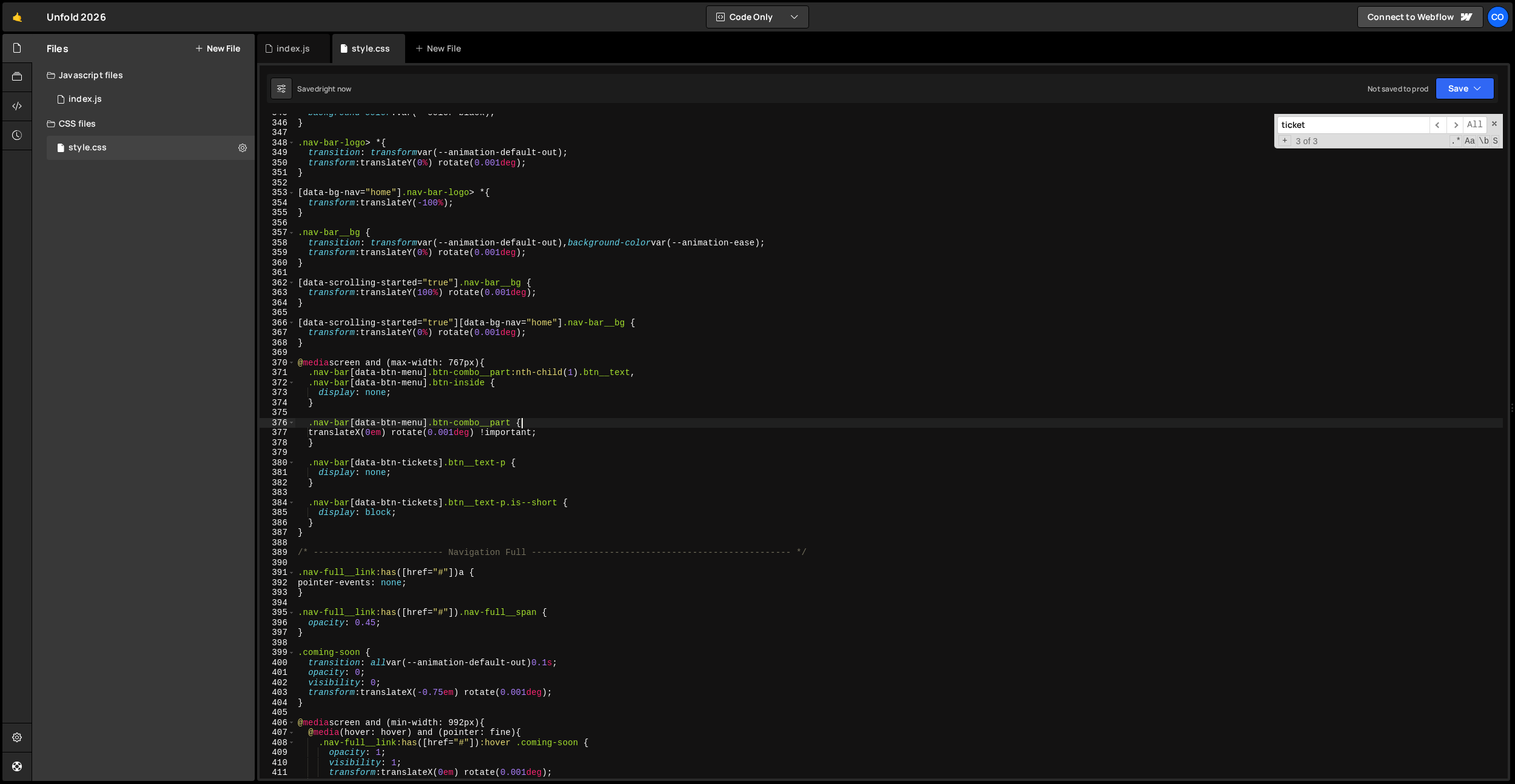
scroll to position [0, 0]
click at [588, 415] on div "background-color : var(--color-black) ; } .nav-bar-logo > * { transition : tran…" at bounding box center [898, 450] width 1207 height 684
click at [319, 434] on div "background-color : var(--color-black) ; } .nav-bar-logo > * { transition : tran…" at bounding box center [898, 450] width 1207 height 684
click at [343, 528] on div "background-color : var(--color-black) ; } .nav-bar-logo > * { transition : tran…" at bounding box center [898, 450] width 1207 height 684
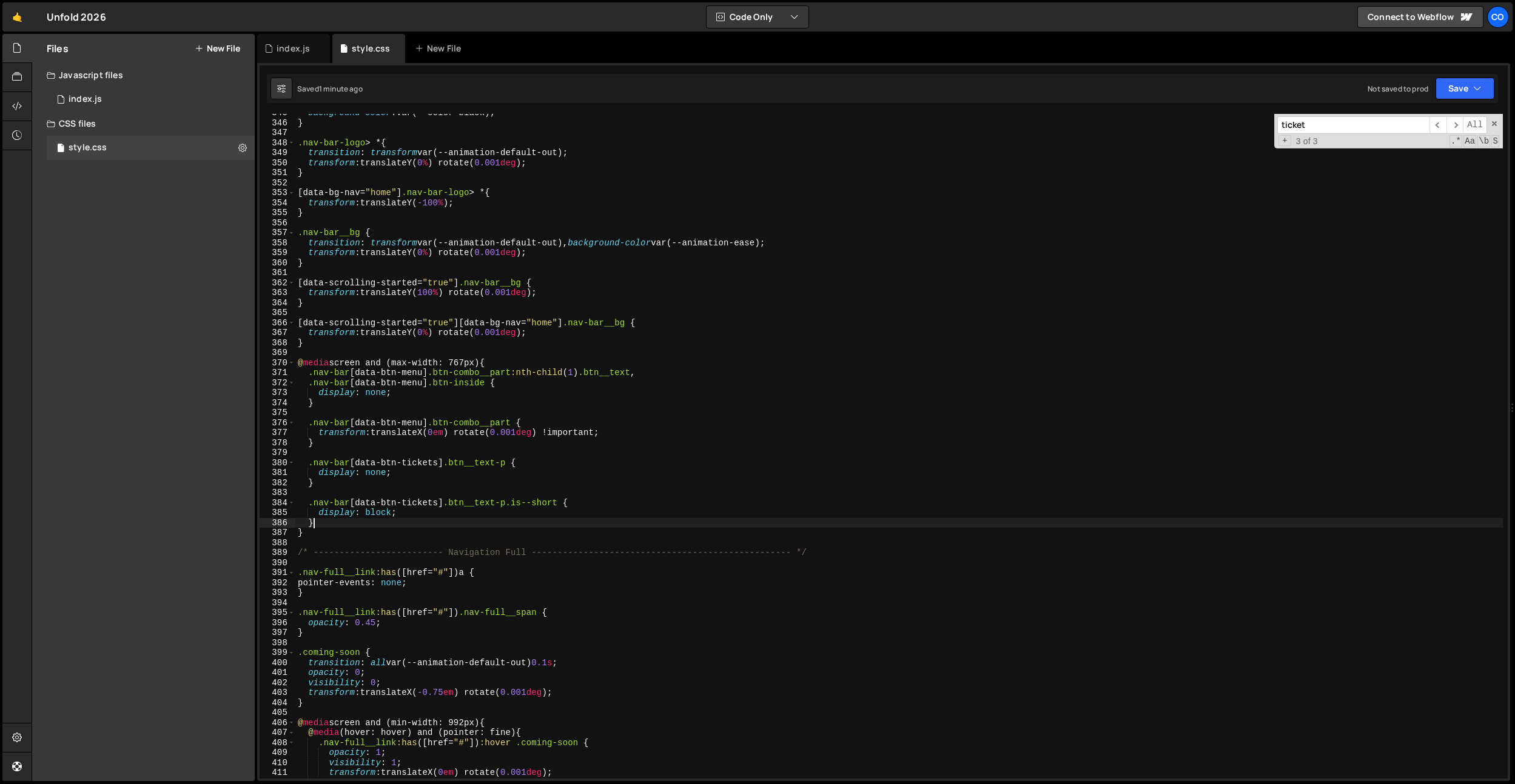
type textarea "}"
click at [367, 447] on div "background-color : var(--color-black) ; } .nav-bar-logo > * { transition : tran…" at bounding box center [898, 450] width 1207 height 684
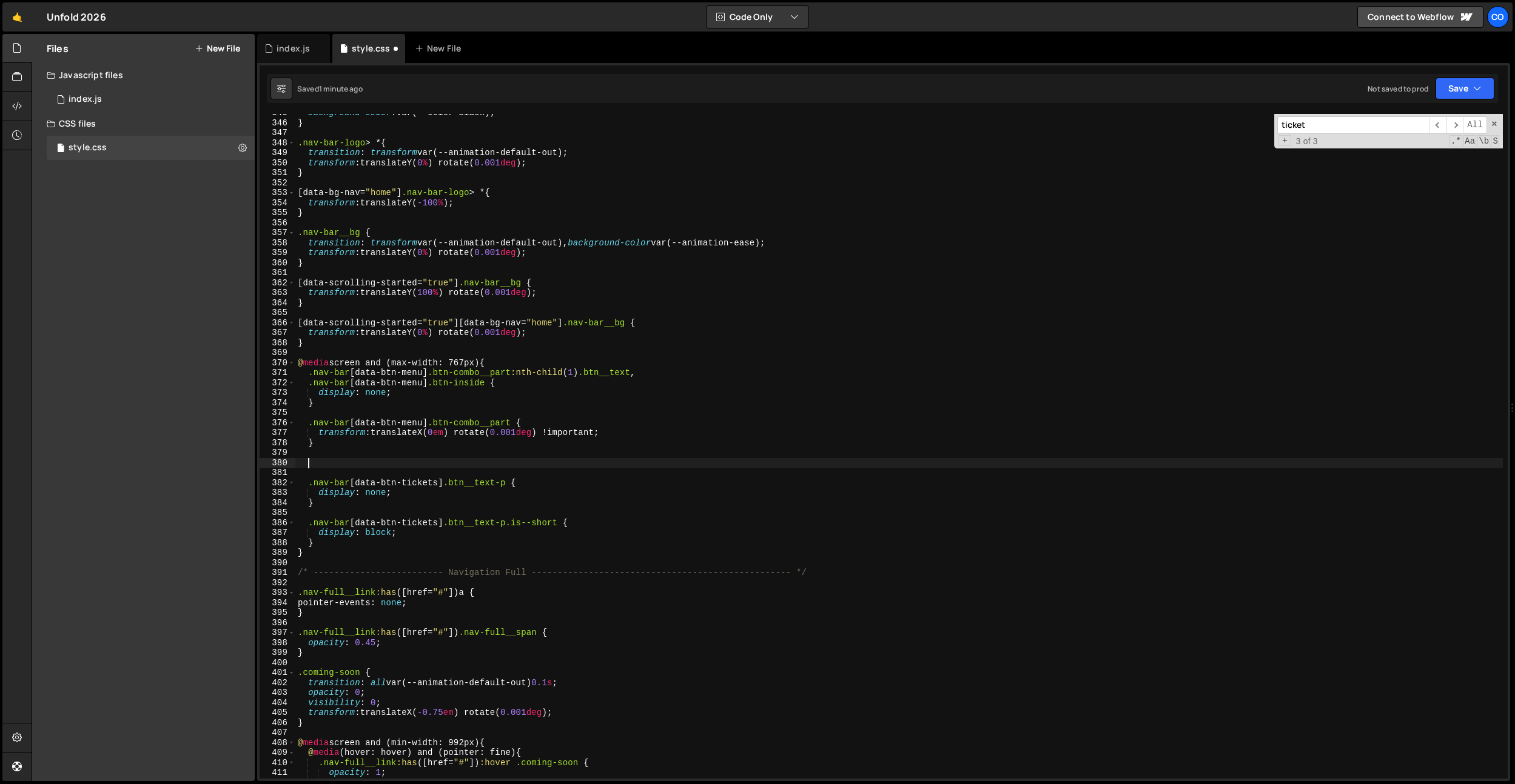
scroll to position [0, 0]
paste textarea ".btn__icon-svg"
drag, startPoint x: 431, startPoint y: 422, endPoint x: 308, endPoint y: 423, distance: 123.0
click at [308, 423] on div "background-color : var(--color-black) ; } .nav-bar-logo > * { transition : tran…" at bounding box center [898, 450] width 1207 height 684
click at [315, 463] on div "background-color : var(--color-black) ; } .nav-bar-logo > * { transition : tran…" at bounding box center [898, 450] width 1207 height 684
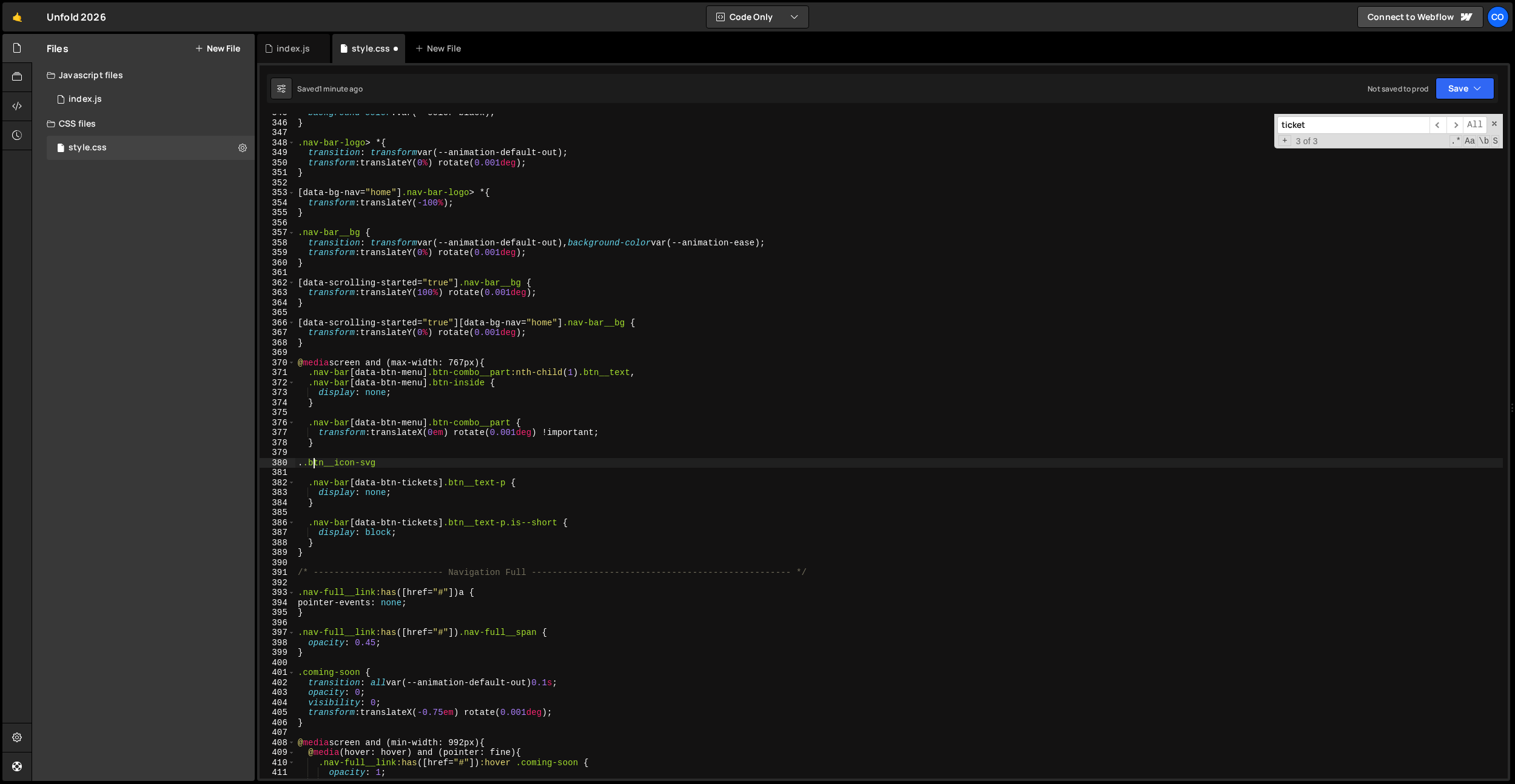
paste textarea "nav-bar [data-btn-menu]."
click at [536, 465] on div "background-color : var(--color-black) ; } .nav-bar-logo > * { transition : tran…" at bounding box center [898, 450] width 1207 height 684
type textarea ".nav-bar [data-btn-menu] .btn__icon-svg {}"
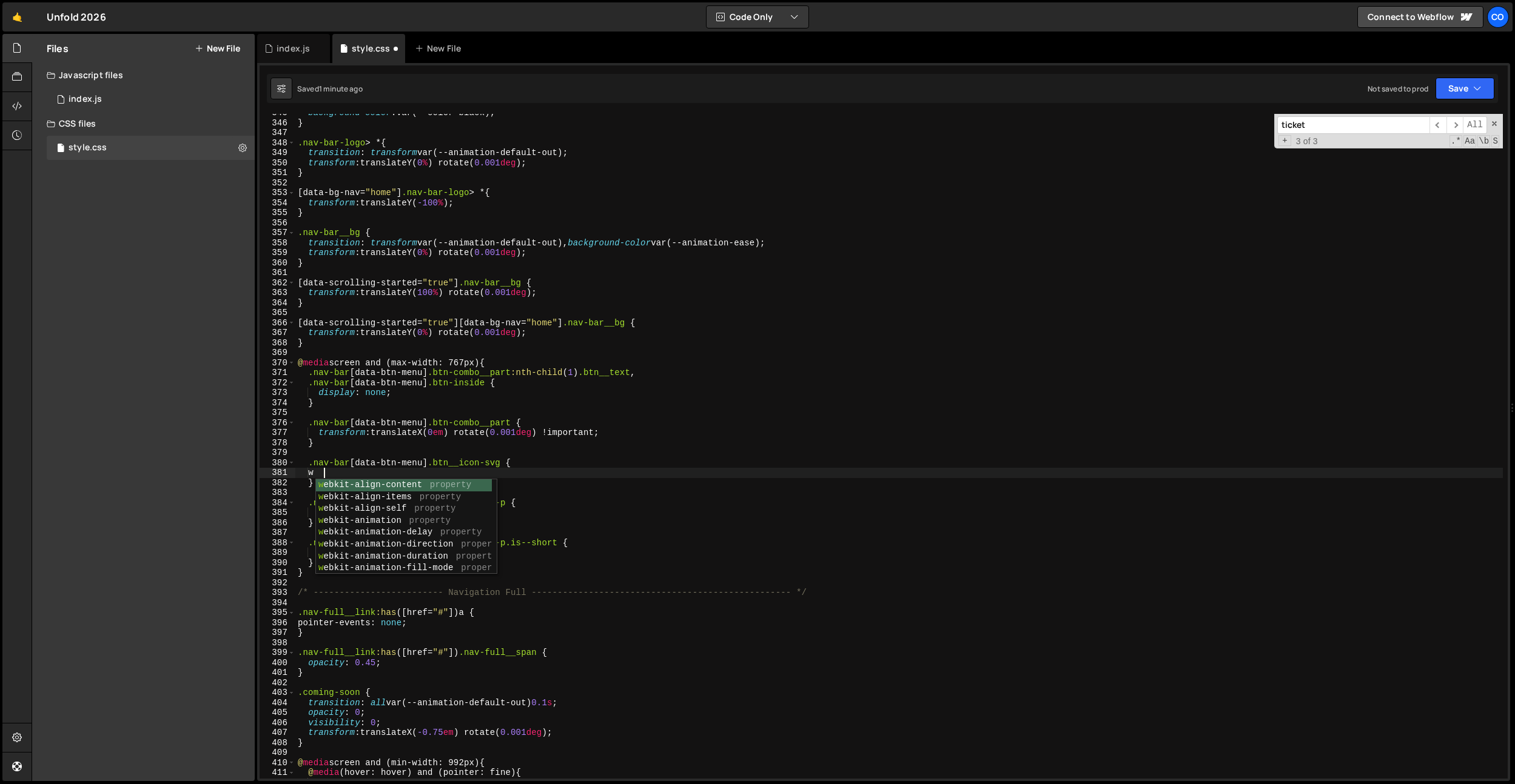
scroll to position [0, 1]
type textarea "i"
click at [525, 296] on div "background-color : var(--color-black) ; } .nav-bar-logo > * { transition : tran…" at bounding box center [898, 450] width 1207 height 684
type textarea "transform: translateY(100%) rotate(0.001deg);"
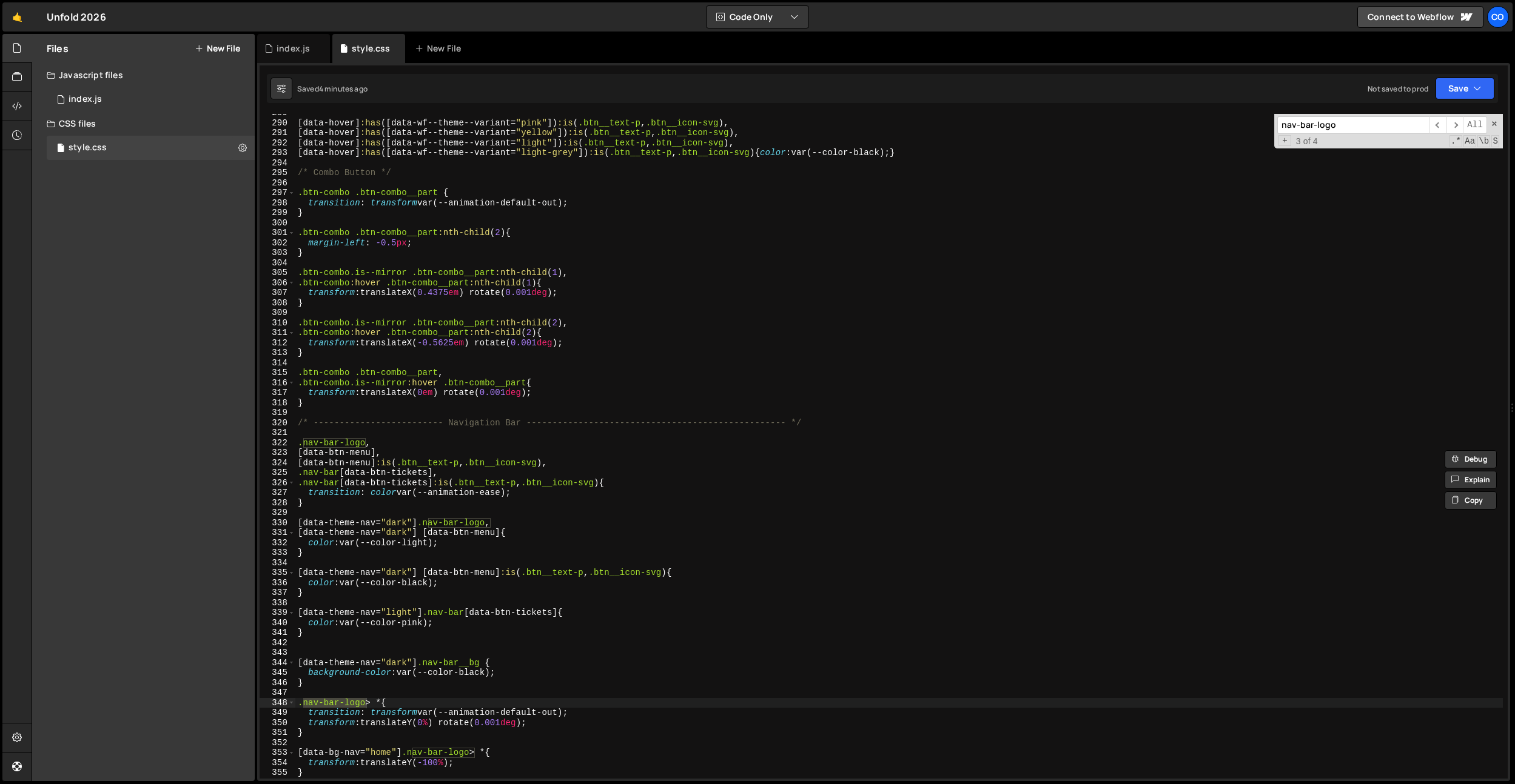
scroll to position [2913, 0]
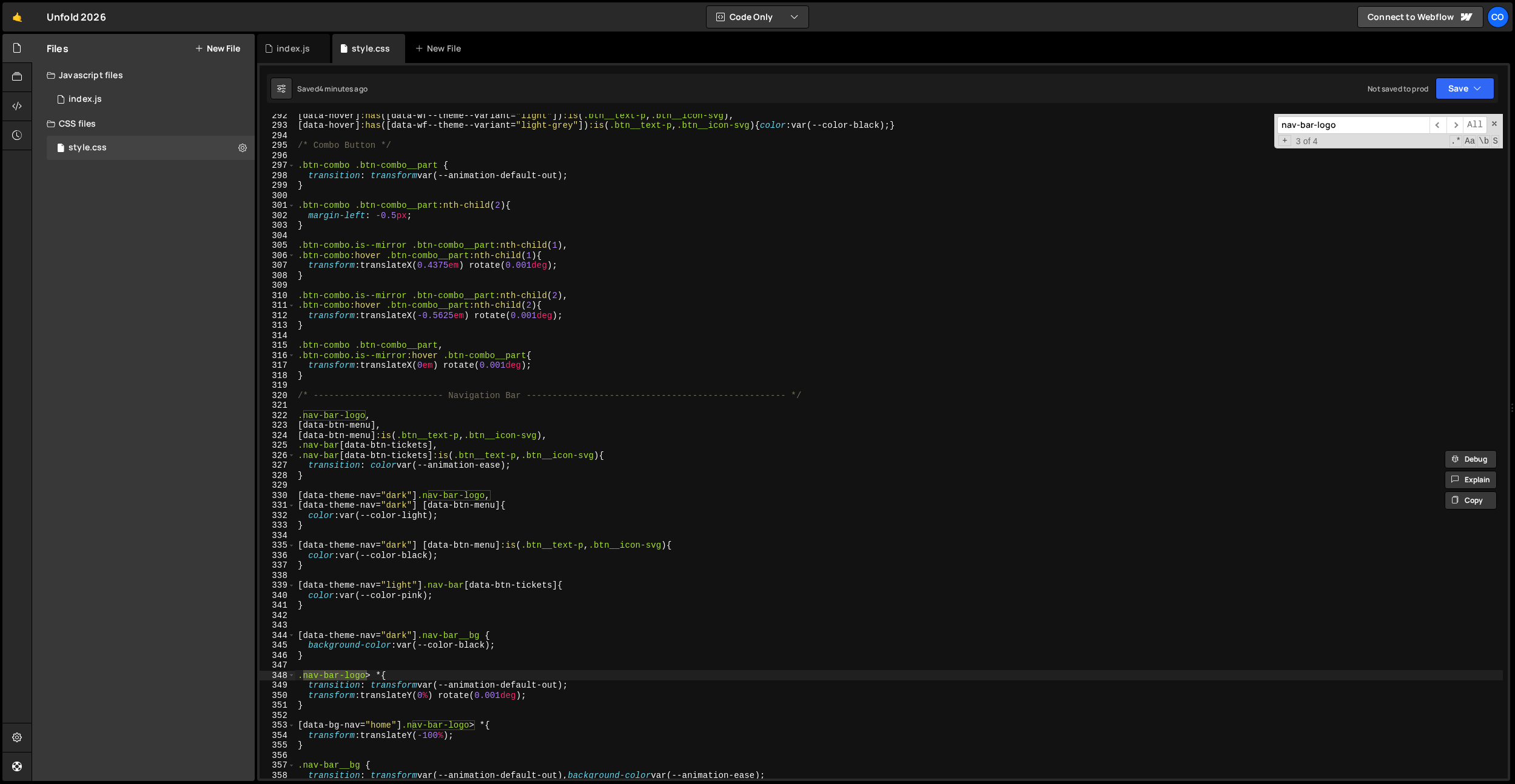
type input "nav-bar-logo"
click at [284, 48] on div "index.js" at bounding box center [293, 48] width 34 height 12
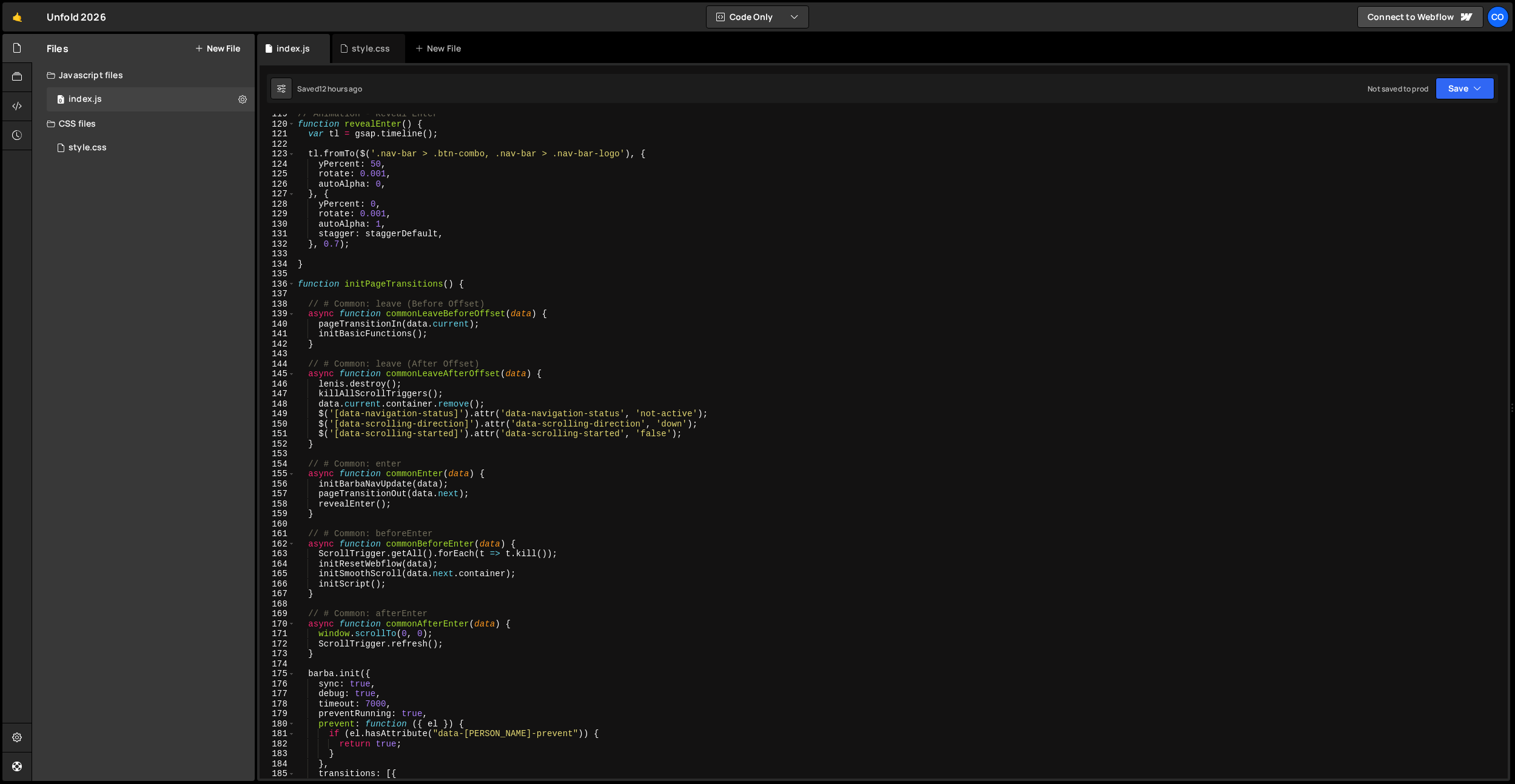
scroll to position [1017, 0]
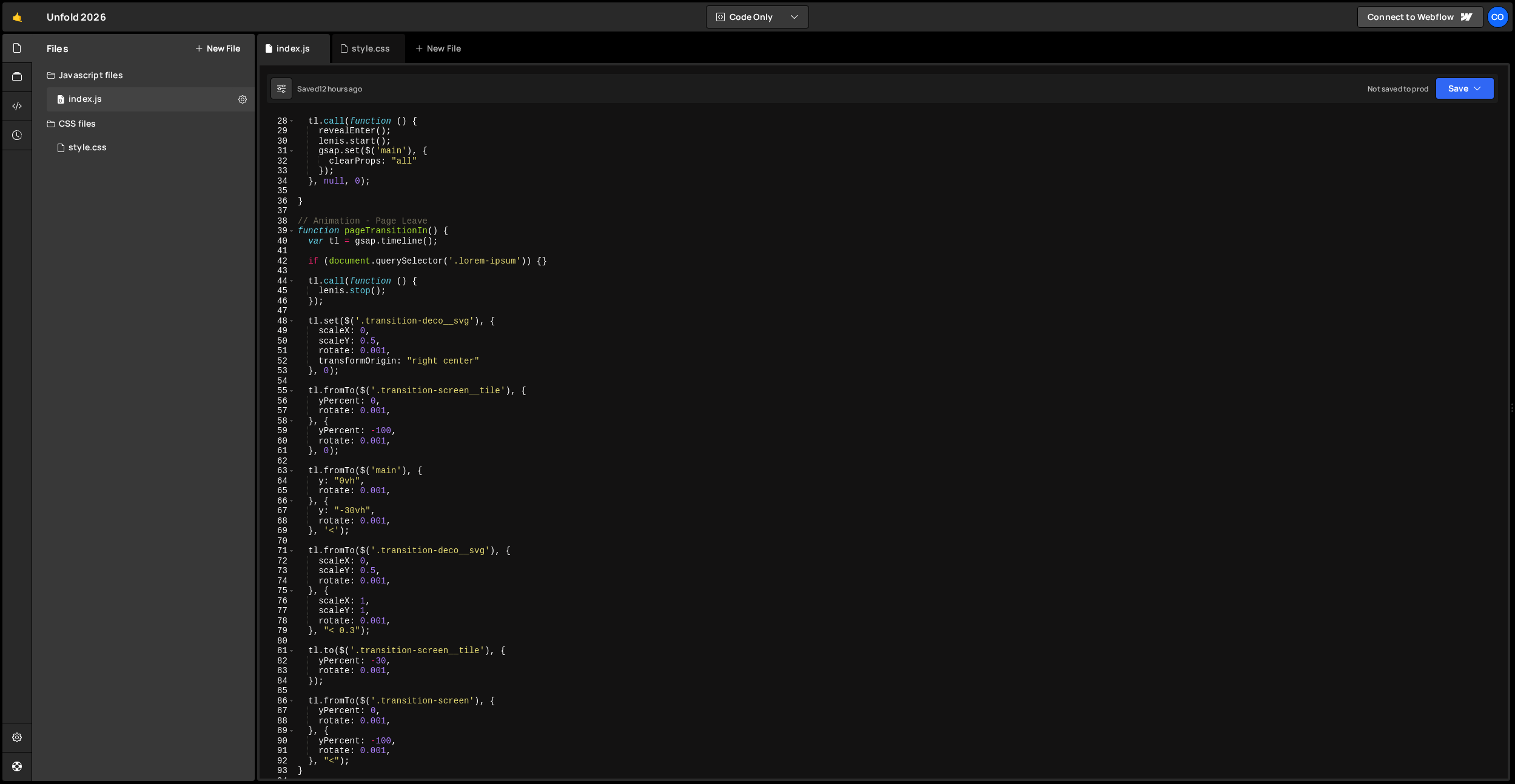
click at [518, 251] on div "tl . call ( function ( ) { revealEnter ( ) ; [PERSON_NAME] . start ( ) ; gsap .…" at bounding box center [898, 448] width 1207 height 684
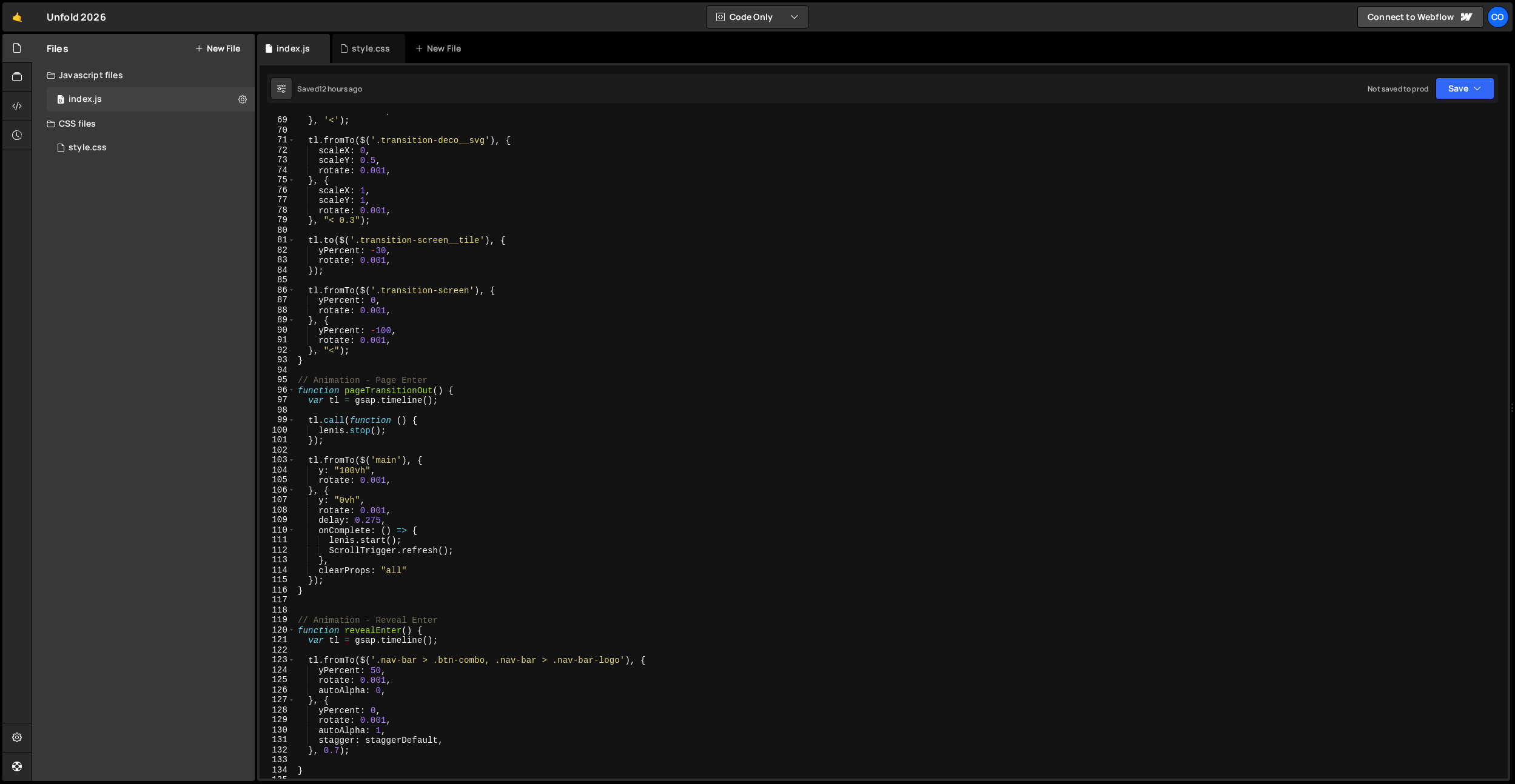
scroll to position [678, 0]
click at [547, 664] on div "rotate : 0.001 , } , '<' ) ; tl . fromTo ( $ ( '.transition-deco__svg' ) , { sc…" at bounding box center [898, 447] width 1207 height 684
click at [428, 661] on div "rotate : 0.001 , } , '<' ) ; tl . fromTo ( $ ( '.transition-deco__svg' ) , { sc…" at bounding box center [898, 447] width 1207 height 684
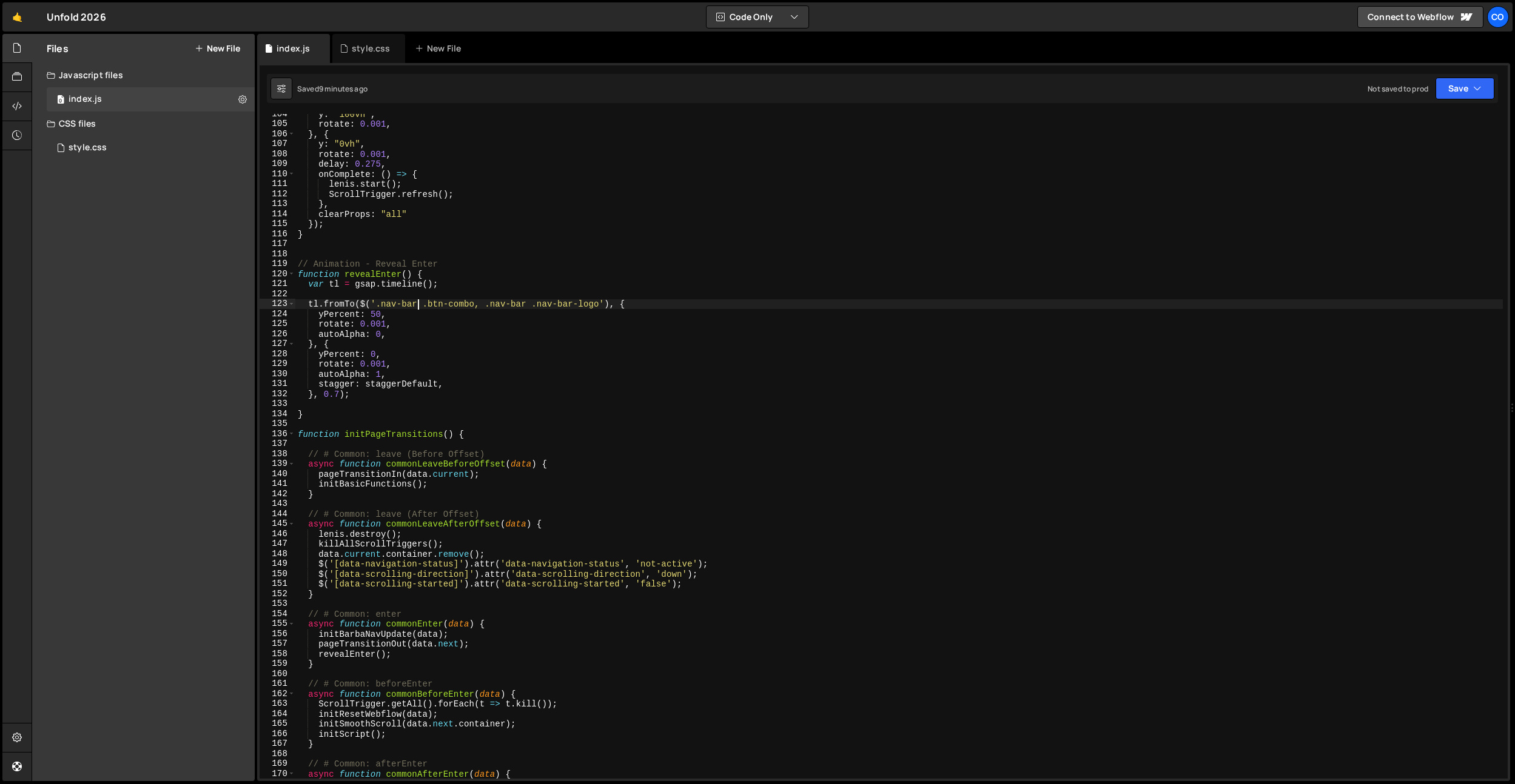
scroll to position [1035, 0]
click at [490, 300] on div "y : "100vh" , rotate : 0.001 , } , { y : "0vh" , rotate : 0.001 , delay : 0.275…" at bounding box center [898, 452] width 1207 height 684
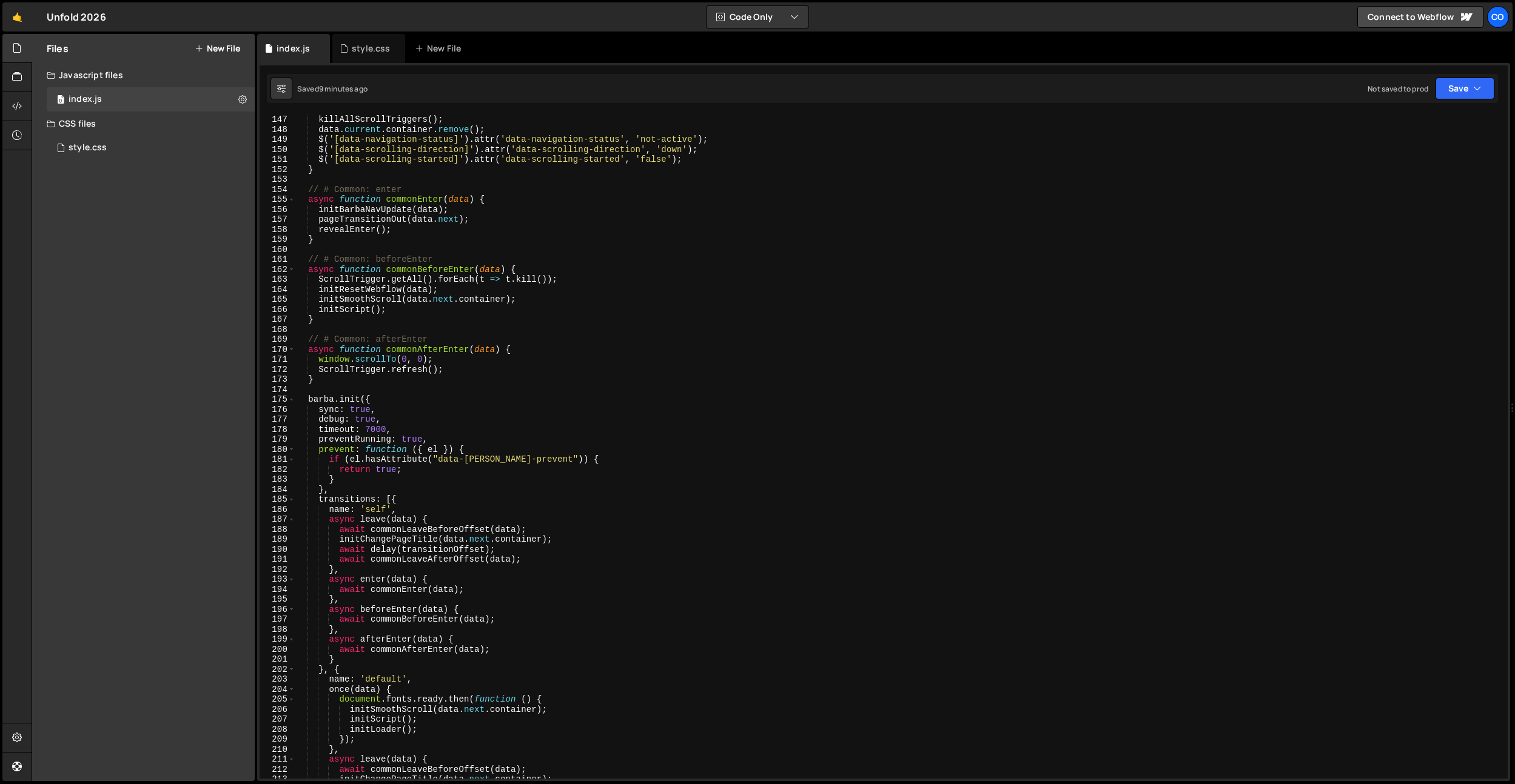
scroll to position [1714, 0]
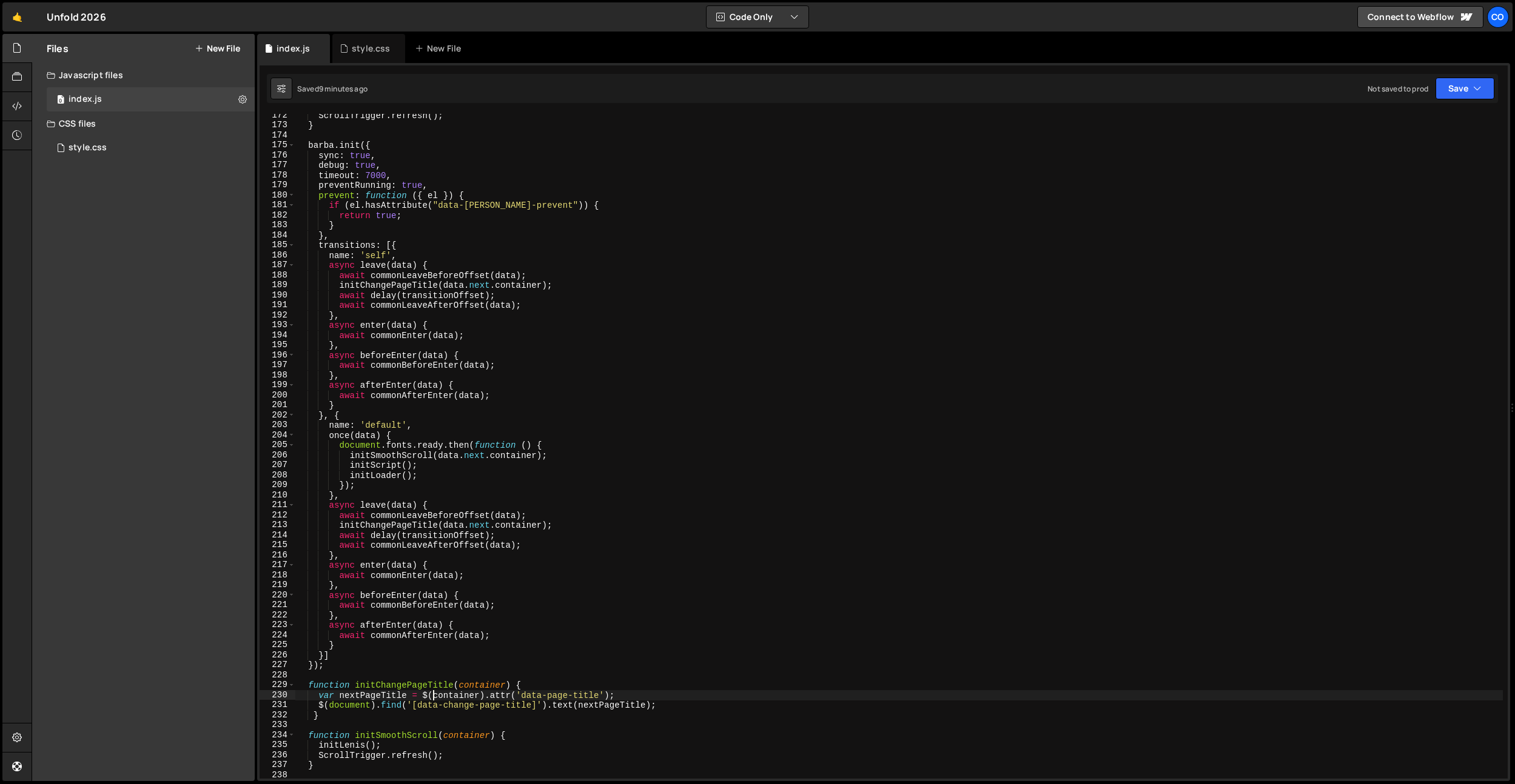
click at [433, 692] on div "ScrollTrigger . refresh ( ) ; } [PERSON_NAME] . init ({ sync : true , debug : t…" at bounding box center [898, 452] width 1207 height 684
click at [431, 686] on div "ScrollTrigger . refresh ( ) ; } [PERSON_NAME] . init ({ sync : true , debug : t…" at bounding box center [898, 452] width 1207 height 684
click at [488, 647] on div "ScrollTrigger . refresh ( ) ; } [PERSON_NAME] . init ({ sync : true , debug : t…" at bounding box center [898, 452] width 1207 height 684
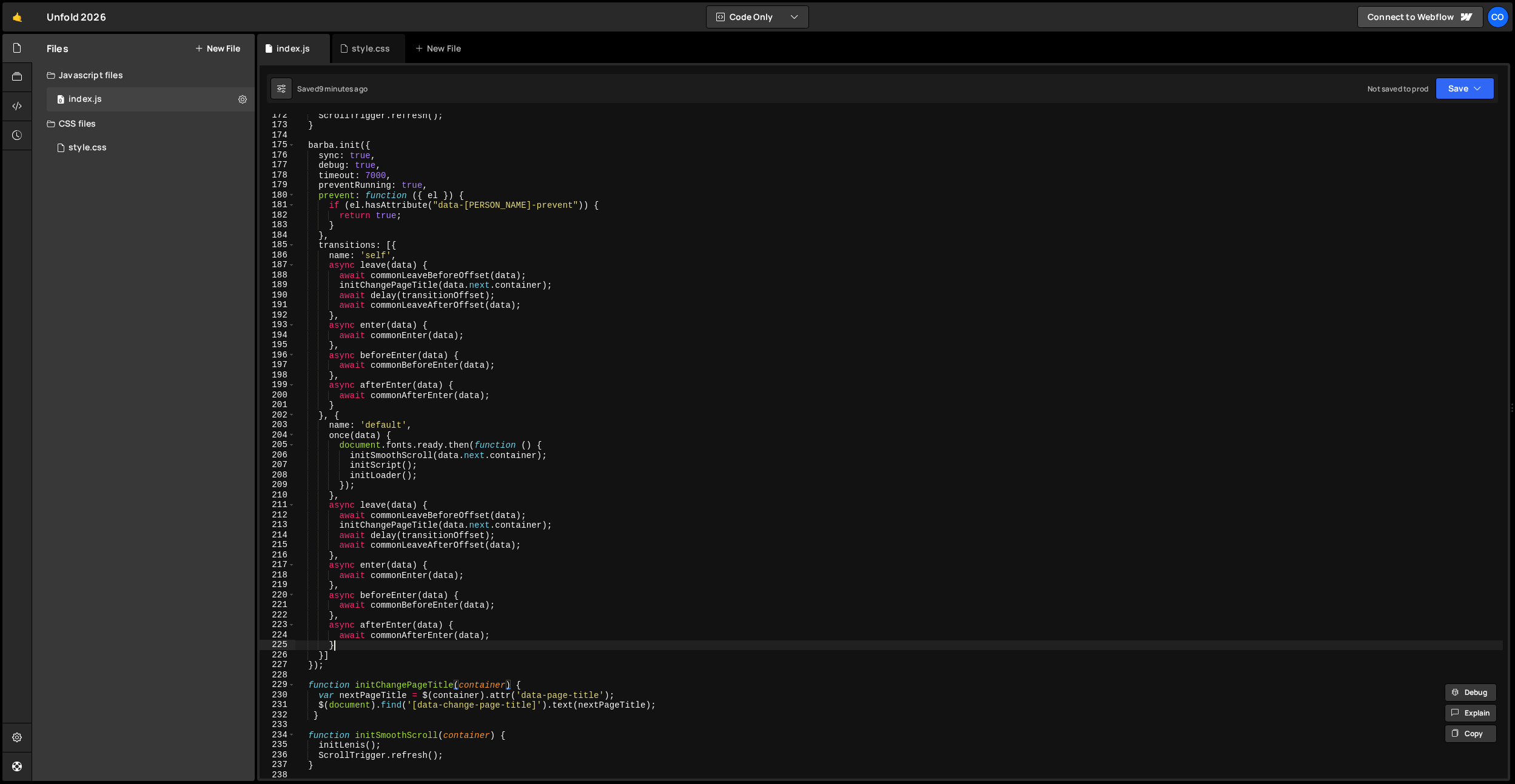
type textarea "}"
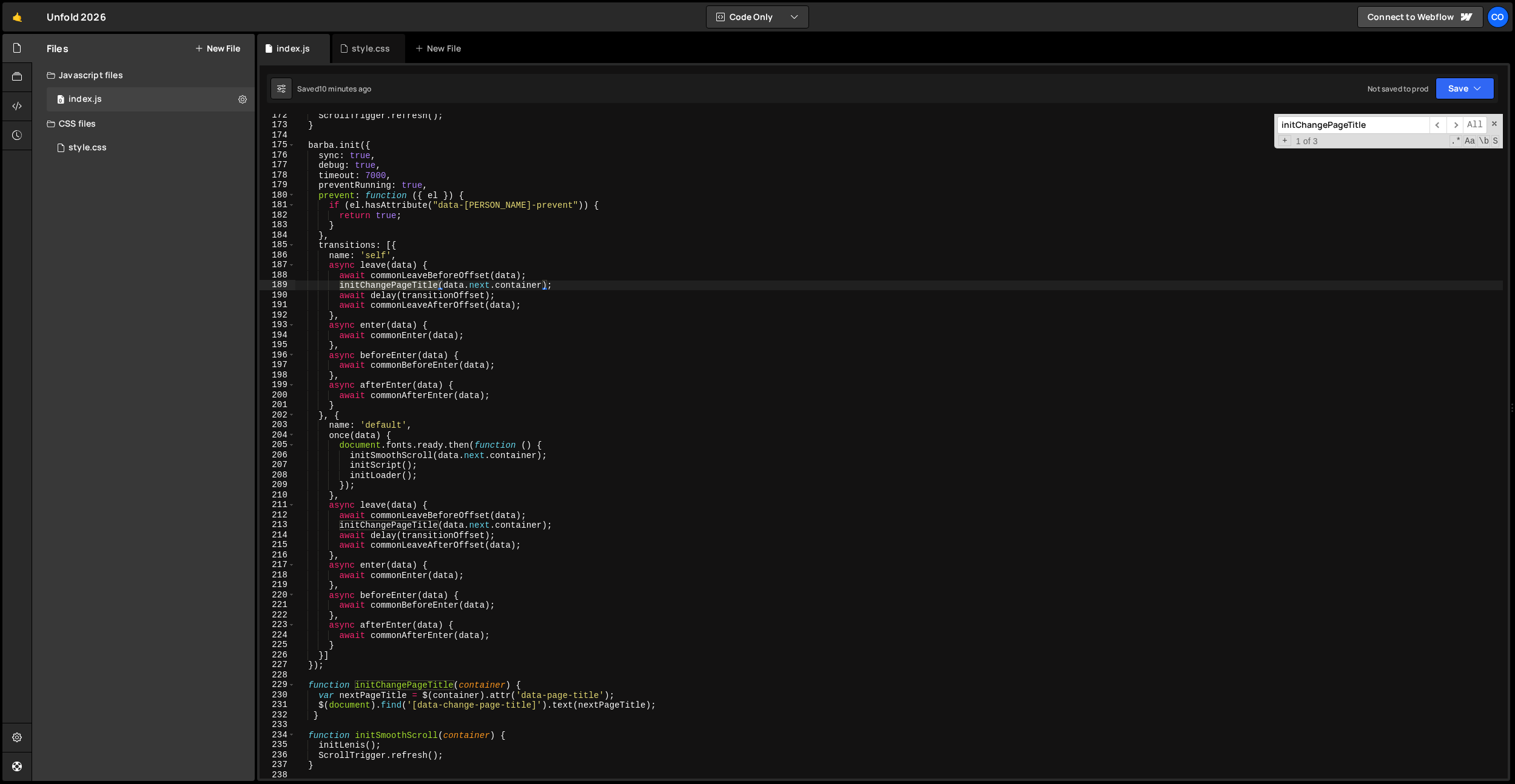
type input "initChangePageTitle"
click at [482, 688] on div "ScrollTrigger . refresh ( ) ; } [PERSON_NAME] . init ({ sync : true , debug : t…" at bounding box center [898, 452] width 1207 height 684
click at [460, 711] on div "ScrollTrigger . refresh ( ) ; } [PERSON_NAME] . init ({ sync : true , debug : t…" at bounding box center [898, 452] width 1207 height 684
click at [684, 708] on div "ScrollTrigger . refresh ( ) ; } [PERSON_NAME] . init ({ sync : true , debug : t…" at bounding box center [898, 452] width 1207 height 684
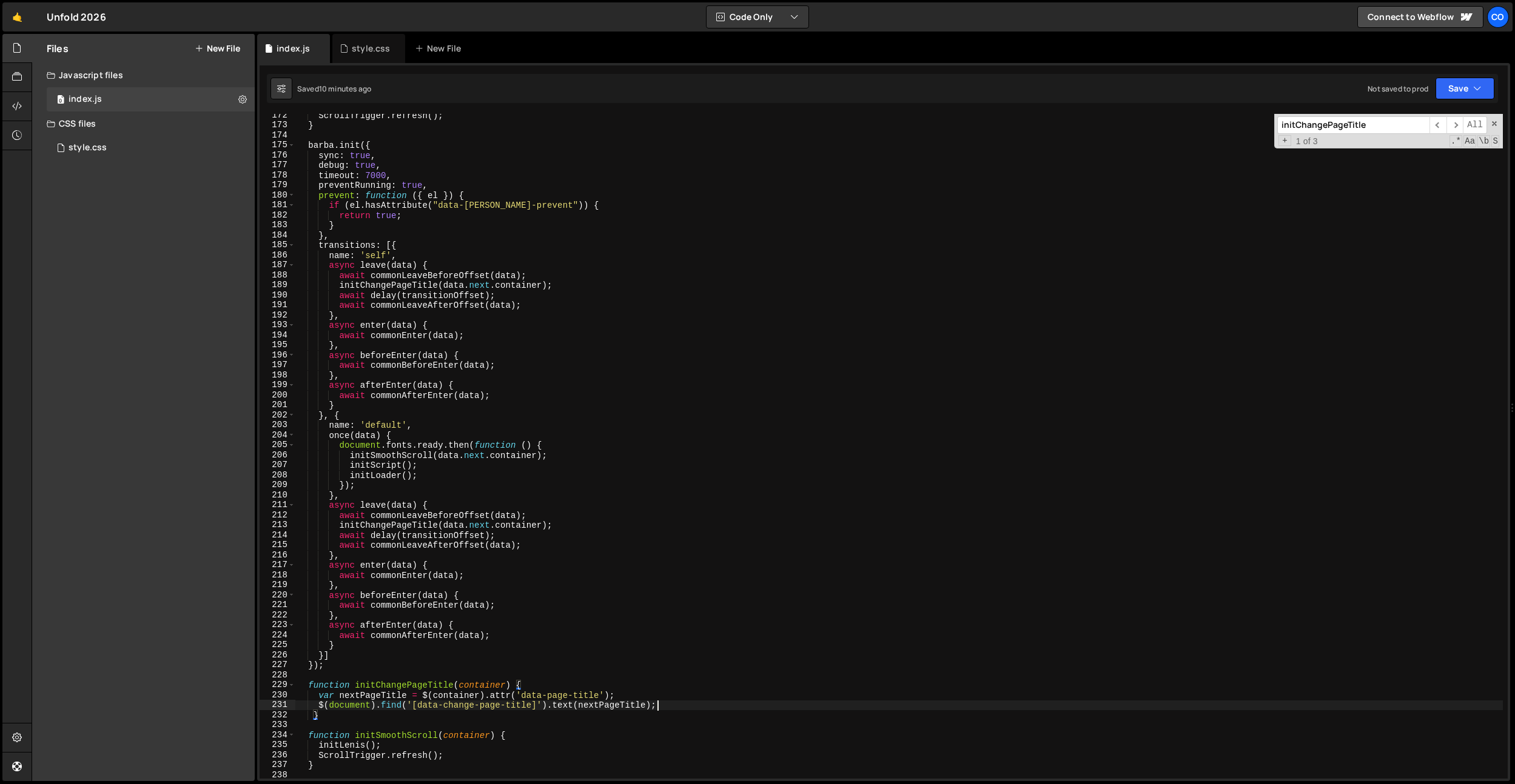
type textarea "$(document).find('[data-change-page-title]').text(nextPageTitle);"
drag, startPoint x: 630, startPoint y: 627, endPoint x: 430, endPoint y: 685, distance: 208.2
click at [629, 627] on div "ScrollTrigger . refresh ( ) ; } [PERSON_NAME] . init ({ sync : true , debug : t…" at bounding box center [898, 452] width 1207 height 684
click at [386, 696] on div "ScrollTrigger . refresh ( ) ; } [PERSON_NAME] . init ({ sync : true , debug : t…" at bounding box center [898, 452] width 1207 height 684
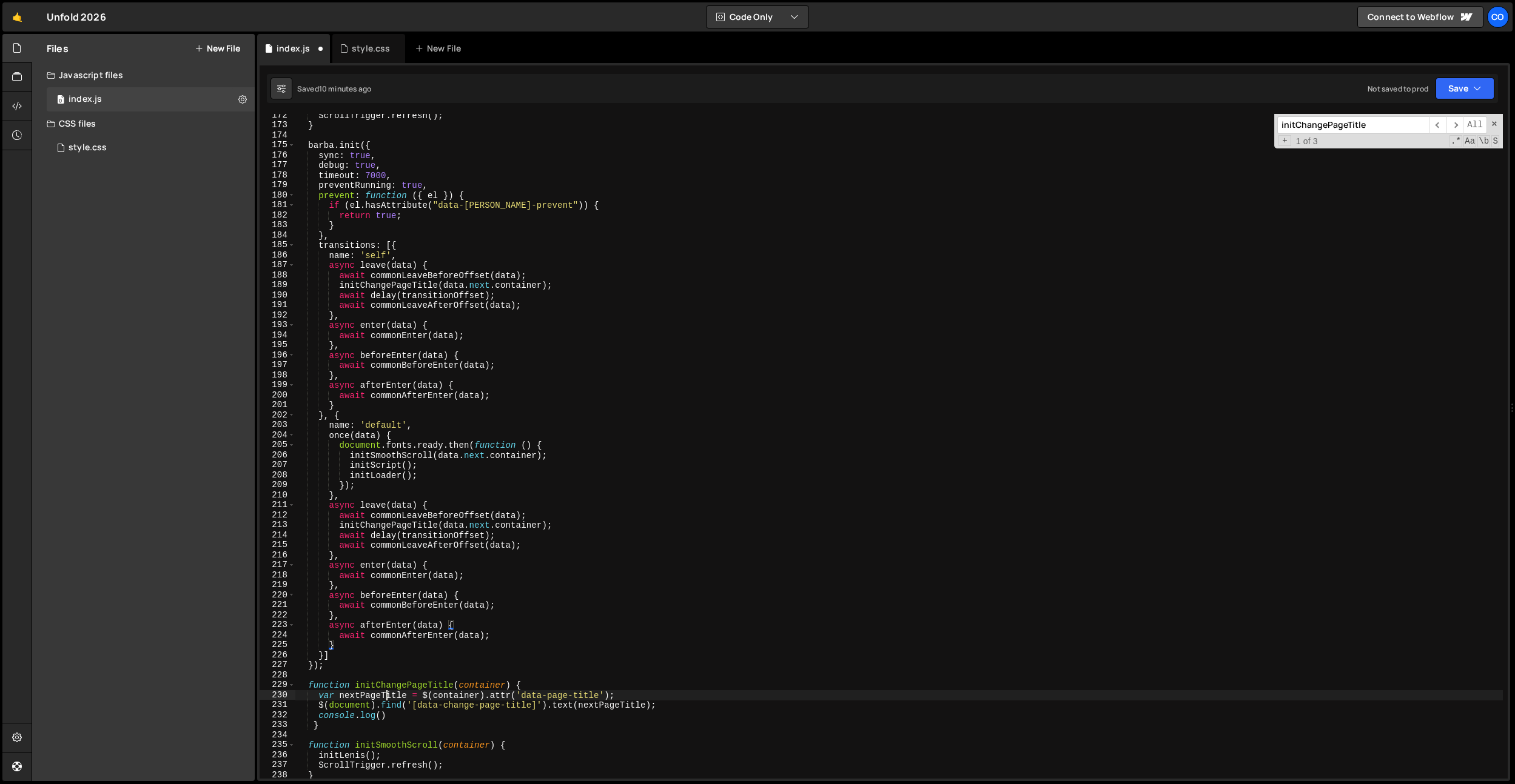
click at [386, 696] on div "ScrollTrigger . refresh ( ) ; } [PERSON_NAME] . init ({ sync : true , debug : t…" at bounding box center [898, 452] width 1207 height 684
click at [379, 716] on div "ScrollTrigger . refresh ( ) ; } [PERSON_NAME] . init ({ sync : true , debug : t…" at bounding box center [898, 452] width 1207 height 684
paste textarea "nextPageTitle"
click at [433, 684] on div "ScrollTrigger . refresh ( ) ; } [PERSON_NAME] . init ({ sync : true , debug : t…" at bounding box center [898, 452] width 1207 height 684
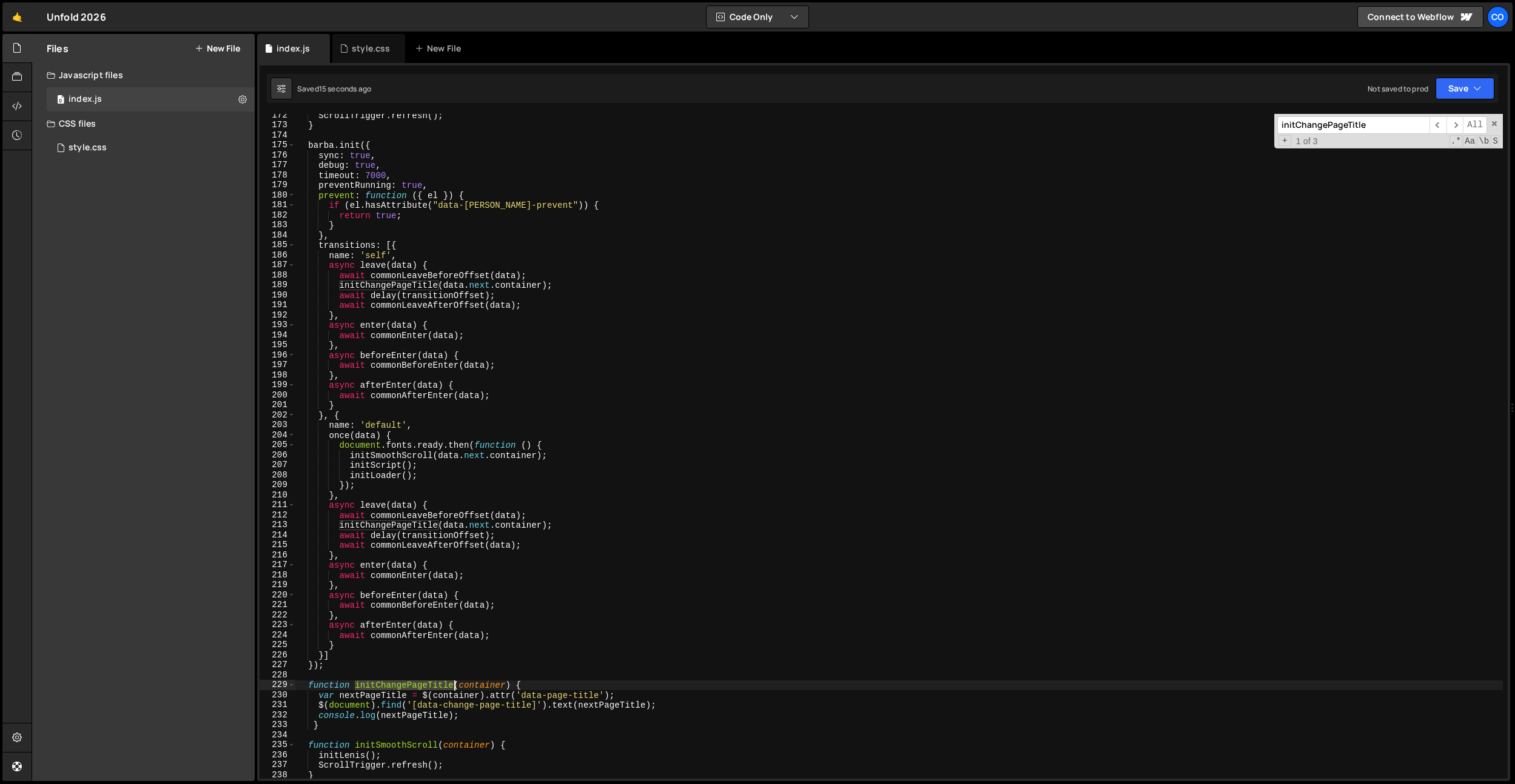
drag, startPoint x: 433, startPoint y: 684, endPoint x: 459, endPoint y: 673, distance: 28.2
click at [433, 684] on div "ScrollTrigger . refresh ( ) ; } [PERSON_NAME] . init ({ sync : true , debug : t…" at bounding box center [898, 452] width 1207 height 684
click at [506, 644] on div "ScrollTrigger . refresh ( ) ; } [PERSON_NAME] . init ({ sync : true , debug : t…" at bounding box center [898, 452] width 1207 height 684
type textarea "initChangePageTitle(data.next.container);"
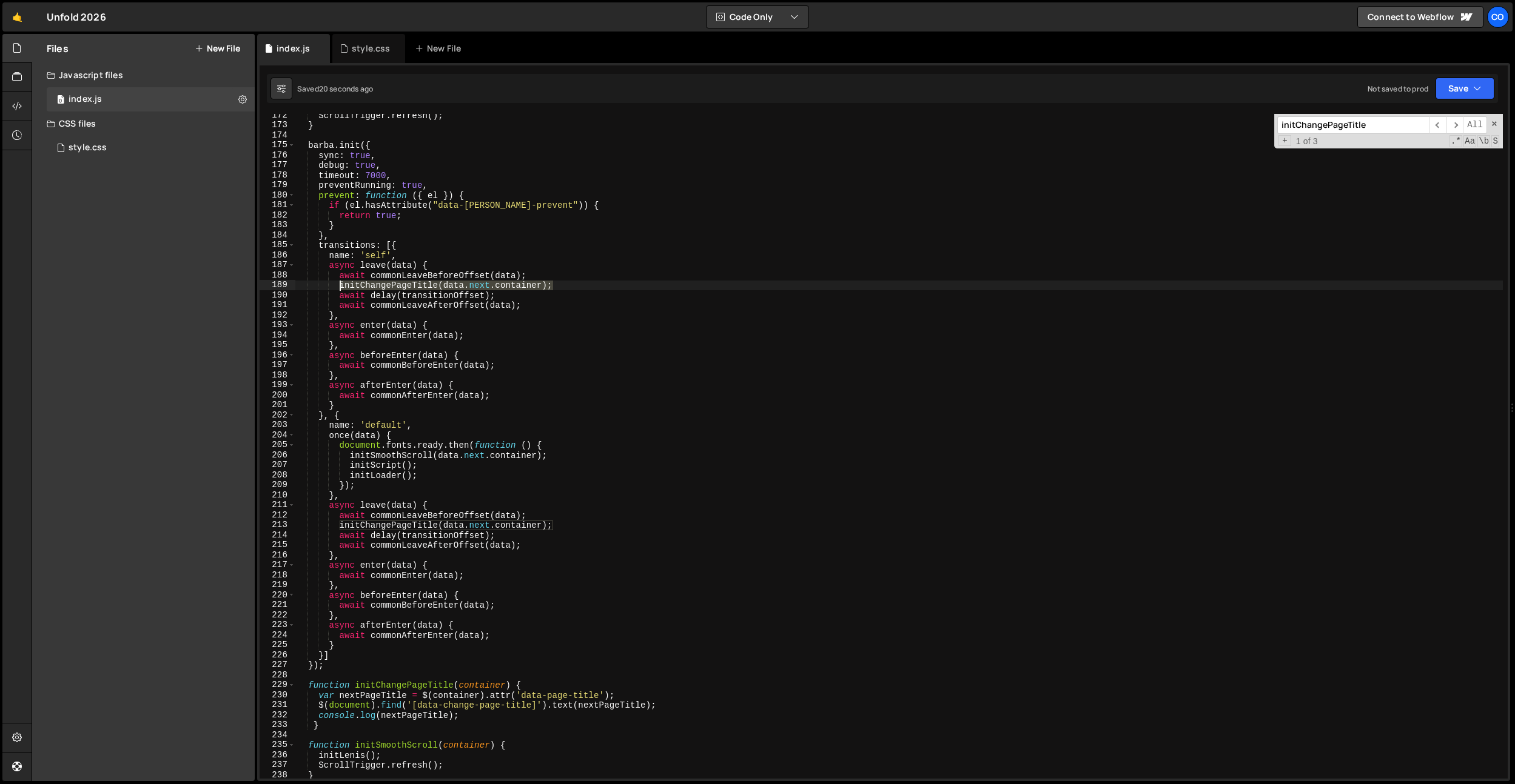
drag, startPoint x: 568, startPoint y: 283, endPoint x: 340, endPoint y: 286, distance: 228.0
click at [340, 286] on div "ScrollTrigger . refresh ( ) ; } [PERSON_NAME] . init ({ sync : true , debug : t…" at bounding box center [898, 452] width 1207 height 684
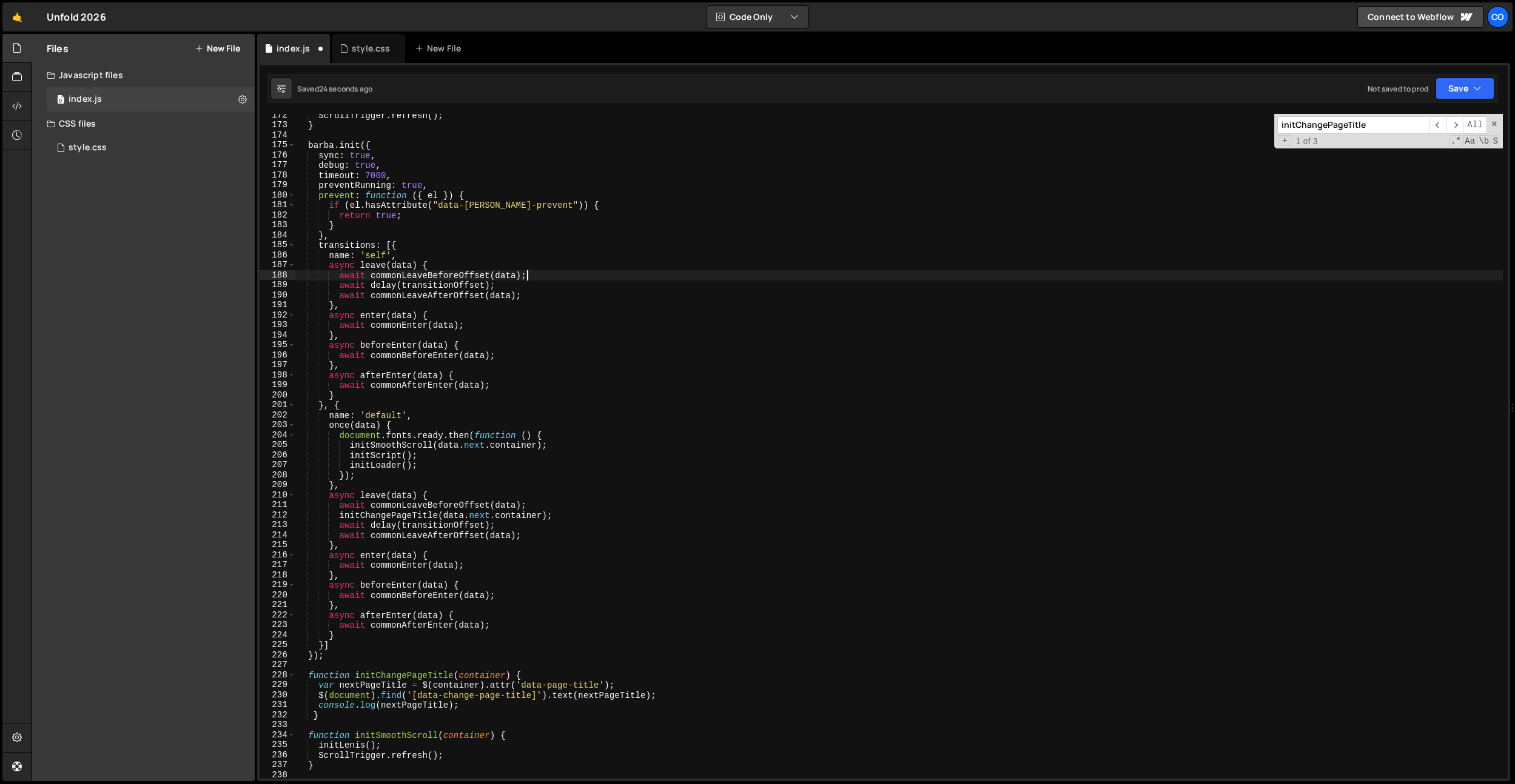
type textarea "await delay(transitionOffset);"
paste textarea "initChangePageTitle(data.next.container);"
type textarea "initChangePageTitle(data.next.container);"
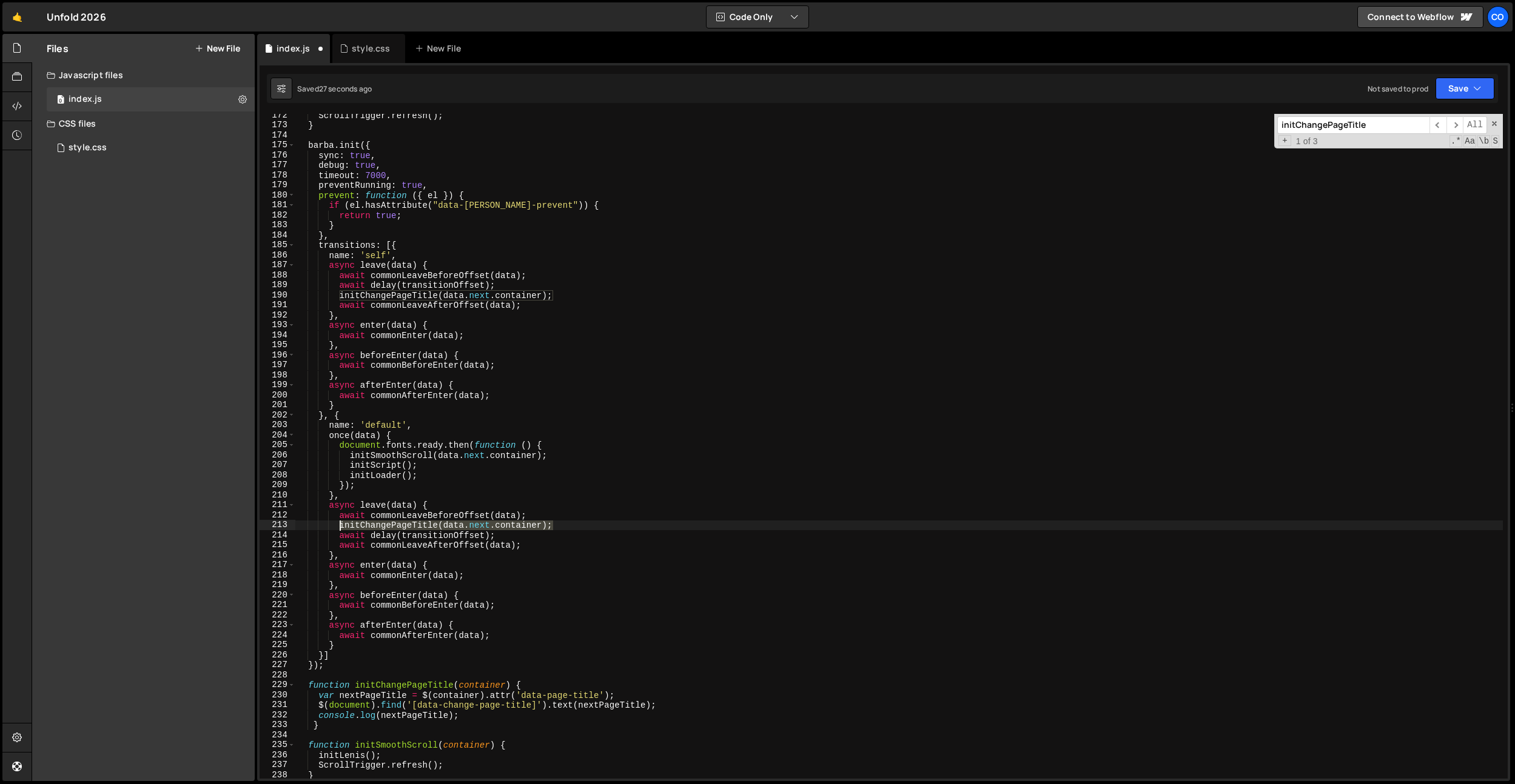
drag, startPoint x: 561, startPoint y: 522, endPoint x: 336, endPoint y: 524, distance: 225.0
click at [336, 524] on div "ScrollTrigger . refresh ( ) ; } [PERSON_NAME] . init ({ sync : true , debug : t…" at bounding box center [898, 452] width 1207 height 684
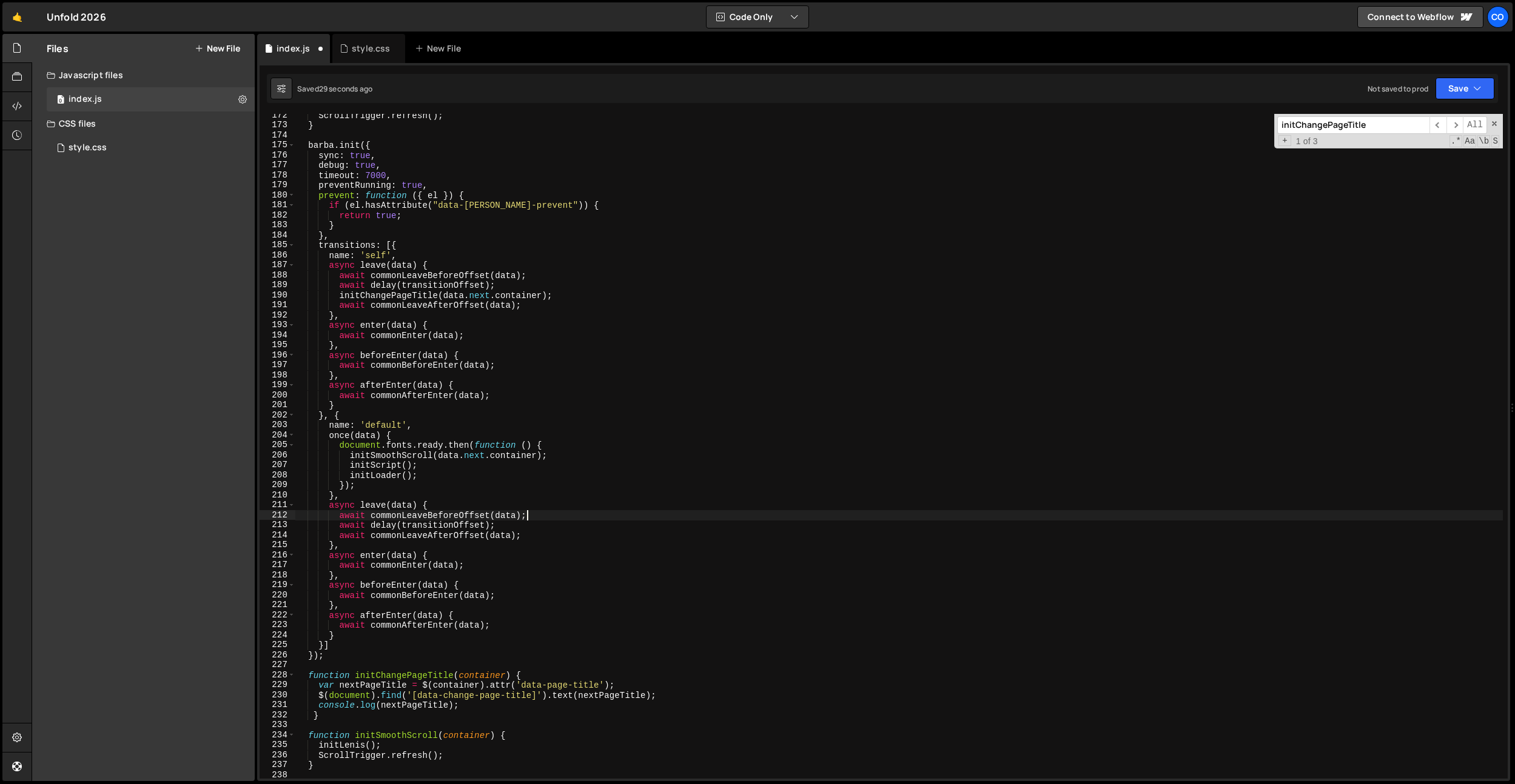
type textarea "await delay(transitionOffset);"
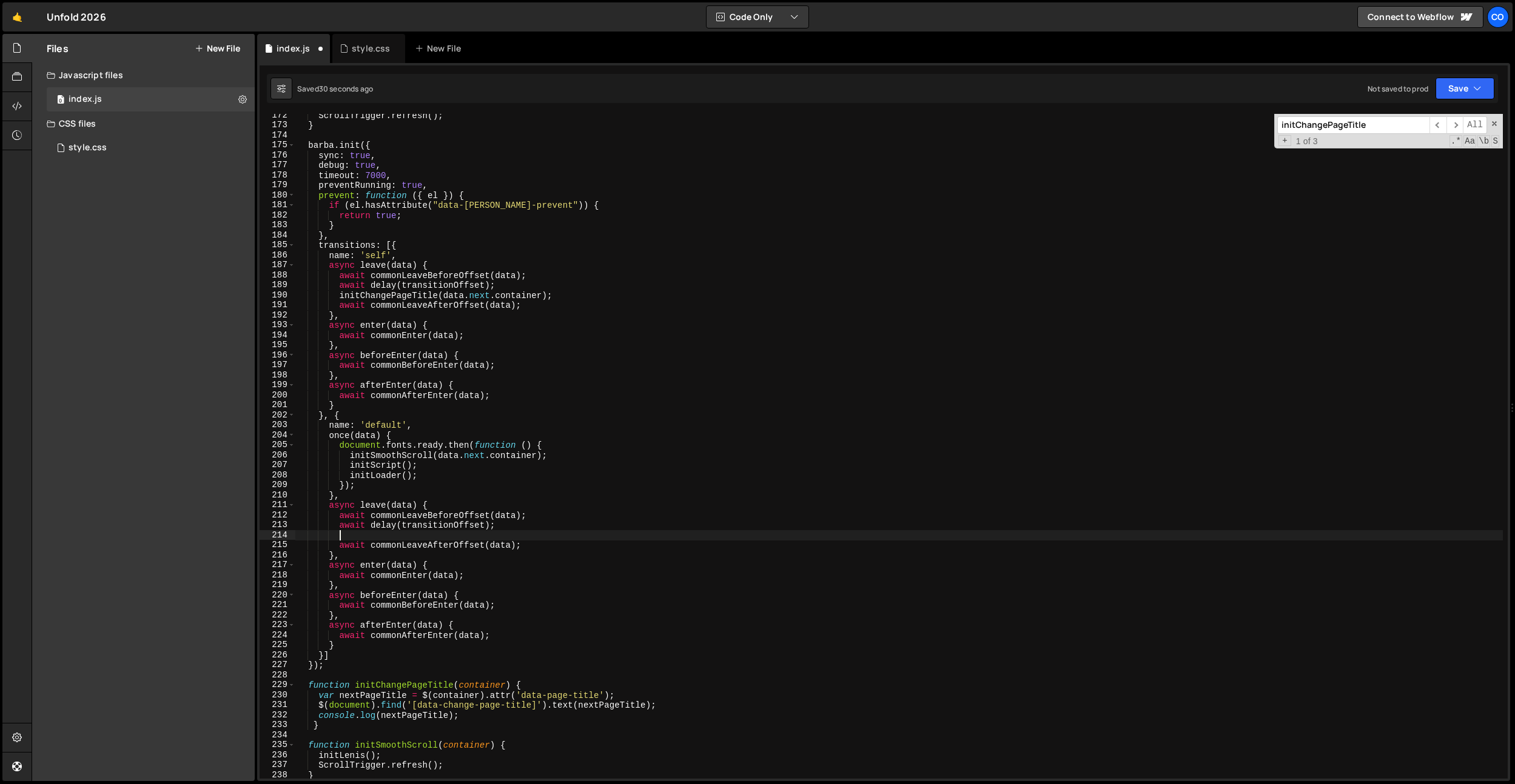
scroll to position [0, 2]
paste textarea "initChangePageTitle(data.next.container);"
type textarea "initChangePageTitle(data.next.container);"
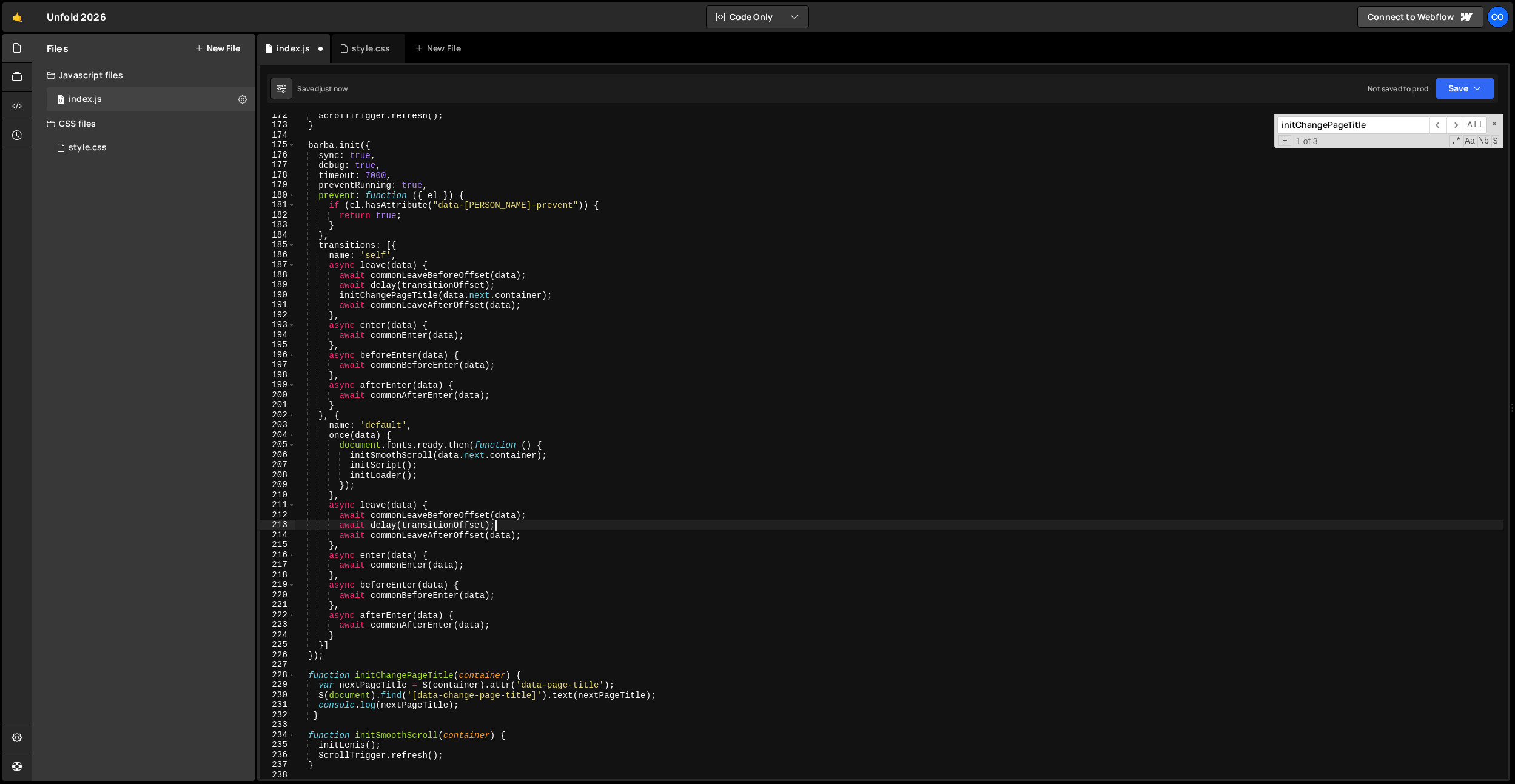
type textarea "await commonLeaveBeforeOffset(data); initChangePageTitle(data.next.container);"
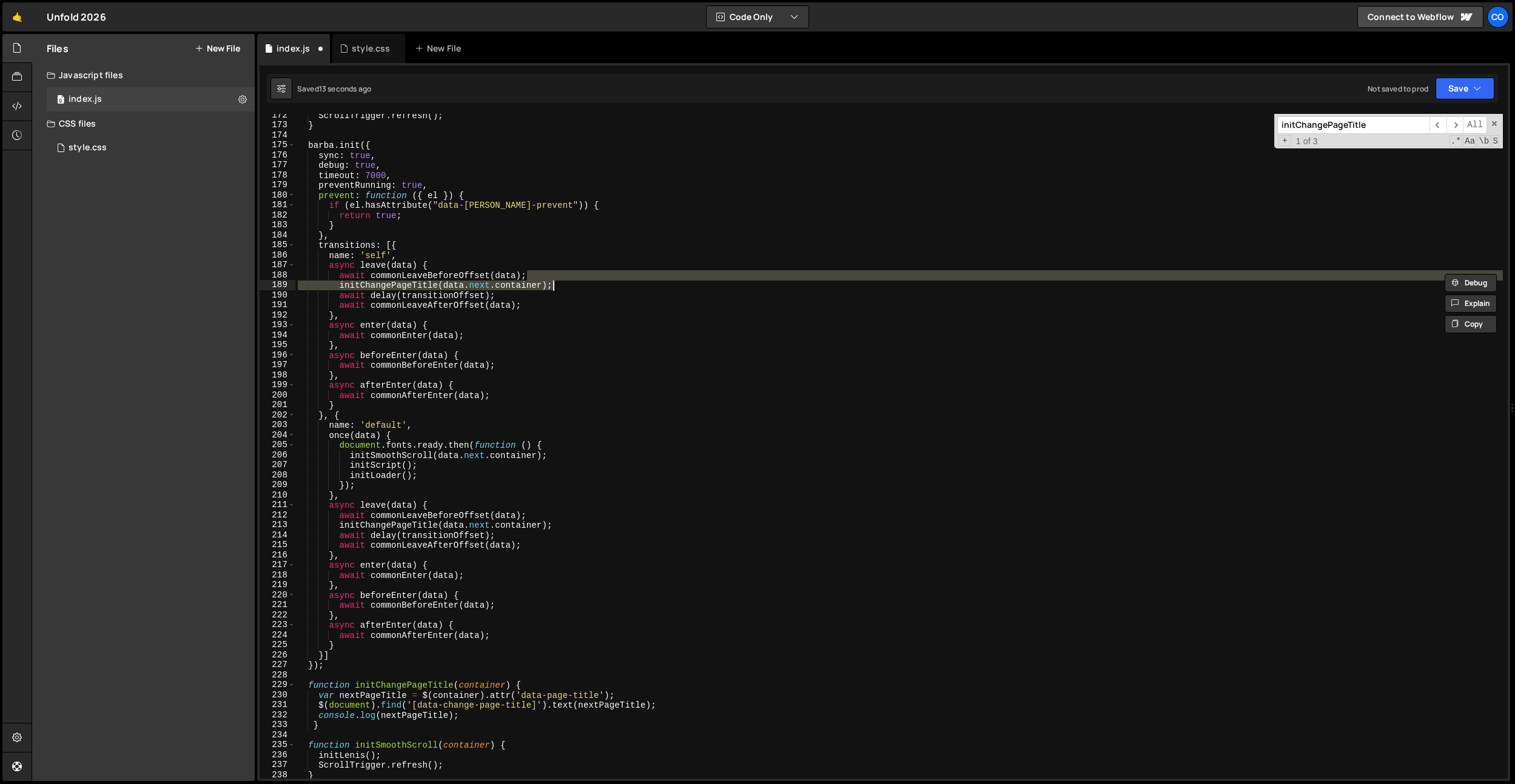
click at [580, 286] on div "ScrollTrigger . refresh ( ) ; } [PERSON_NAME] . init ({ sync : true , debug : t…" at bounding box center [898, 446] width 1207 height 665
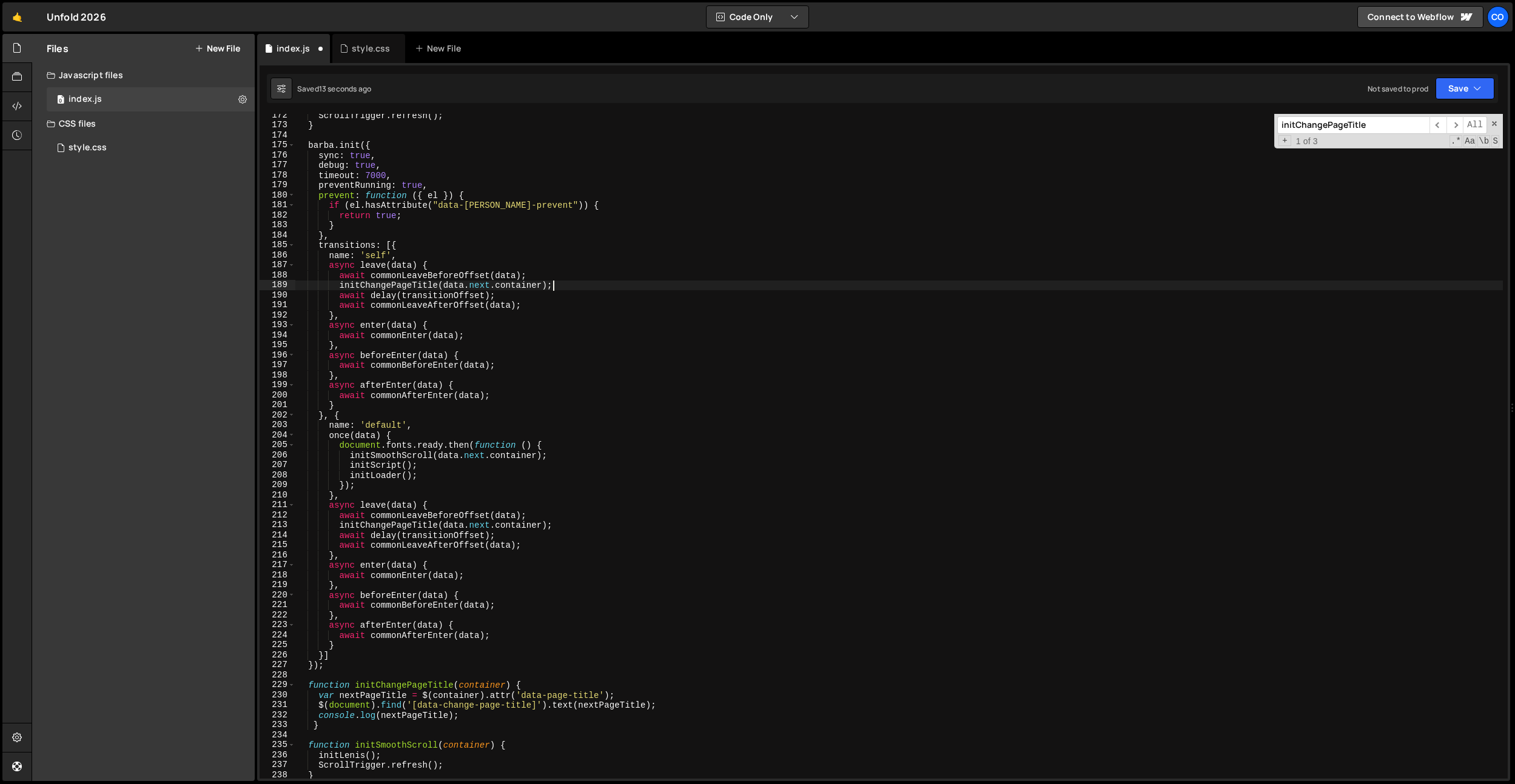
click at [579, 292] on div "ScrollTrigger . refresh ( ) ; } [PERSON_NAME] . init ({ sync : true , debug : t…" at bounding box center [898, 452] width 1207 height 684
click at [580, 290] on div "ScrollTrigger . refresh ( ) ; } [PERSON_NAME] . init ({ sync : true , debug : t…" at bounding box center [898, 452] width 1207 height 684
type textarea "initChangePageTitle(data.next.container);"
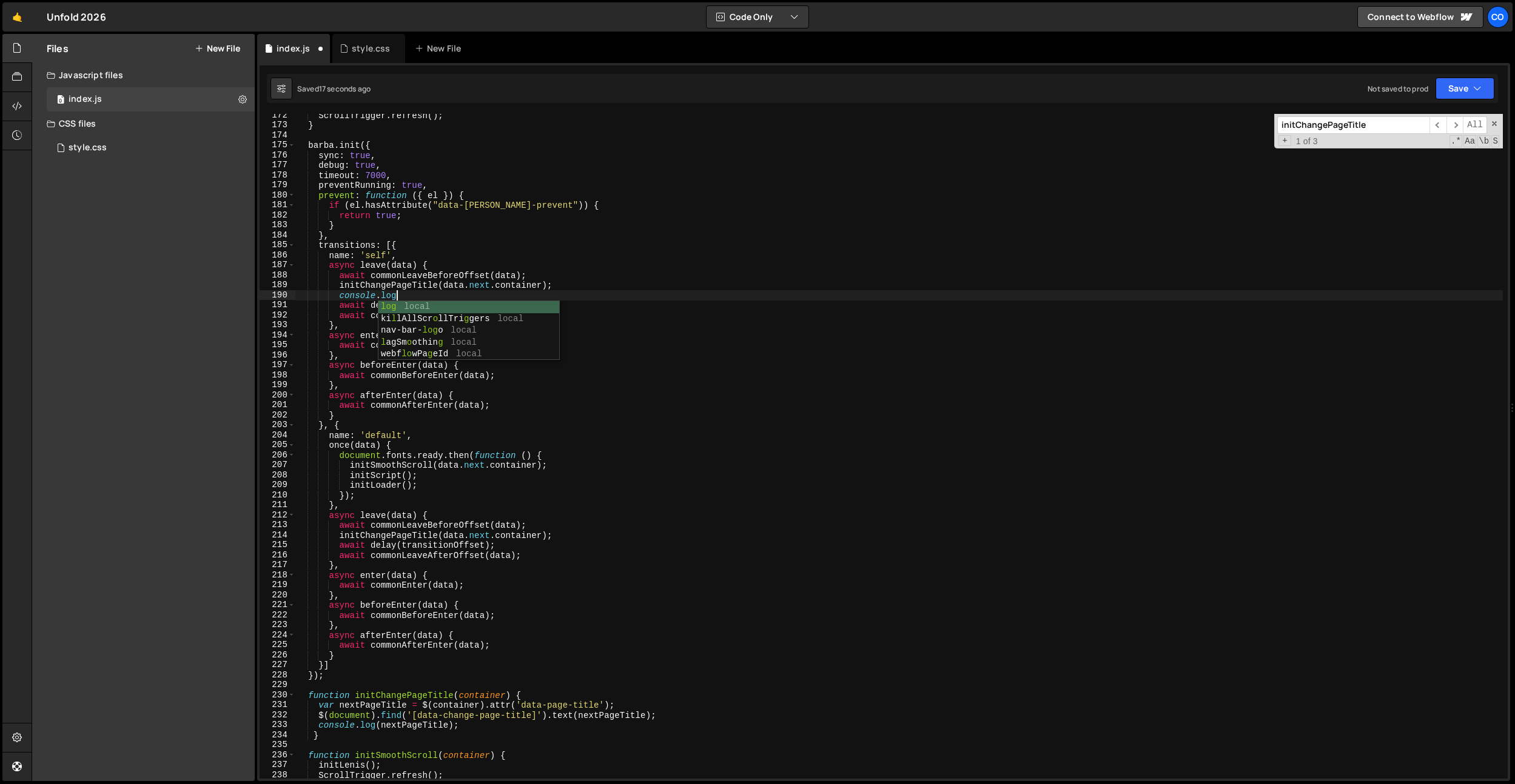
scroll to position [0, 7]
drag, startPoint x: 541, startPoint y: 286, endPoint x: 435, endPoint y: 292, distance: 106.2
click at [442, 283] on div "ScrollTrigger . refresh ( ) ; } [PERSON_NAME] . init ({ sync : true , debug : t…" at bounding box center [898, 452] width 1207 height 684
click at [399, 297] on div "ScrollTrigger . refresh ( ) ; } [PERSON_NAME] . init ({ sync : true , debug : t…" at bounding box center [898, 452] width 1207 height 684
paste textarea "data.next.container"
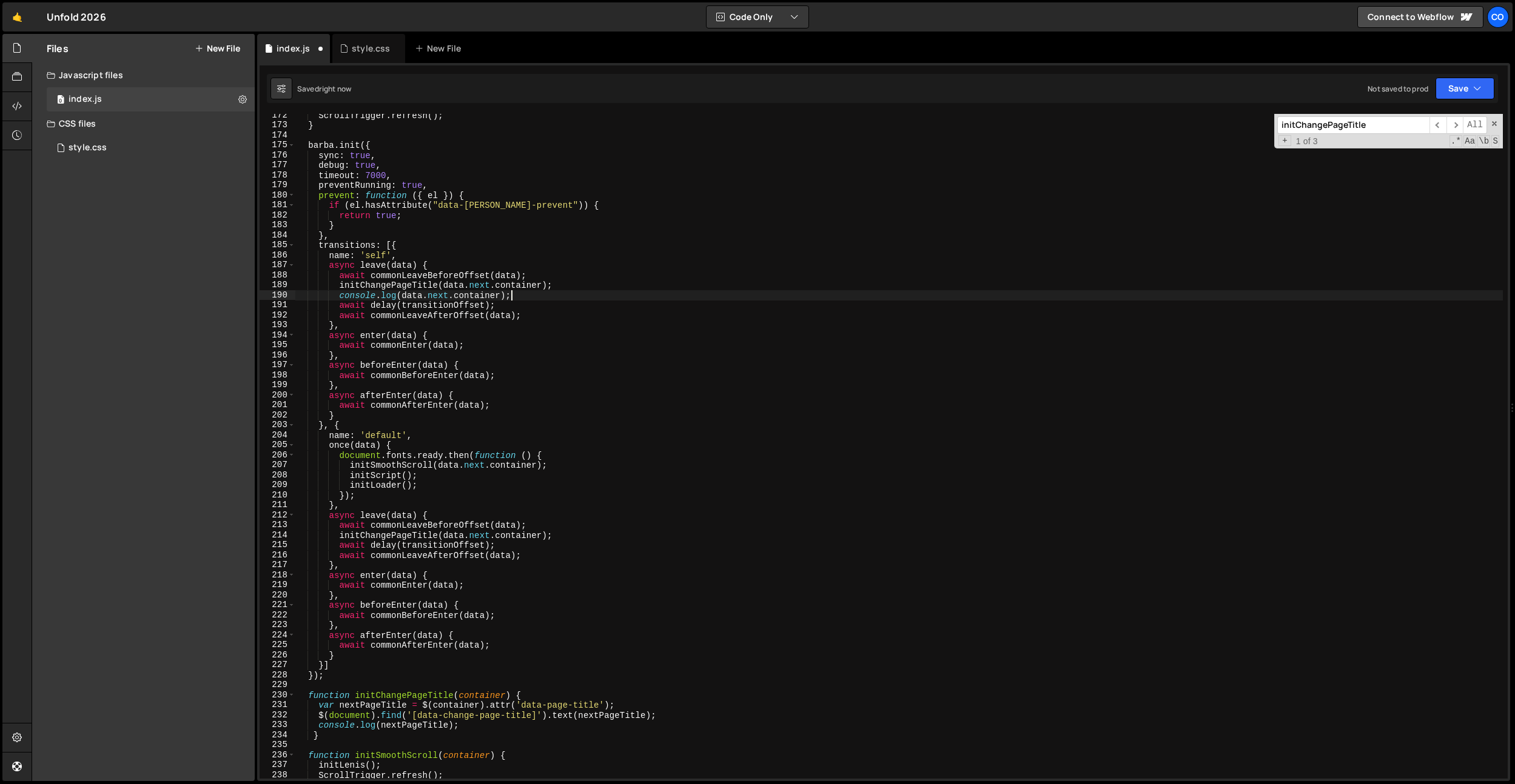
scroll to position [0, 14]
click at [560, 321] on div "ScrollTrigger . refresh ( ) ; } [PERSON_NAME] . init ({ sync : true , debug : t…" at bounding box center [898, 452] width 1207 height 684
drag, startPoint x: 543, startPoint y: 299, endPoint x: 338, endPoint y: 294, distance: 205.1
click at [339, 293] on div "ScrollTrigger . refresh ( ) ; } [PERSON_NAME] . init ({ sync : true , debug : t…" at bounding box center [898, 452] width 1207 height 684
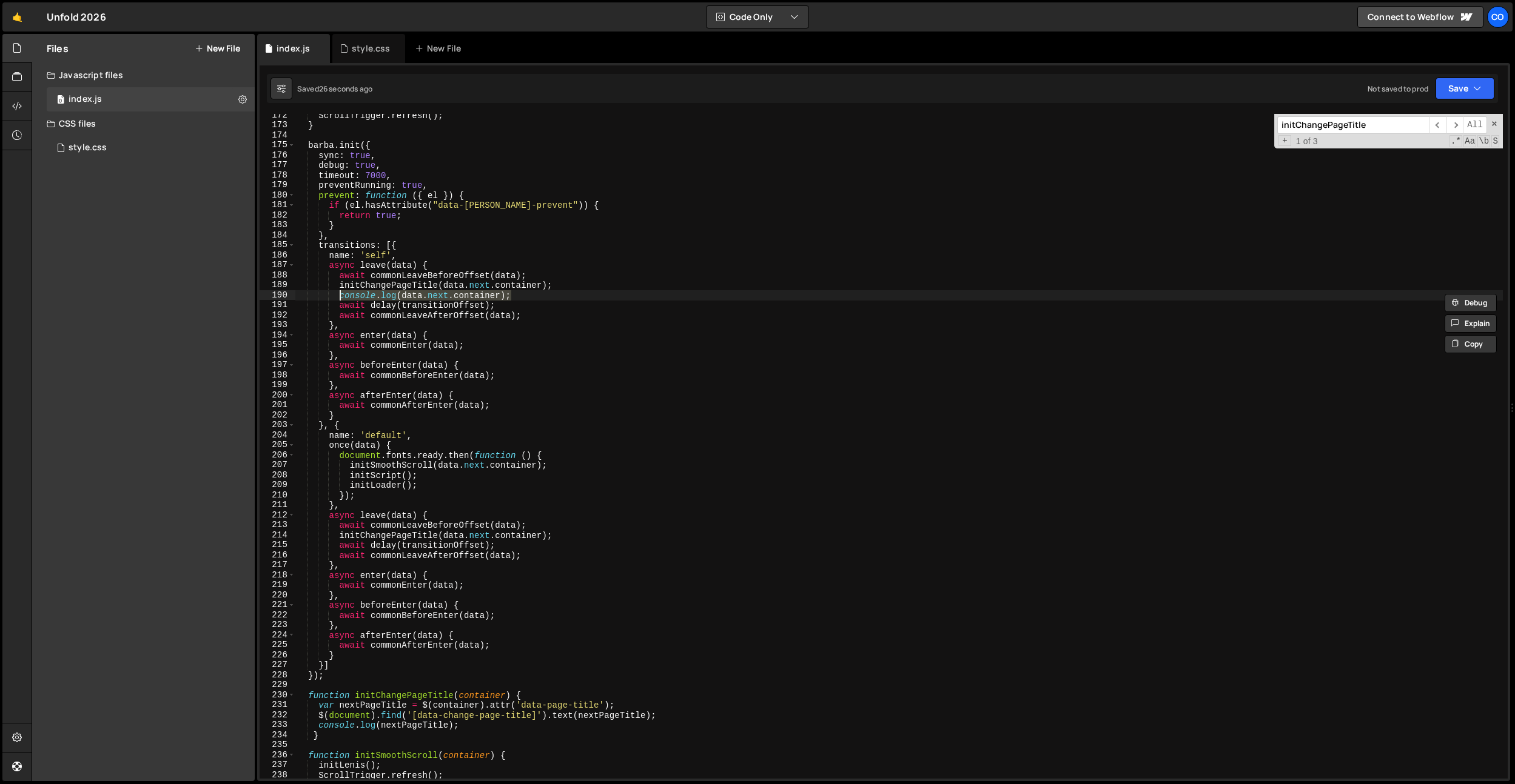
click at [417, 252] on div "ScrollTrigger . refresh ( ) ; } [PERSON_NAME] . init ({ sync : true , debug : t…" at bounding box center [898, 452] width 1207 height 684
type textarea "name: 'self',"
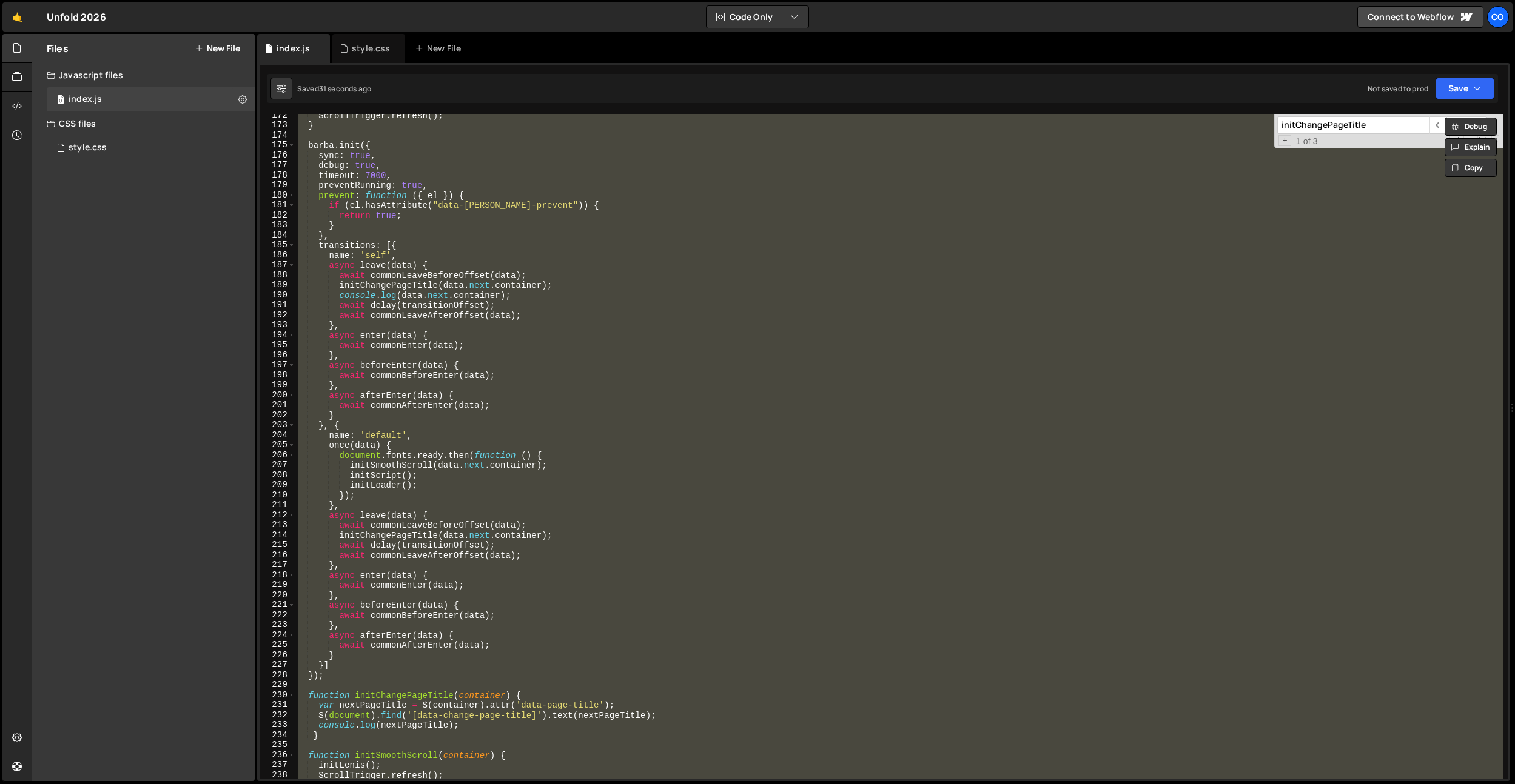
click at [444, 465] on div "ScrollTrigger . refresh ( ) ; } [PERSON_NAME] . init ({ sync : true , debug : t…" at bounding box center [898, 446] width 1207 height 665
type textarea "initSmoothScroll(data.next.container);"
click at [595, 462] on div "ScrollTrigger . refresh ( ) ; } [PERSON_NAME] . init ({ sync : true , debug : t…" at bounding box center [898, 446] width 1207 height 665
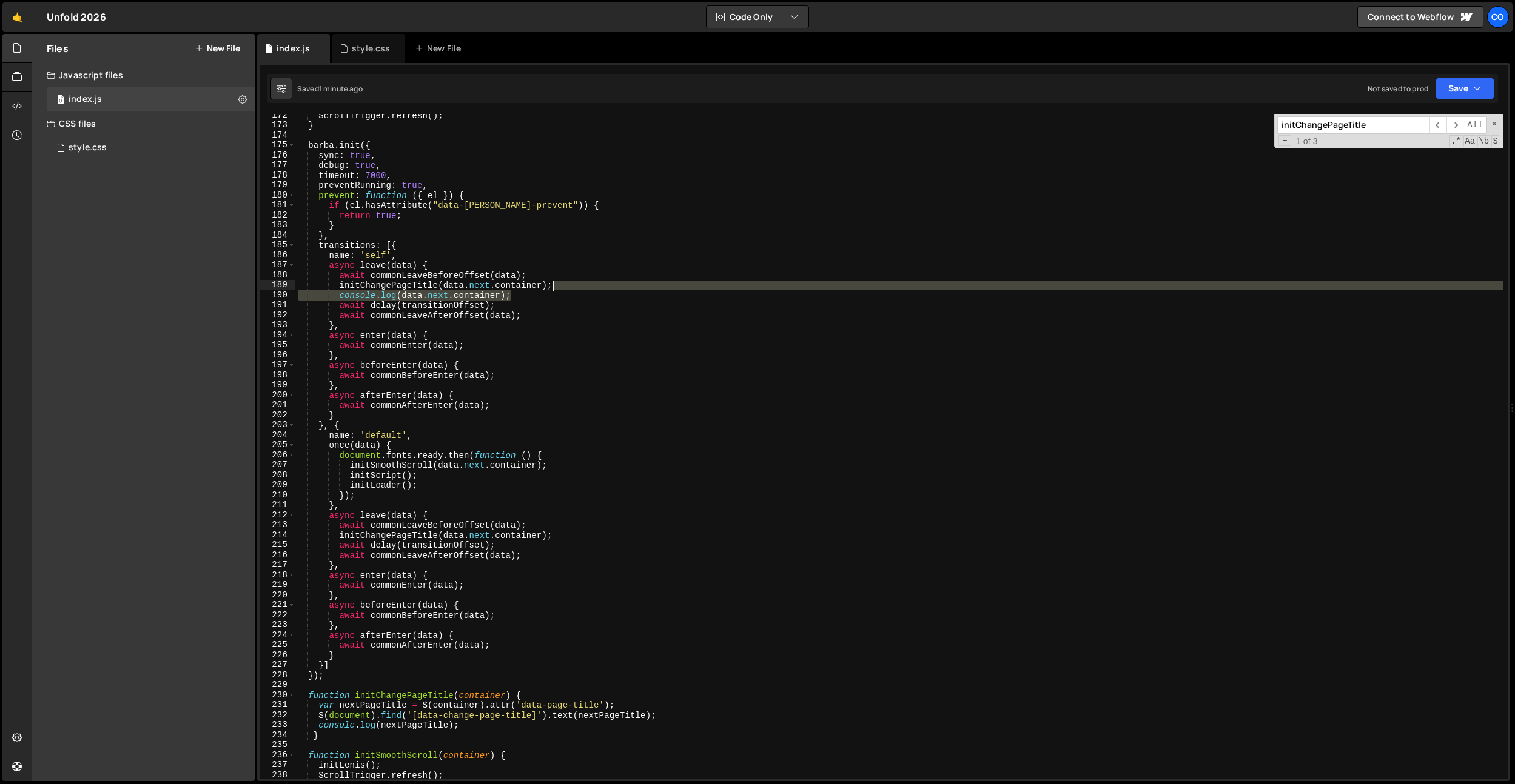
drag, startPoint x: 528, startPoint y: 298, endPoint x: 580, endPoint y: 290, distance: 52.6
click at [580, 290] on div "ScrollTrigger . refresh ( ) ; } [PERSON_NAME] . init ({ sync : true , debug : t…" at bounding box center [898, 452] width 1207 height 684
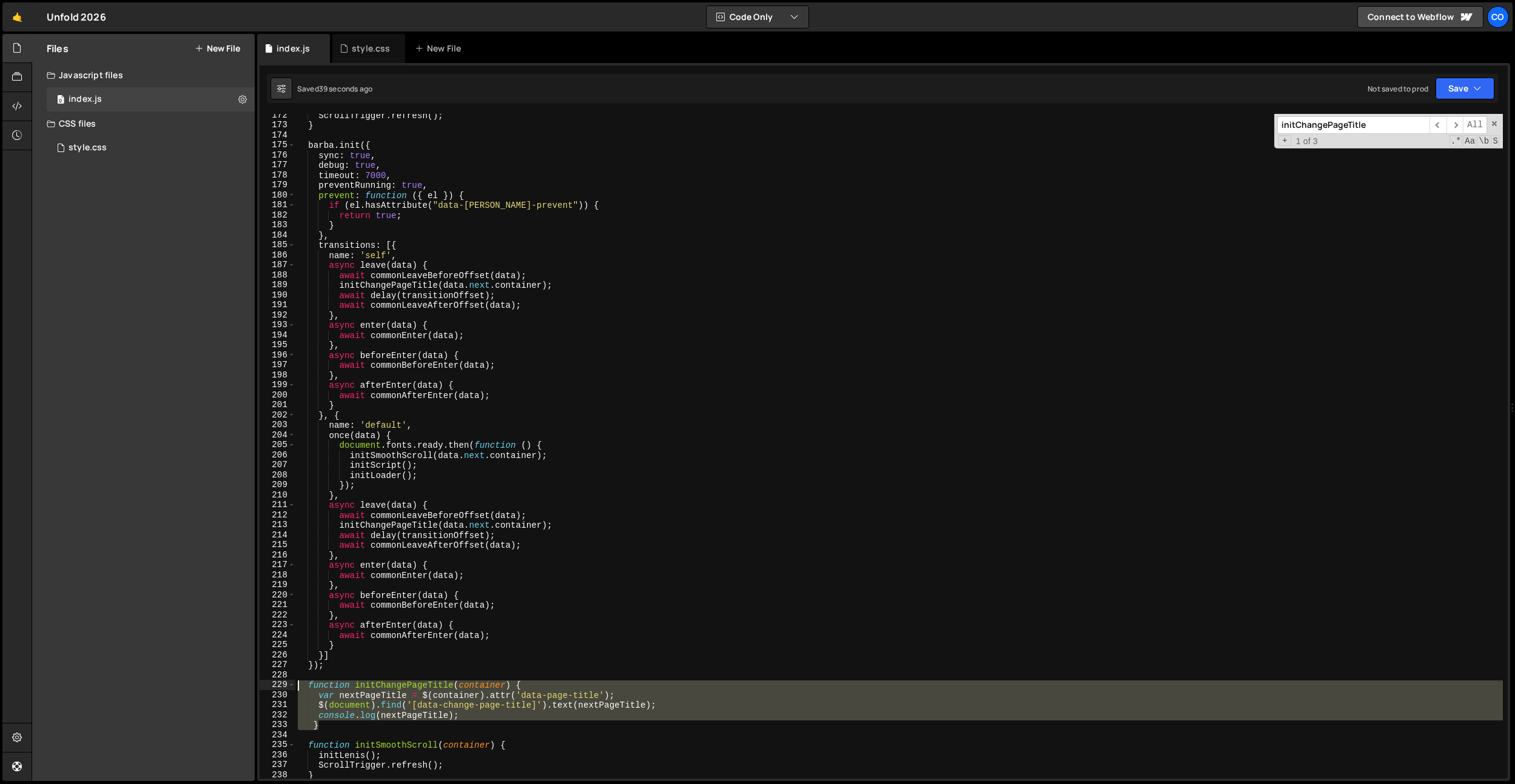
drag, startPoint x: 329, startPoint y: 728, endPoint x: 297, endPoint y: 686, distance: 52.8
click at [295, 687] on div "ScrollTrigger . refresh ( ) ; } [PERSON_NAME] . init ({ sync : true , debug : t…" at bounding box center [898, 452] width 1207 height 684
paste textarea "}"
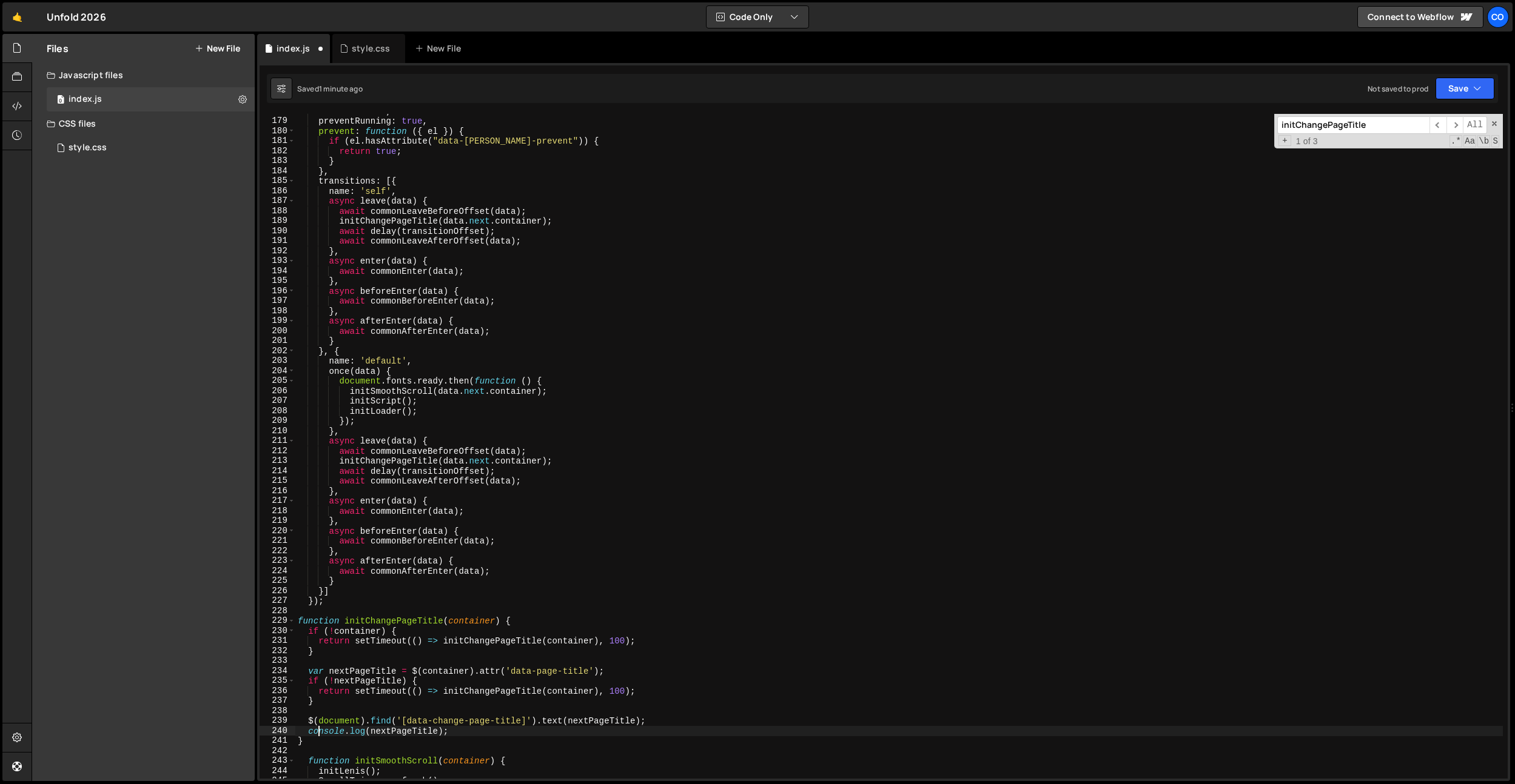
click at [318, 734] on div "timeout : 7000 , preventRunning : true , prevent : function ( { el }) { if ( el…" at bounding box center [898, 448] width 1207 height 684
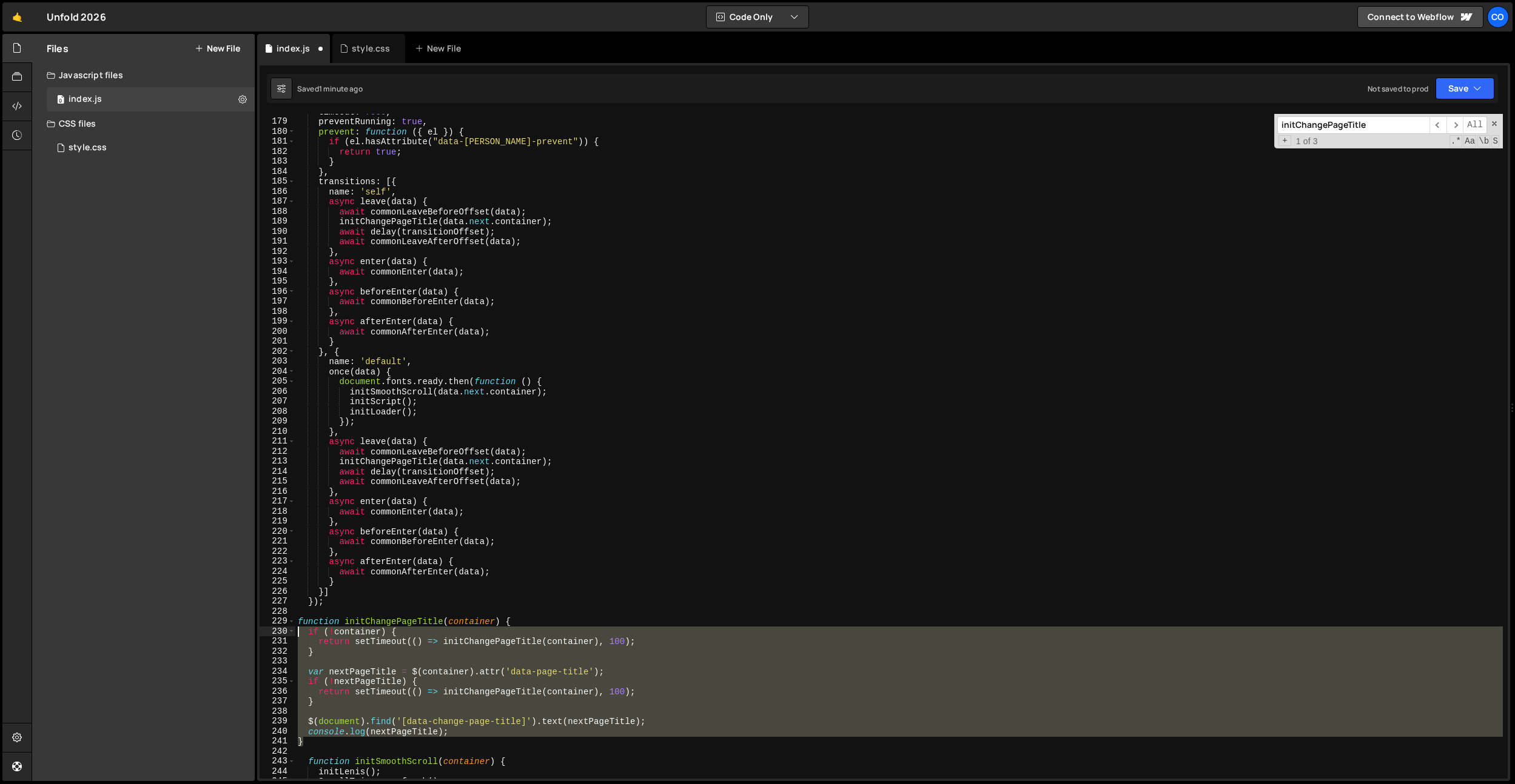
scroll to position [1777, 0]
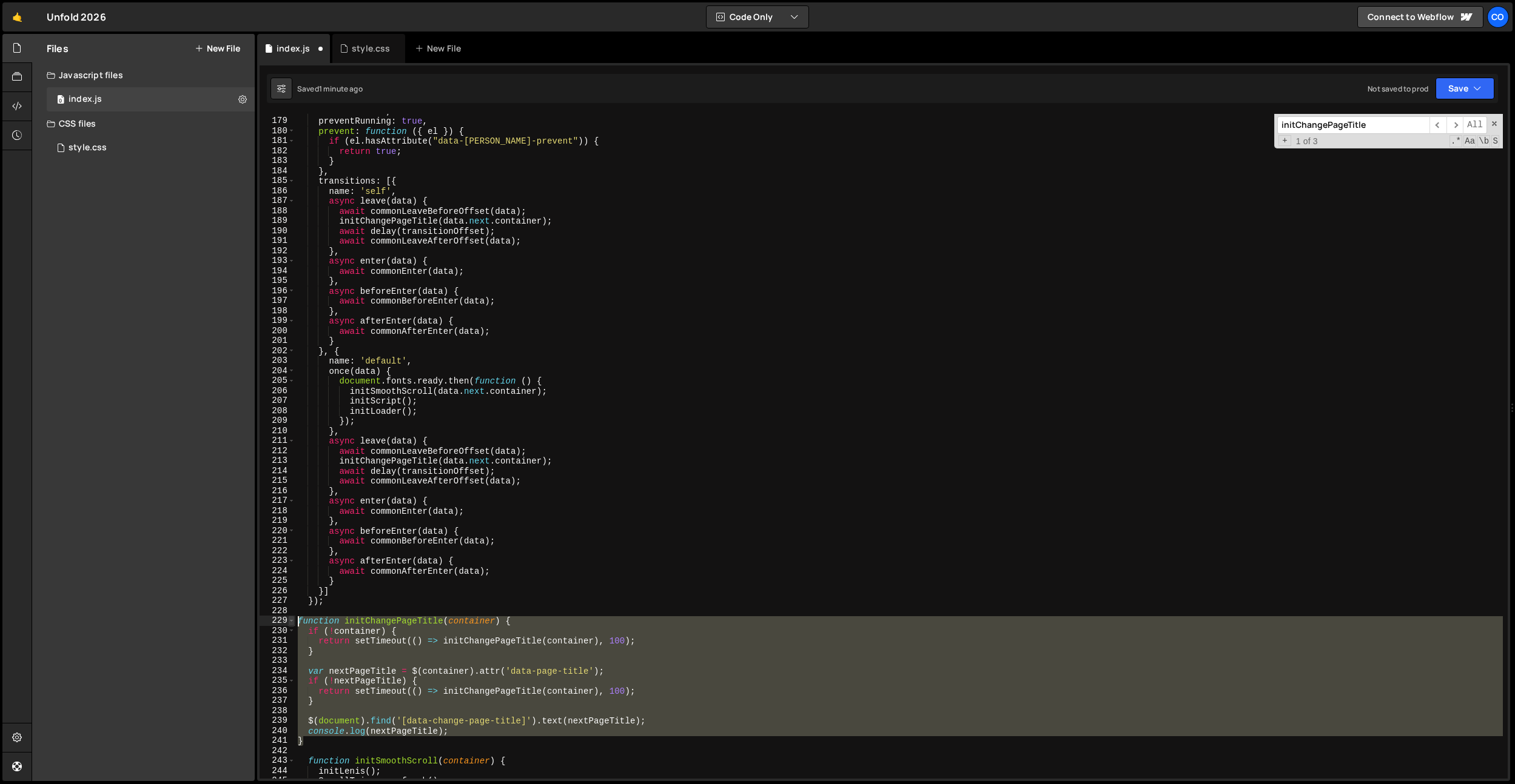
drag, startPoint x: 317, startPoint y: 738, endPoint x: 288, endPoint y: 623, distance: 118.6
click at [282, 623] on div "console.log(nextPageTitle); 178 179 180 181 182 183 184 185 186 187 188 189 190…" at bounding box center [883, 446] width 1248 height 665
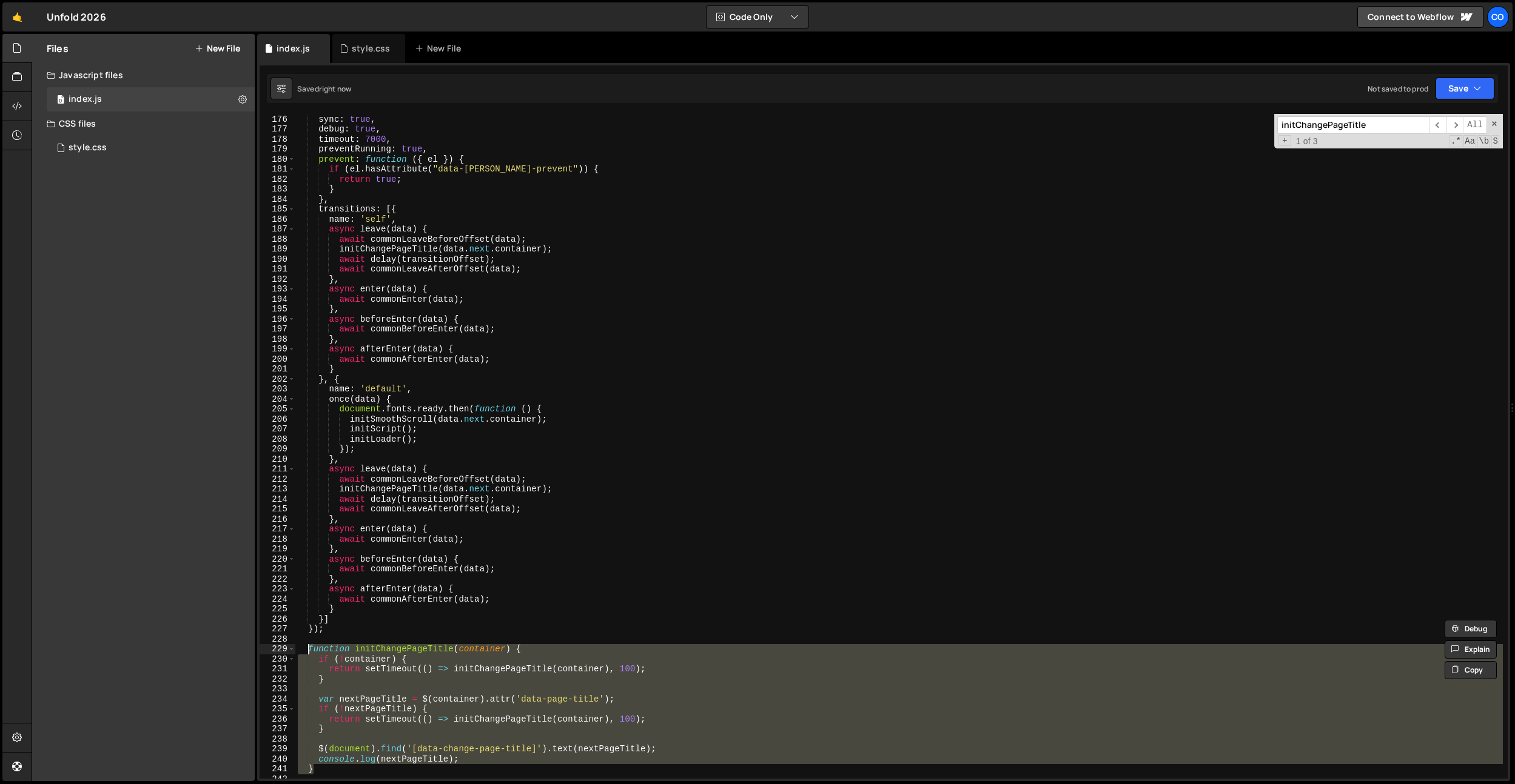
scroll to position [1750, 0]
click at [465, 365] on div "[PERSON_NAME] . init ({ sync : true , debug : true , timeout : 7000 , preventRu…" at bounding box center [898, 446] width 1207 height 684
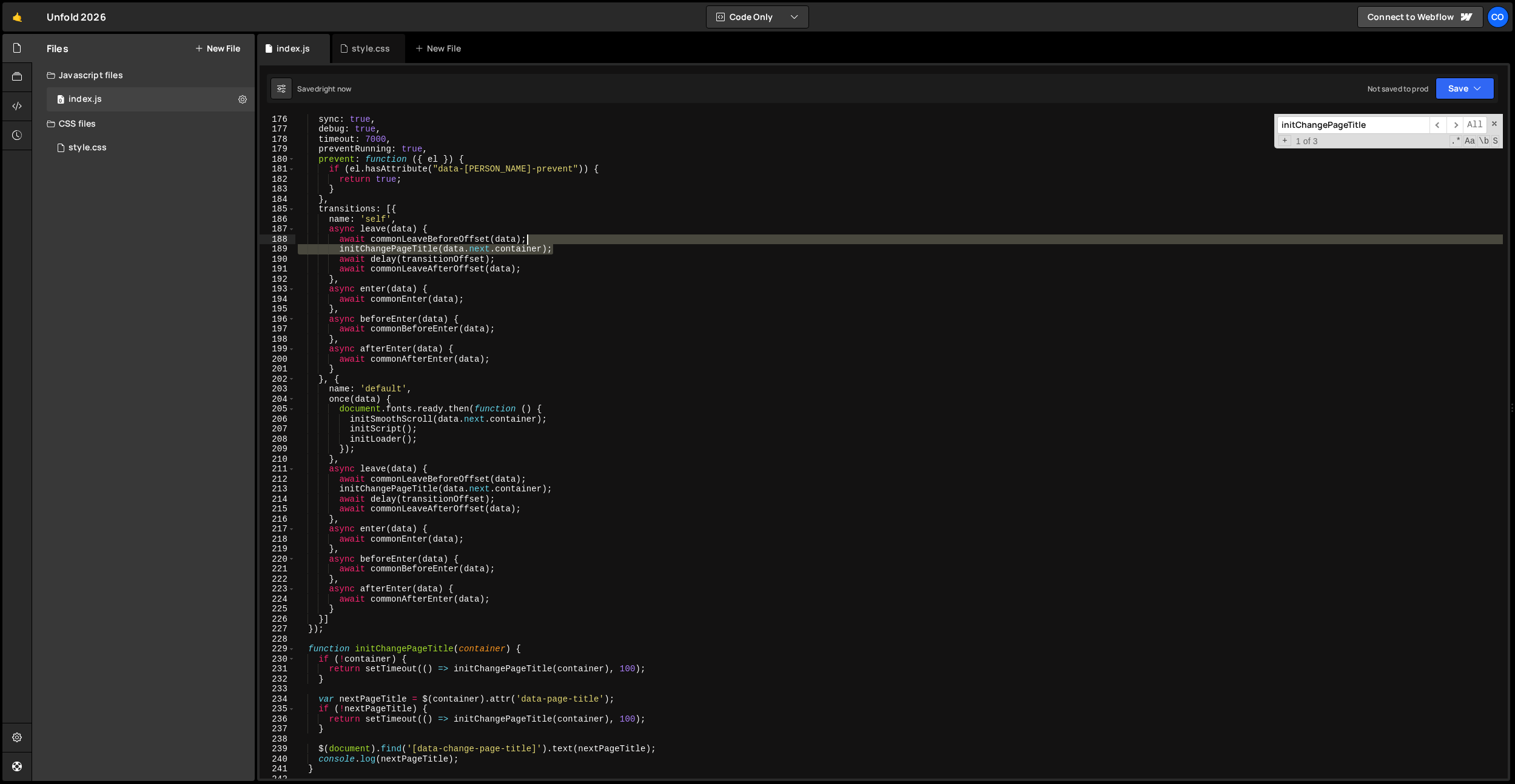
drag, startPoint x: 583, startPoint y: 250, endPoint x: 585, endPoint y: 242, distance: 8.2
click at [585, 242] on div "[PERSON_NAME] . init ({ sync : true , debug : true , timeout : 7000 , preventRu…" at bounding box center [898, 446] width 1207 height 684
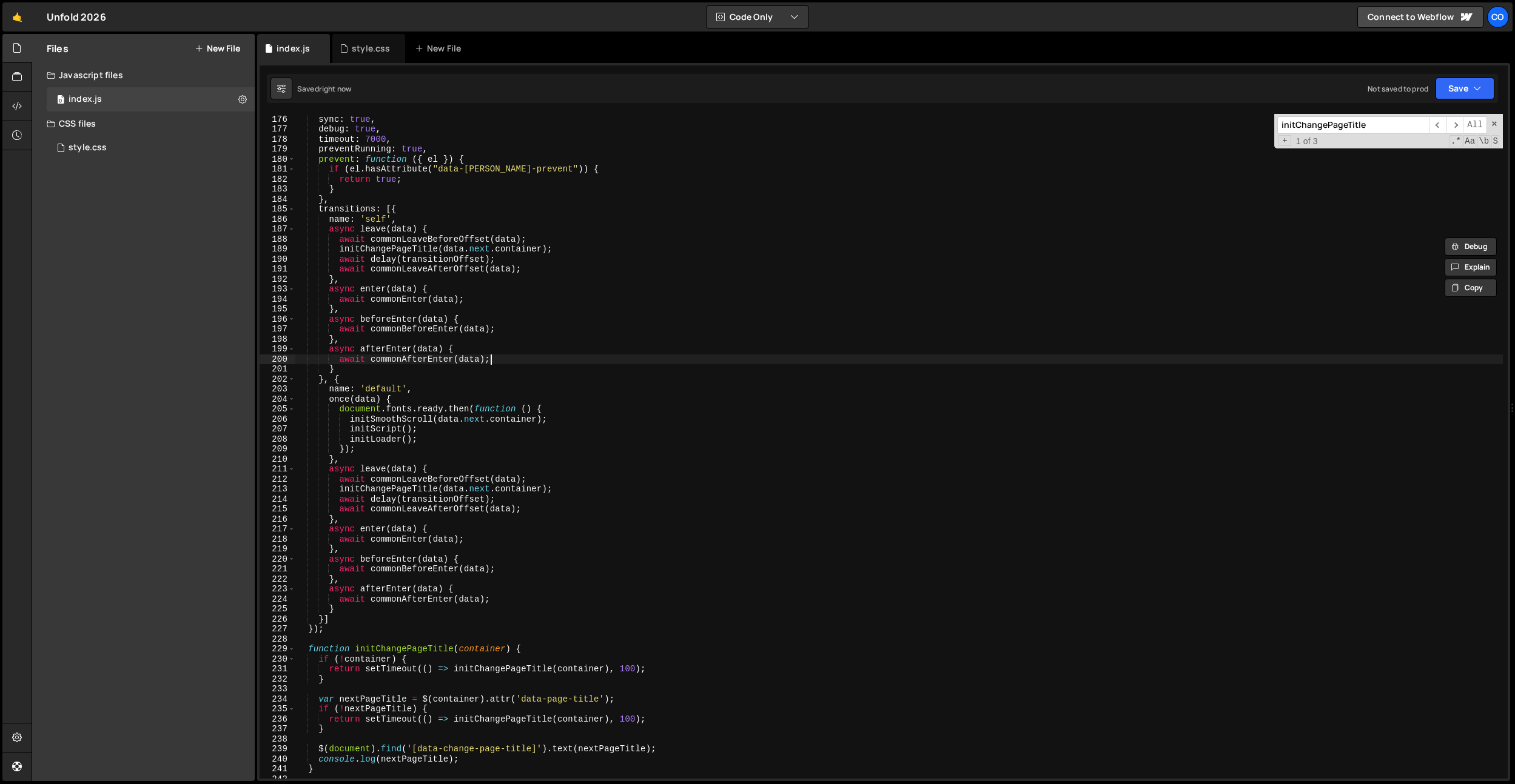
click at [637, 361] on div "[PERSON_NAME] . init ({ sync : true , debug : true , timeout : 7000 , preventRu…" at bounding box center [898, 446] width 1207 height 684
click at [553, 589] on div "[PERSON_NAME] . init ({ sync : true , debug : true , timeout : 7000 , preventRu…" at bounding box center [898, 446] width 1207 height 684
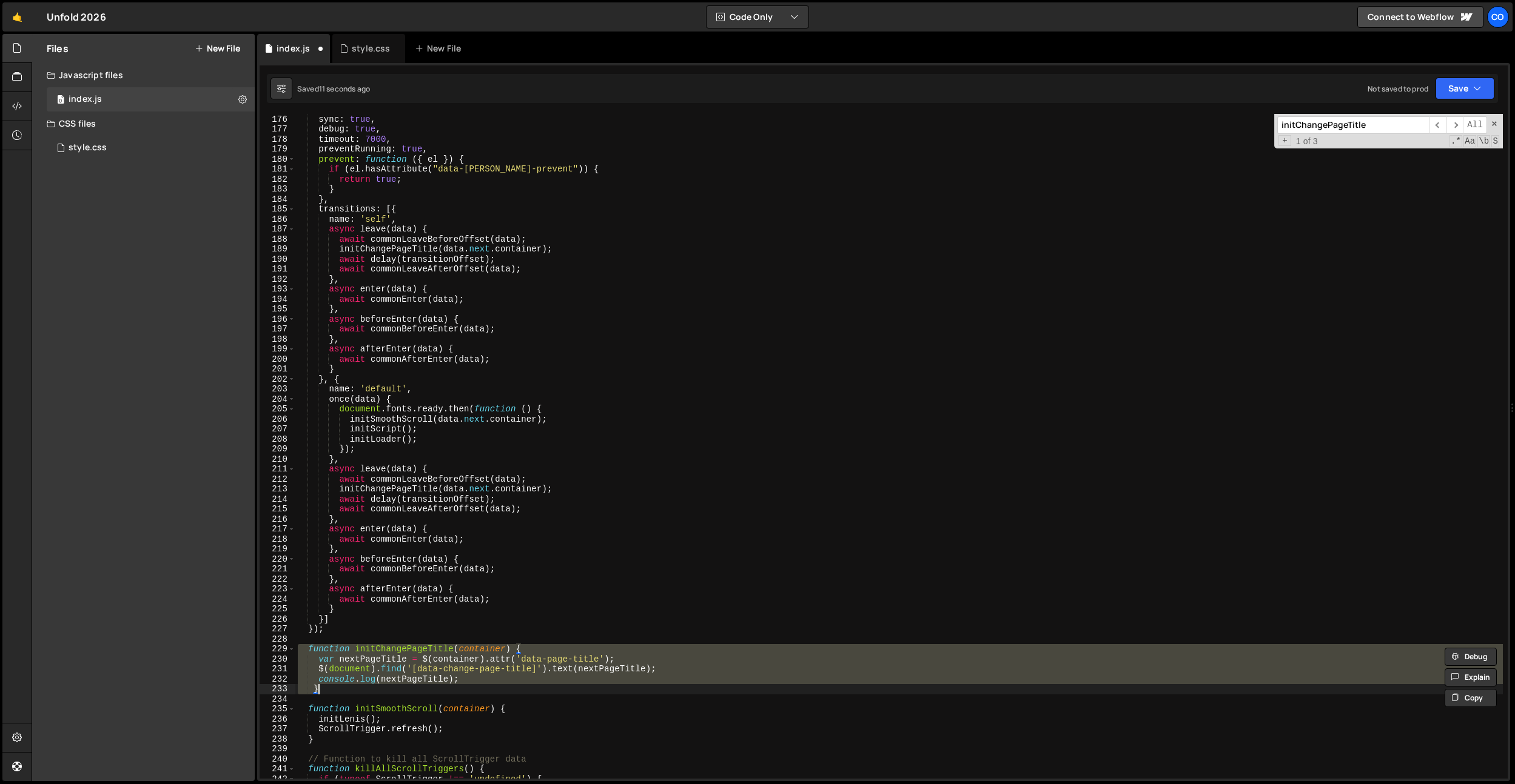
paste textarea
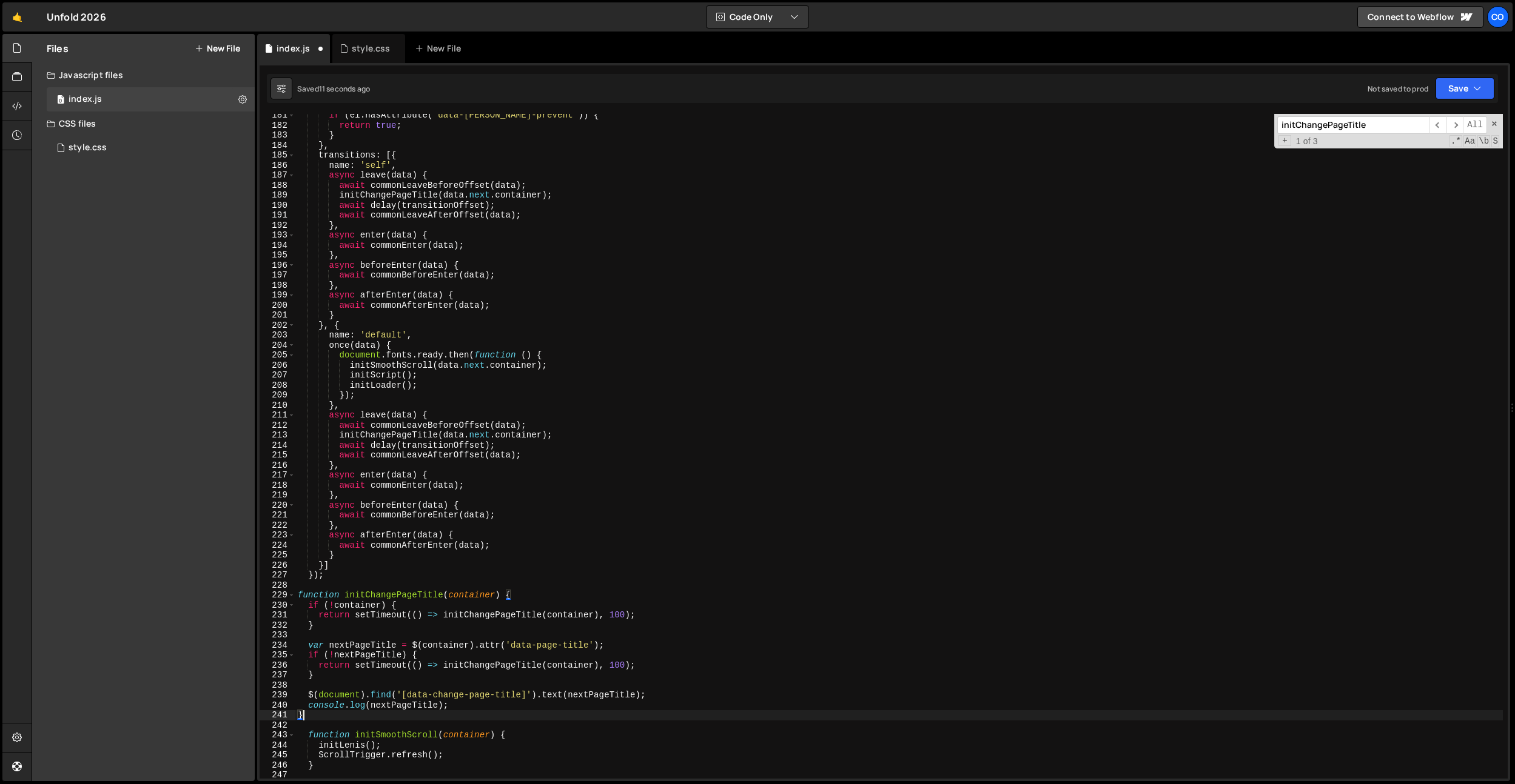
scroll to position [1804, 0]
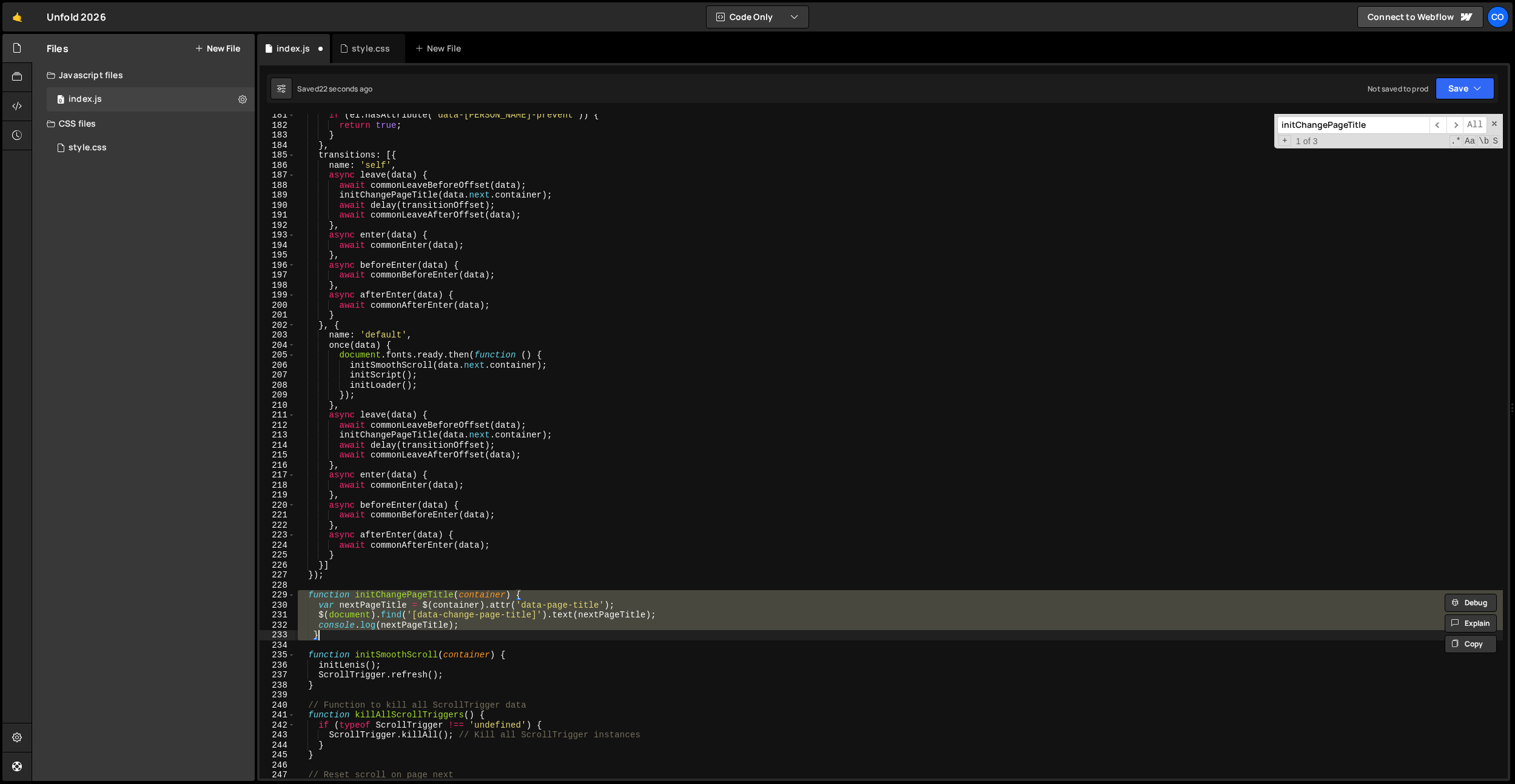
paste textarea
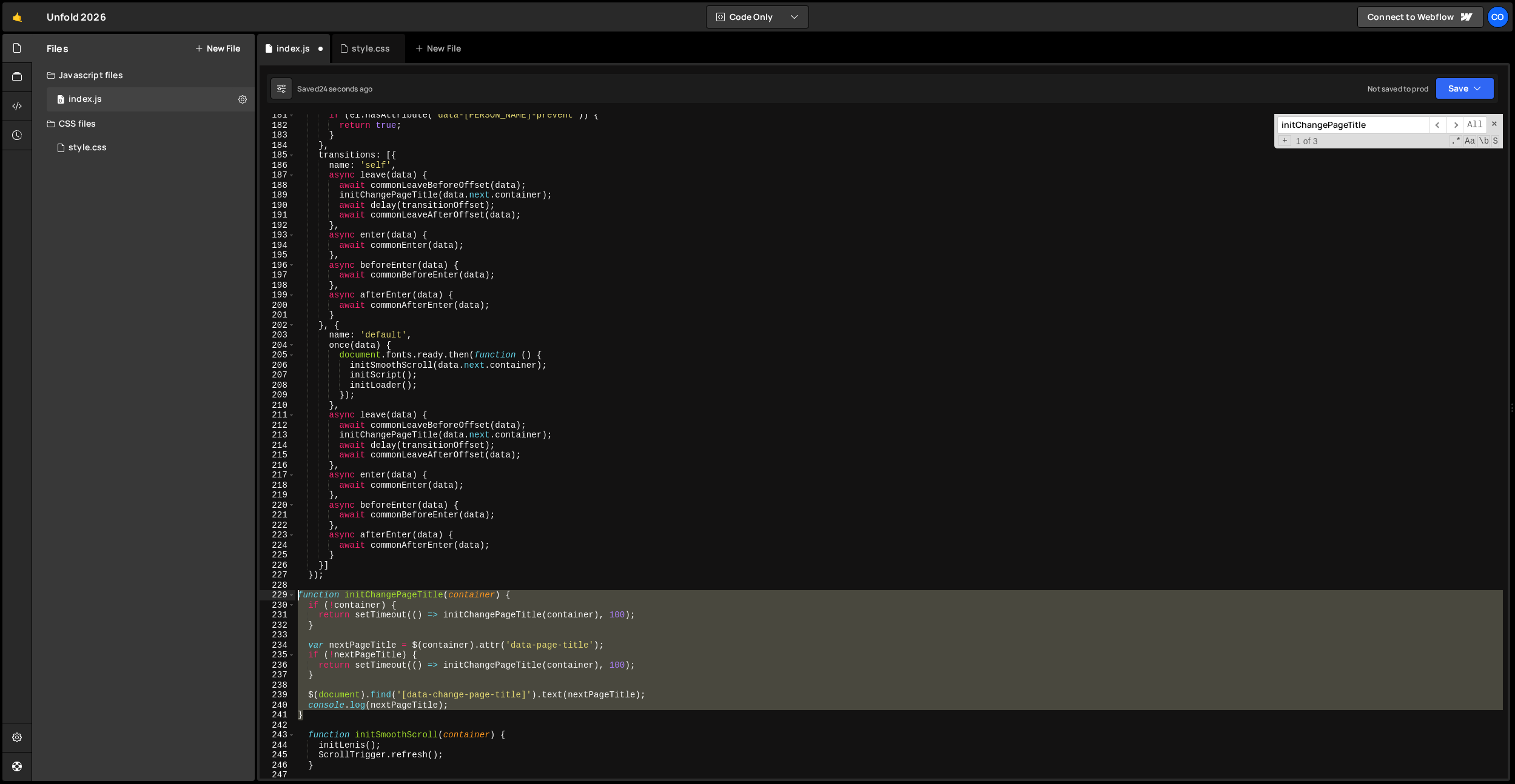
drag, startPoint x: 313, startPoint y: 717, endPoint x: 278, endPoint y: 592, distance: 129.8
click at [278, 592] on div "function initChangePageTitle(container) { if (!container) { 181 182 183 184 185…" at bounding box center [883, 446] width 1248 height 665
paste textarea "}"
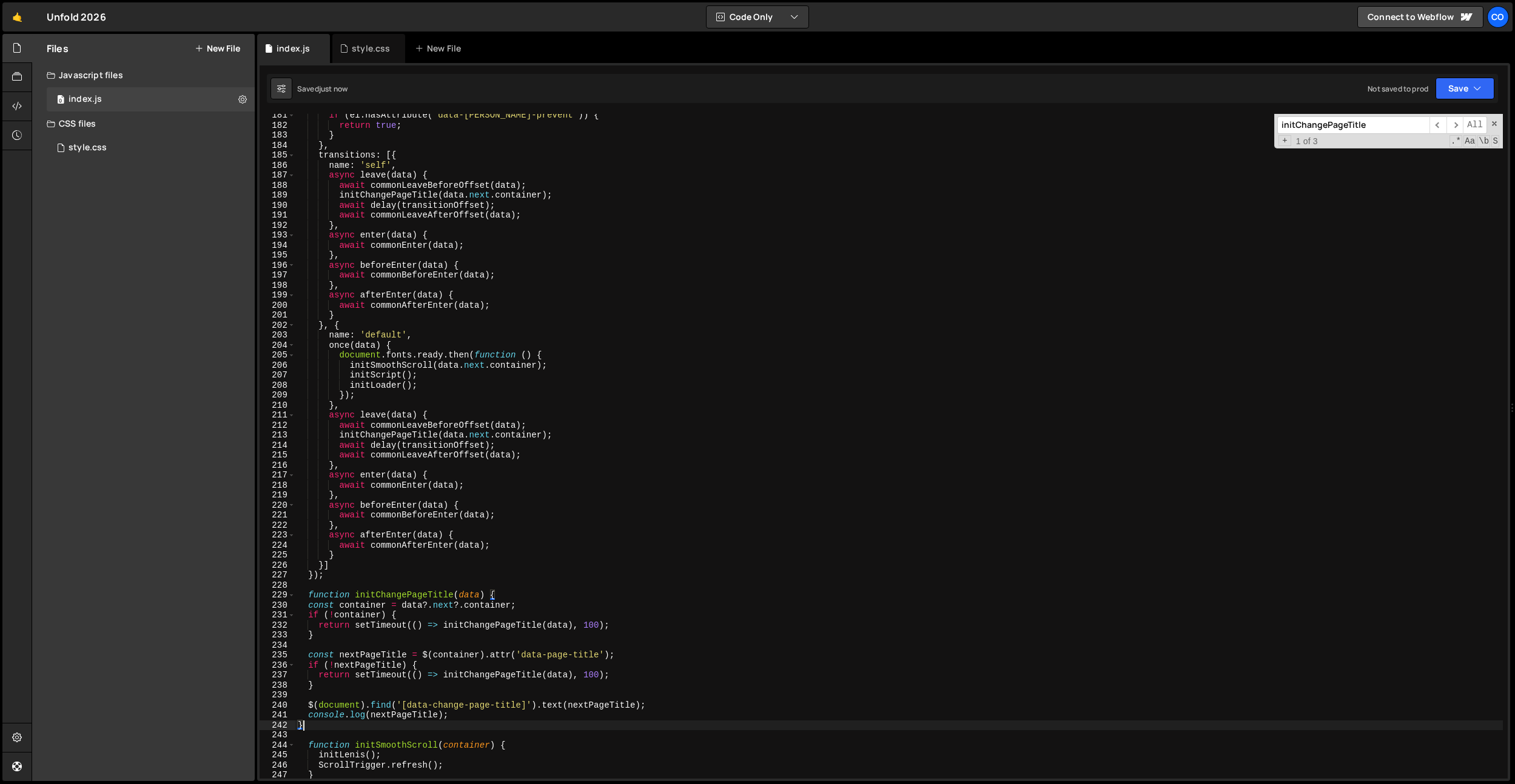
type textarea "console.log(nextPageTitle); }"
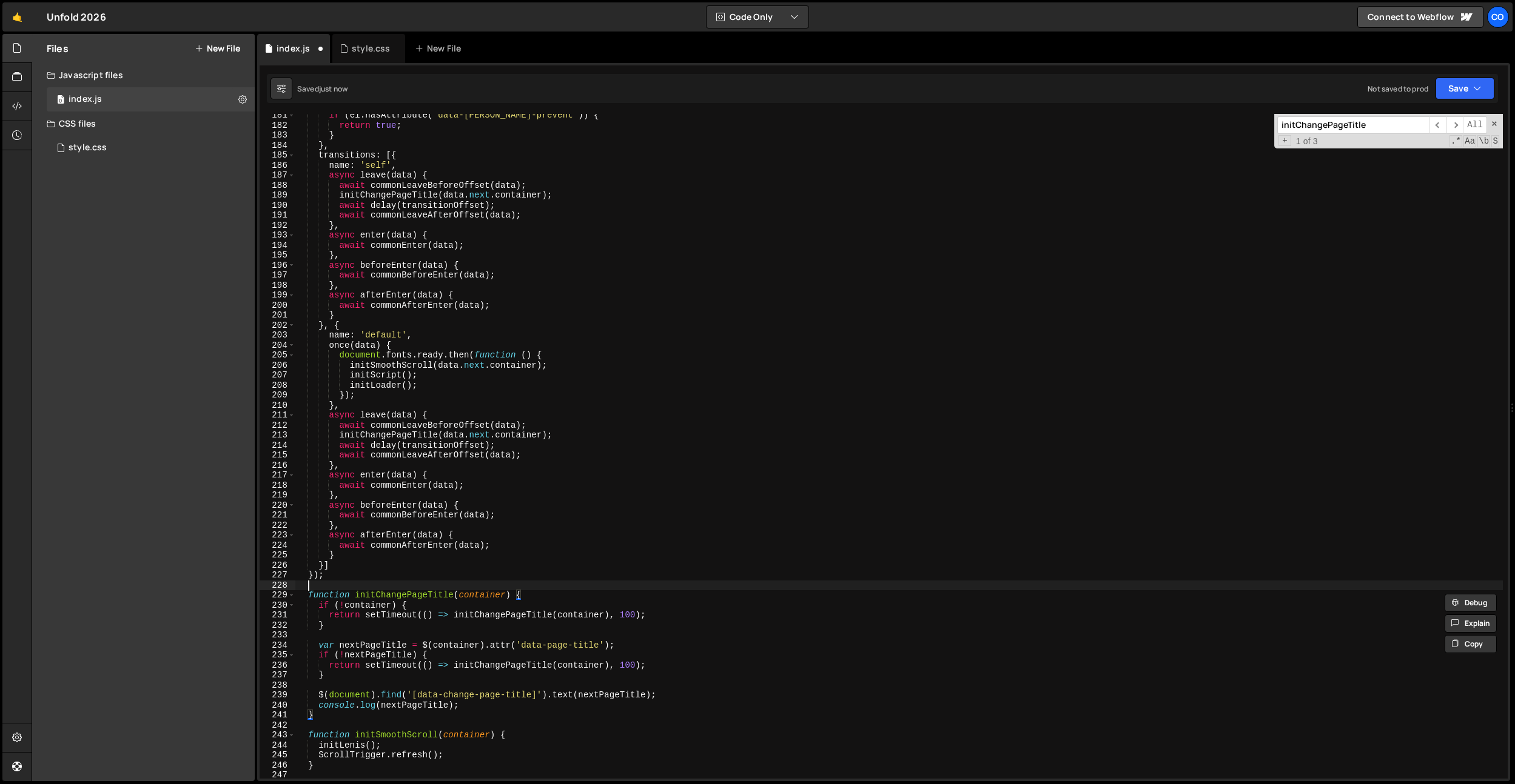
click at [540, 584] on div "if ( el . hasAttribute ( "data-[PERSON_NAME]-prevent" )) { return true ; } } , …" at bounding box center [898, 452] width 1207 height 684
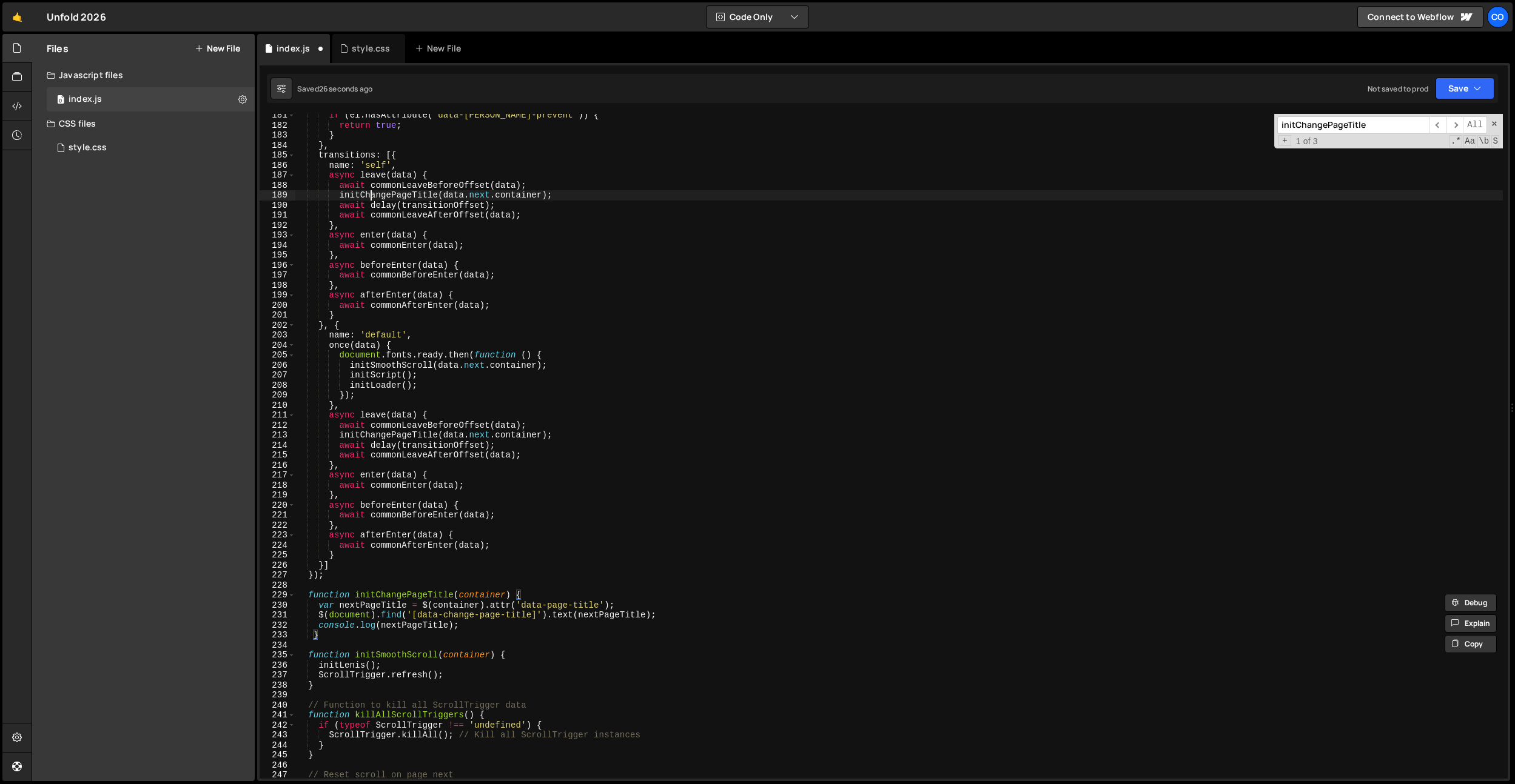
click at [369, 196] on div "if ( el . hasAttribute ( "data-[PERSON_NAME]-prevent" )) { return true ; } } , …" at bounding box center [898, 452] width 1207 height 684
drag, startPoint x: 514, startPoint y: 208, endPoint x: 340, endPoint y: 204, distance: 174.0
click at [340, 204] on div "if ( el . hasAttribute ( "data-[PERSON_NAME]-prevent" )) { return true ; } } , …" at bounding box center [898, 452] width 1207 height 684
click at [415, 205] on div "if ( el . hasAttribute ( "data-[PERSON_NAME]-prevent" )) { return true ; } } , …" at bounding box center [898, 446] width 1207 height 665
click at [415, 205] on div "if ( el . hasAttribute ( "data-[PERSON_NAME]-prevent" )) { return true ; } } , …" at bounding box center [898, 452] width 1207 height 684
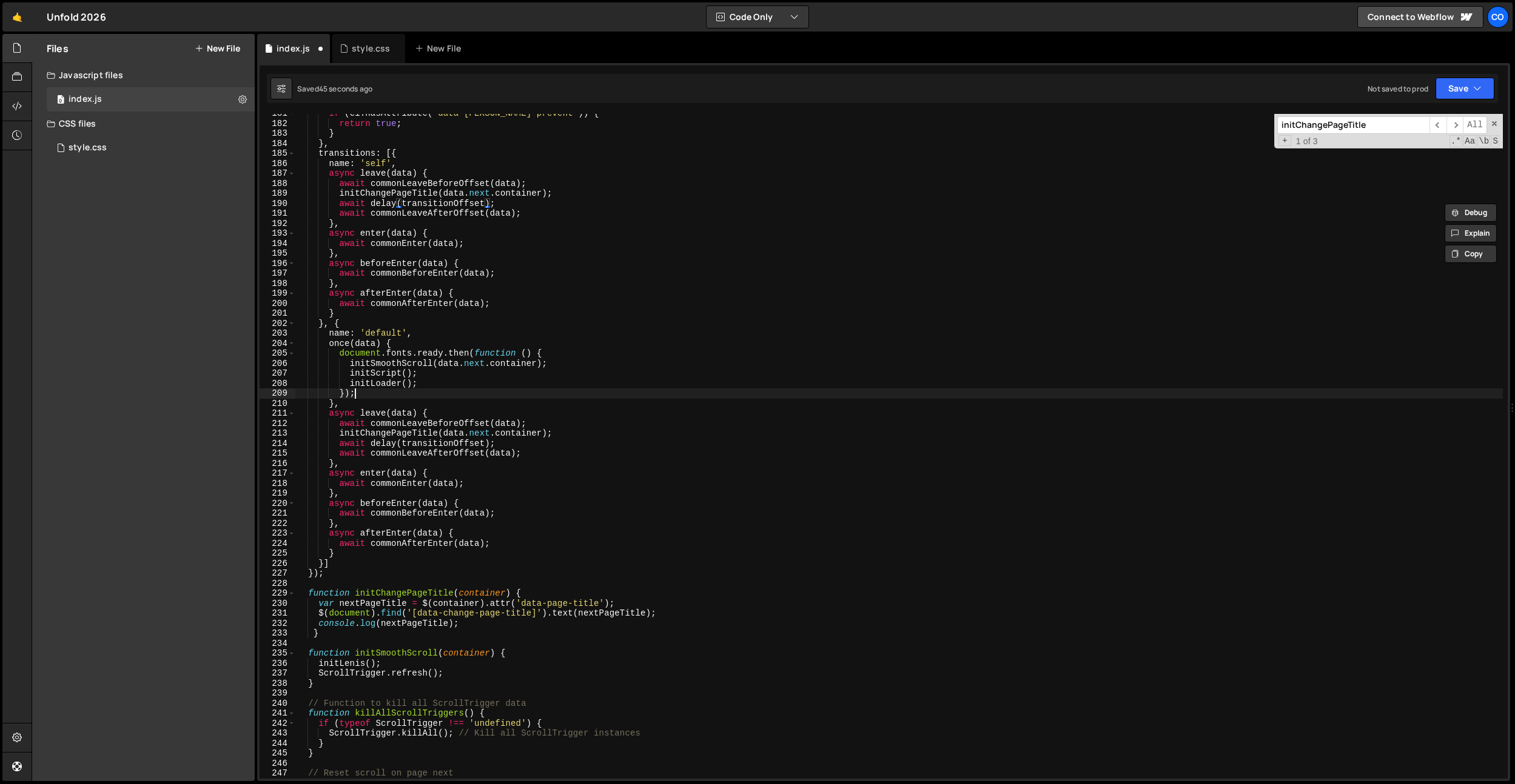
scroll to position [1806, 0]
click at [540, 398] on div "if ( el . hasAttribute ( "data-[PERSON_NAME]-prevent" )) { return true ; } } , …" at bounding box center [898, 451] width 1207 height 684
click at [580, 578] on div "if ( el . hasAttribute ( "data-[PERSON_NAME]-prevent" )) { return true ; } } , …" at bounding box center [898, 451] width 1207 height 684
click at [440, 578] on div "if ( el . hasAttribute ( "data-[PERSON_NAME]-prevent" )) { return true ; } } , …" at bounding box center [898, 451] width 1207 height 684
click at [417, 590] on div "if ( el . hasAttribute ( "data-[PERSON_NAME]-prevent" )) { return true ; } } , …" at bounding box center [898, 451] width 1207 height 684
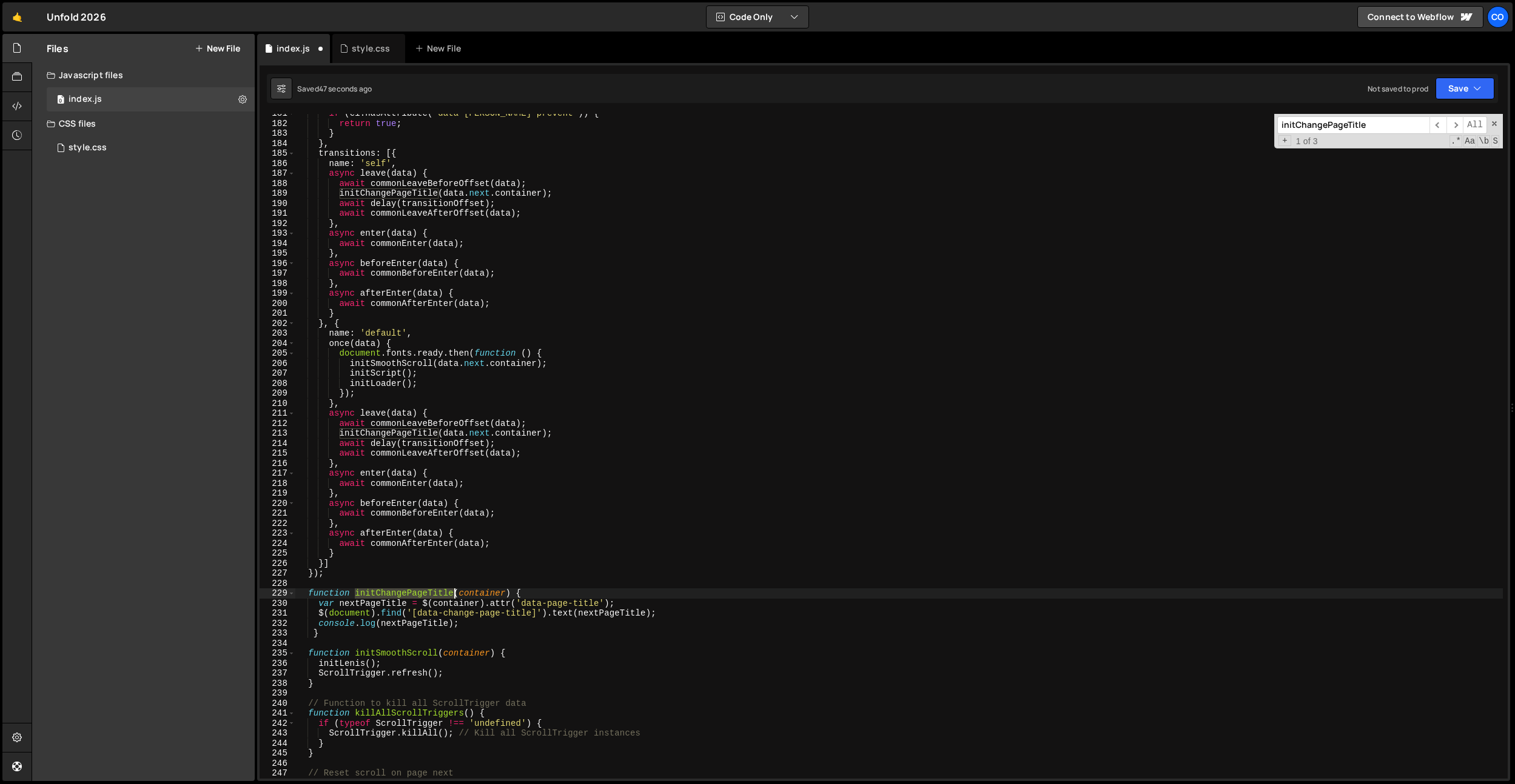
click at [417, 590] on div "if ( el . hasAttribute ( "data-[PERSON_NAME]-prevent" )) { return true ; } } , …" at bounding box center [898, 451] width 1207 height 684
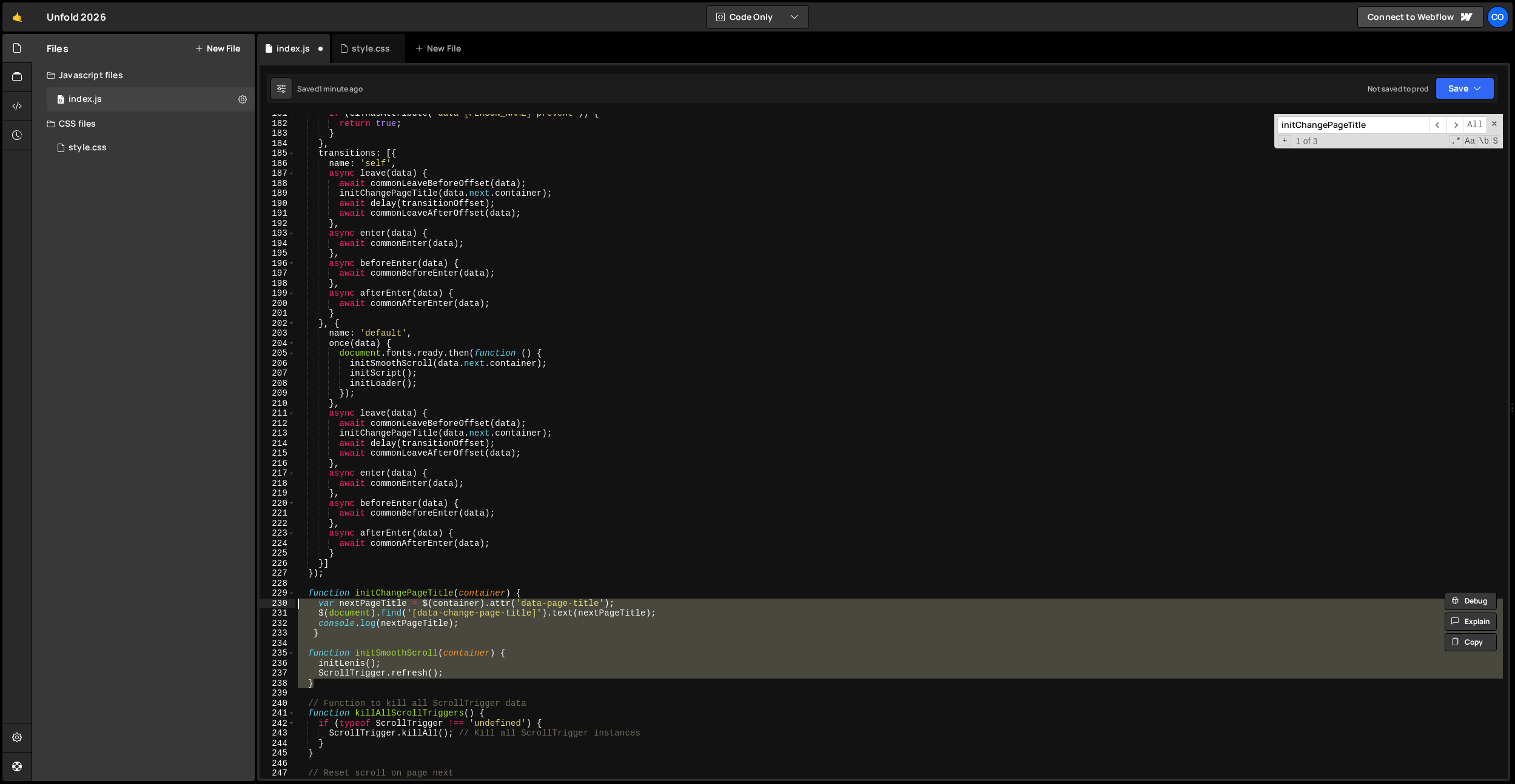
drag, startPoint x: 327, startPoint y: 684, endPoint x: 295, endPoint y: 594, distance: 95.5
click at [295, 594] on div "if ( el . hasAttribute ( "data-[PERSON_NAME]-prevent" )) { return true ; } } , …" at bounding box center [898, 451] width 1207 height 684
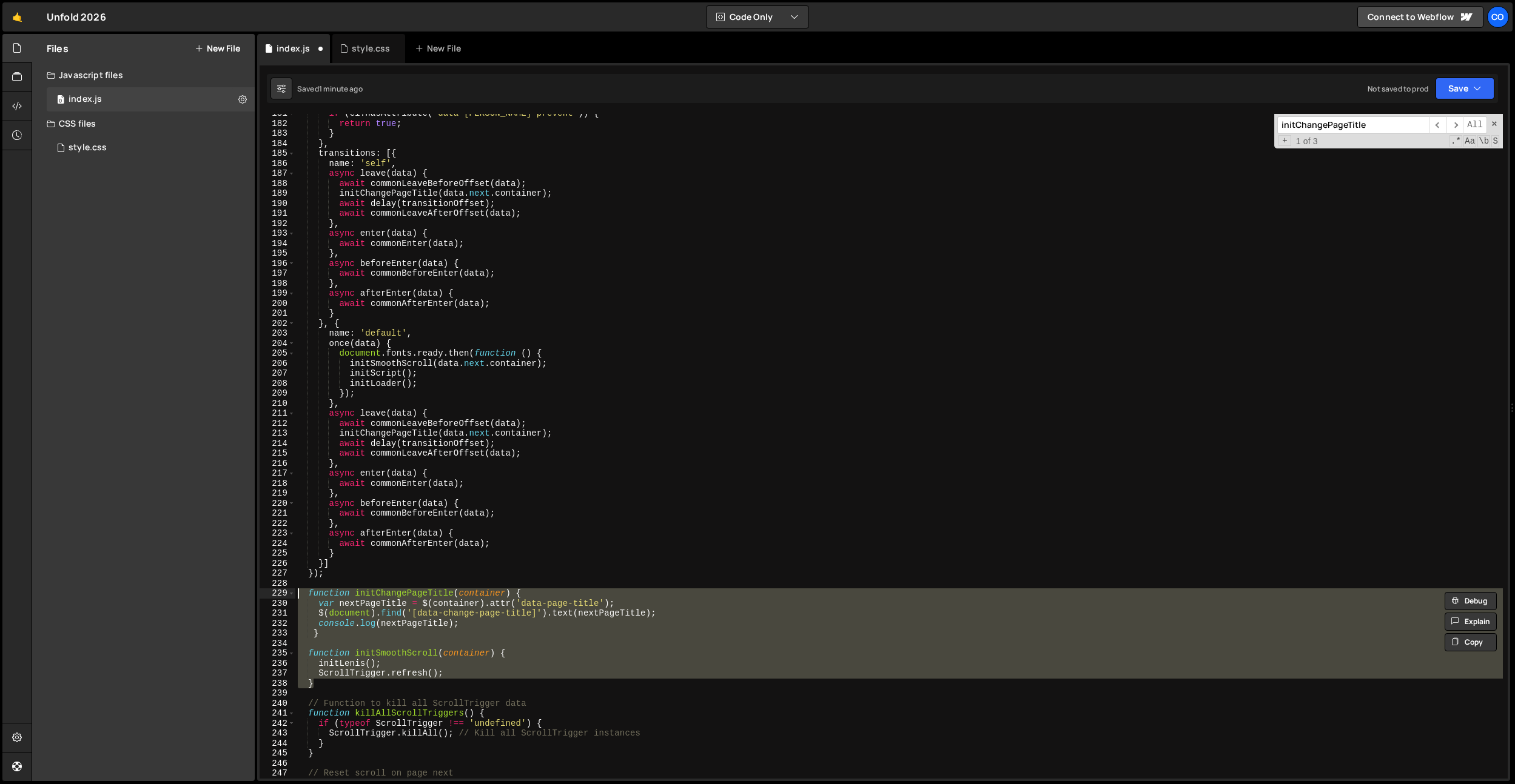
drag, startPoint x: 343, startPoint y: 623, endPoint x: 337, endPoint y: 628, distance: 7.8
click at [342, 624] on div "if ( el . hasAttribute ( "data-[PERSON_NAME]-prevent" )) { return true ; } } , …" at bounding box center [898, 446] width 1207 height 665
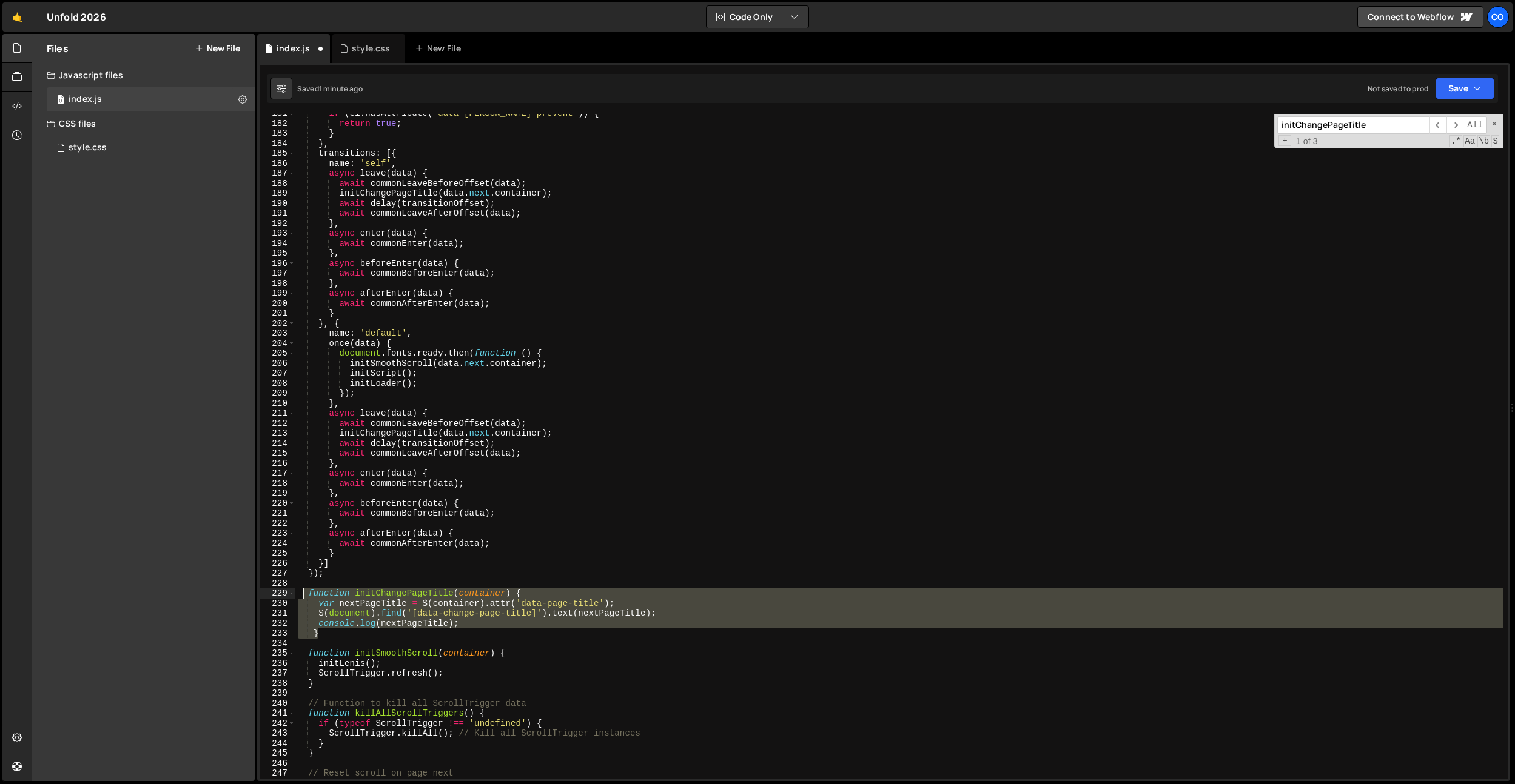
drag, startPoint x: 332, startPoint y: 630, endPoint x: 310, endPoint y: 602, distance: 35.6
click at [305, 595] on div "if ( el . hasAttribute ( "data-[PERSON_NAME]-prevent" )) { return true ; } } , …" at bounding box center [898, 451] width 1207 height 684
paste textarea "}"
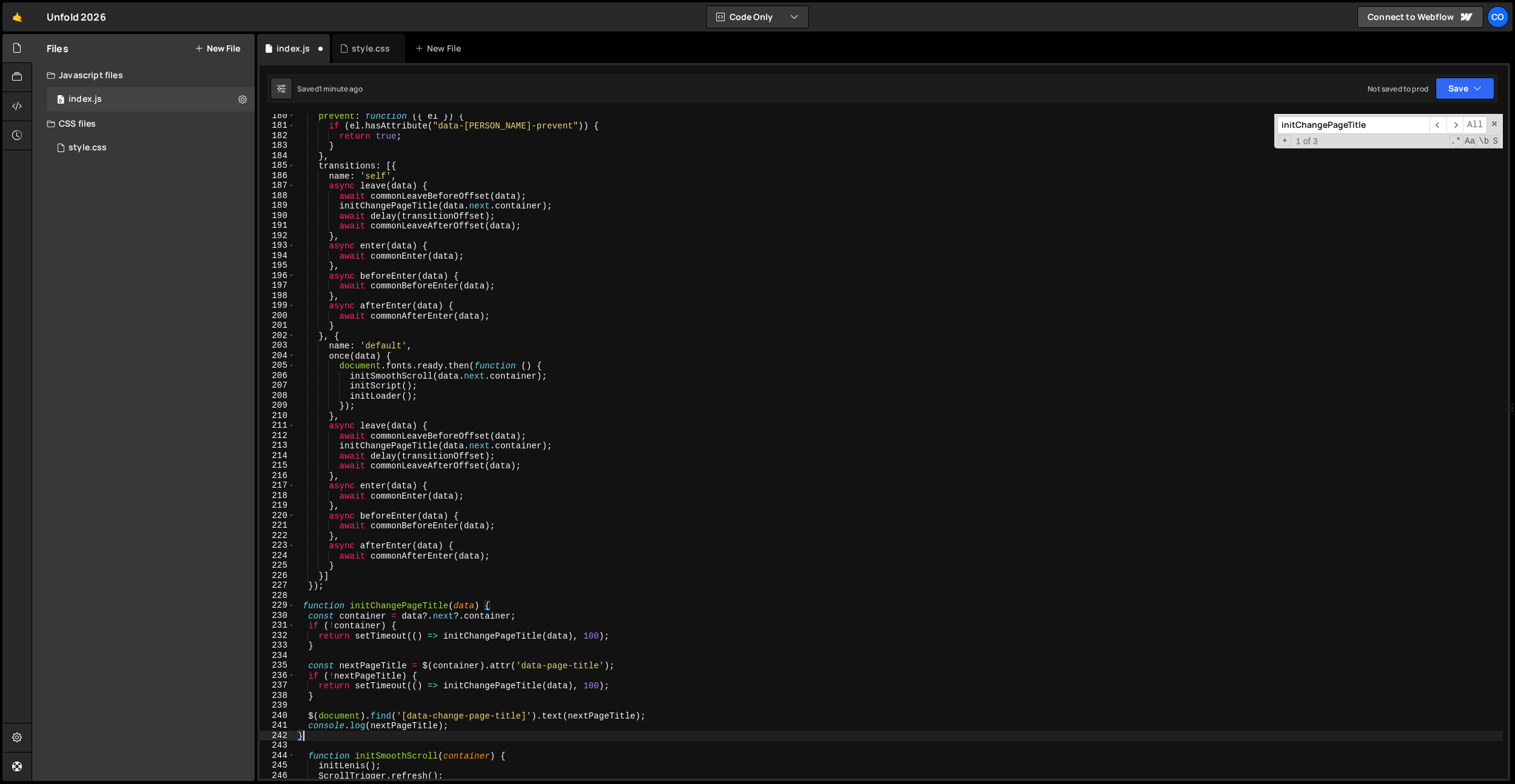
scroll to position [1787, 0]
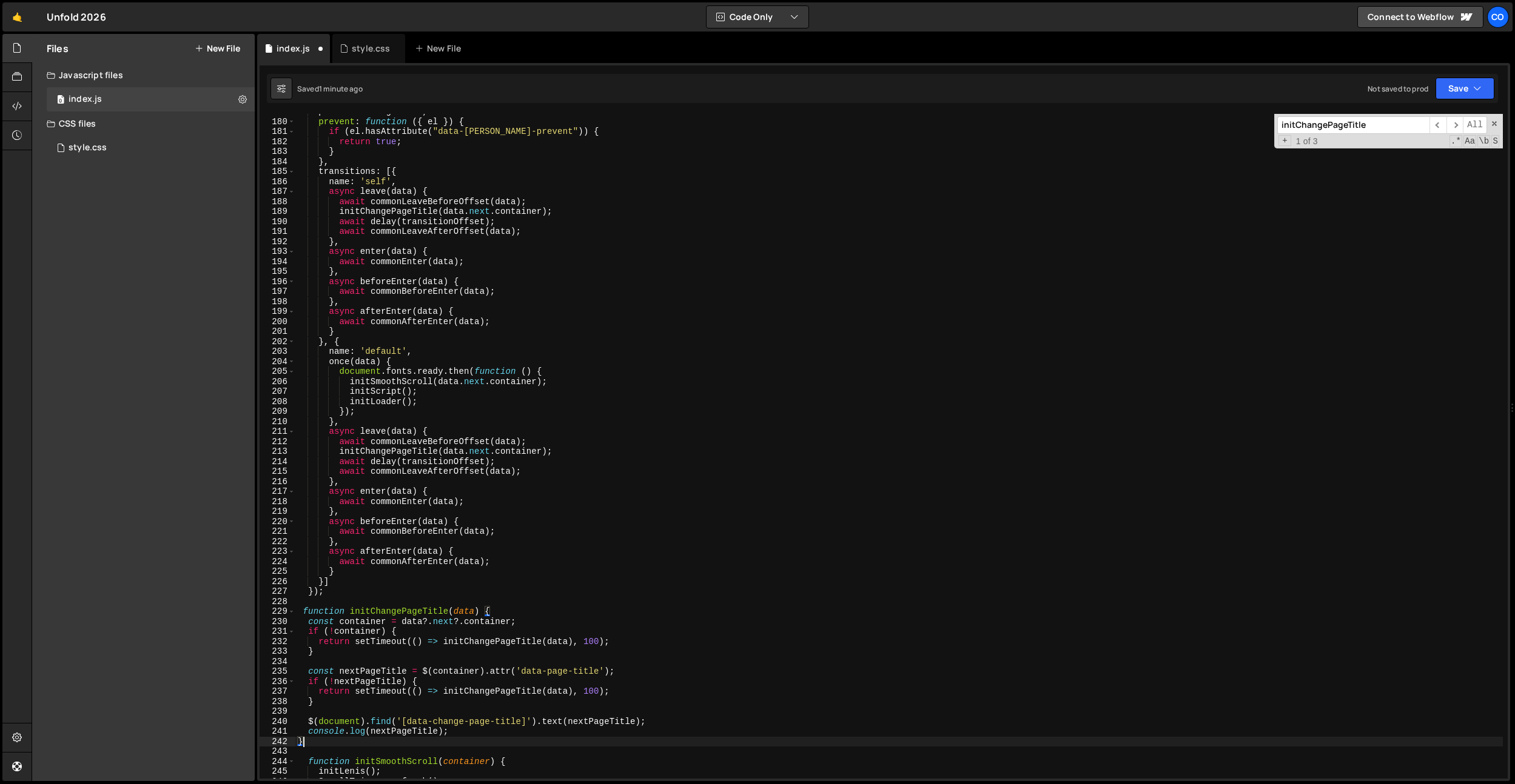
click at [495, 205] on div "preventRunning : true , prevent : function ( { el }) { if ( el . hasAttribute (…" at bounding box center [898, 449] width 1207 height 684
click at [496, 212] on div "preventRunning : true , prevent : function ( { el }) { if ( el . hasAttribute (…" at bounding box center [898, 449] width 1207 height 684
paste textarea "data"
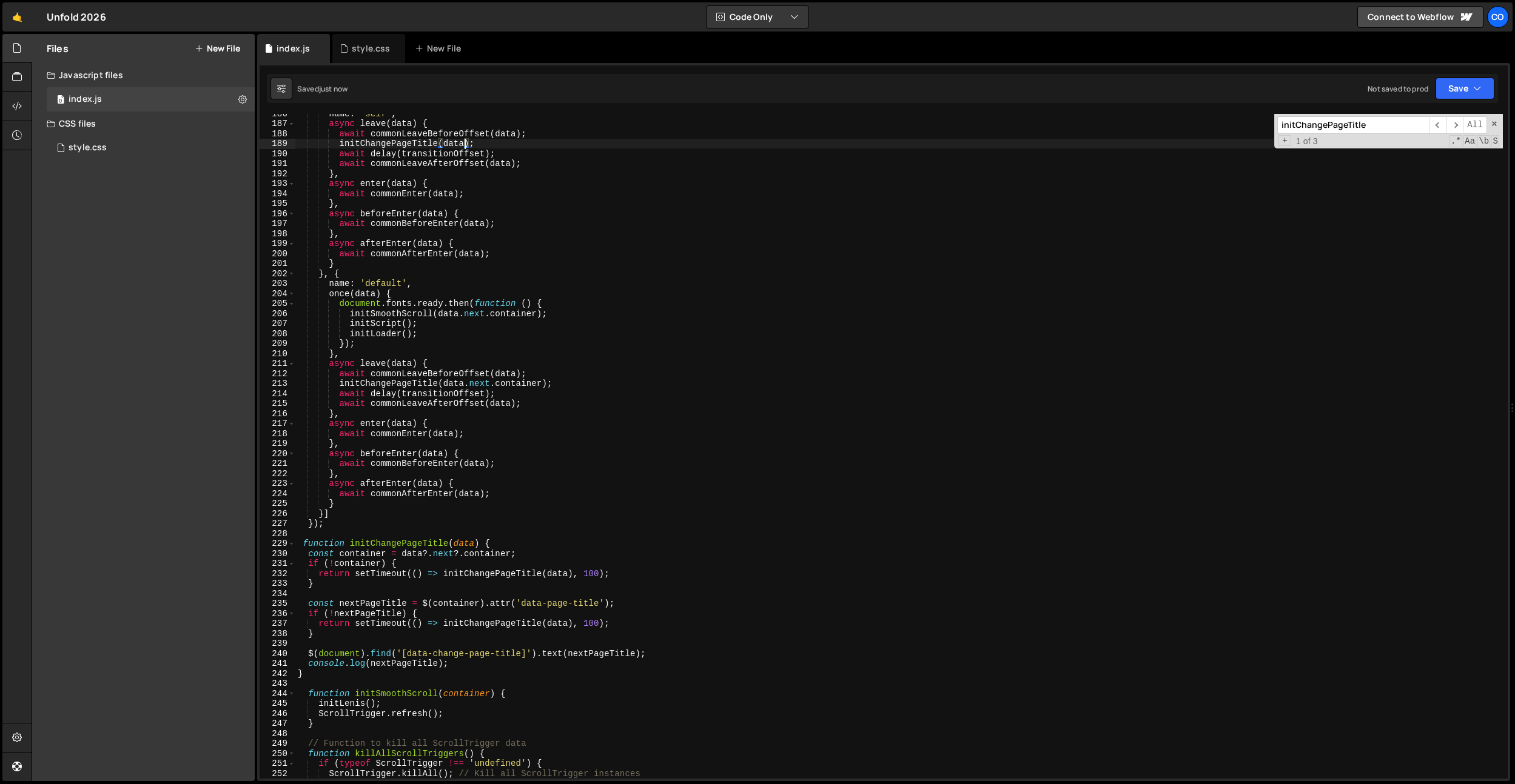
scroll to position [1855, 0]
click at [367, 562] on div "name : 'self' , async leave ( data ) { await commonLeaveBeforeOffset ( data ) ;…" at bounding box center [898, 451] width 1207 height 684
type textarea "if (!container) {"
click at [442, 560] on div "name : 'self' , async leave ( data ) { await commonLeaveBeforeOffset ( data ) ;…" at bounding box center [898, 451] width 1207 height 684
click at [344, 638] on div "name : 'self' , async leave ( data ) { await commonLeaveBeforeOffset ( data ) ;…" at bounding box center [898, 451] width 1207 height 684
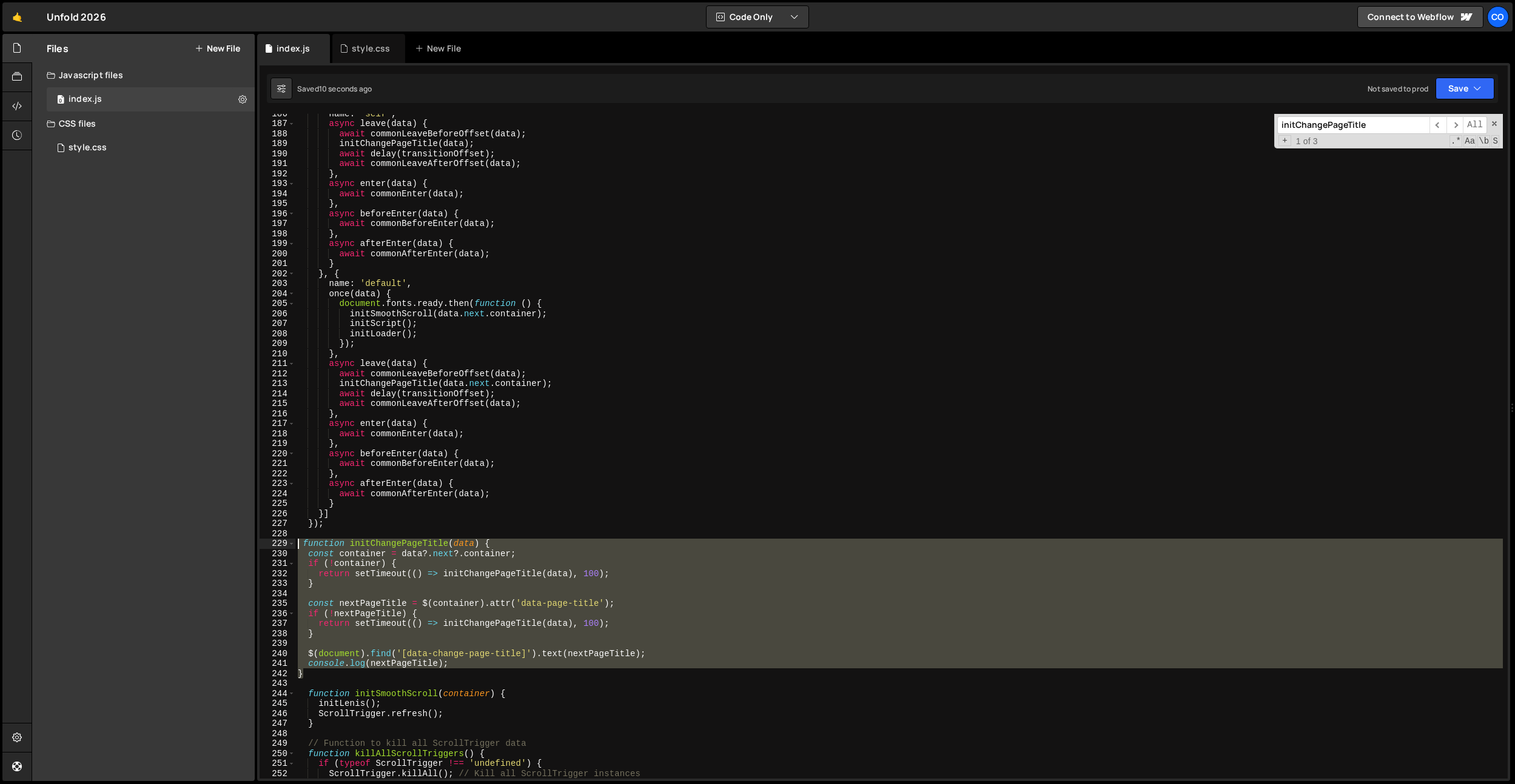
drag, startPoint x: 320, startPoint y: 671, endPoint x: 298, endPoint y: 546, distance: 126.9
click at [298, 546] on div "name : 'self' , async leave ( data ) { await commonLeaveBeforeOffset ( data ) ;…" at bounding box center [898, 451] width 1207 height 684
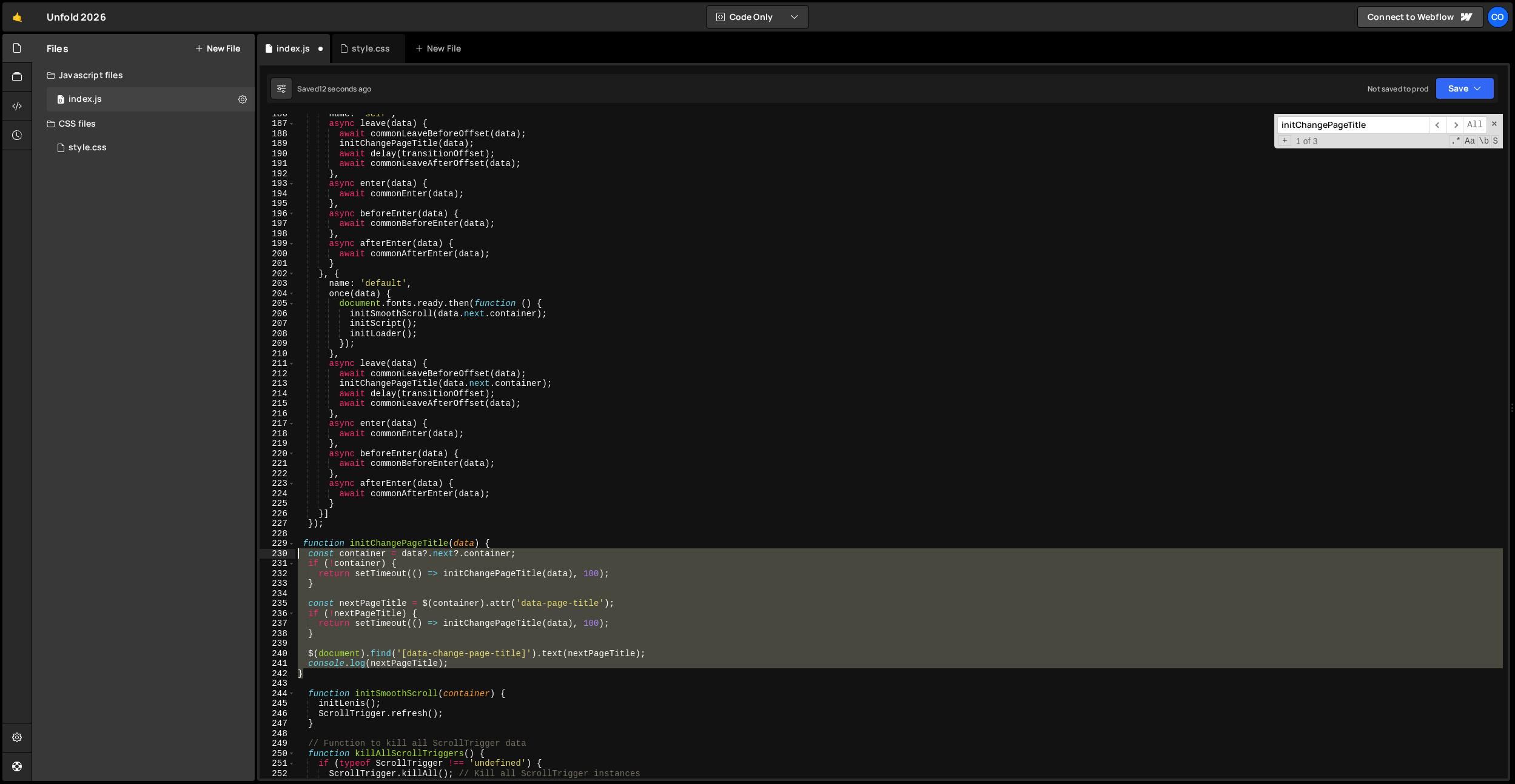
drag, startPoint x: 329, startPoint y: 678, endPoint x: 288, endPoint y: 557, distance: 127.8
click at [288, 557] on div "function initChangePageTitle(data) { 186 187 188 189 190 191 192 193 194 195 19…" at bounding box center [883, 446] width 1248 height 665
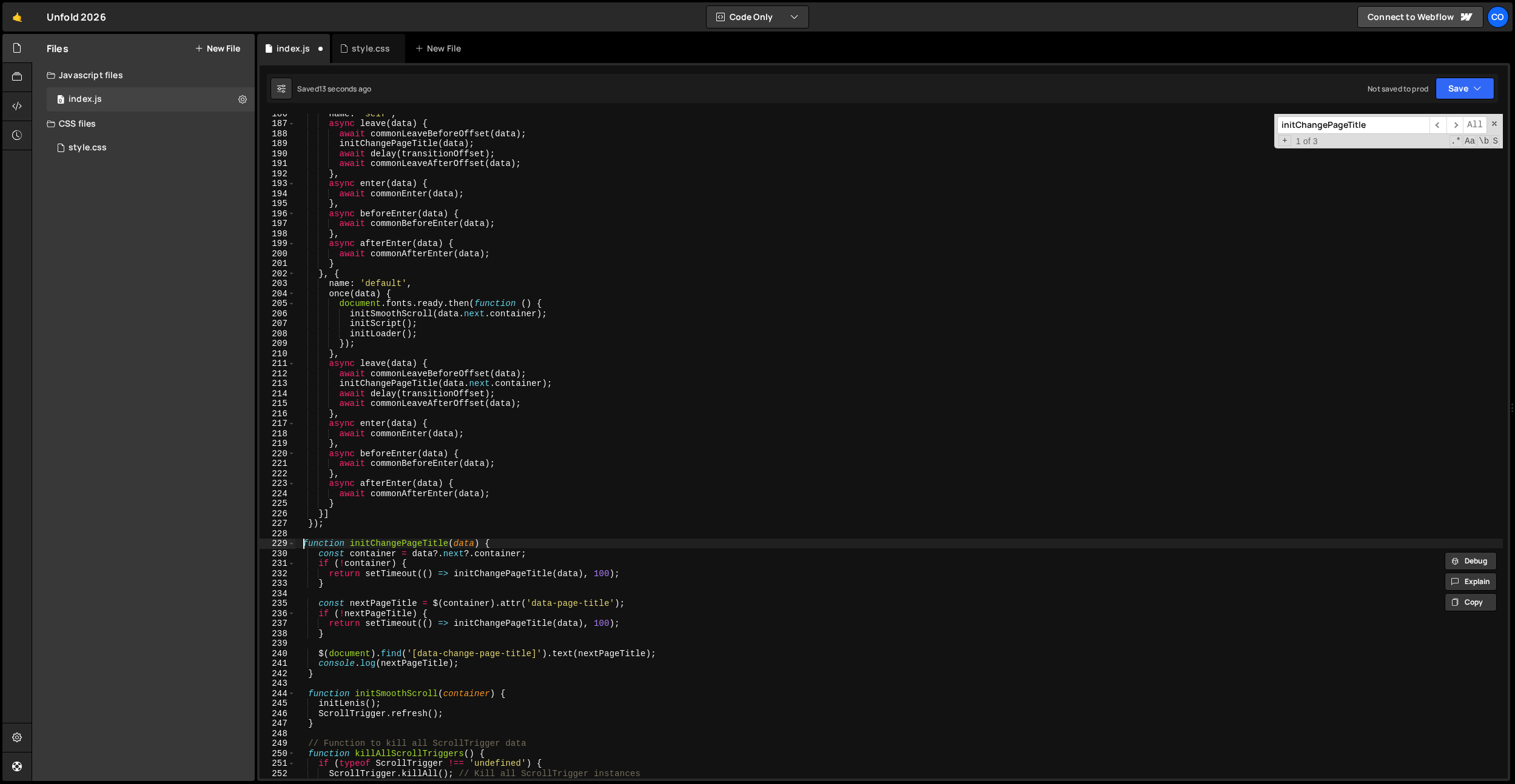
click at [303, 543] on div "name : 'self' , async leave ( data ) { await commonLeaveBeforeOffset ( data ) ;…" at bounding box center [898, 451] width 1207 height 684
click at [600, 588] on div "name : 'self' , async leave ( data ) { await commonLeaveBeforeOffset ( data ) ;…" at bounding box center [898, 451] width 1207 height 684
click at [599, 577] on div "name : 'self' , async leave ( data ) { await commonLeaveBeforeOffset ( data ) ;…" at bounding box center [898, 451] width 1207 height 684
drag, startPoint x: 589, startPoint y: 478, endPoint x: 589, endPoint y: 500, distance: 22.0
click at [588, 478] on div "name : 'self' , async leave ( data ) { await commonLeaveBeforeOffset ( data ) ;…" at bounding box center [898, 451] width 1207 height 684
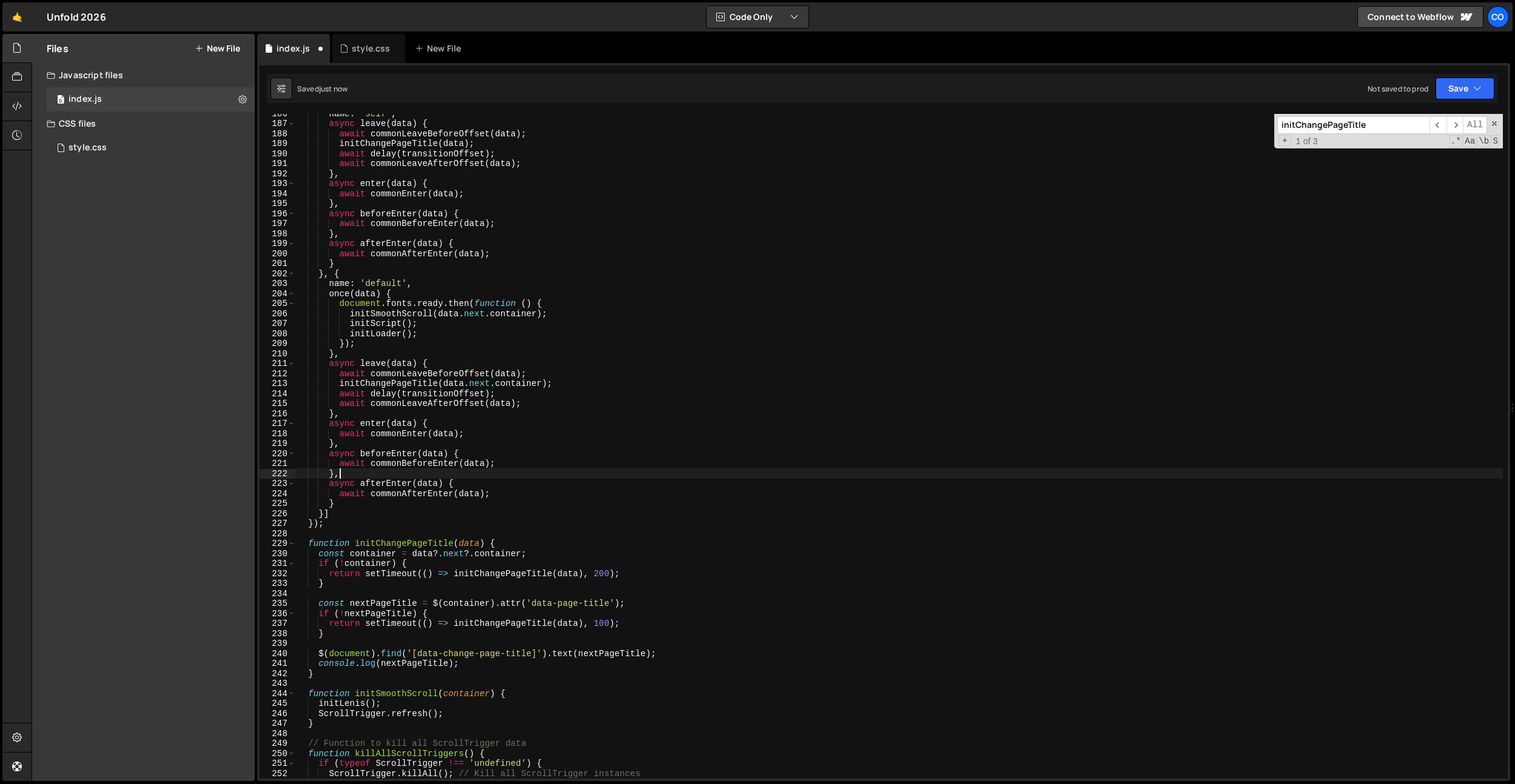
scroll to position [0, 3]
click at [603, 622] on div "name : 'self' , async leave ( data ) { await commonLeaveBeforeOffset ( data ) ;…" at bounding box center [898, 451] width 1207 height 684
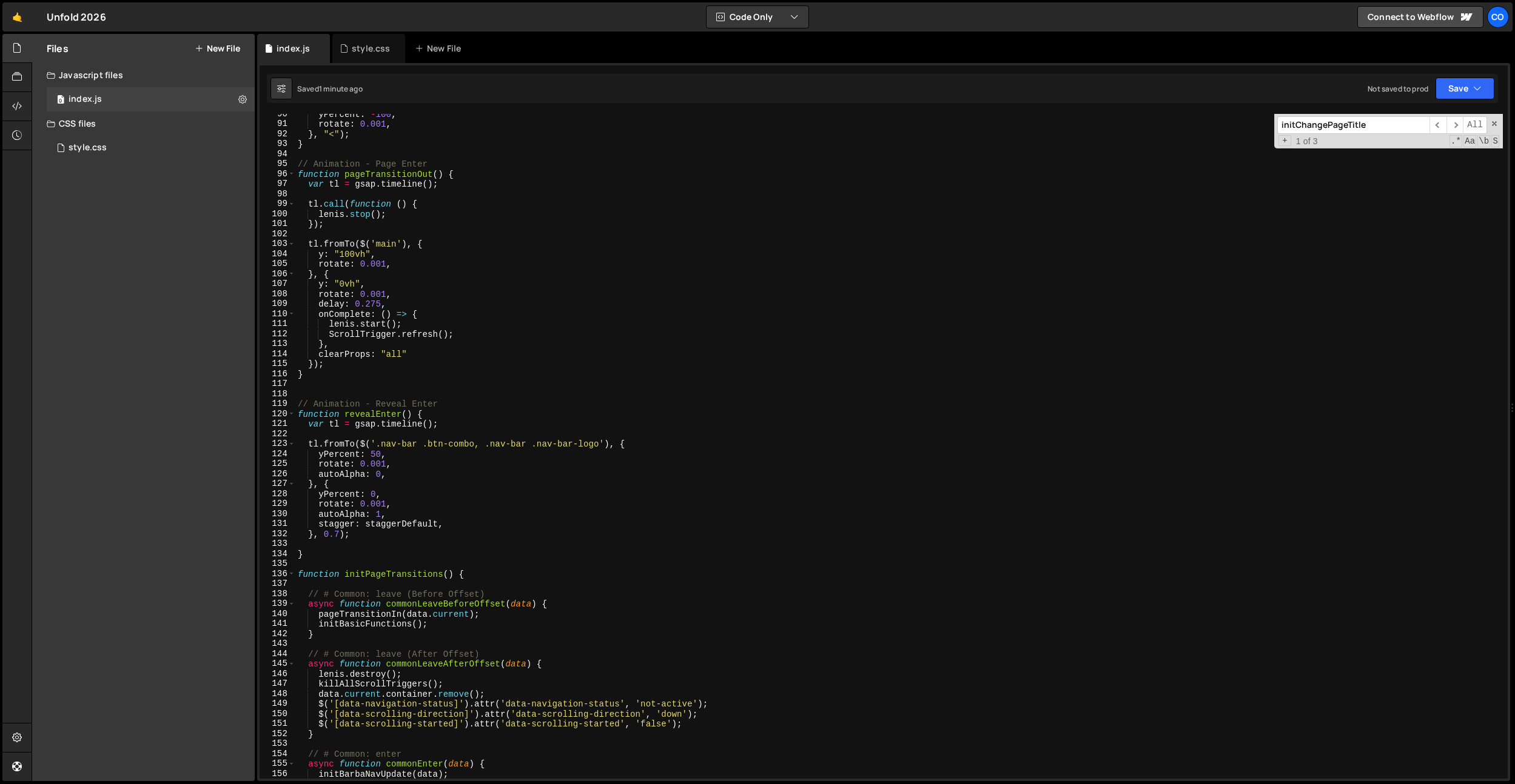
scroll to position [856, 0]
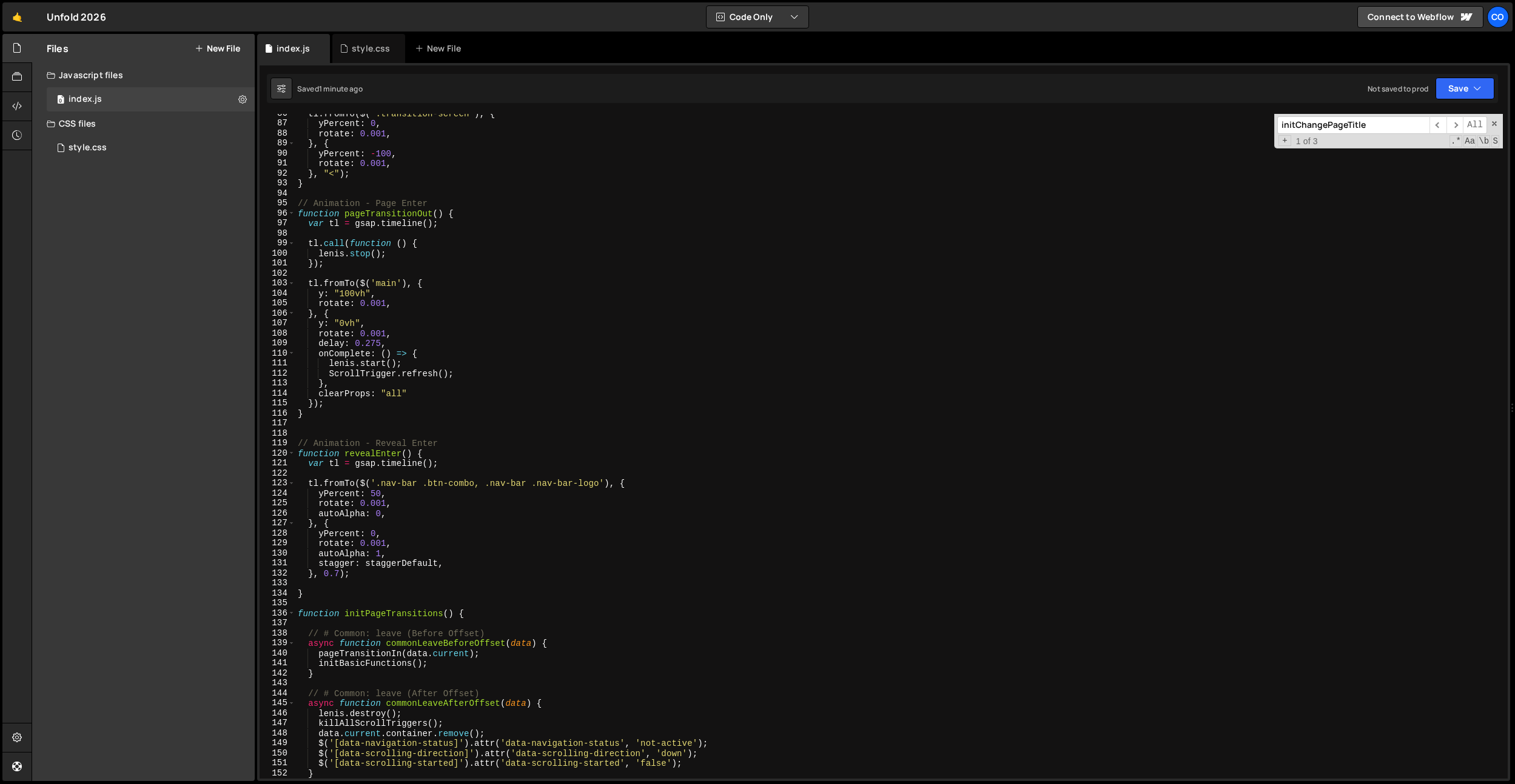
click at [399, 218] on div "tl . fromTo ( $ ( '.transition-screen' ) , { yPercent : 0 , rotate : 0.001 , } …" at bounding box center [898, 451] width 1207 height 684
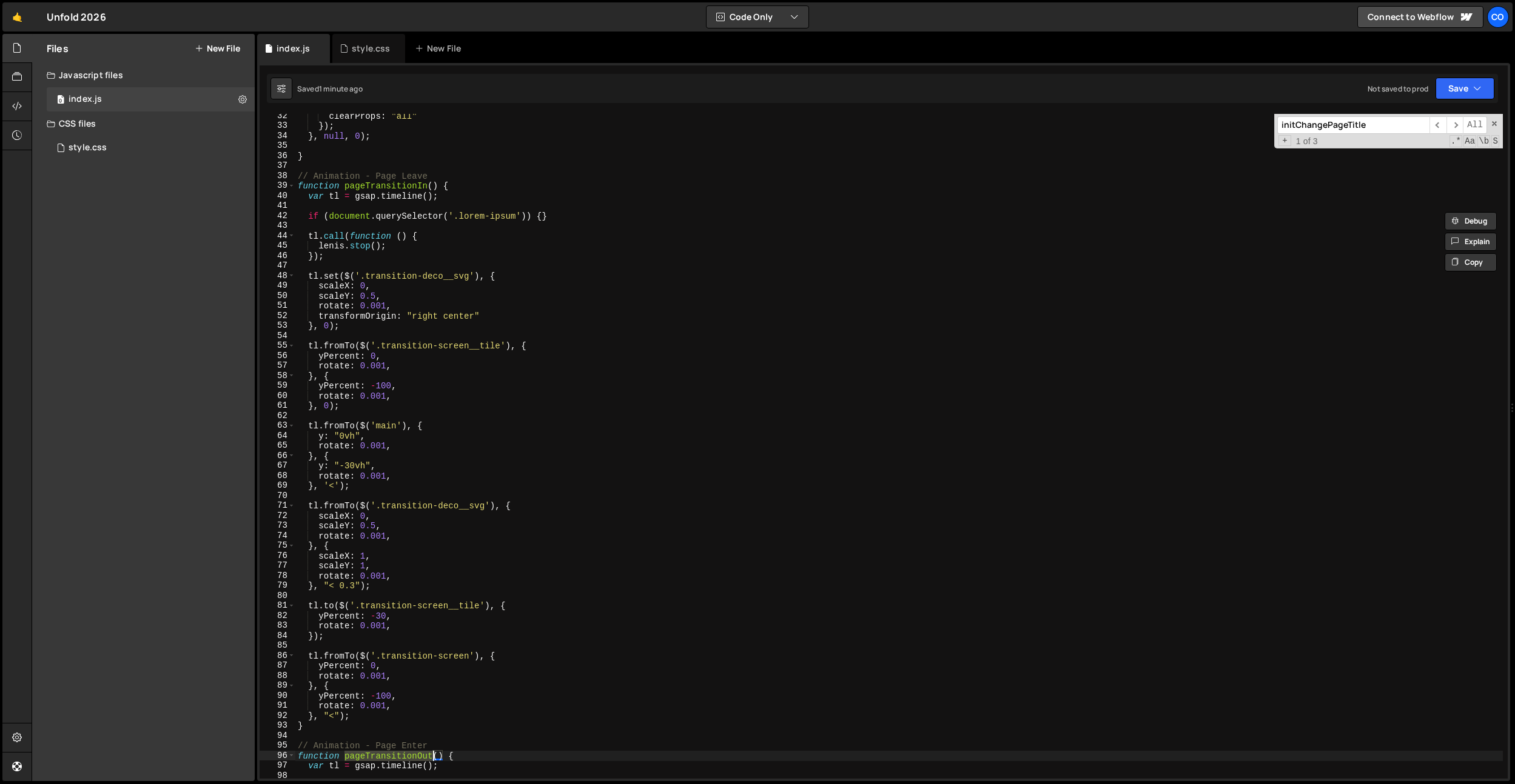
scroll to position [313, 0]
click at [412, 189] on div "clearProps : "all" }) ; } , null , 0 ) ; } // Animation - Page Leave function p…" at bounding box center [898, 453] width 1207 height 684
type textarea "function pageTransitionIn() {"
click at [412, 189] on div "clearProps : "all" }) ; } , null , 0 ) ; } // Animation - Page Leave function p…" at bounding box center [898, 453] width 1207 height 684
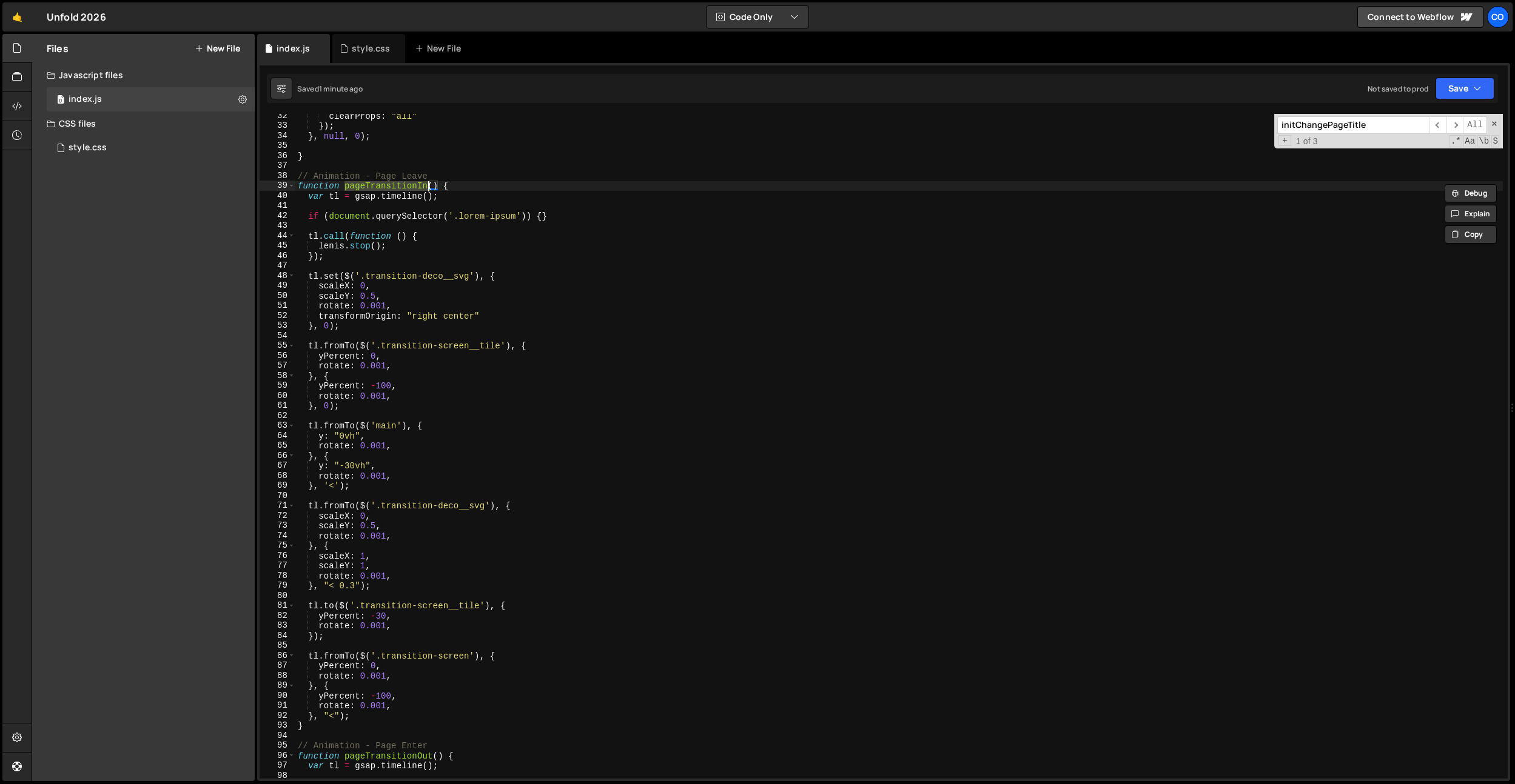
drag, startPoint x: 505, startPoint y: 269, endPoint x: 466, endPoint y: 242, distance: 47.4
click at [505, 269] on div "clearProps : "all" }) ; } , null , 0 ) ; } // Animation - Page Leave function p…" at bounding box center [898, 453] width 1207 height 684
drag, startPoint x: 433, startPoint y: 187, endPoint x: 442, endPoint y: 201, distance: 16.6
click at [433, 187] on div "clearProps : "all" }) ; } , null , 0 ) ; } // Animation - Page Leave function p…" at bounding box center [898, 453] width 1207 height 684
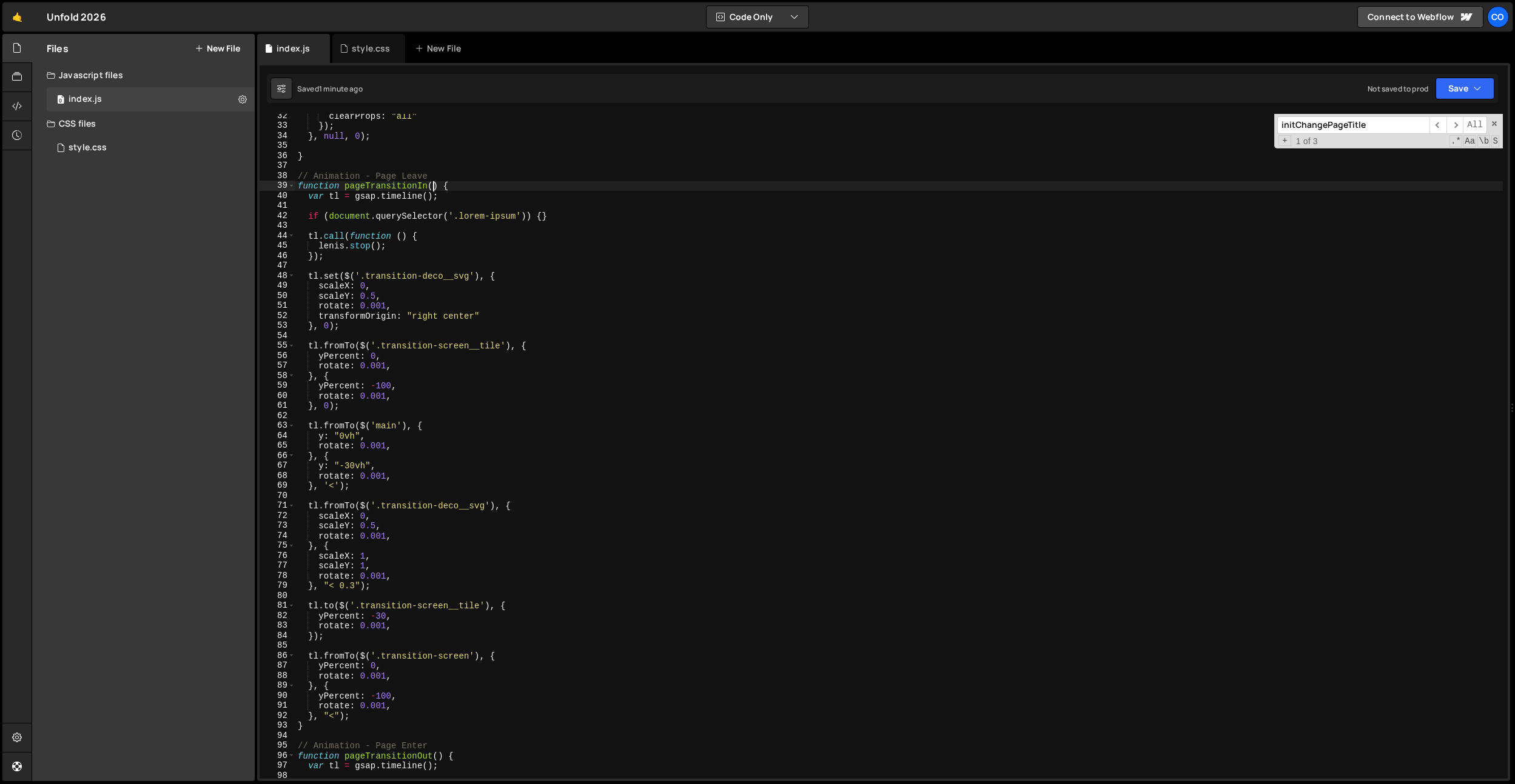
paste textarea "data"
type textarea "function pageTransitionIn(data) {"
click at [416, 332] on div "clearProps : "all" }) ; } , null , 0 ) ; } // Animation - Page Leave function p…" at bounding box center [898, 453] width 1207 height 684
click at [424, 246] on div "clearProps : "all" }) ; } , null , 0 ) ; } // Animation - Page Leave function p…" at bounding box center [898, 453] width 1207 height 684
type textarea "[PERSON_NAME].stop();"
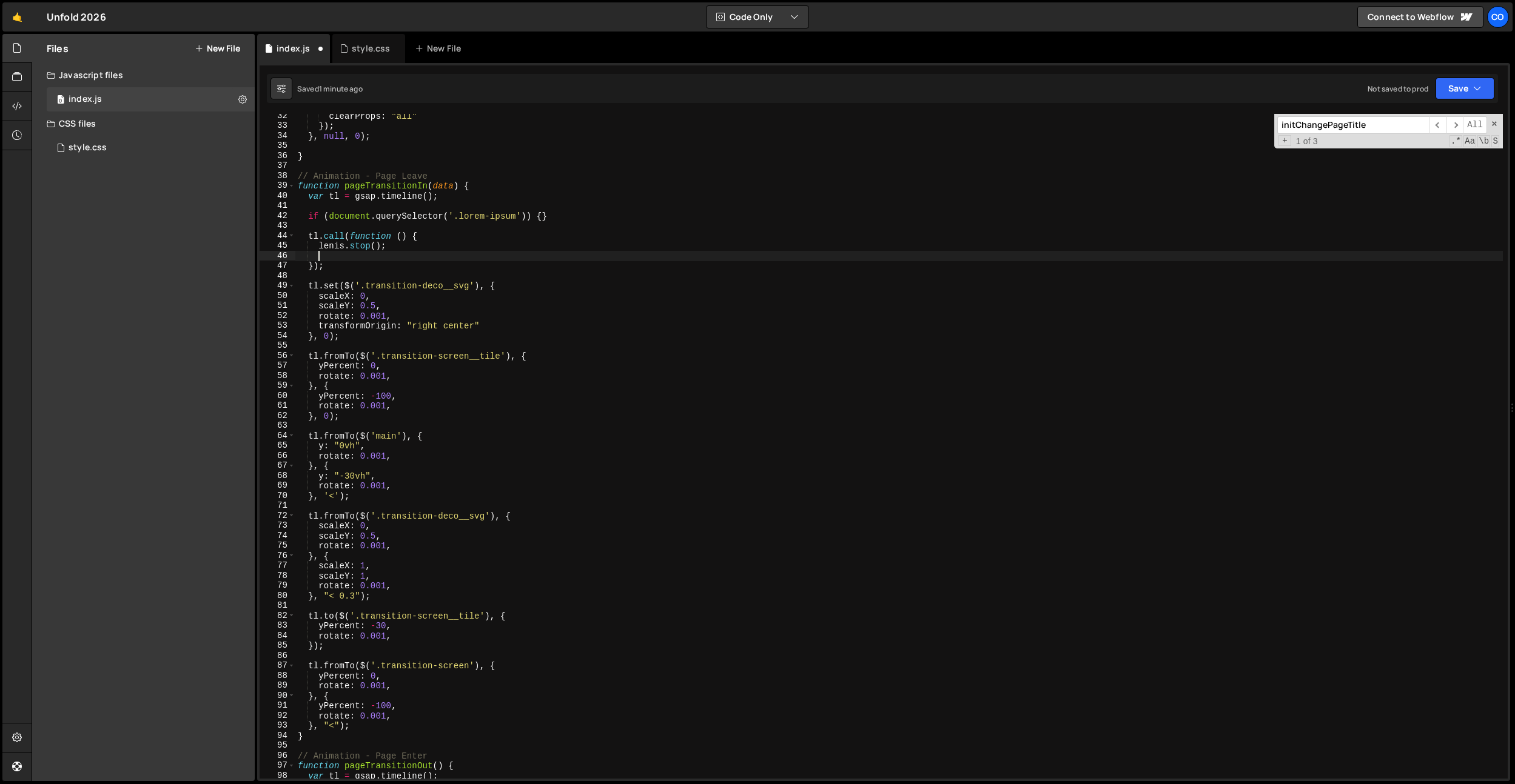
scroll to position [0, 1]
paste textarea "initChangePageTitle(data);"
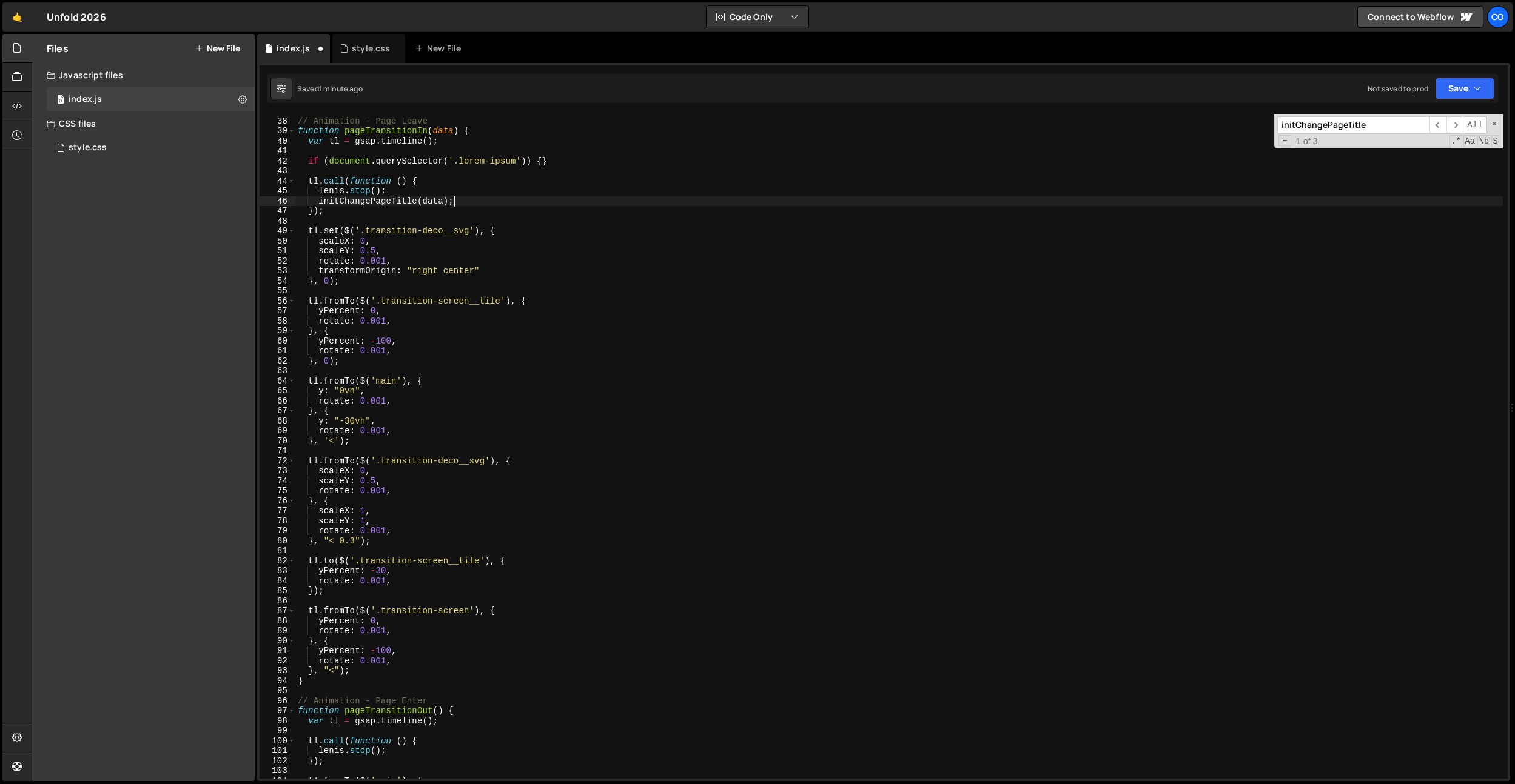
scroll to position [368, 0]
type textarea "initChangePageTitle(data);"
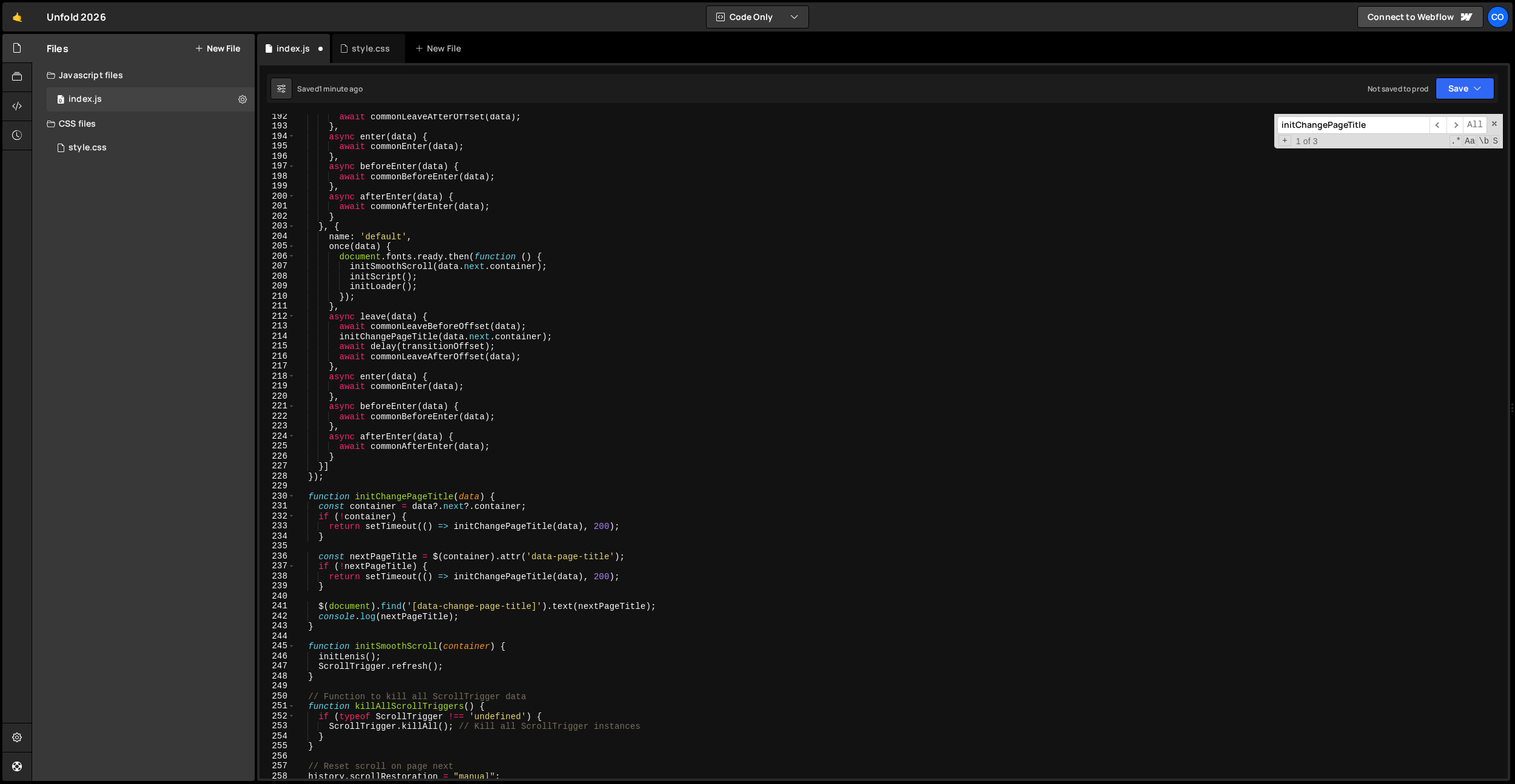
scroll to position [1951, 0]
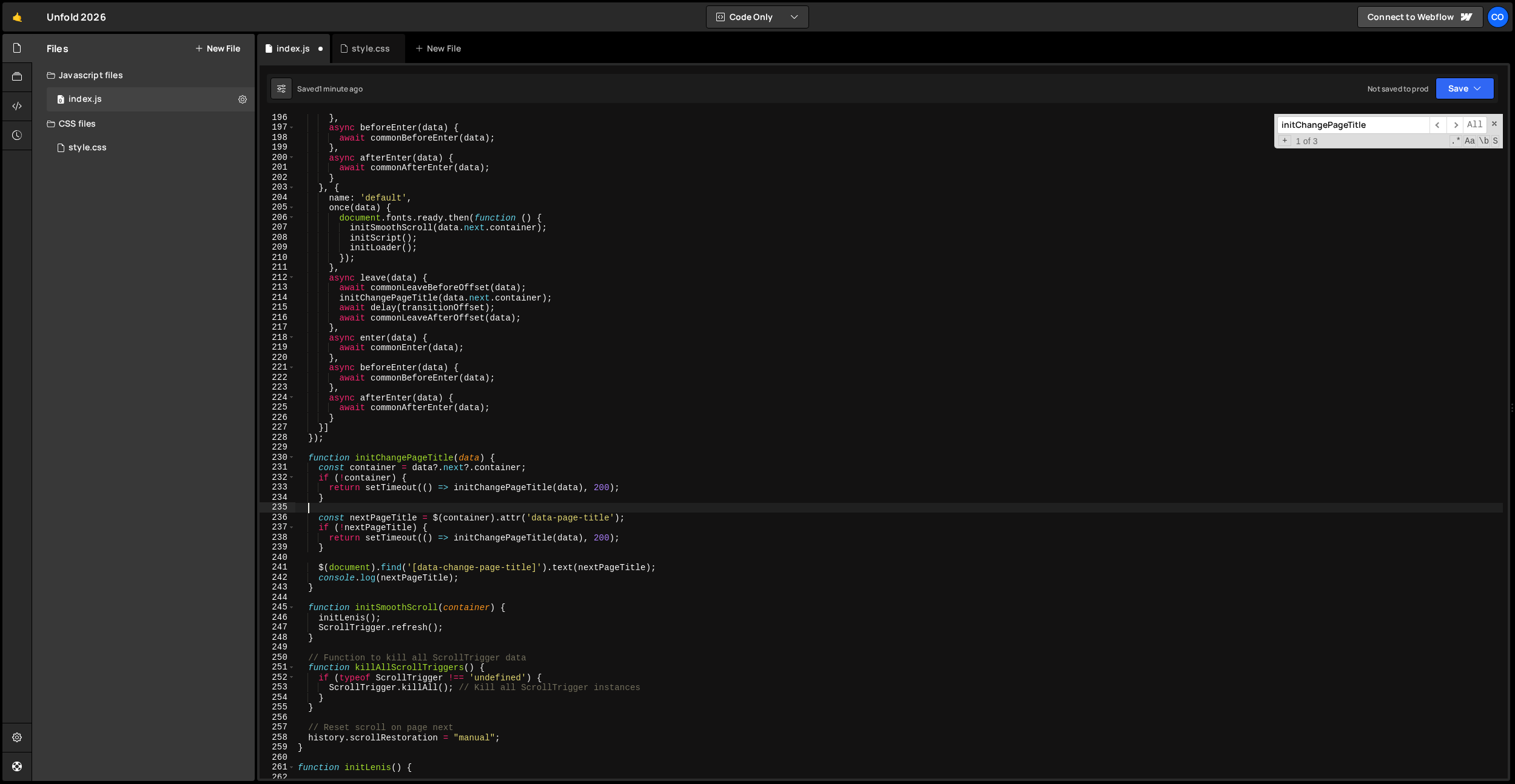
click at [493, 509] on div "} , async beforeEnter ( data ) { await commonBeforeEnter ( data ) ; } , async a…" at bounding box center [898, 454] width 1207 height 684
click at [574, 580] on div "await commonEnter ( data ) ; } , async beforeEnter ( data ) { await commonBefor…" at bounding box center [898, 447] width 1207 height 684
click at [593, 574] on div "await commonEnter ( data ) ; } , async beforeEnter ( data ) { await commonBefor…" at bounding box center [898, 447] width 1207 height 684
click at [490, 574] on div "await commonEnter ( data ) ; } , async beforeEnter ( data ) { await commonBefor…" at bounding box center [898, 447] width 1207 height 684
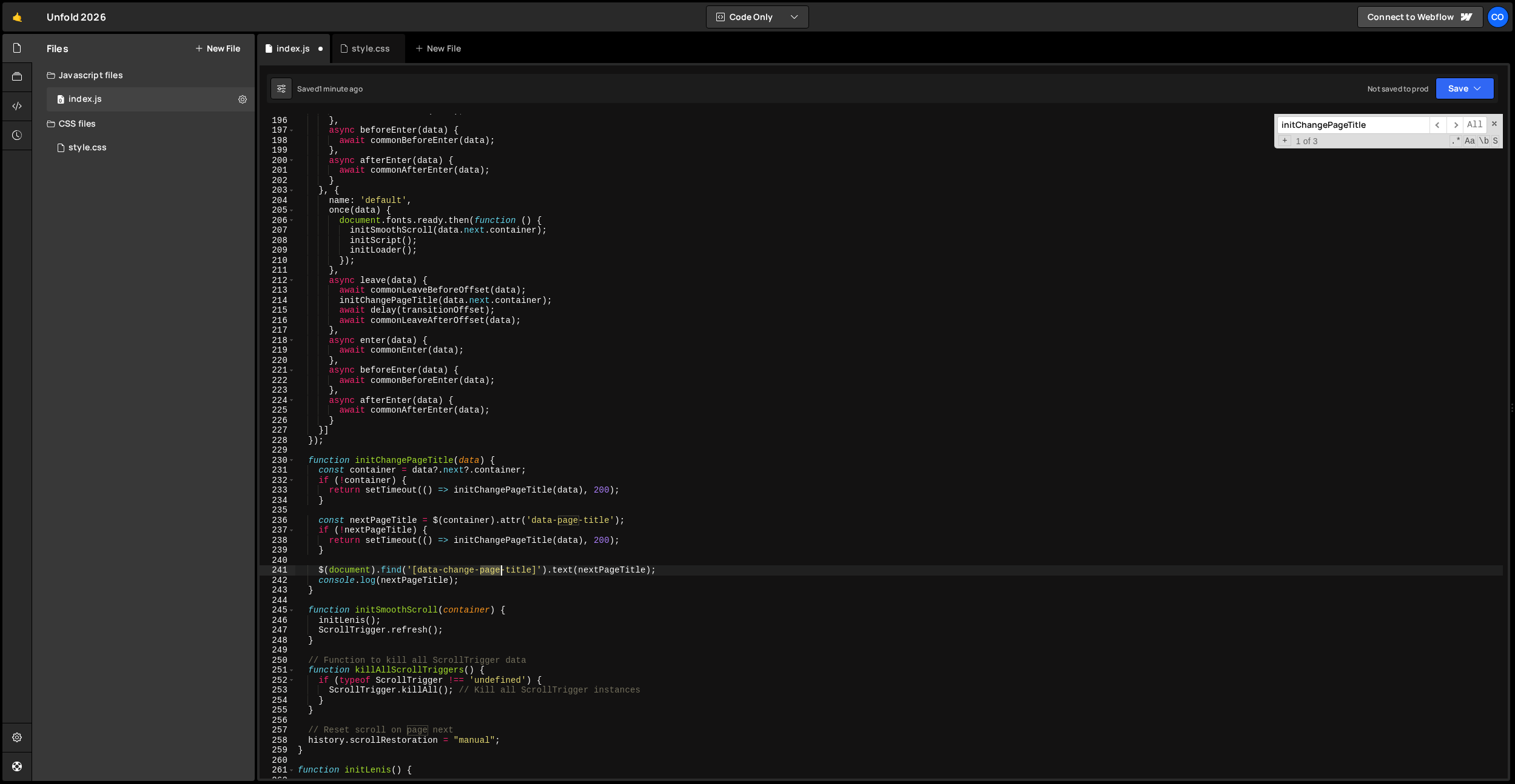
click at [490, 574] on div "await commonEnter ( data ) ; } , async beforeEnter ( data ) { await commonBefor…" at bounding box center [898, 447] width 1207 height 684
click at [456, 493] on div "await commonEnter ( data ) ; } , async beforeEnter ( data ) { await commonBefor…" at bounding box center [898, 451] width 1207 height 684
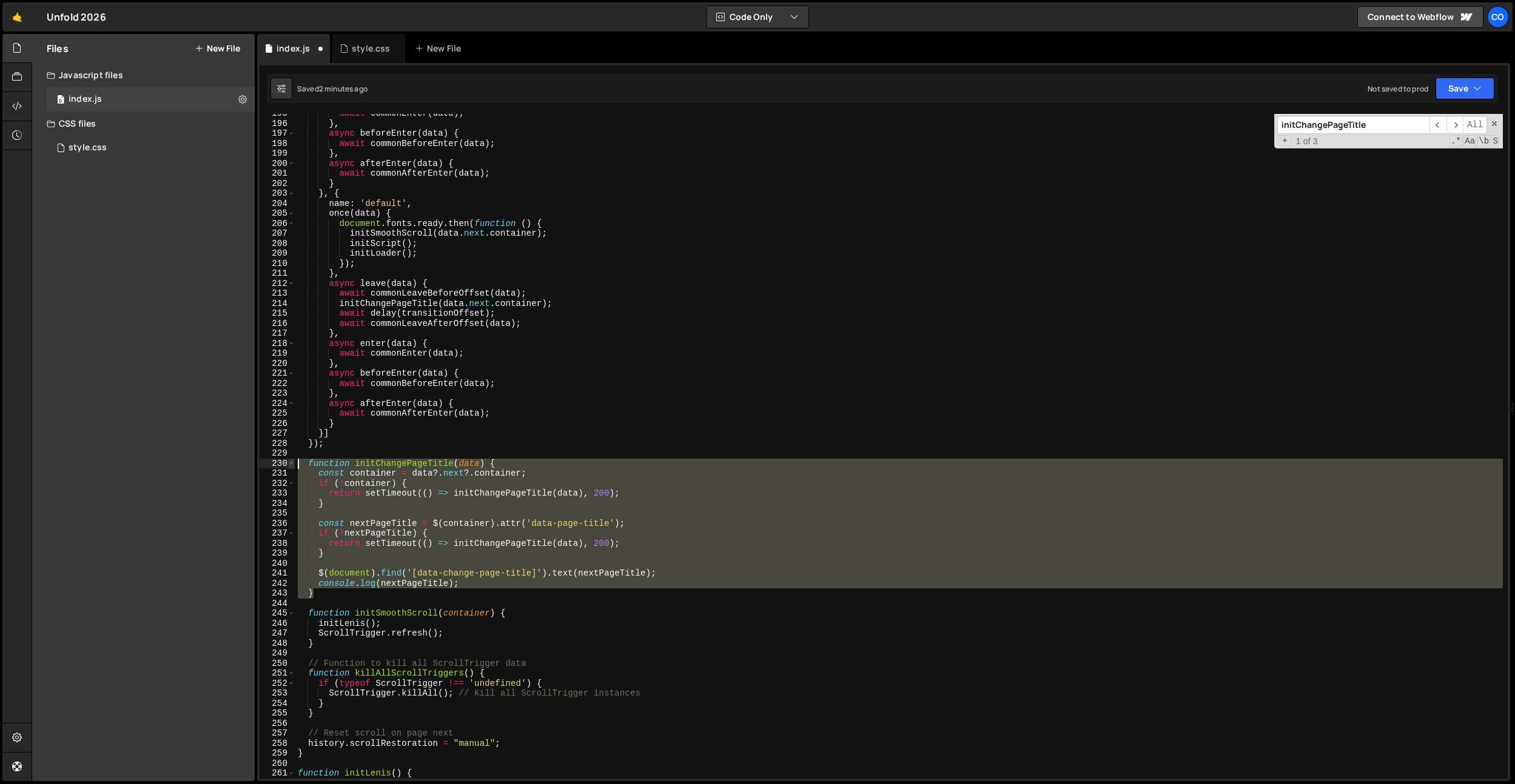
drag, startPoint x: 317, startPoint y: 592, endPoint x: 288, endPoint y: 459, distance: 136.1
click at [288, 459] on div "return setTimeout(() => initChangePageTitle(data), 200); 195 196 197 198 199 20…" at bounding box center [883, 446] width 1248 height 665
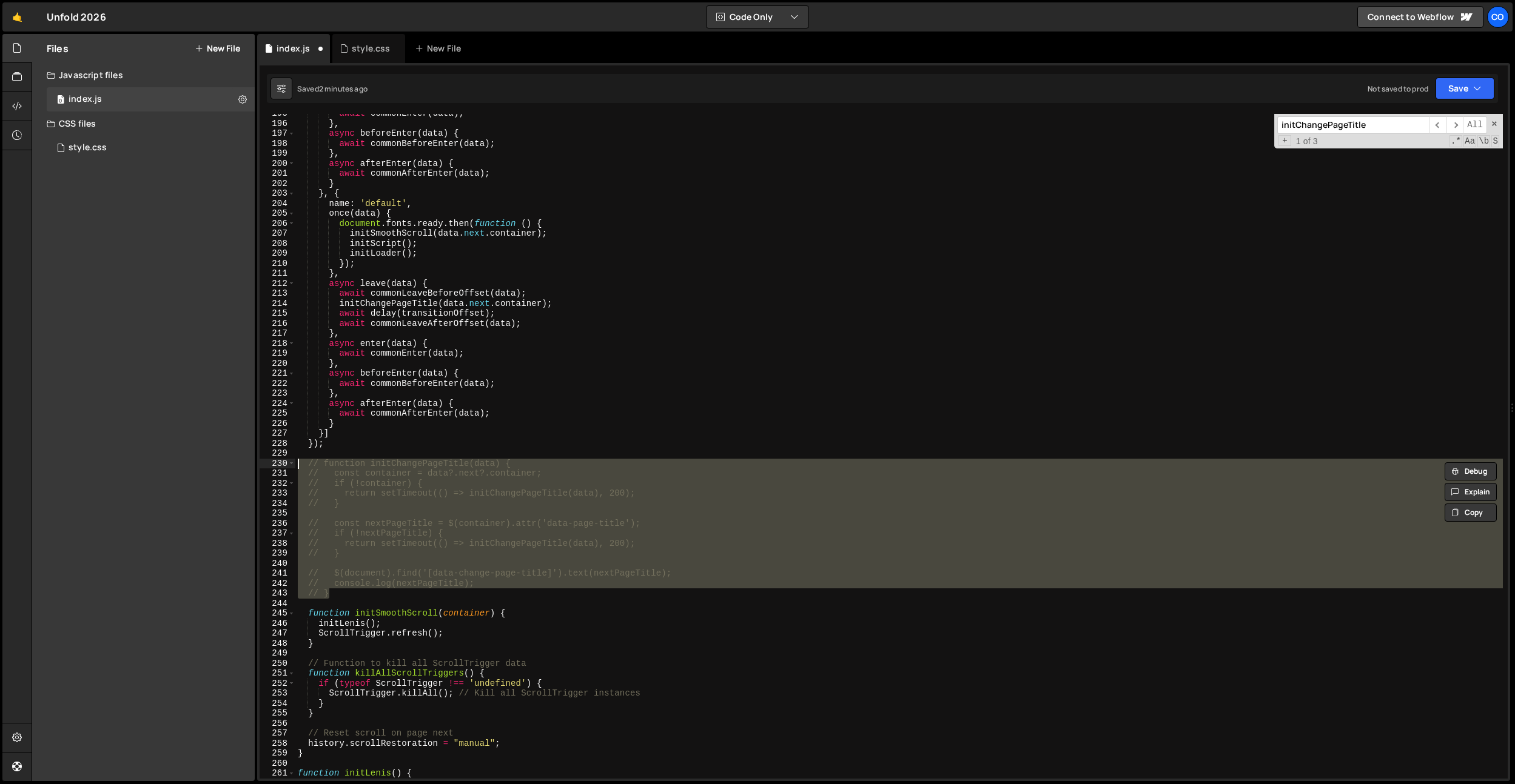
click at [330, 446] on div "await commonEnter ( data ) ; } , async beforeEnter ( data ) { await commonBefor…" at bounding box center [898, 451] width 1207 height 684
type textarea "});"
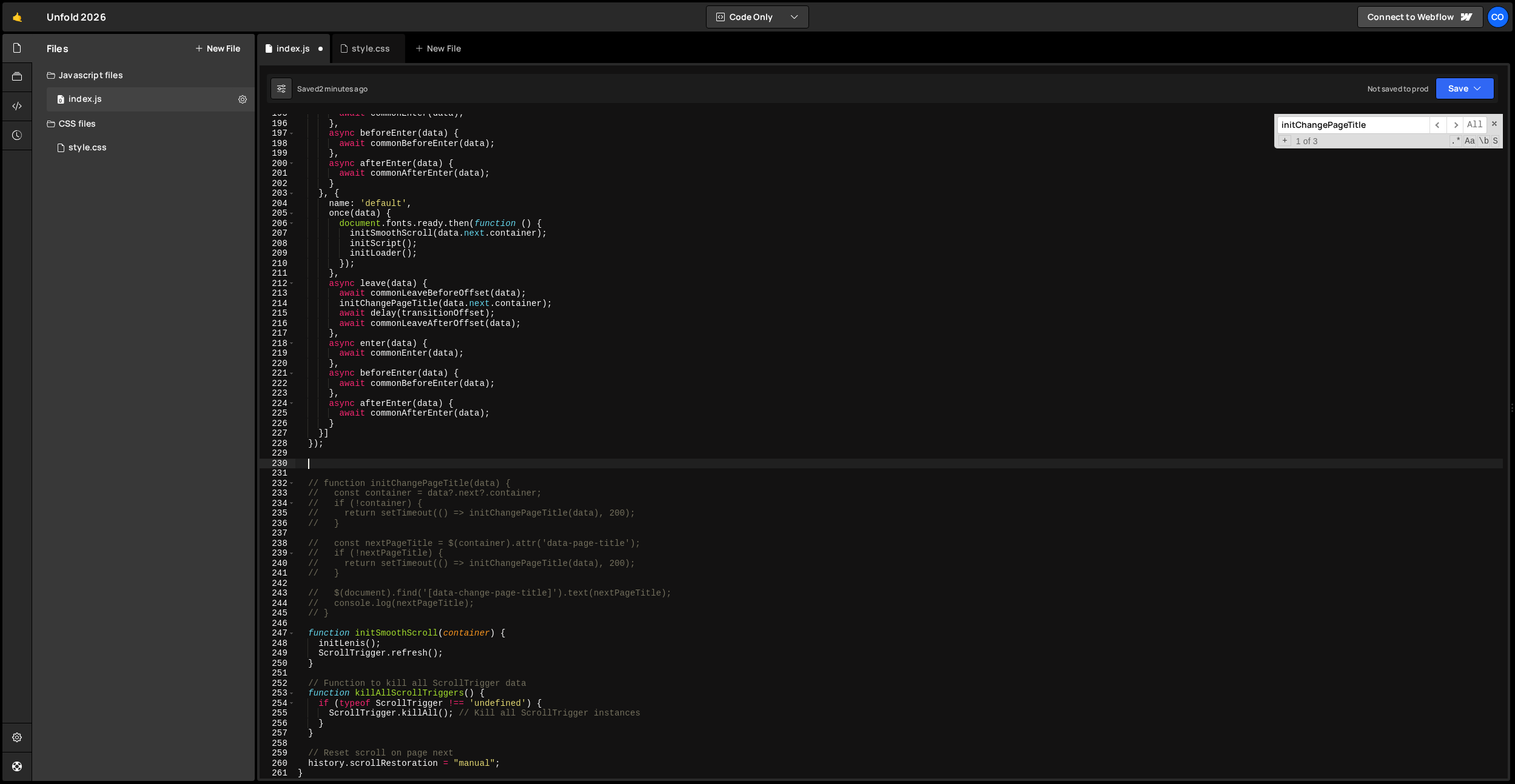
paste textarea "}"
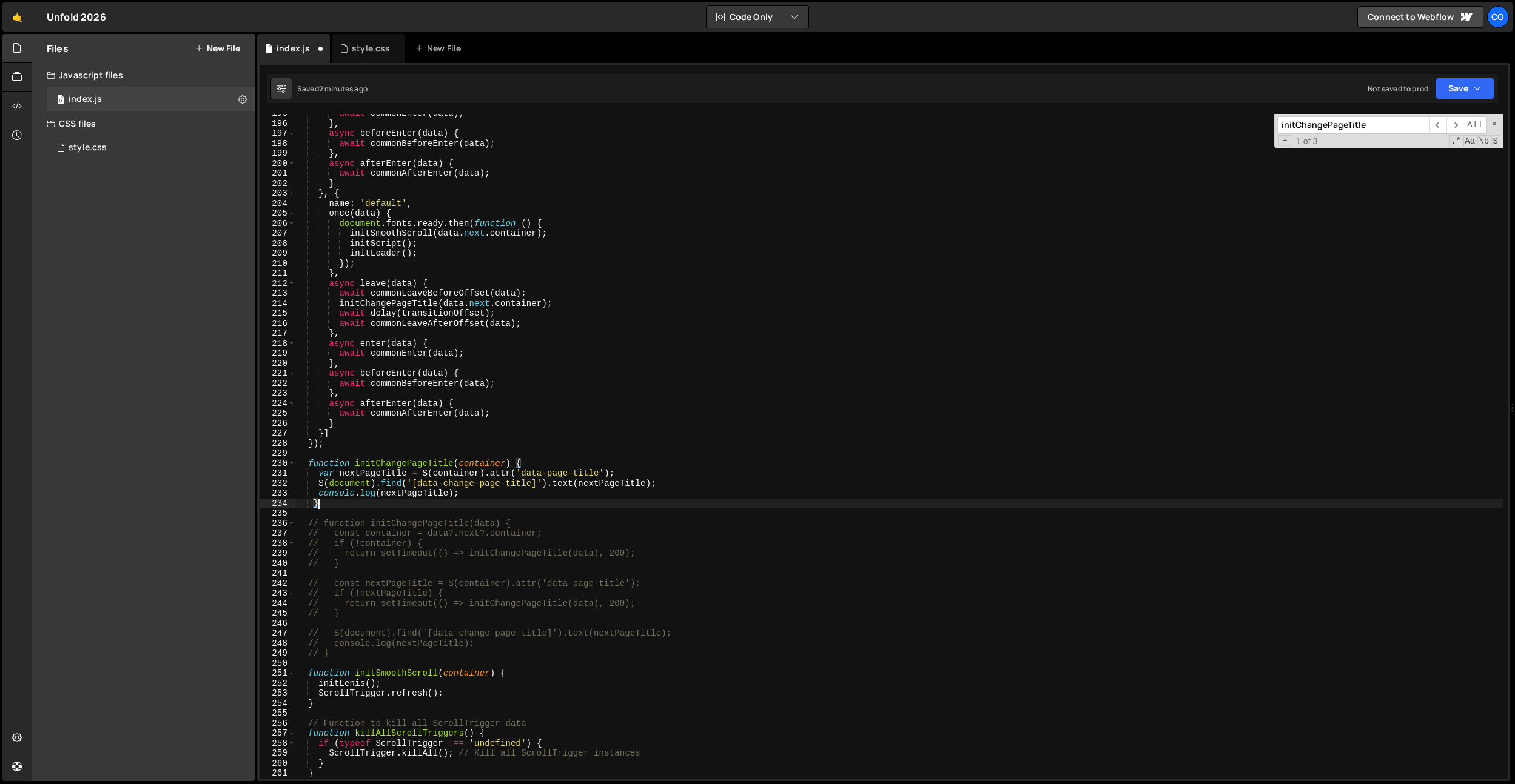
click at [463, 474] on div "await commonEnter ( data ) ; } , async beforeEnter ( data ) { await commonBefor…" at bounding box center [898, 451] width 1207 height 684
click at [470, 469] on div "await commonEnter ( data ) ; } , async beforeEnter ( data ) { await commonBefor…" at bounding box center [898, 446] width 1207 height 665
click at [470, 469] on div "await commonEnter ( data ) ; } , async beforeEnter ( data ) { await commonBefor…" at bounding box center [898, 451] width 1207 height 684
click at [472, 465] on div "await commonEnter ( data ) ; } , async beforeEnter ( data ) { await commonBefor…" at bounding box center [898, 451] width 1207 height 684
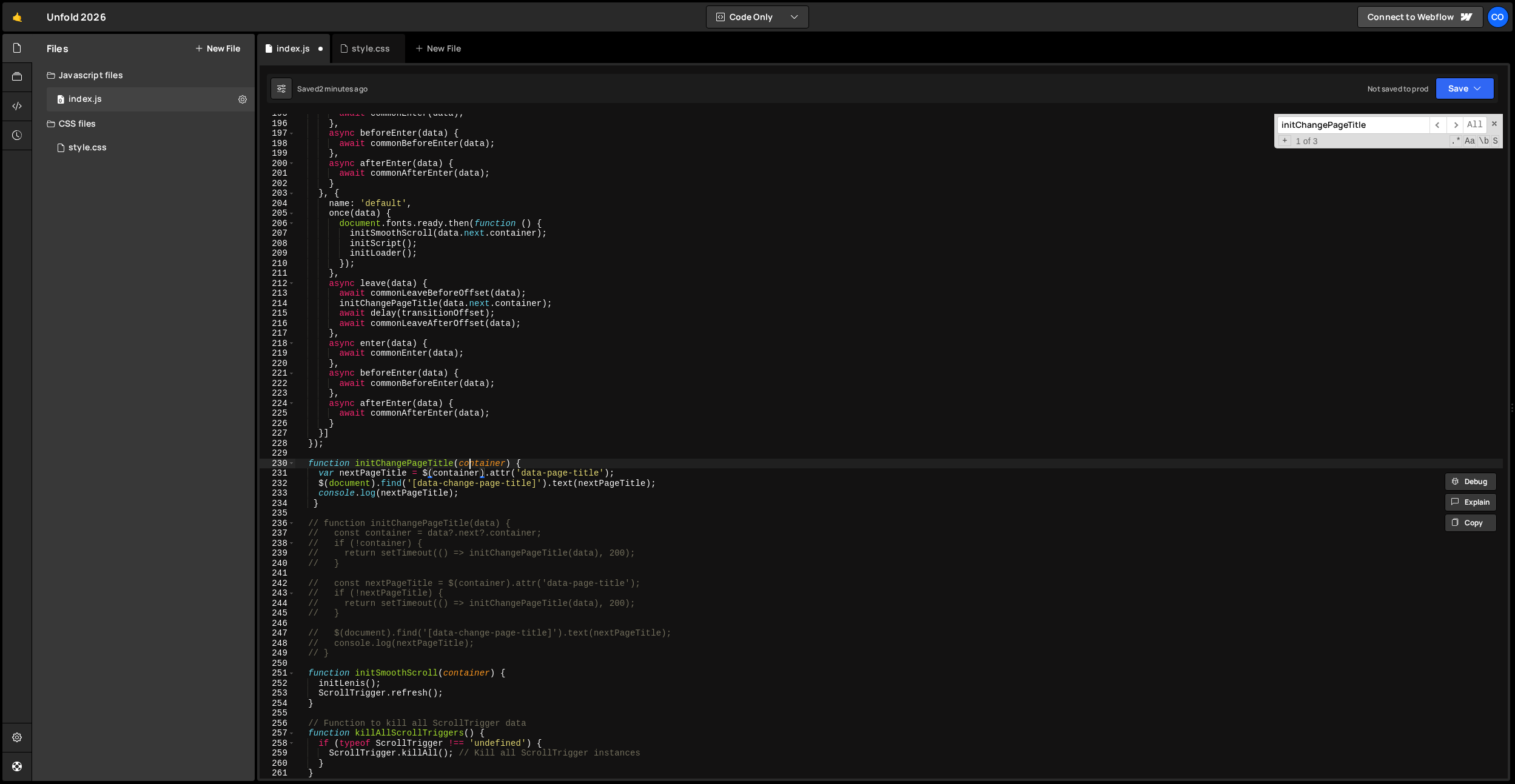
click at [472, 465] on div "await commonEnter ( data ) ; } , async beforeEnter ( data ) { await commonBefor…" at bounding box center [898, 451] width 1207 height 684
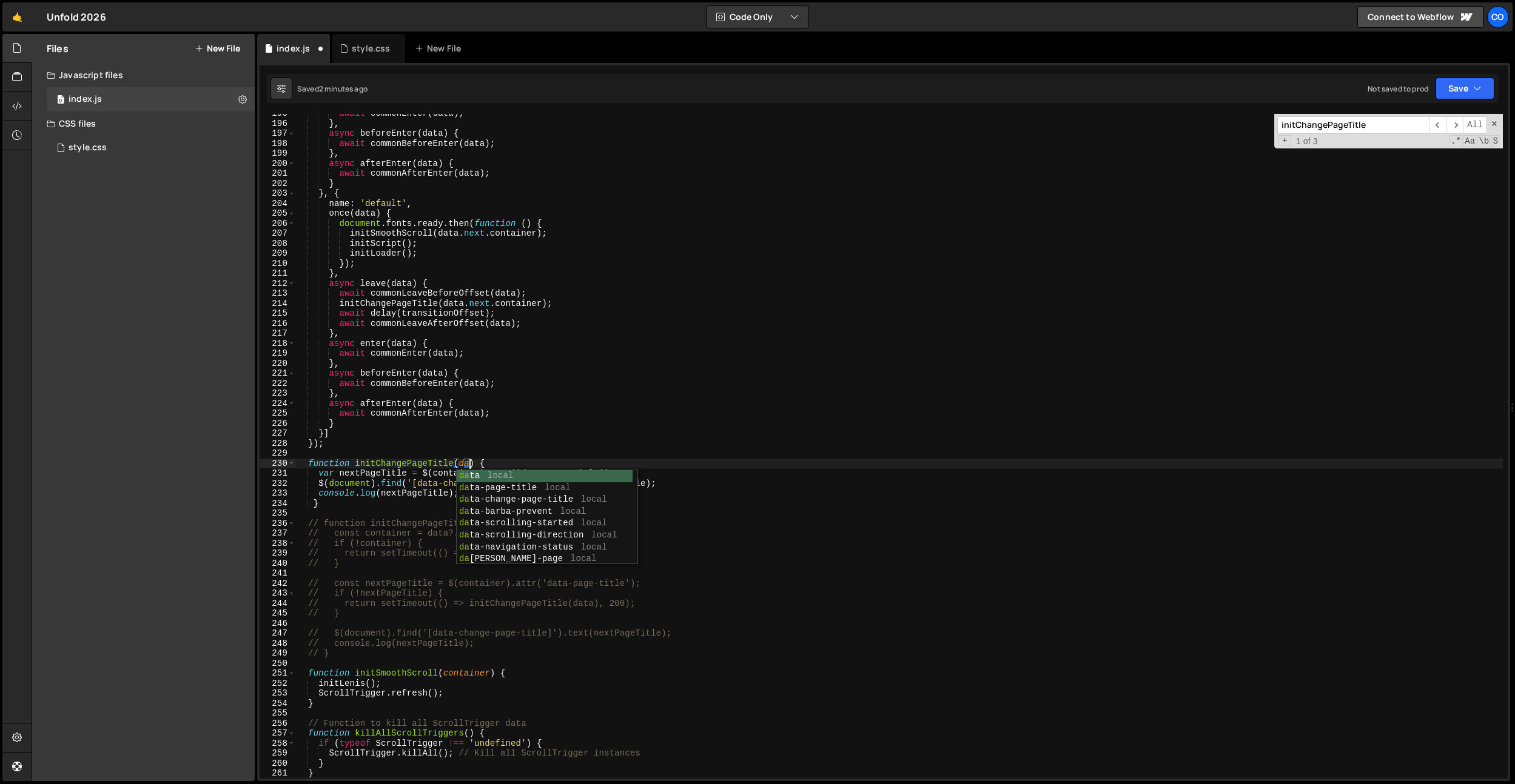
scroll to position [0, 12]
click at [426, 476] on div "await commonEnter ( data ) ; } , async beforeEnter ( data ) { await commonBefor…" at bounding box center [898, 451] width 1207 height 684
click at [441, 476] on div "await commonEnter ( data ) ; } , async beforeEnter ( data ) { await commonBefor…" at bounding box center [898, 451] width 1207 height 684
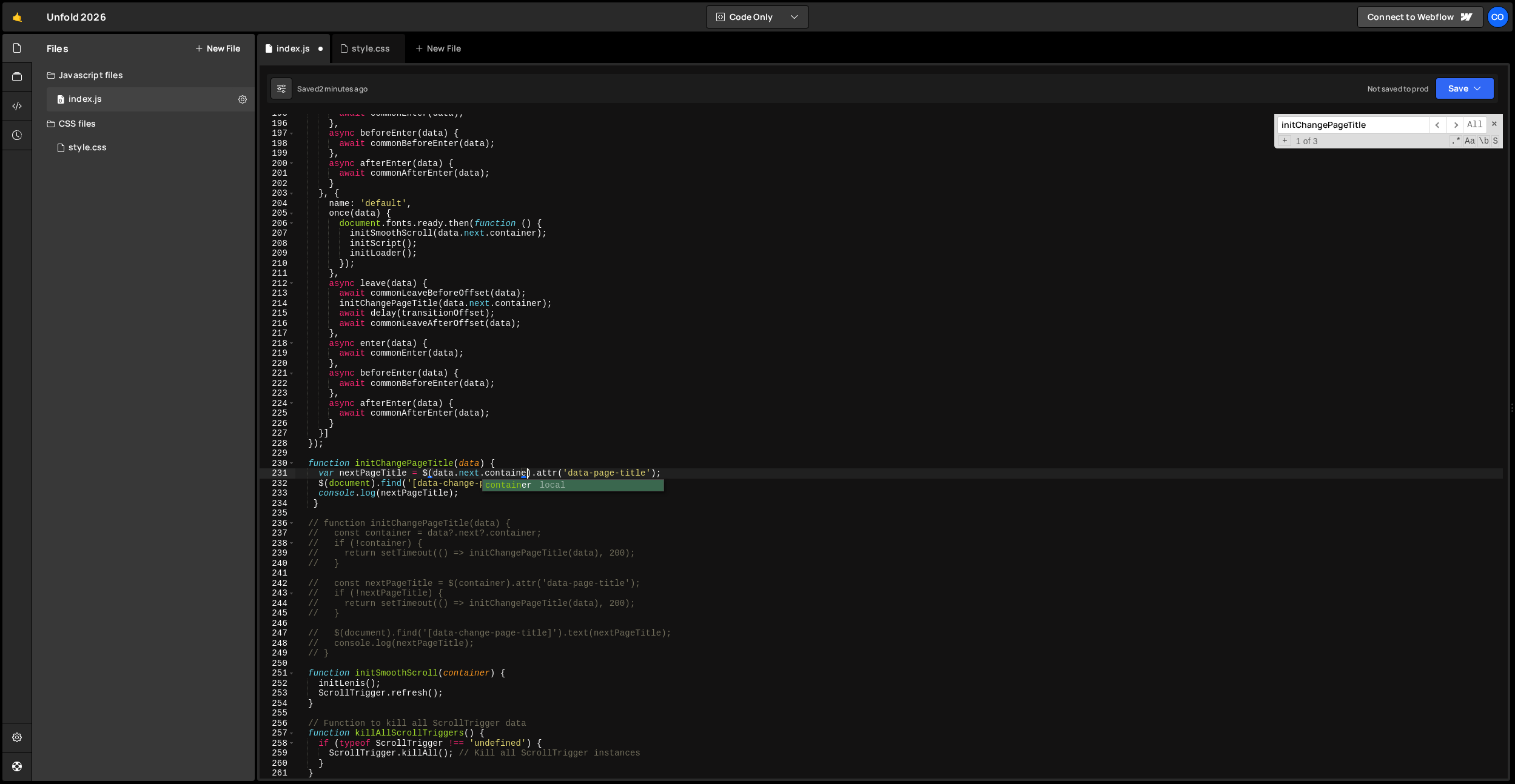
type textarea "var nextPageTitle = $(data.next.container).attr('data-page-title');"
click at [458, 453] on div "await commonEnter ( data ) ; } , async beforeEnter ( data ) { await commonBefor…" at bounding box center [898, 451] width 1207 height 684
click at [433, 425] on div "await commonEnter ( data ) ; } , async beforeEnter ( data ) { await commonBefor…" at bounding box center [898, 451] width 1207 height 684
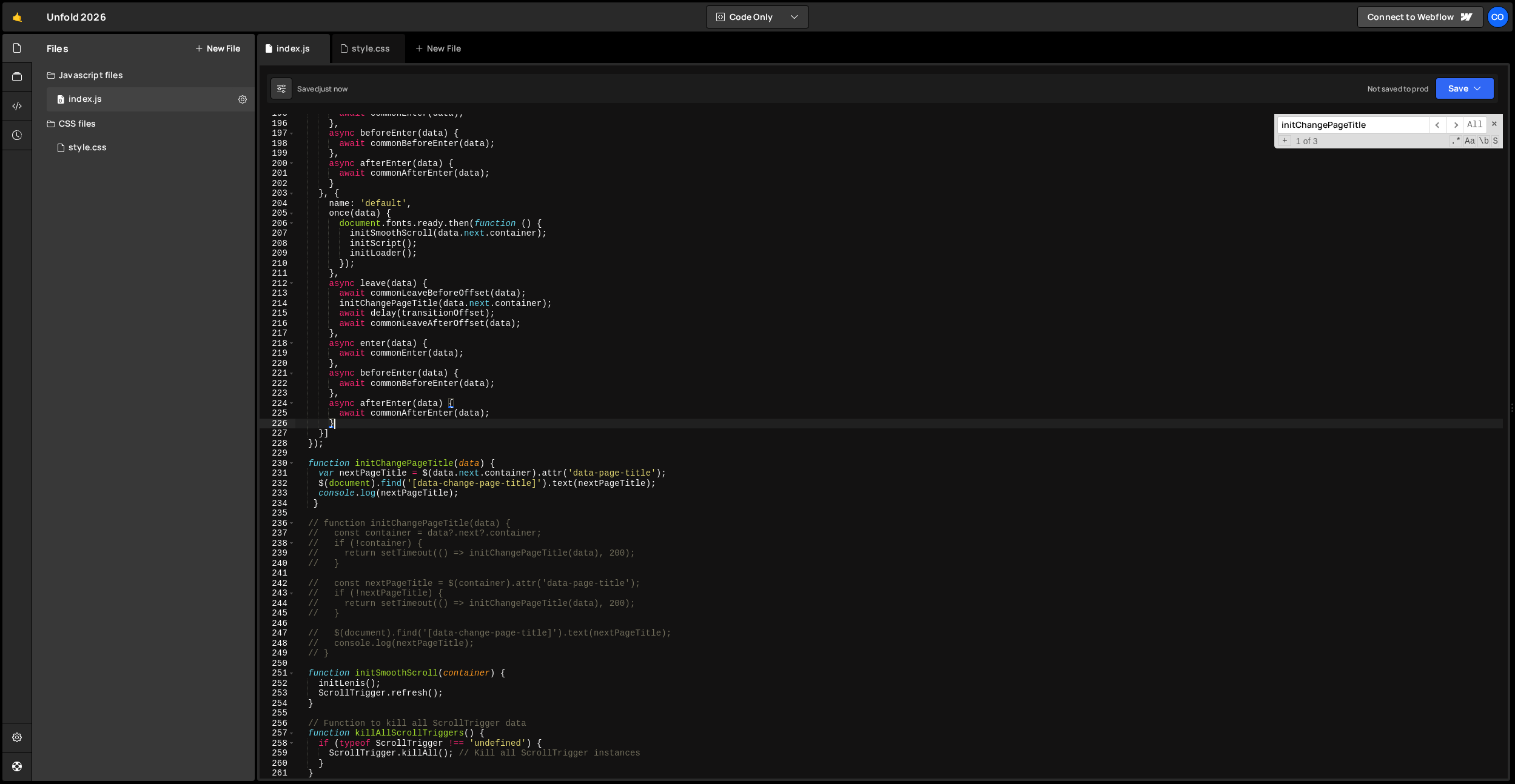
click at [424, 460] on div "await commonEnter ( data ) ; } , async beforeEnter ( data ) { await commonBefor…" at bounding box center [898, 451] width 1207 height 684
click at [442, 444] on div "await commonEnter ( data ) ; } , async beforeEnter ( data ) { await commonBefor…" at bounding box center [898, 451] width 1207 height 684
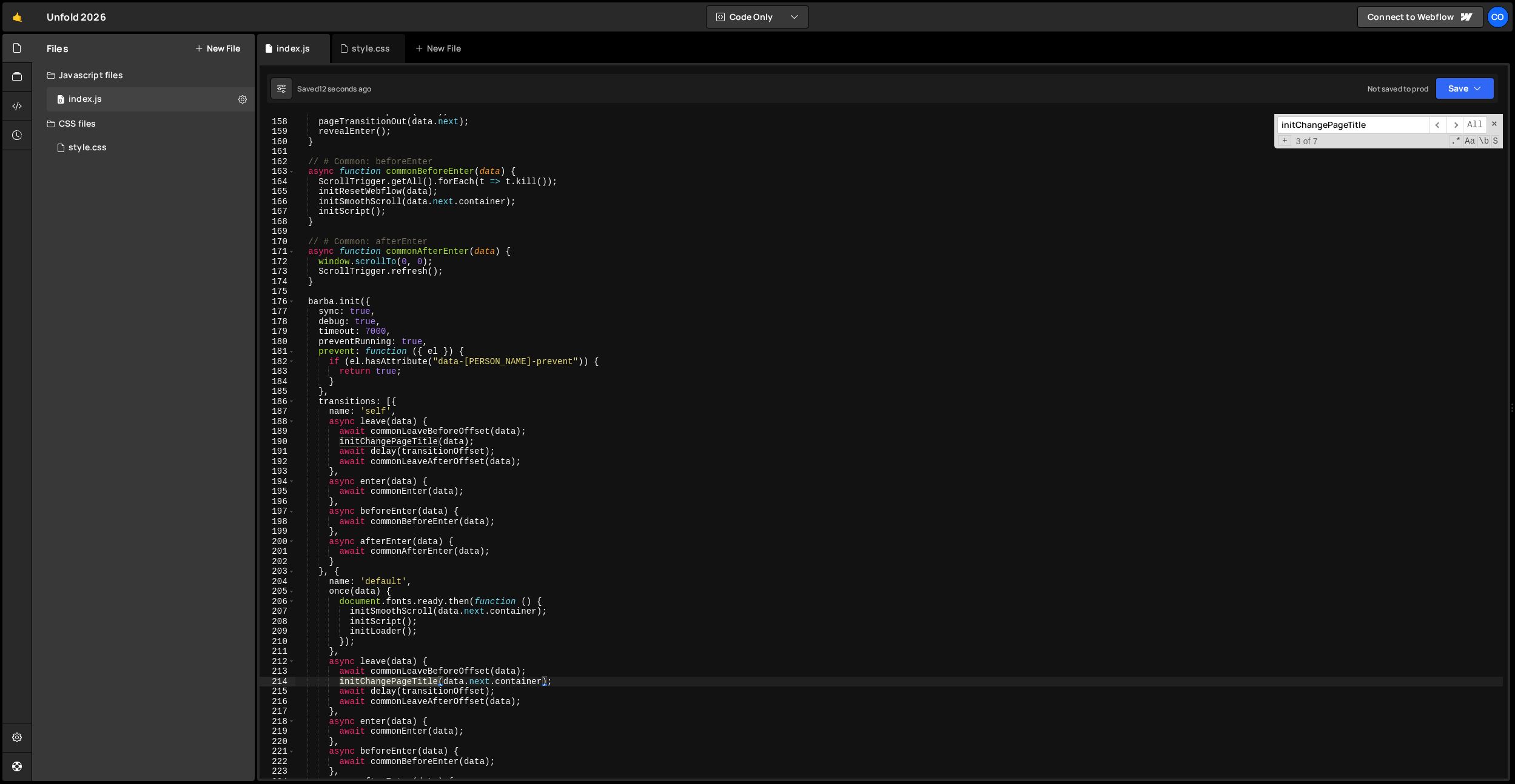
scroll to position [1968, 0]
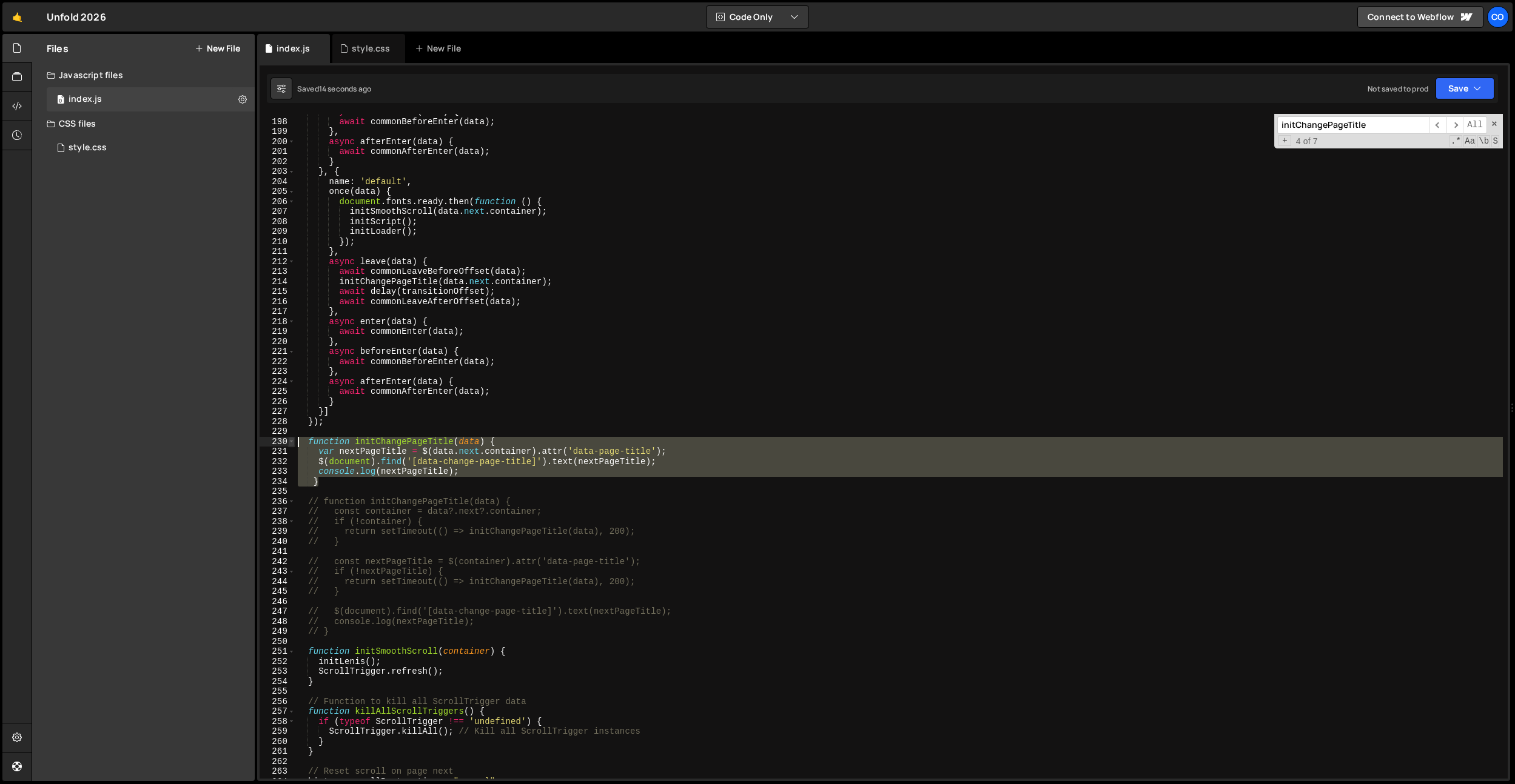
drag, startPoint x: 331, startPoint y: 484, endPoint x: 293, endPoint y: 442, distance: 56.6
click at [293, 443] on div "} 197 198 199 200 201 202 203 204 205 206 207 208 209 210 211 212 213 214 215 2…" at bounding box center [883, 446] width 1248 height 665
type textarea "function initChangePageTitle(data) { var nextPageTitle = $(data.next.container)…"
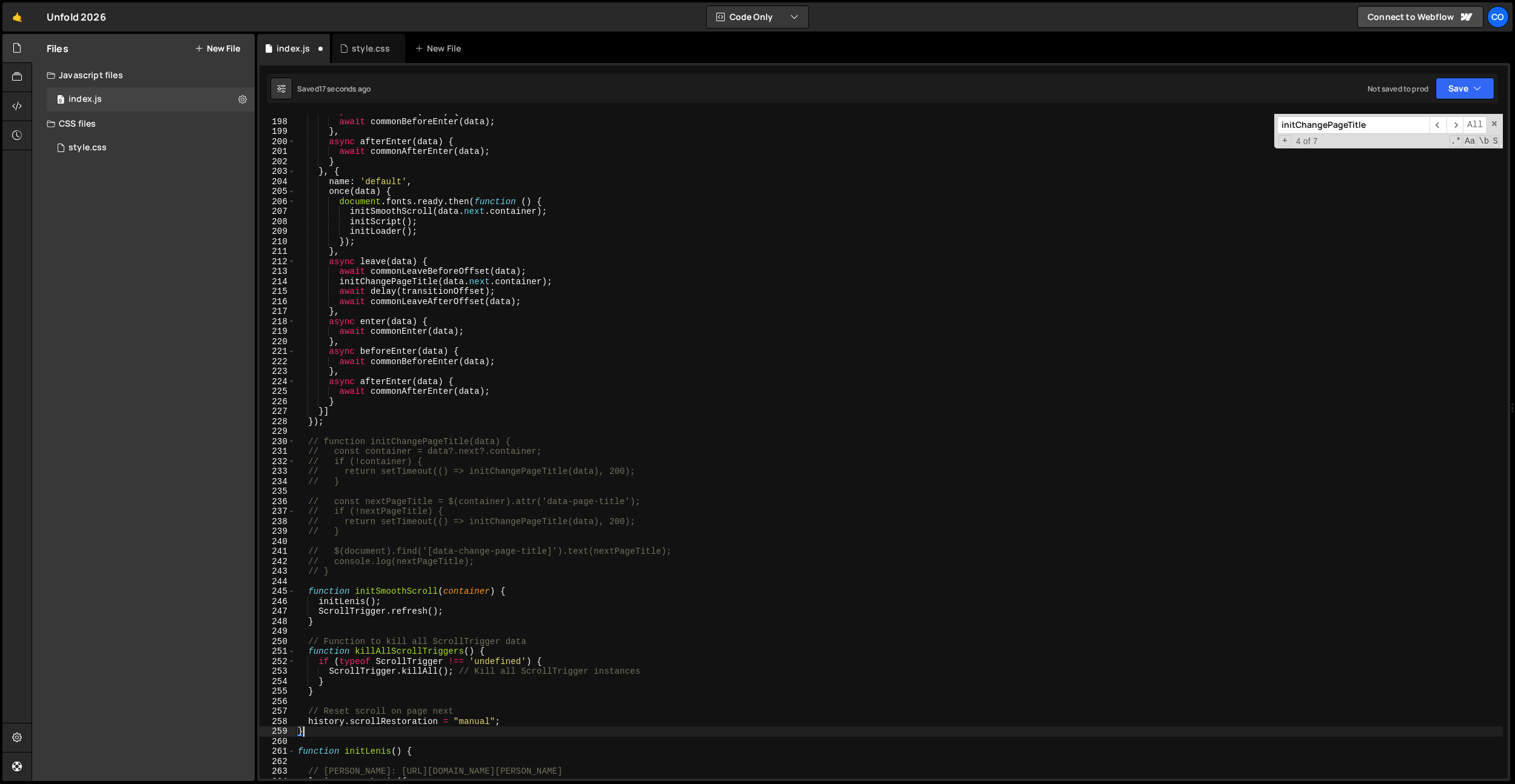
click at [317, 731] on div "async beforeEnter ( data ) { await commonBeforeEnter ( data ) ; } , async after…" at bounding box center [898, 449] width 1207 height 684
type textarea "}"
paste textarea "}"
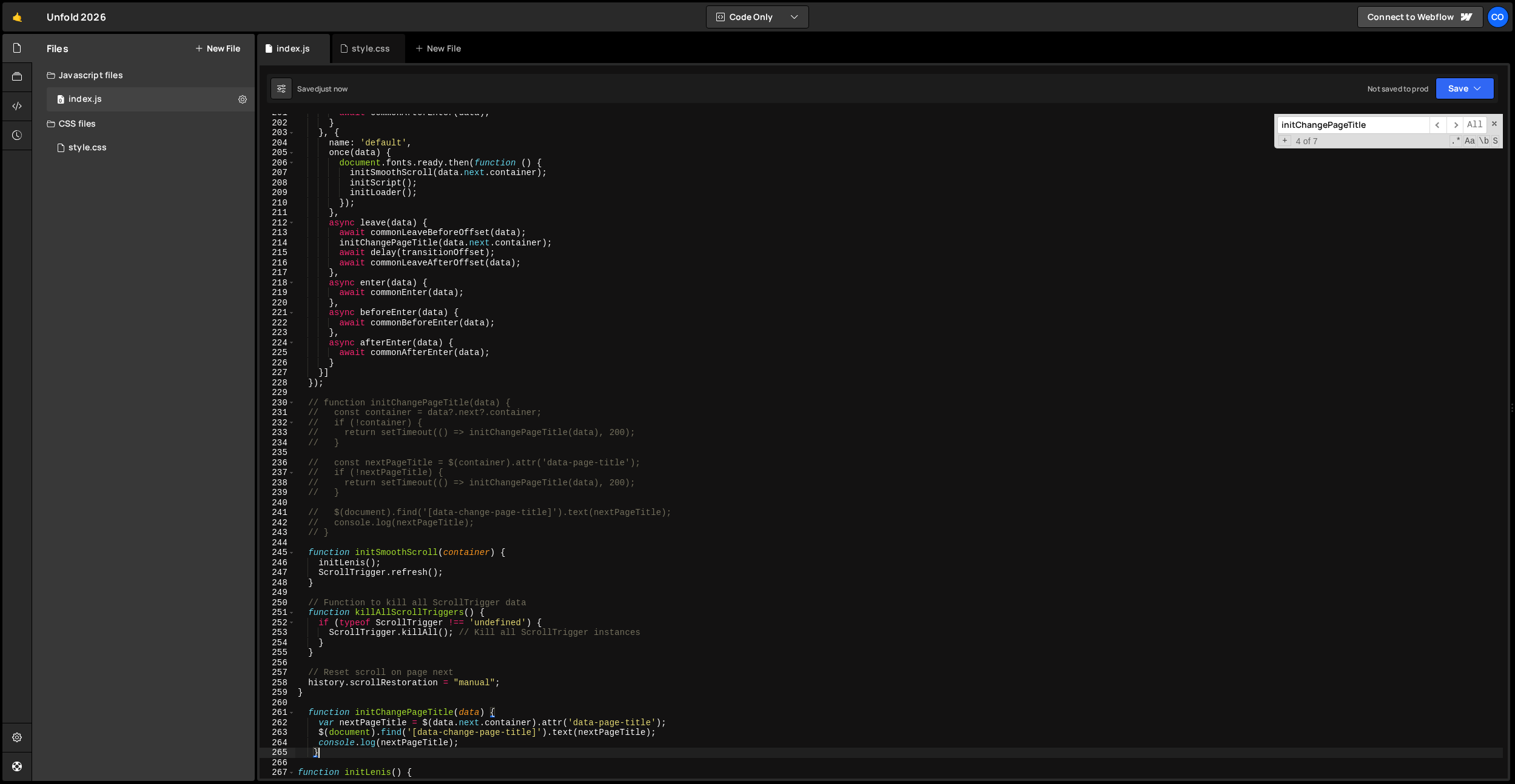
scroll to position [2094, 0]
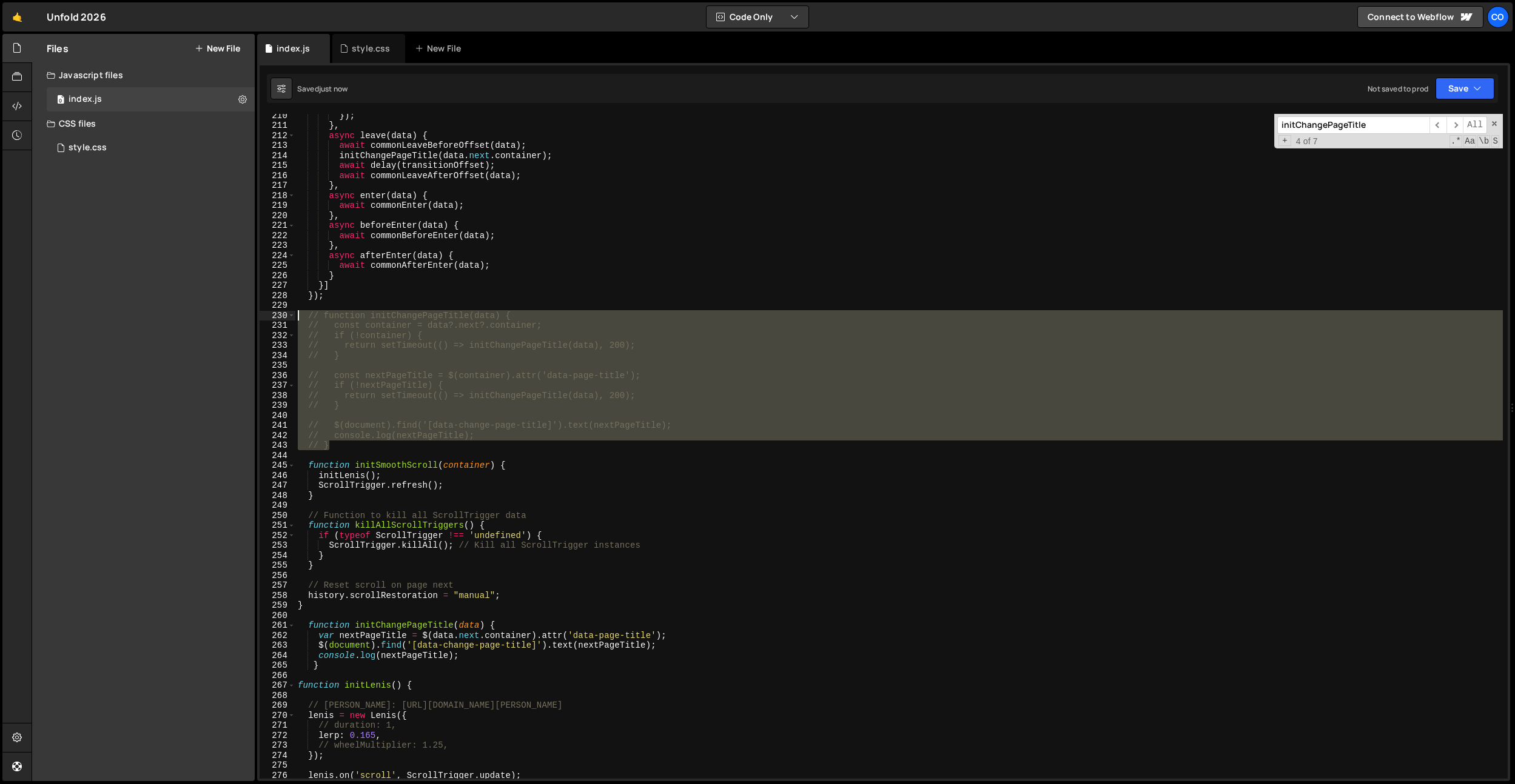
drag, startPoint x: 345, startPoint y: 444, endPoint x: 283, endPoint y: 319, distance: 139.5
click at [283, 319] on div "} 210 211 212 213 214 215 216 217 218 219 220 221 222 223 224 225 226 227 228 2…" at bounding box center [883, 446] width 1248 height 665
type textarea "function initChangePageTitle(data) { const container = data?.next?.container;"
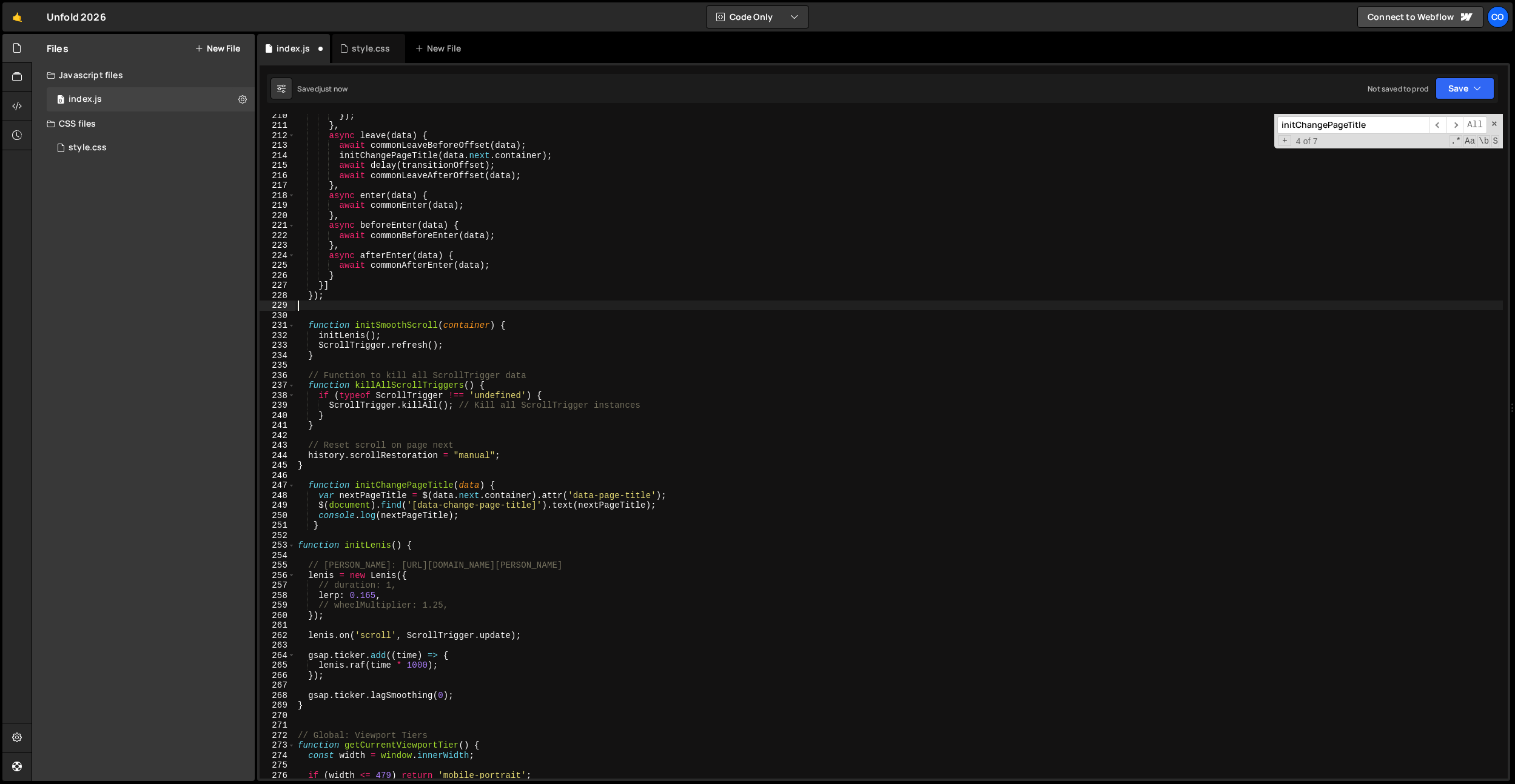
type textarea "console.log(nextPageTitle); }"
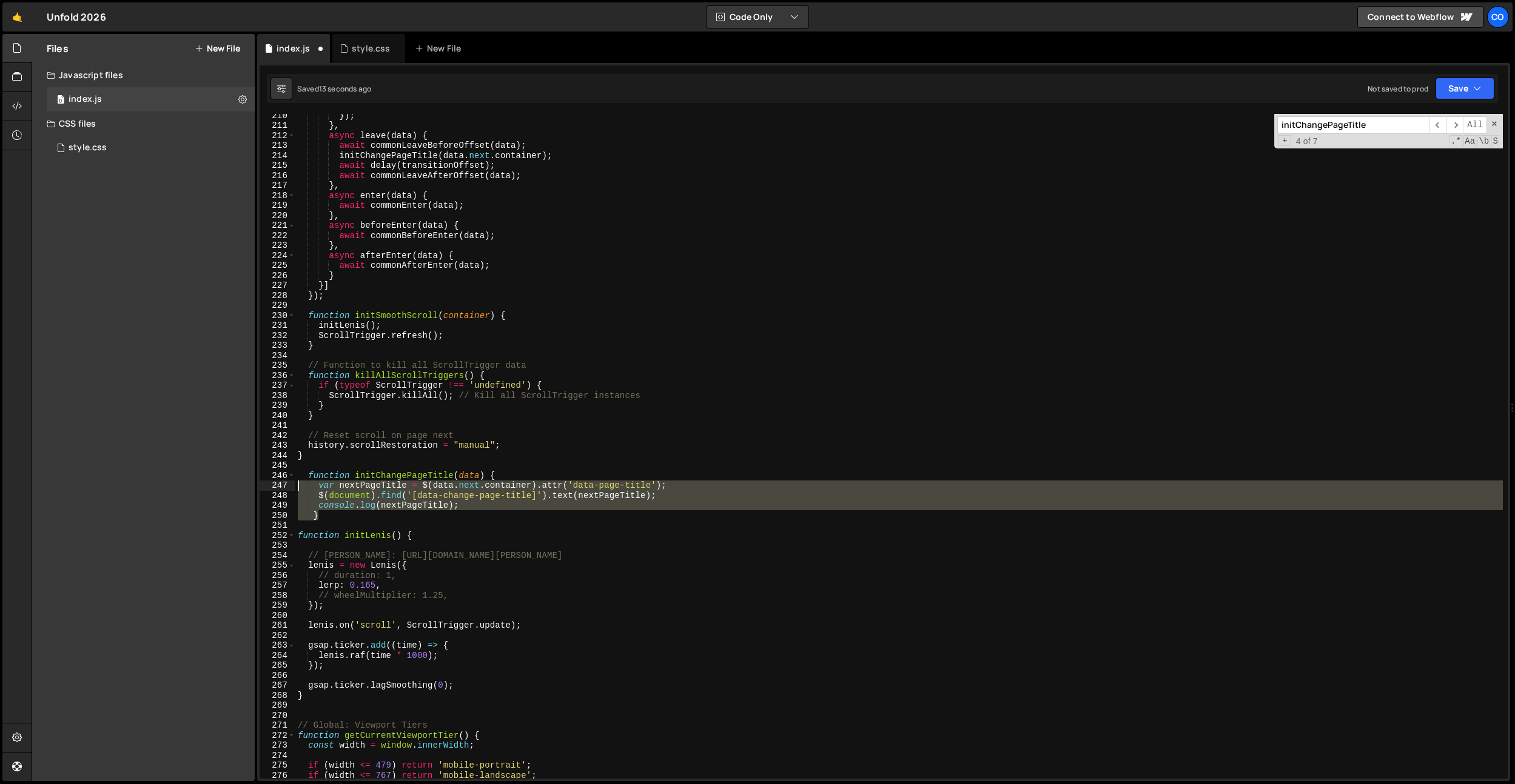
drag, startPoint x: 324, startPoint y: 516, endPoint x: 286, endPoint y: 477, distance: 54.5
click at [286, 477] on div "}); 210 211 212 213 214 215 216 217 218 219 220 221 222 223 224 225 226 227 228…" at bounding box center [883, 446] width 1248 height 665
paste textarea "}"
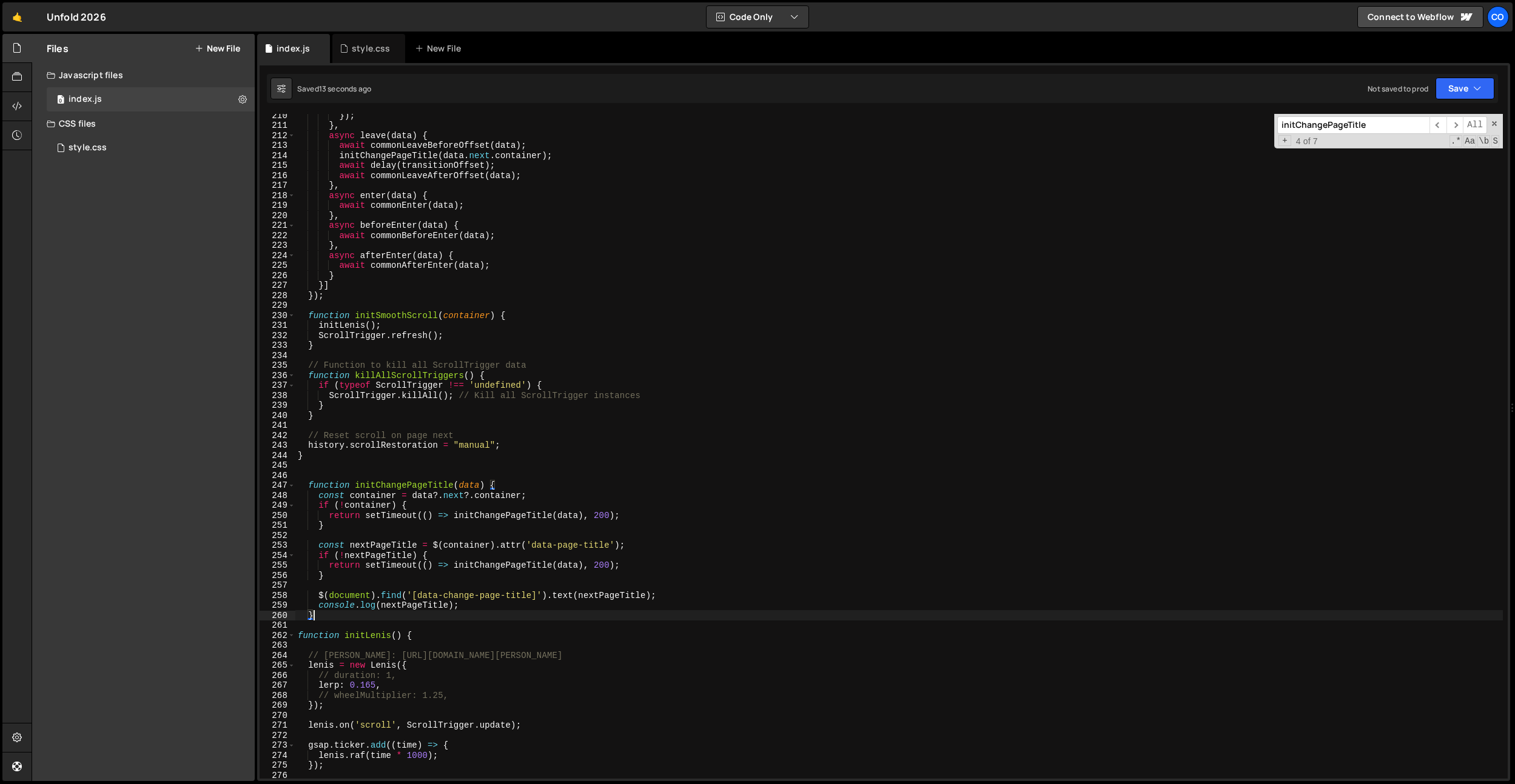
click at [702, 340] on div "}) ; } , async leave ( data ) { await commonLeaveBeforeOffset ( data ) ; initCh…" at bounding box center [898, 452] width 1207 height 684
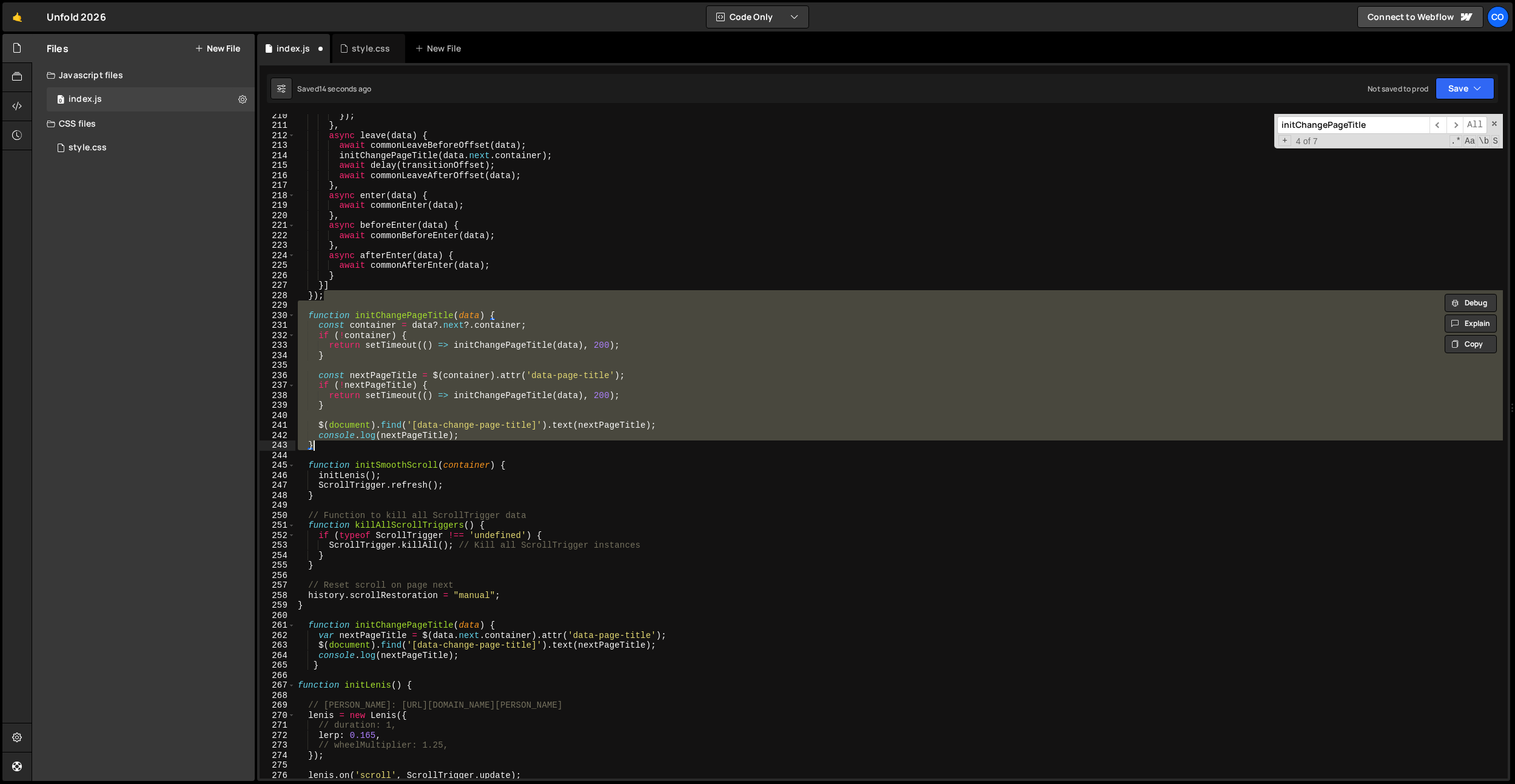
type textarea "// console.log(nextPageTitle); // }"
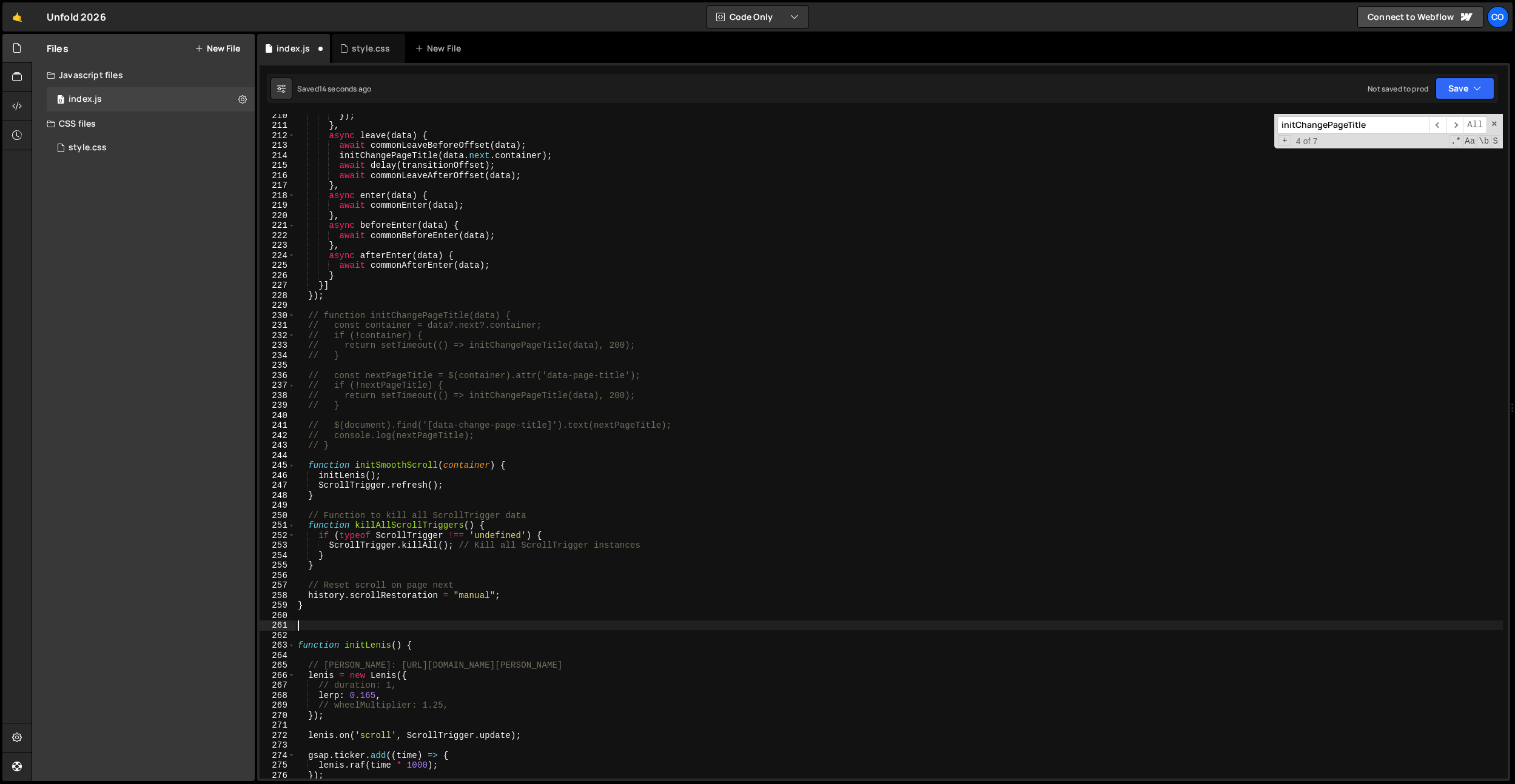
type textarea "}"
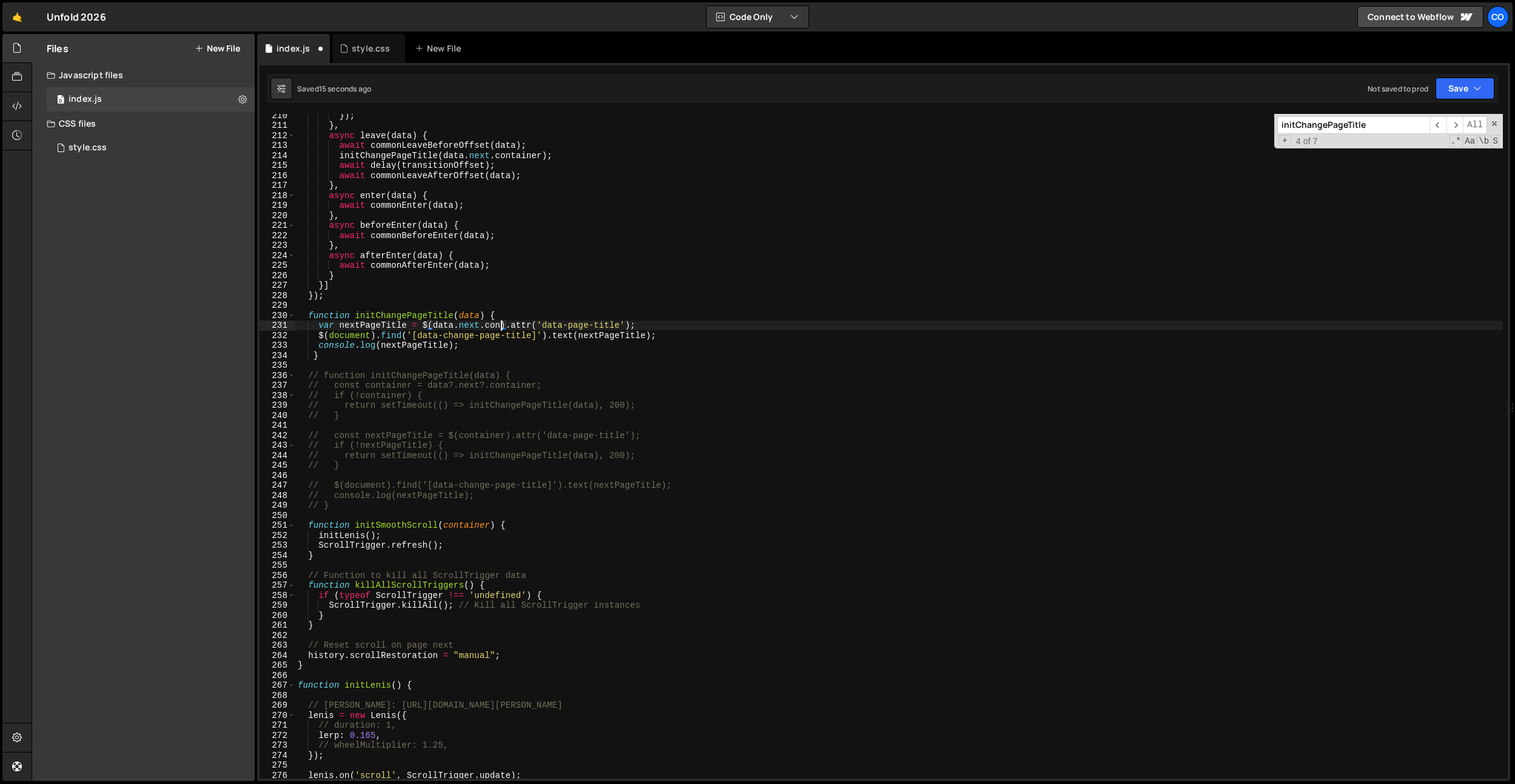
type textarea "function initChangePageTitle(container) {"
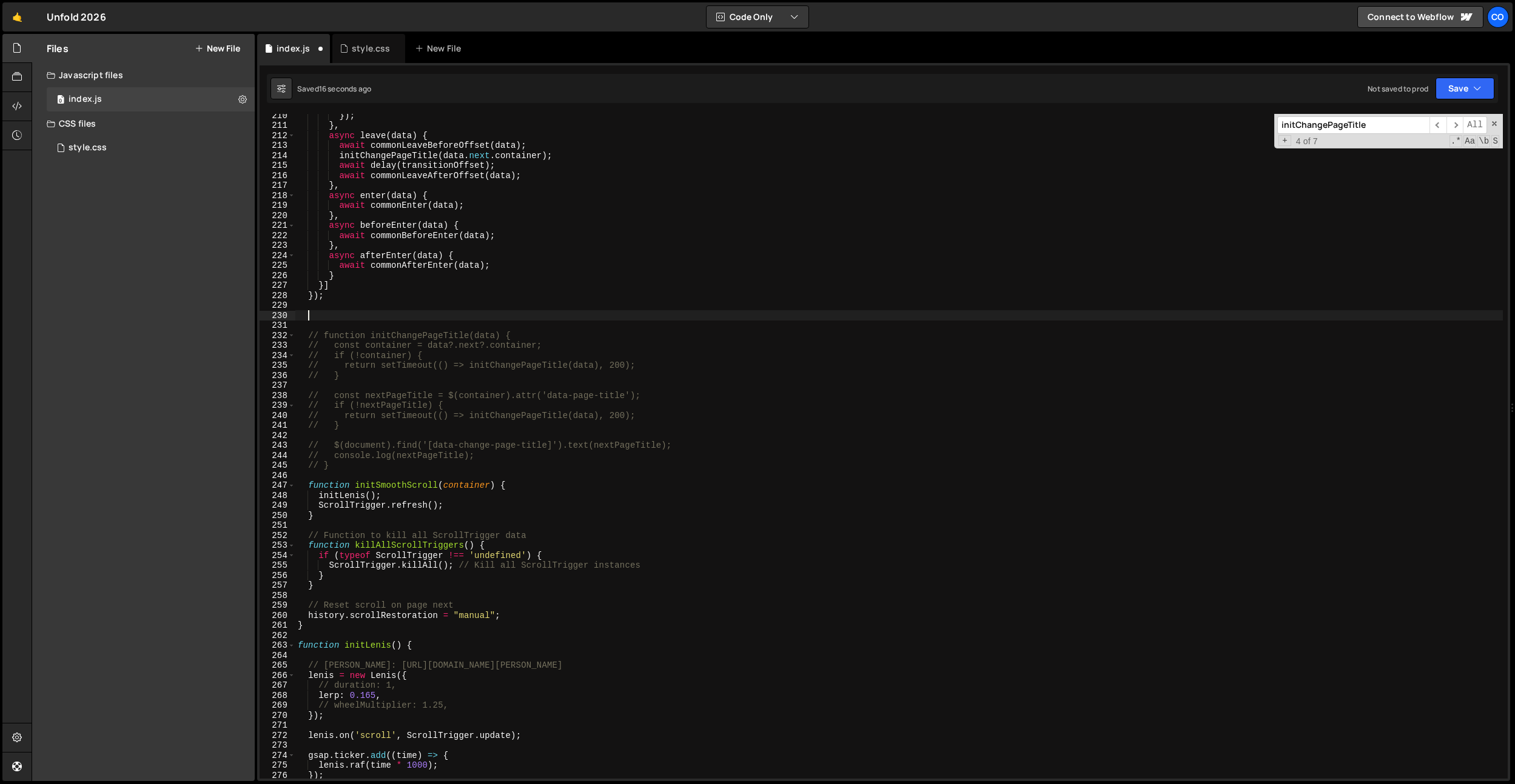
type textarea "function initChangePageTitle(data) {"
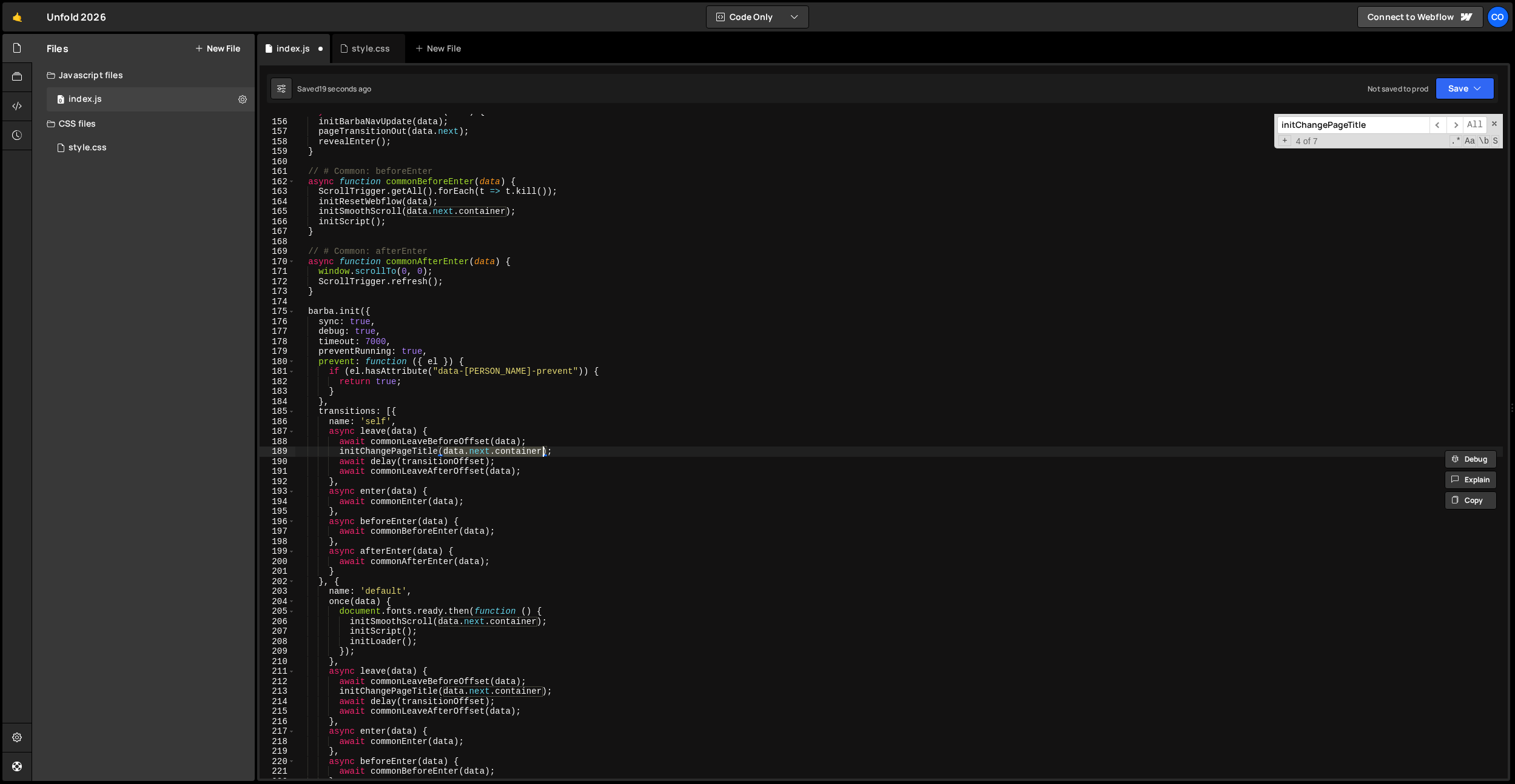
scroll to position [1998, 0]
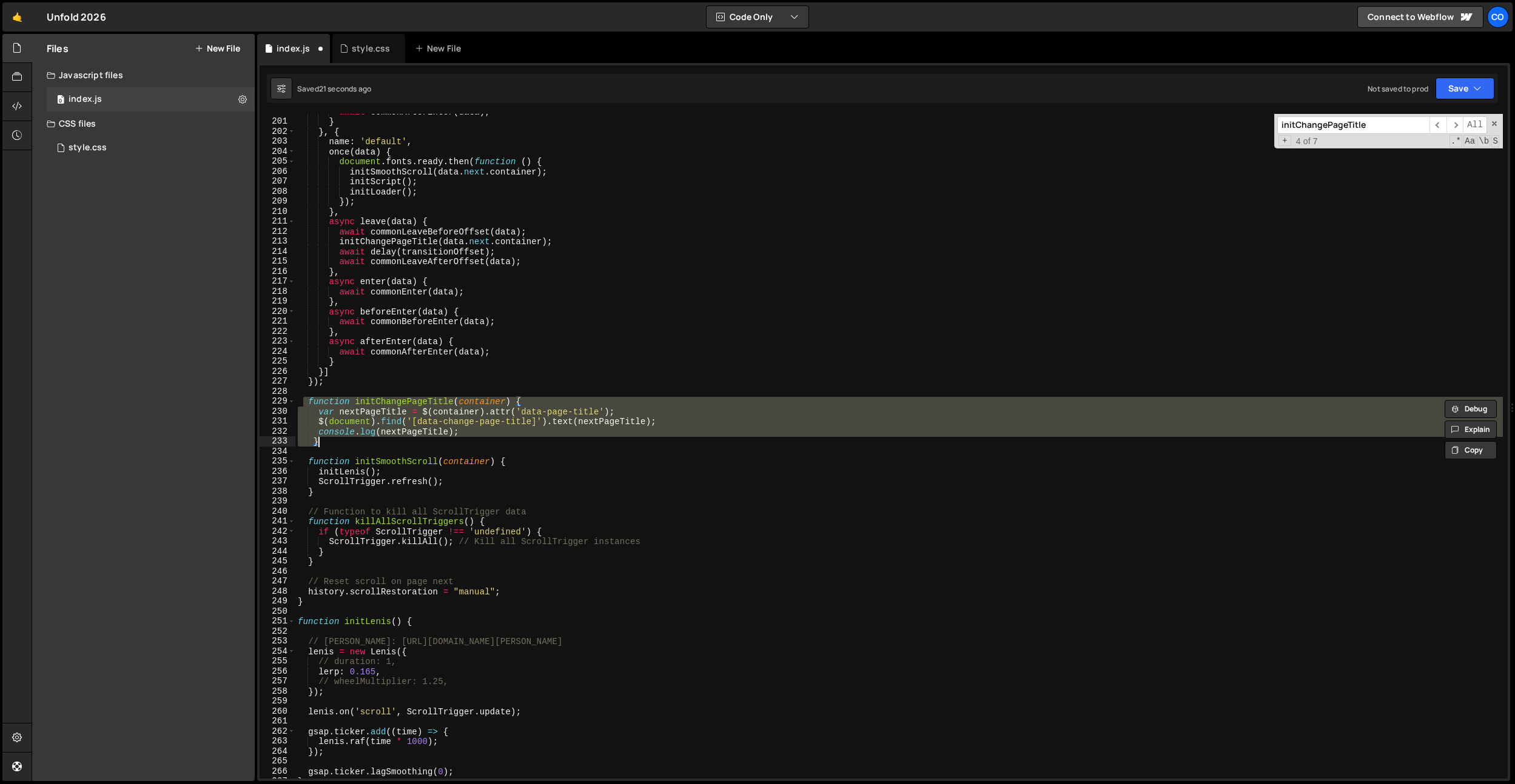
click at [528, 415] on div "await commonAfterEnter ( data ) ; } } , { name : 'default' , once ( data ) { do…" at bounding box center [898, 446] width 1207 height 665
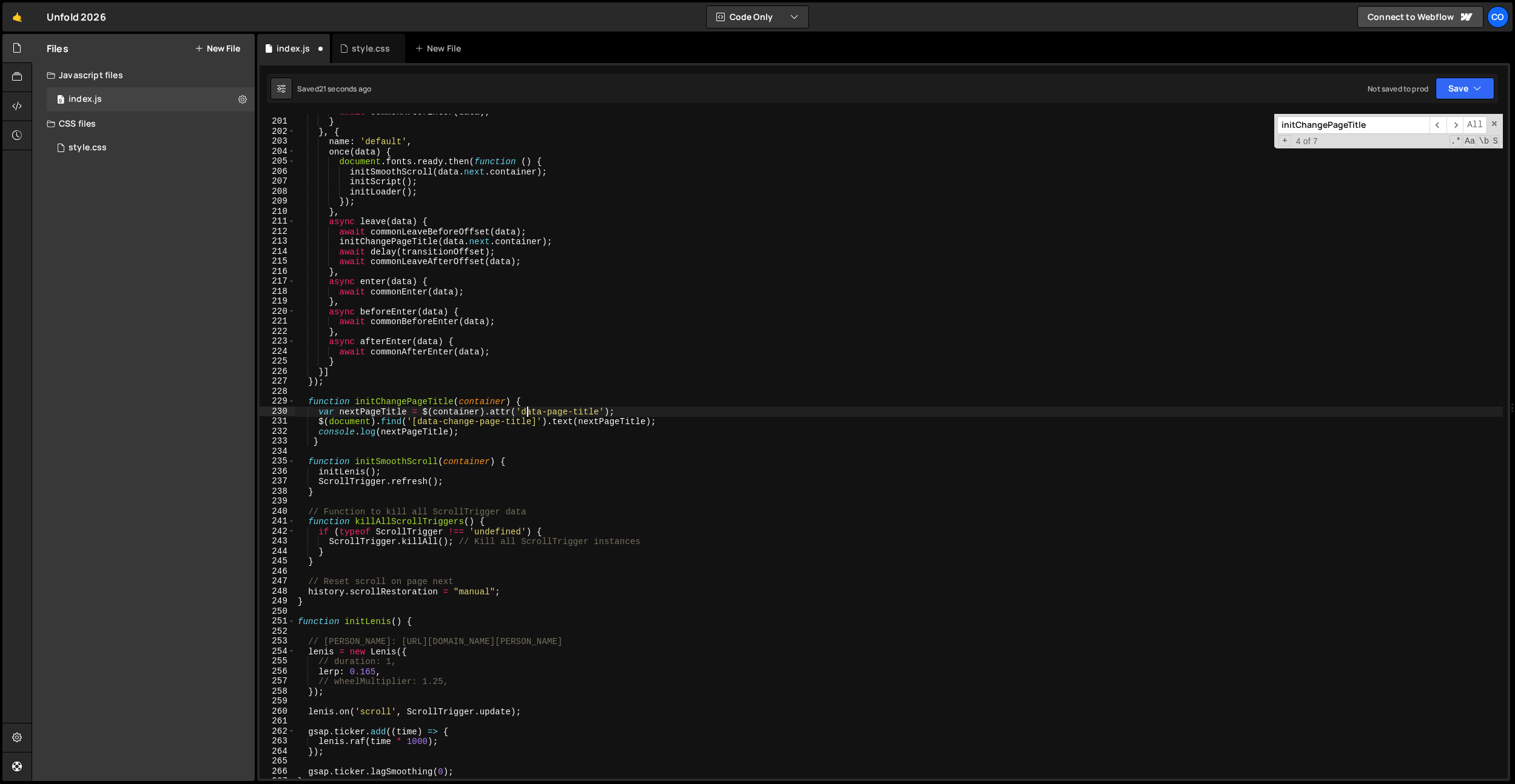
click at [482, 409] on div "await commonAfterEnter ( data ) ; } } , { name : 'default' , once ( data ) { do…" at bounding box center [898, 449] width 1207 height 684
click at [472, 413] on div "await commonAfterEnter ( data ) ; } } , { name : 'default' , once ( data ) { do…" at bounding box center [898, 446] width 1207 height 665
click at [472, 413] on div "await commonAfterEnter ( data ) ; } } , { name : 'default' , once ( data ) { do…" at bounding box center [898, 449] width 1207 height 684
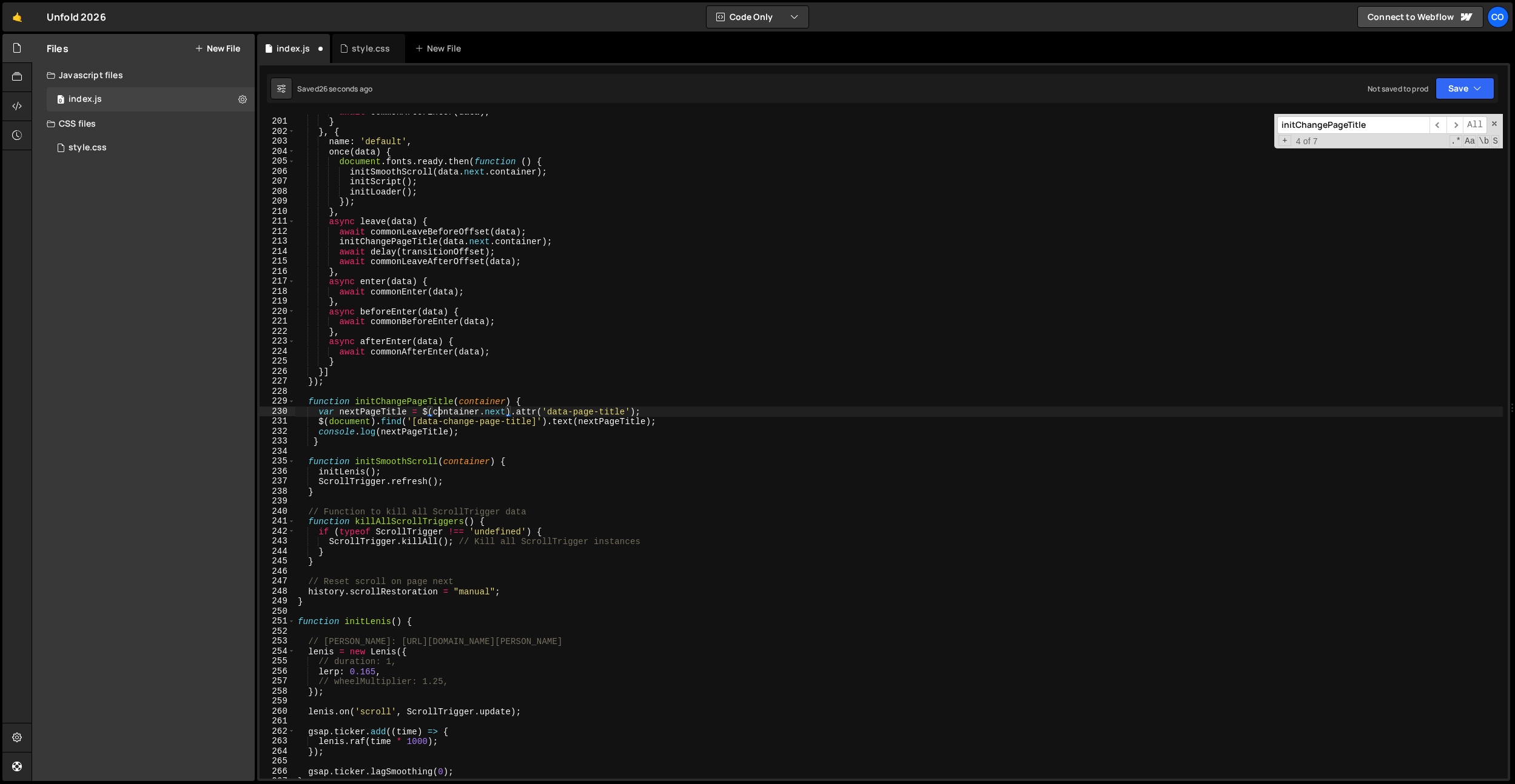
click at [436, 415] on div "await commonAfterEnter ( data ) ; } } , { name : 'default' , once ( data ) { do…" at bounding box center [898, 449] width 1207 height 684
click at [499, 405] on div "await commonAfterEnter ( data ) ; } } , { name : 'default' , once ( data ) { do…" at bounding box center [898, 449] width 1207 height 684
click at [523, 367] on div "await commonAfterEnter ( data ) ; } } , { name : 'default' , once ( data ) { do…" at bounding box center [898, 449] width 1207 height 684
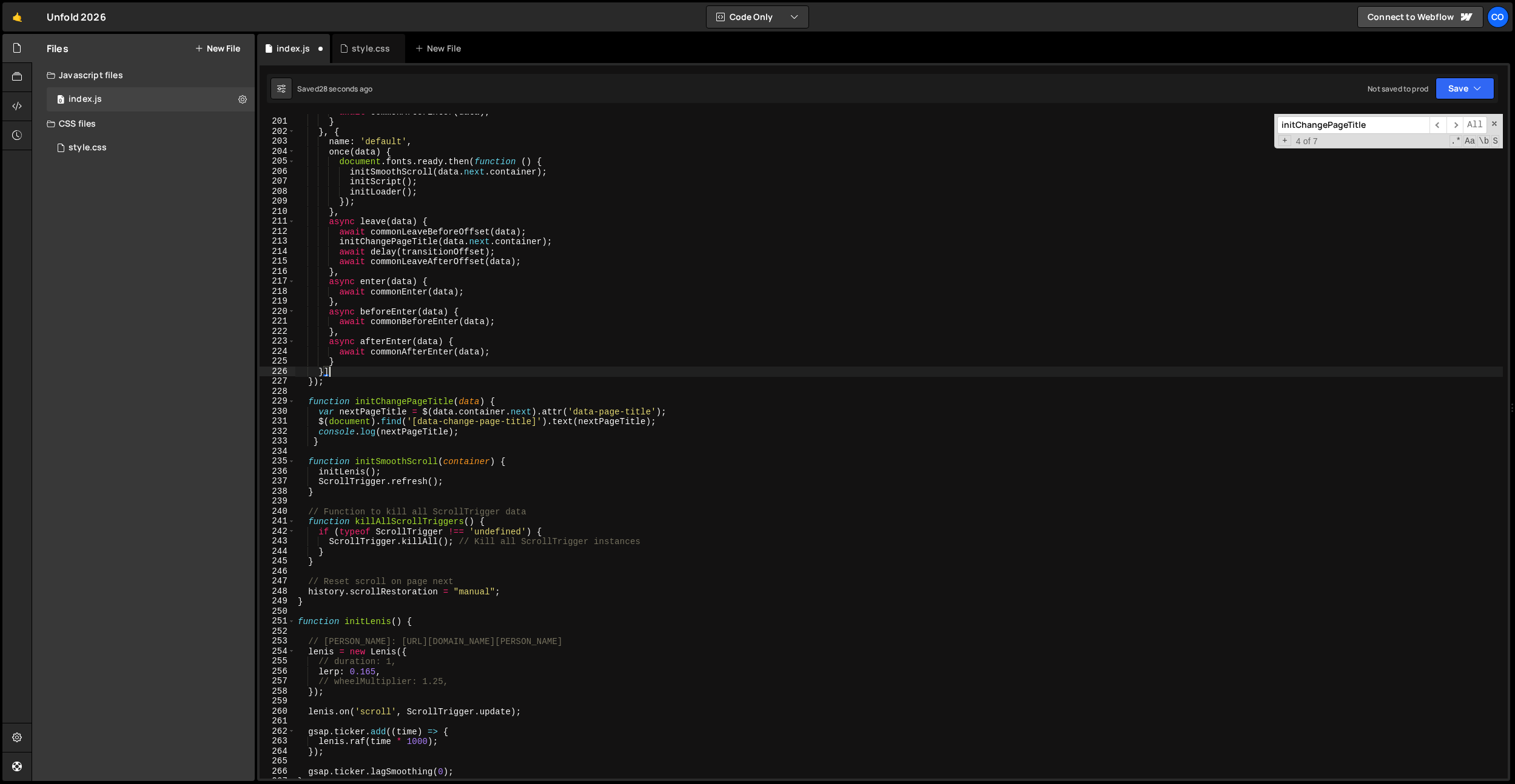
scroll to position [0, 1]
click at [461, 407] on div "await commonAfterEnter ( data ) ; } } , { name : 'default' , once ( data ) { do…" at bounding box center [898, 449] width 1207 height 684
click at [467, 405] on div "await commonAfterEnter ( data ) ; } } , { name : 'default' , once ( data ) { do…" at bounding box center [898, 446] width 1207 height 665
click at [467, 405] on div "await commonAfterEnter ( data ) ; } } , { name : 'default' , once ( data ) { do…" at bounding box center [898, 449] width 1207 height 684
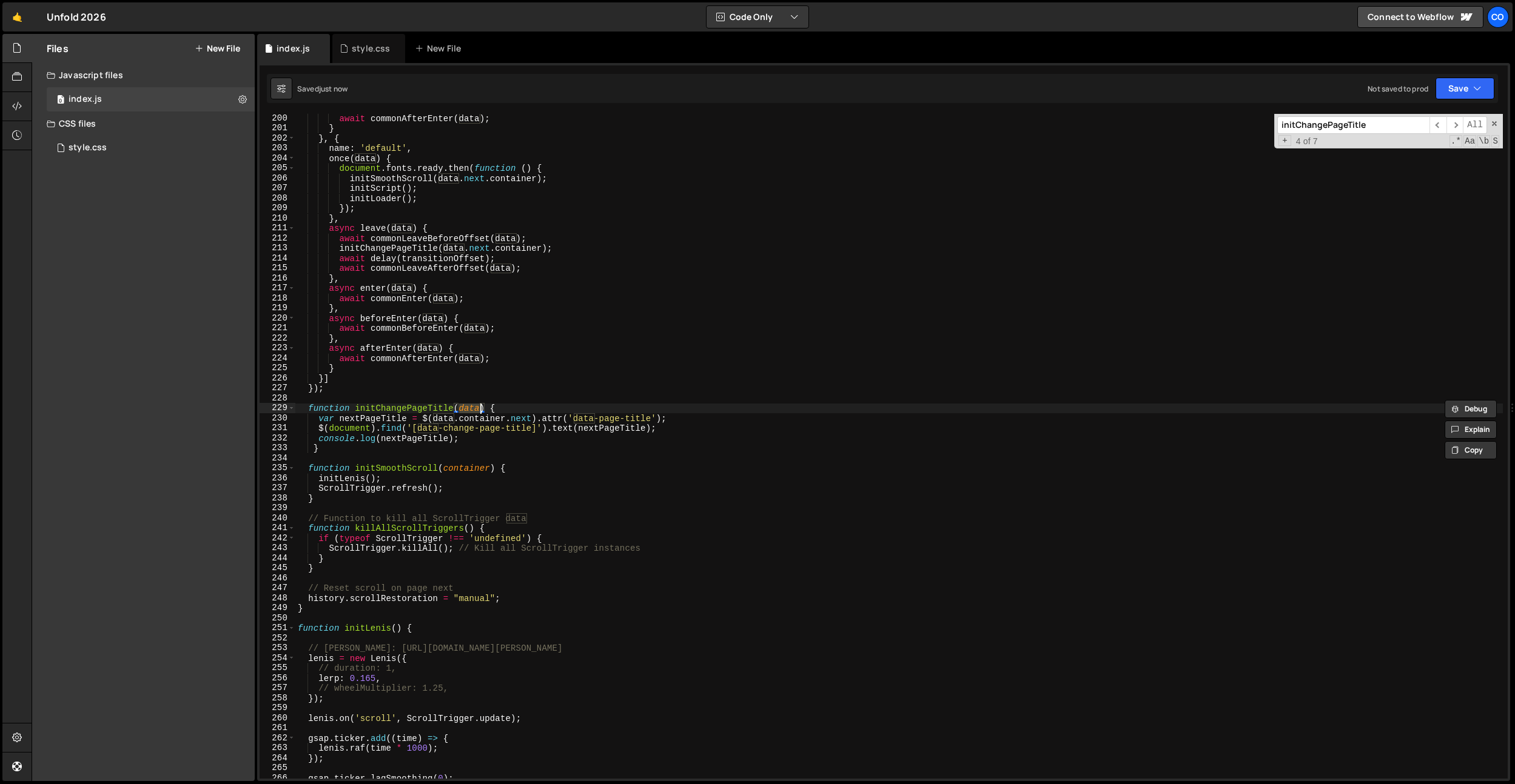
scroll to position [1862, 0]
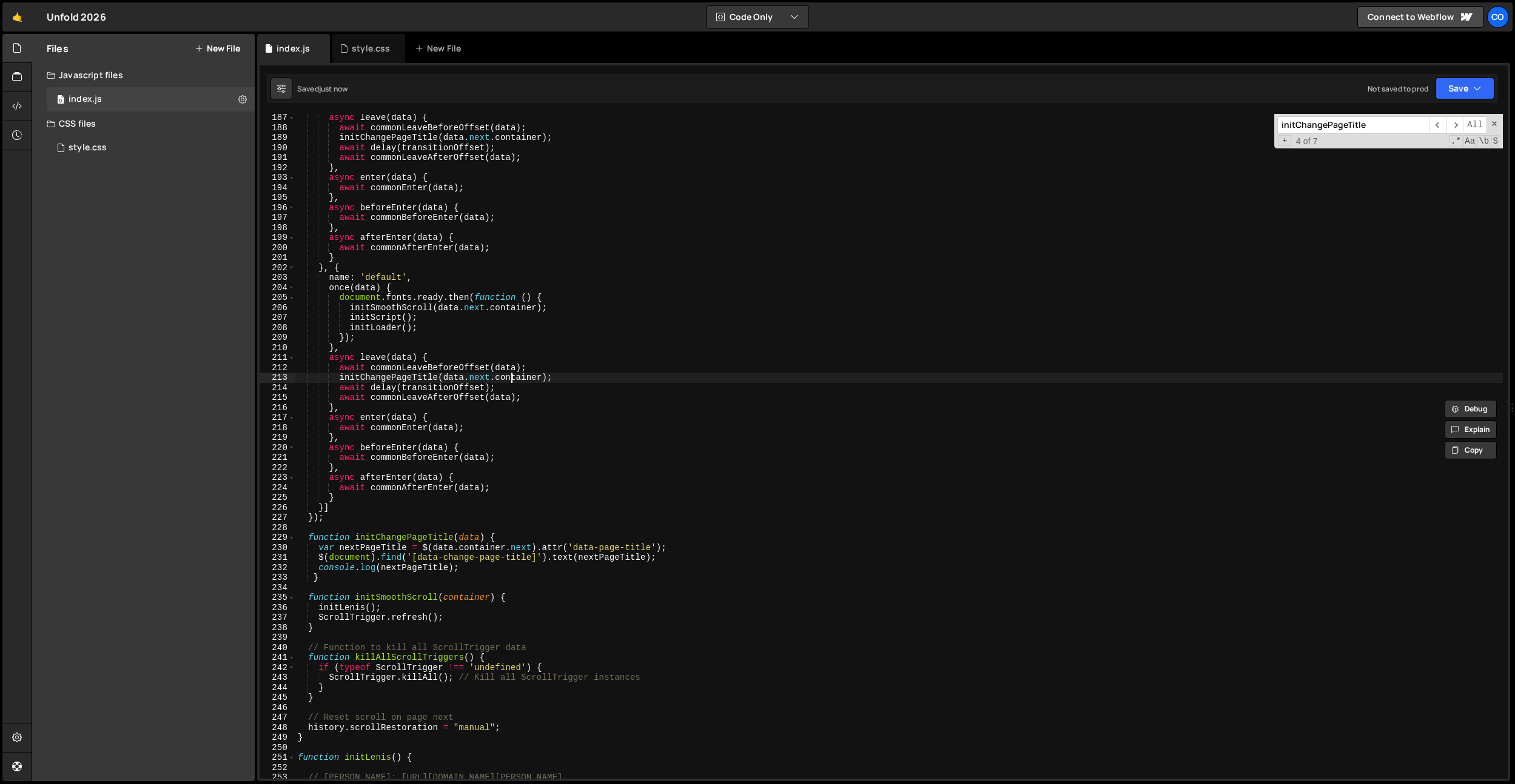
click at [509, 377] on div "async leave ( data ) { await commonLeaveBeforeOffset ( data ) ; initChangePageT…" at bounding box center [898, 454] width 1207 height 684
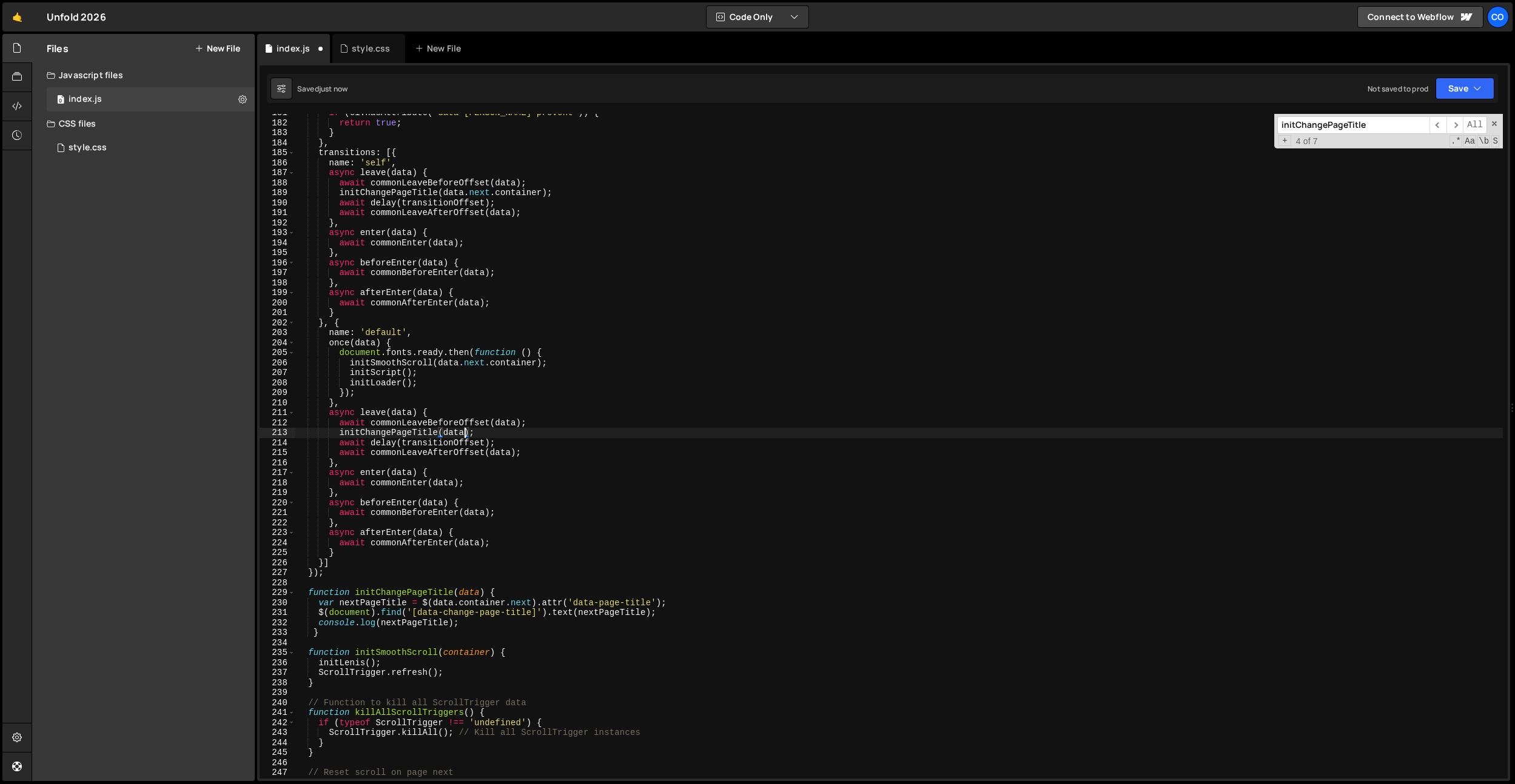
scroll to position [1806, 0]
click at [506, 191] on div "if ( el . hasAttribute ( "data-[PERSON_NAME]-prevent" )) { return true ; } } , …" at bounding box center [898, 450] width 1207 height 684
click at [617, 377] on div "if ( el . hasAttribute ( "data-[PERSON_NAME]-prevent" )) { return true ; } } , …" at bounding box center [898, 450] width 1207 height 684
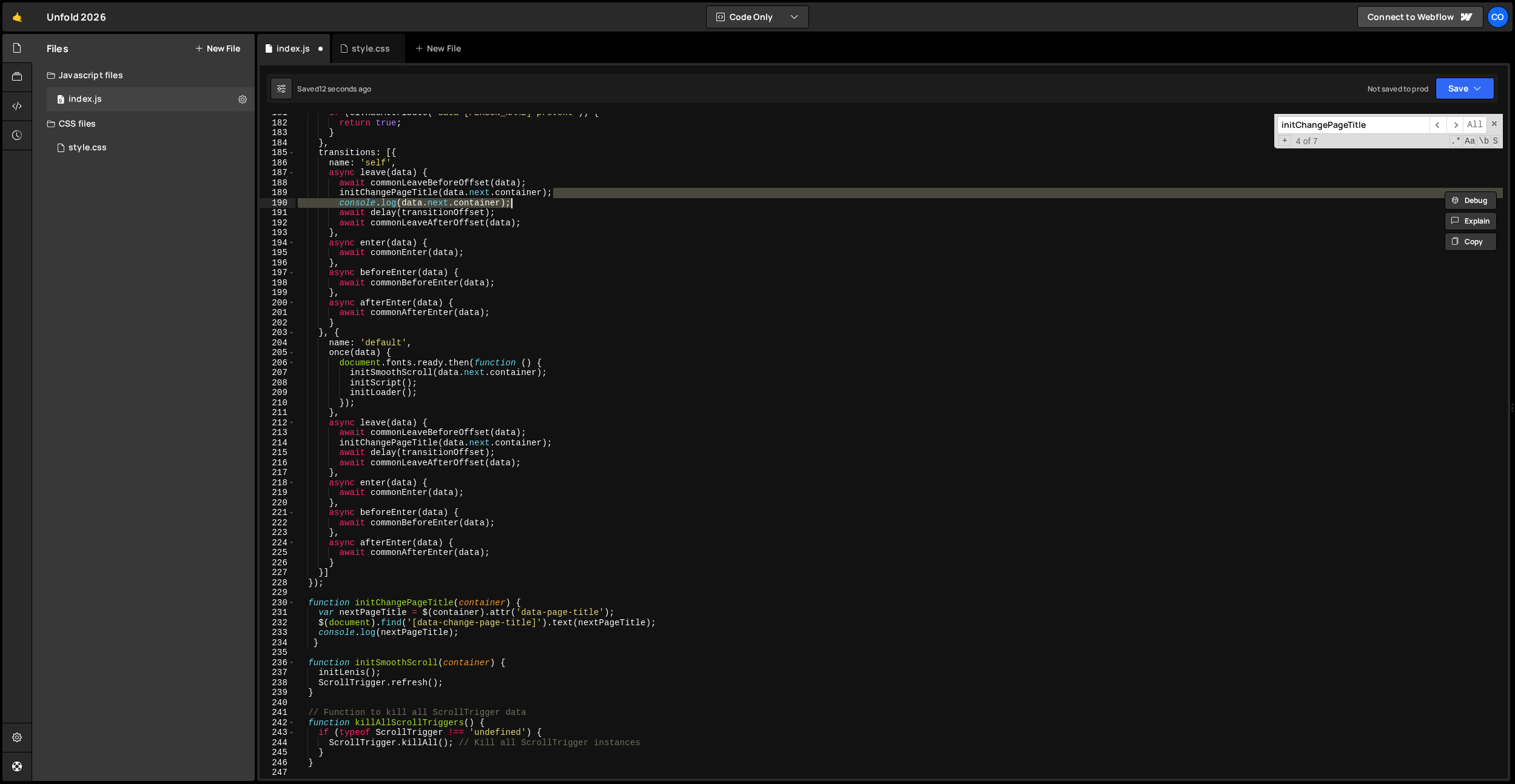
click at [617, 377] on div "if ( el . hasAttribute ( "data-[PERSON_NAME]-prevent" )) { return true ; } } , …" at bounding box center [898, 450] width 1207 height 684
drag, startPoint x: 535, startPoint y: 206, endPoint x: 562, endPoint y: 197, distance: 28.5
click at [562, 197] on div "if ( el . hasAttribute ( "data-[PERSON_NAME]-prevent" )) { return true ; } } , …" at bounding box center [898, 450] width 1207 height 684
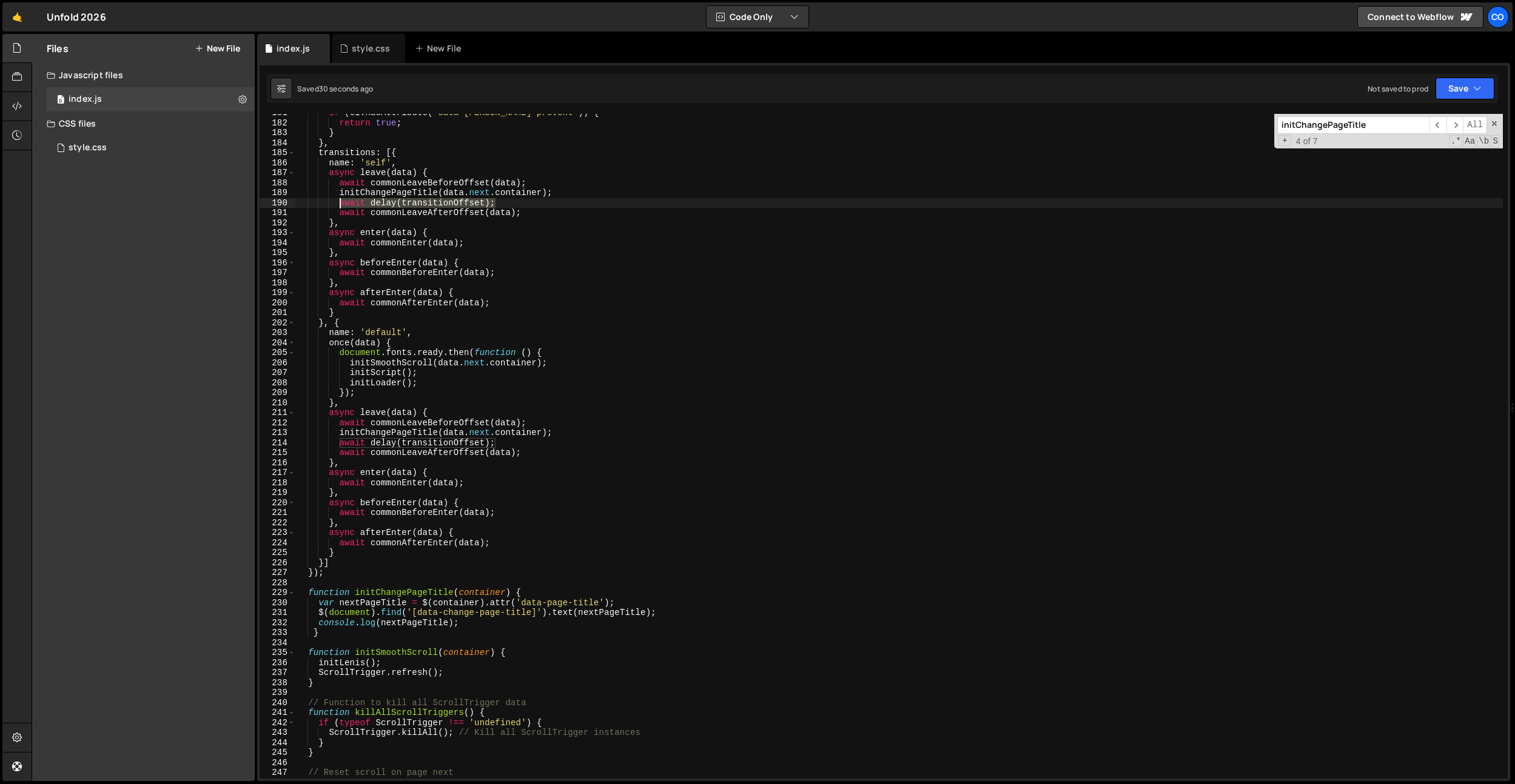
drag, startPoint x: 514, startPoint y: 205, endPoint x: 340, endPoint y: 203, distance: 174.0
click at [340, 203] on div "if ( el . hasAttribute ( "data-[PERSON_NAME]-prevent" )) { return true ; } } , …" at bounding box center [898, 450] width 1207 height 684
click at [534, 181] on div "if ( el . hasAttribute ( "data-[PERSON_NAME]-prevent" )) { return true ; } } , …" at bounding box center [898, 450] width 1207 height 684
type textarea "await commonLeaveBeforeOffset(data);"
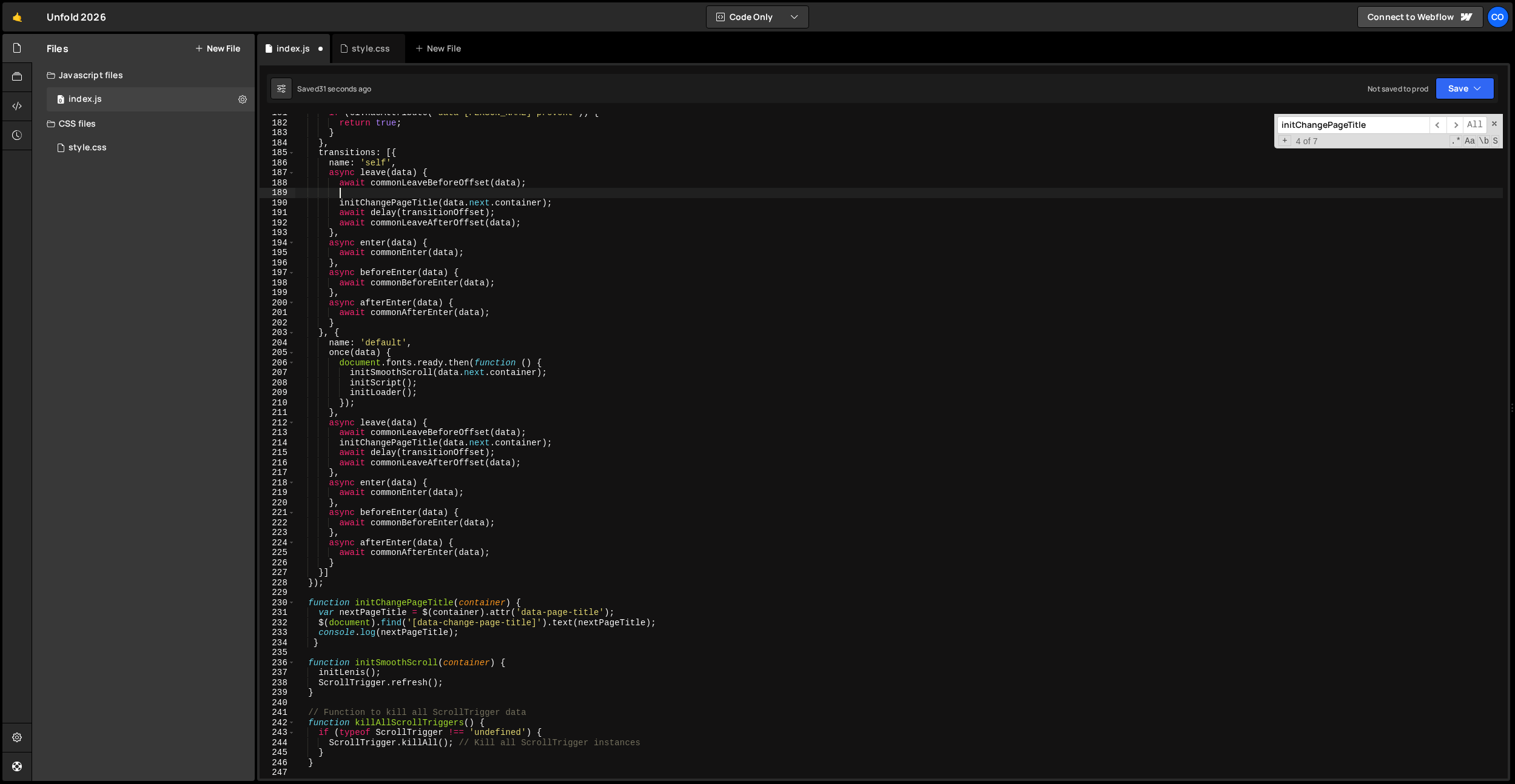
paste textarea "await delay(transitionOffset);"
click at [463, 192] on div "if ( el . hasAttribute ( "data-[PERSON_NAME]-prevent" )) { return true ; } } , …" at bounding box center [898, 450] width 1207 height 684
drag, startPoint x: 423, startPoint y: 192, endPoint x: 340, endPoint y: 187, distance: 83.2
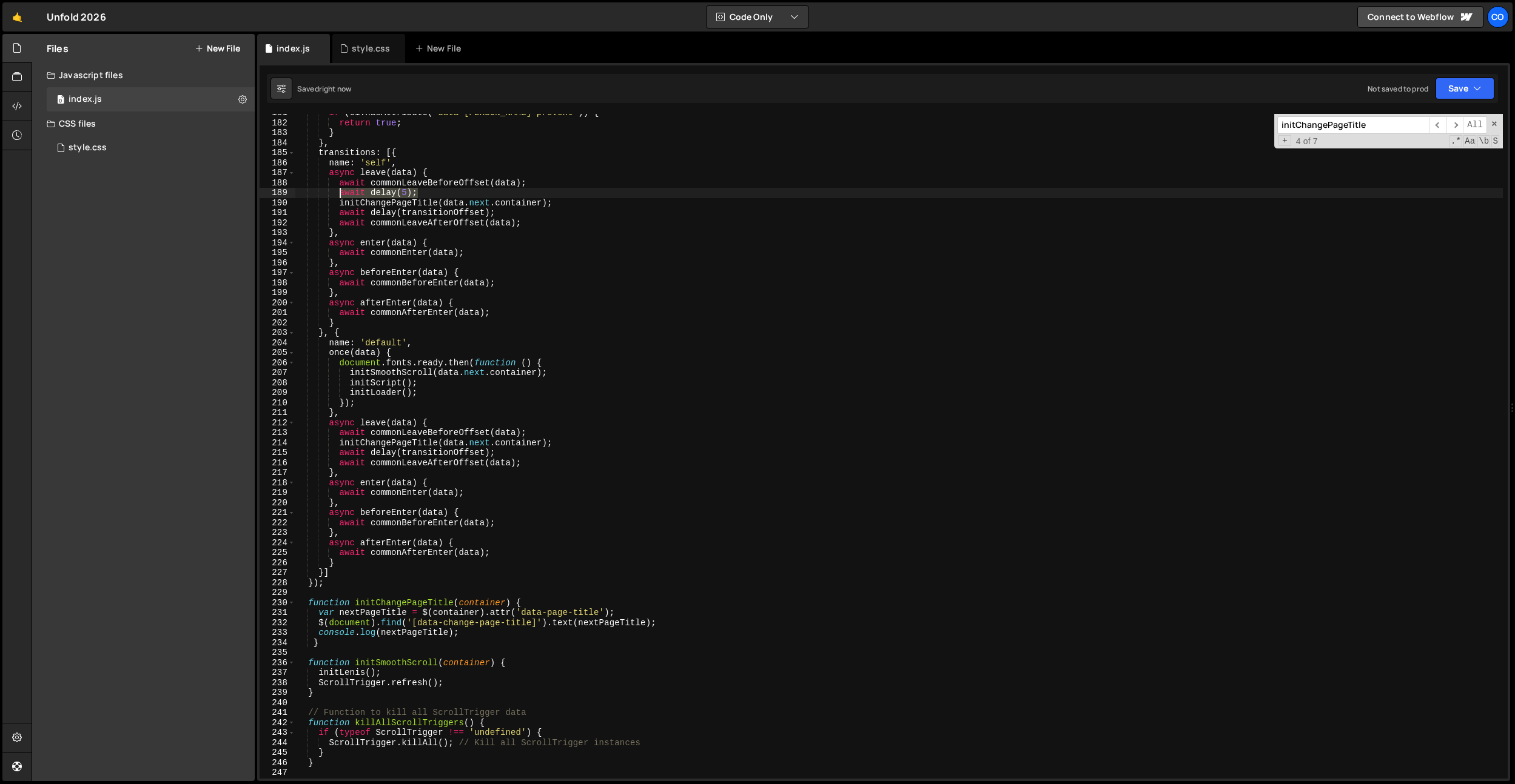
click at [338, 192] on div "if ( el . hasAttribute ( "data-[PERSON_NAME]-prevent" )) { return true ; } } , …" at bounding box center [898, 450] width 1207 height 684
click at [555, 437] on div "if ( el . hasAttribute ( "data-[PERSON_NAME]-prevent" )) { return true ; } } , …" at bounding box center [898, 450] width 1207 height 684
type textarea "await commonLeaveBeforeOffset(data);"
paste textarea "await delay(5);"
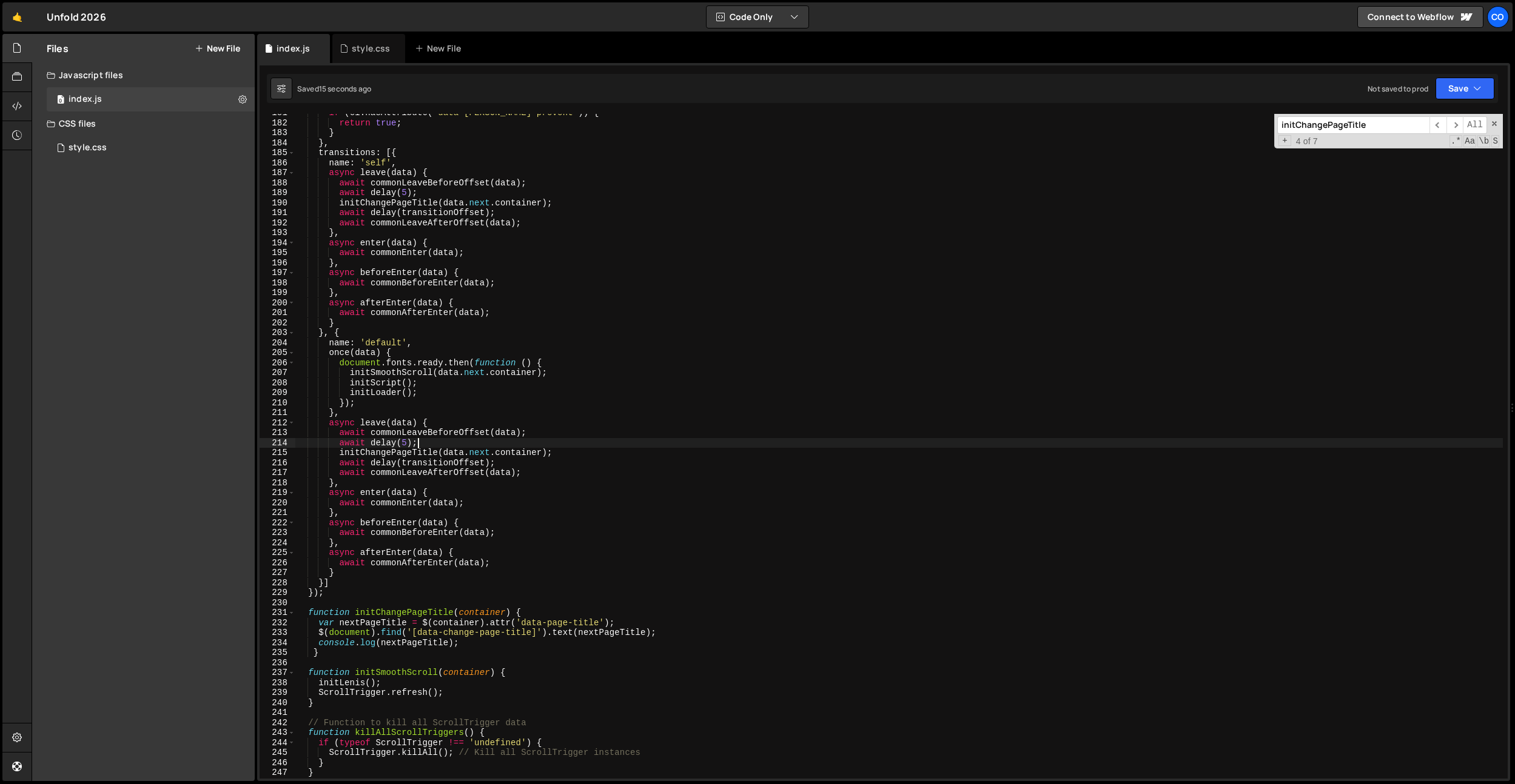
click at [474, 385] on div "if ( el . hasAttribute ( "data-[PERSON_NAME]-prevent" )) { return true ; } } , …" at bounding box center [898, 450] width 1207 height 684
click at [408, 444] on div "if ( el . hasAttribute ( "data-[PERSON_NAME]-prevent" )) { return true ; } } , …" at bounding box center [898, 450] width 1207 height 684
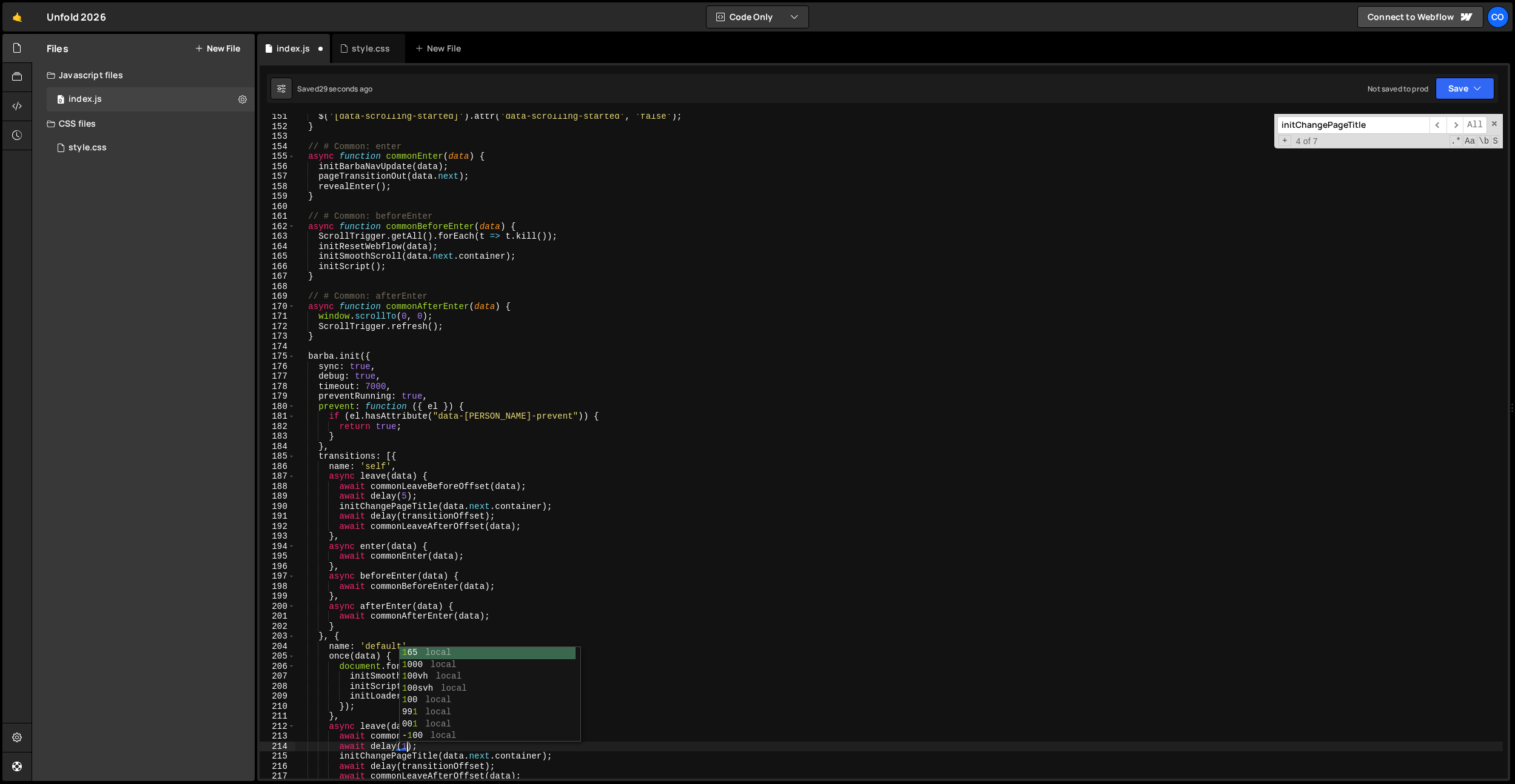
scroll to position [0, 8]
click at [408, 499] on div "$ ( '[data-scrolling-started]' ) . attr ( 'data-scrolling-started' , 'false' ) …" at bounding box center [898, 453] width 1207 height 684
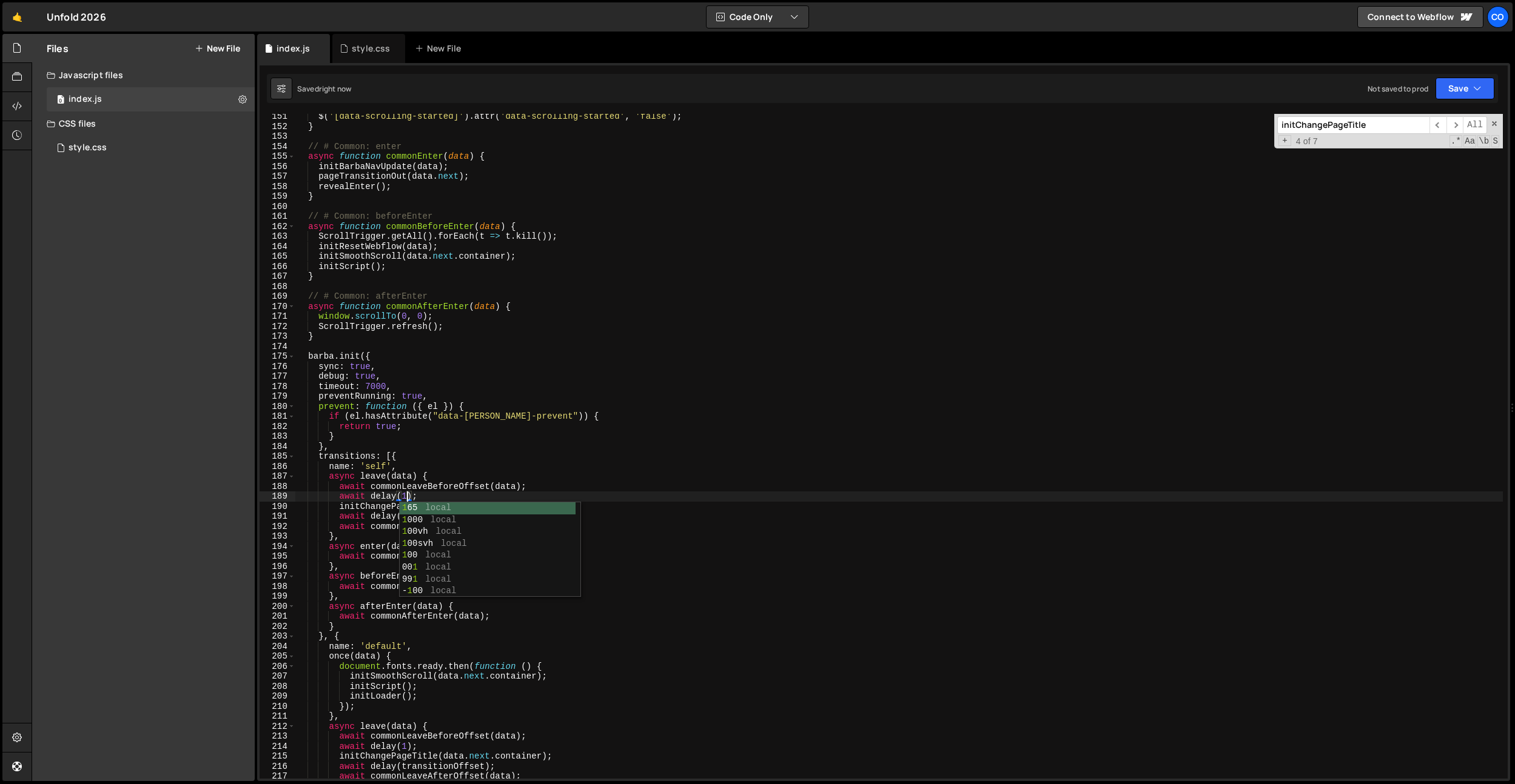
type textarea "await delay(1);"
drag, startPoint x: 365, startPoint y: 53, endPoint x: 474, endPoint y: 201, distance: 183.8
click at [365, 53] on div "style.css" at bounding box center [370, 48] width 39 height 12
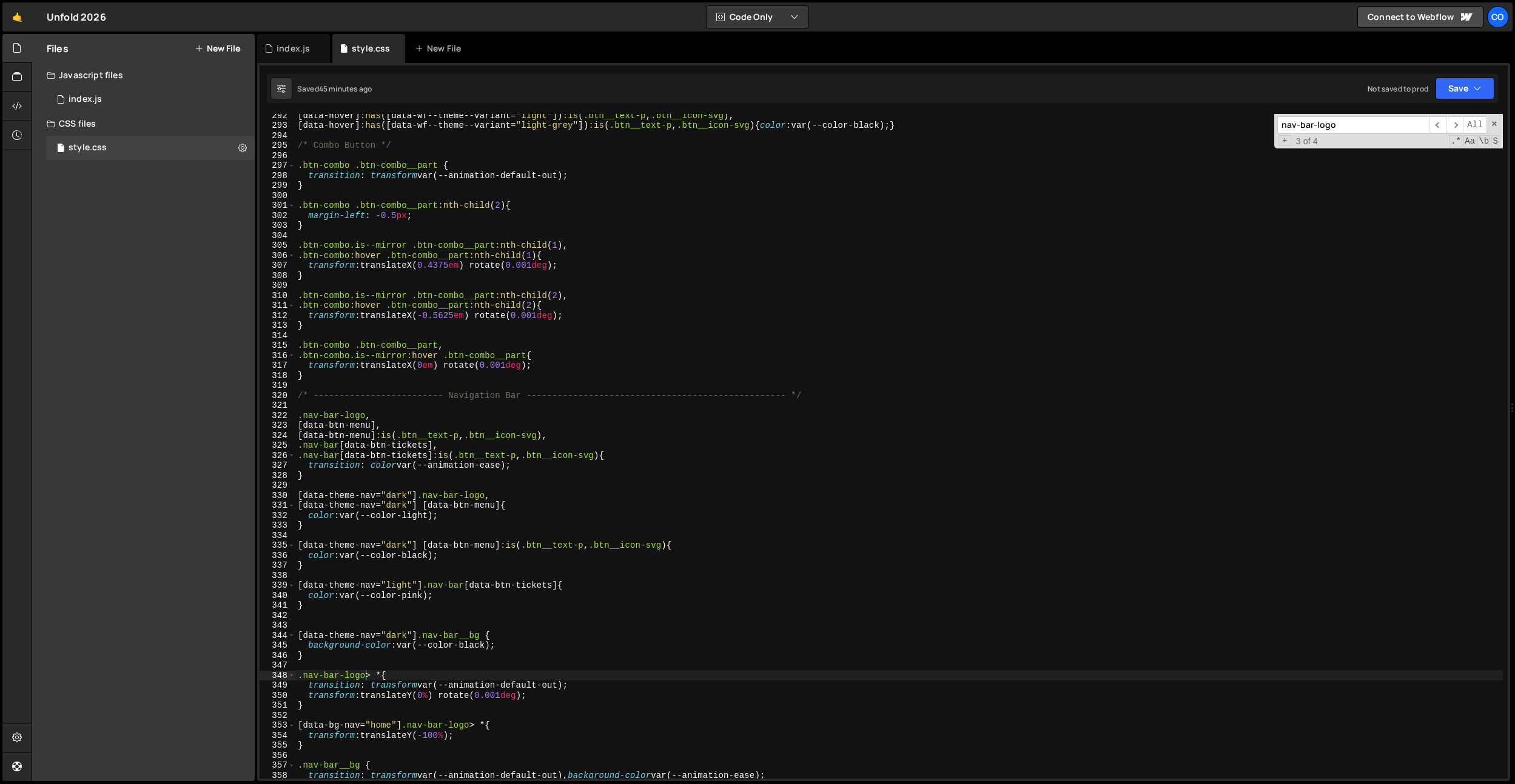
click at [527, 284] on div "[ data-hover ] :has ([ data-wf--theme--variant = " light " ]) :is ( .btn__text-…" at bounding box center [898, 452] width 1207 height 684
type input "logo"
click at [567, 284] on div "[ data-hover ] :has ([ data-wf--theme--variant = " light " ]) :is ( .btn__text-…" at bounding box center [898, 451] width 1207 height 684
click at [472, 222] on div "[ data-hover ] :has ([ data-wf--theme--variant = " light " ]) :is ( .btn__text-…" at bounding box center [898, 451] width 1207 height 684
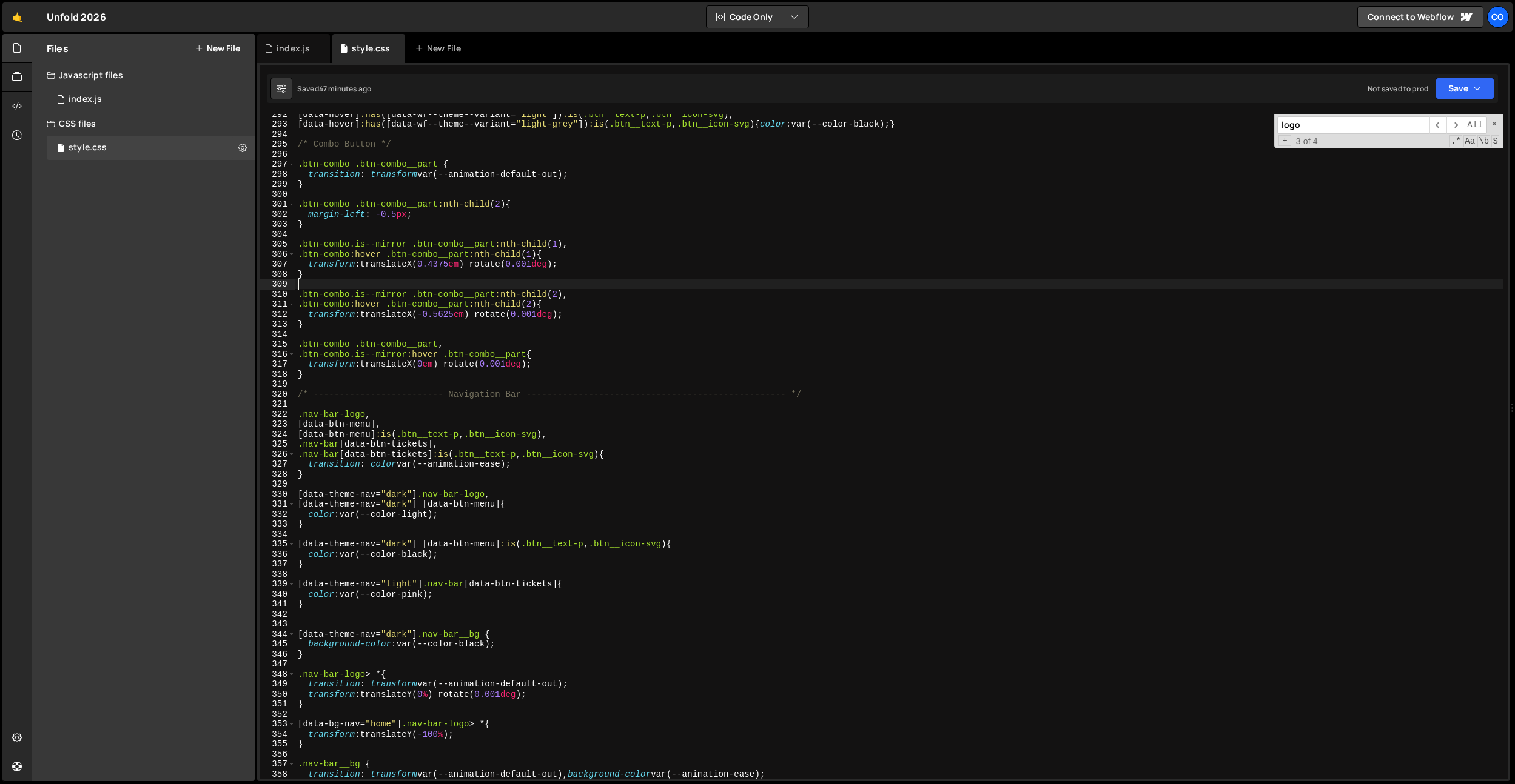
type textarea "}"
paste input "nav-bar-logo__mews"
type input "nav-bar-logo__mews"
click at [539, 238] on div "[ data-hover ] :has ([ data-wf--theme--variant = " light " ]) :is ( .btn__text-…" at bounding box center [898, 451] width 1207 height 684
paste input "-svg"
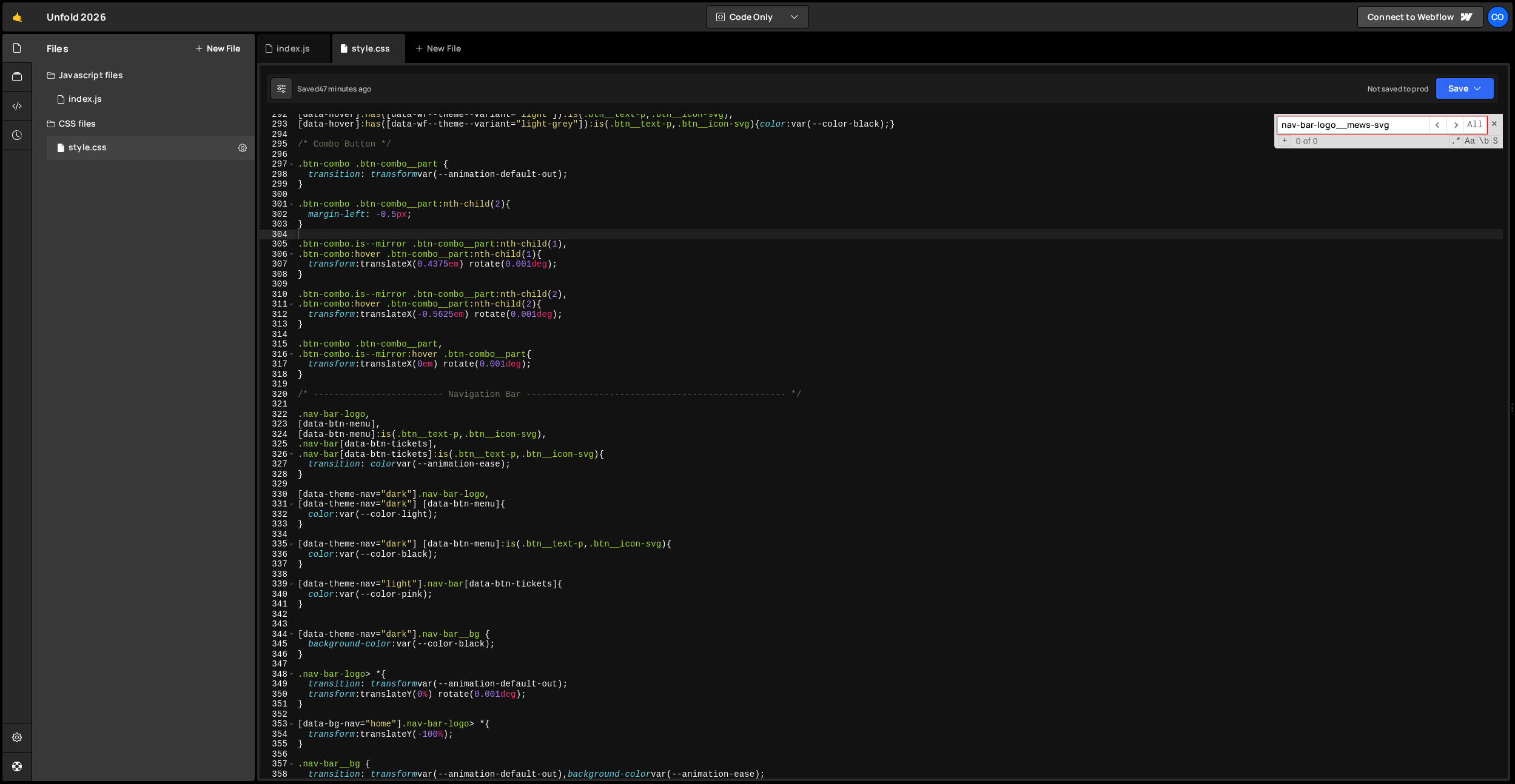
scroll to position [3025, 0]
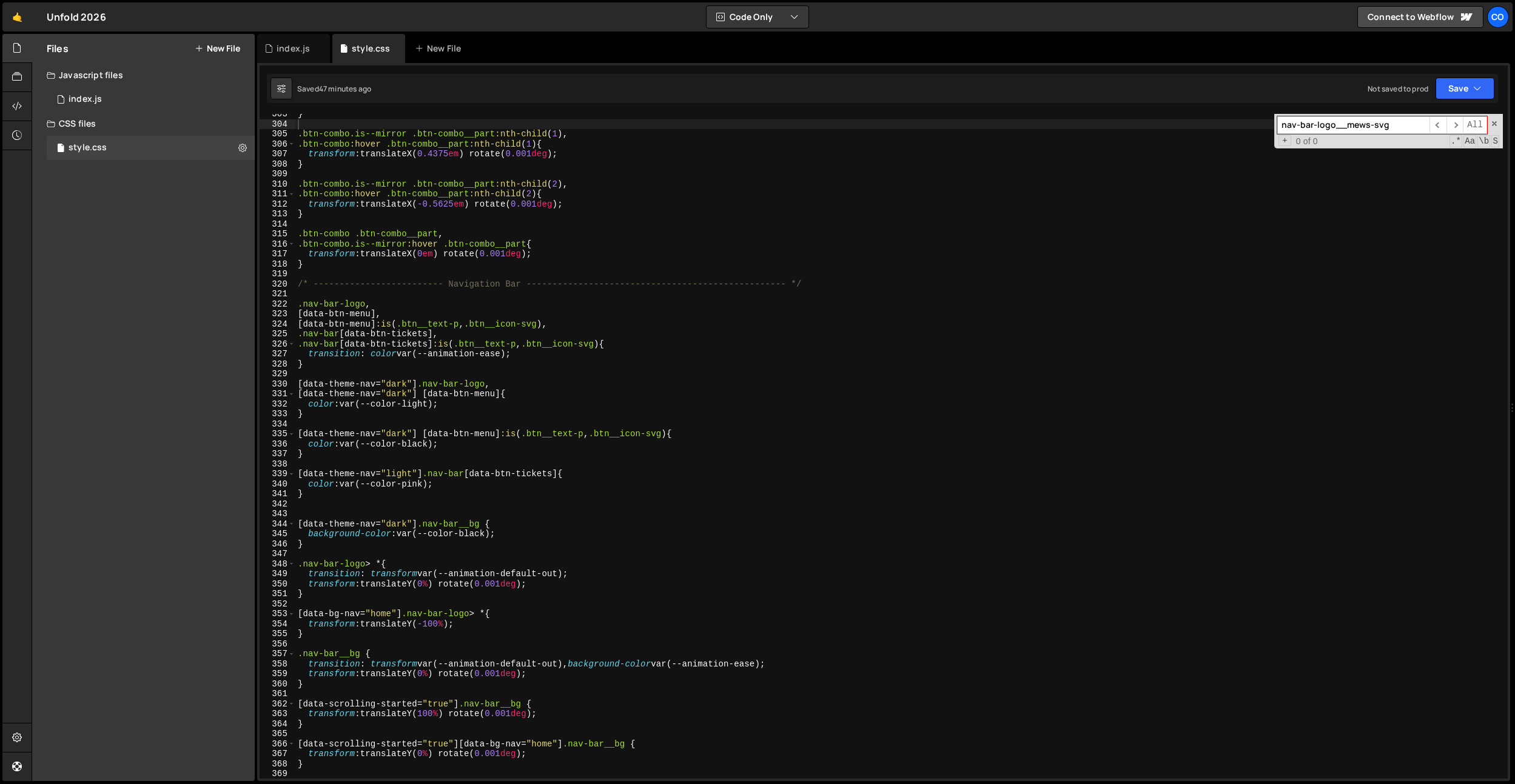
type input "nav-bar-logo__mews-svg"
click at [437, 417] on div "} .btn-combo.is--mirror .btn-combo__part :nth-child ( 1 ), .btn-combo :hover .b…" at bounding box center [898, 451] width 1207 height 684
click at [499, 397] on div "} .btn-combo.is--mirror .btn-combo__part :nth-child ( 1 ), .btn-combo :hover .b…" at bounding box center [898, 451] width 1207 height 684
click at [490, 386] on div "} .btn-combo.is--mirror .btn-combo__part :nth-child ( 1 ), .btn-combo :hover .b…" at bounding box center [898, 451] width 1207 height 684
type textarea "[data-theme-nav="dark"] .nav-bar-logo,"
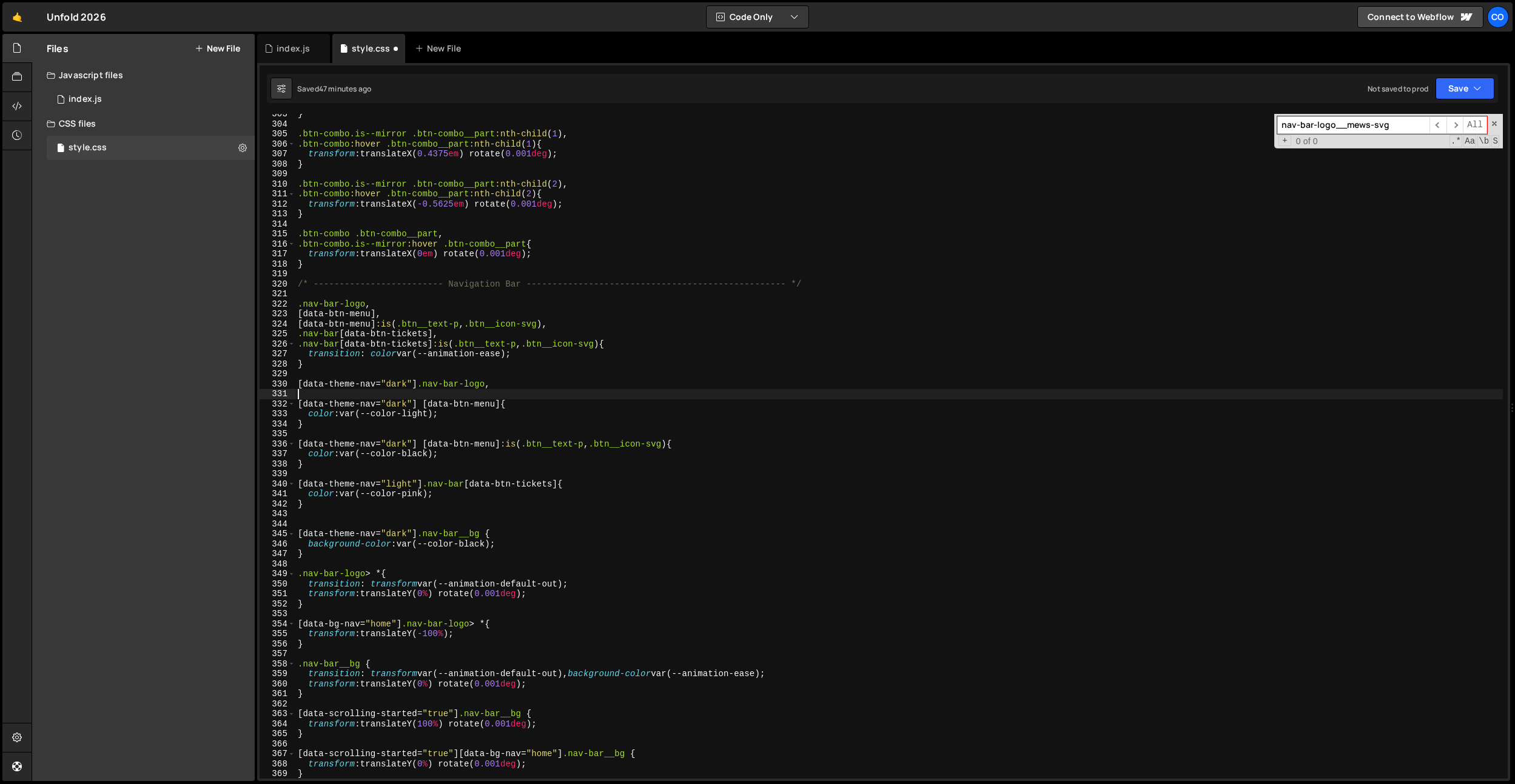
paste textarea "nav-bar__tickets-logo"
drag, startPoint x: 428, startPoint y: 384, endPoint x: 293, endPoint y: 396, distance: 135.5
click at [274, 382] on div "nav-bar__tickets-logo. 303 304 305 306 307 308 309 310 311 312 313 314 315 316 …" at bounding box center [883, 446] width 1248 height 665
click at [297, 394] on div "} .btn-combo.is--mirror .btn-combo__part :nth-child ( 1 ), .btn-combo :hover .b…" at bounding box center [898, 451] width 1207 height 684
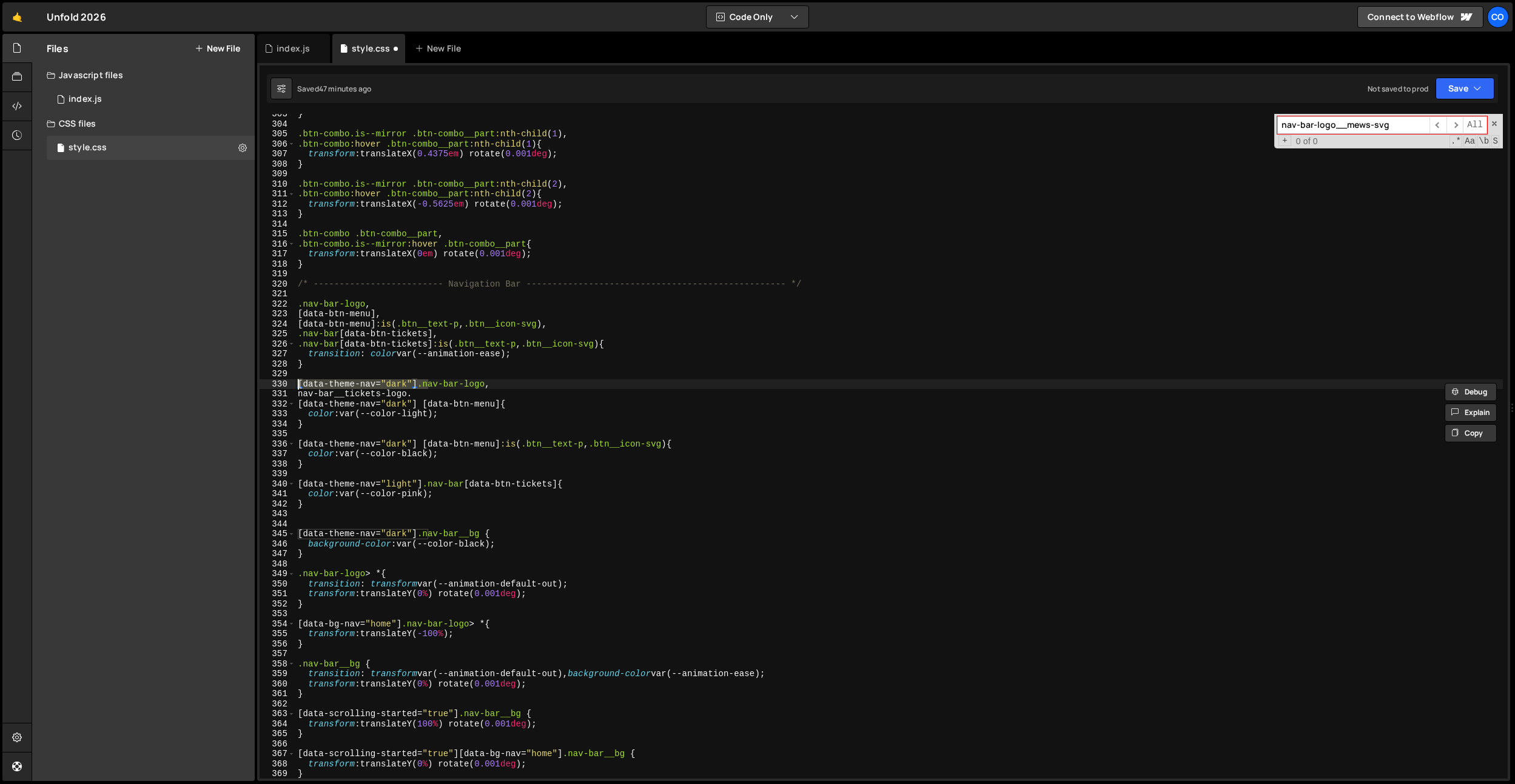
paste textarea "[data-theme-nav="dark"] ."
click at [571, 426] on div "} .btn-combo.is--mirror .btn-combo__part :nth-child ( 1 ), .btn-combo :hover .b…" at bounding box center [898, 451] width 1207 height 684
drag, startPoint x: 489, startPoint y: 384, endPoint x: 428, endPoint y: 387, distance: 61.1
click at [428, 387] on div "} .btn-combo.is--mirror .btn-combo__part :nth-child ( 1 ), .btn-combo :hover .b…" at bounding box center [898, 451] width 1207 height 684
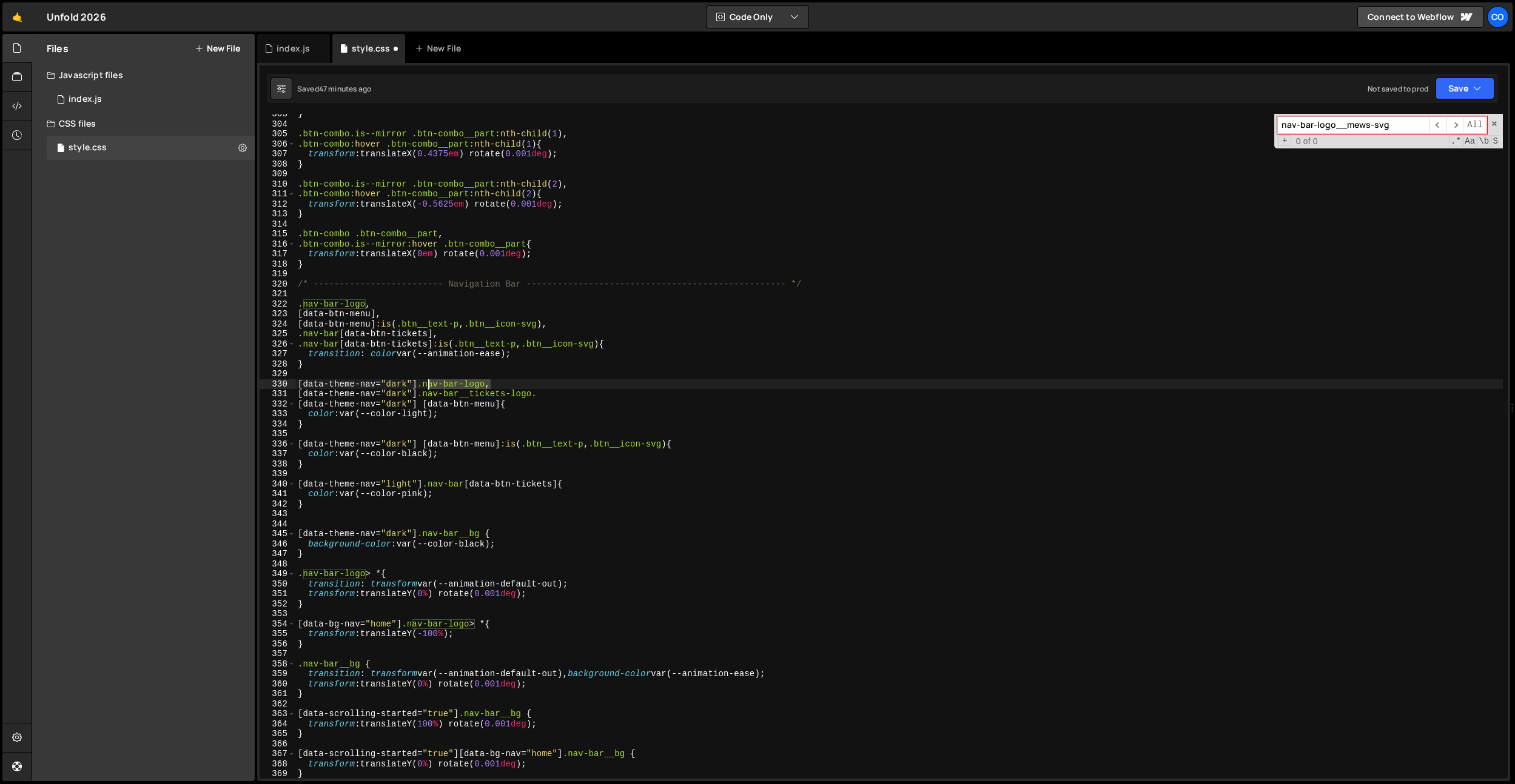
type textarea "[data-theme-nav="dark"] .nav-bar-logo,"
click at [482, 376] on div "} .btn-combo.is--mirror .btn-combo__part :nth-child ( 1 ), .btn-combo :hover .b…" at bounding box center [898, 451] width 1207 height 684
paste input
type input "nav-bar-logo"
drag, startPoint x: 544, startPoint y: 394, endPoint x: 422, endPoint y: 396, distance: 122.0
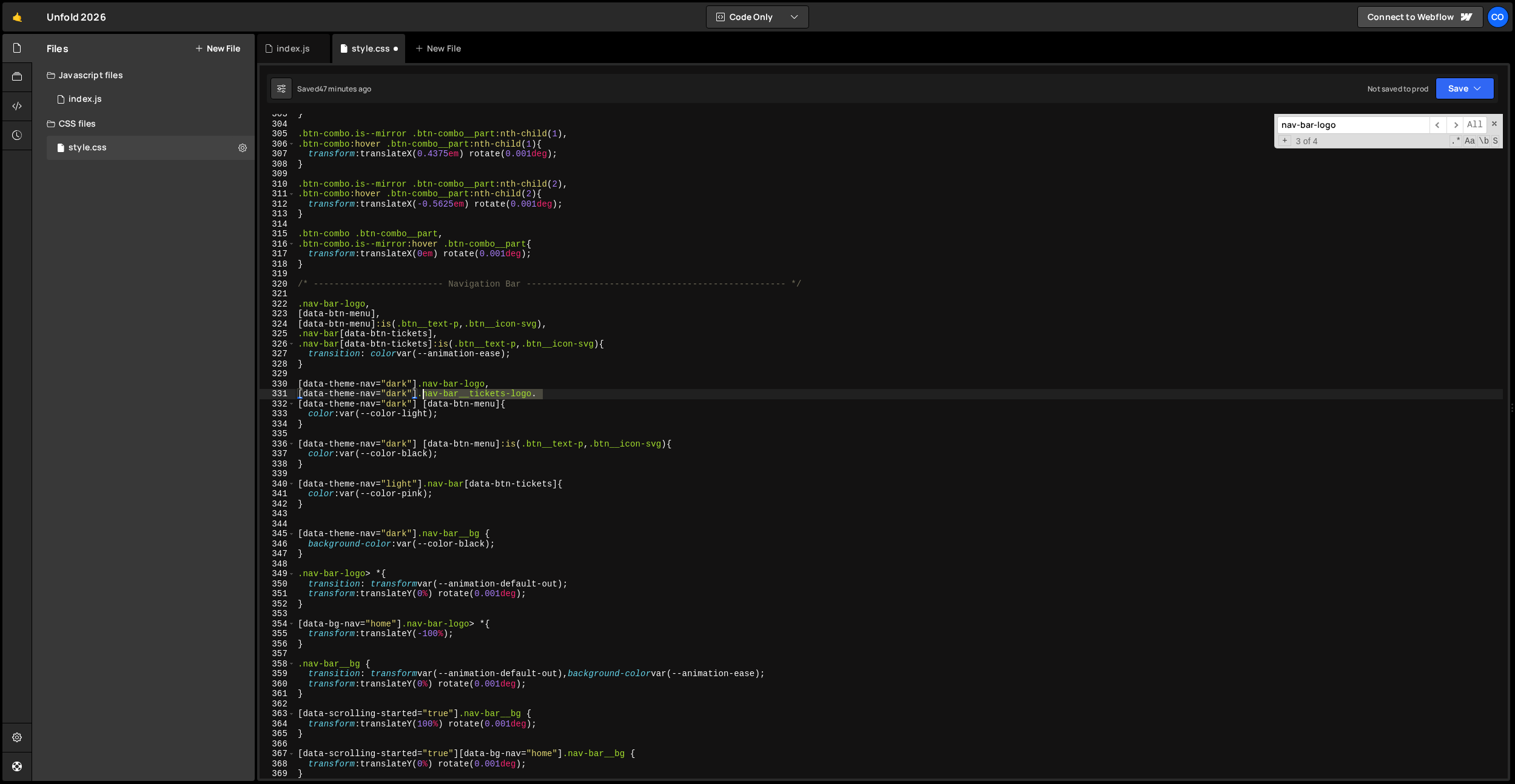
click at [422, 396] on div "} .btn-combo.is--mirror .btn-combo__part :nth-child ( 1 ), .btn-combo :hover .b…" at bounding box center [898, 451] width 1207 height 684
click at [377, 304] on div "} .btn-combo.is--mirror .btn-combo__part :nth-child ( 1 ), .btn-combo :hover .b…" at bounding box center [898, 451] width 1207 height 684
type textarea ".nav-bar-logo,"
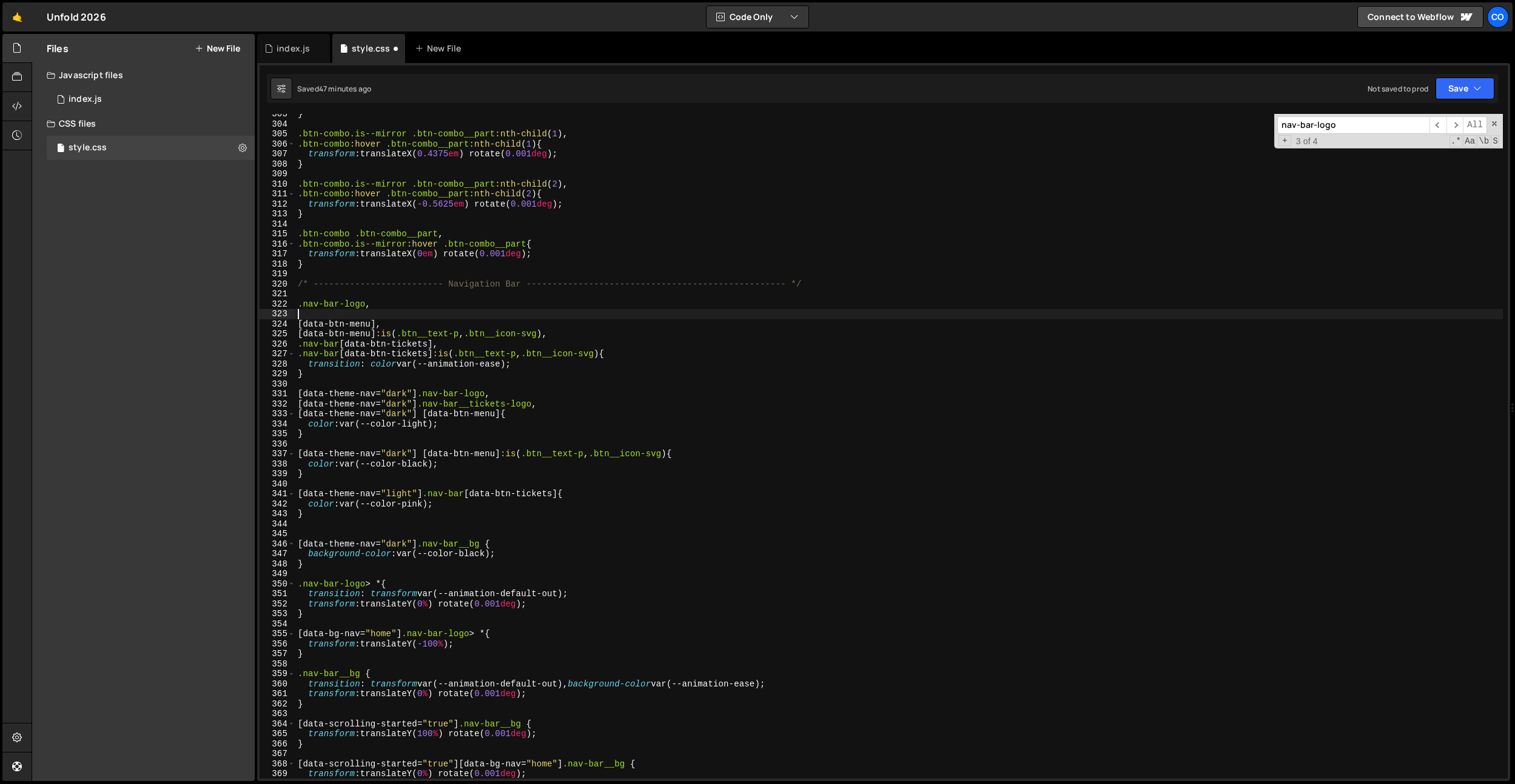
paste textarea ".nav-bar__tickets-logo."
drag, startPoint x: 536, startPoint y: 403, endPoint x: 425, endPoint y: 405, distance: 111.0
click at [425, 405] on div "} .btn-combo.is--mirror .btn-combo__part :nth-child ( 1 ), .btn-combo :hover .b…" at bounding box center [898, 451] width 1207 height 684
click at [483, 392] on div "} .btn-combo.is--mirror .btn-combo__part :nth-child ( 1 ), .btn-combo :hover .b…" at bounding box center [898, 451] width 1207 height 684
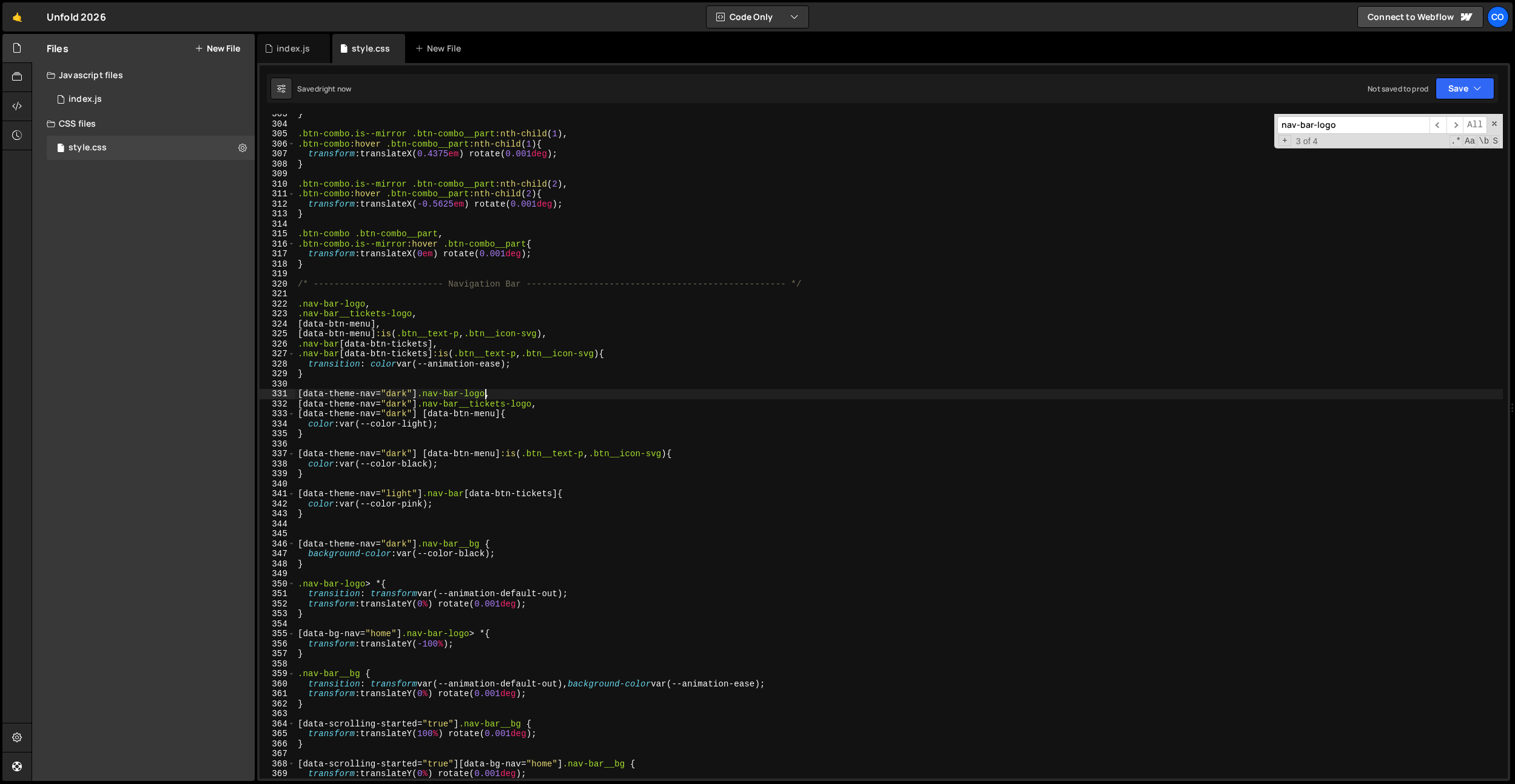
type textarea "[data-theme-nav="dark"] .nav-bar-logo,"
paste input ".nav-bar__tickets"
type input ".nav-bar__tickets-logo"
click at [468, 619] on div "} .btn-combo.is--mirror .btn-combo__part :nth-child ( 1 ), .btn-combo :hover .b…" at bounding box center [898, 451] width 1207 height 684
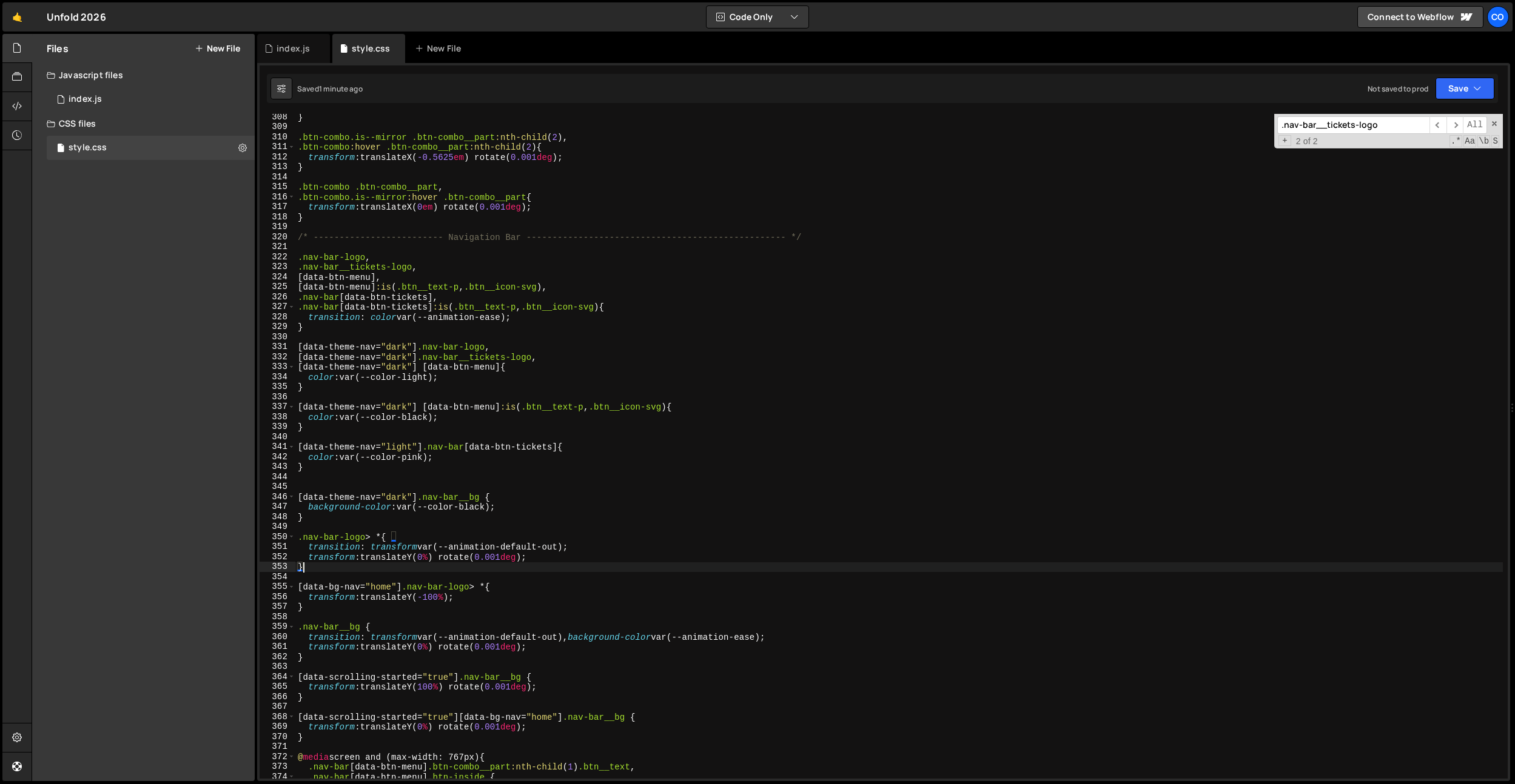
scroll to position [3076, 0]
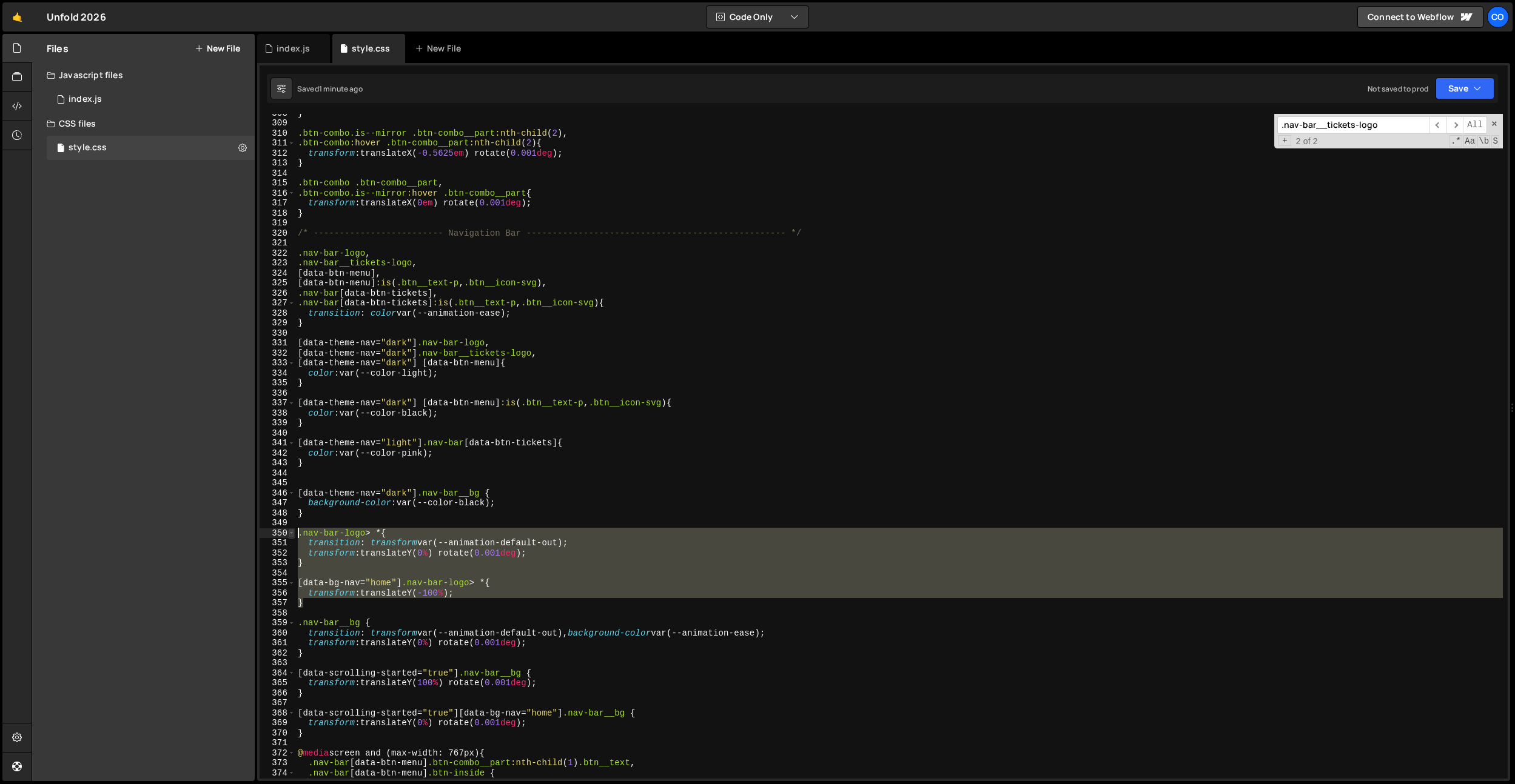
drag, startPoint x: 317, startPoint y: 603, endPoint x: 288, endPoint y: 531, distance: 77.6
click at [288, 531] on div "} 308 309 310 311 312 313 314 315 316 317 318 319 320 321 322 323 324 325 326 3…" at bounding box center [883, 446] width 1248 height 665
type textarea "}"
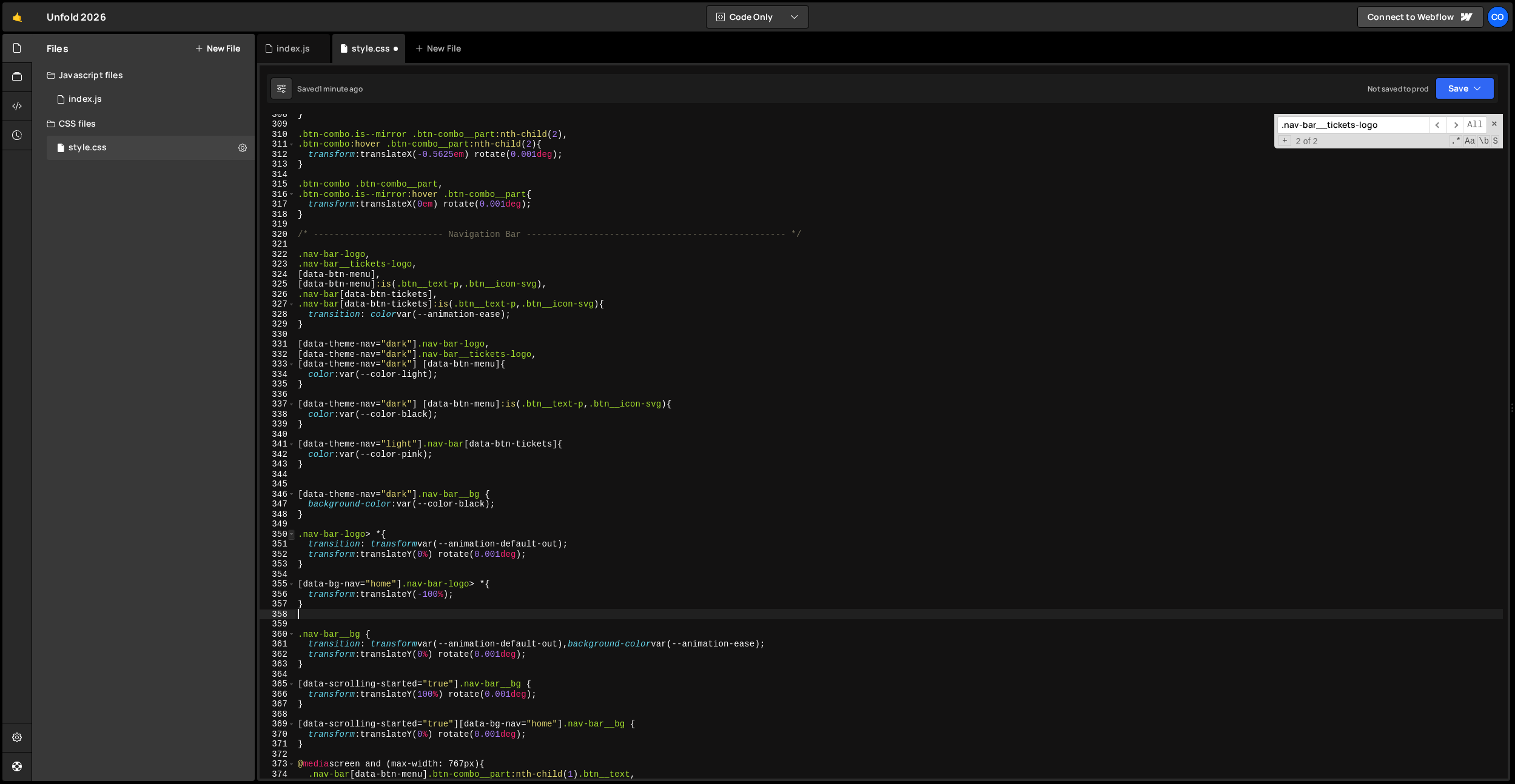
paste textarea "}"
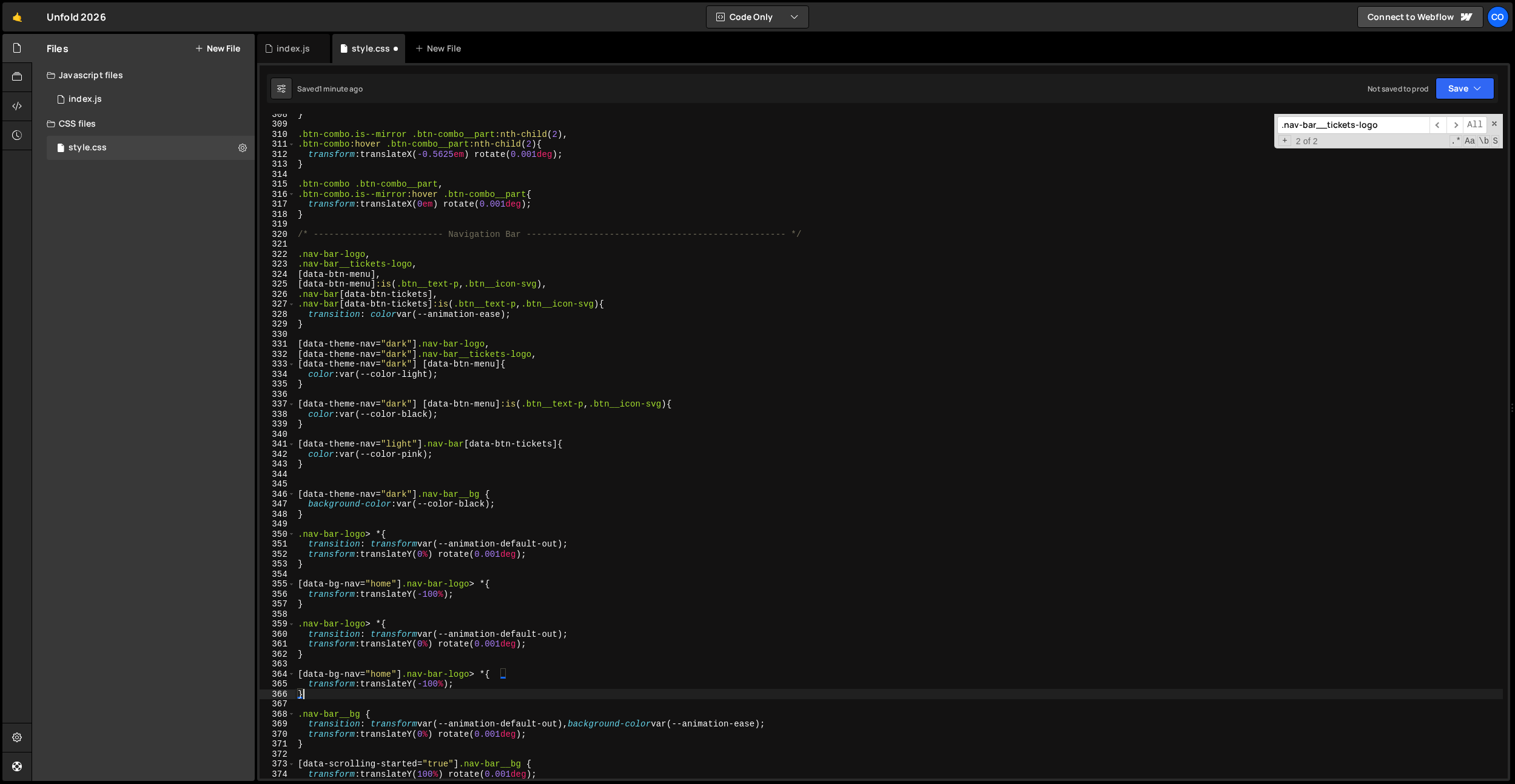
drag, startPoint x: 376, startPoint y: 345, endPoint x: 379, endPoint y: 382, distance: 37.1
click at [376, 345] on div "} .btn-combo.is--mirror .btn-combo__part :nth-child ( 2 ), .btn-combo :hover .b…" at bounding box center [898, 451] width 1207 height 684
drag, startPoint x: 363, startPoint y: 534, endPoint x: 306, endPoint y: 536, distance: 57.0
click at [303, 537] on div "} .btn-combo.is--mirror .btn-combo__part :nth-child ( 2 ), .btn-combo :hover .b…" at bounding box center [898, 451] width 1207 height 684
paste textarea "__btn-tickets-wrap"
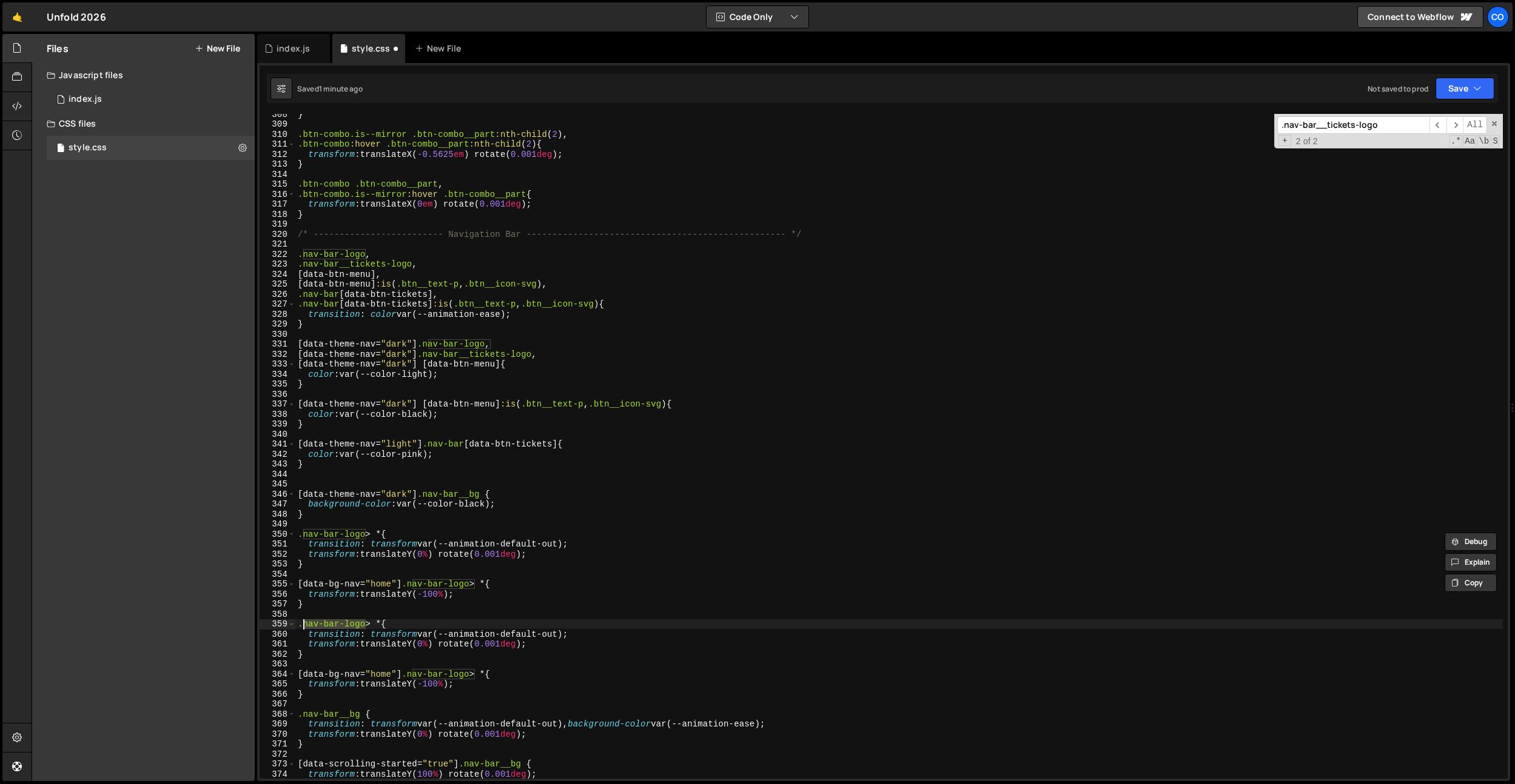
drag, startPoint x: 367, startPoint y: 624, endPoint x: 302, endPoint y: 628, distance: 65.1
click at [302, 628] on div "} .btn-combo.is--mirror .btn-combo__part :nth-child ( 2 ), .btn-combo :hover .b…" at bounding box center [898, 451] width 1207 height 684
paste textarea "__btn-tickets-wrap"
drag, startPoint x: 475, startPoint y: 673, endPoint x: 449, endPoint y: 744, distance: 75.6
click at [413, 676] on div "} .btn-combo.is--mirror .btn-combo__part :nth-child ( 2 ), .btn-combo :hover .b…" at bounding box center [898, 451] width 1207 height 684
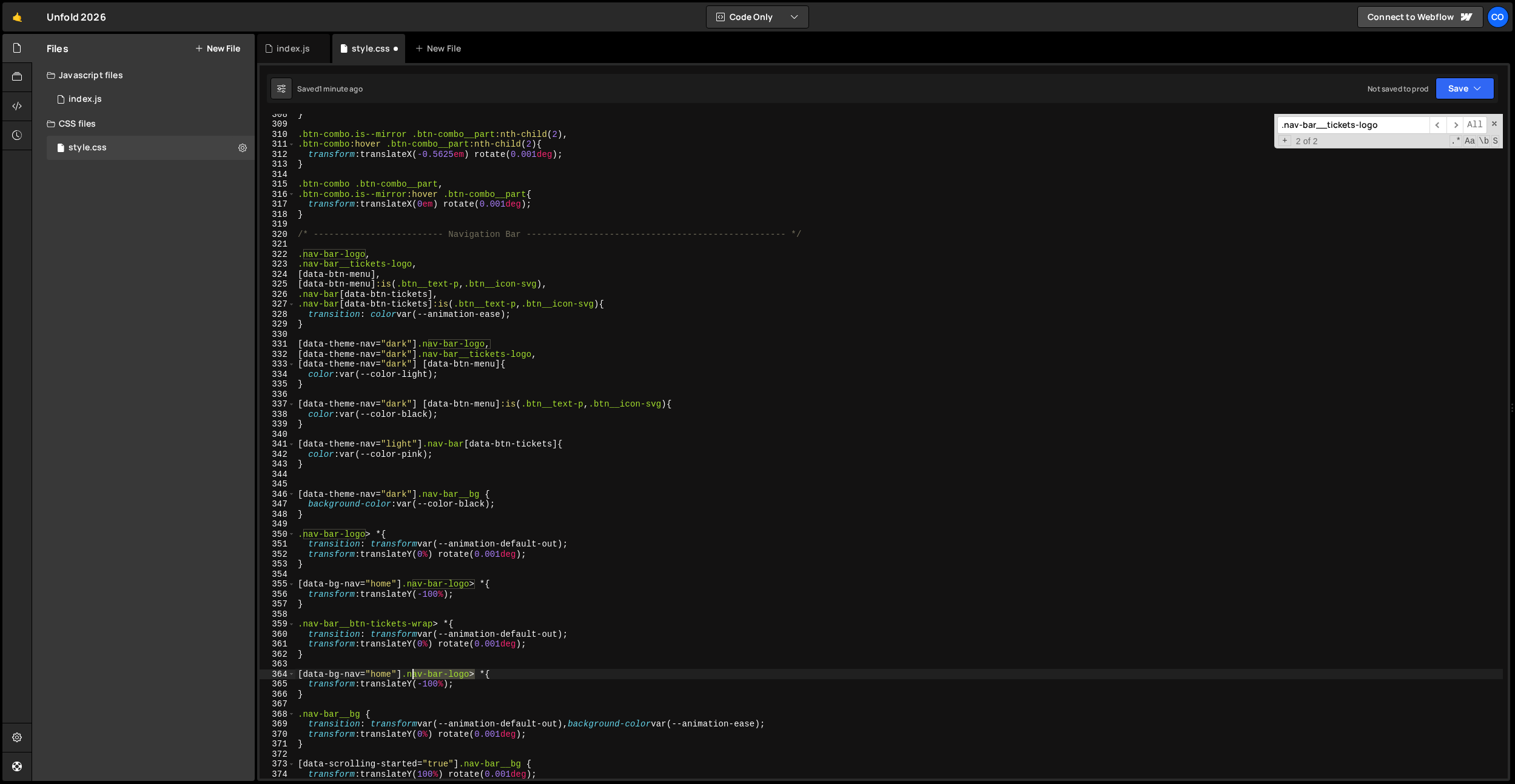
paste textarea "__btn-tickets-wrap"
click at [453, 445] on div "} .btn-combo.is--mirror .btn-combo__part :nth-child ( 2 ), .btn-combo :hover .b…" at bounding box center [898, 451] width 1207 height 684
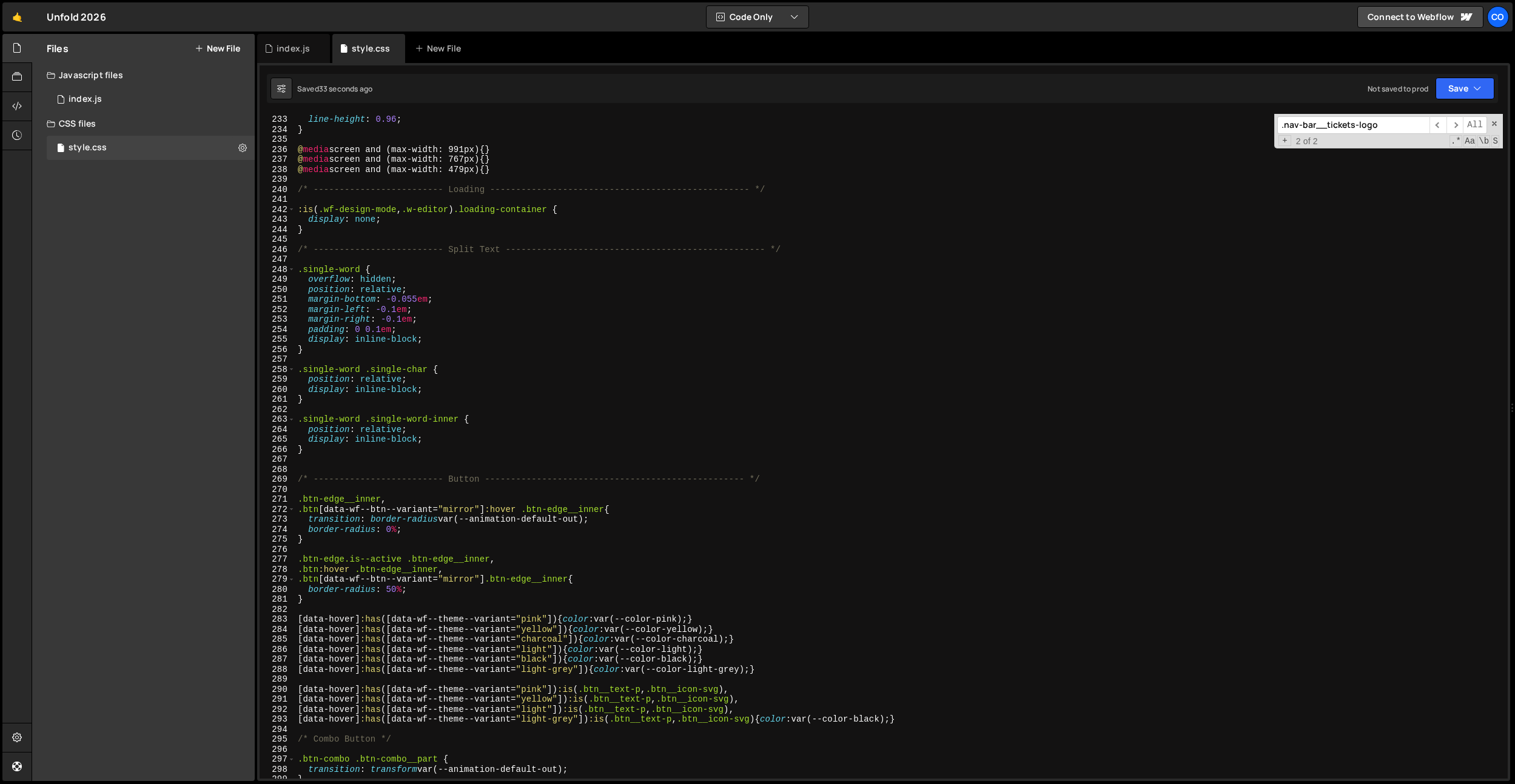
scroll to position [1946, 0]
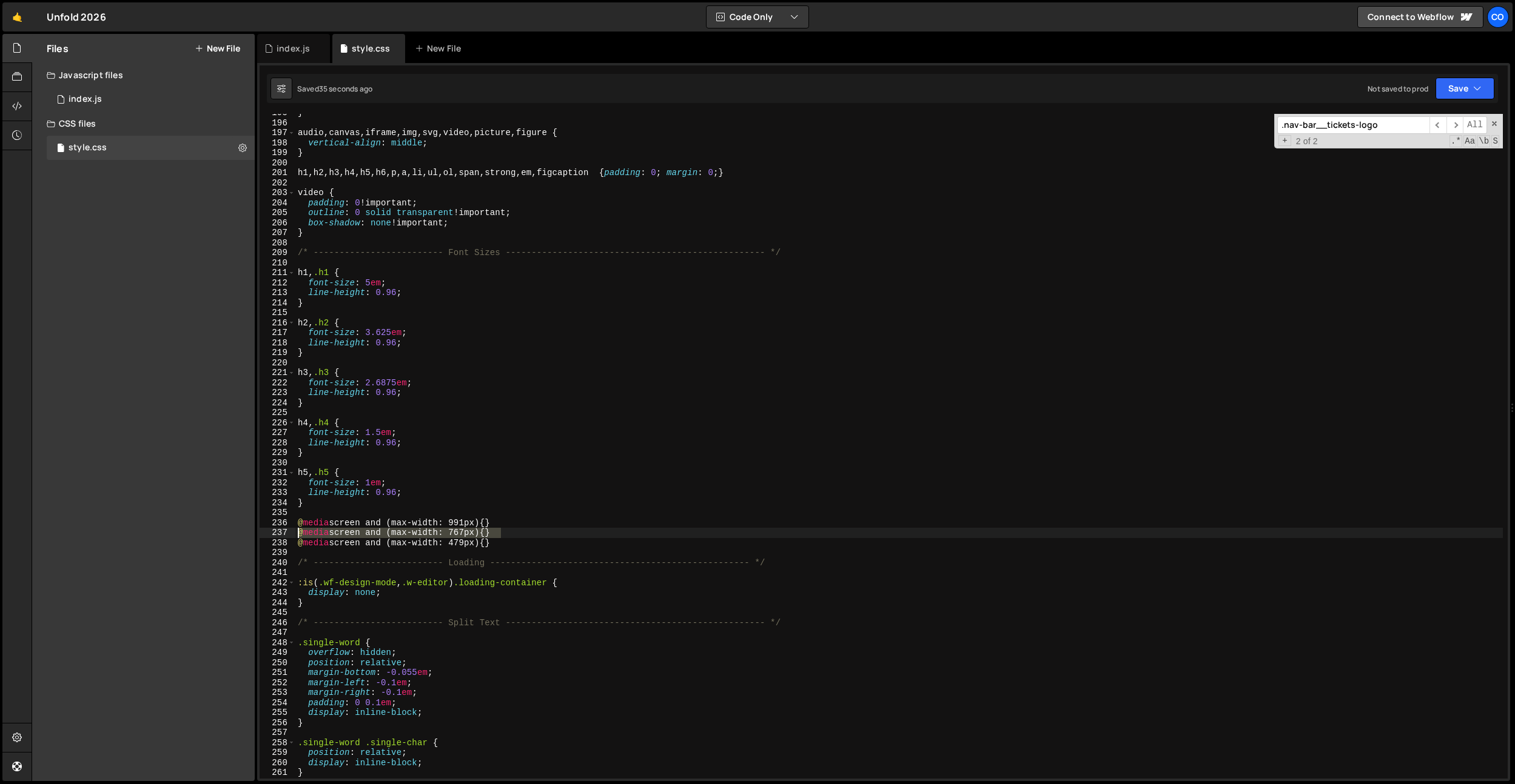
drag, startPoint x: 513, startPoint y: 530, endPoint x: 344, endPoint y: 521, distance: 169.2
click at [294, 531] on div "[data-theme-nav="light"] .nav-bar [data-btn-tickets] { 195 196 197 198 199 200 …" at bounding box center [883, 446] width 1248 height 665
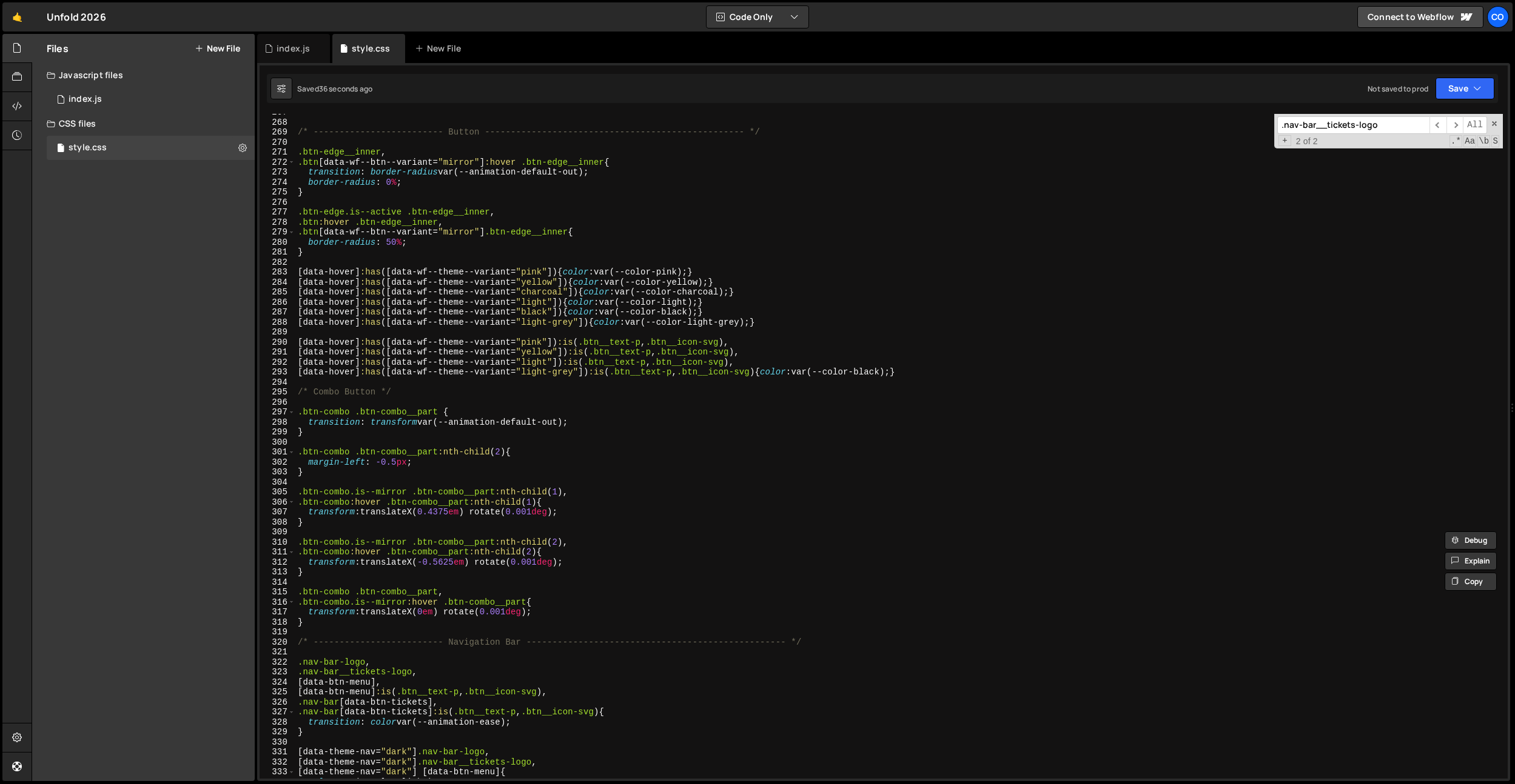
click at [425, 495] on div "/* ------------------------- Button -------------------------------------------…" at bounding box center [898, 449] width 1207 height 684
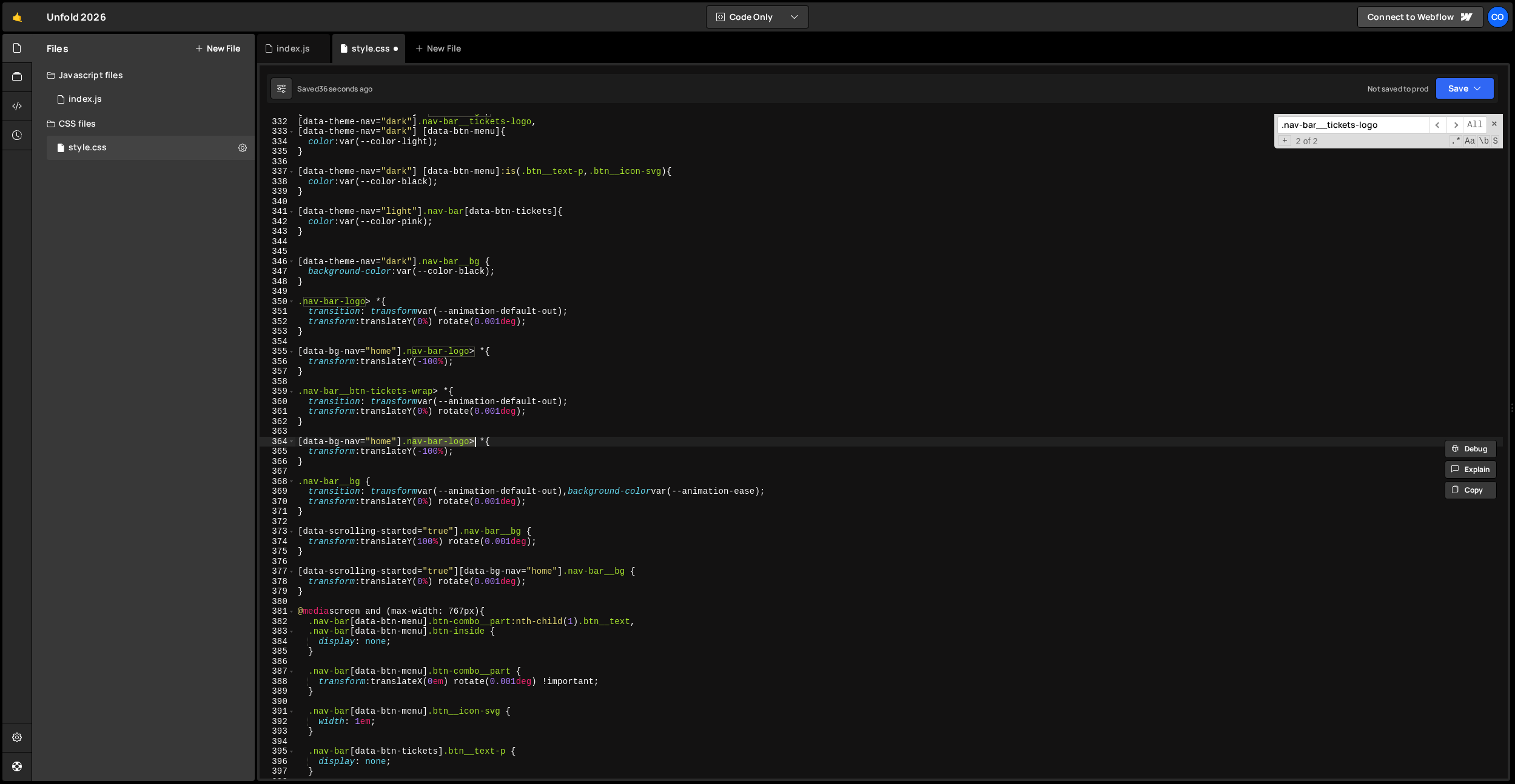
scroll to position [3308, 0]
type textarea "[data-bg-nav="home"] .nav-bar__btn-tickets-wrap > * {"
click at [370, 434] on div "[ data-theme-nav = " dark " ] .nav-bar-logo , [ data-theme-nav = " dark " ] .na…" at bounding box center [898, 449] width 1207 height 684
click at [363, 380] on div "[ data-theme-nav = " dark " ] .nav-bar-logo , [ data-theme-nav = " dark " ] .na…" at bounding box center [898, 449] width 1207 height 684
paste textarea "@media screen and (max-width: 767px) {}"
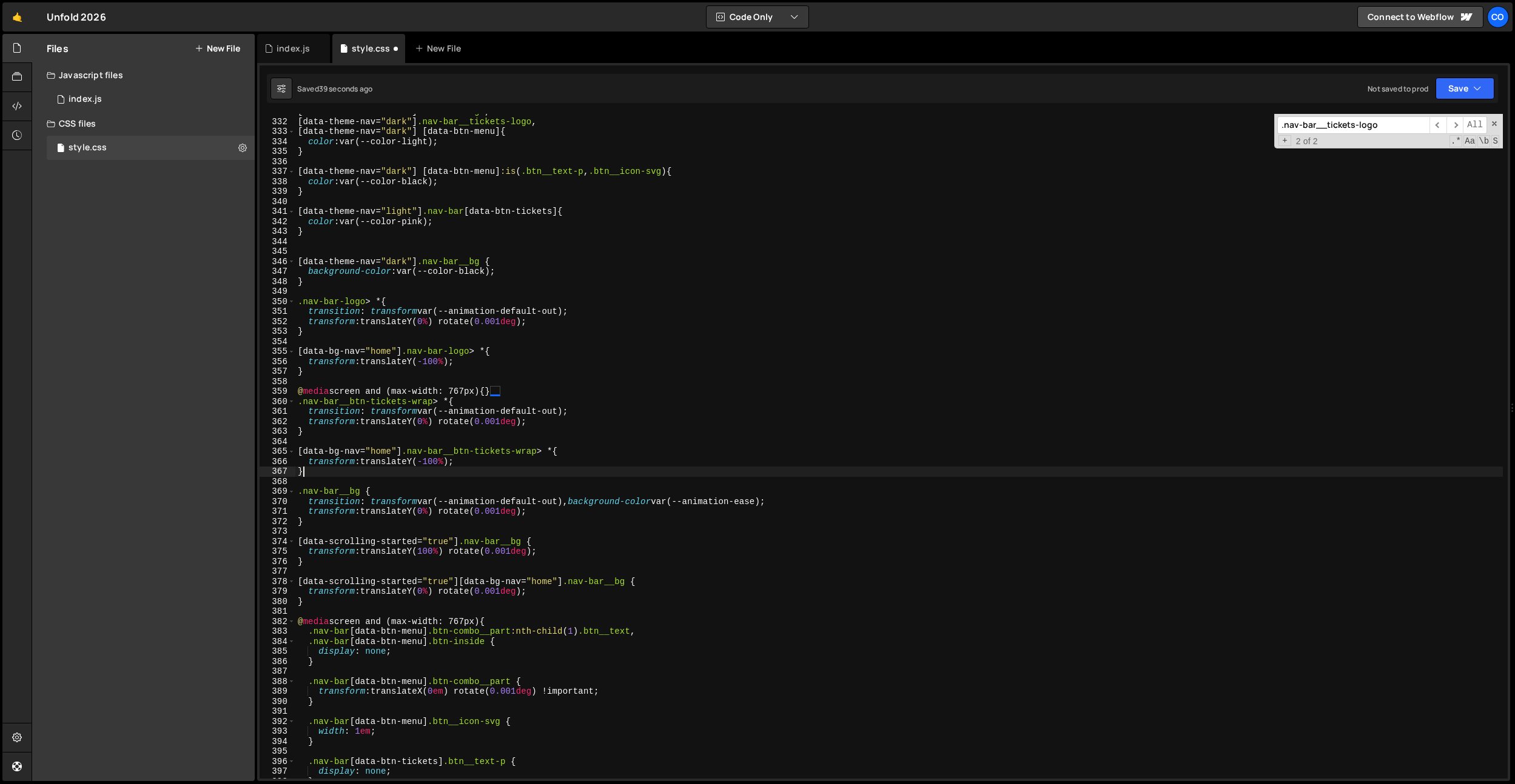
click at [329, 470] on div "[ data-theme-nav = " dark " ] .nav-bar-logo , [ data-theme-nav = " dark " ] .na…" at bounding box center [898, 449] width 1207 height 684
type textarea "}"
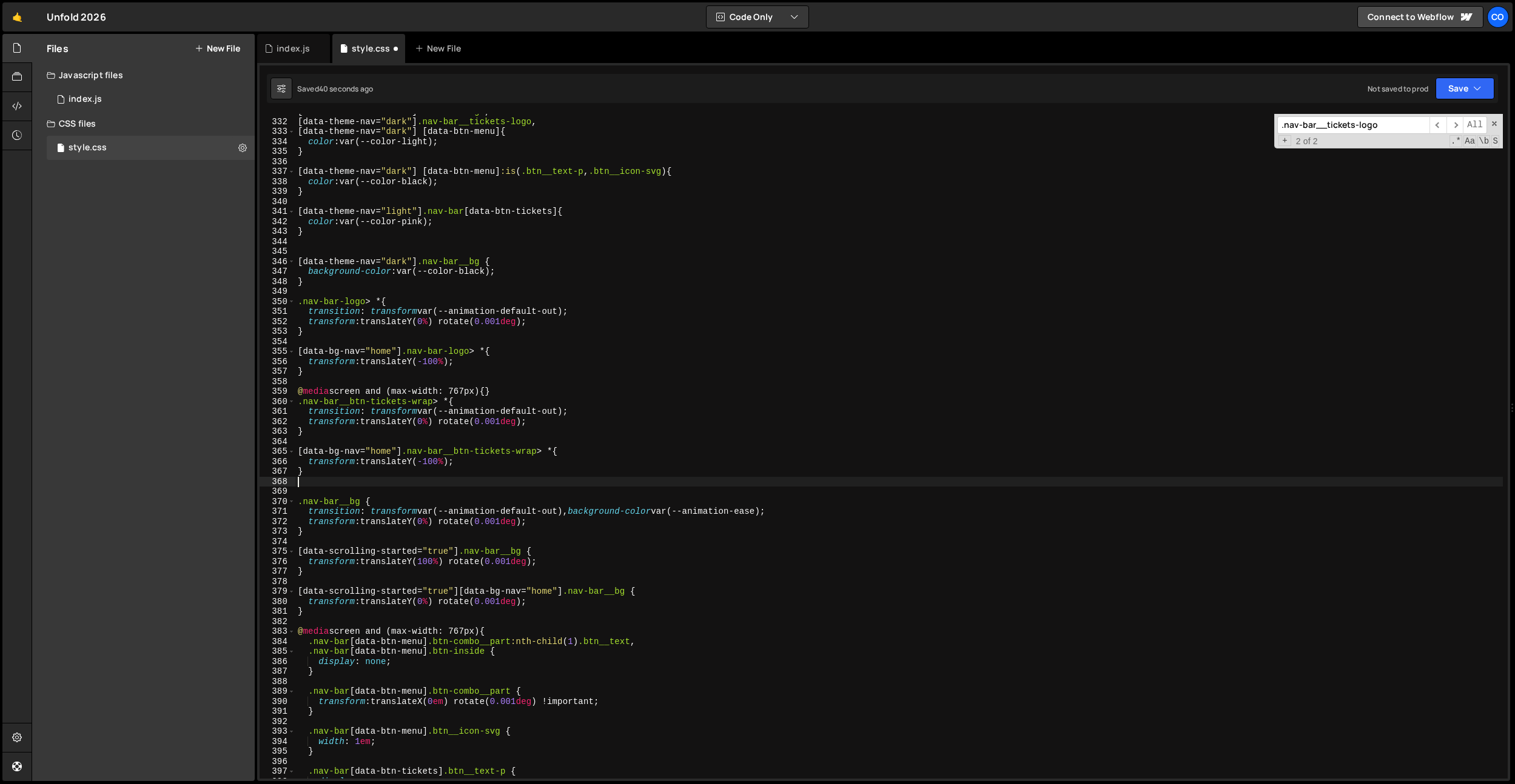
type textarea "{"
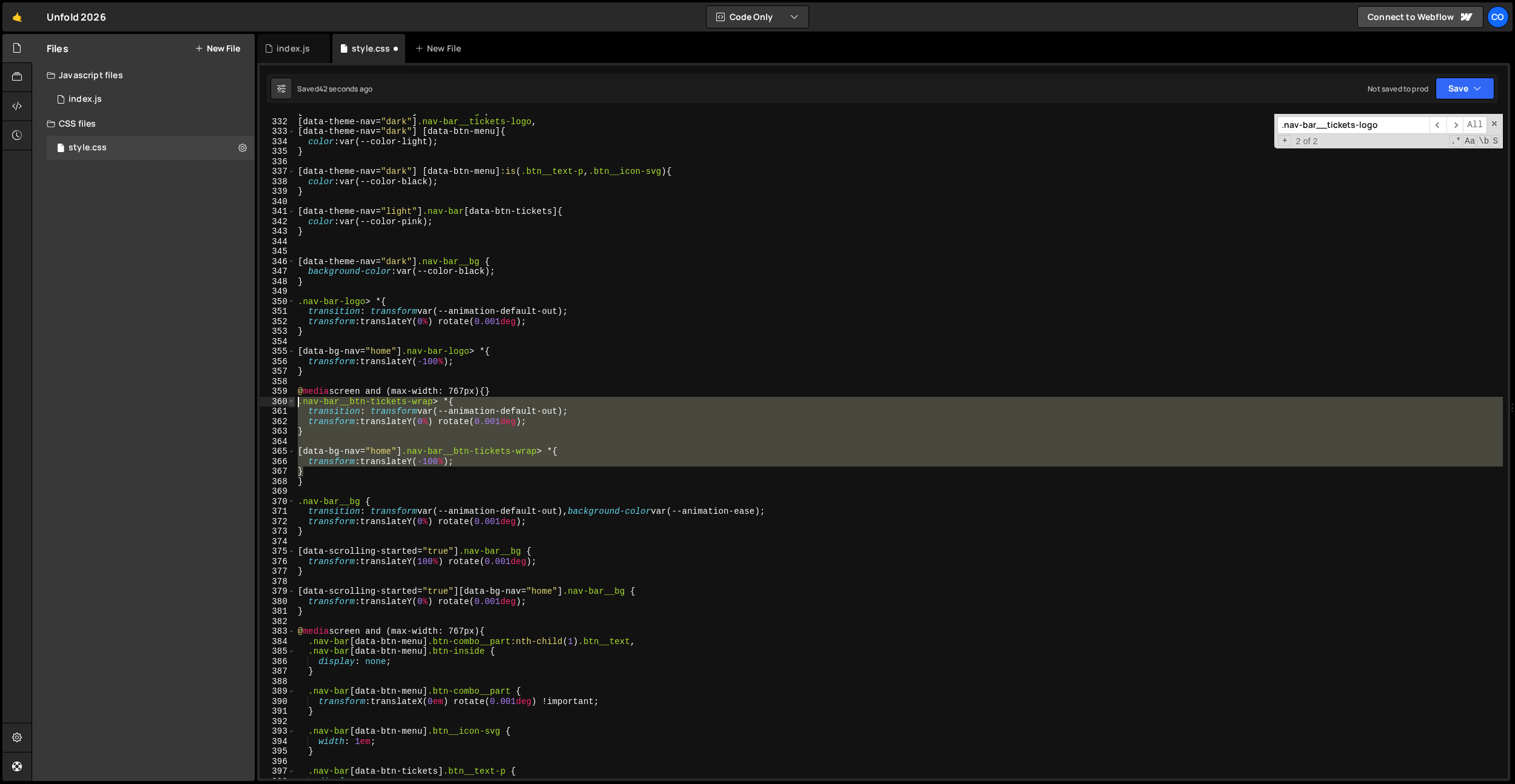
drag, startPoint x: 316, startPoint y: 474, endPoint x: 288, endPoint y: 405, distance: 74.5
click at [288, 405] on div "} 331 332 333 334 335 336 337 338 339 340 341 342 343 344 345 346 347 348 349 3…" at bounding box center [883, 446] width 1248 height 665
click at [499, 423] on div "[ data-theme-nav = " dark " ] .nav-bar-logo , [ data-theme-nav = " dark " ] .na…" at bounding box center [898, 446] width 1207 height 665
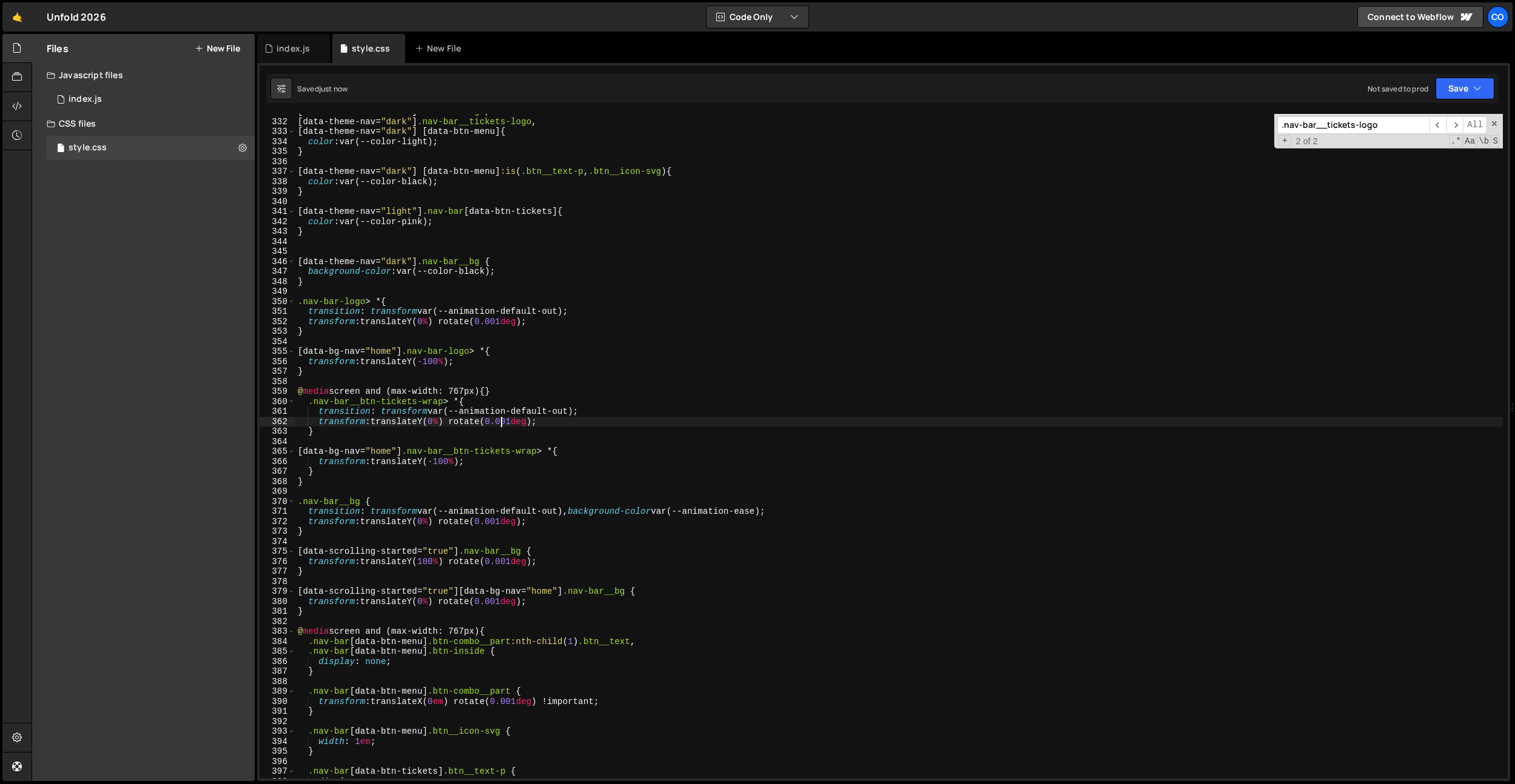
drag, startPoint x: 493, startPoint y: 372, endPoint x: 474, endPoint y: 386, distance: 23.6
click at [493, 372] on div "[ data-theme-nav = " dark " ] .nav-bar-logo , [ data-theme-nav = " dark " ] .na…" at bounding box center [898, 449] width 1207 height 684
click at [473, 388] on div "[ data-theme-nav = " dark " ] .nav-bar-logo , [ data-theme-nav = " dark " ] .na…" at bounding box center [898, 449] width 1207 height 684
click at [403, 393] on div "[ data-theme-nav = " dark " ] .nav-bar-logo , [ data-theme-nav = " dark " ] .na…" at bounding box center [898, 449] width 1207 height 684
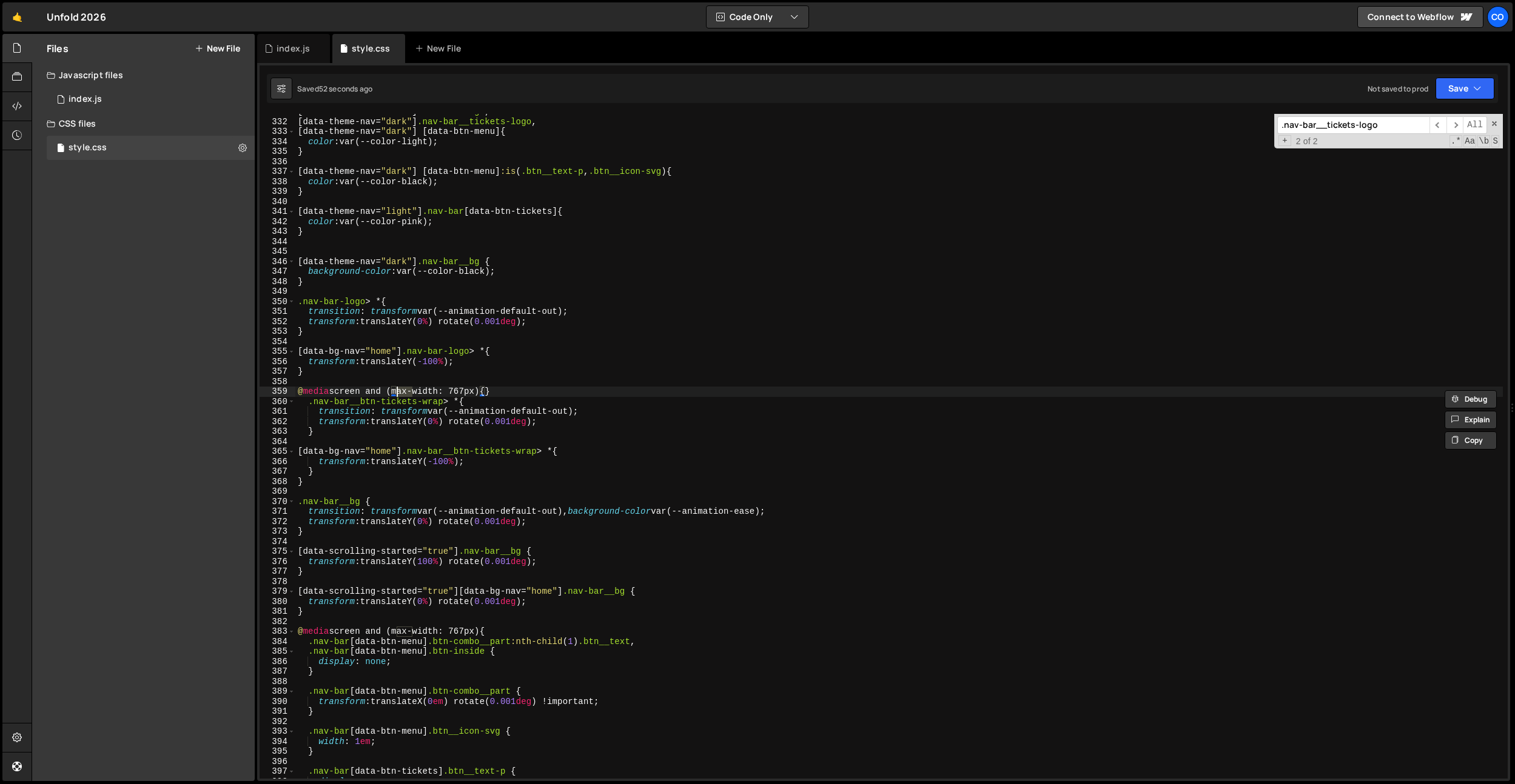
click at [544, 389] on div "[ data-theme-nav = " dark " ] .nav-bar-logo , [ data-theme-nav = " dark " ] .na…" at bounding box center [898, 449] width 1207 height 684
drag, startPoint x: 433, startPoint y: 406, endPoint x: 312, endPoint y: 405, distance: 121.0
click at [312, 405] on div "[ data-theme-nav = " dark " ] .nav-bar-logo , [ data-theme-nav = " dark " ] .na…" at bounding box center [898, 449] width 1207 height 684
type textarea ".nav-bar__btn-tickets-wrap > * {"
click at [292, 49] on div "index.js" at bounding box center [293, 48] width 34 height 12
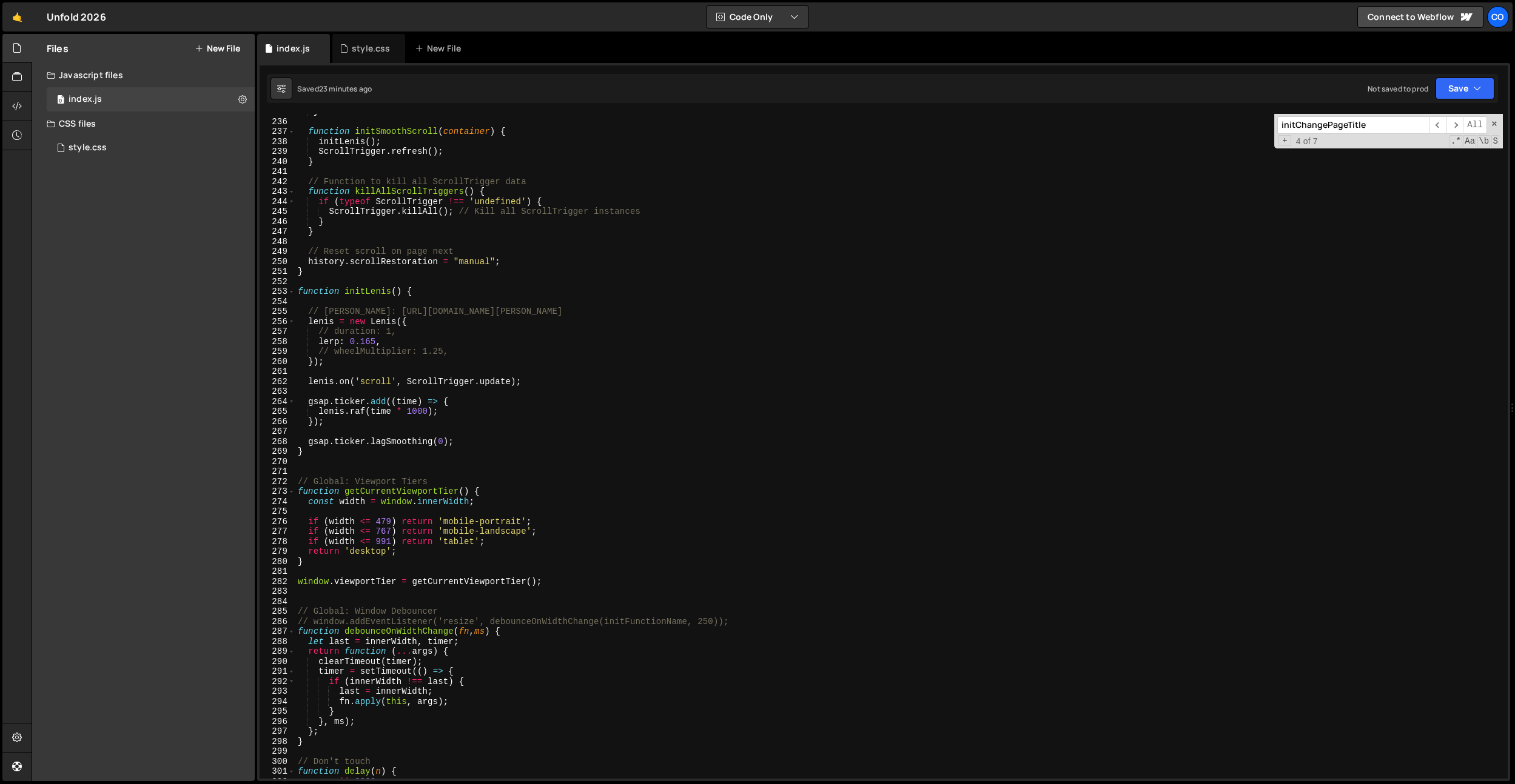
scroll to position [2347, 0]
type textarea "lenis = new Lenis({"
click at [518, 319] on div "} function initSmoothScroll ( container ) { initLenis ( ) ; ScrollTrigger . ref…" at bounding box center [898, 449] width 1207 height 684
paste input "nav-bar__btn-tickets-wrap"
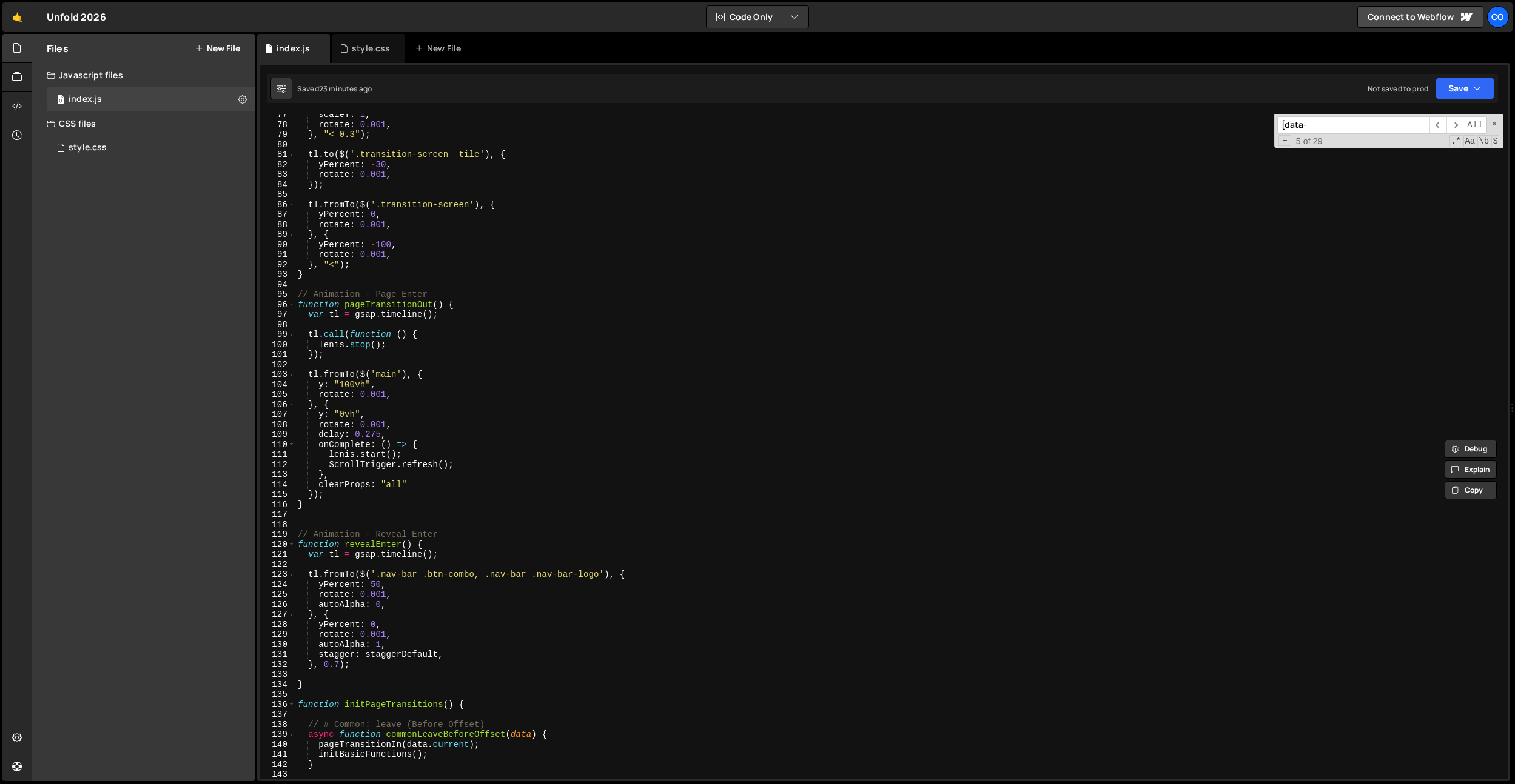
scroll to position [886, 0]
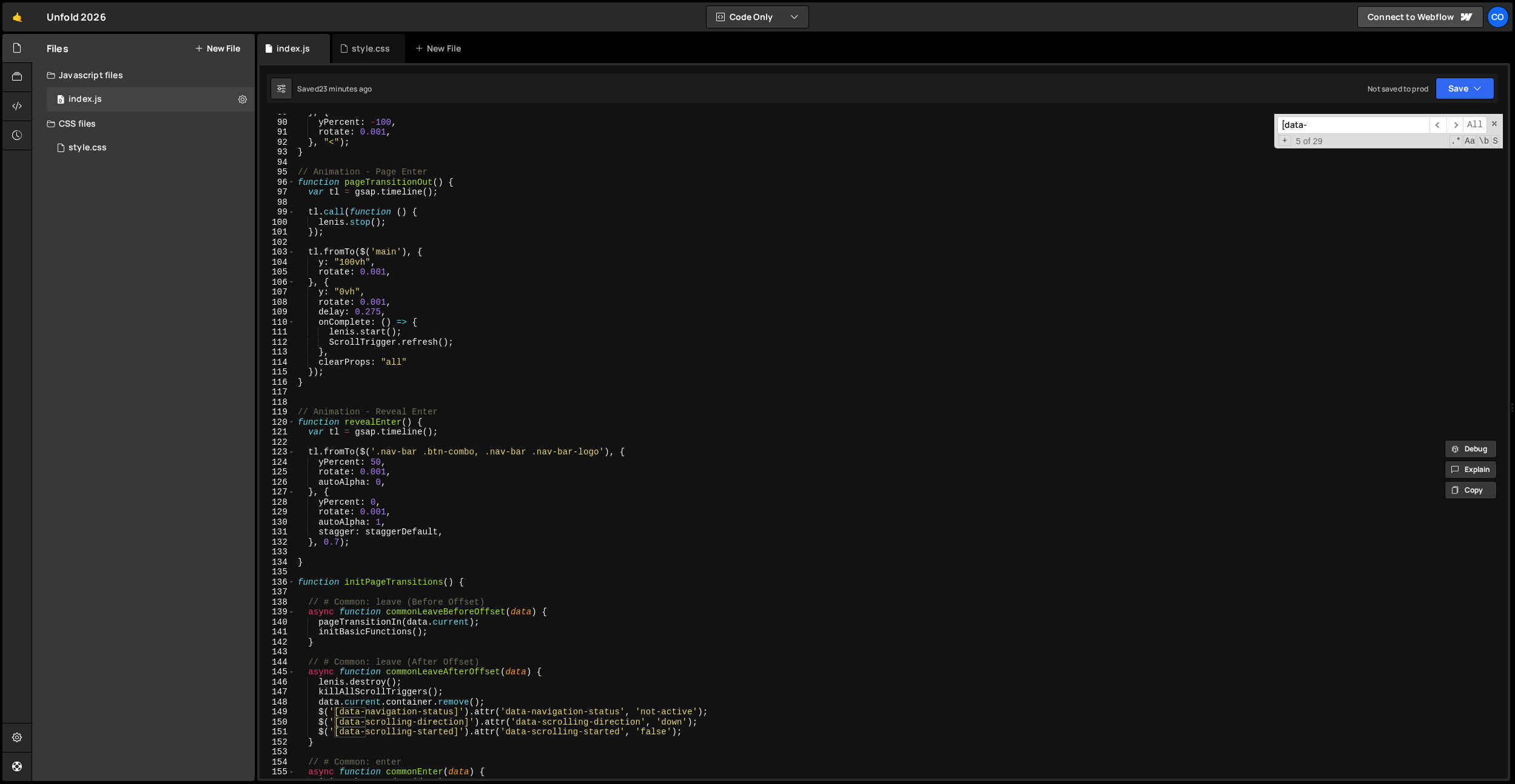
type input "[data-"
drag, startPoint x: 599, startPoint y: 454, endPoint x: 490, endPoint y: 455, distance: 109.0
click at [559, 453] on div "} , { yPercent : - 100 , rotate : 0.001 , } , "<" ) ; } // Animation - Page Ent…" at bounding box center [898, 449] width 1207 height 684
click at [614, 461] on div "} , { yPercent : - 100 , rotate : 0.001 , } , "<" ) ; } // Animation - Page Ent…" at bounding box center [898, 449] width 1207 height 684
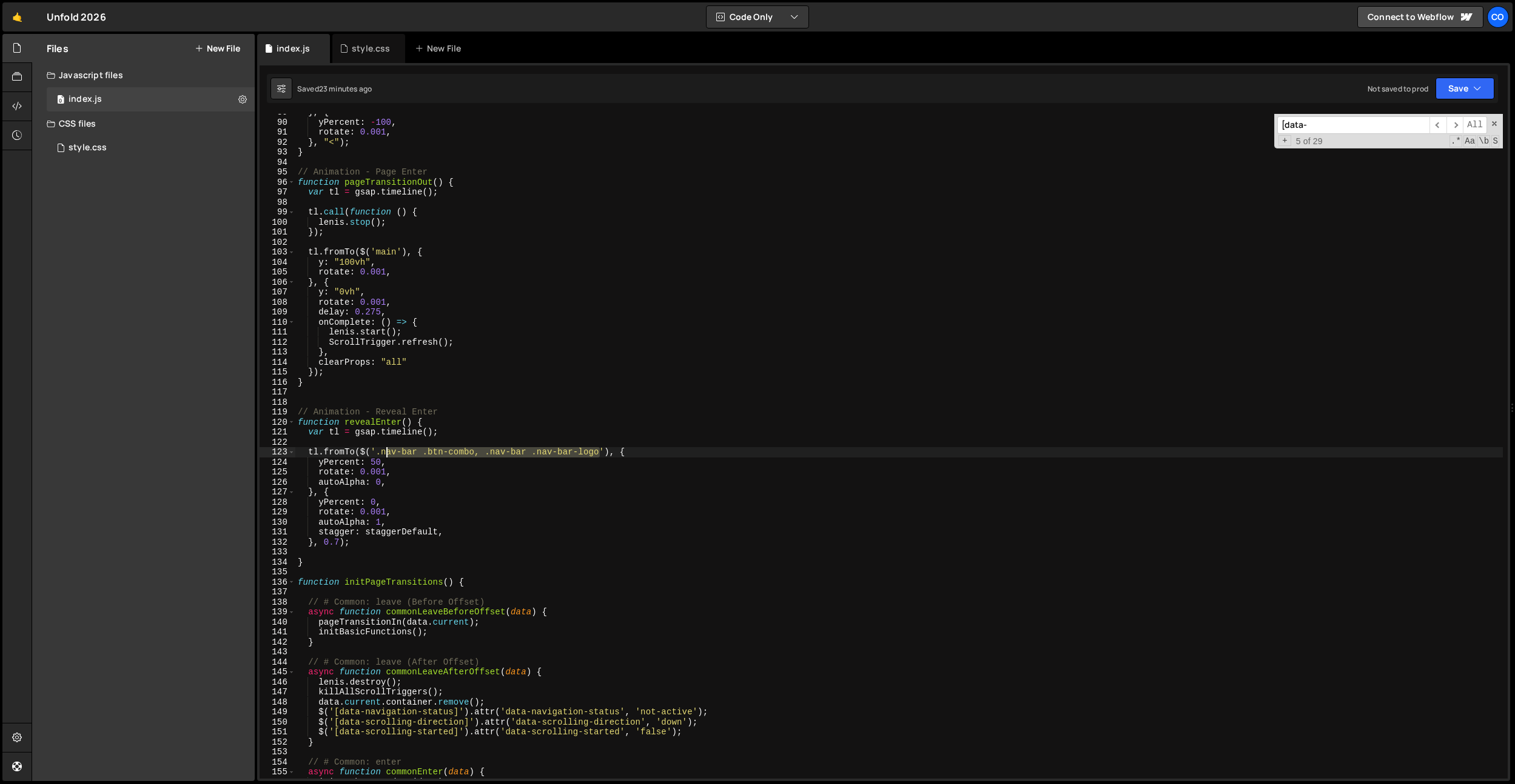
drag, startPoint x: 598, startPoint y: 451, endPoint x: 382, endPoint y: 453, distance: 216.0
click at [382, 453] on div "} , { yPercent : - 100 , rotate : 0.001 , } , "<" ) ; } // Animation - Page Ent…" at bounding box center [898, 449] width 1207 height 684
paste textarea "__btn-tickets-wrap"
paste textarea "nav-bar__btn-tickets-wrap"
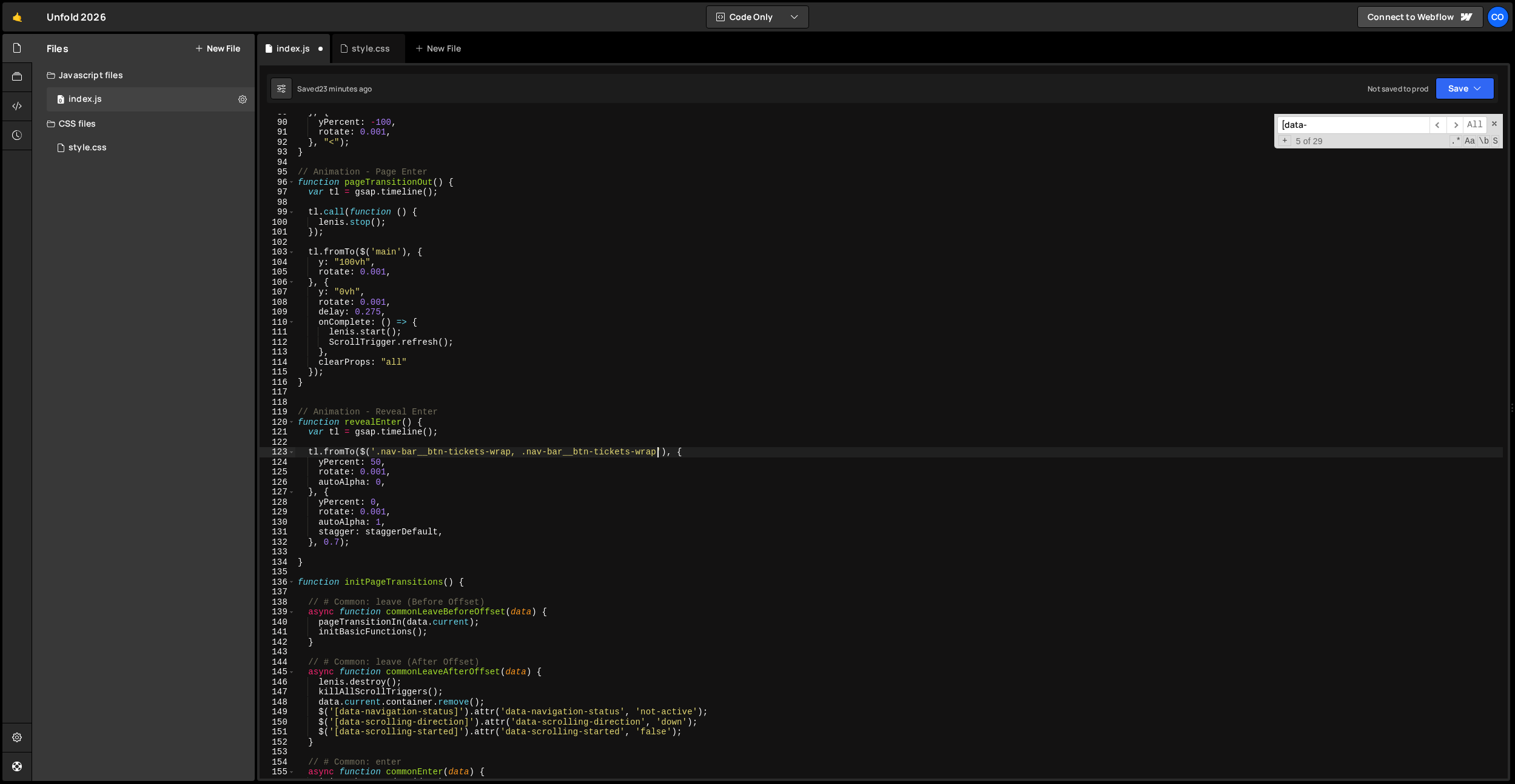
click at [464, 450] on div "} , { yPercent : - 100 , rotate : 0.001 , } , "<" ) ; } // Animation - Page Ent…" at bounding box center [898, 449] width 1207 height 684
click at [652, 482] on div "} , { yPercent : - 100 , rotate : 0.001 , } , "<" ) ; } // Animation - Page Ent…" at bounding box center [898, 449] width 1207 height 684
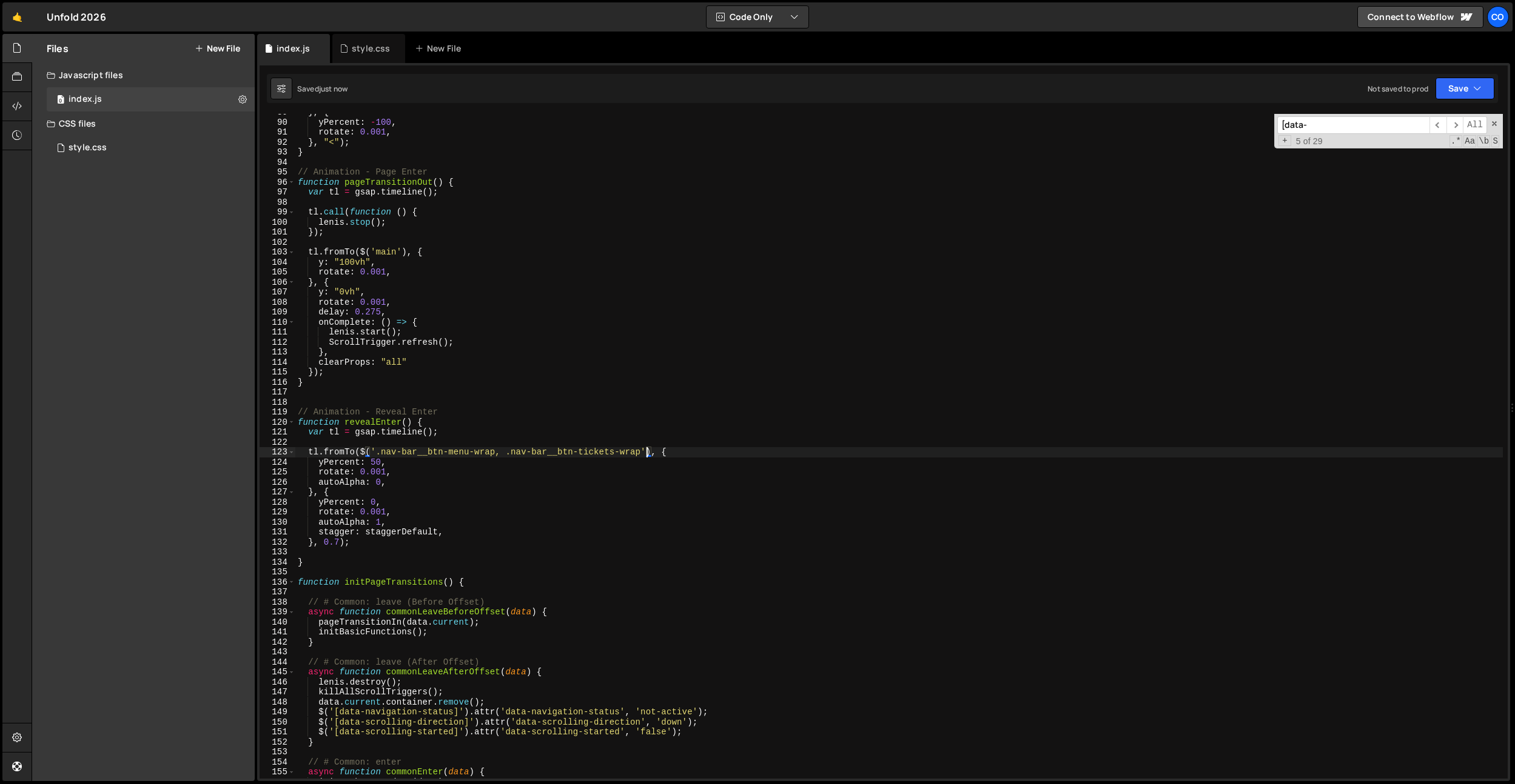
click at [644, 451] on div "} , { yPercent : - 100 , rotate : 0.001 , } , "<" ) ; } // Animation - Page Ent…" at bounding box center [898, 449] width 1207 height 684
drag, startPoint x: 642, startPoint y: 453, endPoint x: 503, endPoint y: 452, distance: 139.0
click at [503, 452] on div "} , { yPercent : - 100 , rotate : 0.001 , } , "<" ) ; } // Animation - Page Ent…" at bounding box center [898, 449] width 1207 height 684
paste textarea ".nav-bar__btn-tickets-wrap"
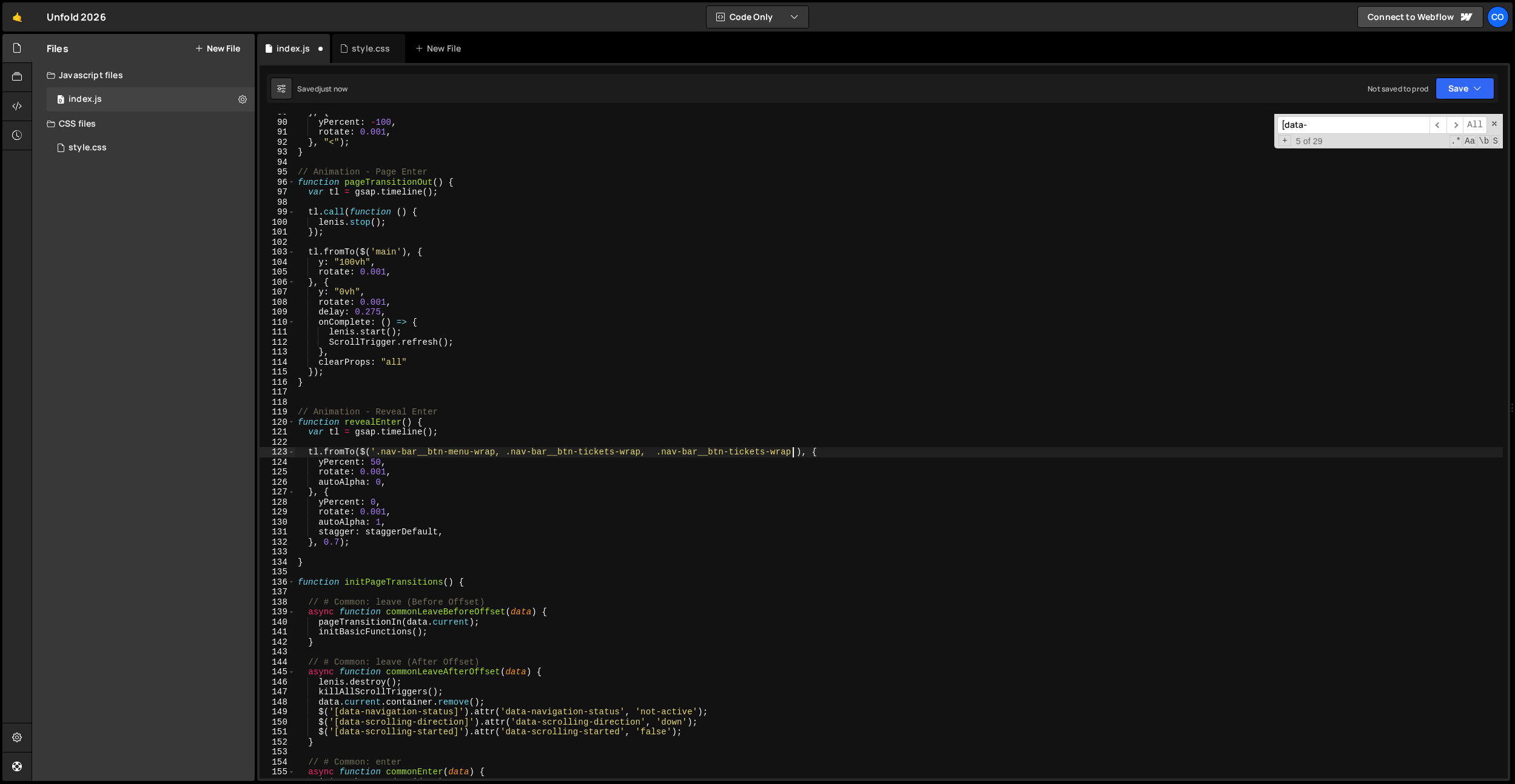
click at [657, 451] on div "} , { yPercent : - 100 , rotate : 0.001 , } , "<" ) ; } // Animation - Page Ent…" at bounding box center [898, 449] width 1207 height 684
click at [772, 459] on div "} , { yPercent : - 100 , rotate : 0.001 , } , "<" ) ; } // Animation - Page Ent…" at bounding box center [898, 449] width 1207 height 684
click at [772, 454] on div "} , { yPercent : - 100 , rotate : 0.001 , } , "<" ) ; } // Animation - Page Ent…" at bounding box center [898, 449] width 1207 height 684
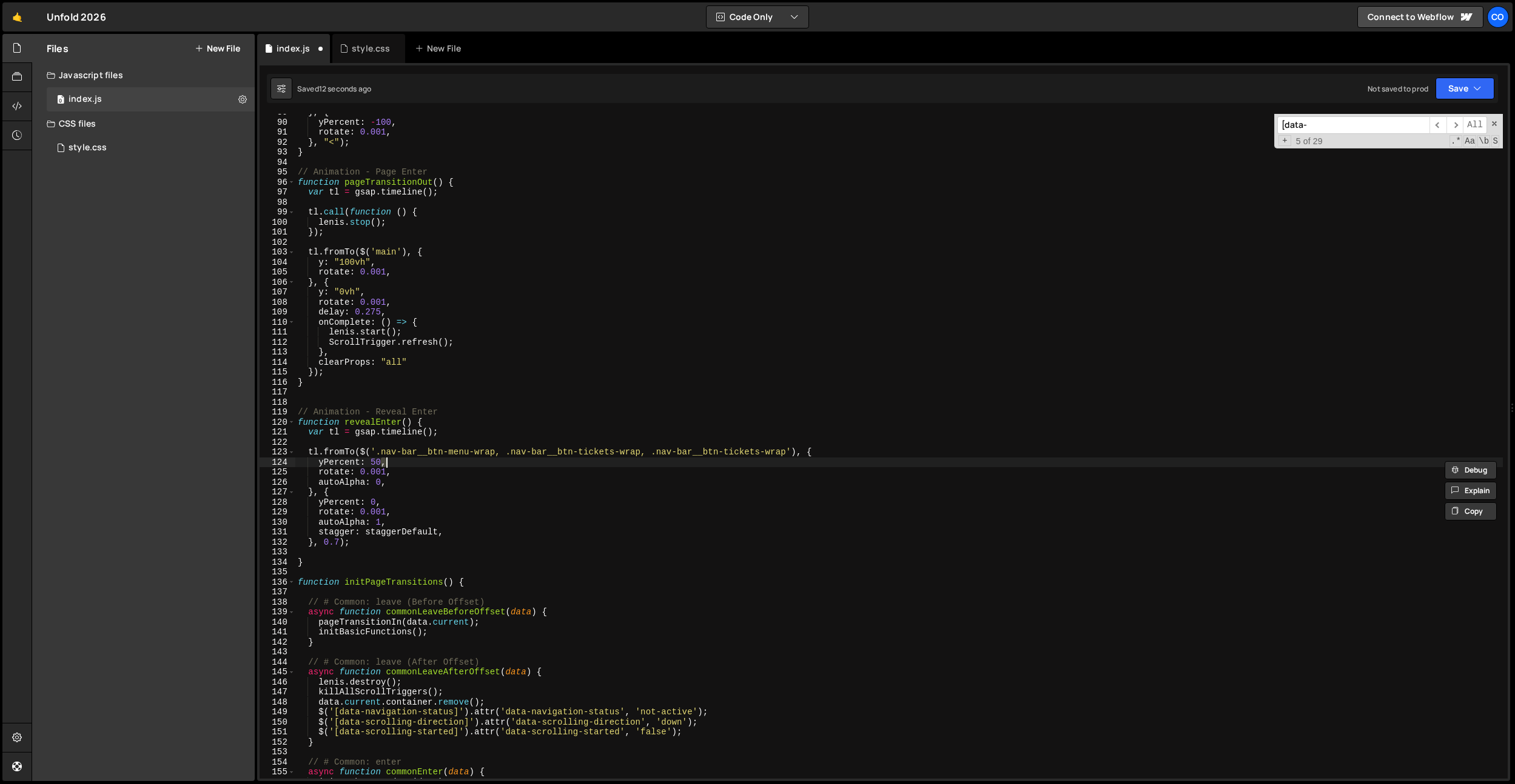
click at [772, 454] on div "} , { yPercent : - 100 , rotate : 0.001 , } , "<" ) ; } // Animation - Page Ent…" at bounding box center [898, 449] width 1207 height 684
paste textarea "nav-bar-logo"
type textarea "tl.fromTo($('.nav-bar__btn-menu-wrap, .nav-bar__btn-tickets-wrap, .nav-bar-logo…"
click at [358, 45] on div "style.css" at bounding box center [370, 48] width 39 height 12
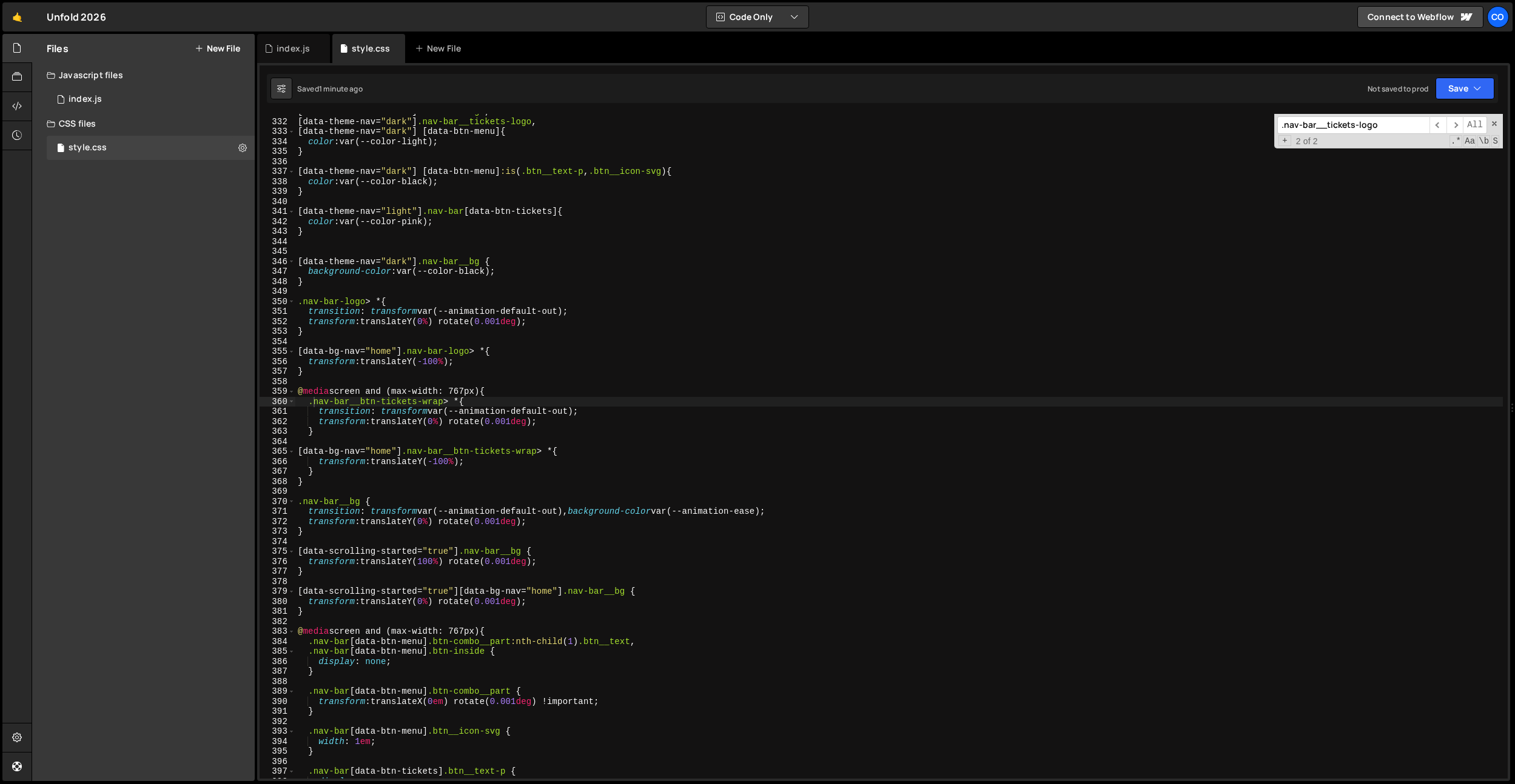
click at [489, 415] on div "[ data-theme-nav = " dark " ] .nav-bar-logo , [ data-theme-nav = " dark " ] .na…" at bounding box center [898, 449] width 1207 height 684
click at [522, 359] on div "[ data-theme-nav = " dark " ] .nav-bar-logo , [ data-theme-nav = " dark " ] .na…" at bounding box center [898, 449] width 1207 height 684
click at [524, 357] on div "[ data-theme-nav = " dark " ] .nav-bar-logo , [ data-theme-nav = " dark " ] .na…" at bounding box center [898, 449] width 1207 height 684
click at [524, 356] on div "[ data-theme-nav = " dark " ] .nav-bar-logo , [ data-theme-nav = " dark " ] .na…" at bounding box center [898, 449] width 1207 height 684
type textarea "[data-bg-nav="home"] .nav-bar-logo > * {"
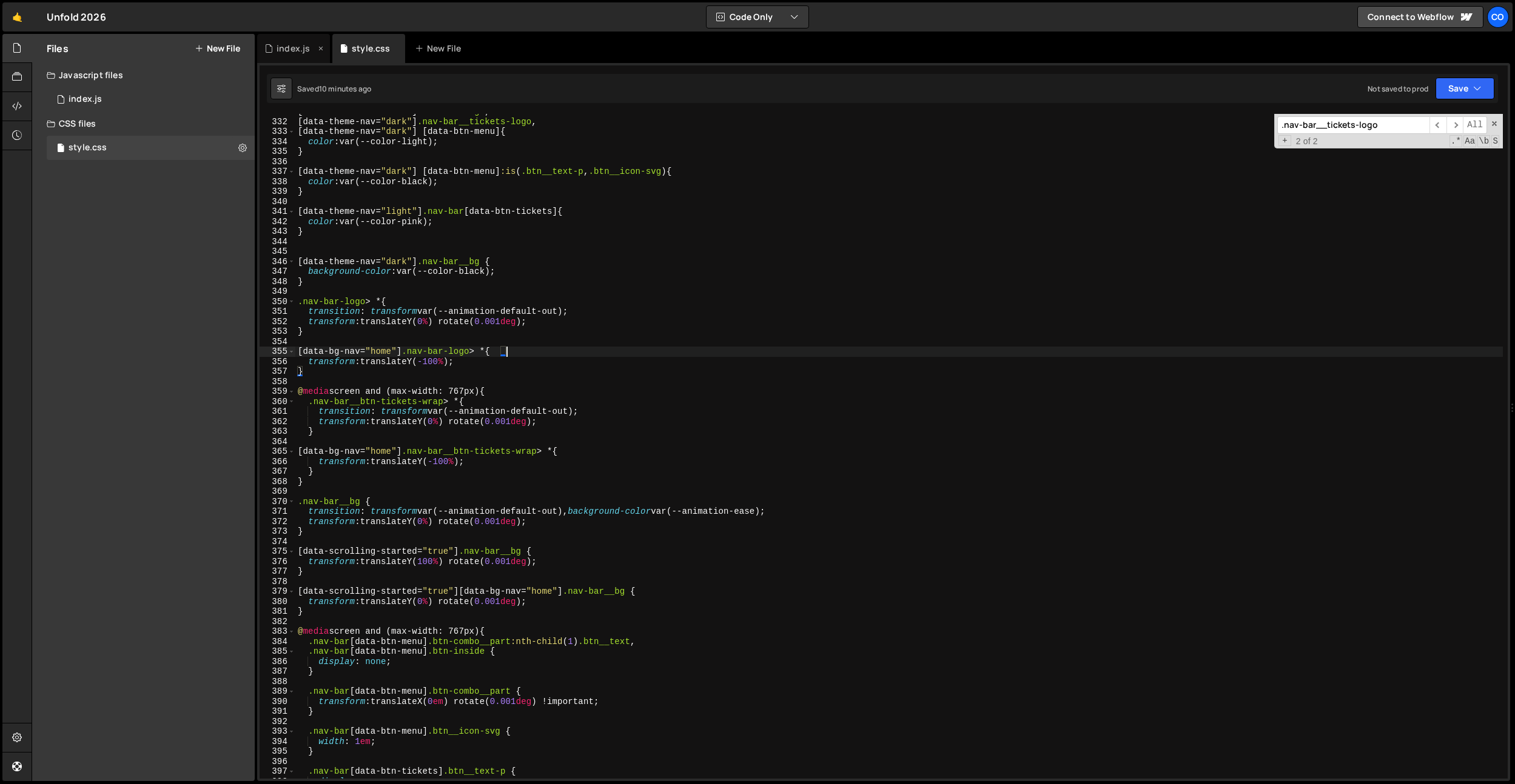
click at [274, 41] on div "index.js" at bounding box center [293, 48] width 72 height 29
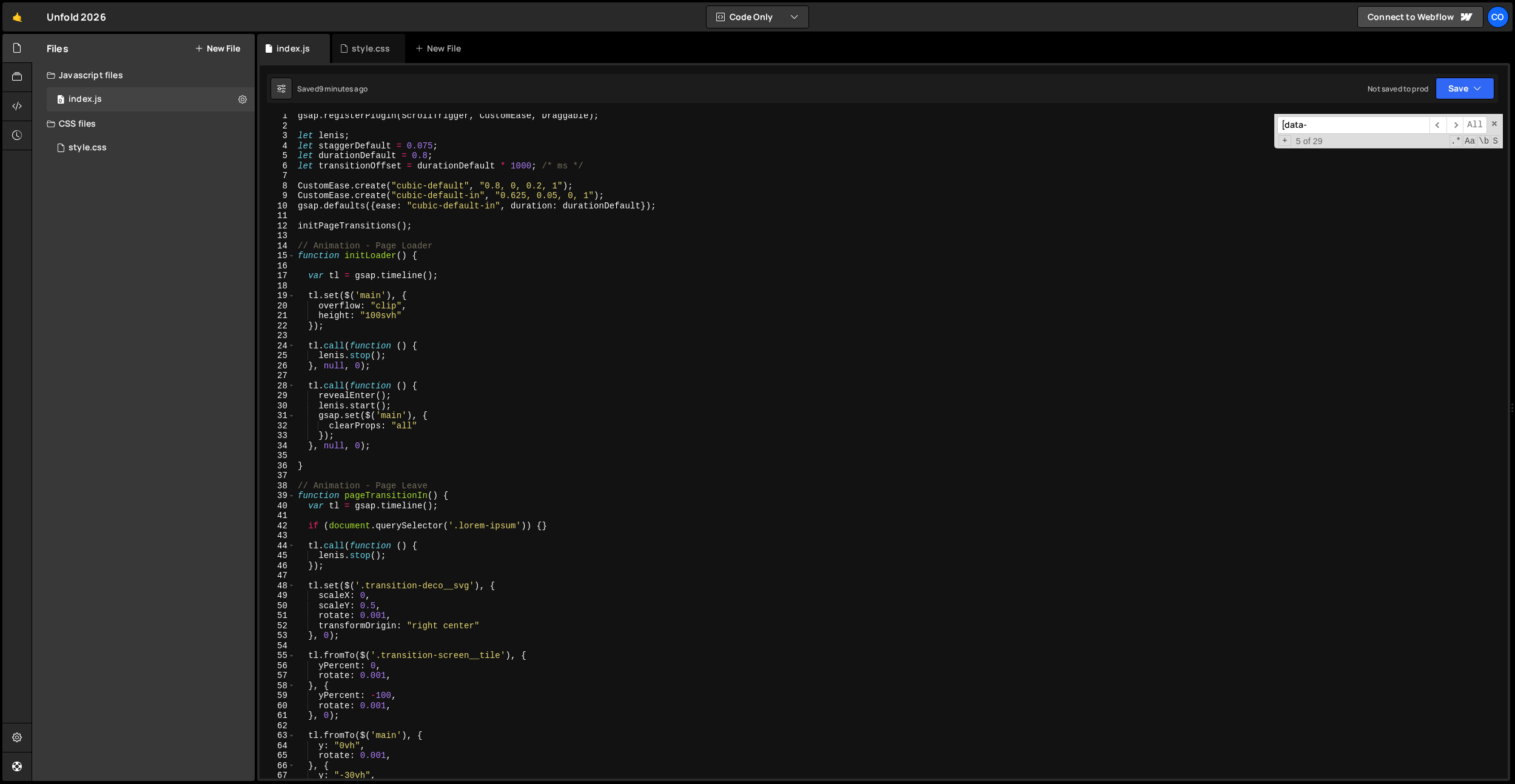
scroll to position [0, 0]
click at [426, 240] on div "gsap . registerPlugin ( ScrollTrigger , CustomEase , Draggable ) ; let lenis ; …" at bounding box center [898, 455] width 1207 height 684
drag, startPoint x: 485, startPoint y: 189, endPoint x: 559, endPoint y: 191, distance: 74.0
click at [559, 191] on div "gsap . registerPlugin ( ScrollTrigger , CustomEase , Draggable ) ; let lenis ; …" at bounding box center [898, 455] width 1207 height 684
drag, startPoint x: 588, startPoint y: 198, endPoint x: 507, endPoint y: 225, distance: 85.4
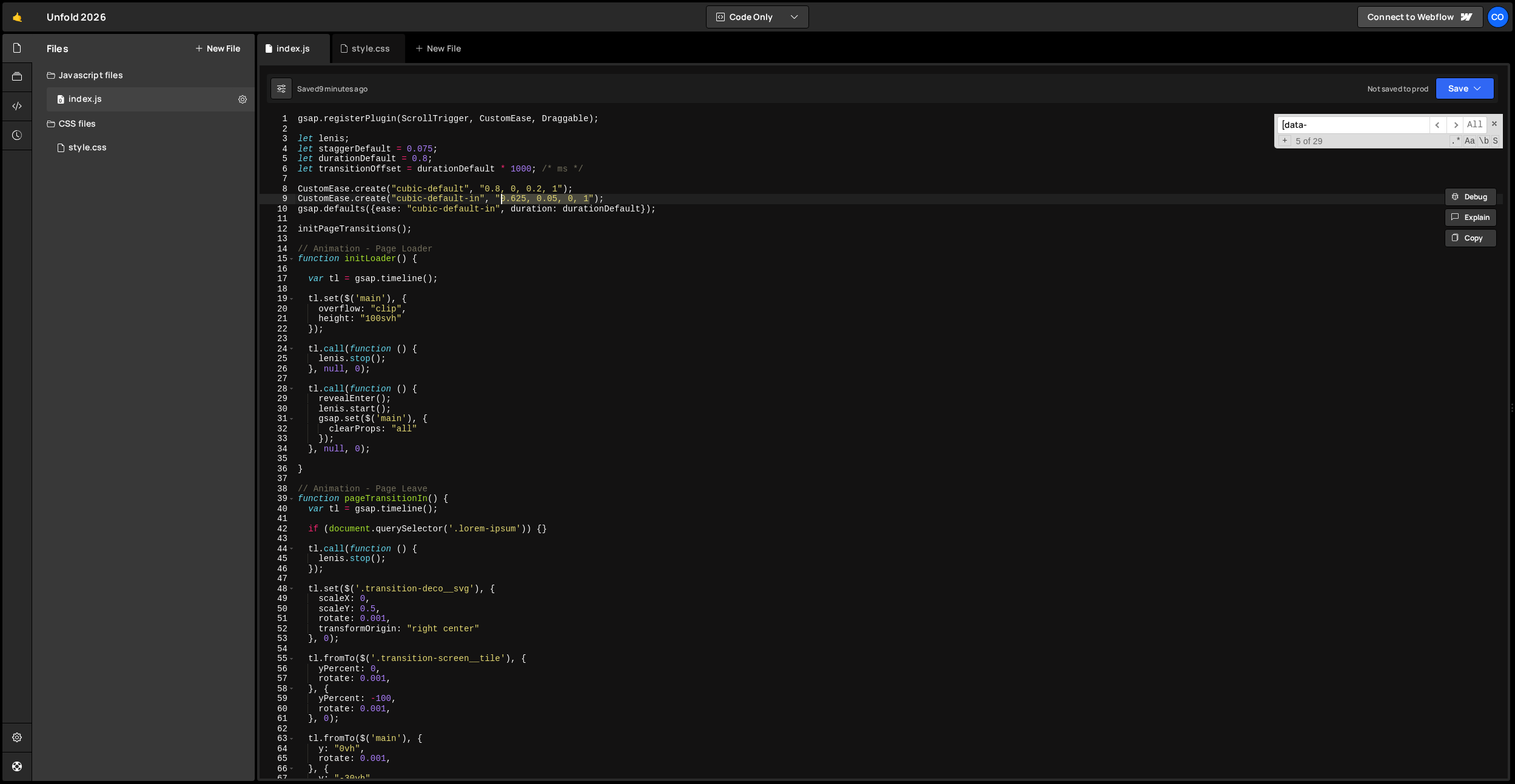
click at [501, 197] on div "gsap . registerPlugin ( ScrollTrigger , CustomEase , Draggable ) ; let lenis ; …" at bounding box center [898, 455] width 1207 height 684
paste textarea "8, 0, 0.2"
click at [517, 254] on div "gsap . registerPlugin ( ScrollTrigger , CustomEase , Draggable ) ; let lenis ; …" at bounding box center [898, 455] width 1207 height 684
drag, startPoint x: 463, startPoint y: 186, endPoint x: 398, endPoint y: 191, distance: 65.2
click at [398, 191] on div "gsap . registerPlugin ( ScrollTrigger , CustomEase , Draggable ) ; let lenis ; …" at bounding box center [898, 455] width 1207 height 684
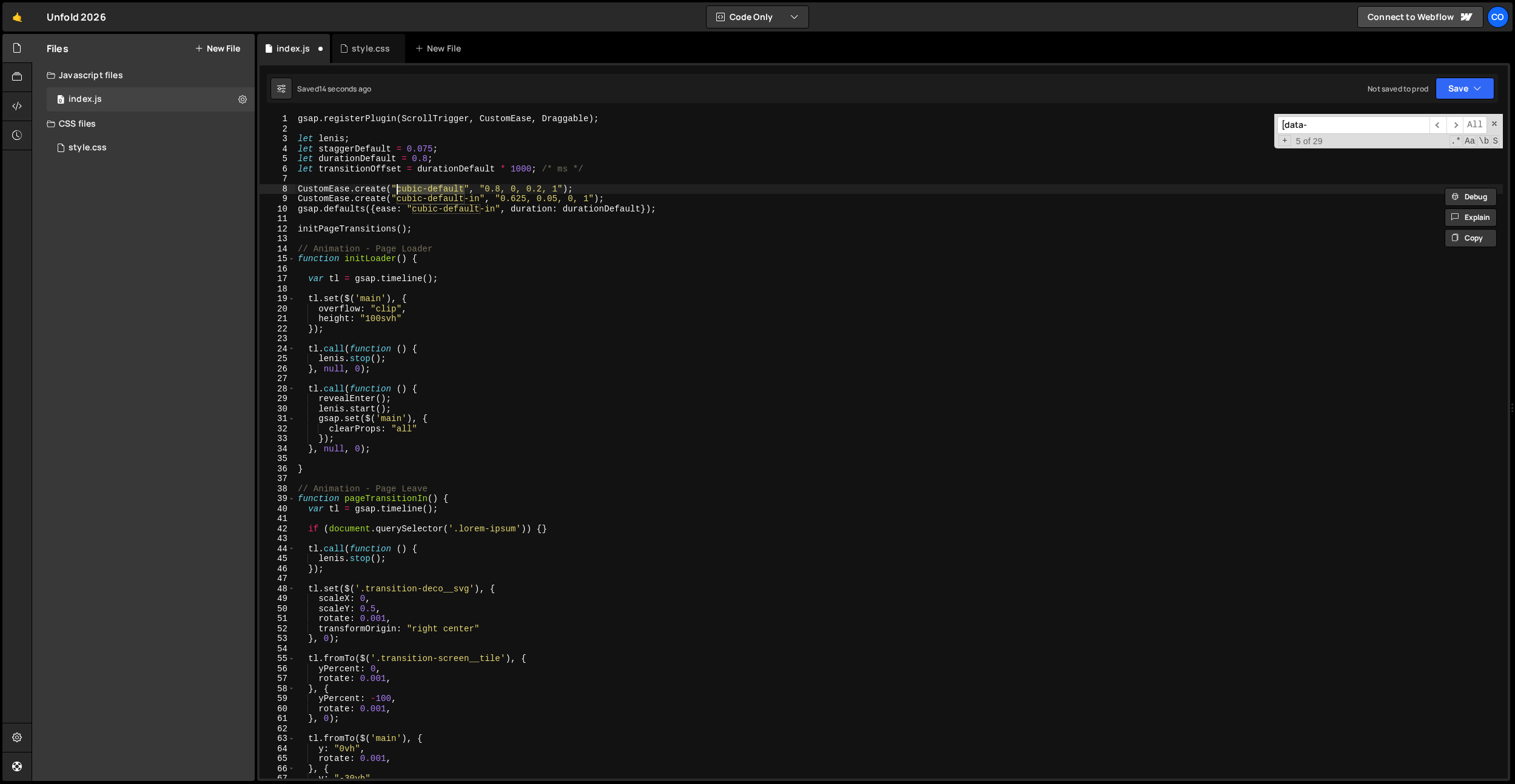
click at [489, 211] on div "gsap . registerPlugin ( ScrollTrigger , CustomEase , Draggable ) ; let lenis ; …" at bounding box center [898, 455] width 1207 height 684
drag, startPoint x: 487, startPoint y: 191, endPoint x: 557, endPoint y: 189, distance: 70.0
click at [557, 189] on div "gsap . registerPlugin ( ScrollTrigger , CustomEase , Draggable ) ; let lenis ; …" at bounding box center [898, 455] width 1207 height 684
type textarea "CustomEase.create("cubic-default", "0.8, 0, 0.2, 1");"
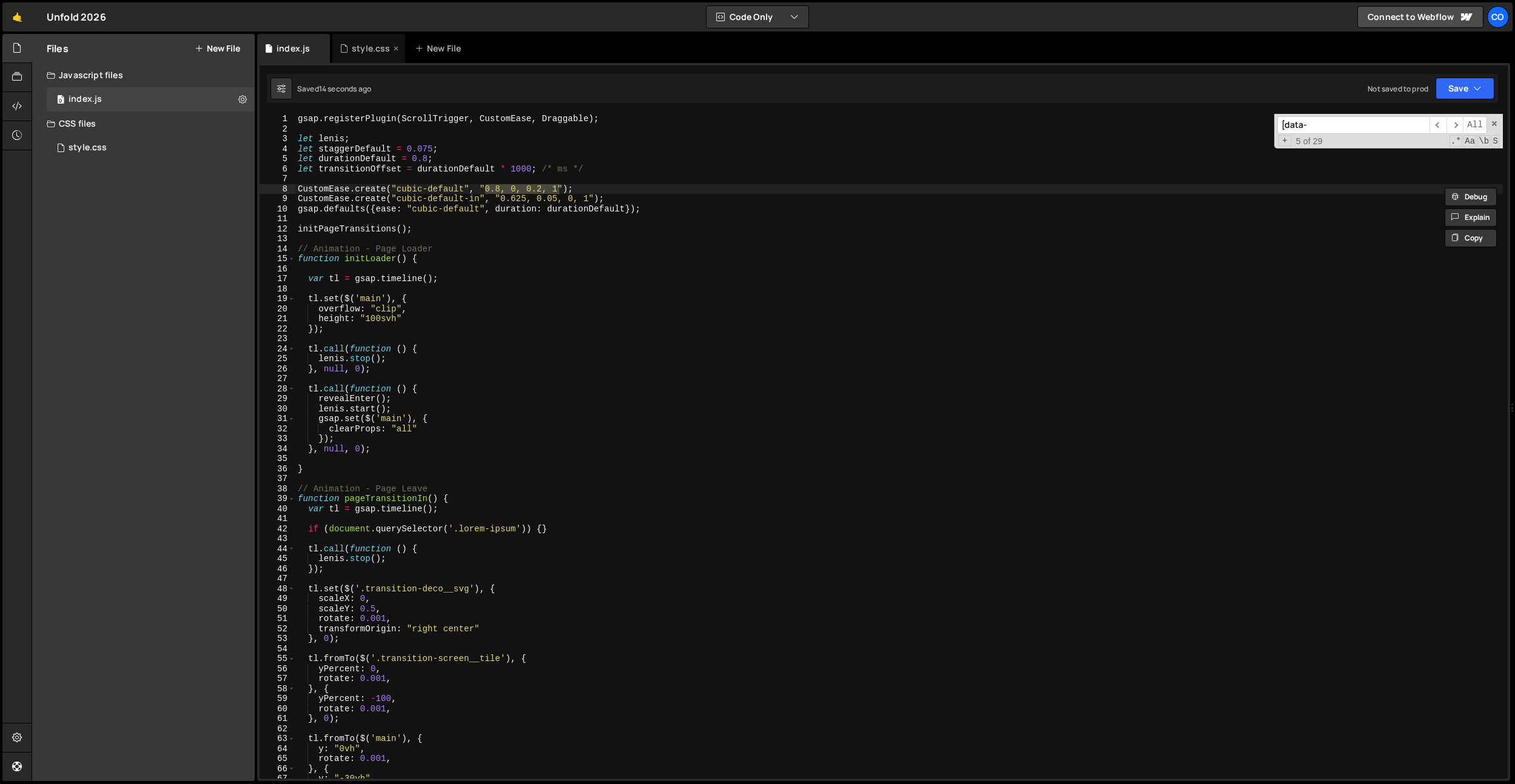
click at [373, 45] on div "style.css" at bounding box center [370, 48] width 39 height 12
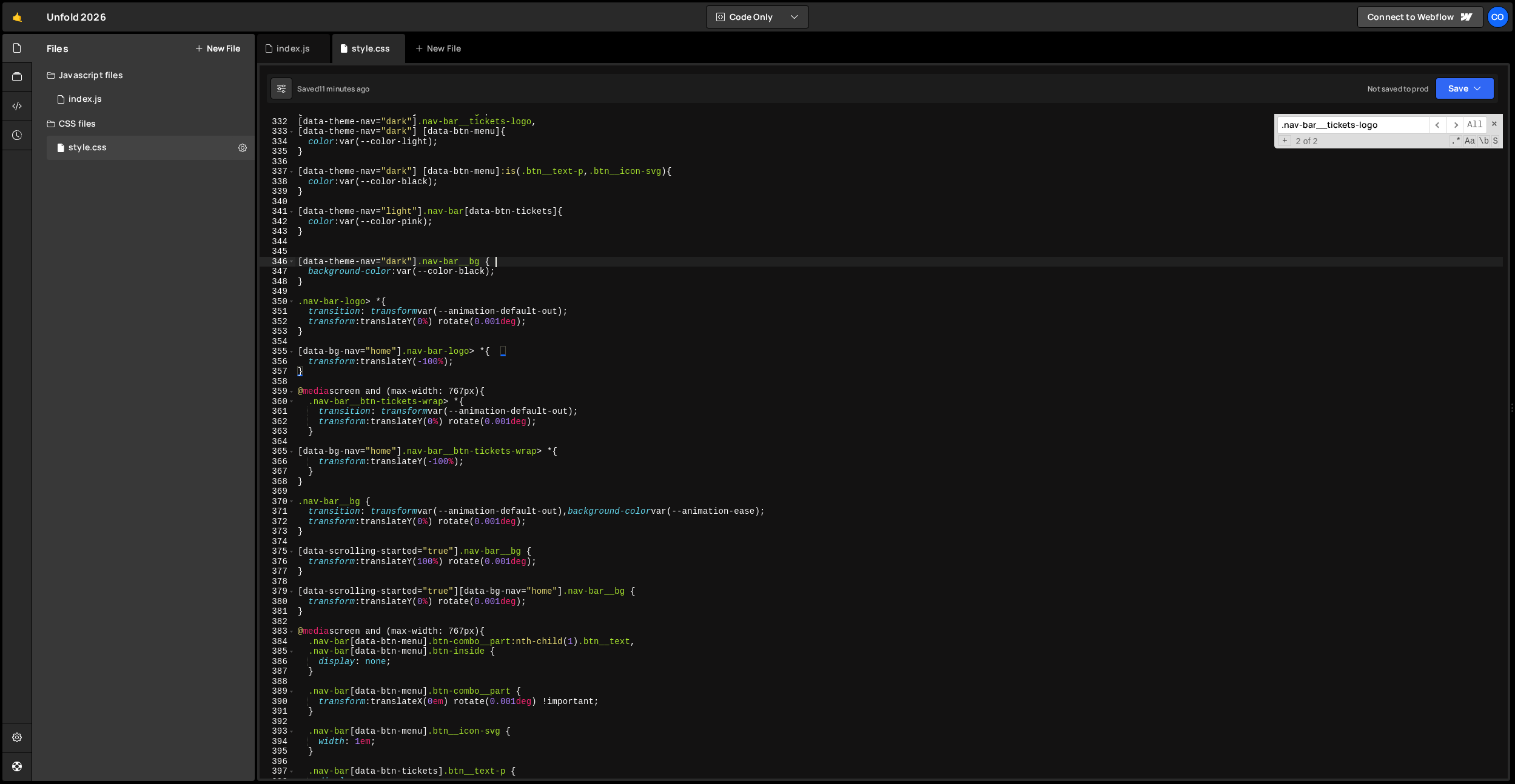
click at [499, 264] on div "[ data-theme-nav = " dark " ] .nav-bar-logo , [ data-theme-nav = " dark " ] .na…" at bounding box center [898, 449] width 1207 height 684
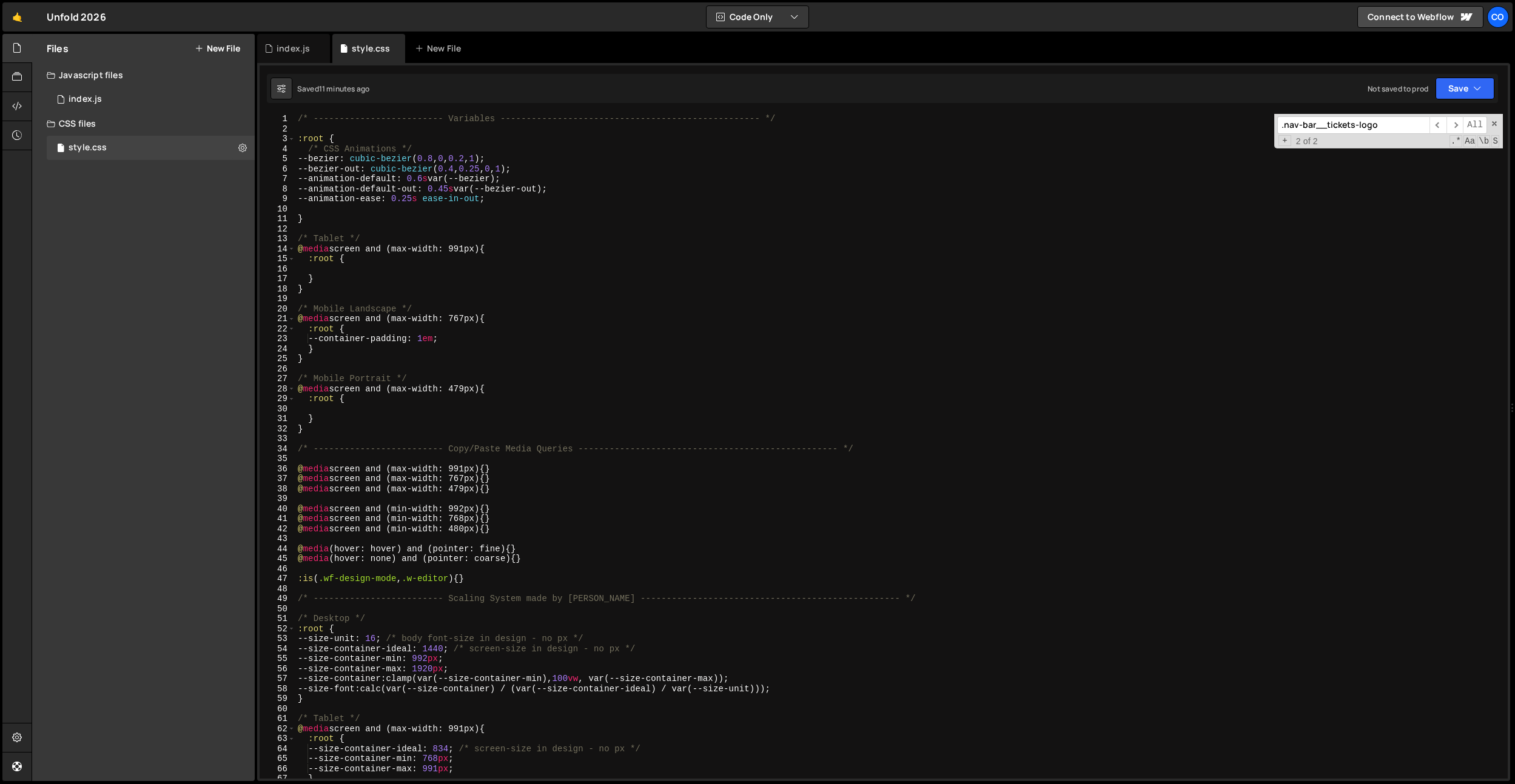
click at [491, 260] on div "/* ------------------------- Variables ----------------------------------------…" at bounding box center [898, 455] width 1207 height 684
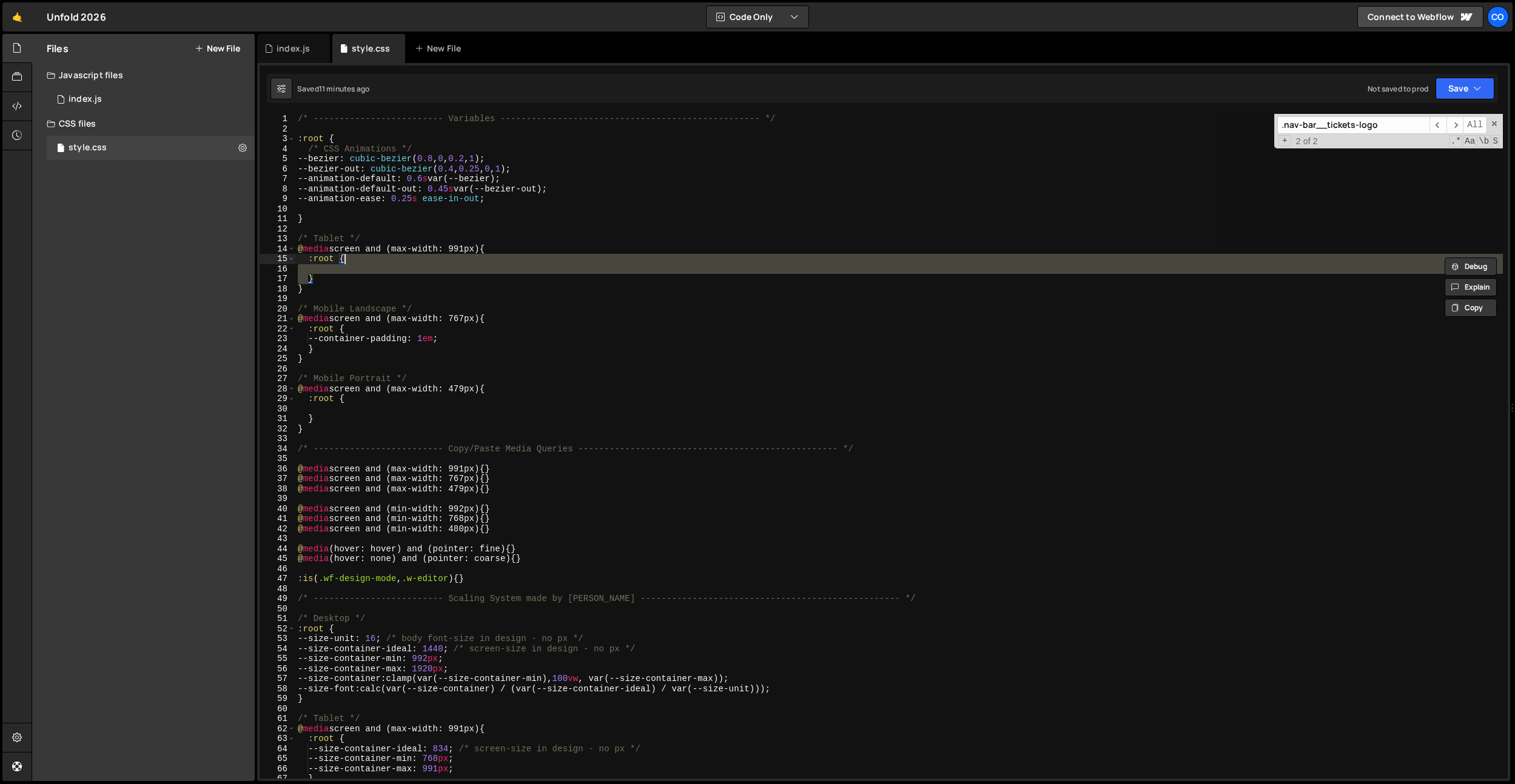
click at [491, 260] on div "/* ------------------------- Variables ----------------------------------------…" at bounding box center [898, 446] width 1207 height 665
type textarea ":root {"
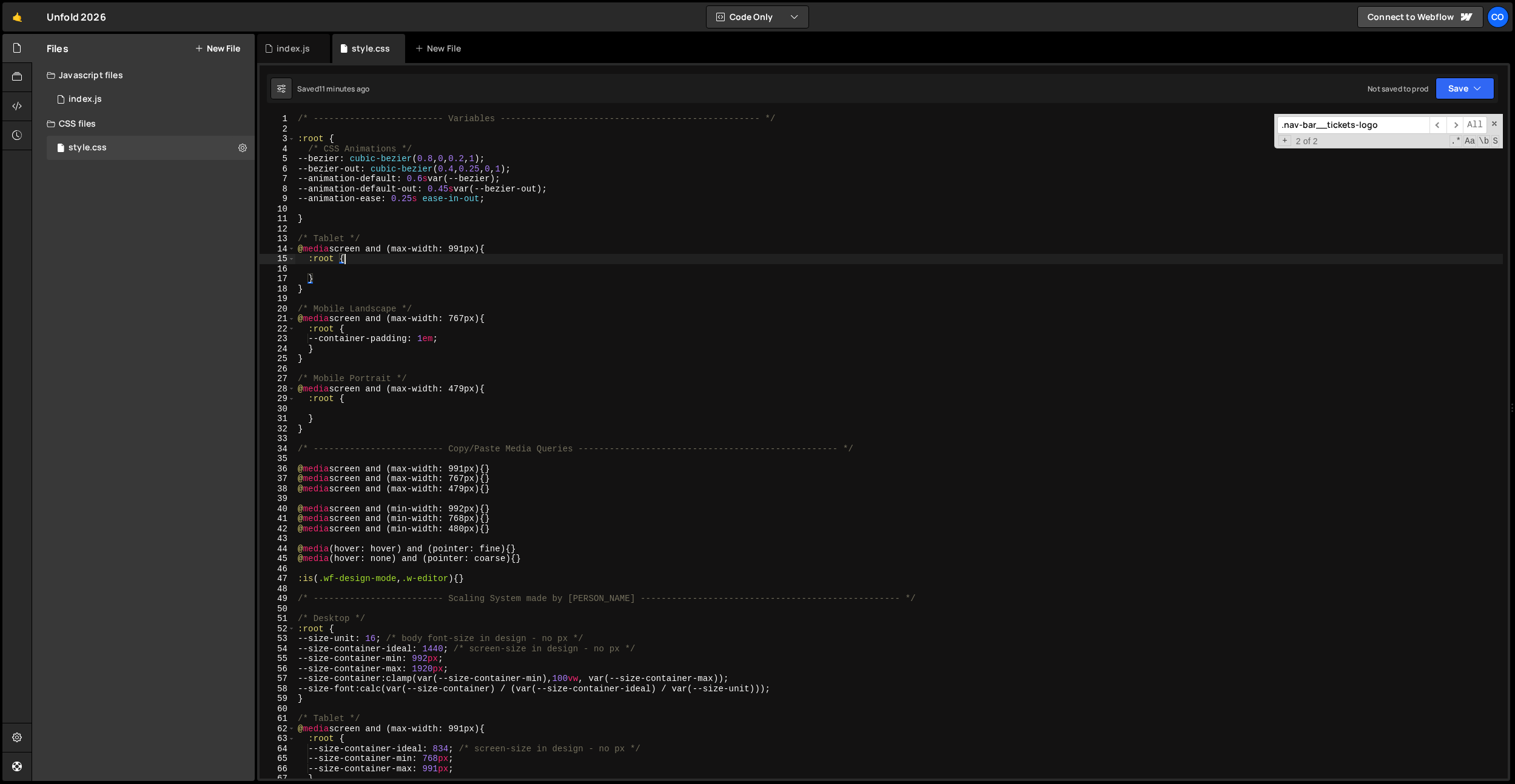
click at [491, 260] on div "/* ------------------------- Variables ----------------------------------------…" at bounding box center [898, 455] width 1207 height 684
click at [1331, 122] on input ".nav-bar__tickets-logo" at bounding box center [1353, 125] width 152 height 18
type input "default-out"
drag, startPoint x: 457, startPoint y: 206, endPoint x: 457, endPoint y: 197, distance: 9.0
click at [457, 206] on div "/* ------------------------- Variables ----------------------------------------…" at bounding box center [898, 455] width 1207 height 684
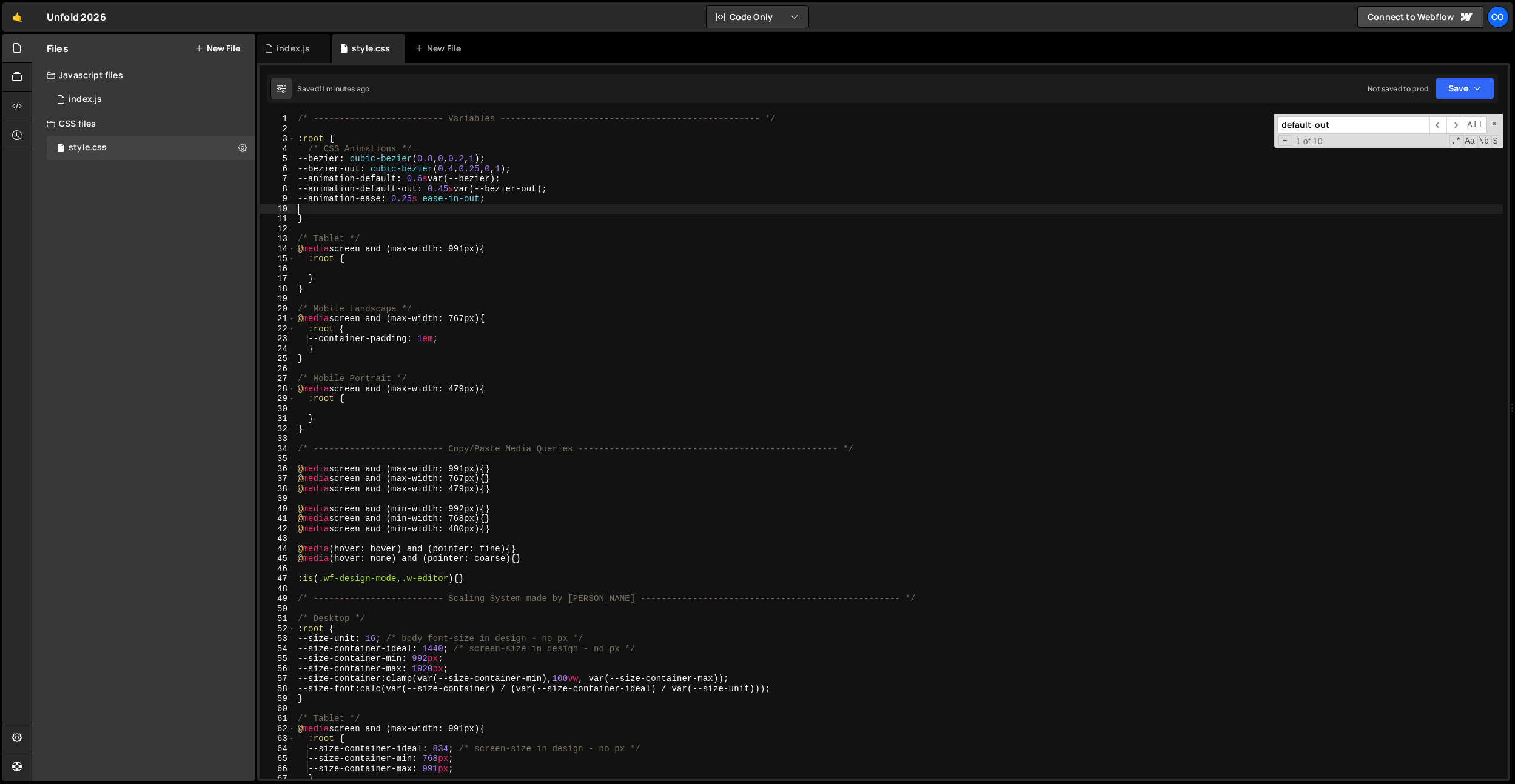
click at [457, 192] on div "/* ------------------------- Variables ----------------------------------------…" at bounding box center [898, 455] width 1207 height 684
click at [433, 181] on div "/* ------------------------- Variables ----------------------------------------…" at bounding box center [898, 455] width 1207 height 684
click at [511, 187] on div "8 local 8 34 local 8 px local 76 8 px local 4 8 0px local 6 8 75em local" at bounding box center [516, 233] width 180 height 95
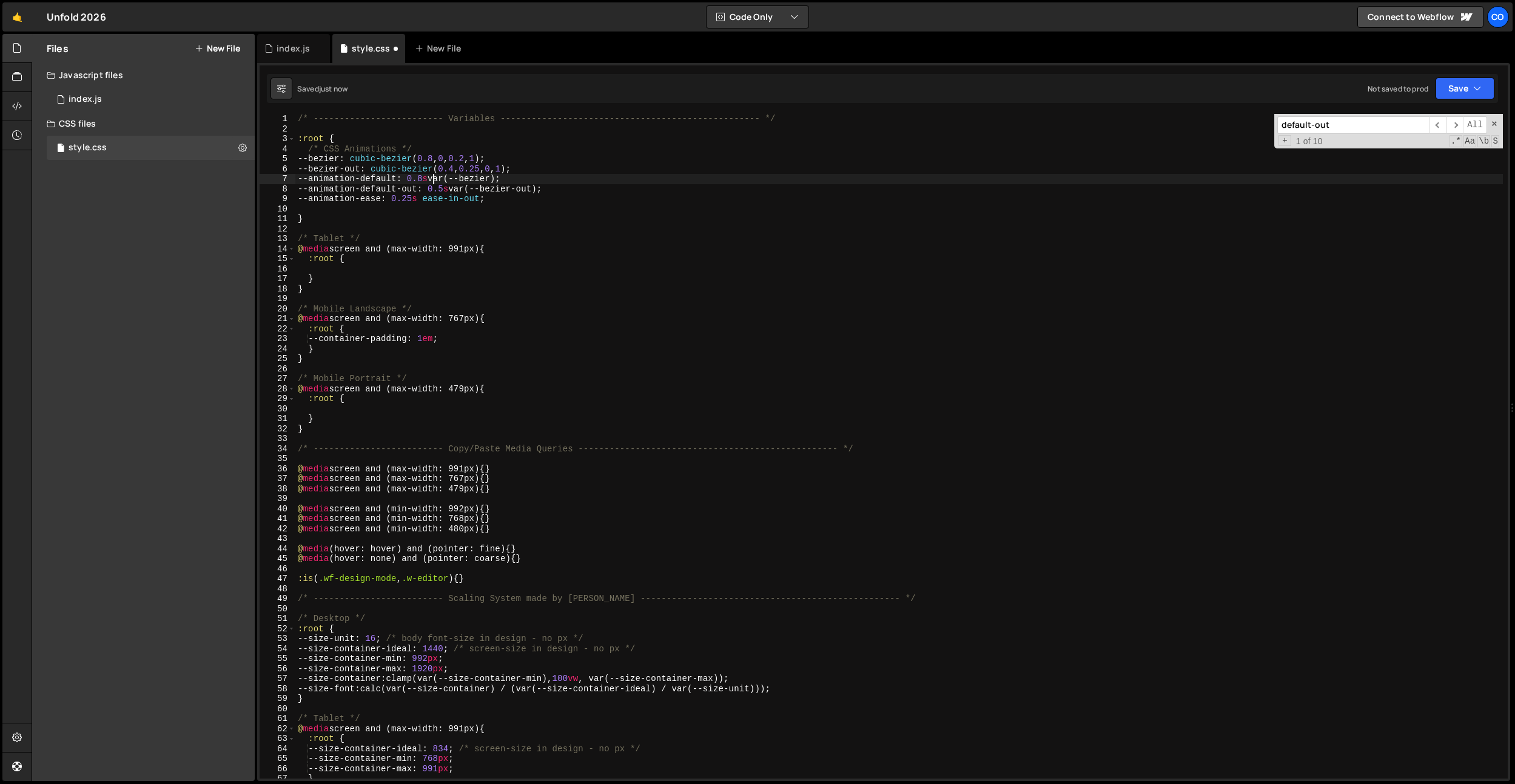
click at [501, 192] on div "/* ------------------------- Variables ----------------------------------------…" at bounding box center [898, 455] width 1207 height 684
click at [473, 200] on div "/* ------------------------- Variables ----------------------------------------…" at bounding box center [898, 455] width 1207 height 684
click at [434, 184] on div "/* ------------------------- Variables ----------------------------------------…" at bounding box center [898, 455] width 1207 height 684
type textarea "--animation-default: 0.75s var(--bezier);"
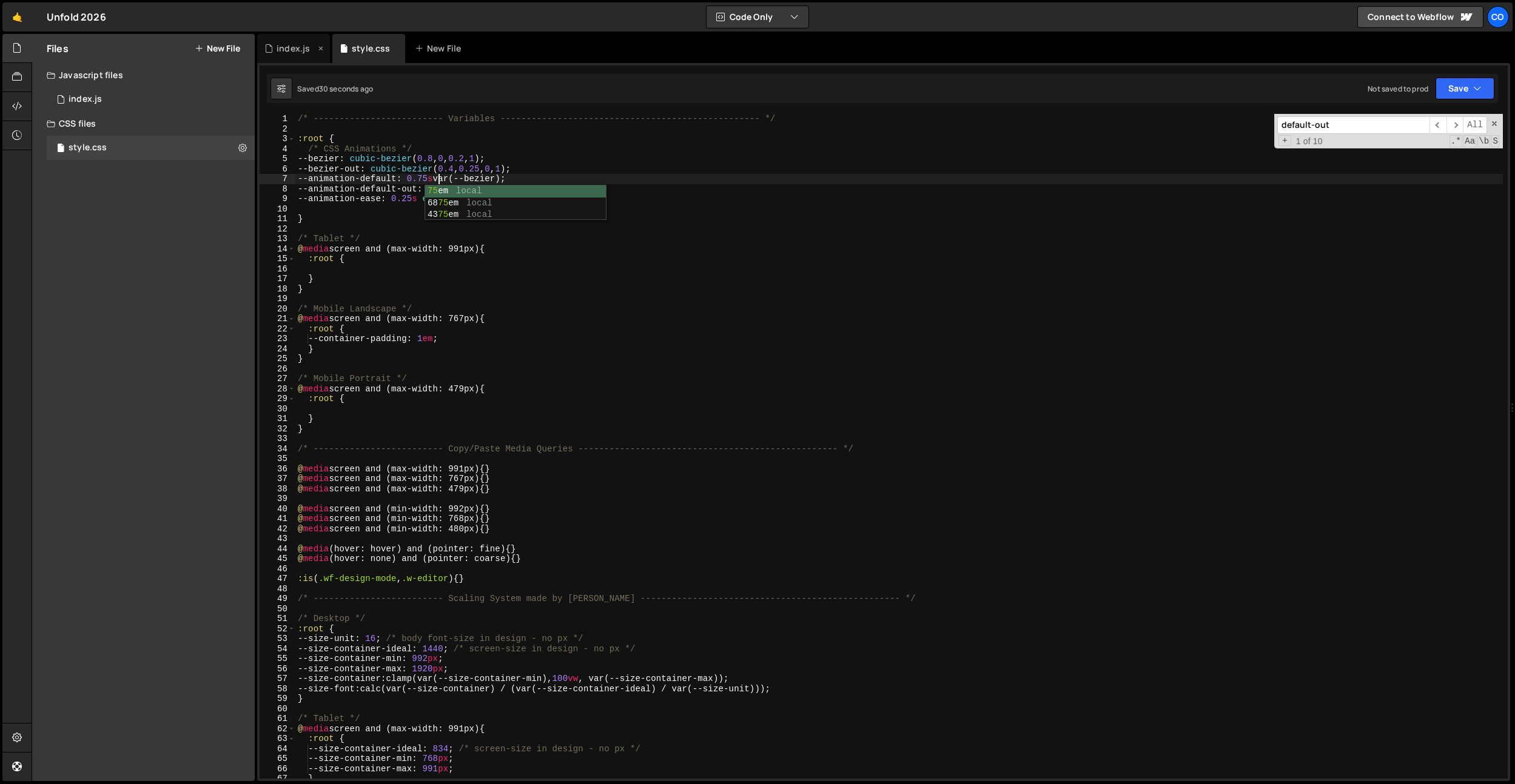
click at [293, 40] on div "index.js" at bounding box center [293, 48] width 72 height 29
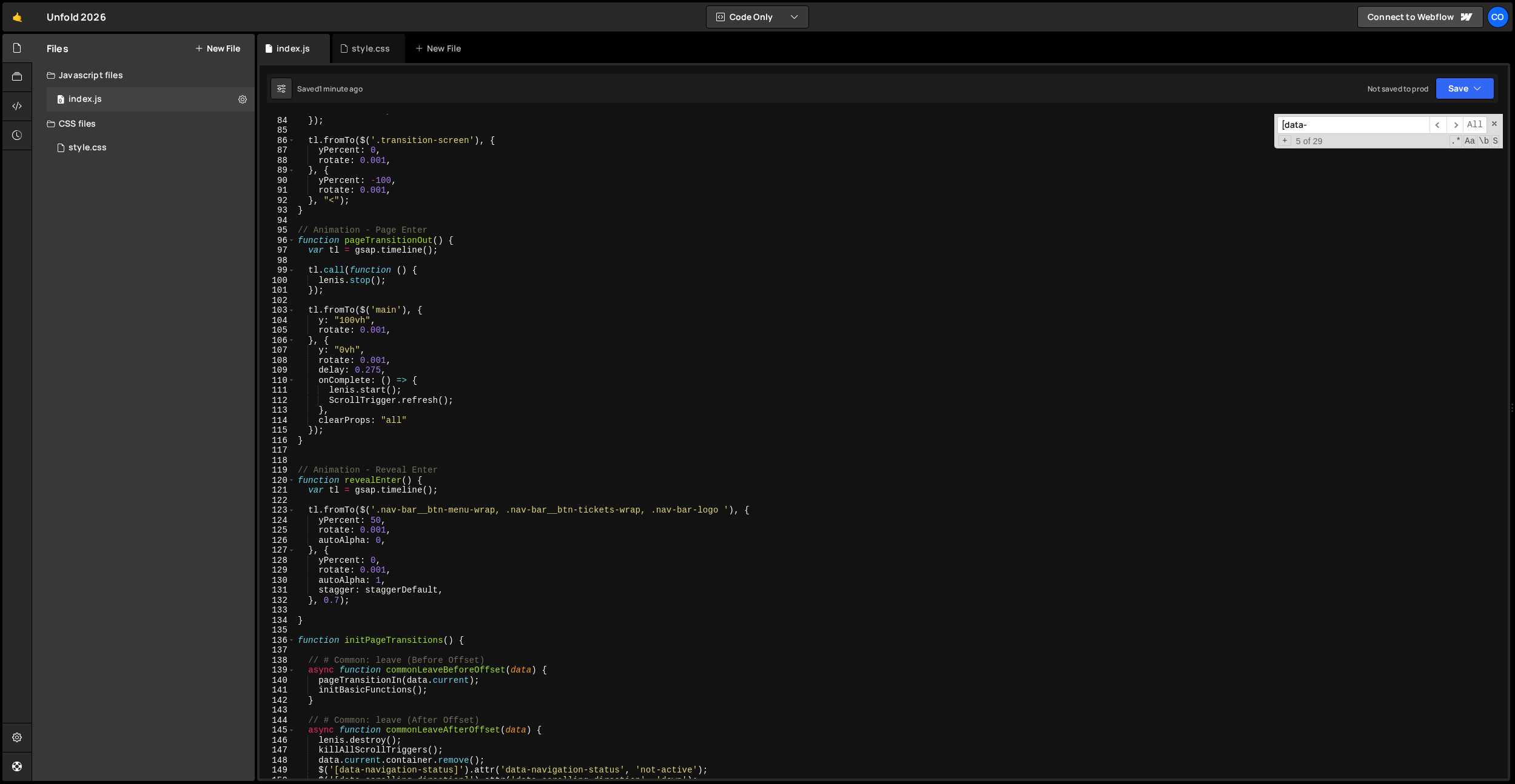
scroll to position [1017, 0]
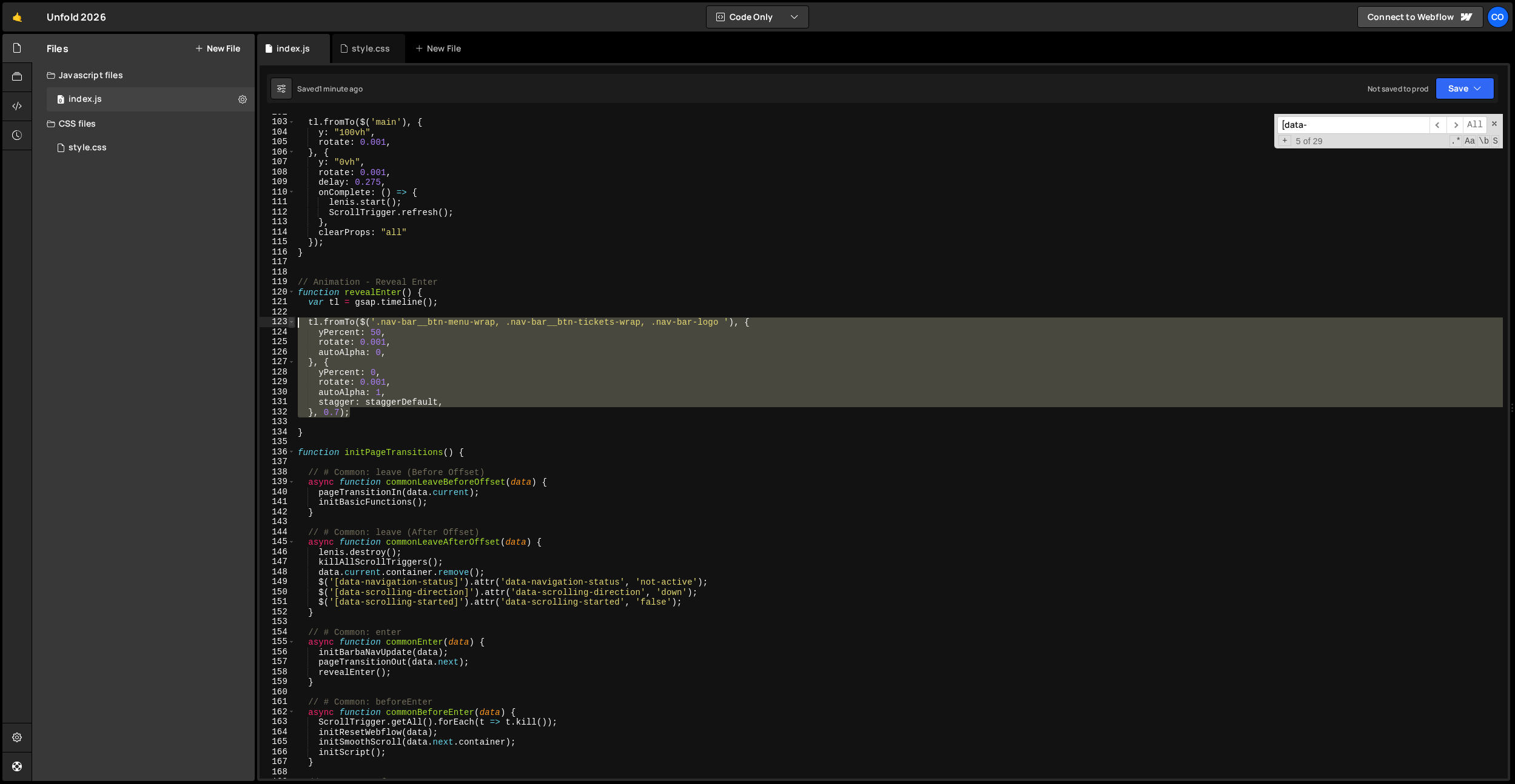
drag, startPoint x: 365, startPoint y: 413, endPoint x: 290, endPoint y: 322, distance: 117.9
click at [290, 322] on div "}, 0.7); 102 103 104 105 106 107 108 109 110 111 112 113 114 115 116 117 118 11…" at bounding box center [883, 446] width 1248 height 665
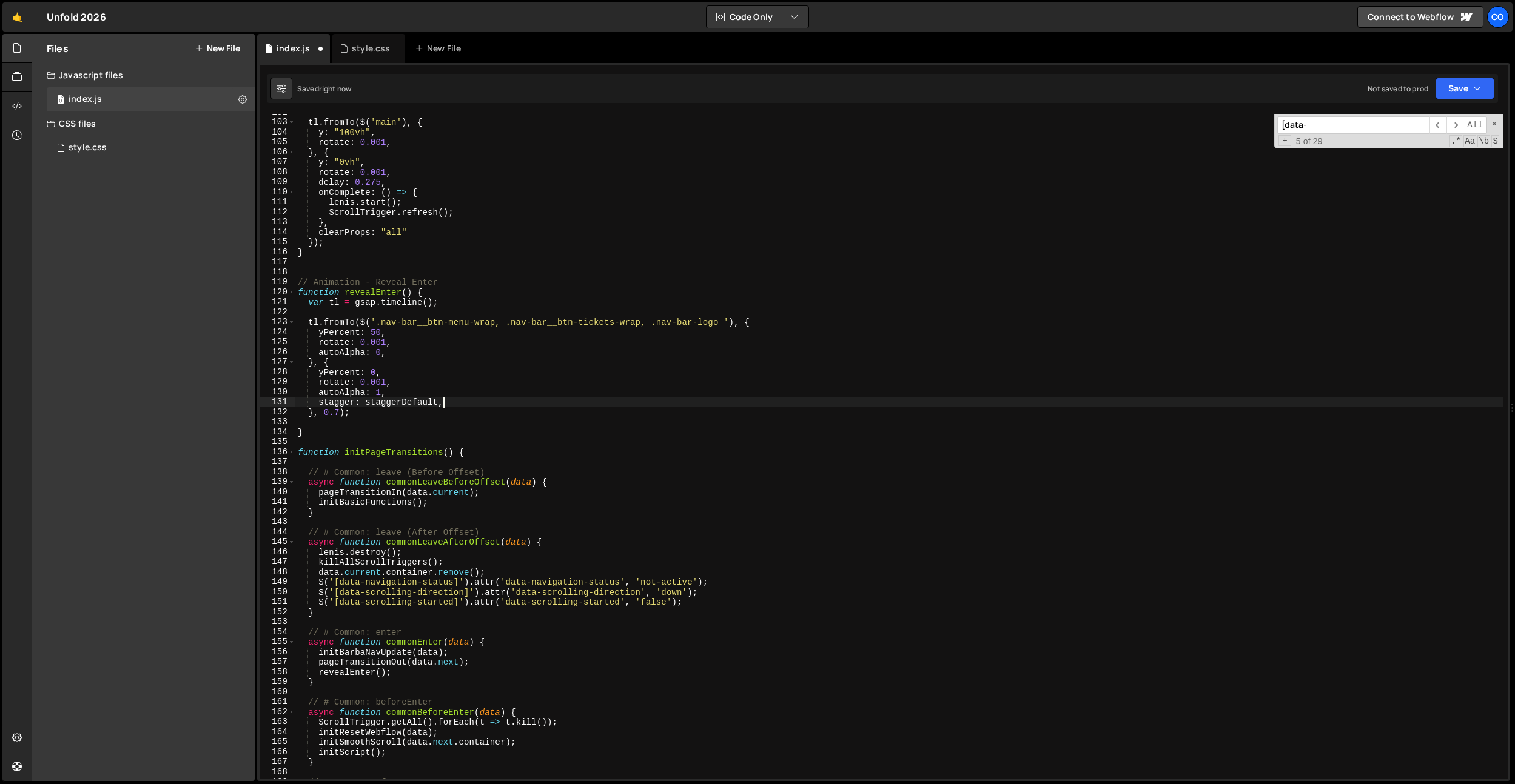
click at [483, 398] on div "tl . fromTo ( $ ( 'main' ) , { y : "100vh" , rotate : 0.001 , } , { y : "0vh" ,…" at bounding box center [898, 449] width 1207 height 684
click at [422, 404] on div "tl . fromTo ( $ ( 'main' ) , { y : "100vh" , rotate : 0.001 , } , { y : "0vh" ,…" at bounding box center [898, 449] width 1207 height 684
click at [466, 390] on div "tl . fromTo ( $ ( 'main' ) , { y : "100vh" , rotate : 0.001 , } , { y : "0vh" ,…" at bounding box center [898, 449] width 1207 height 684
type textarea "autoAlpha: 1,"
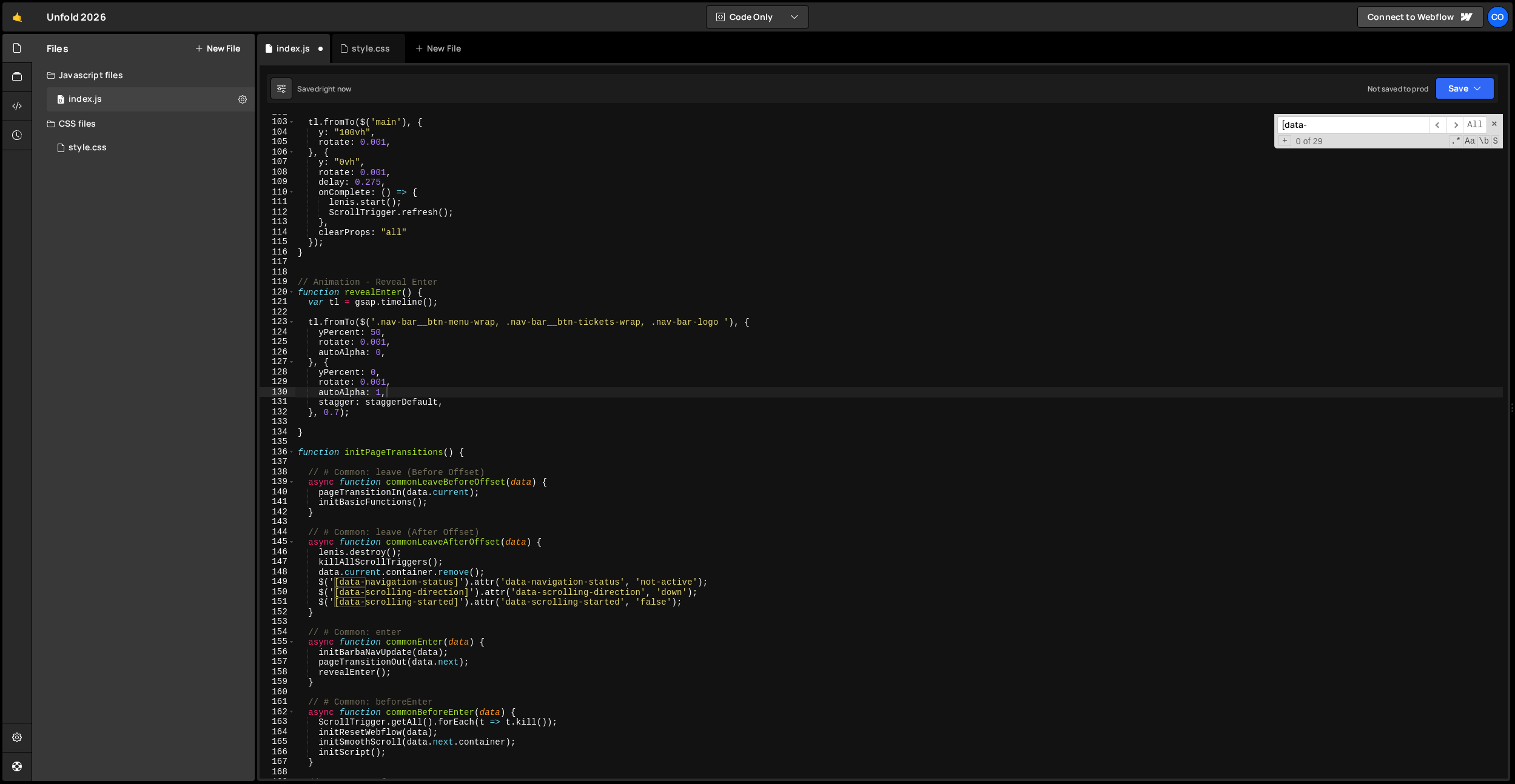
paste input "staggerDefault"
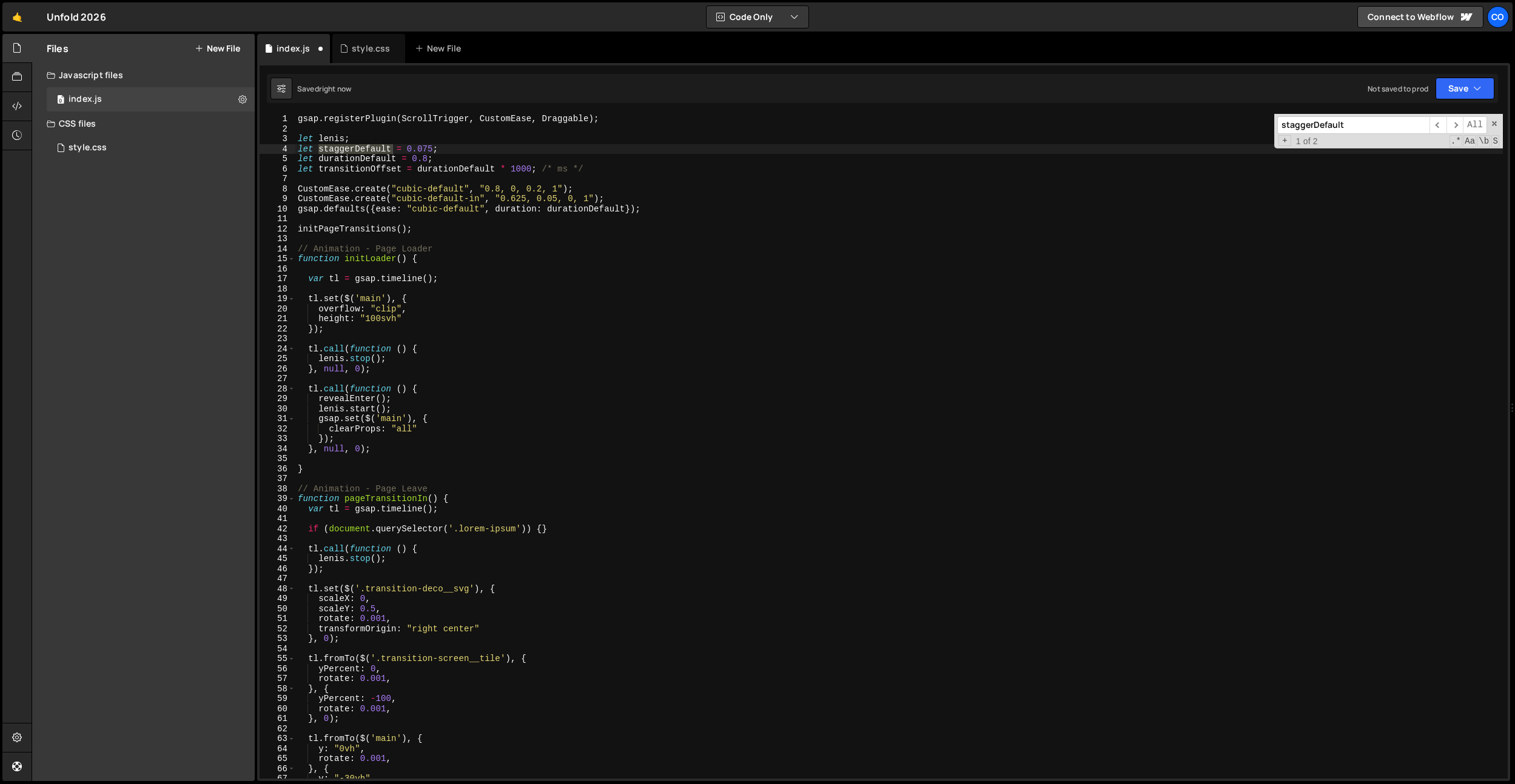
type input "staggerDefault"
click at [436, 154] on div "gsap . registerPlugin ( ScrollTrigger , CustomEase , Draggable ) ; let lenis ; …" at bounding box center [898, 455] width 1207 height 684
click at [417, 158] on div "gsap . registerPlugin ( ScrollTrigger , CustomEase , Draggable ) ; let lenis ; …" at bounding box center [898, 455] width 1207 height 684
type textarea "let durationDefault = 0.75;"
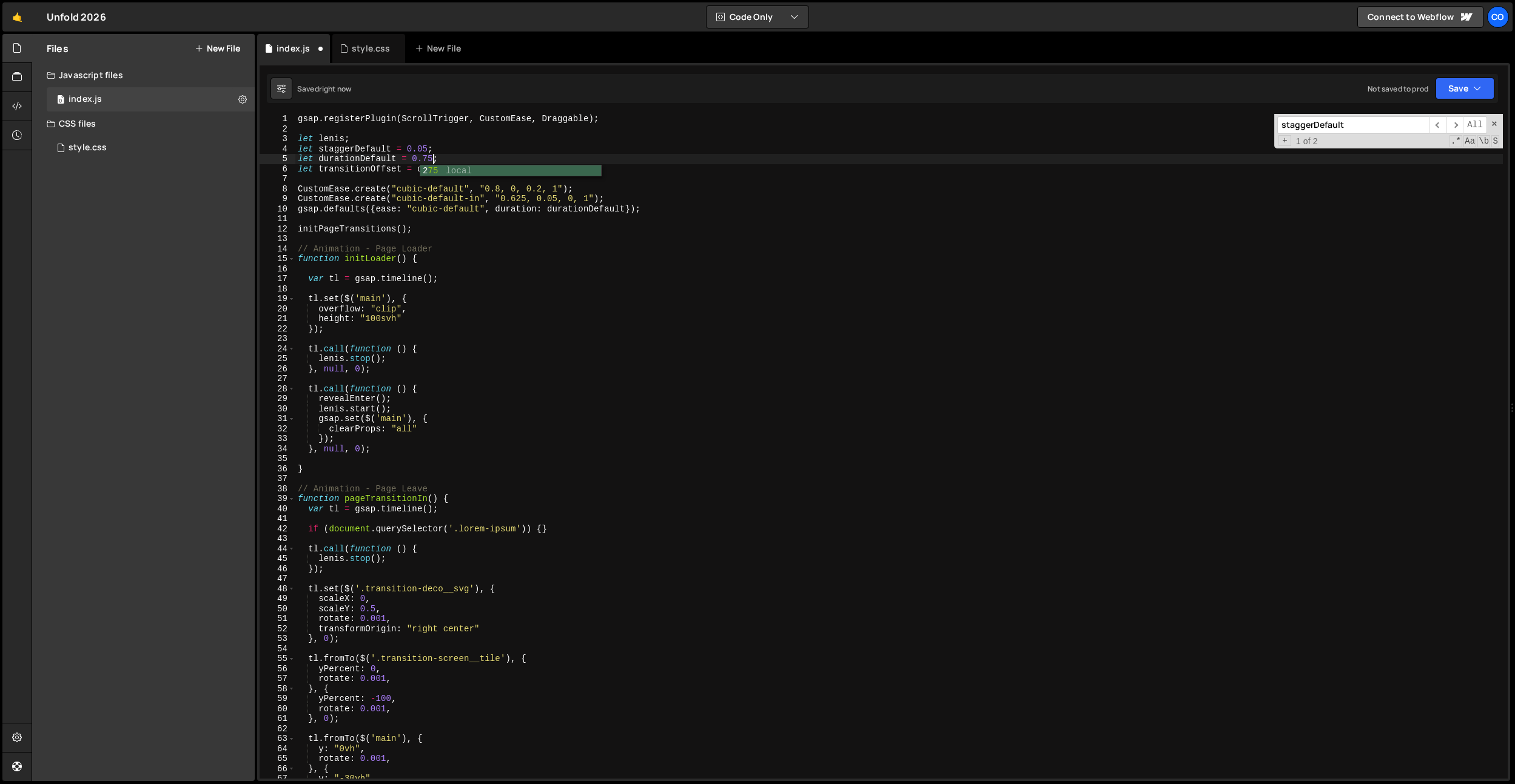
click at [462, 109] on div "1 Type cmd + s to save your Javascript file. הההההההההההההההההההההההההההההההההה…" at bounding box center [884, 422] width 1253 height 718
click at [543, 223] on div "gsap . registerPlugin ( ScrollTrigger , CustomEase , Draggable ) ; let lenis ; …" at bounding box center [898, 455] width 1207 height 684
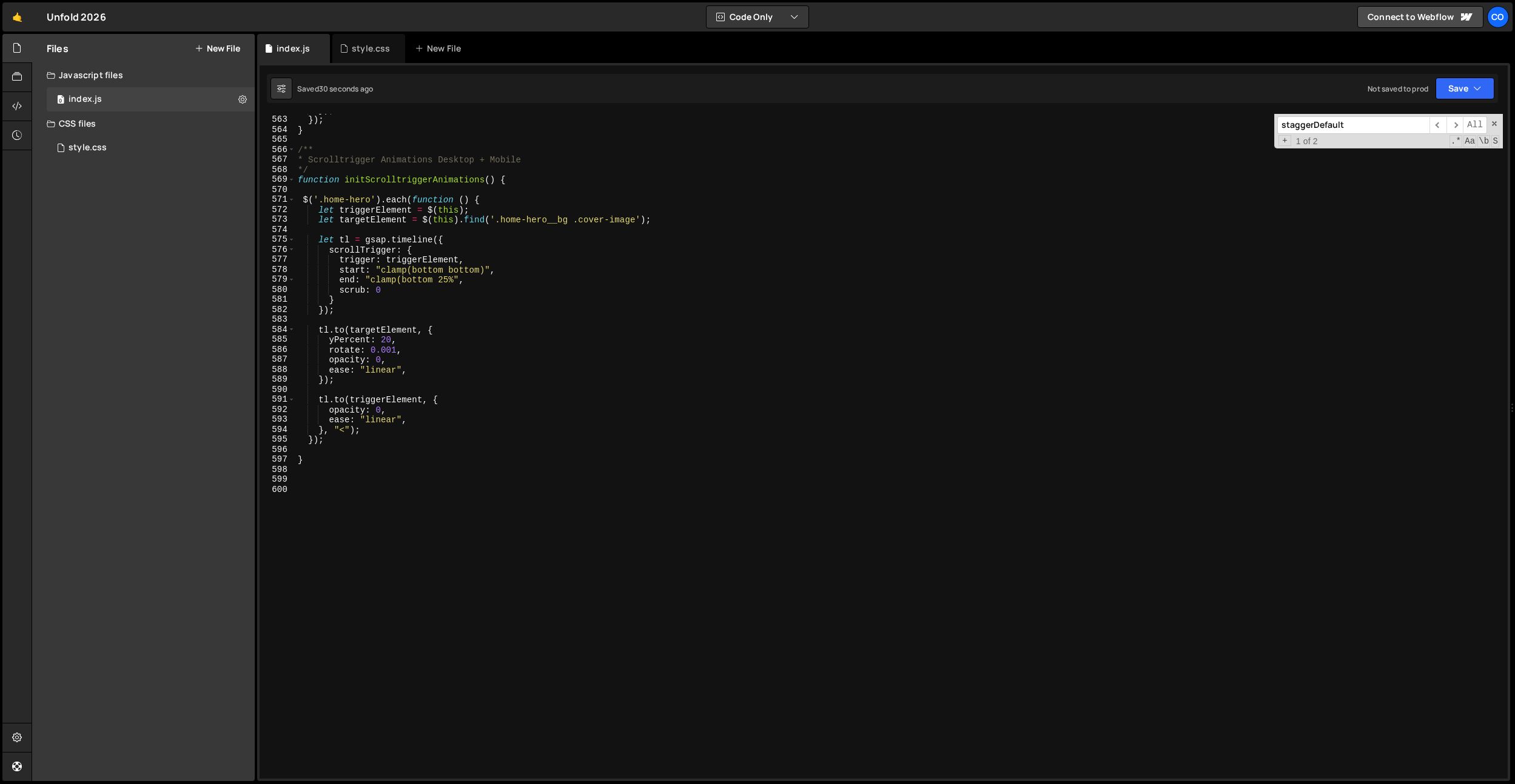
scroll to position [5619, 0]
click at [508, 399] on div "}) ; }) ; } /** * Scrolltrigger Animations Desktop + Mobile */ function initScr…" at bounding box center [898, 447] width 1207 height 684
click at [394, 368] on div "}) ; }) ; } /** * Scrolltrigger Animations Desktop + Mobile */ function initScr…" at bounding box center [898, 447] width 1207 height 684
drag, startPoint x: 393, startPoint y: 401, endPoint x: 392, endPoint y: 381, distance: 20.0
click at [393, 401] on div "}) ; }) ; } /** * Scrolltrigger Animations Desktop + Mobile */ function initScr…" at bounding box center [898, 447] width 1207 height 684
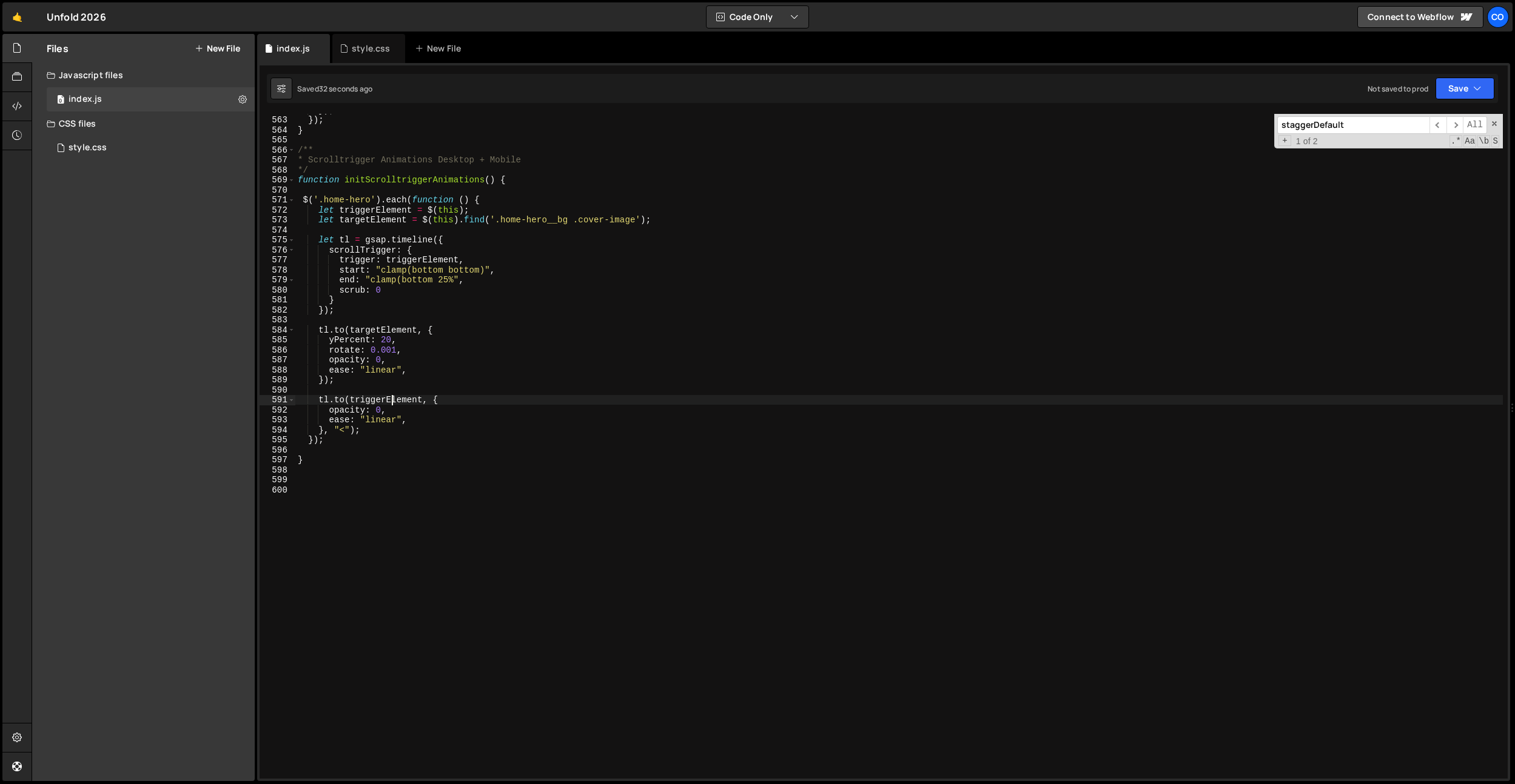
click at [385, 341] on div "}) ; }) ; } /** * Scrolltrigger Animations Desktop + Mobile */ function initScr…" at bounding box center [898, 447] width 1207 height 684
click at [389, 425] on div "}) ; }) ; } /** * Scrolltrigger Animations Desktop + Mobile */ function initScr…" at bounding box center [898, 447] width 1207 height 684
click at [381, 413] on div "}) ; }) ; } /** * Scrolltrigger Animations Desktop + Mobile */ function initScr…" at bounding box center [898, 447] width 1207 height 684
type textarea "opacity: 0.25,"
